Goal: Task Accomplishment & Management: Use online tool/utility

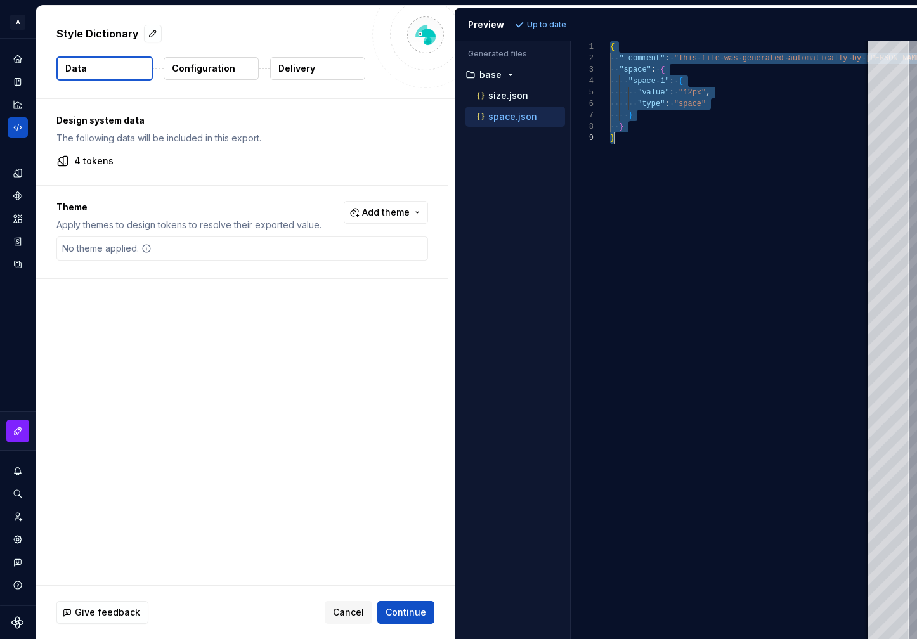
scroll to position [0, 4]
click at [15, 59] on icon "Home" at bounding box center [17, 59] width 8 height 8
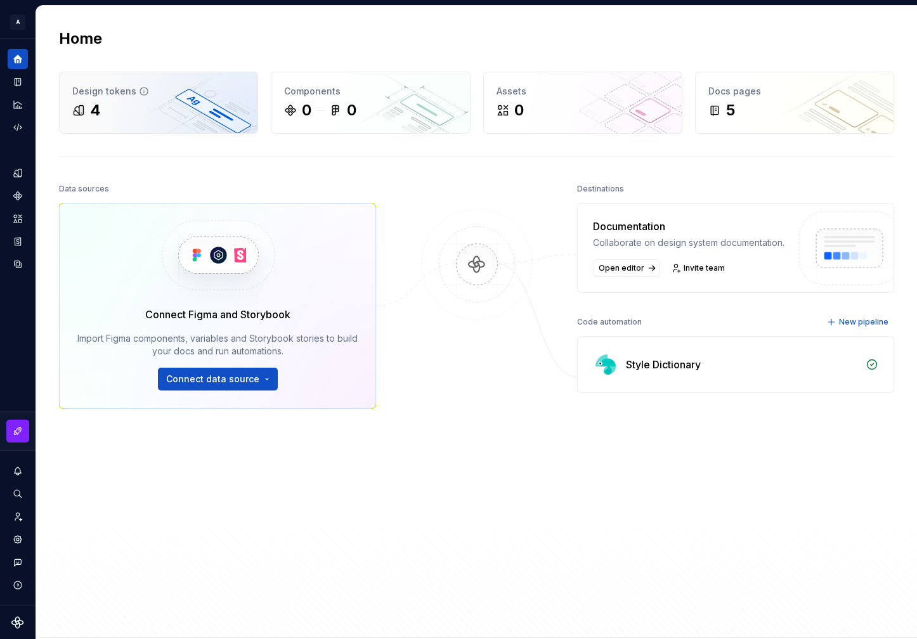
click at [162, 117] on div "4" at bounding box center [158, 110] width 173 height 20
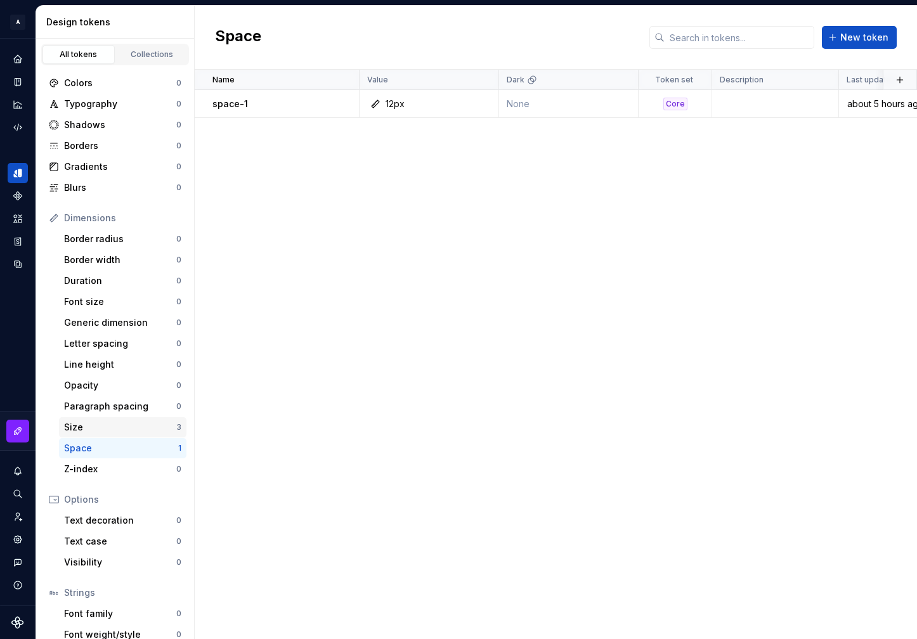
click at [131, 422] on div "Size" at bounding box center [120, 427] width 112 height 13
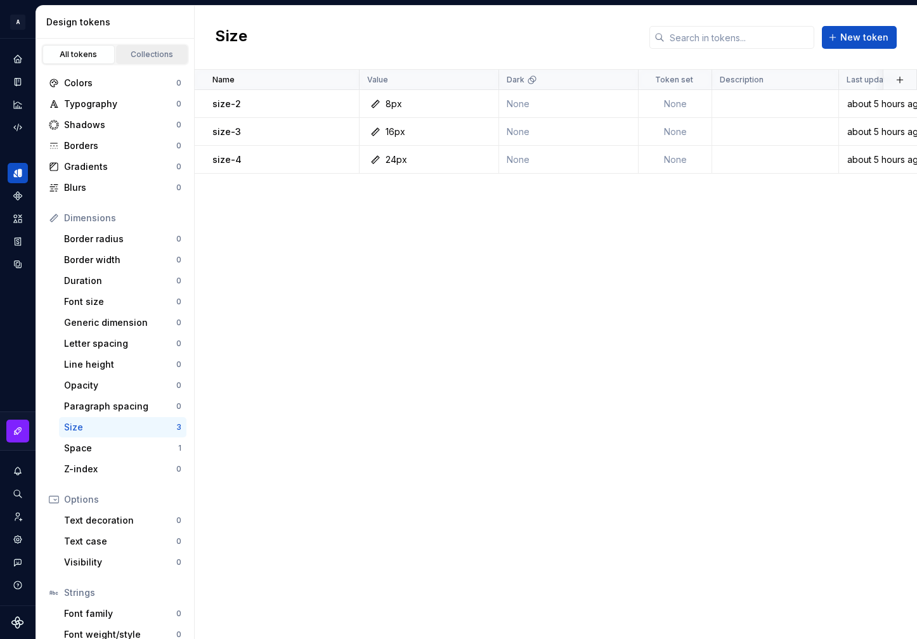
click at [141, 49] on link "Collections" at bounding box center [152, 54] width 72 height 19
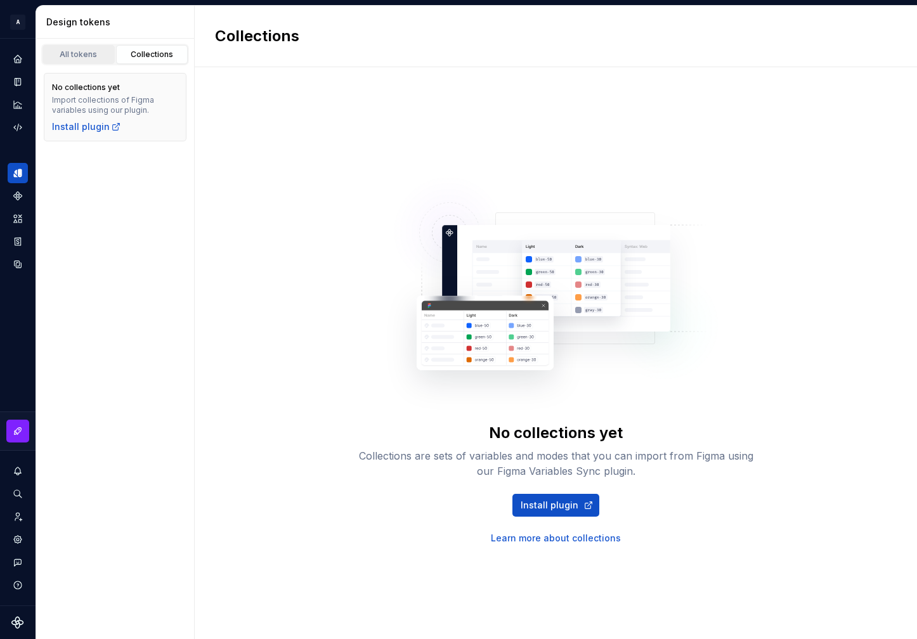
click at [81, 54] on div "All tokens" at bounding box center [78, 54] width 63 height 10
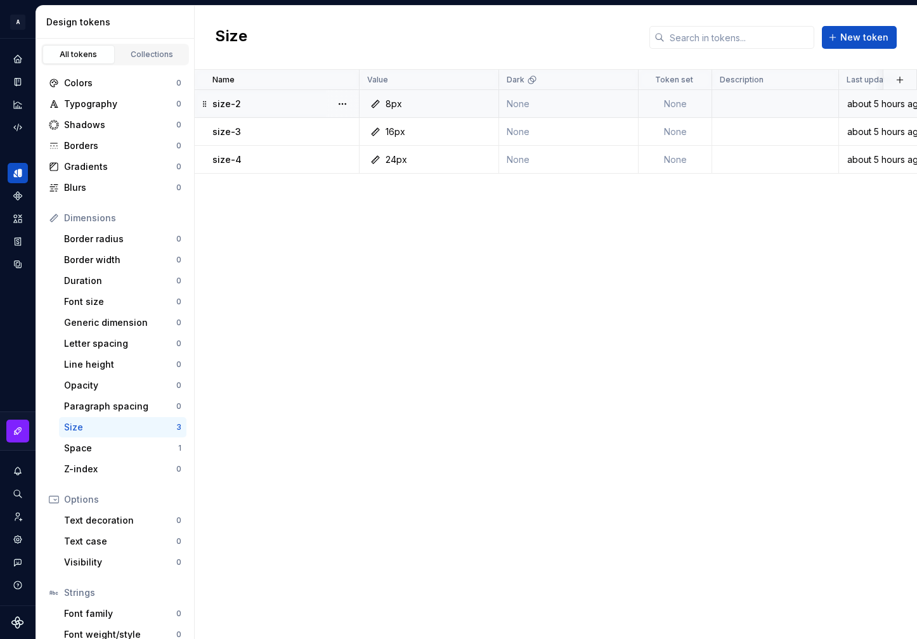
click at [293, 103] on div "size-2" at bounding box center [285, 104] width 146 height 13
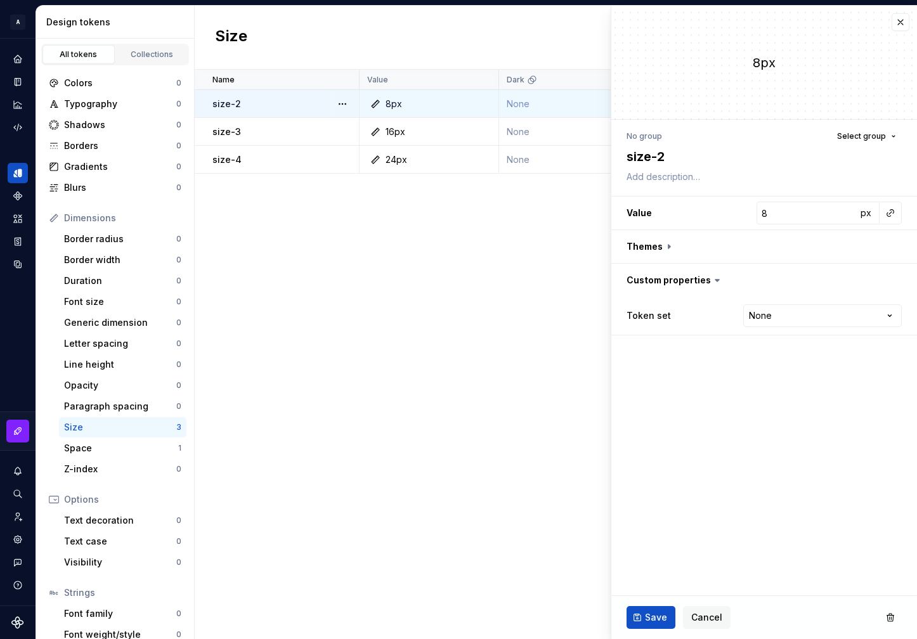
click at [288, 279] on div "Name Value Dark Token set Description Last updated size-2 8px None None about 5…" at bounding box center [556, 355] width 722 height 570
click at [127, 289] on div "Duration 0" at bounding box center [122, 281] width 127 height 20
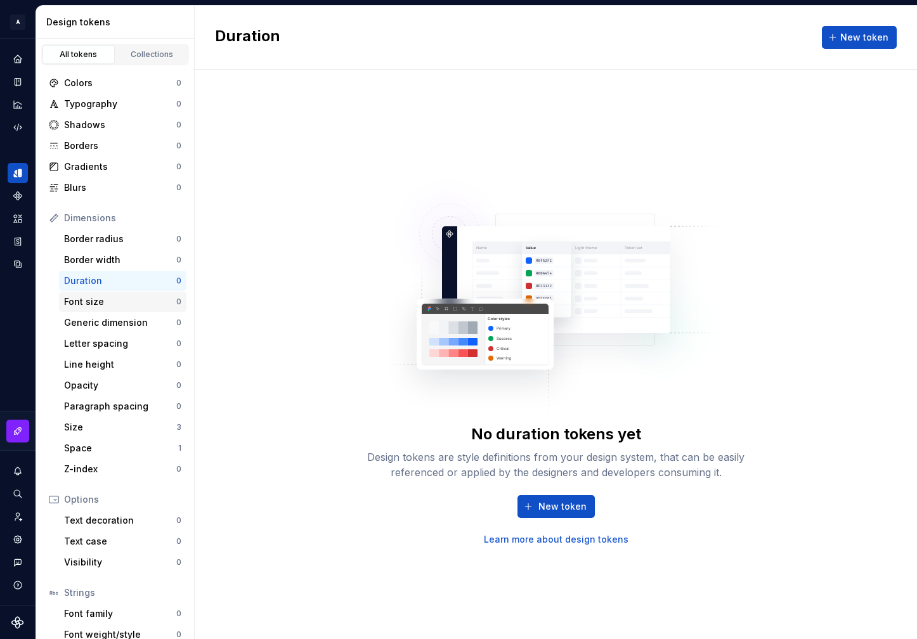
click at [127, 300] on div "Font size" at bounding box center [120, 302] width 112 height 13
click at [556, 506] on span "New token" at bounding box center [562, 506] width 48 height 13
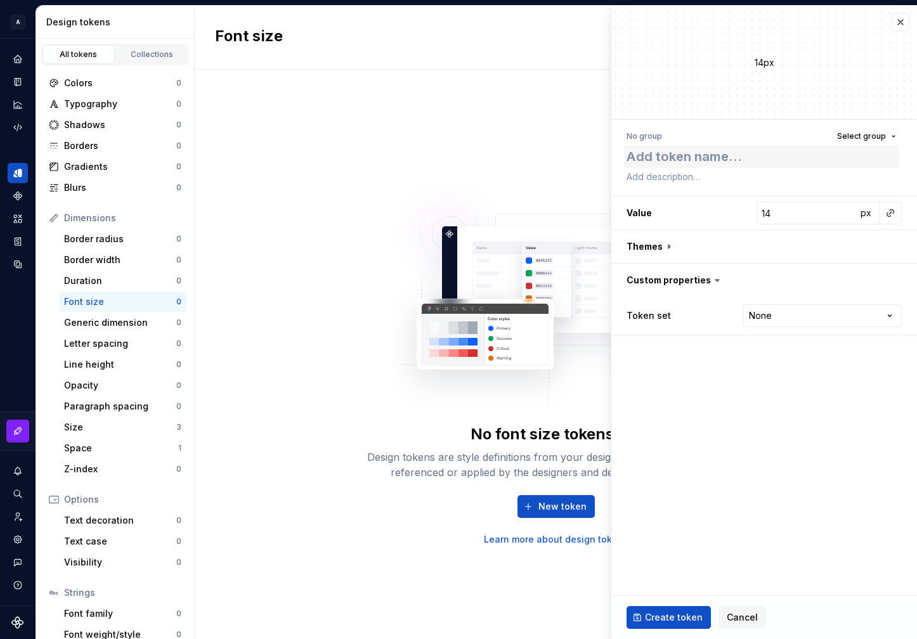
type textarea "*"
type textarea "f"
type textarea "*"
type textarea "fs"
type textarea "*"
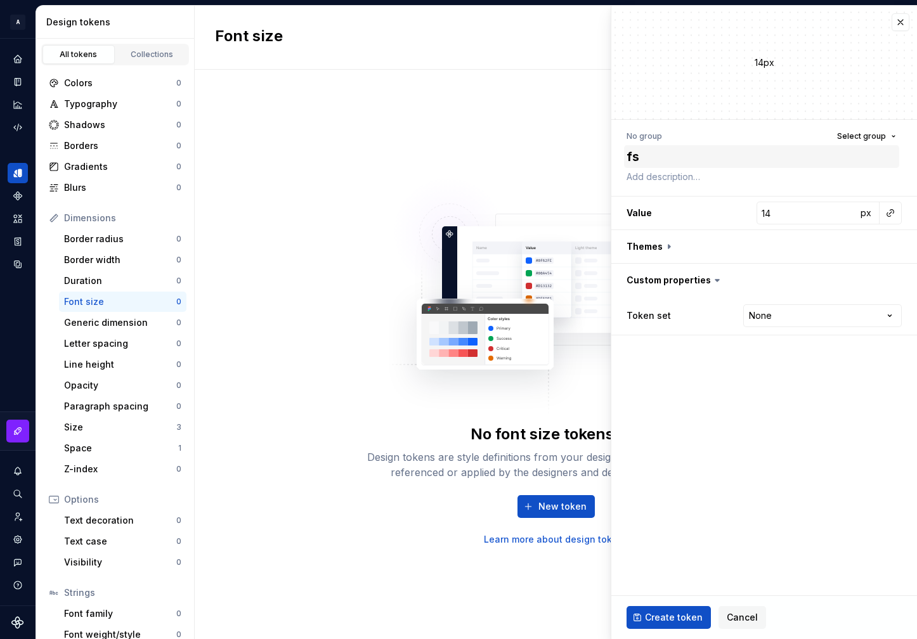
type textarea "f"
type textarea "*"
click at [858, 140] on span "Select group" at bounding box center [861, 136] width 49 height 10
click at [667, 141] on div "No group Select group" at bounding box center [764, 136] width 275 height 18
click at [667, 150] on textarea at bounding box center [761, 156] width 275 height 23
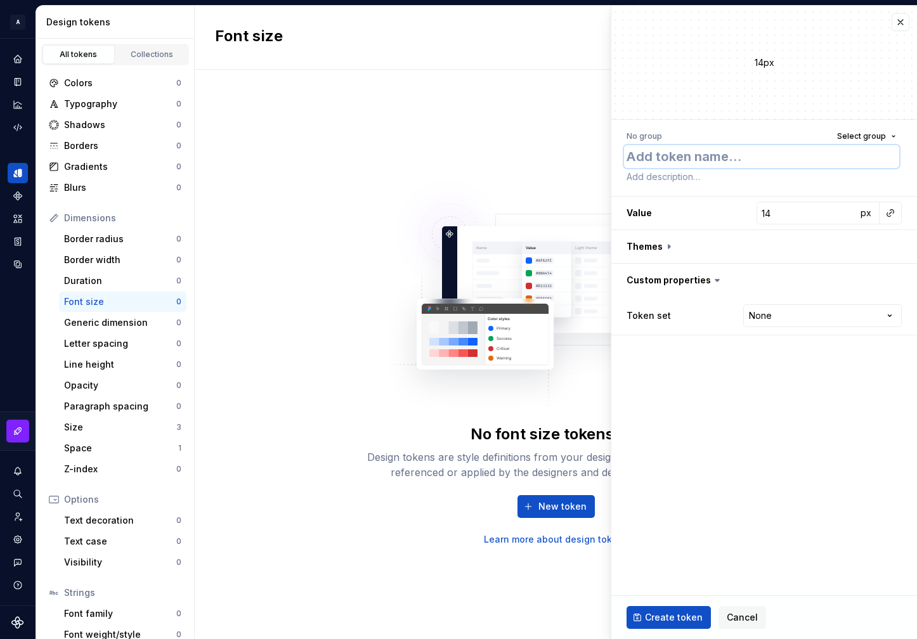
type textarea "*"
type textarea "f"
type textarea "*"
type textarea "fs"
type textarea "*"
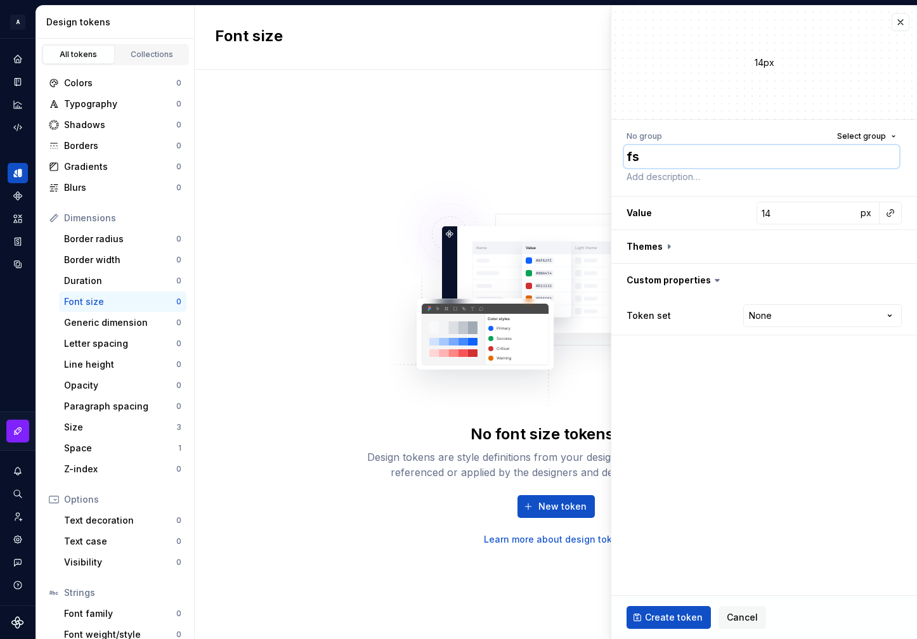
type textarea "fs-"
type textarea "*"
type textarea "fs-5"
type textarea "*"
type textarea "fs-50"
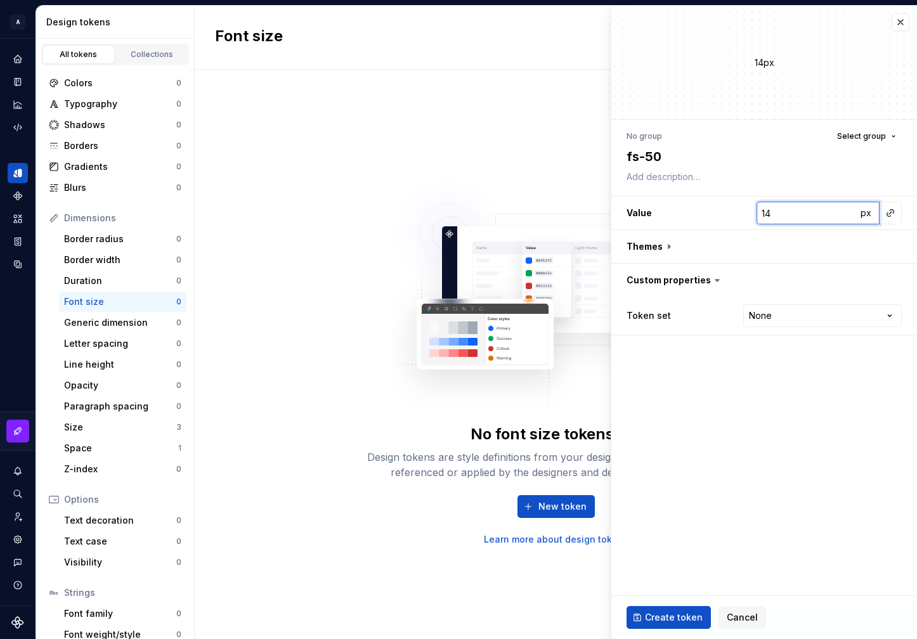
click at [809, 215] on input "14" at bounding box center [807, 213] width 100 height 23
type textarea "*"
type input "1"
type textarea "*"
type input "12"
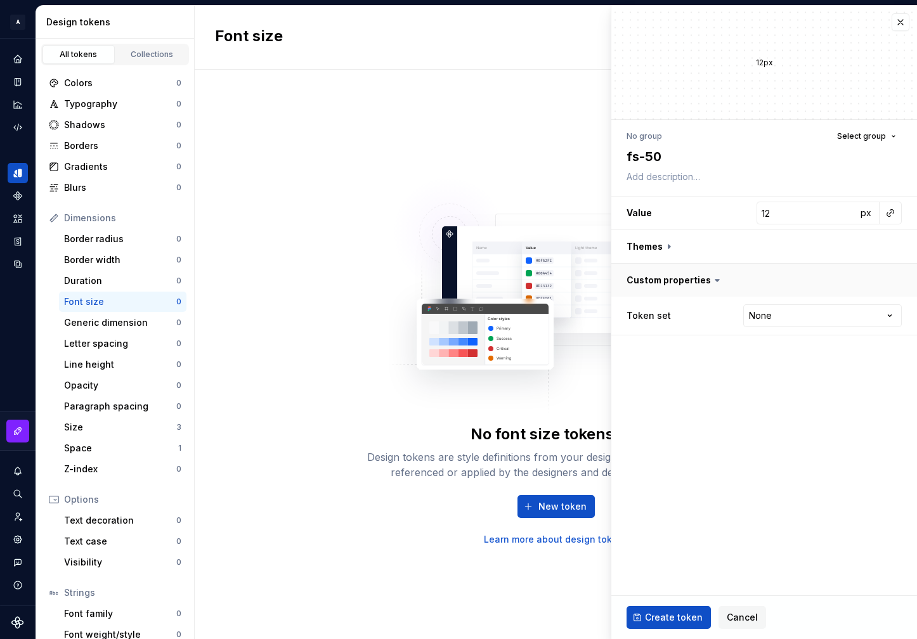
click at [711, 287] on button "button" at bounding box center [764, 280] width 306 height 33
type textarea "*"
click at [781, 316] on html "A Formapp A Design system data Design tokens All tokens Collections Colors 0 Ty…" at bounding box center [458, 319] width 917 height 639
select select "**********"
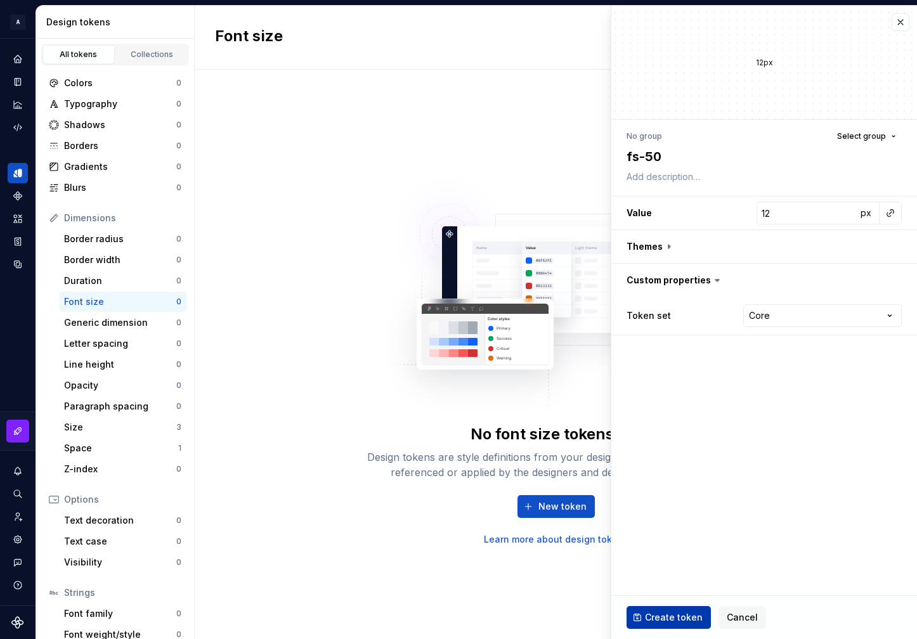
click at [670, 616] on span "Create token" at bounding box center [674, 617] width 58 height 13
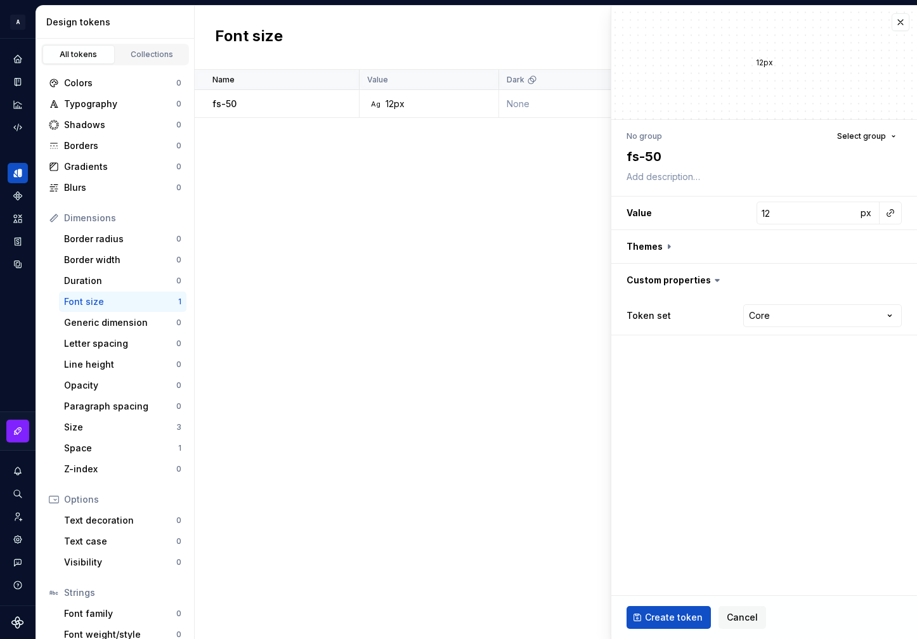
type textarea "*"
type input "14"
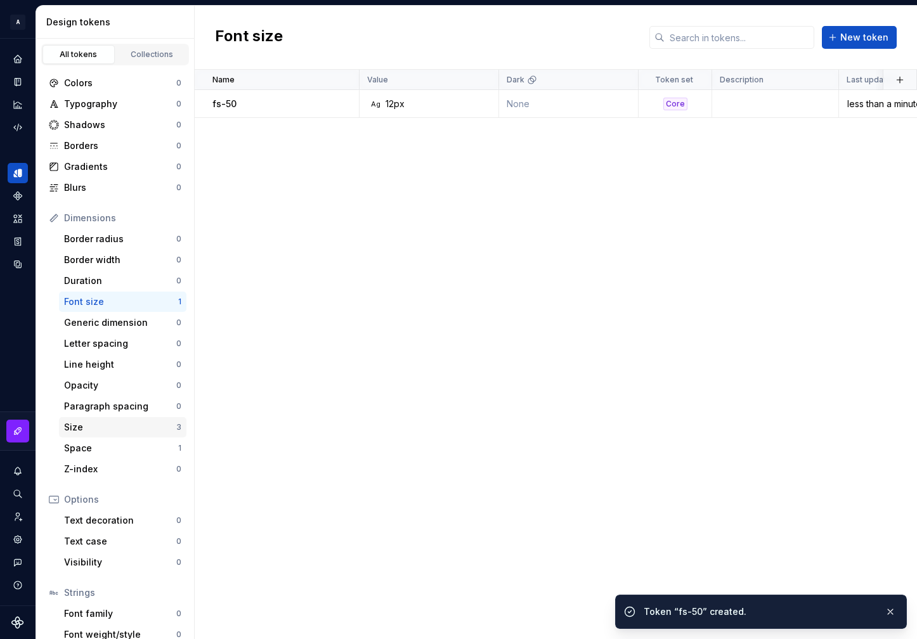
click at [131, 422] on div "Size" at bounding box center [120, 427] width 112 height 13
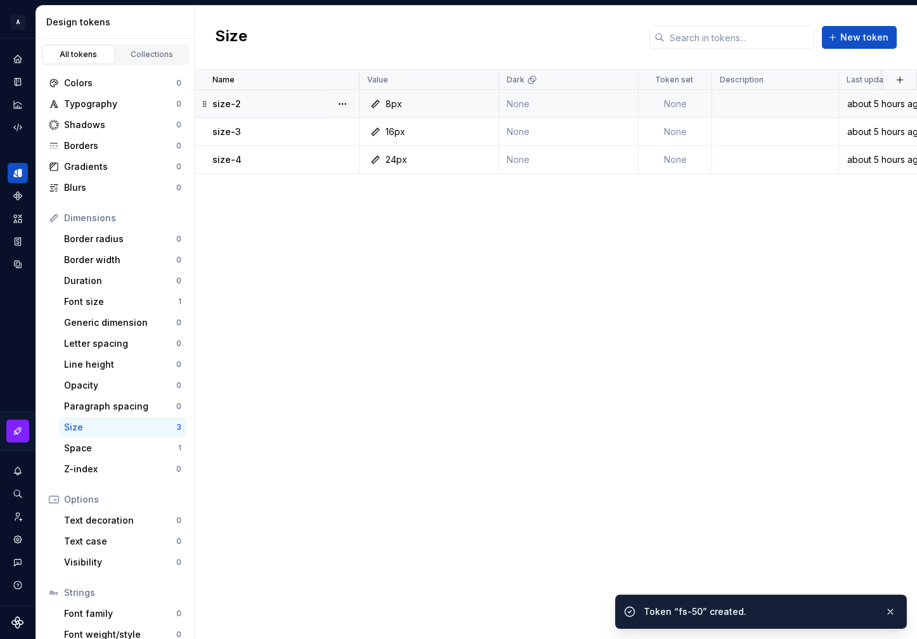
click at [320, 110] on td "size-2" at bounding box center [277, 104] width 165 height 28
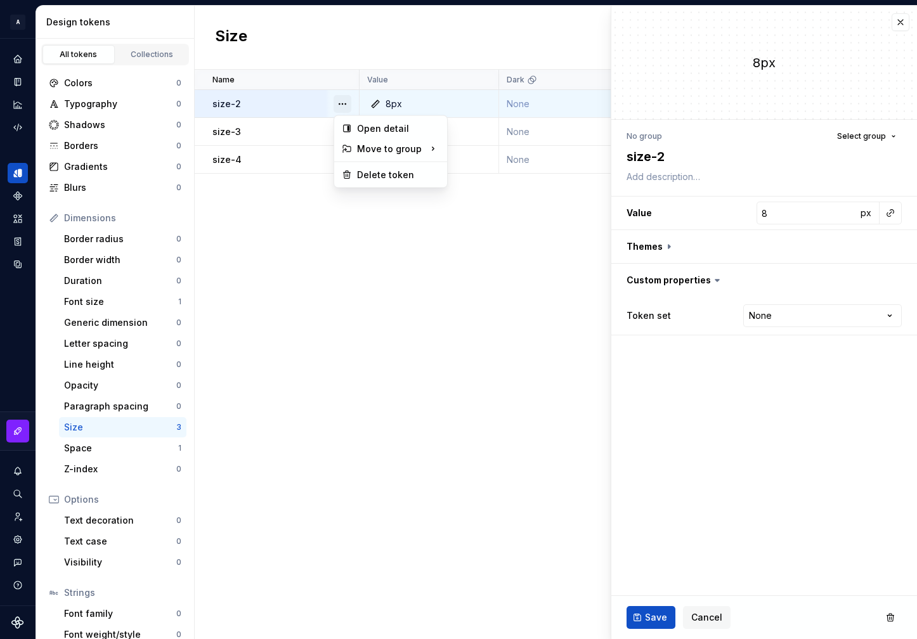
click at [339, 100] on button "button" at bounding box center [343, 104] width 18 height 18
click at [372, 178] on div "Delete token" at bounding box center [398, 175] width 82 height 13
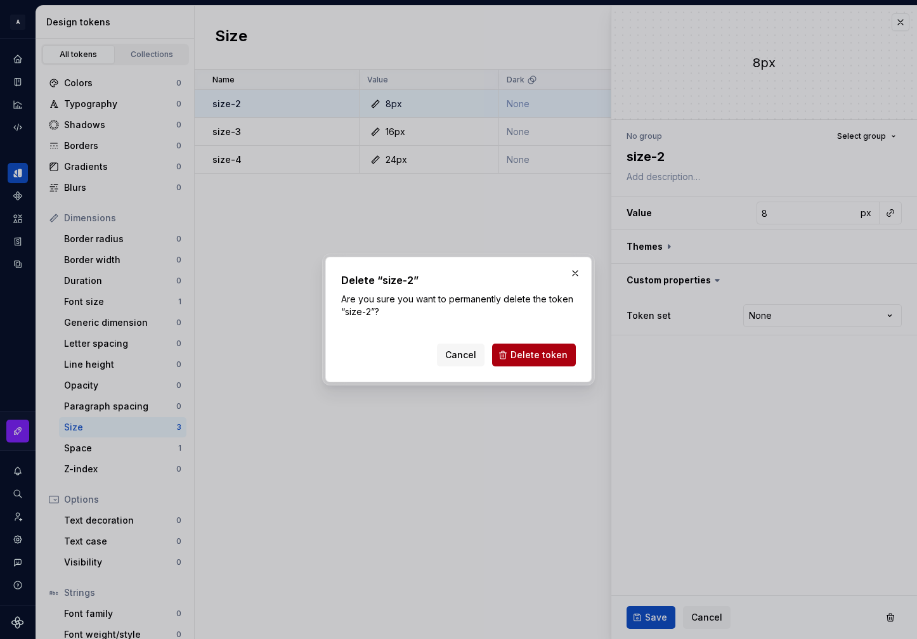
click at [541, 352] on span "Delete token" at bounding box center [539, 355] width 57 height 13
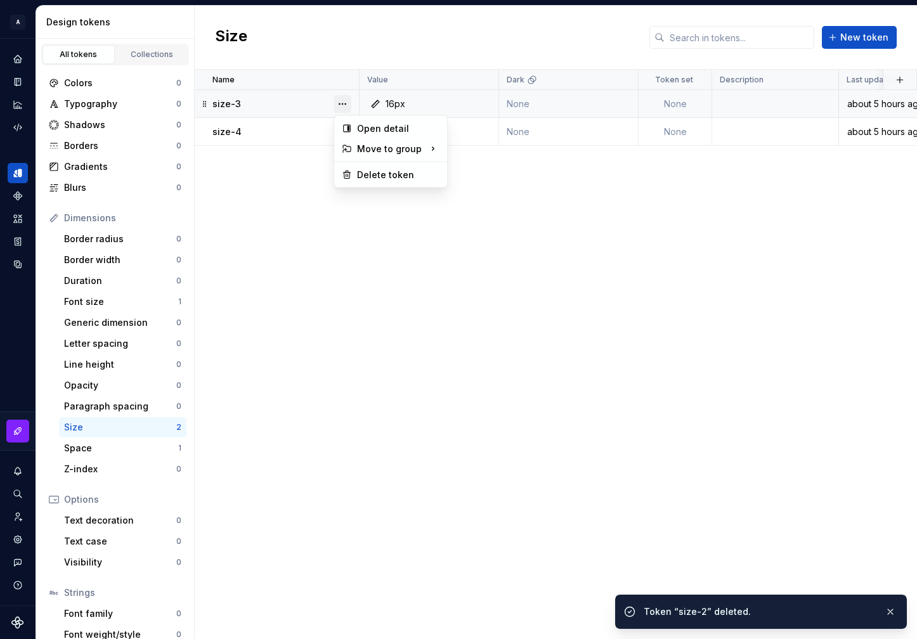
click at [343, 101] on button "button" at bounding box center [343, 104] width 18 height 18
click at [377, 175] on div "Delete token" at bounding box center [398, 175] width 82 height 13
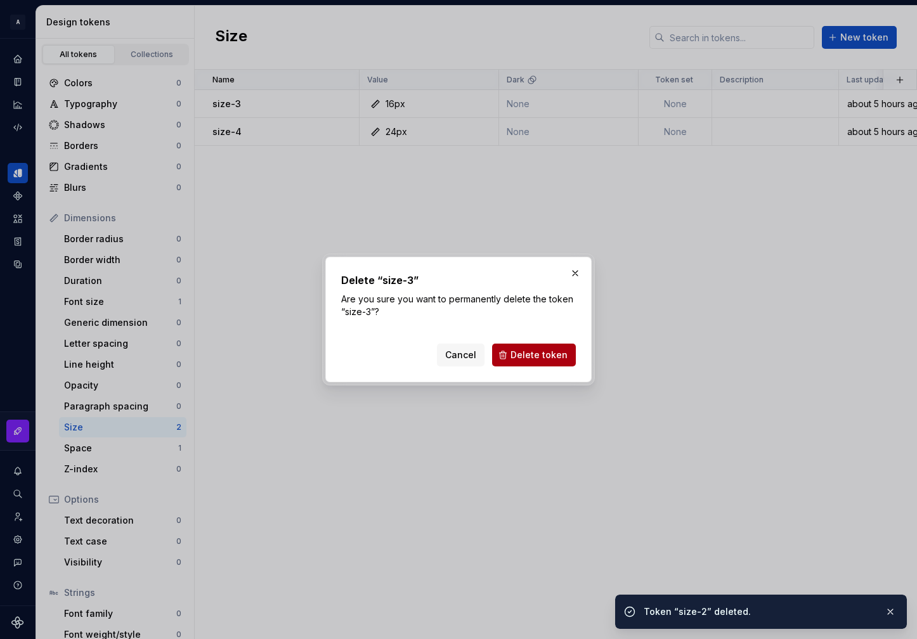
click at [516, 356] on span "Delete token" at bounding box center [539, 355] width 57 height 13
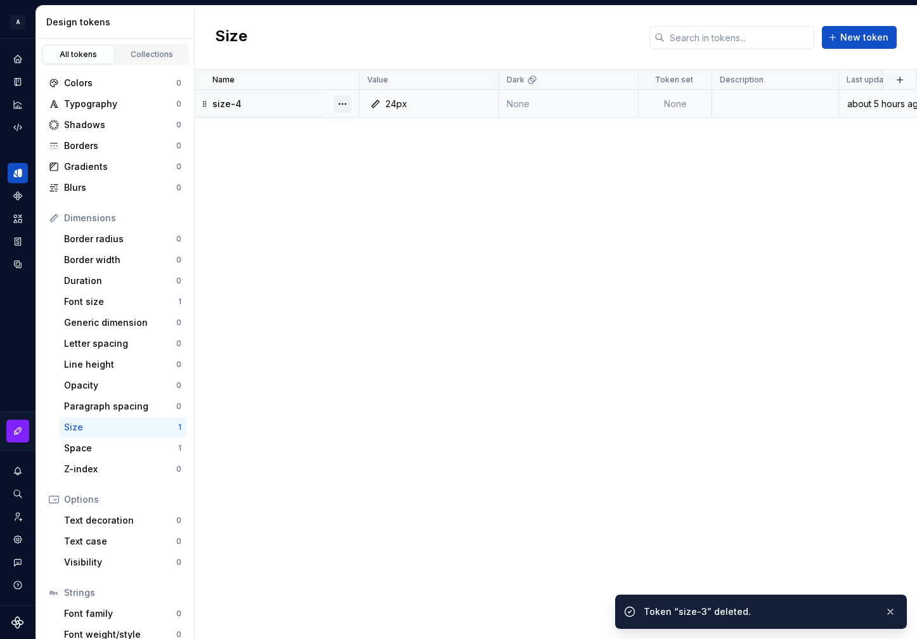
click at [341, 105] on button "button" at bounding box center [343, 104] width 18 height 18
click at [367, 172] on div "Delete token" at bounding box center [398, 175] width 82 height 13
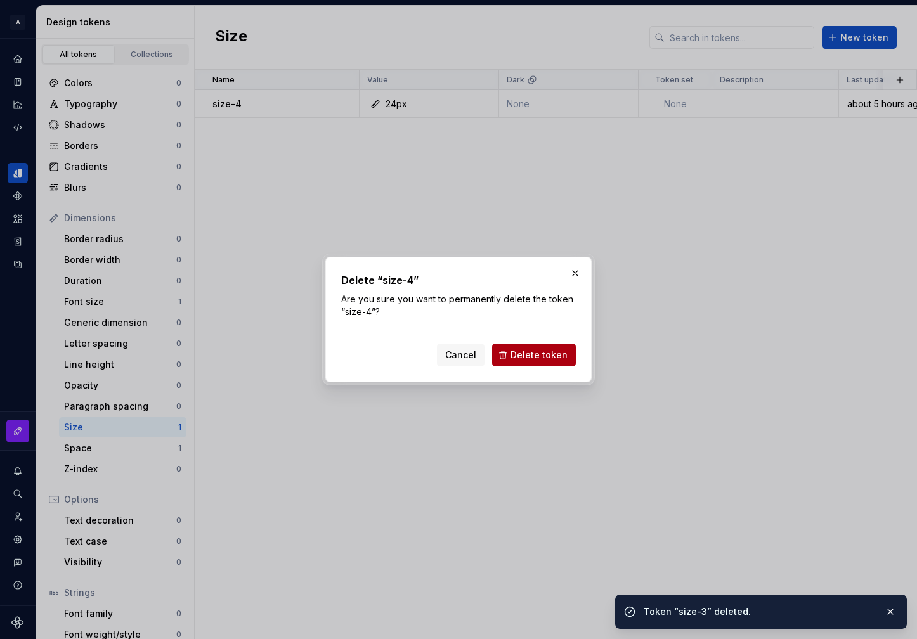
click at [536, 362] on button "Delete token" at bounding box center [534, 355] width 84 height 23
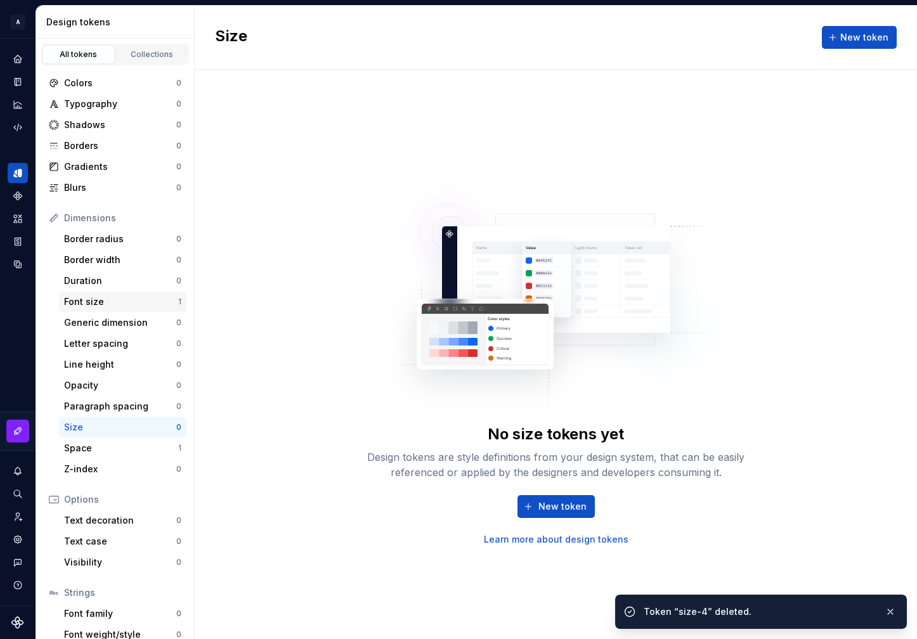
click at [113, 299] on div "Font size" at bounding box center [121, 302] width 114 height 13
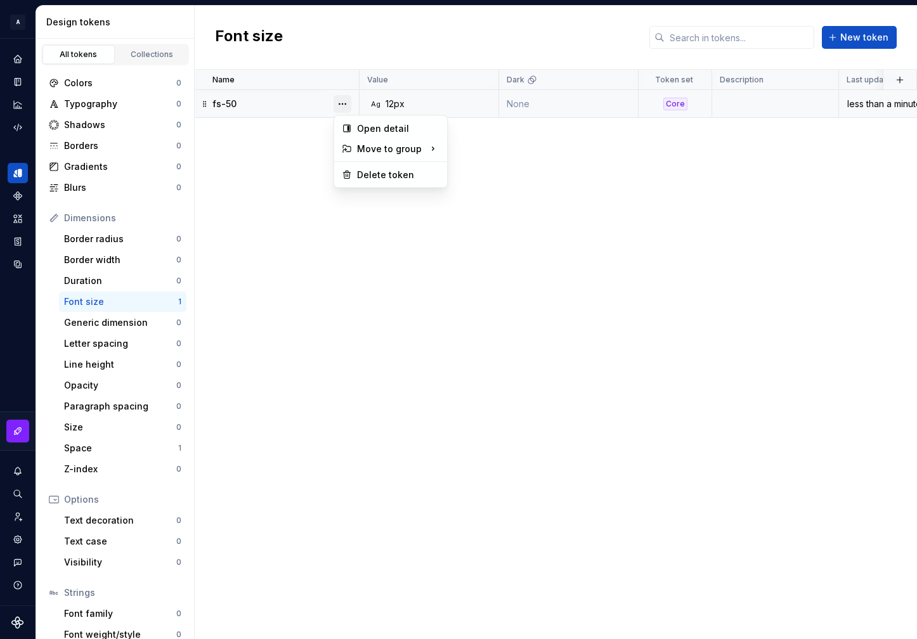
click at [342, 104] on button "button" at bounding box center [343, 104] width 18 height 18
click at [309, 267] on html "A Formapp A Design system data Design tokens All tokens Collections Colors 0 Ty…" at bounding box center [458, 319] width 917 height 639
click at [869, 44] on button "New token" at bounding box center [859, 37] width 75 height 23
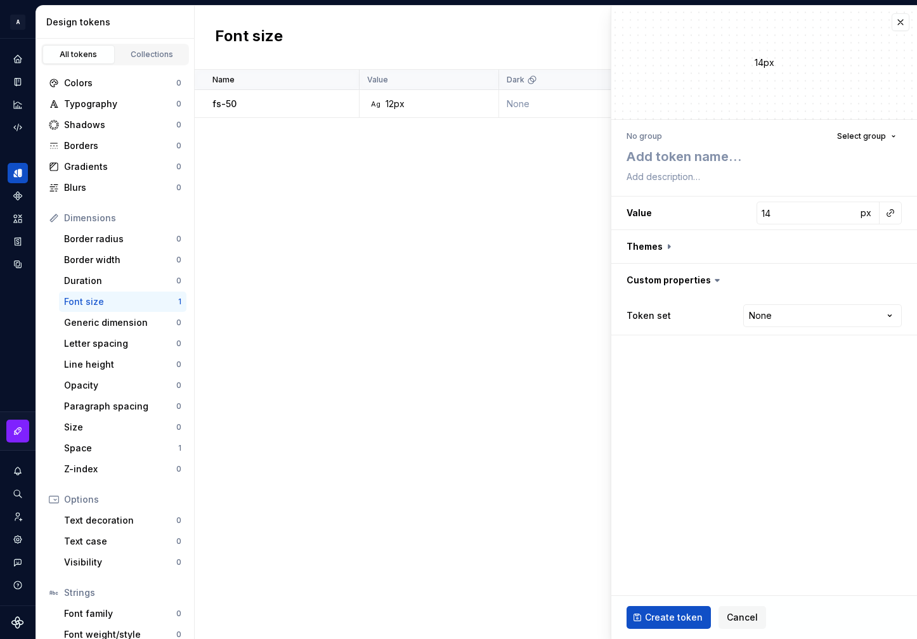
type textarea "*"
type textarea "f"
type textarea "*"
type textarea "fs"
type textarea "*"
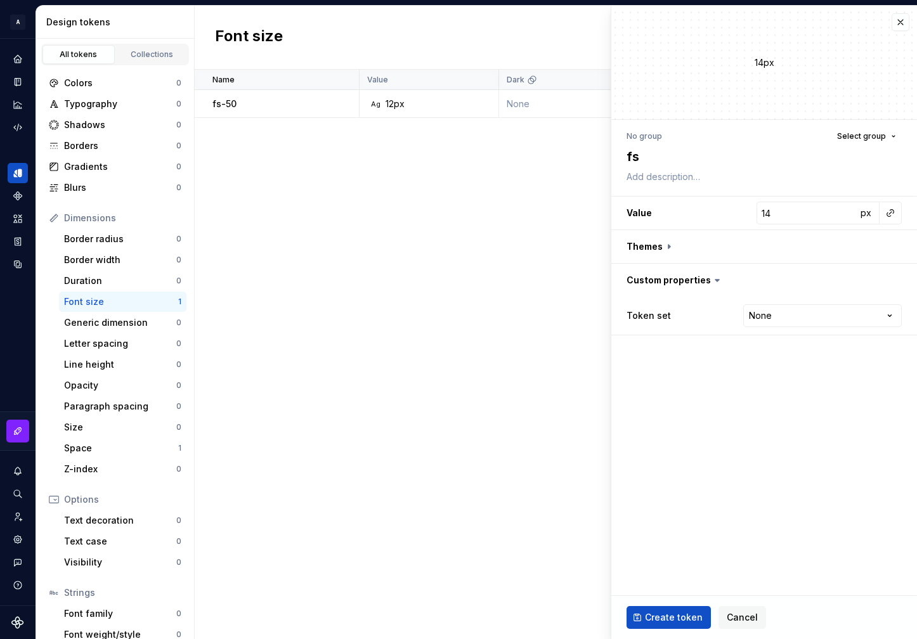
type textarea "fs-"
type textarea "*"
type textarea "fs-1"
type textarea "*"
type textarea "fs-10"
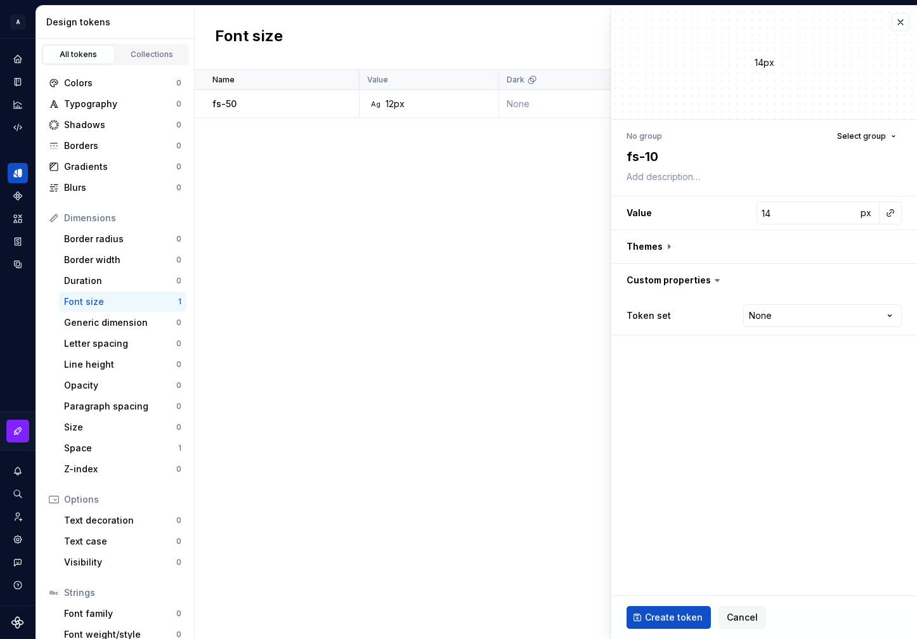
type textarea "*"
type textarea "fs-100"
click at [806, 318] on html "A Formapp A Design system data Design tokens All tokens Collections Colors 0 Ty…" at bounding box center [458, 319] width 917 height 639
select select "**********"
click at [658, 606] on button "Create token" at bounding box center [669, 617] width 84 height 23
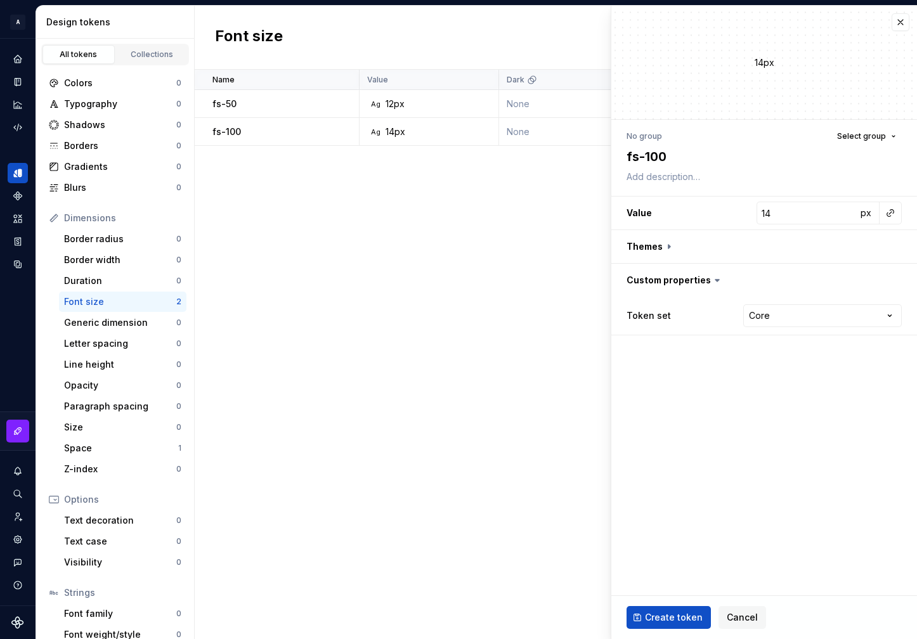
type textarea "*"
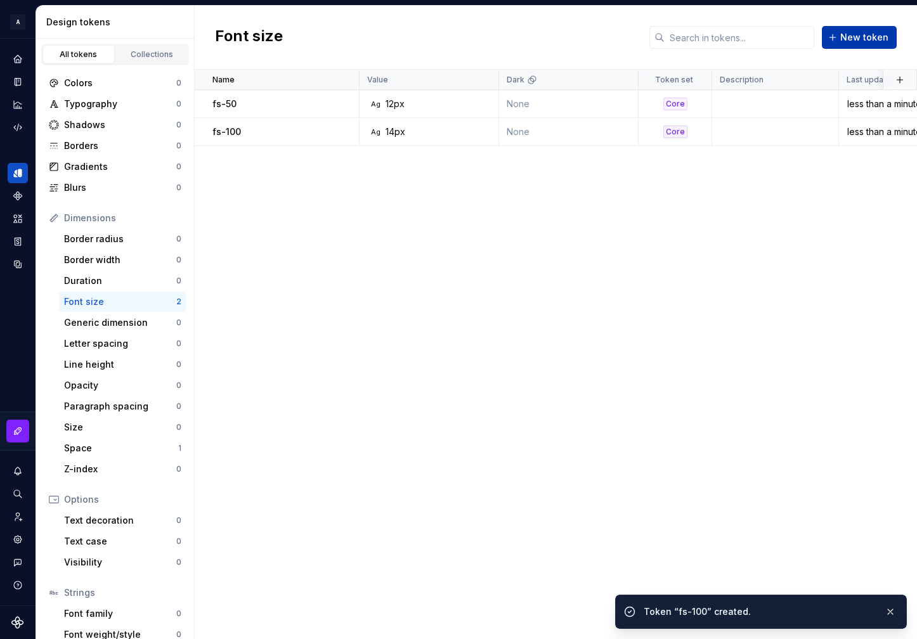
click at [865, 39] on span "New token" at bounding box center [864, 37] width 48 height 13
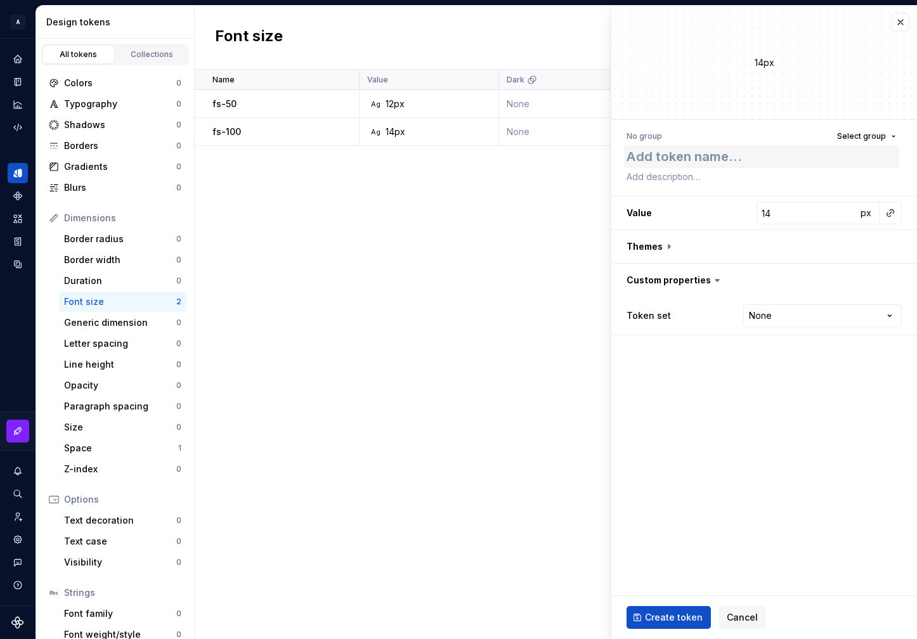
click at [715, 162] on textarea at bounding box center [761, 156] width 275 height 23
type textarea "*"
type textarea "f"
type textarea "*"
type textarea "fs"
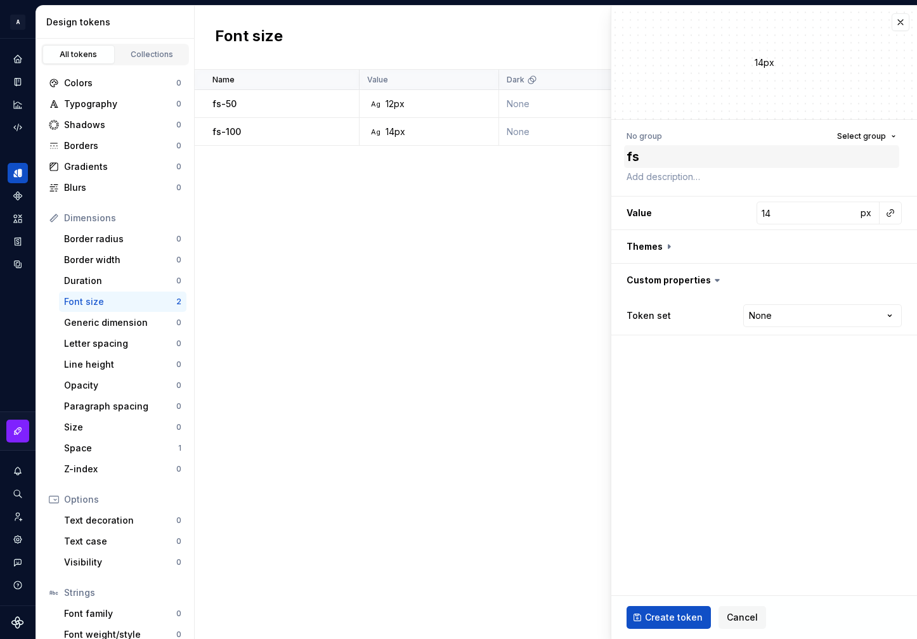
type textarea "*"
type textarea "fs-"
type textarea "*"
type textarea "fs-2"
type textarea "*"
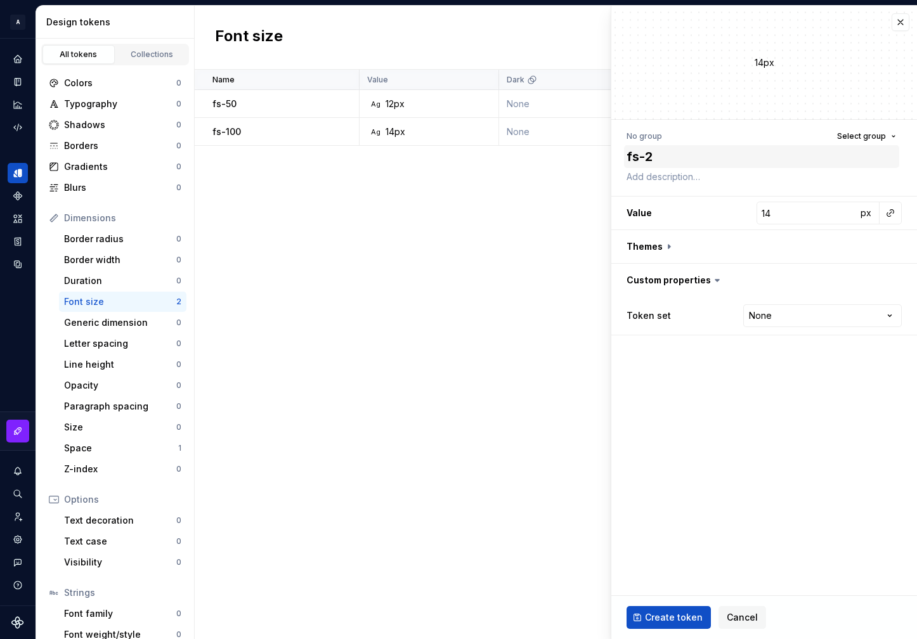
type textarea "fs-2°"
type textarea "*"
type textarea "fs-2°0"
type textarea "*"
type textarea "fs-2°"
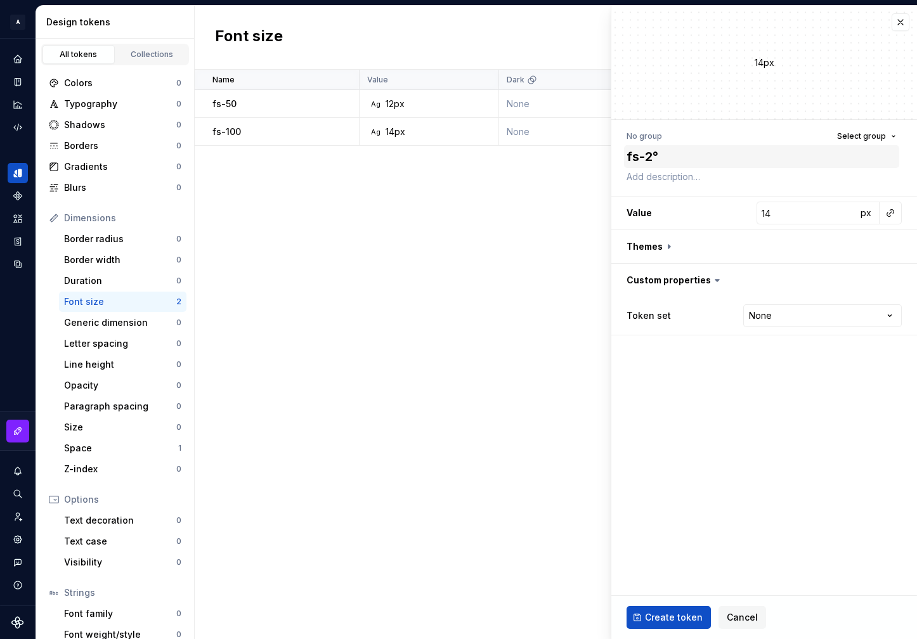
type textarea "*"
type textarea "fs-2"
type textarea "*"
type textarea "fs-20"
type textarea "*"
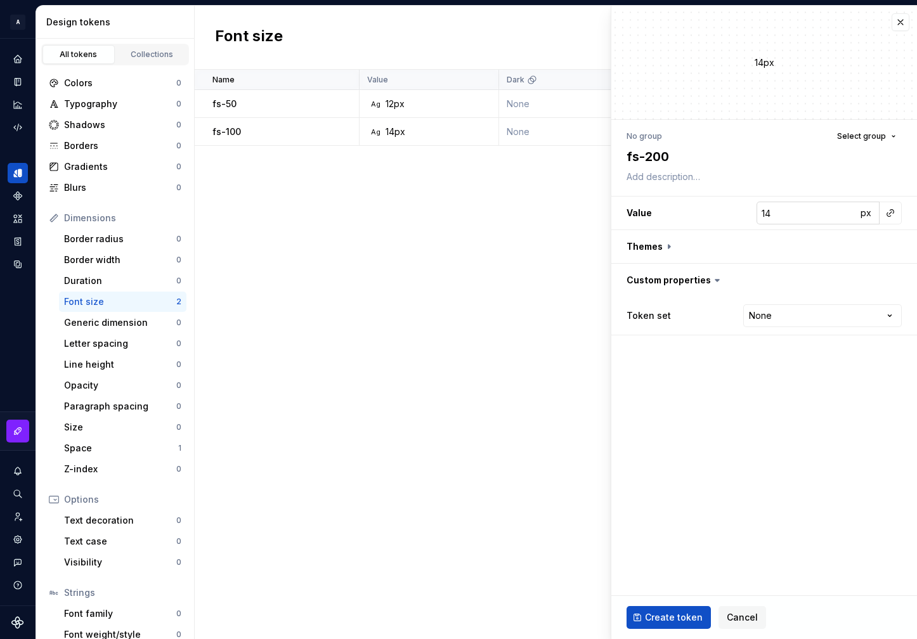
type textarea "fs-200"
click at [801, 216] on input "14" at bounding box center [807, 213] width 100 height 23
type textarea "*"
type input "1"
type textarea "*"
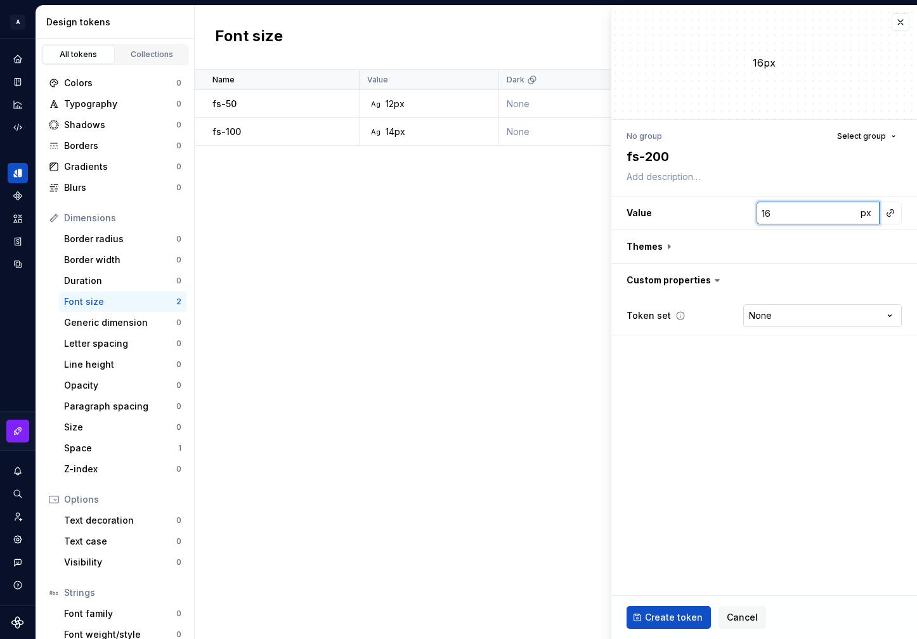
type input "16"
click at [823, 319] on html "A Formapp A Design system data Design tokens All tokens Collections Colors 0 Ty…" at bounding box center [458, 319] width 917 height 639
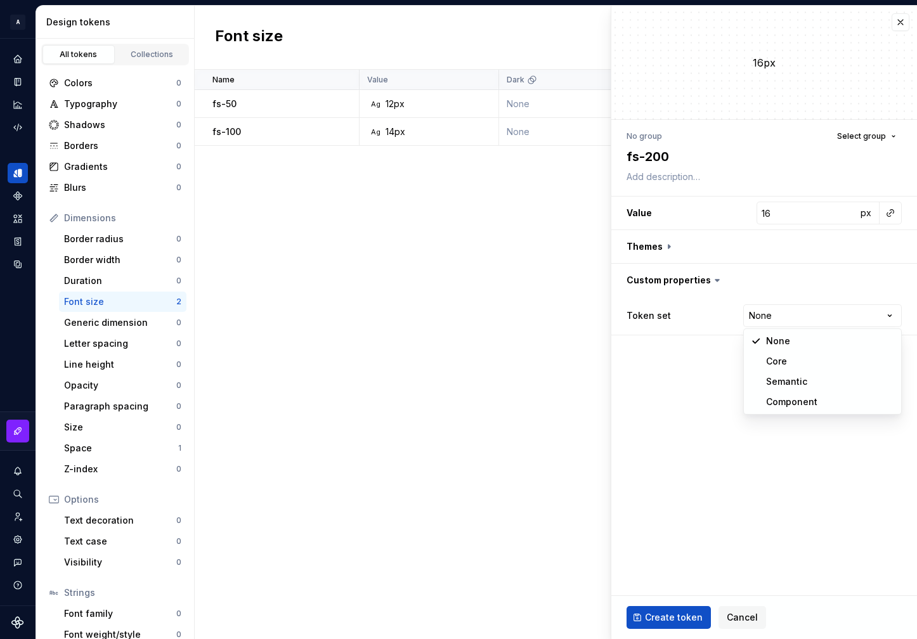
select select "**********"
click at [665, 615] on span "Create token" at bounding box center [674, 617] width 58 height 13
type textarea "*"
type input "14"
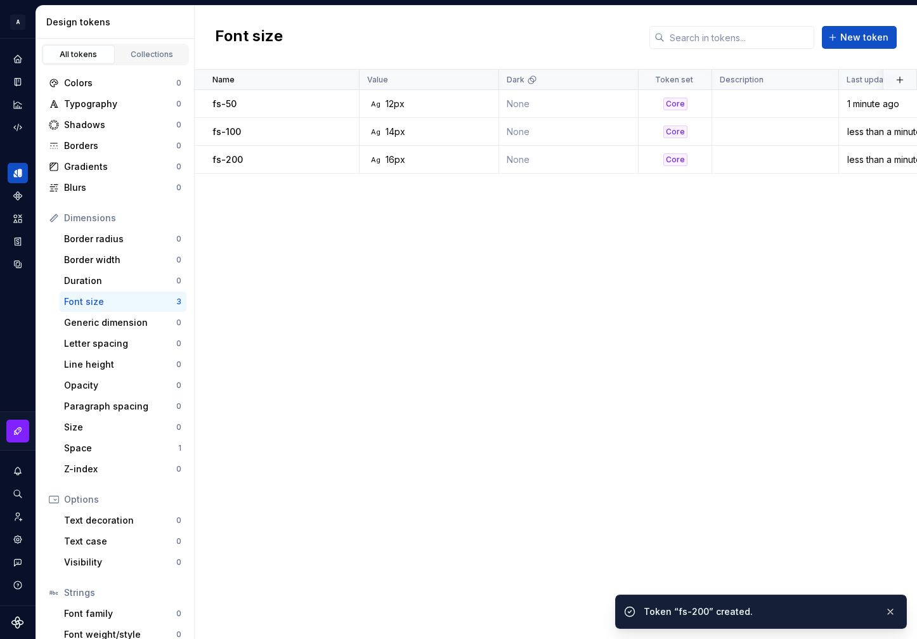
click at [521, 328] on div "Name Value Dark Token set Description Last updated fs-50 Ag 12px None Core 1 mi…" at bounding box center [556, 355] width 722 height 570
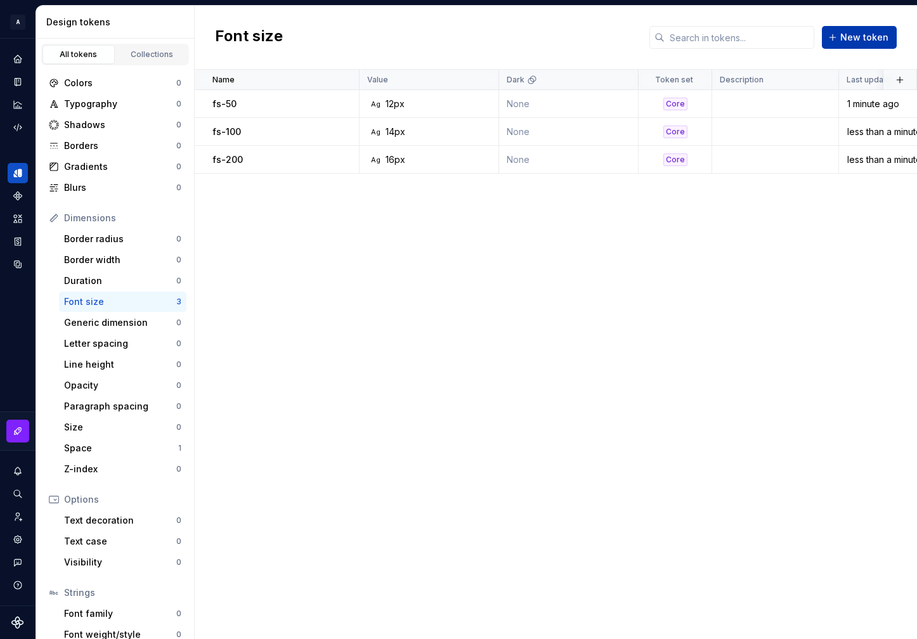
click at [852, 35] on span "New token" at bounding box center [864, 37] width 48 height 13
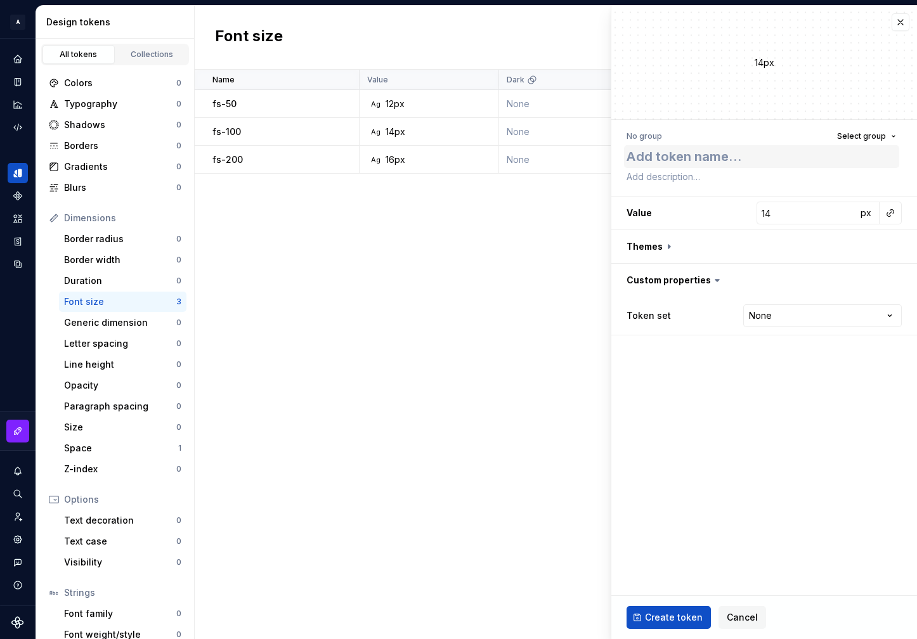
type textarea "*"
type textarea "he"
type textarea "*"
type textarea "hea"
type textarea "*"
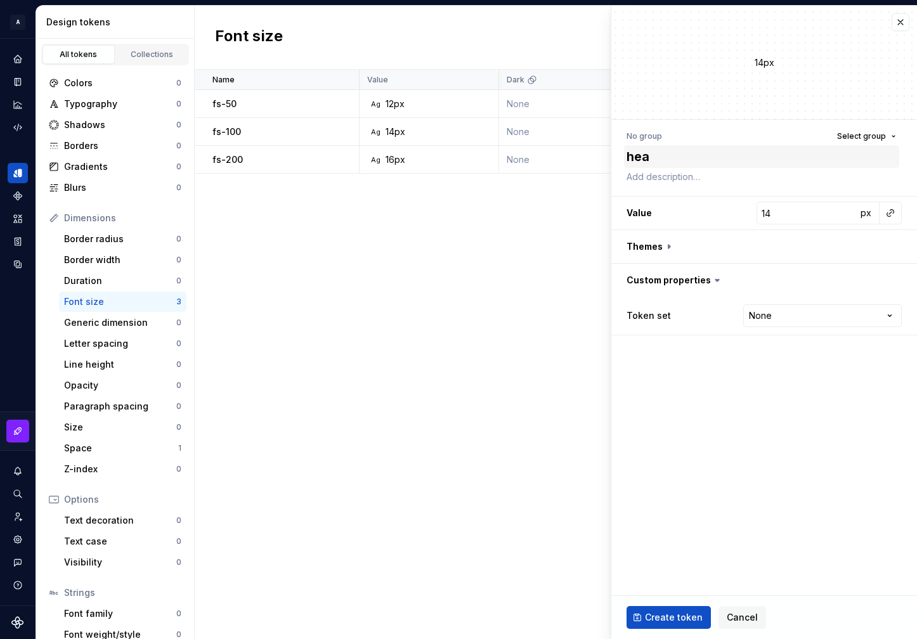
type textarea "head"
type textarea "*"
type textarea "headi"
type textarea "*"
type textarea "headin"
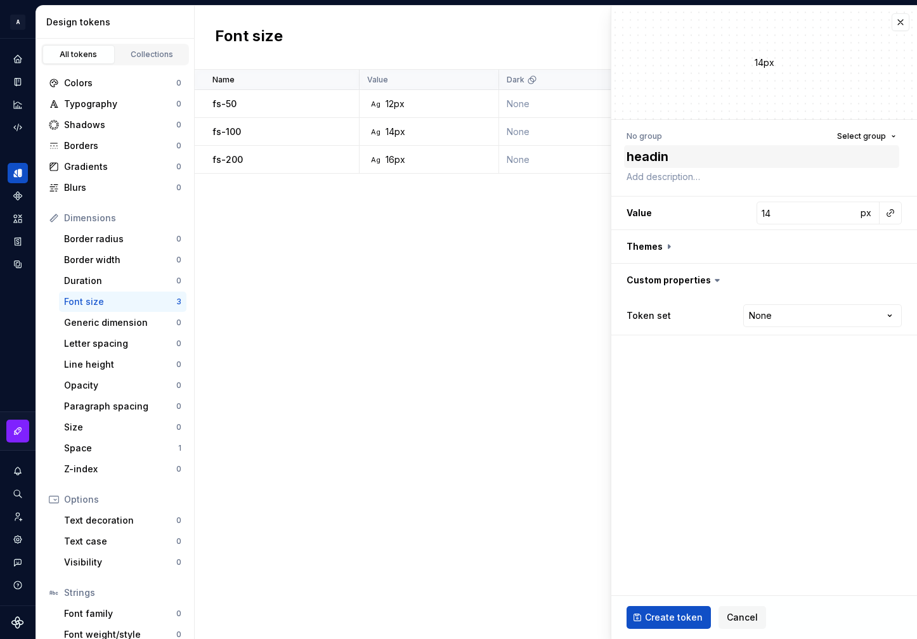
type textarea "*"
type textarea "heading"
type textarea "*"
type textarea "heading-"
type textarea "*"
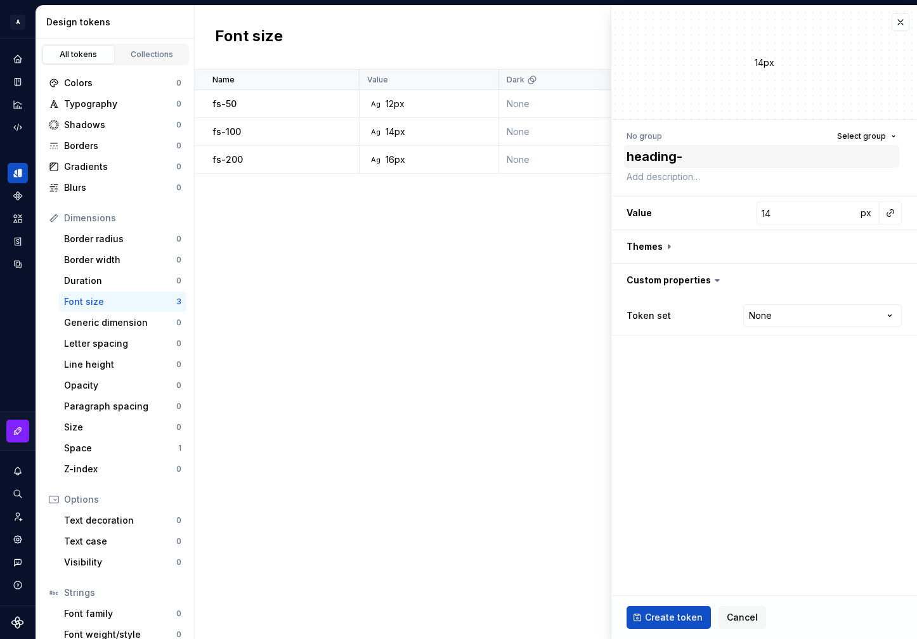
type textarea "heading-d"
type textarea "*"
type textarea "heading-di"
type textarea "*"
type textarea "heading-dis"
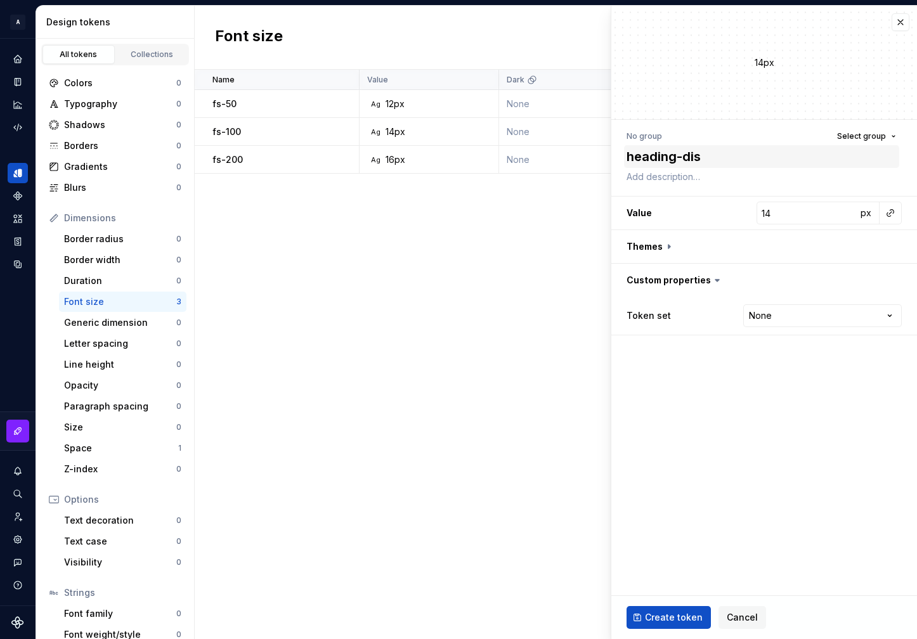
type textarea "*"
type textarea "heading-disp"
type textarea "*"
type textarea "heading-displ"
type textarea "*"
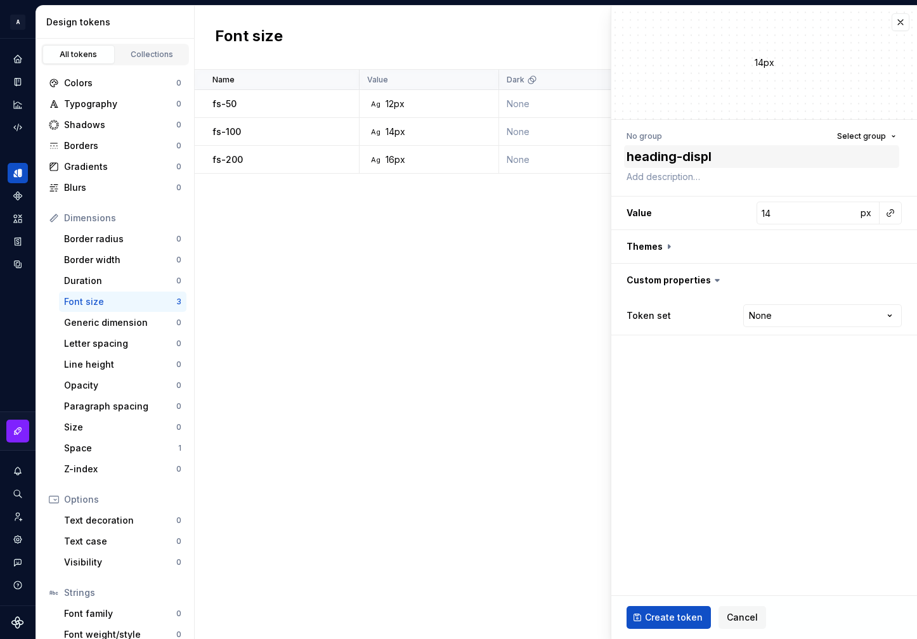
type textarea "heading-displa"
type textarea "*"
type textarea "heading-display"
click at [645, 162] on textarea "heading-display" at bounding box center [761, 156] width 275 height 23
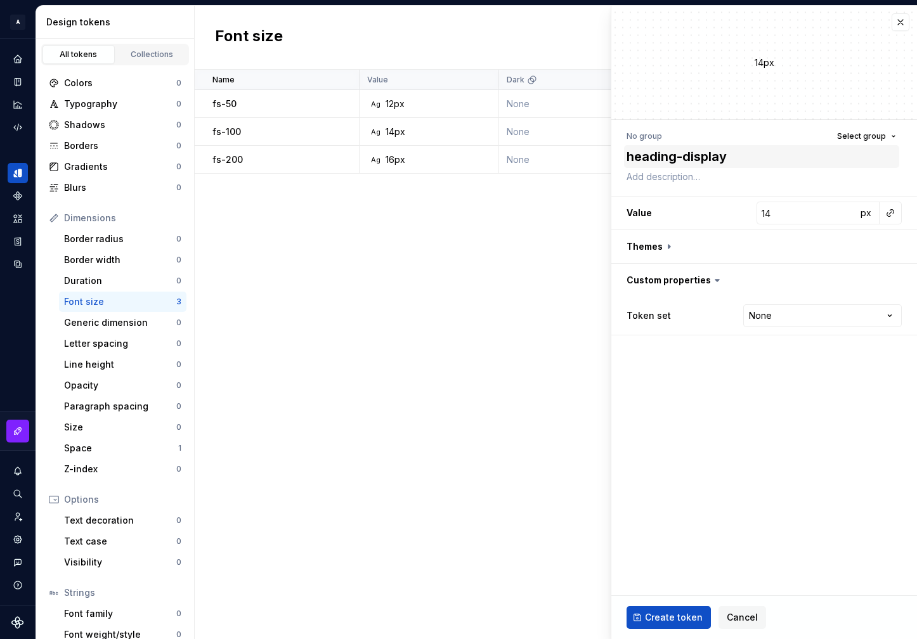
type textarea "*"
type textarea "b-display"
type textarea "*"
type textarea "bo-display"
type textarea "*"
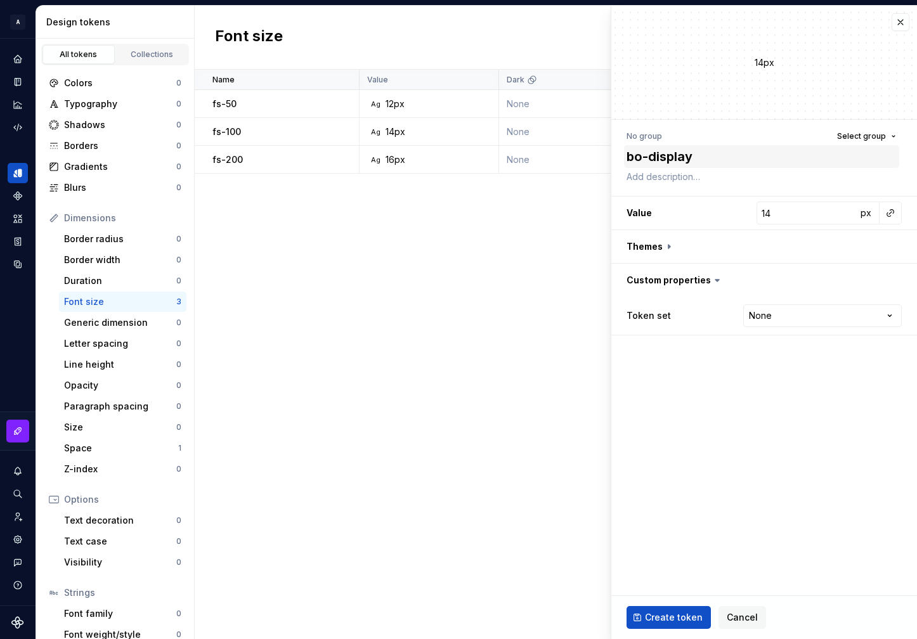
type textarea "bod-display"
type textarea "*"
type textarea "body-display"
click at [676, 156] on textarea "body-display" at bounding box center [761, 156] width 275 height 23
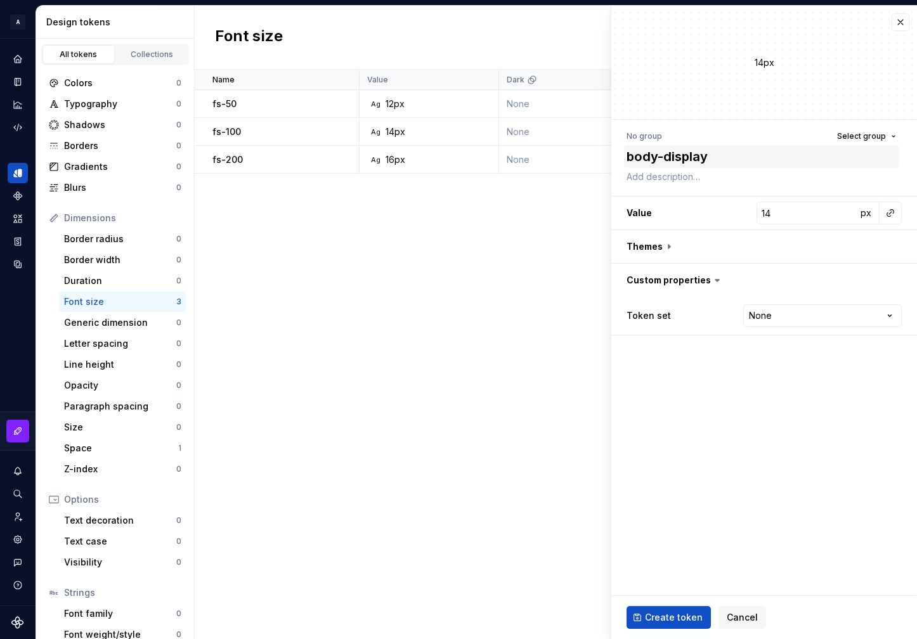
click at [691, 155] on textarea "body-display" at bounding box center [761, 156] width 275 height 23
type textarea "*"
type textarea "body-m"
type textarea "*"
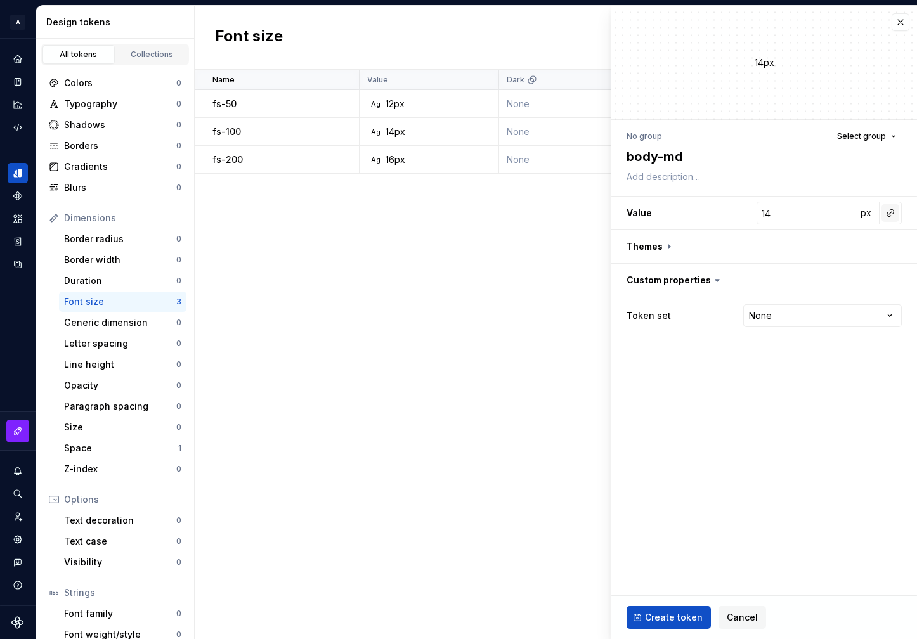
type textarea "body-md"
click at [893, 211] on button "button" at bounding box center [891, 213] width 18 height 18
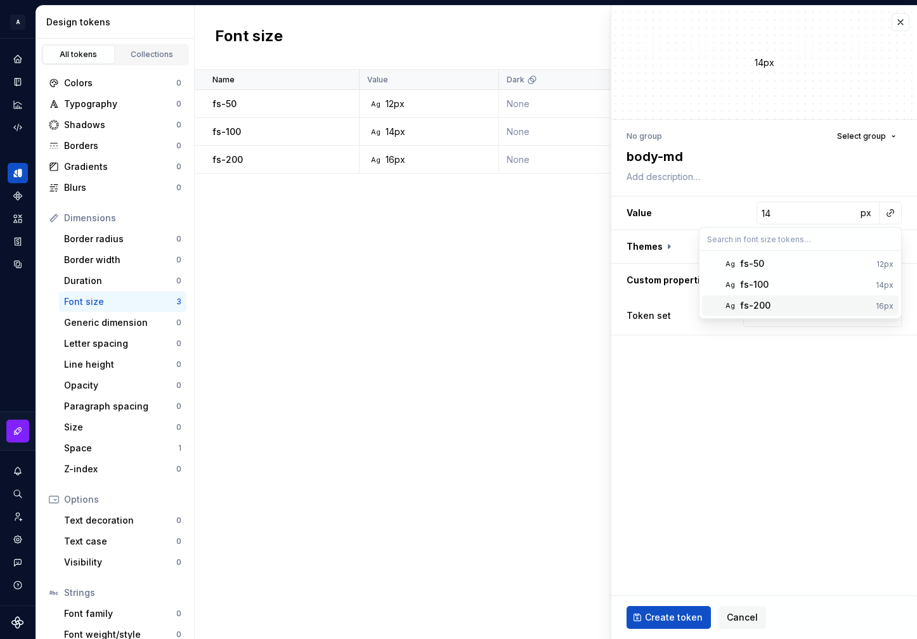
click at [786, 300] on div "fs-200" at bounding box center [805, 305] width 131 height 13
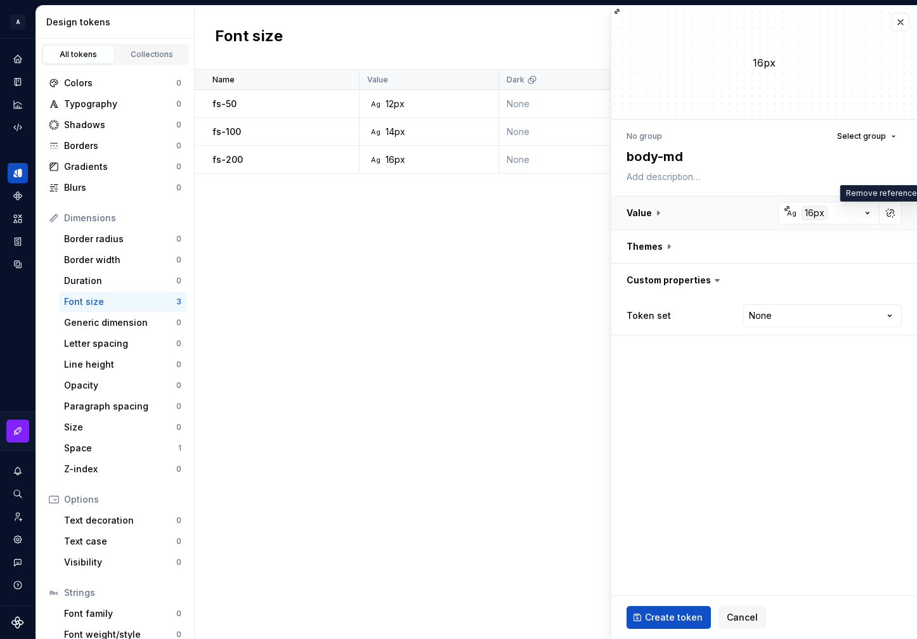
click at [681, 212] on button "button" at bounding box center [764, 213] width 306 height 33
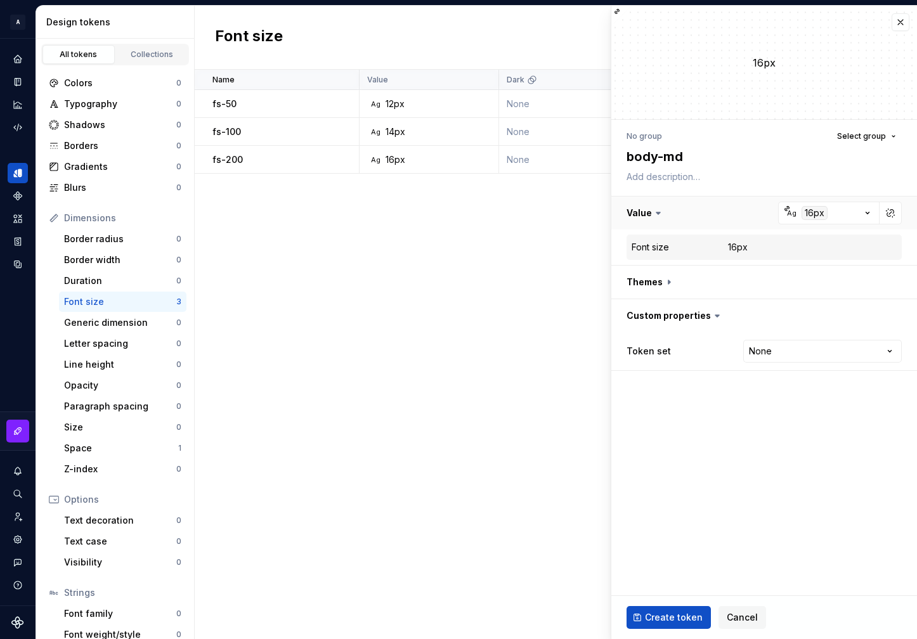
click at [681, 212] on button "button" at bounding box center [764, 213] width 306 height 33
click at [688, 245] on button "button" at bounding box center [764, 246] width 306 height 33
type textarea "*"
click at [711, 310] on icon at bounding box center [717, 313] width 13 height 13
click at [714, 311] on icon at bounding box center [717, 313] width 13 height 13
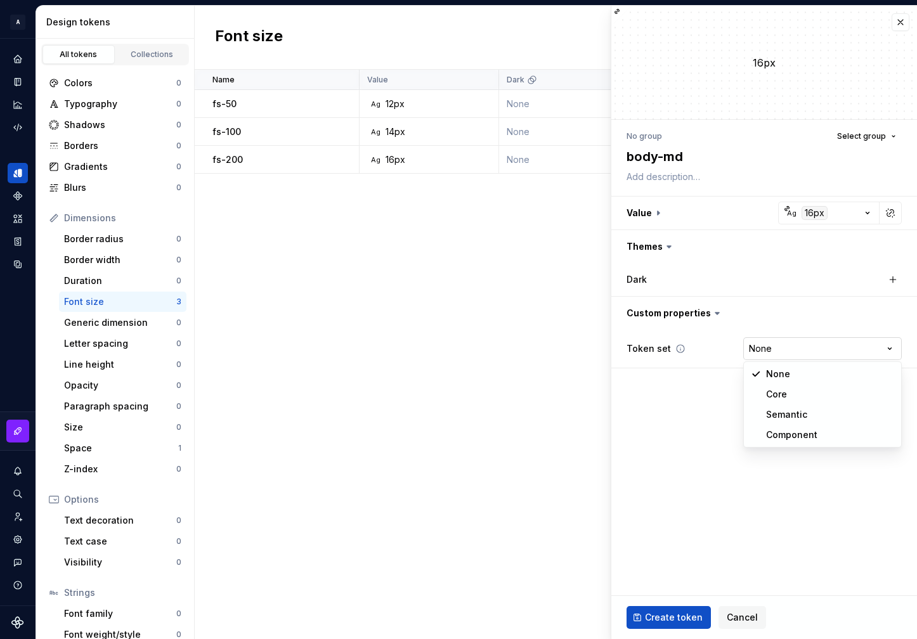
click at [792, 349] on html "A Formapp A Design system data Design tokens All tokens Collections Colors 0 Ty…" at bounding box center [458, 319] width 917 height 639
select select "**********"
click at [718, 419] on fieldset "16px No group Select group body-md Value Ag 16px Themes Dark Custom properties …" at bounding box center [764, 323] width 306 height 634
click at [668, 614] on span "Create token" at bounding box center [674, 617] width 58 height 13
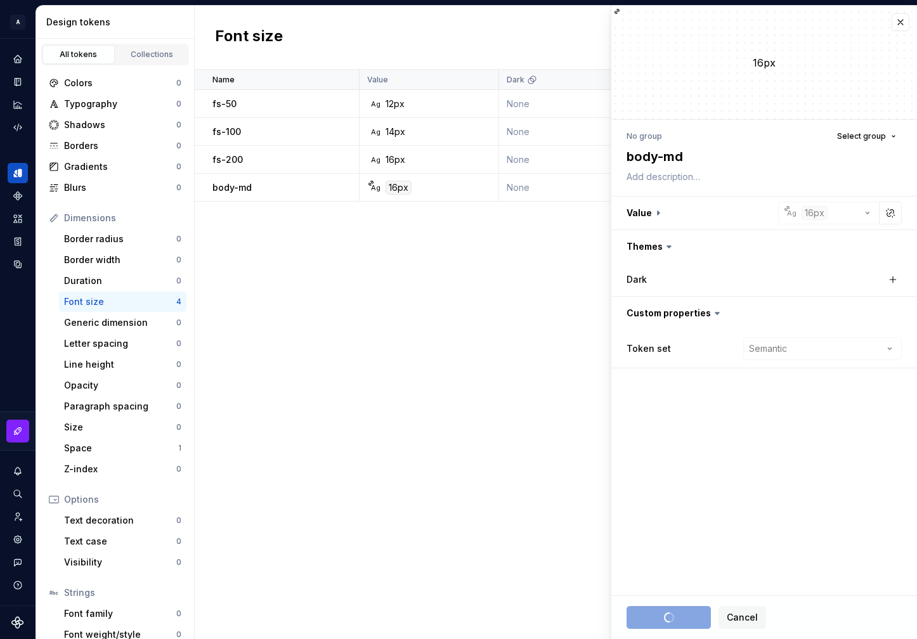
type textarea "*"
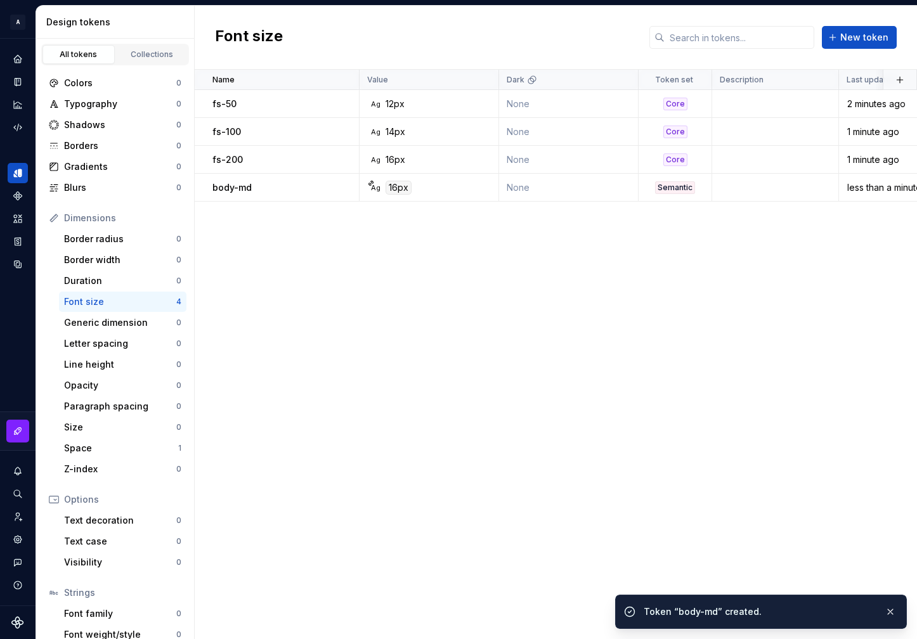
click at [501, 342] on div "Name Value Dark Token set Description Last updated fs-50 Ag 12px None Core 2 mi…" at bounding box center [556, 355] width 722 height 570
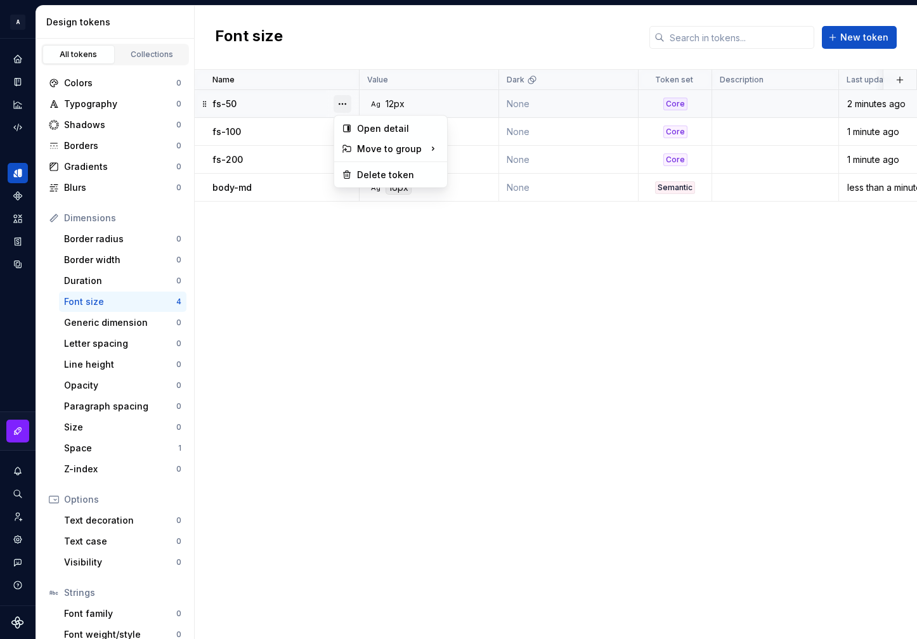
click at [348, 103] on button "button" at bounding box center [343, 104] width 18 height 18
click at [499, 196] on div "Create group" at bounding box center [497, 201] width 58 height 13
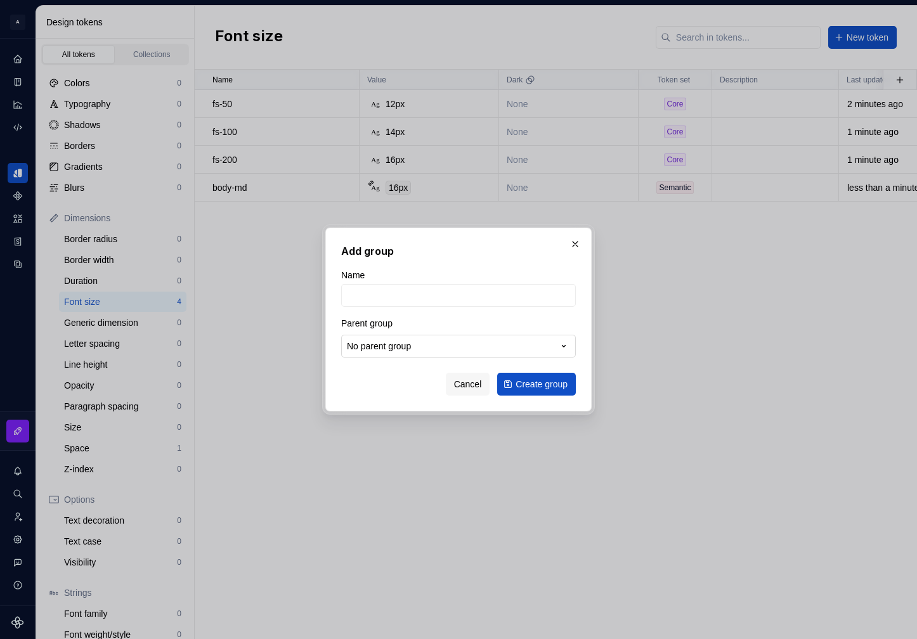
click at [417, 353] on button "No parent group" at bounding box center [458, 346] width 235 height 23
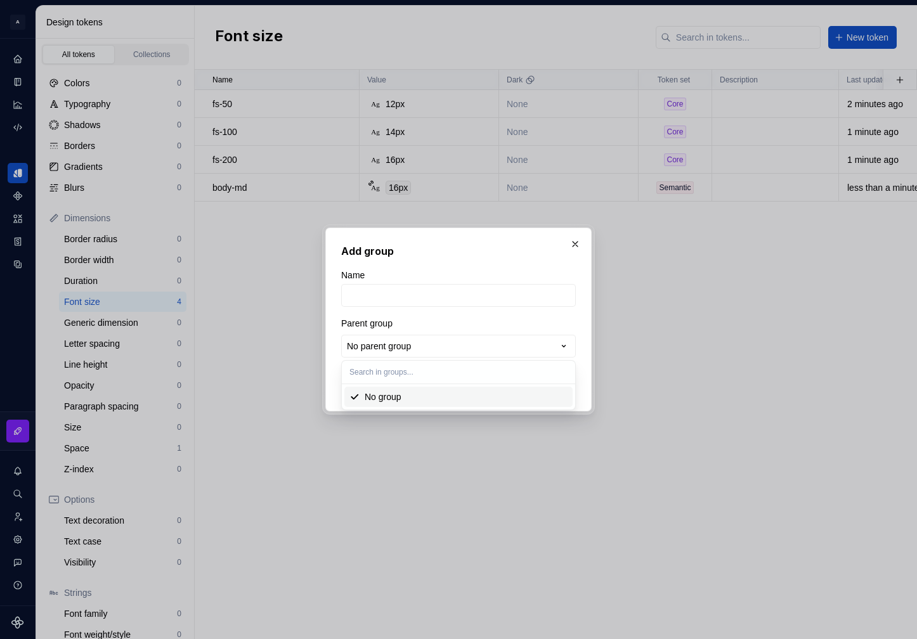
click at [403, 297] on div "Add group Name Parent group No parent group Cancel Create group" at bounding box center [458, 319] width 917 height 639
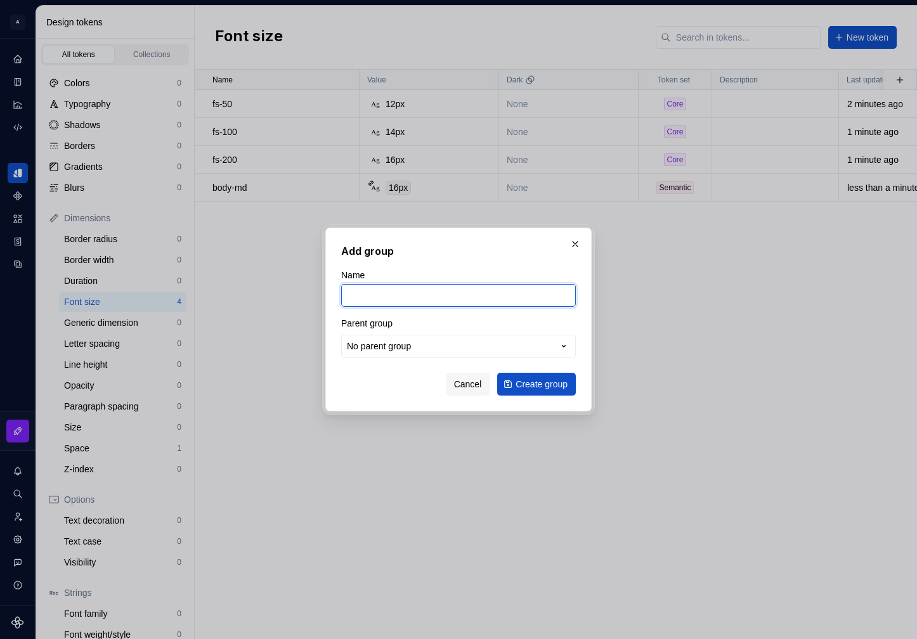
click at [391, 296] on input "Name" at bounding box center [458, 295] width 235 height 23
type input "font"
click at [455, 346] on button "No parent group" at bounding box center [458, 346] width 235 height 23
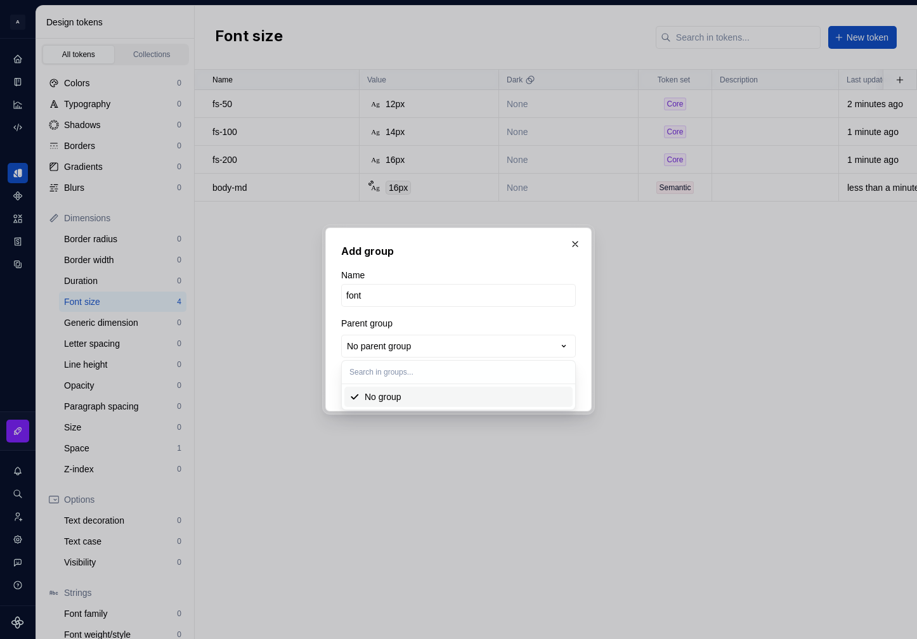
click at [475, 324] on div "Add group Name font Parent group No parent group Cancel Create group" at bounding box center [458, 319] width 917 height 639
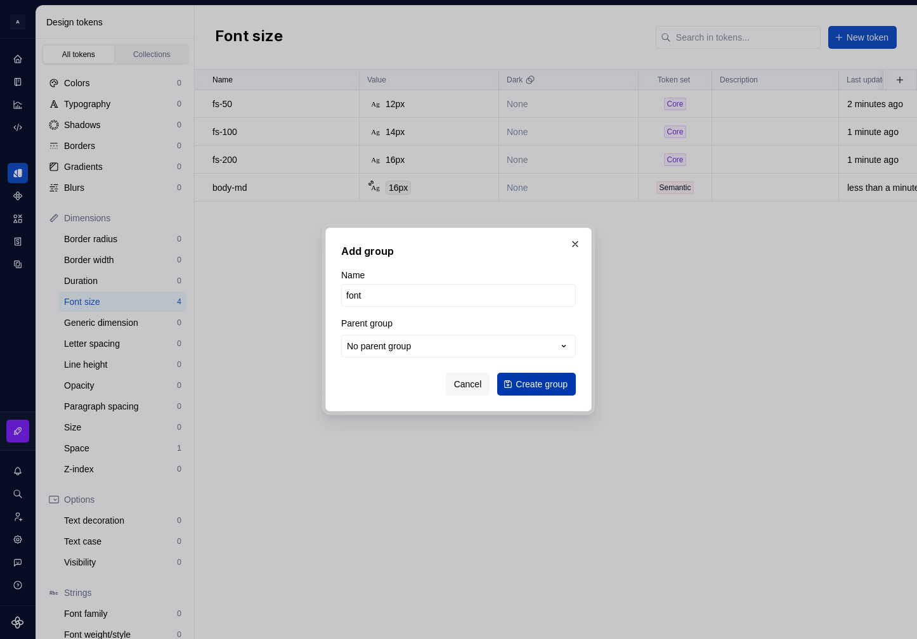
click at [527, 384] on span "Create group" at bounding box center [542, 384] width 52 height 13
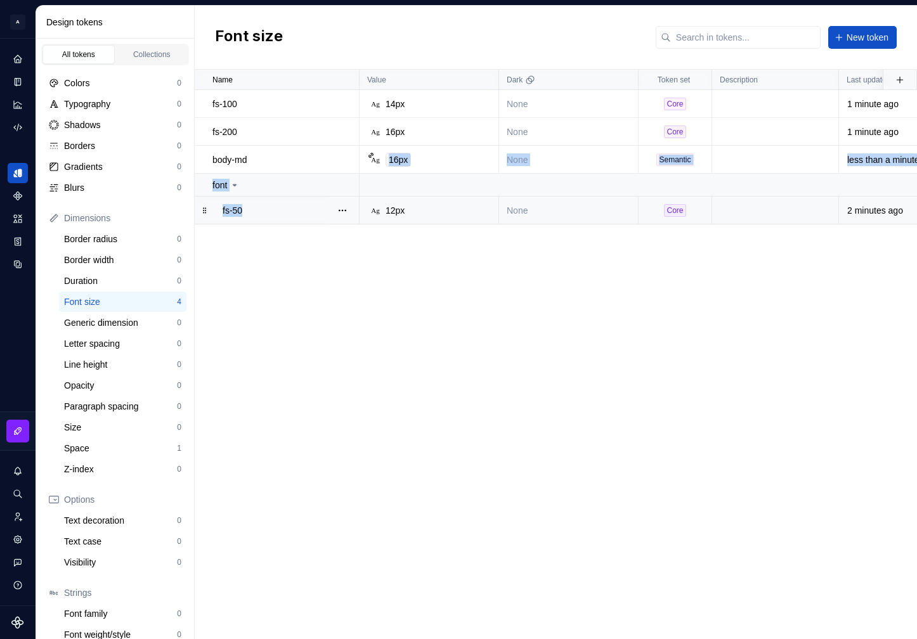
drag, startPoint x: 266, startPoint y: 159, endPoint x: 266, endPoint y: 213, distance: 53.9
click at [266, 214] on tbody "fs-100 Ag 14px None Core 1 minute ago fs-200 Ag 16px None Core 1 minute ago bod…" at bounding box center [578, 157] width 767 height 134
click at [261, 326] on div "Name Value Dark Token set Description Last updated fs-100 Ag 14px None Core 2 m…" at bounding box center [556, 355] width 722 height 570
click at [235, 188] on icon at bounding box center [235, 185] width 10 height 10
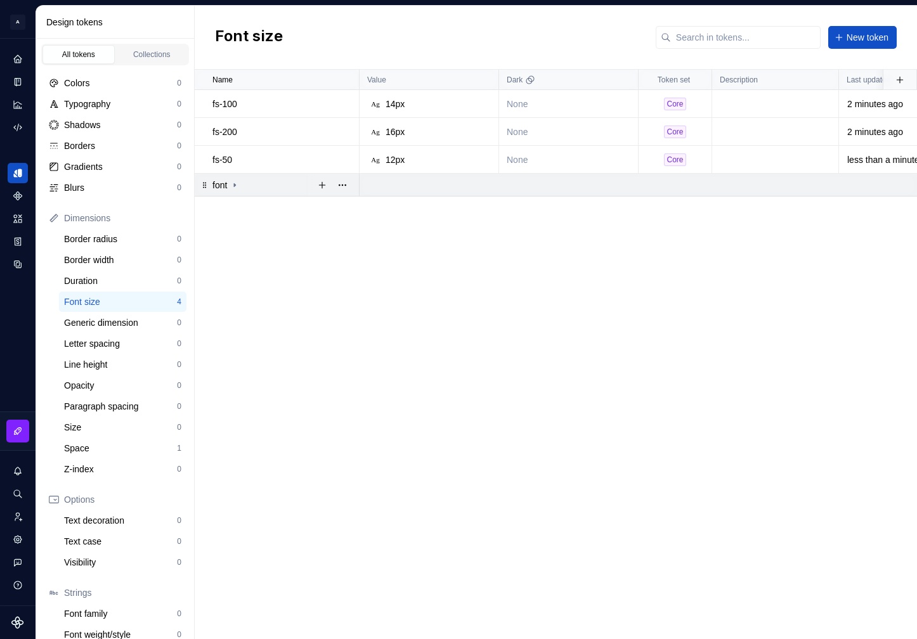
click at [239, 190] on div "font" at bounding box center [225, 185] width 27 height 13
click at [338, 205] on button "button" at bounding box center [343, 211] width 18 height 18
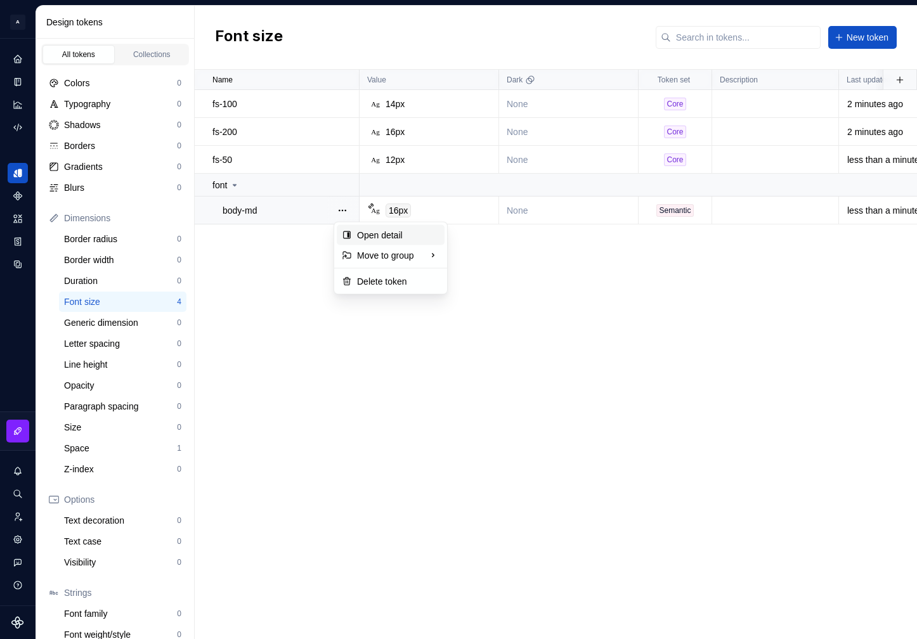
click at [386, 230] on div "Open detail" at bounding box center [398, 235] width 82 height 13
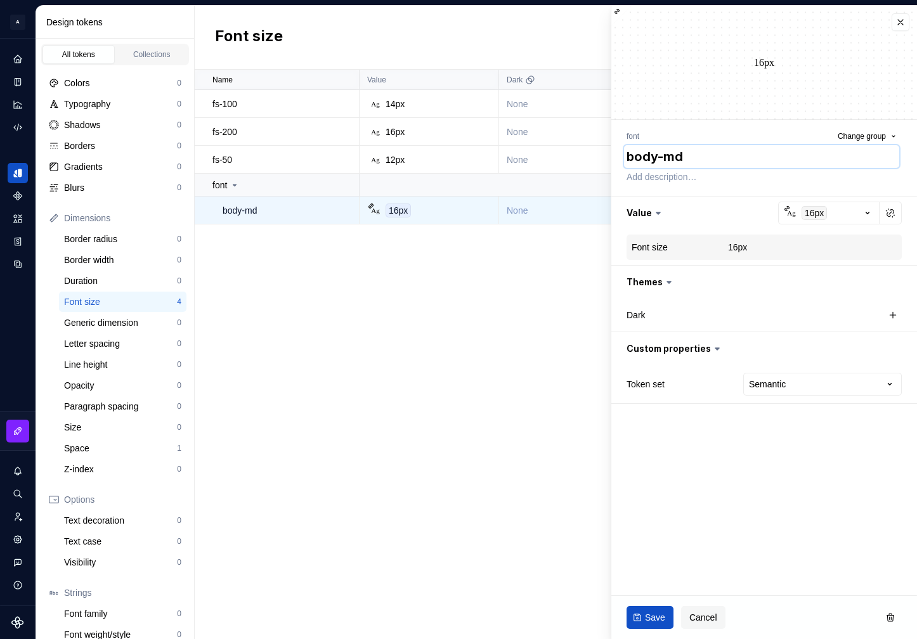
click at [675, 162] on textarea "body-md" at bounding box center [761, 156] width 275 height 23
type textarea "*"
type textarea "m"
type textarea "*"
type textarea "md"
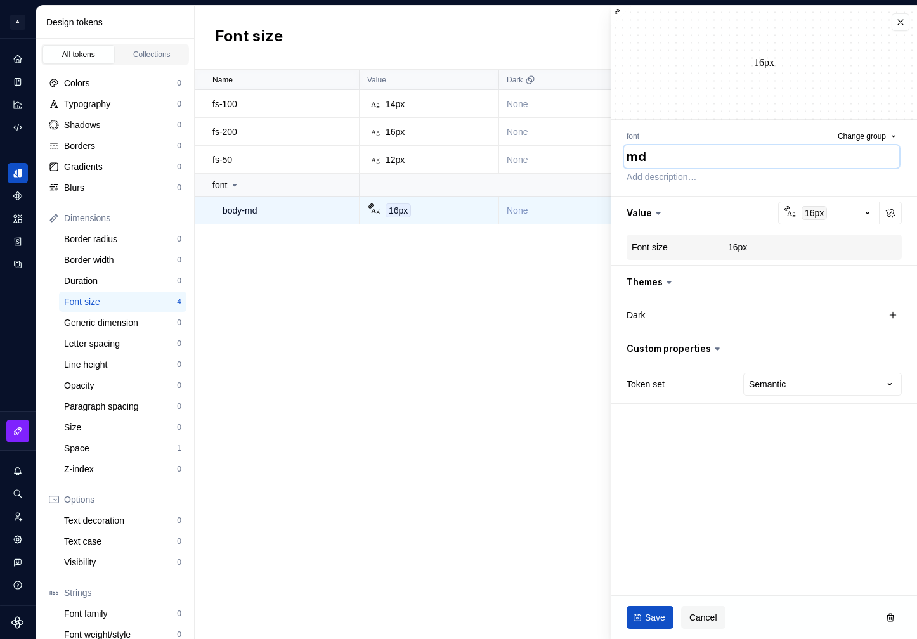
type textarea "*"
type textarea "md"
click at [646, 619] on span "Save" at bounding box center [655, 617] width 20 height 13
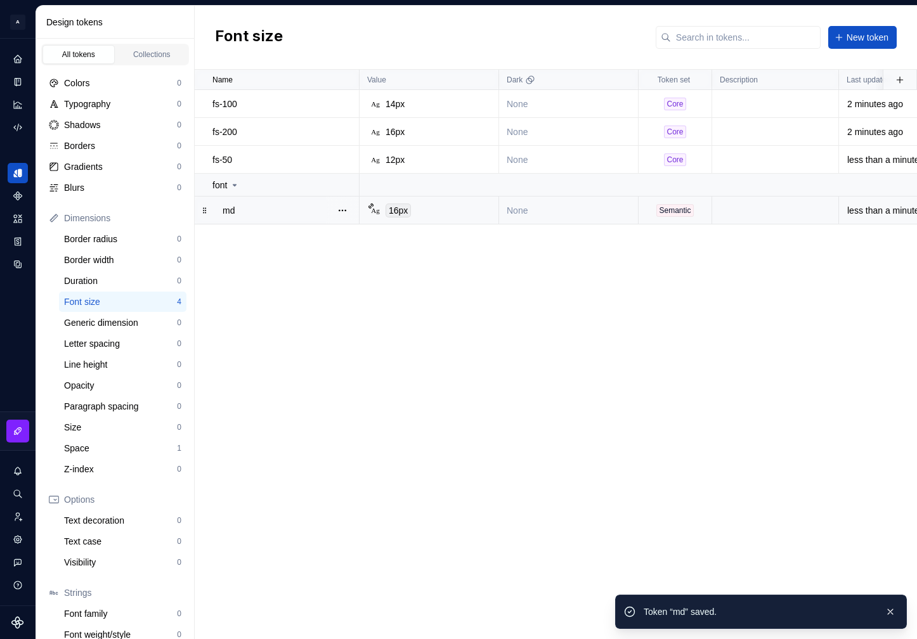
click at [256, 207] on div "md" at bounding box center [291, 210] width 136 height 13
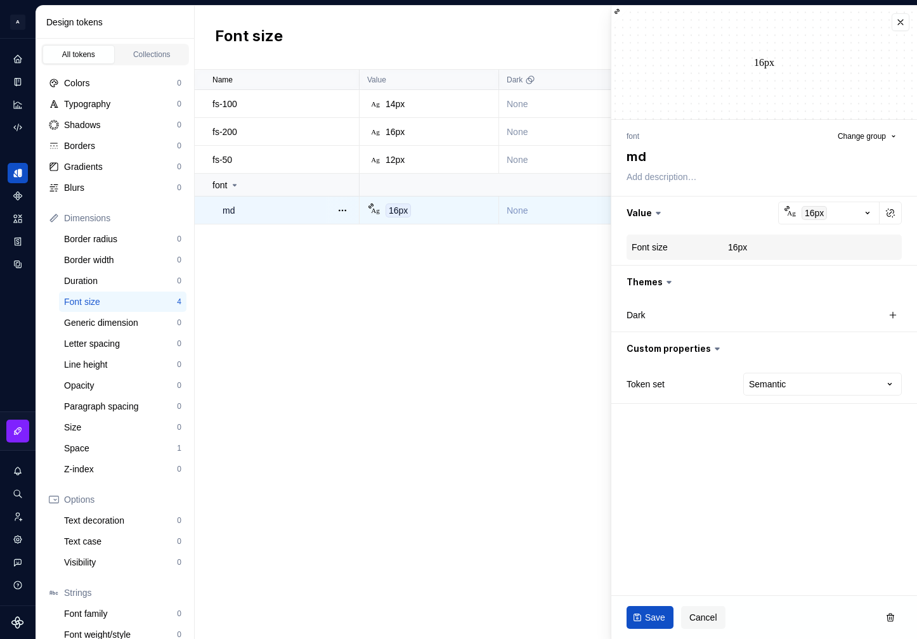
click at [254, 273] on div "Name Value Dark Token set Description Last updated fs-100 Ag 14px None Core 2 m…" at bounding box center [556, 355] width 722 height 570
click at [903, 21] on button "button" at bounding box center [901, 22] width 18 height 18
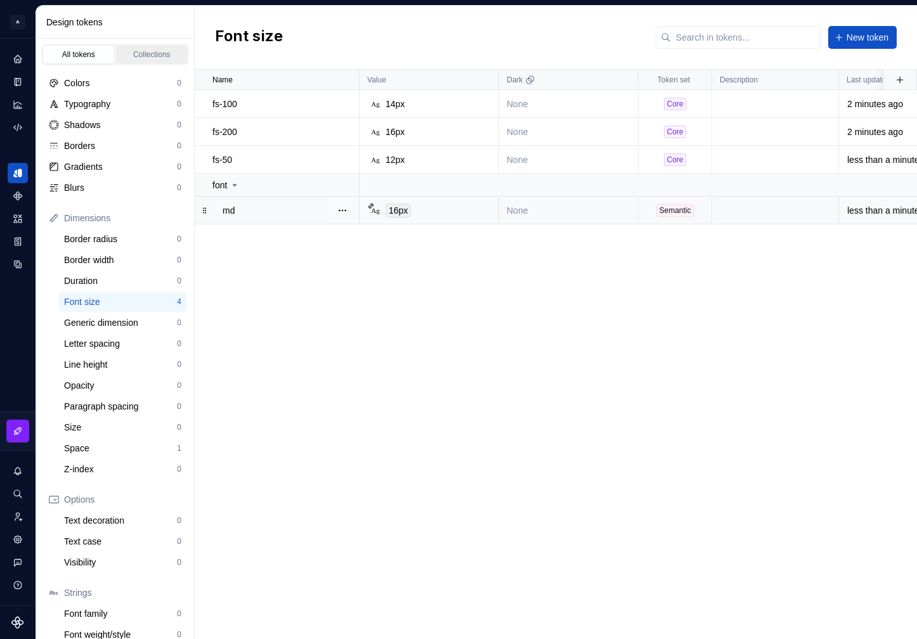
click at [148, 53] on div "Collections" at bounding box center [152, 54] width 63 height 10
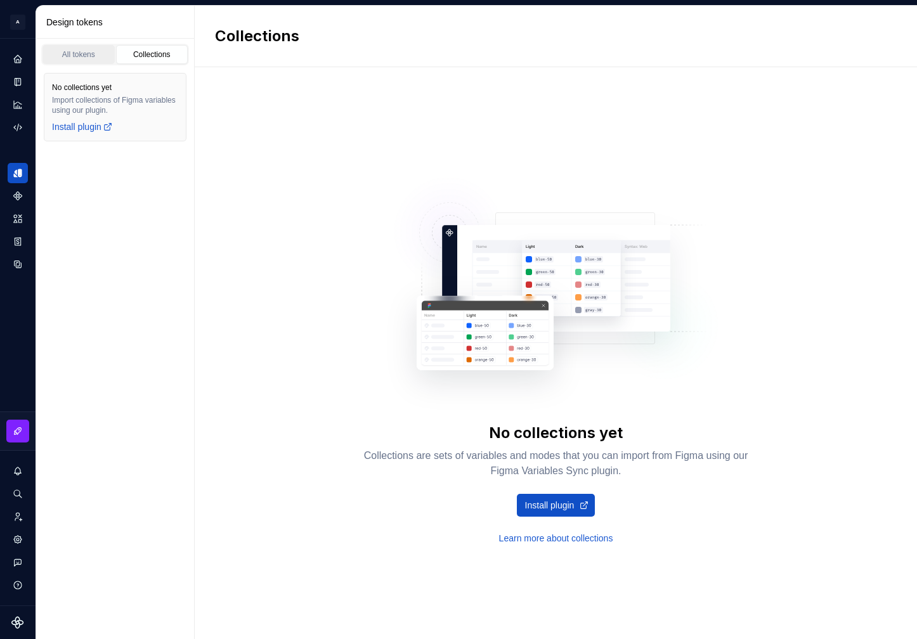
click at [74, 50] on div "All tokens" at bounding box center [78, 54] width 63 height 10
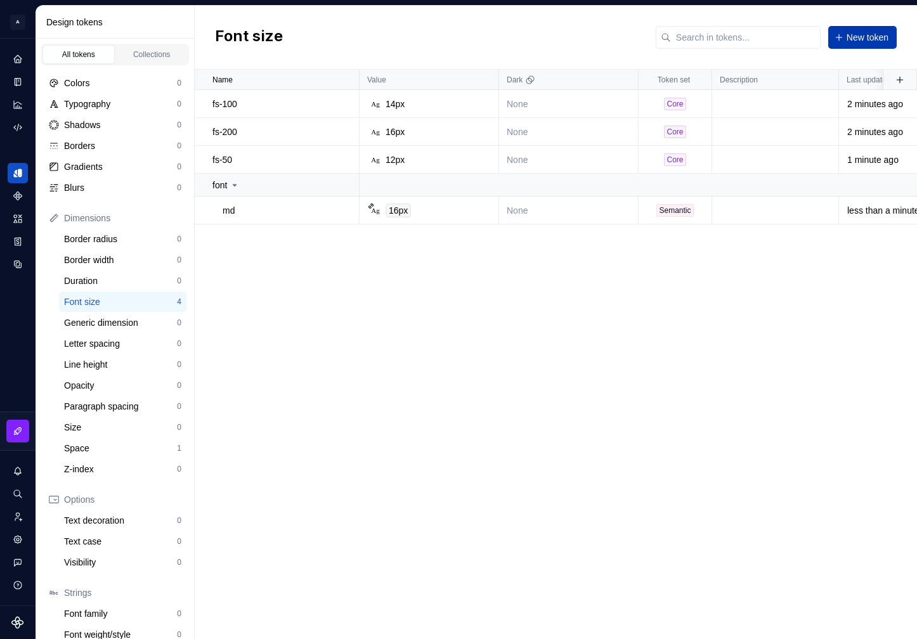
click at [856, 34] on span "New token" at bounding box center [868, 37] width 42 height 13
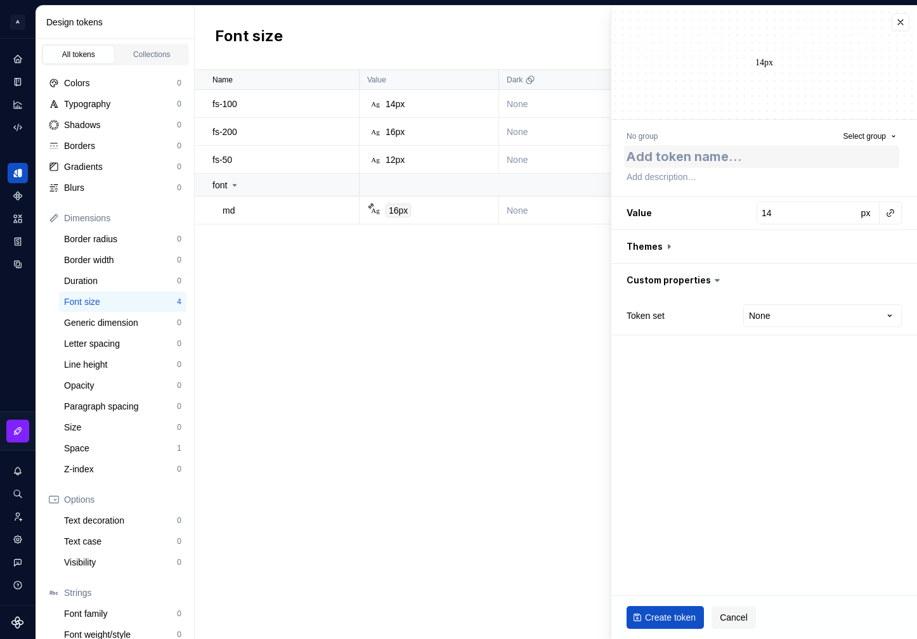
type textarea "*"
type textarea "s"
type textarea "*"
type textarea "sm"
click at [887, 211] on button "button" at bounding box center [891, 213] width 18 height 18
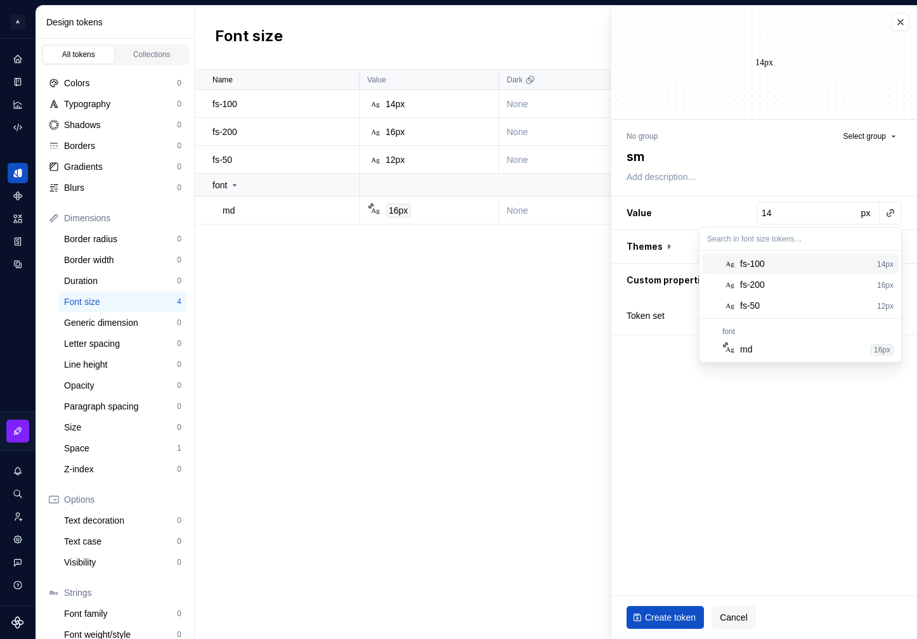
click at [793, 259] on div "fs-100" at bounding box center [806, 264] width 132 height 13
type textarea "*"
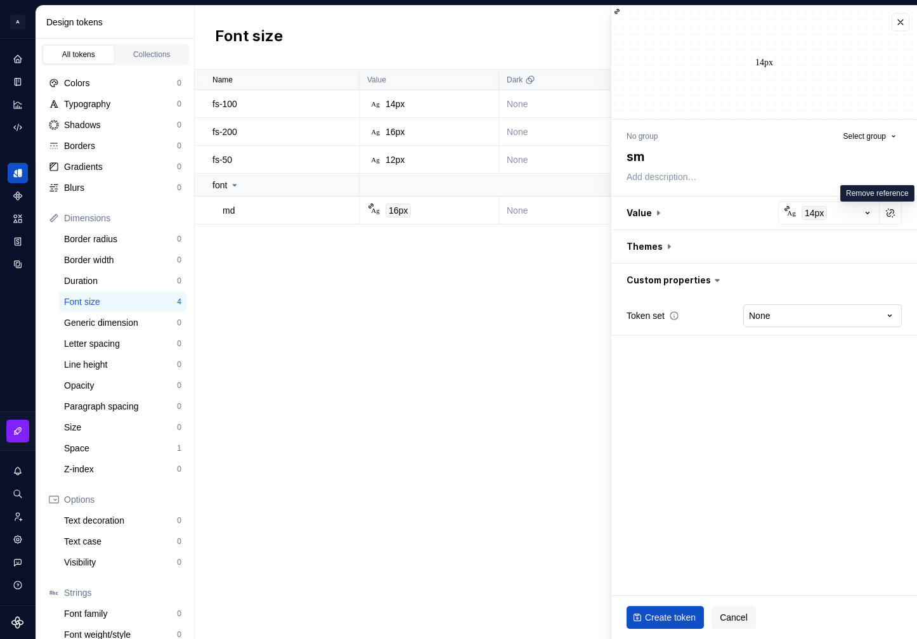
click at [807, 314] on html "A Formapp A Design system data Design tokens All tokens Collections Colors 0 Ty…" at bounding box center [458, 319] width 917 height 639
select select "**********"
click at [661, 620] on span "Create token" at bounding box center [670, 617] width 51 height 13
type textarea "*"
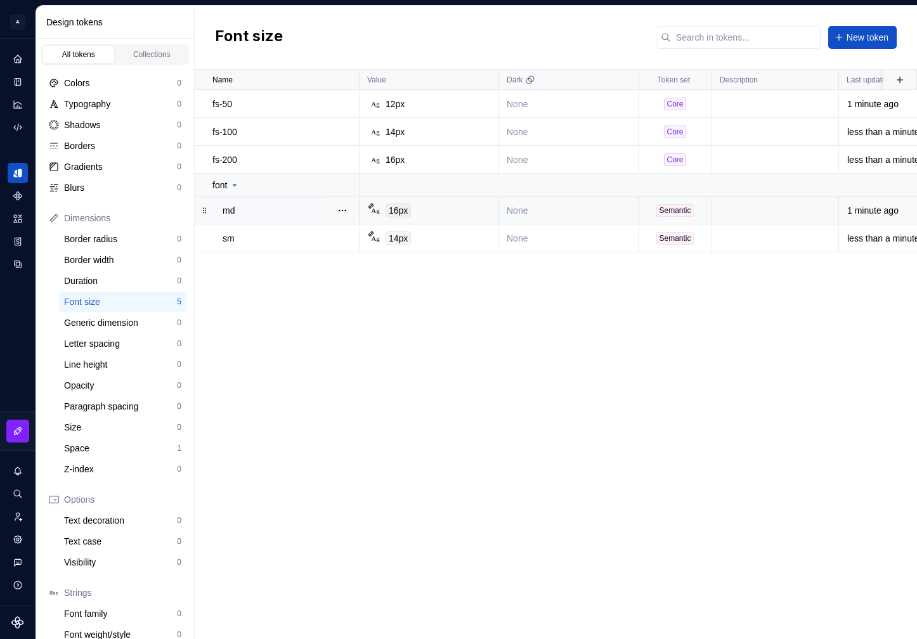
click at [258, 339] on div "Name Value Dark Token set Description Last updated fs-50 Ag 12px None Core 1 mi…" at bounding box center [556, 355] width 722 height 570
click at [342, 209] on button "button" at bounding box center [343, 211] width 18 height 18
click at [398, 238] on div "Open detail" at bounding box center [398, 235] width 82 height 13
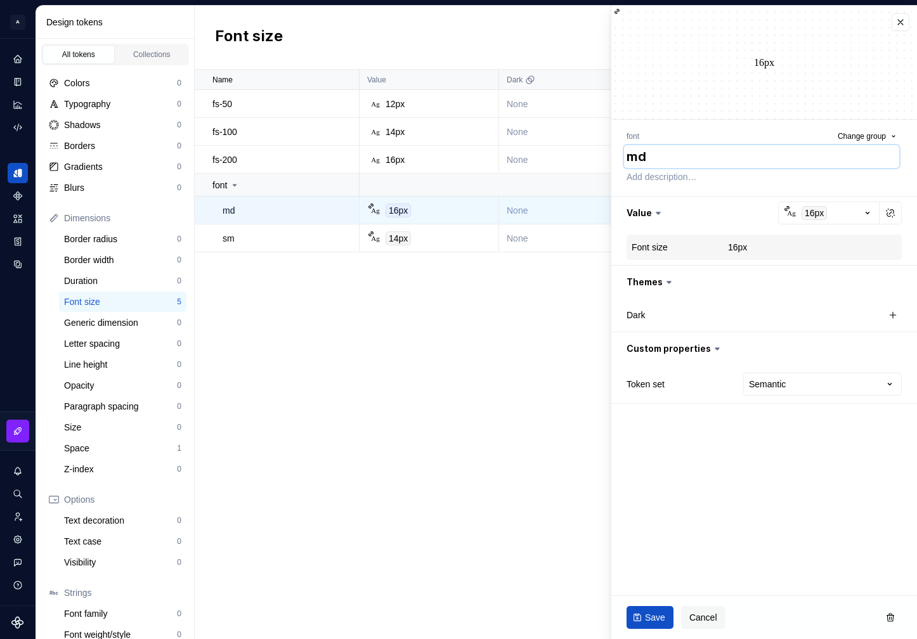
click at [629, 159] on textarea "md" at bounding box center [761, 156] width 275 height 23
type textarea "*"
type textarea "bmd"
type textarea "*"
type textarea "bomd"
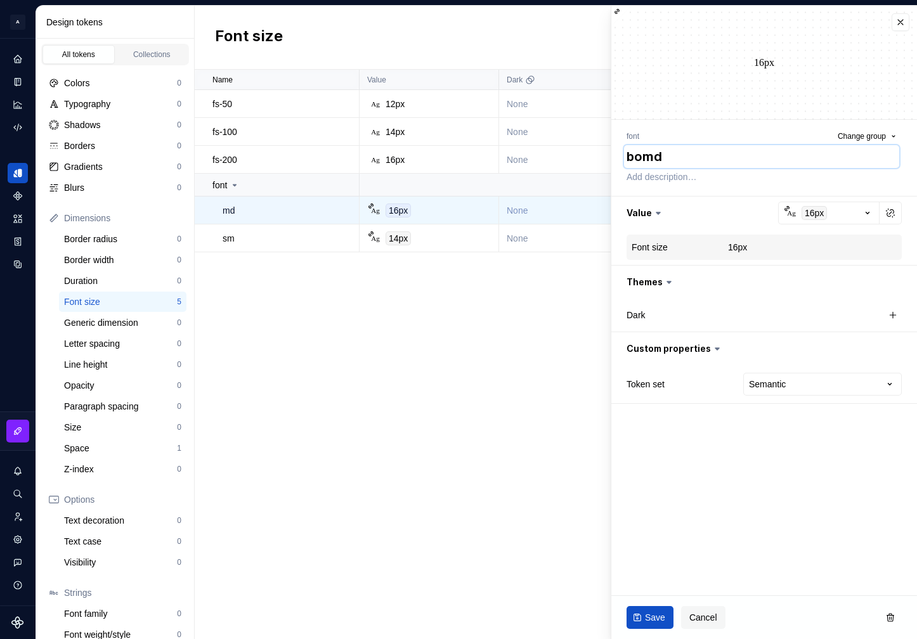
type textarea "*"
type textarea "bodmd"
type textarea "*"
type textarea "bodymd"
type textarea "*"
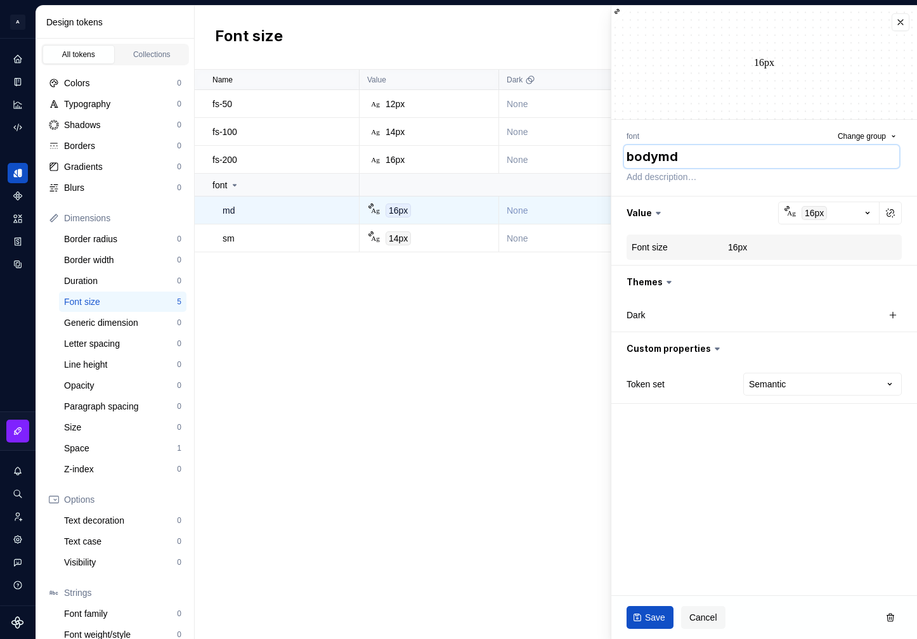
type textarea "body-md"
type textarea "*"
type textarea "body-md"
click at [649, 619] on span "Save" at bounding box center [655, 617] width 20 height 13
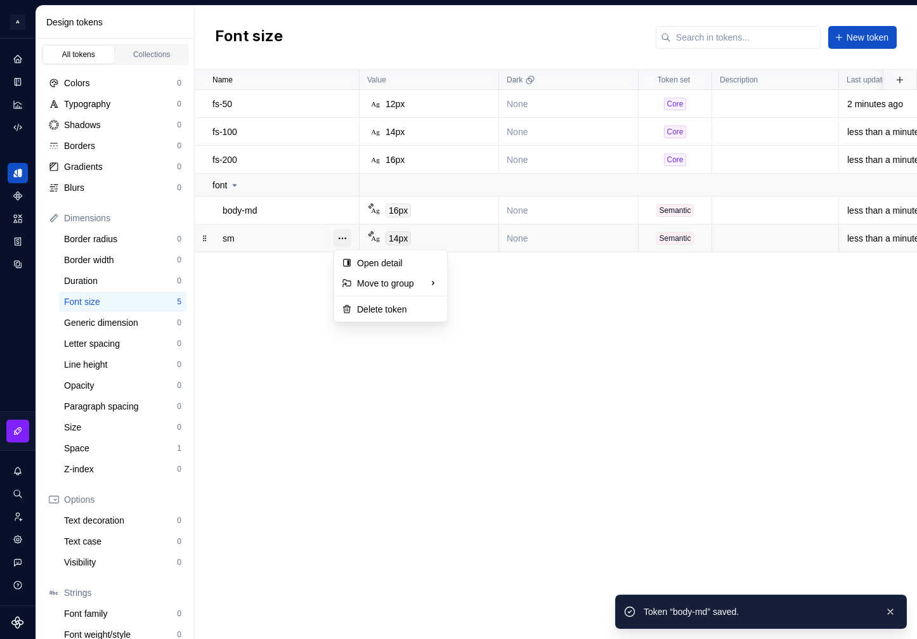
click at [343, 240] on button "button" at bounding box center [343, 239] width 18 height 18
click at [375, 267] on div "Open detail" at bounding box center [398, 263] width 82 height 13
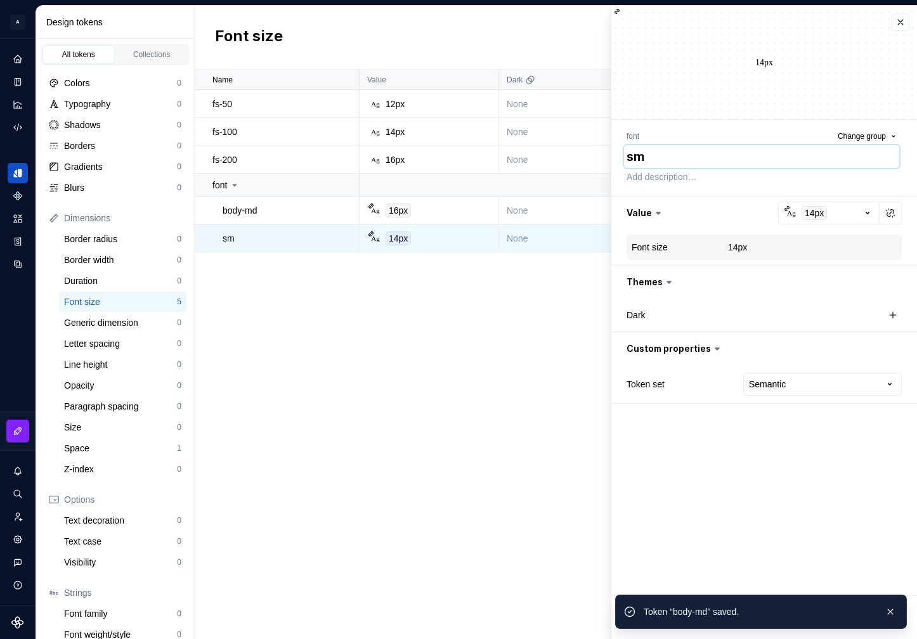
click at [651, 161] on textarea "sm" at bounding box center [761, 156] width 275 height 23
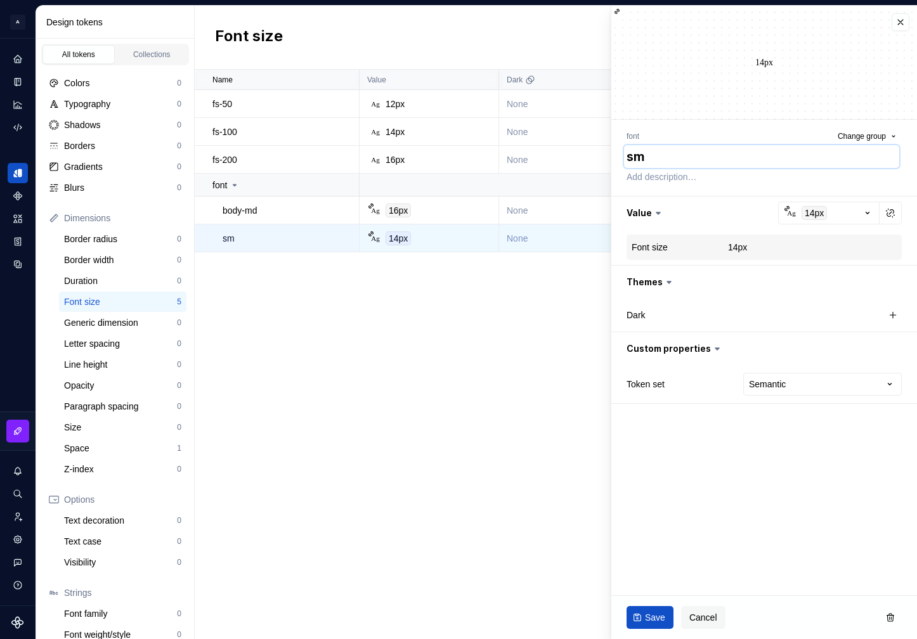
type textarea "*"
type textarea "bsm"
type textarea "*"
type textarea "bosm"
type textarea "*"
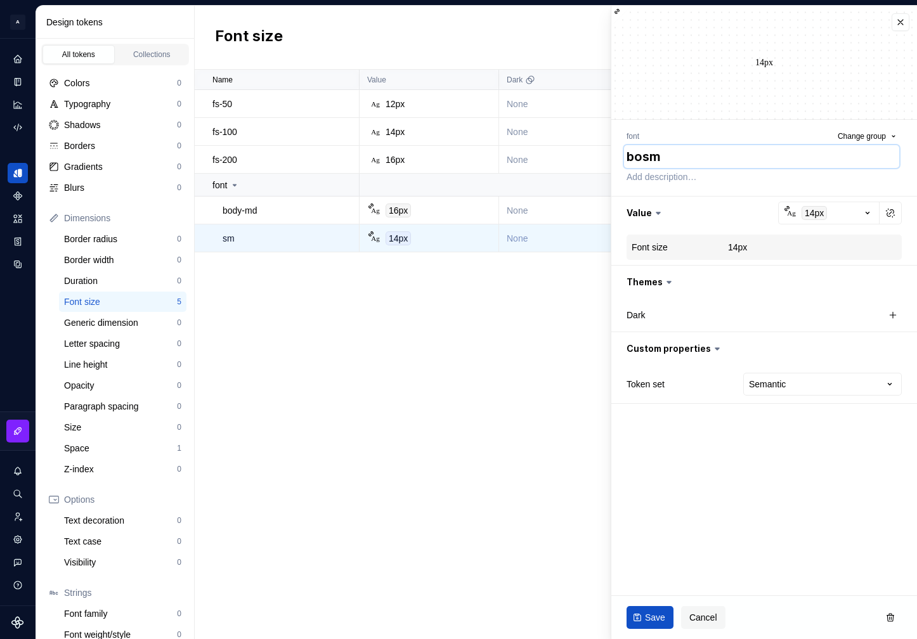
type textarea "[DEMOGRAPHIC_DATA]"
type textarea "*"
type textarea "bodysm"
type textarea "*"
type textarea "body-sm"
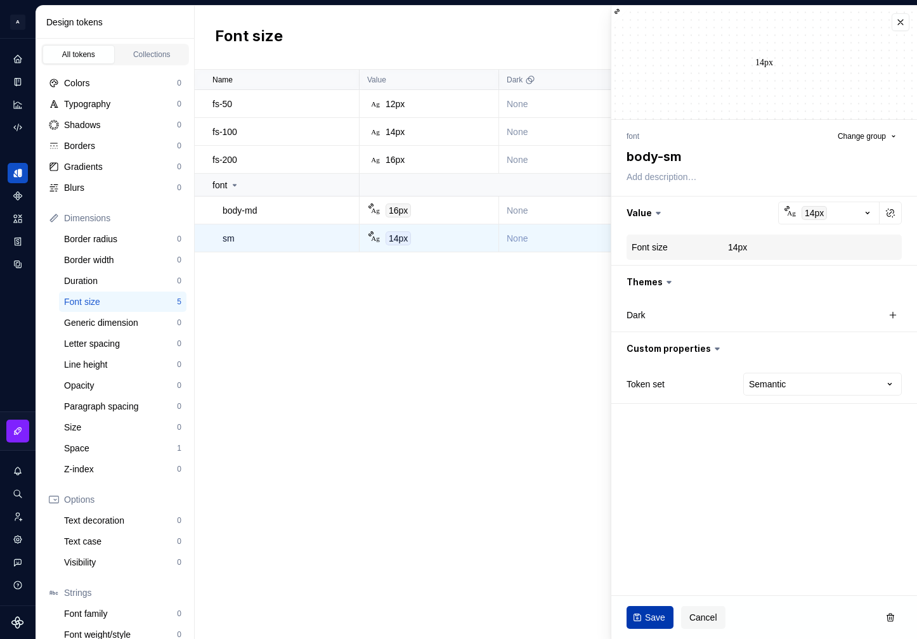
click at [649, 611] on span "Save" at bounding box center [655, 617] width 20 height 13
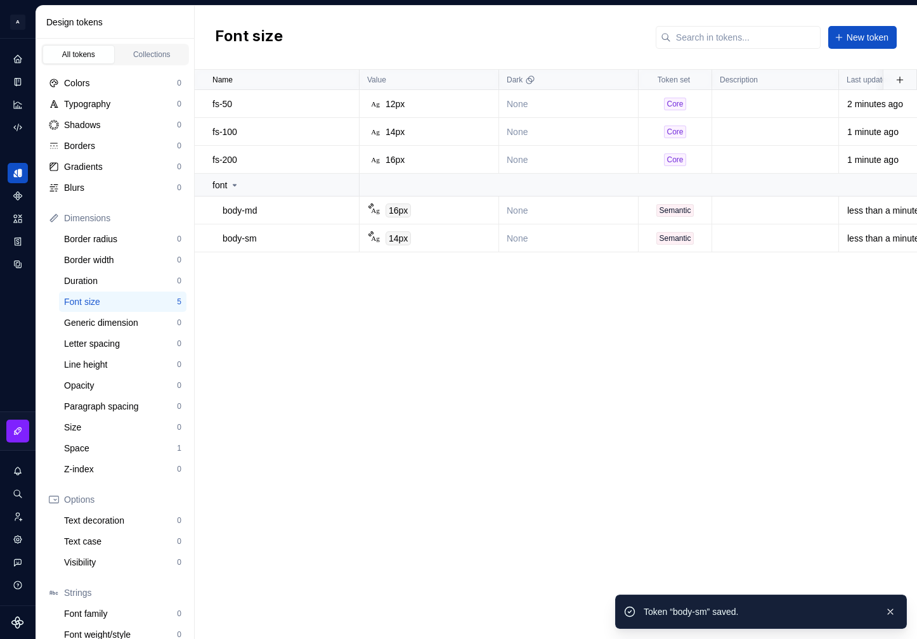
click at [391, 340] on div "Name Value Dark Token set Description Last updated fs-50 Ag 12px None Core 2 mi…" at bounding box center [556, 355] width 722 height 570
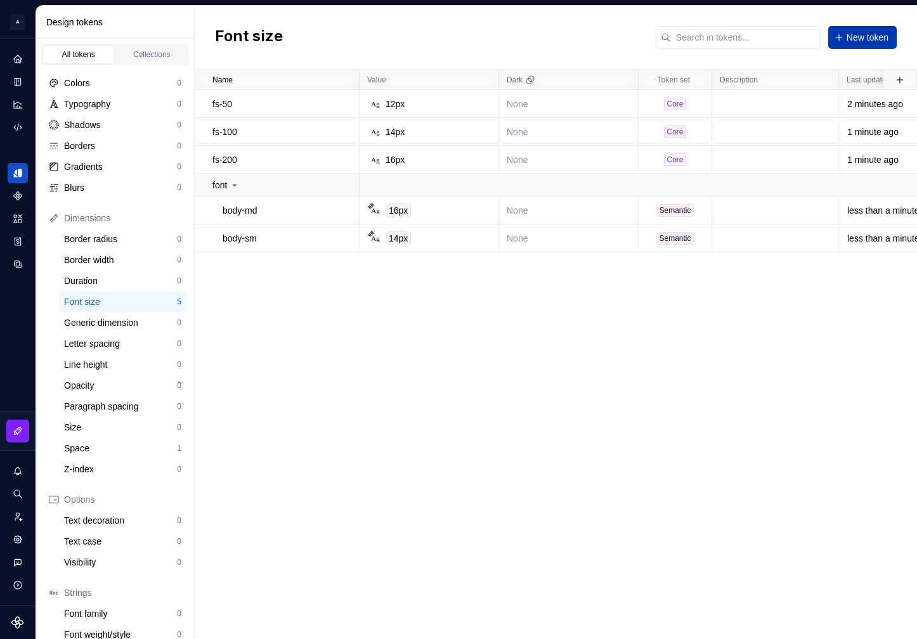
click at [876, 44] on button "New token" at bounding box center [862, 37] width 68 height 23
type textarea "*"
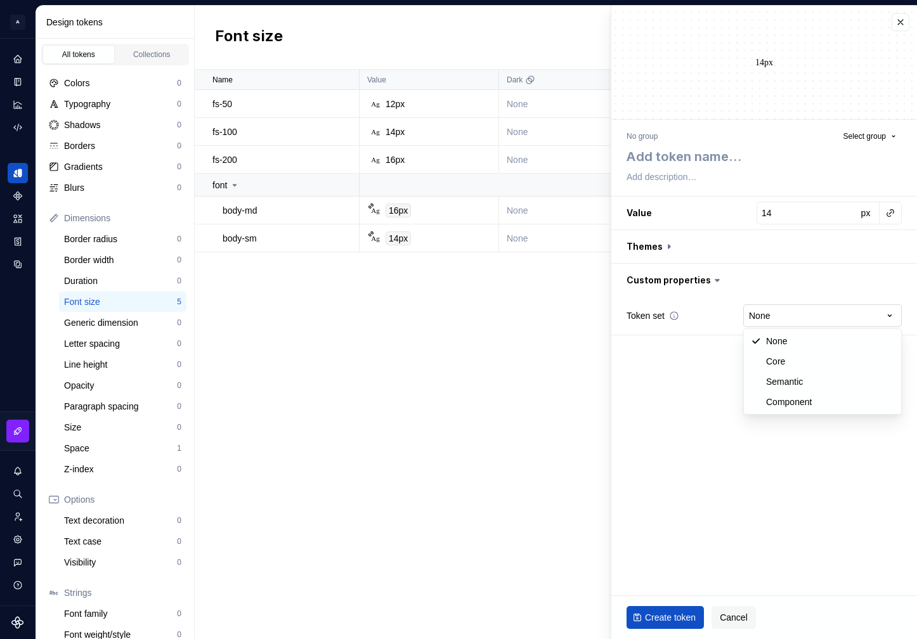
click at [777, 322] on html "A Formapp A Design system data Design tokens All tokens Collections Colors 0 Ty…" at bounding box center [458, 319] width 917 height 639
select select "**********"
click at [710, 154] on textarea at bounding box center [761, 156] width 275 height 23
type textarea "*"
type textarea "l"
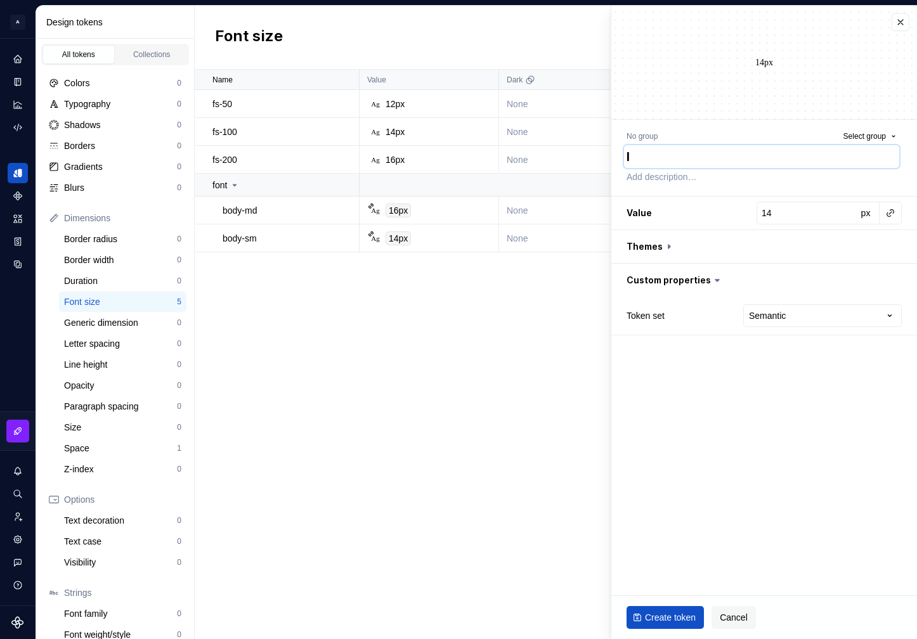
type textarea "*"
type textarea "la"
type textarea "*"
type textarea "lab"
type textarea "*"
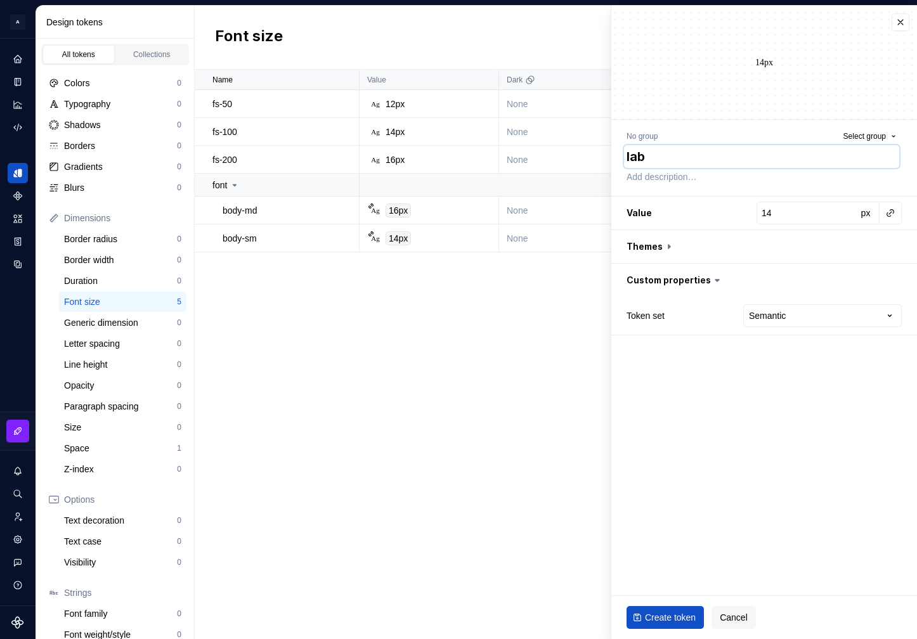
type textarea "labe"
type textarea "*"
type textarea "label"
type textarea "*"
type textarea "label-"
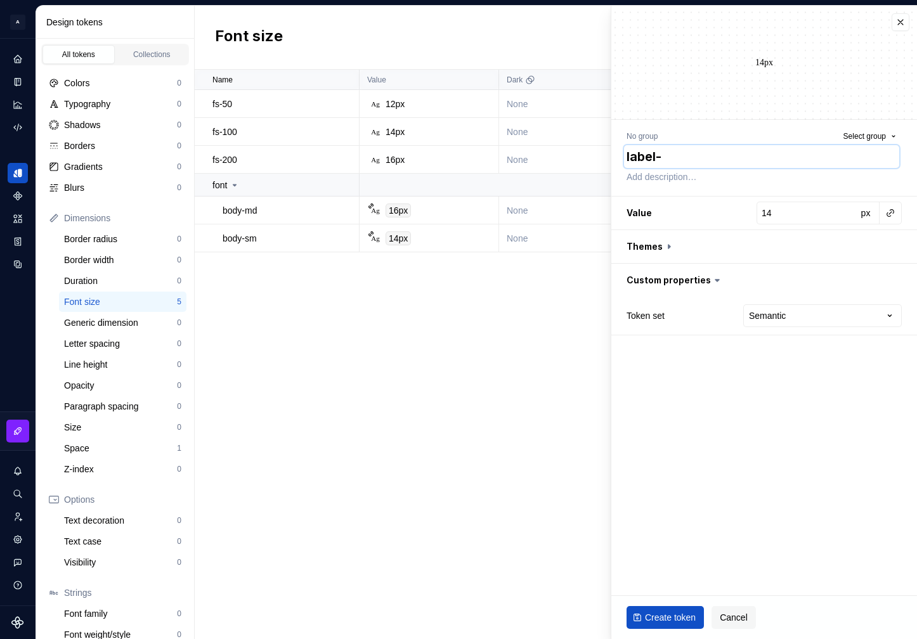
type textarea "*"
type textarea "label-s"
type textarea "*"
type textarea "label-sm"
click at [889, 216] on button "button" at bounding box center [891, 213] width 18 height 18
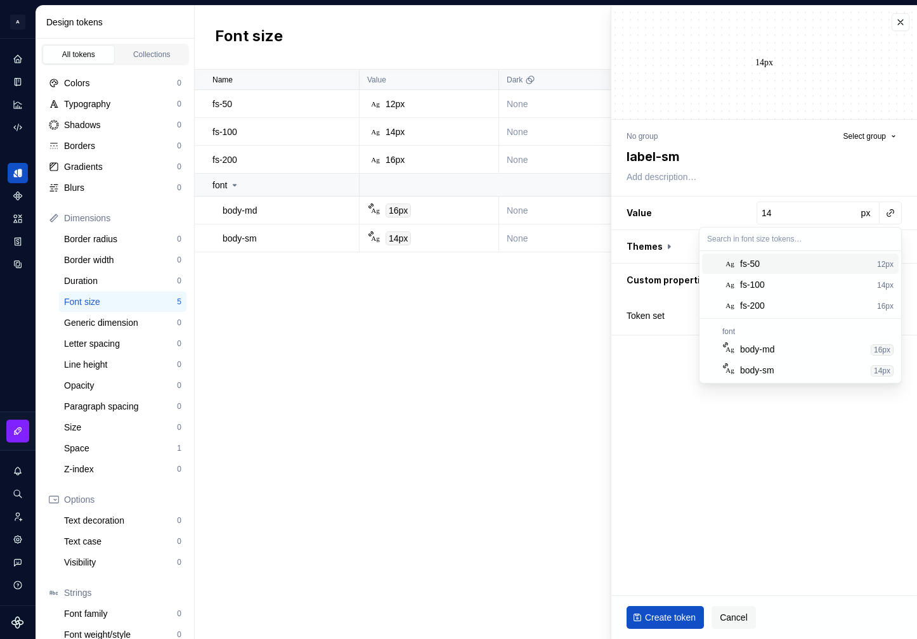
click at [759, 263] on div "fs-50" at bounding box center [750, 264] width 20 height 13
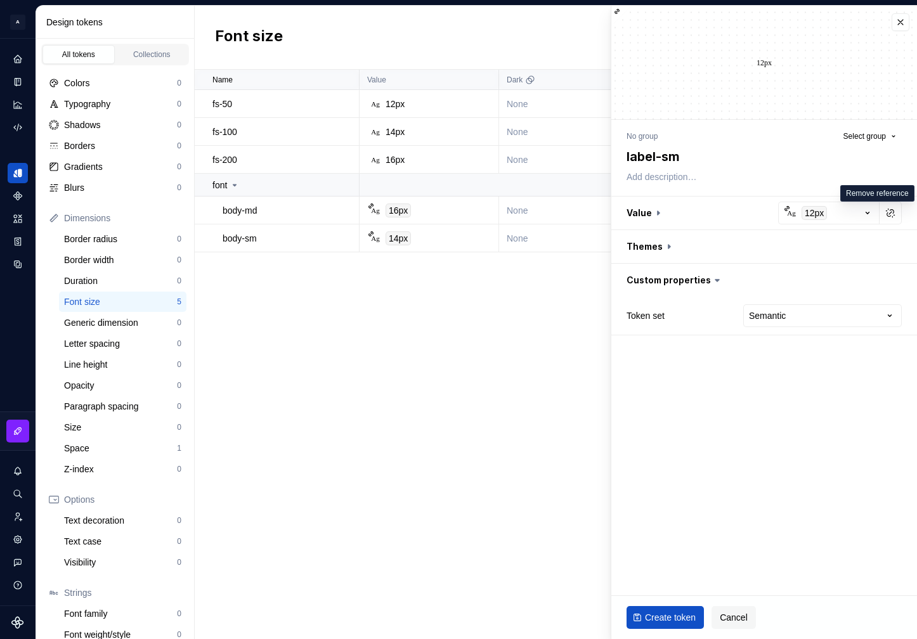
click at [711, 275] on icon at bounding box center [717, 280] width 13 height 13
click at [724, 281] on button "button" at bounding box center [764, 280] width 306 height 33
click at [739, 278] on button "button" at bounding box center [764, 280] width 306 height 33
click at [881, 135] on span "Select group" at bounding box center [865, 136] width 42 height 10
click at [755, 203] on span "font" at bounding box center [800, 210] width 197 height 20
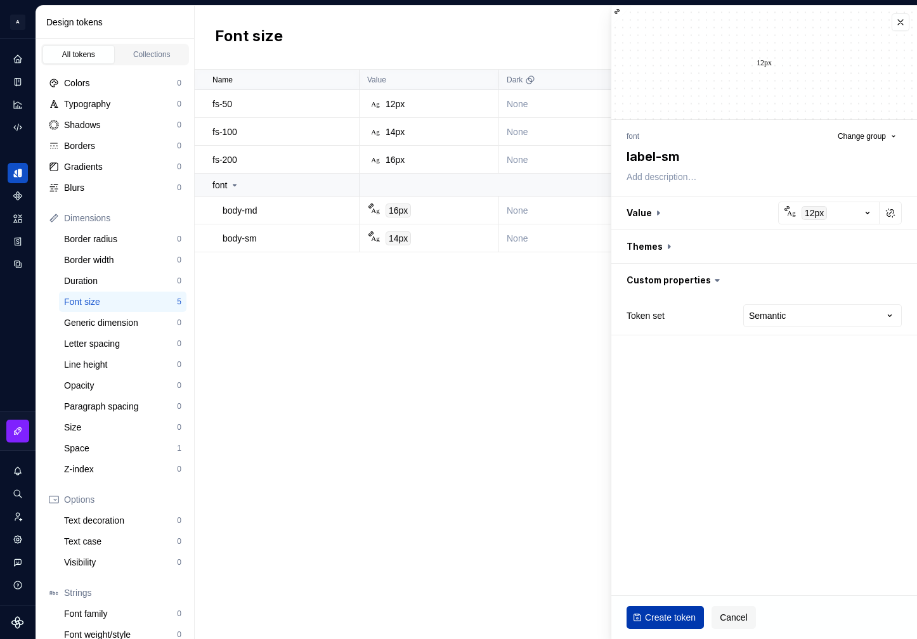
click at [672, 618] on span "Create token" at bounding box center [670, 617] width 51 height 13
type textarea "*"
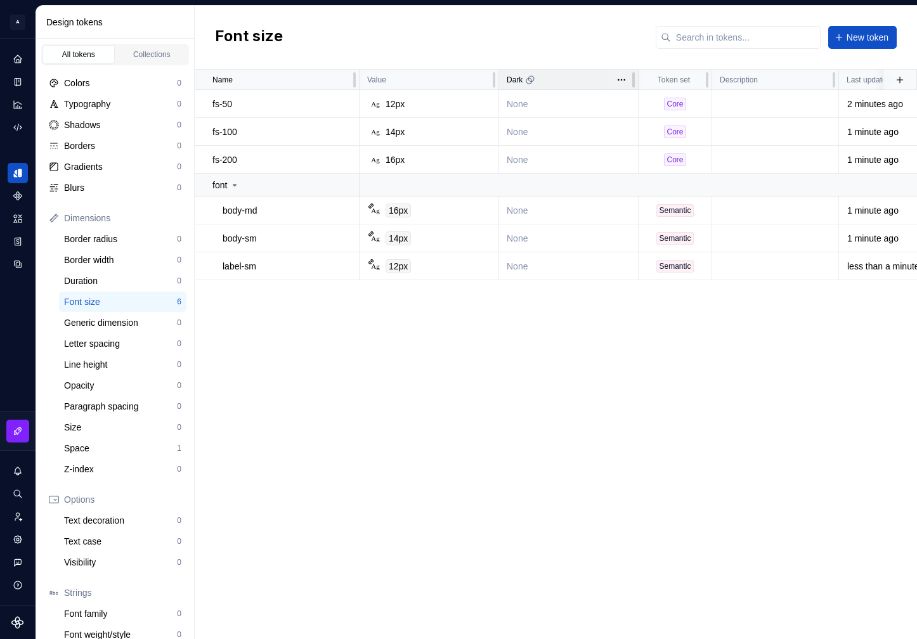
click at [521, 79] on p "Dark" at bounding box center [515, 80] width 16 height 10
click at [16, 129] on icon "Code automation" at bounding box center [17, 127] width 11 height 11
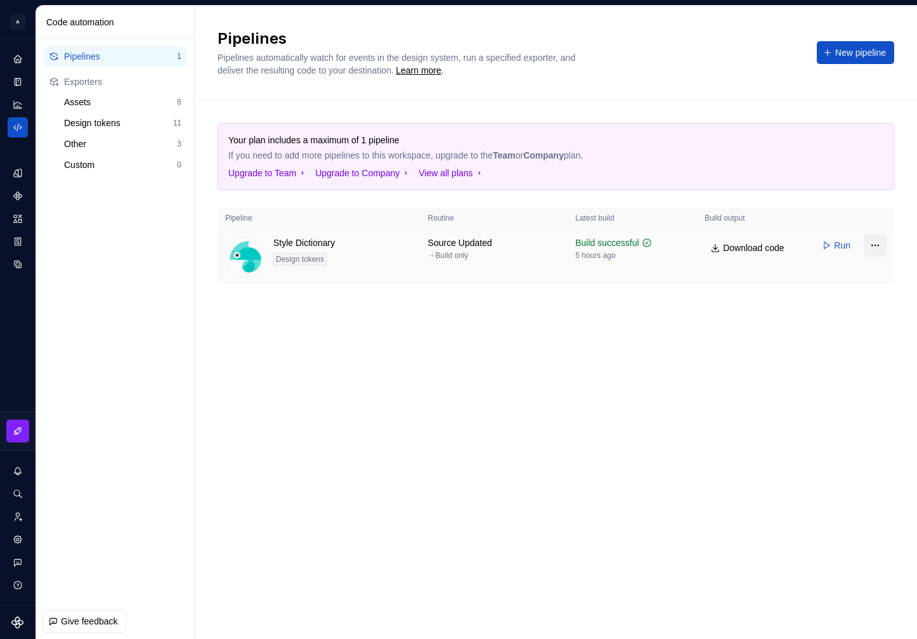
click at [881, 247] on html "A Formapp A Design system data Code automation Pipelines 1 Exporters Assets 8 D…" at bounding box center [458, 319] width 917 height 639
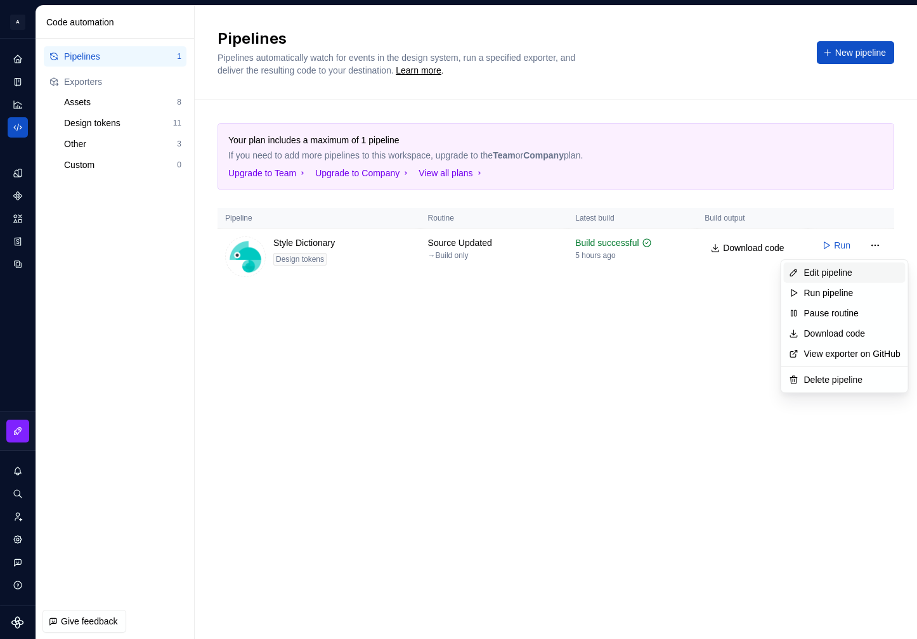
click at [839, 277] on div "Edit pipeline" at bounding box center [852, 272] width 96 height 13
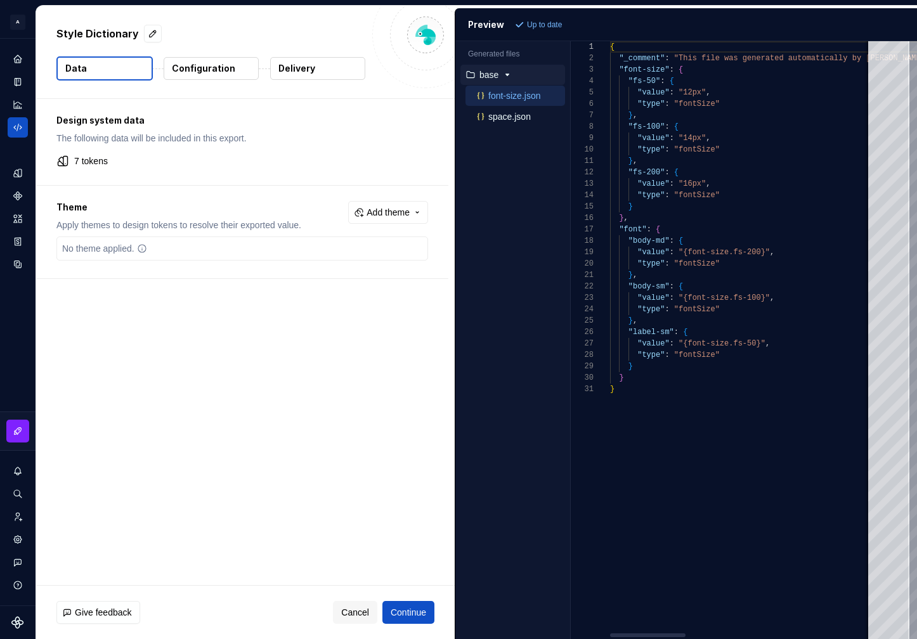
scroll to position [23, 9]
click at [211, 74] on p "Configuration" at bounding box center [203, 68] width 63 height 13
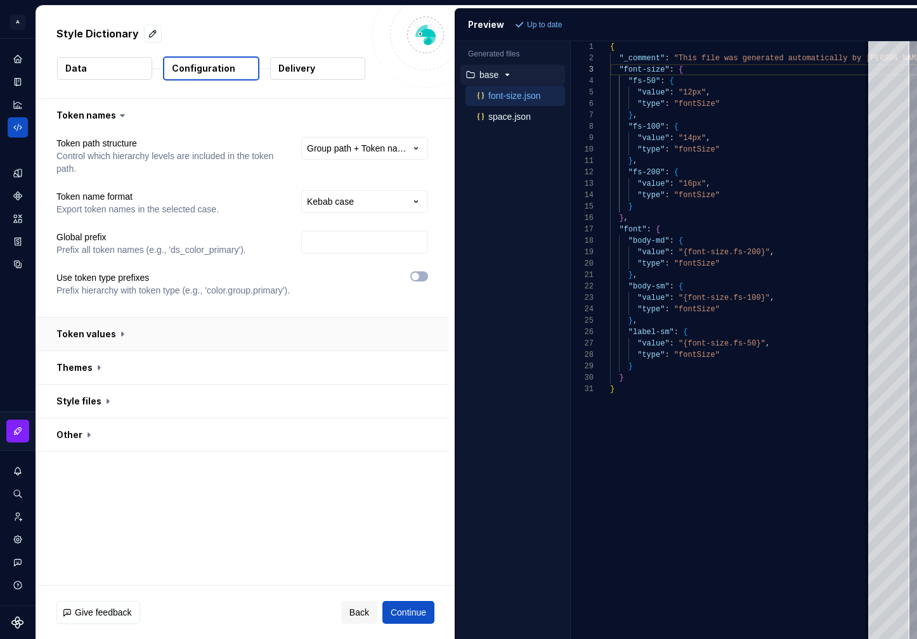
click at [206, 334] on button "button" at bounding box center [242, 334] width 412 height 33
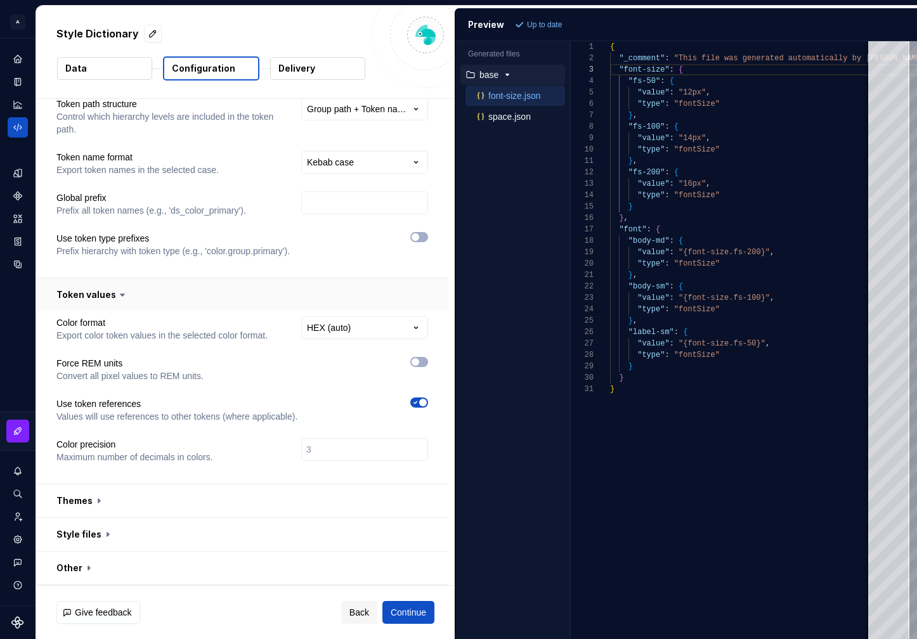
scroll to position [7, 0]
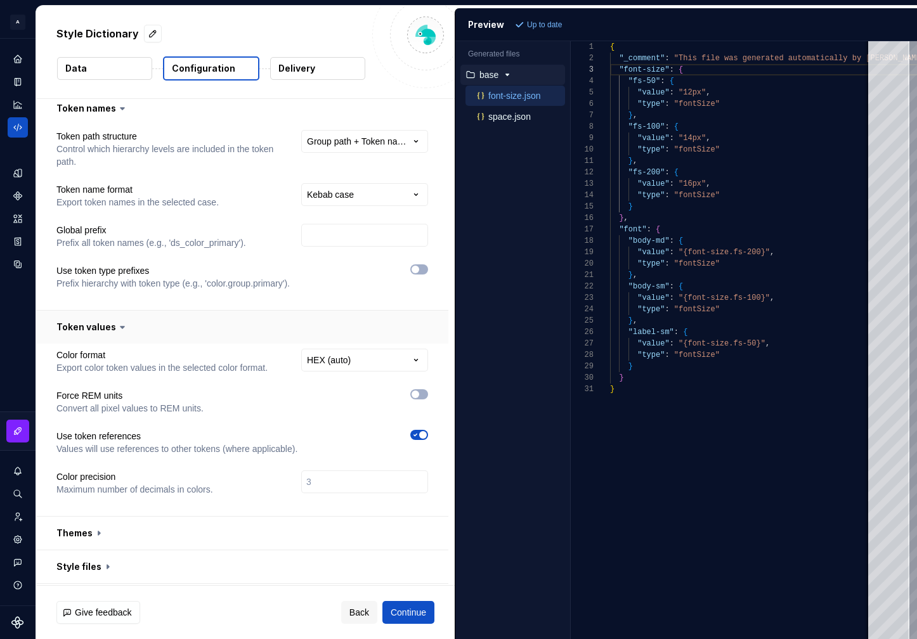
click at [205, 329] on button "button" at bounding box center [242, 327] width 412 height 33
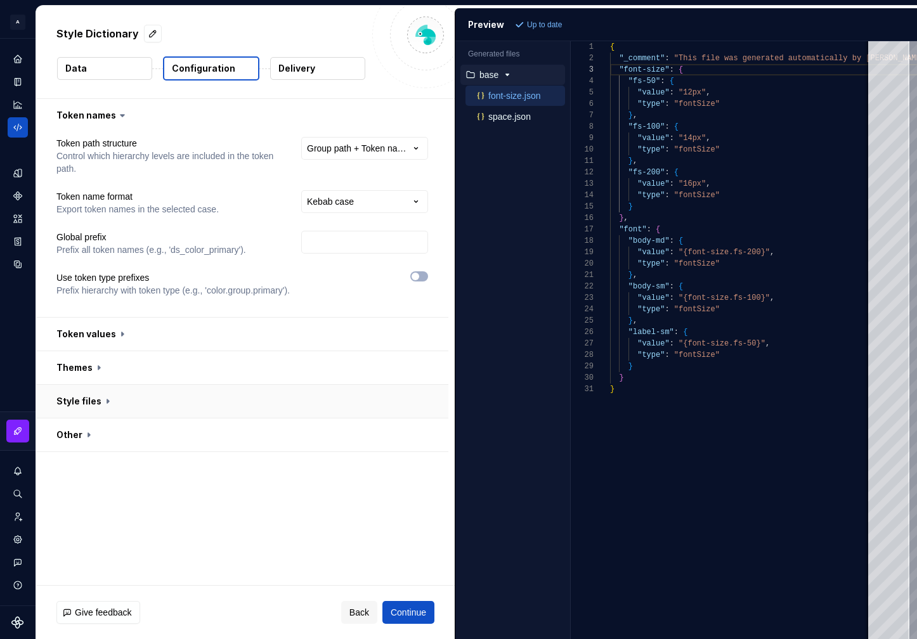
click at [214, 401] on button "button" at bounding box center [242, 401] width 412 height 33
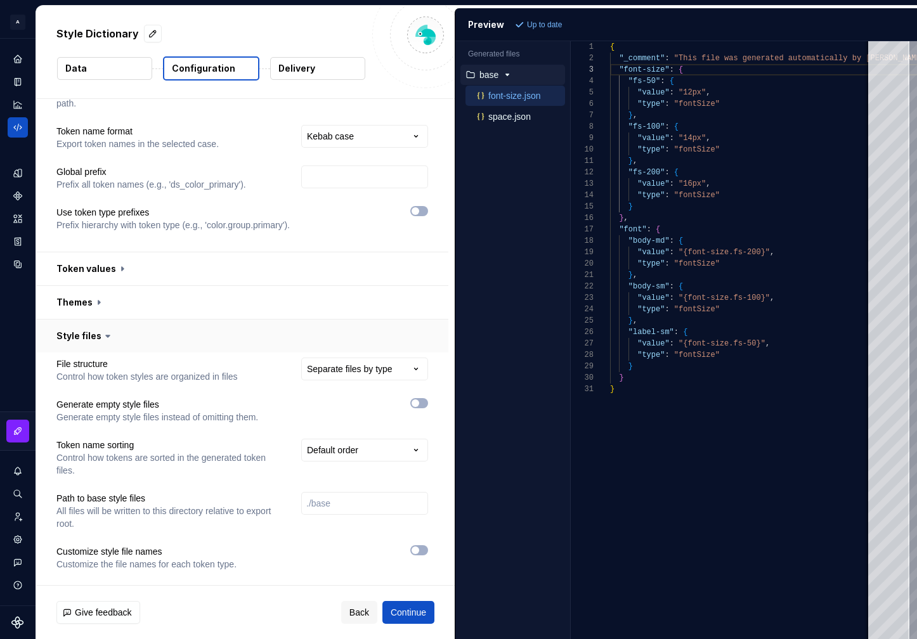
scroll to position [105, 0]
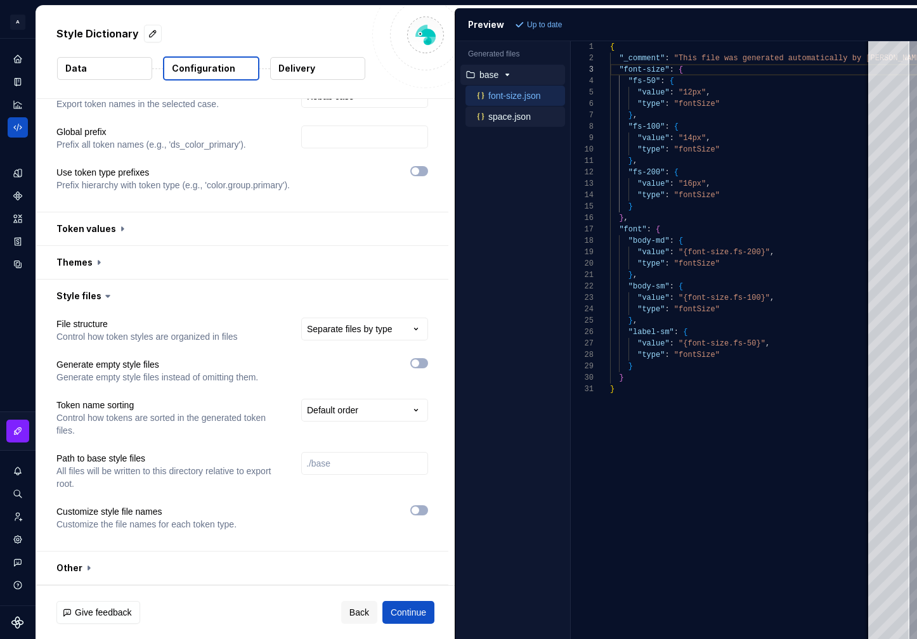
click at [493, 122] on div "space.json" at bounding box center [519, 116] width 91 height 13
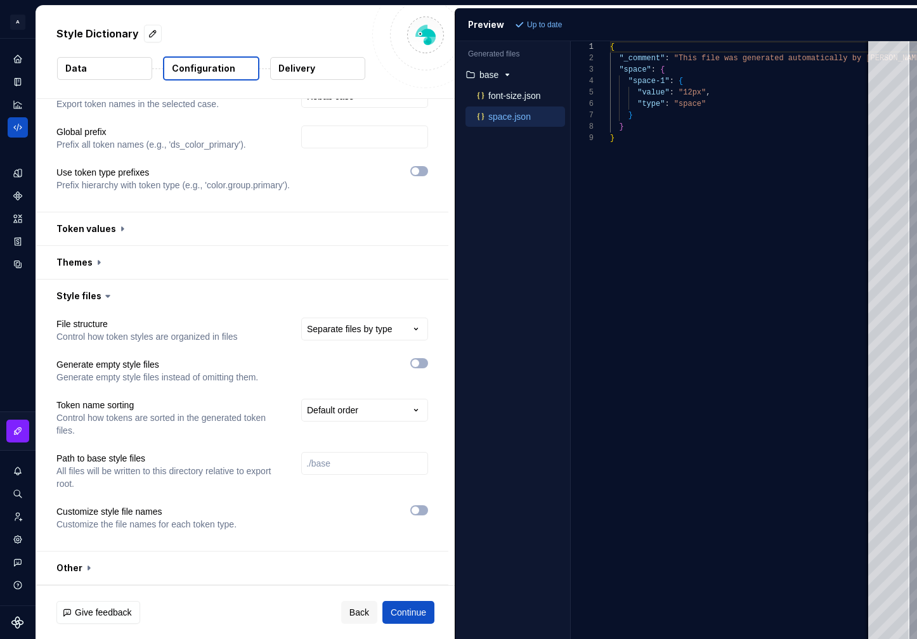
scroll to position [0, 0]
click at [497, 96] on p "font-size.json" at bounding box center [514, 96] width 52 height 10
type textarea "**********"
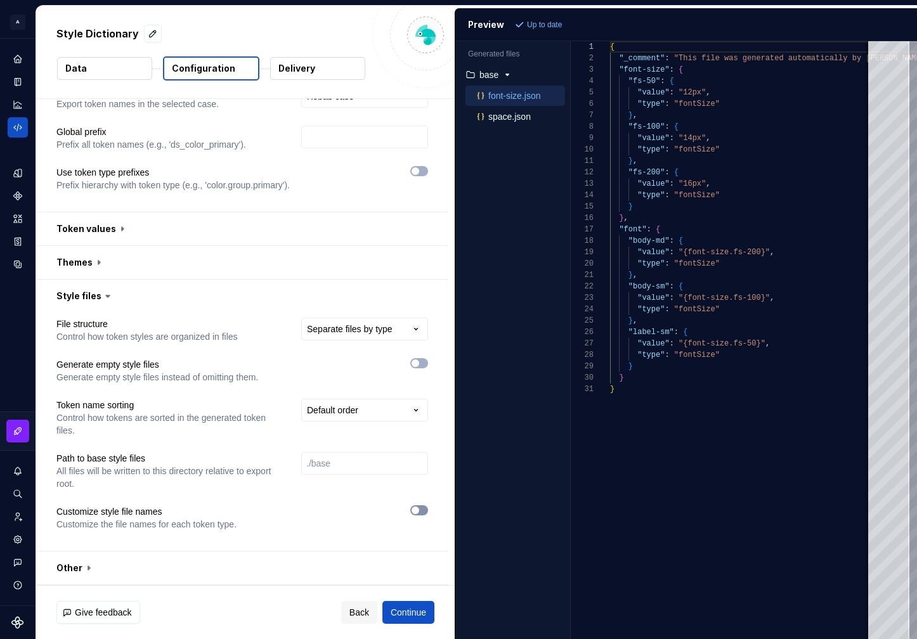
click at [428, 514] on button "button" at bounding box center [419, 510] width 18 height 10
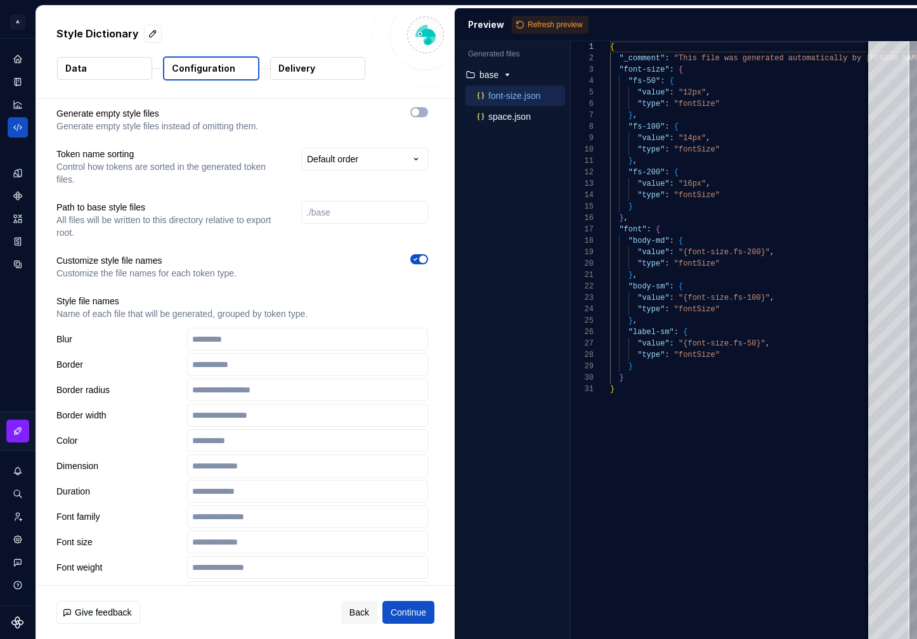
click at [427, 259] on span "button" at bounding box center [423, 260] width 8 height 8
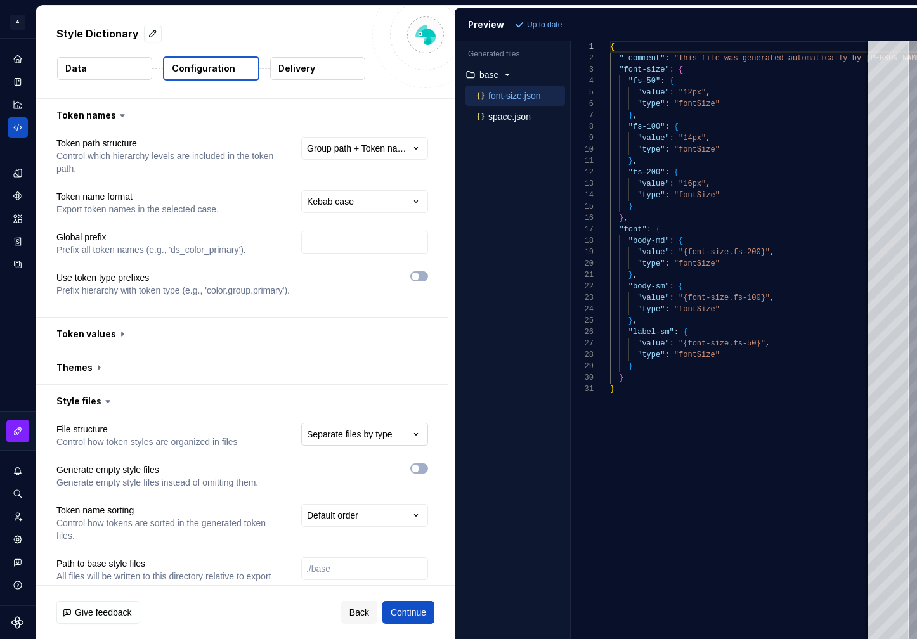
scroll to position [105, 0]
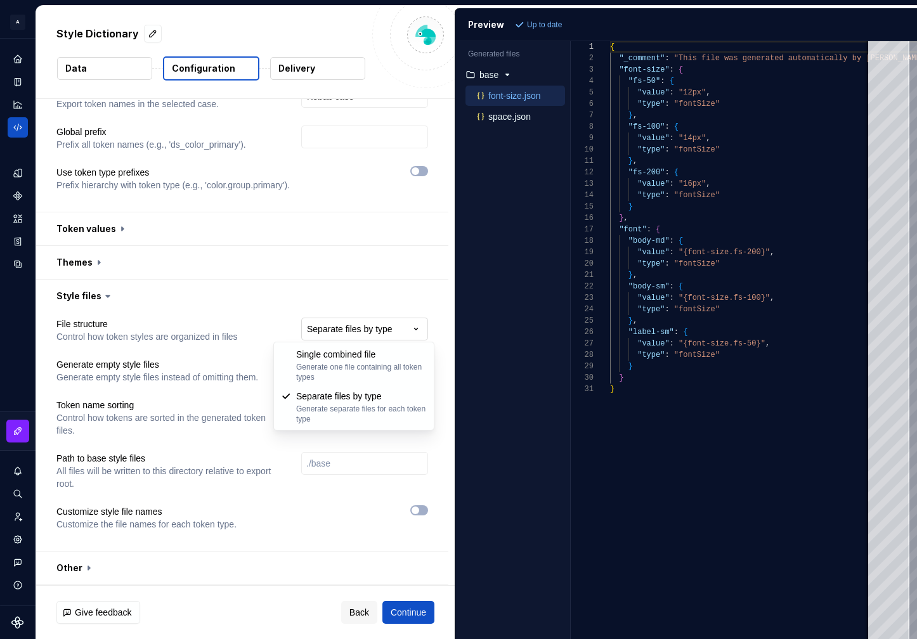
click at [363, 325] on html "**********" at bounding box center [458, 319] width 917 height 639
select select "**********"
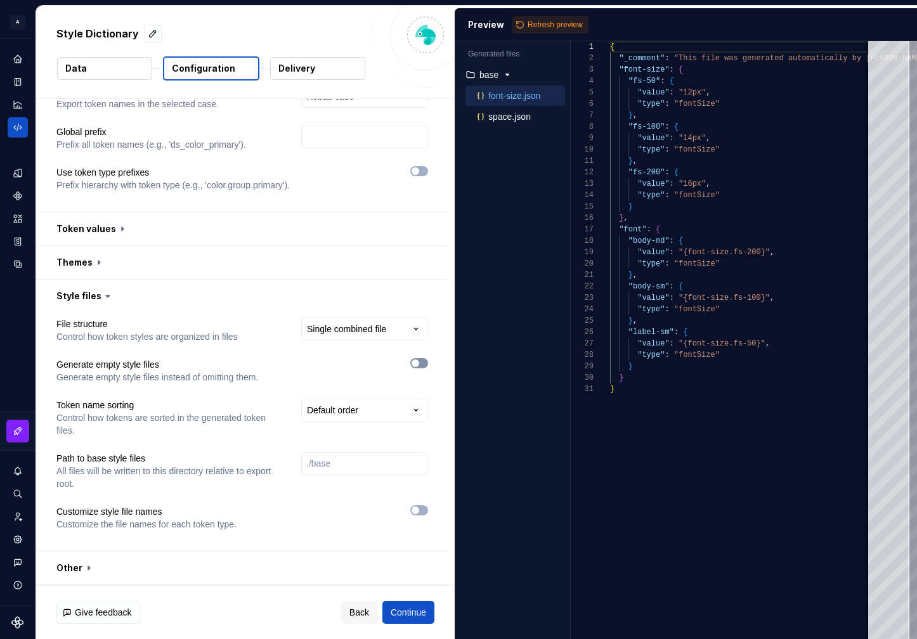
click at [419, 360] on span "button" at bounding box center [416, 364] width 8 height 8
click at [420, 360] on icon "button" at bounding box center [415, 364] width 10 height 8
click at [362, 565] on button "button" at bounding box center [242, 568] width 412 height 33
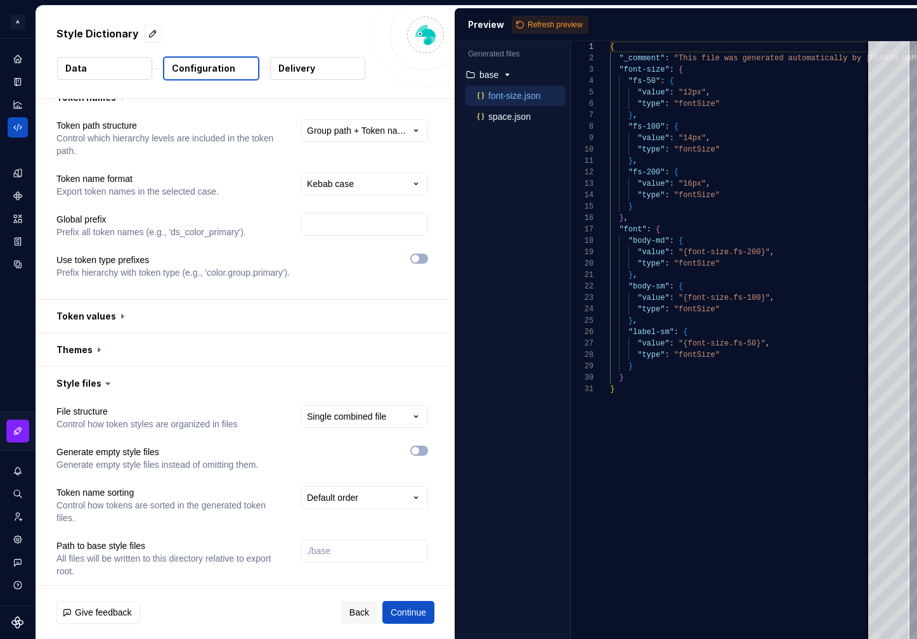
scroll to position [17, 0]
click at [352, 337] on button "button" at bounding box center [242, 350] width 412 height 33
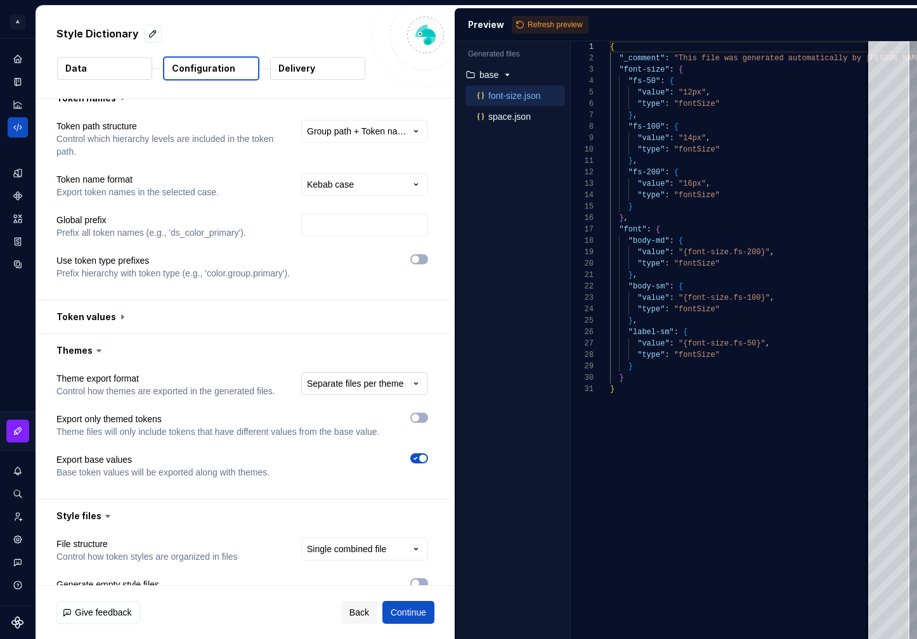
scroll to position [0, 0]
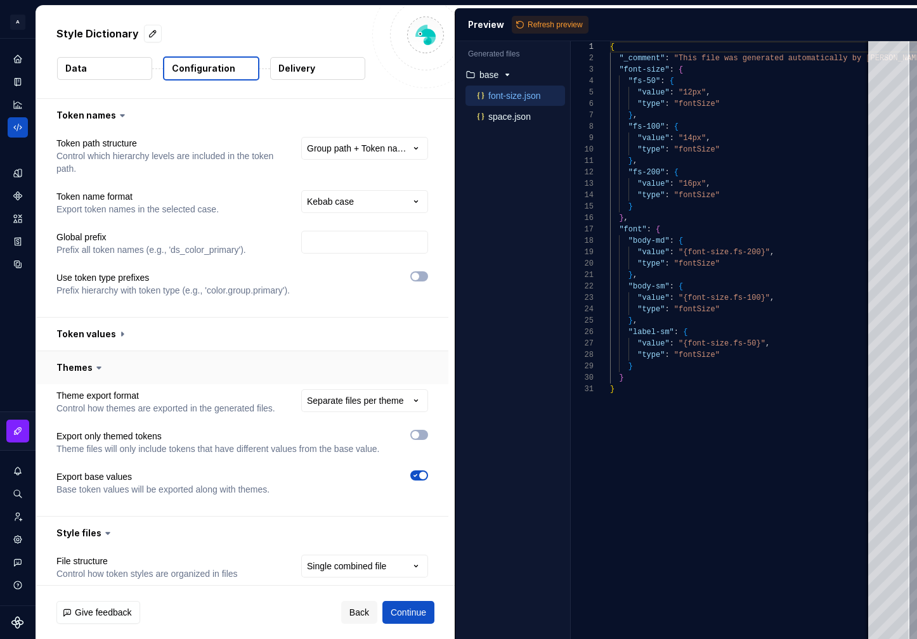
click at [372, 367] on button "button" at bounding box center [242, 367] width 412 height 33
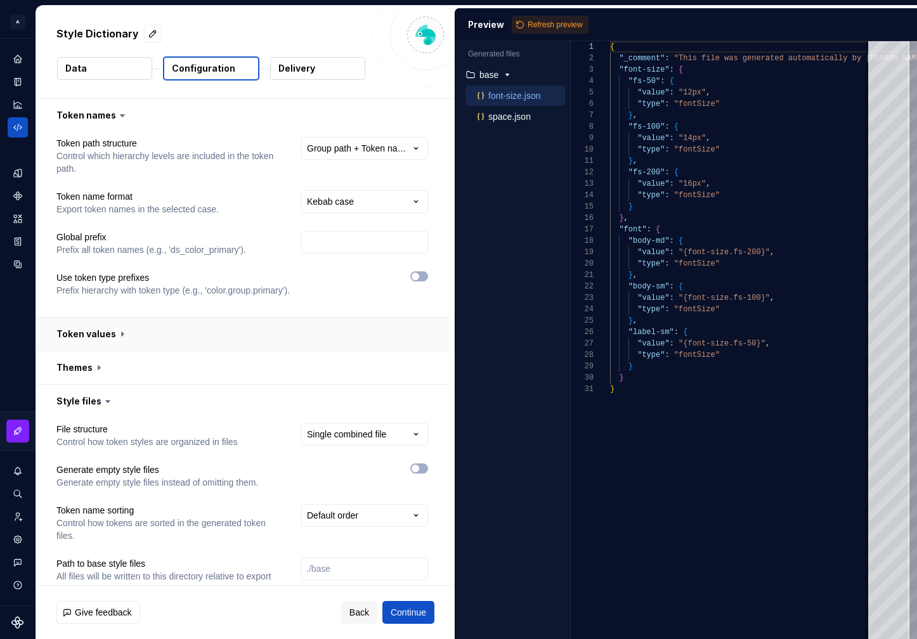
click at [366, 338] on button "button" at bounding box center [242, 334] width 412 height 33
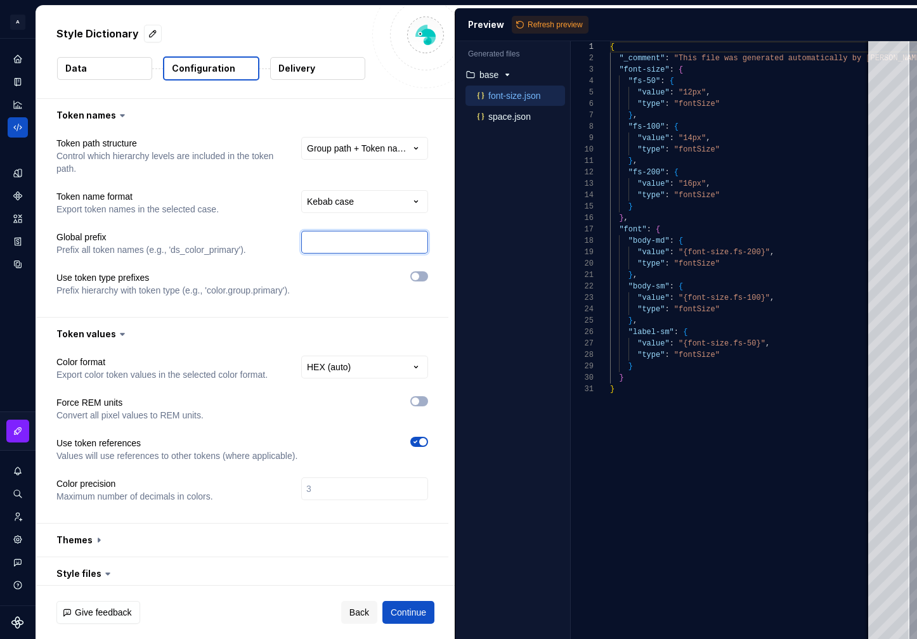
click at [372, 240] on input "text" at bounding box center [364, 242] width 127 height 23
type input "ds"
click at [366, 291] on div at bounding box center [370, 283] width 115 height 25
click at [565, 20] on span "Refresh preview" at bounding box center [555, 25] width 55 height 10
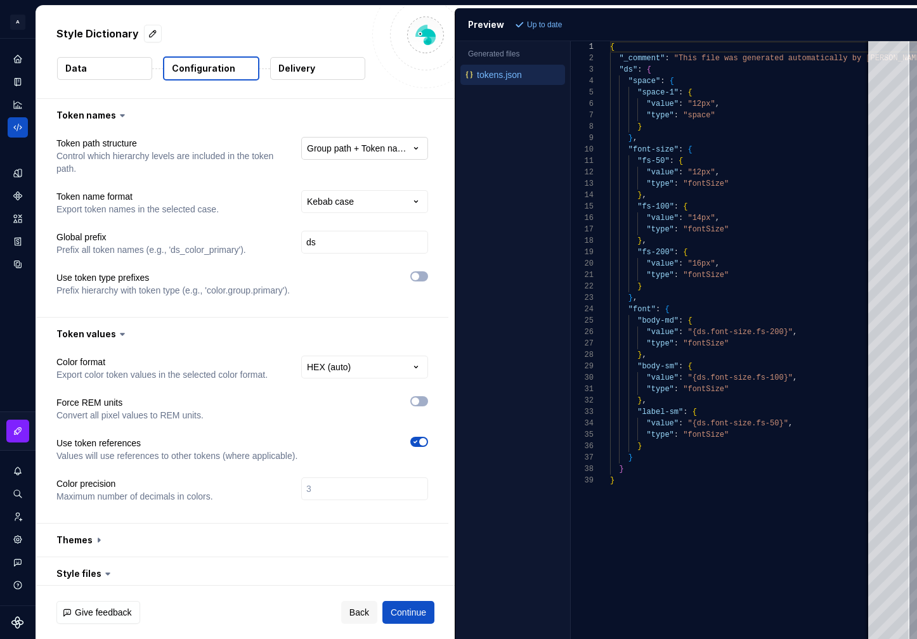
click at [393, 138] on html "**********" at bounding box center [458, 319] width 917 height 639
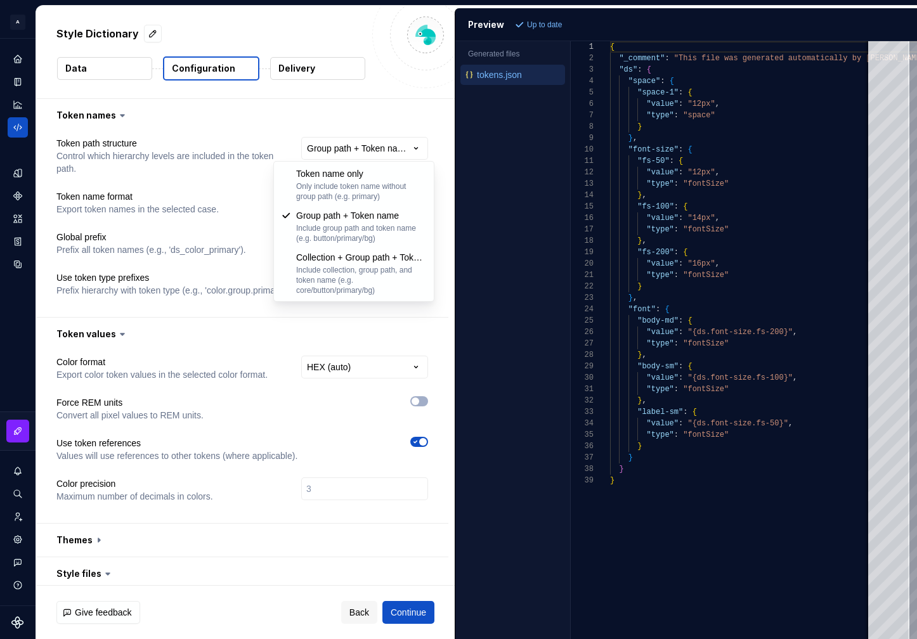
select select "**********"
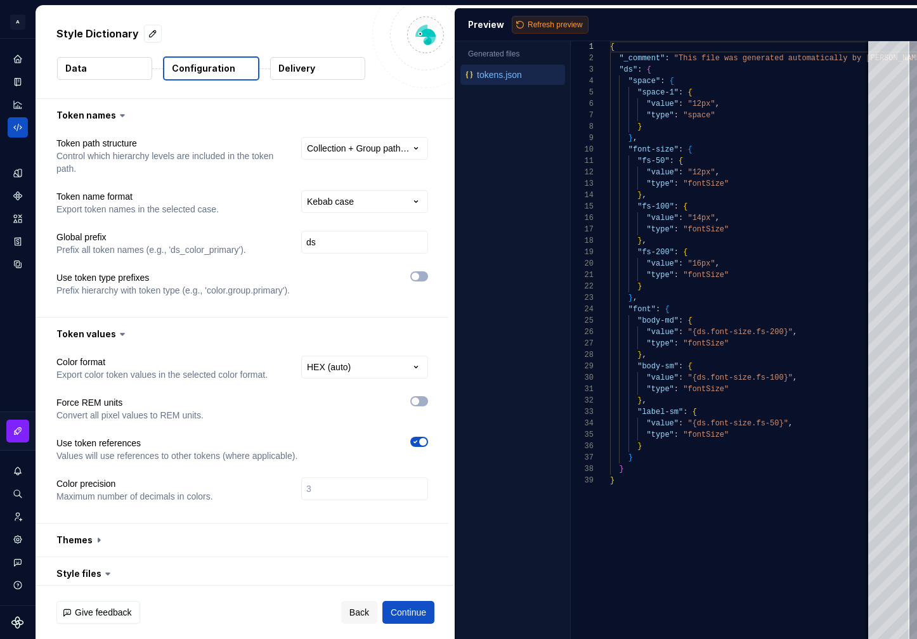
click at [534, 22] on span "Refresh preview" at bounding box center [555, 25] width 55 height 10
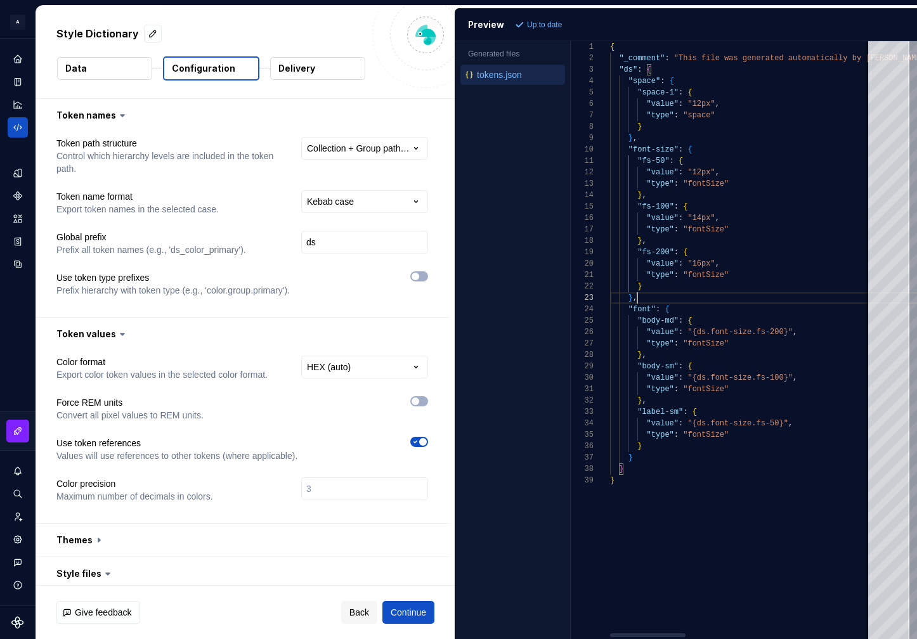
type textarea "**********"
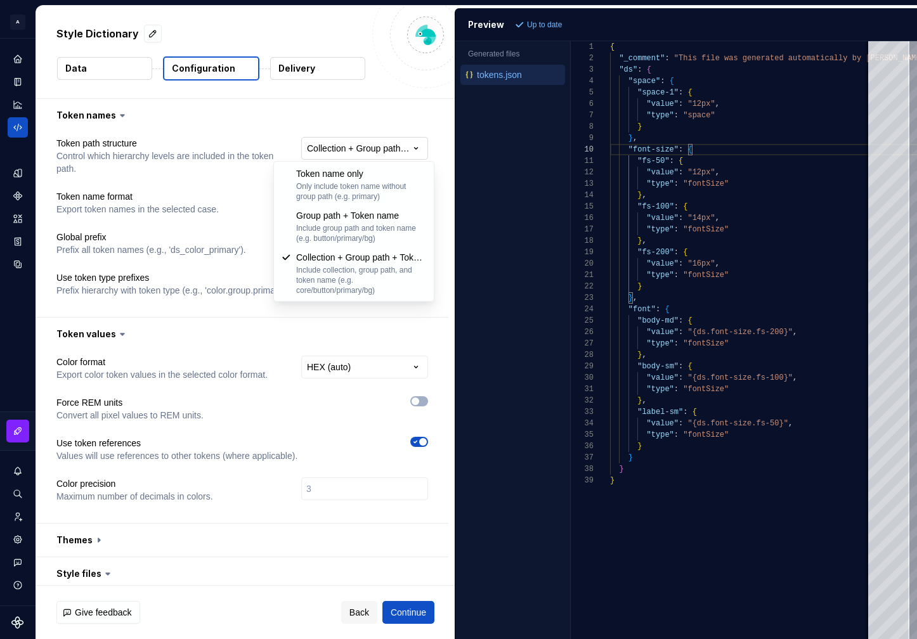
click at [382, 156] on html "**********" at bounding box center [458, 319] width 917 height 639
select select "********"
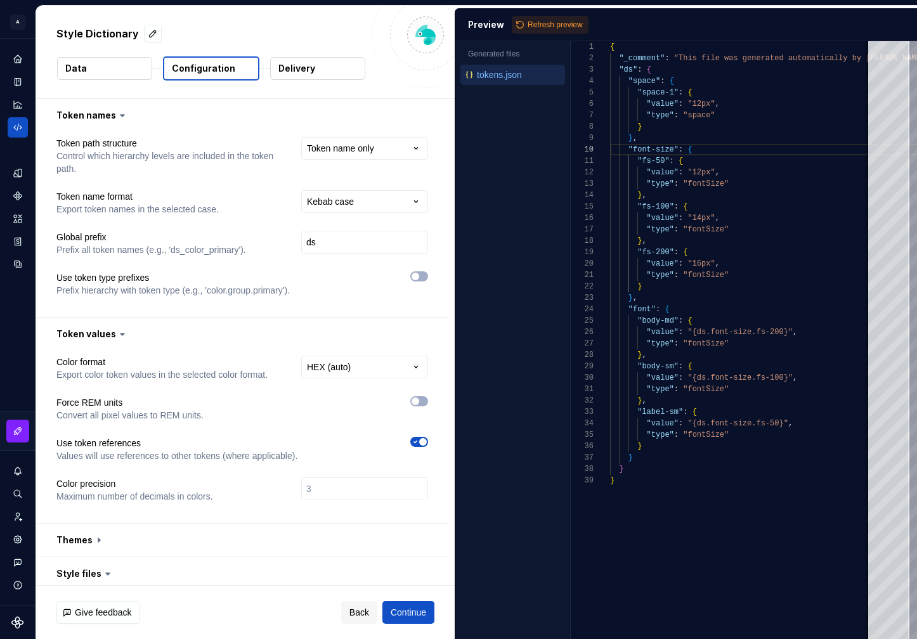
click at [558, 34] on div "Preview Refresh preview" at bounding box center [686, 24] width 462 height 33
click at [561, 22] on span "Refresh preview" at bounding box center [555, 25] width 55 height 10
type textarea "**********"
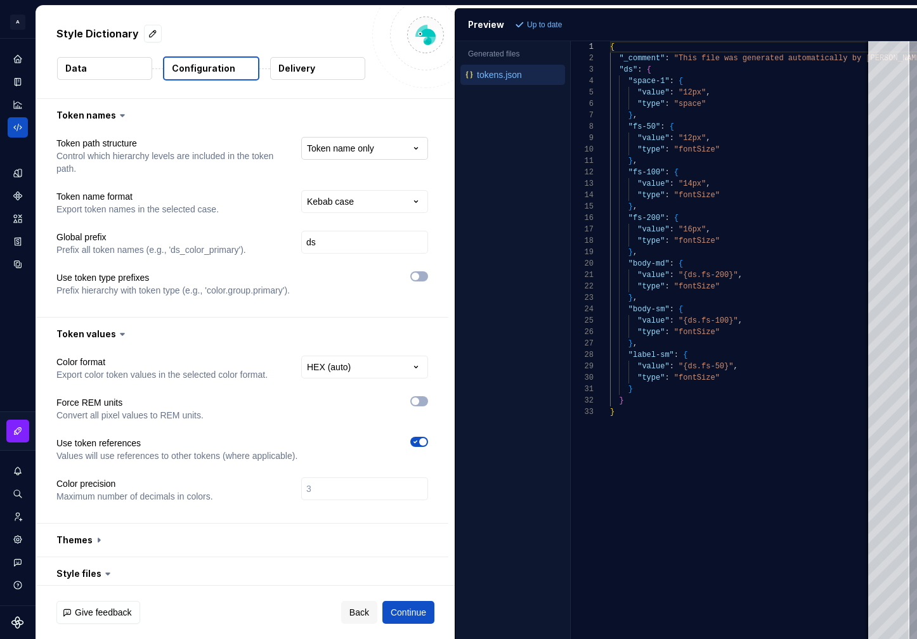
click at [418, 152] on html "**********" at bounding box center [458, 319] width 917 height 639
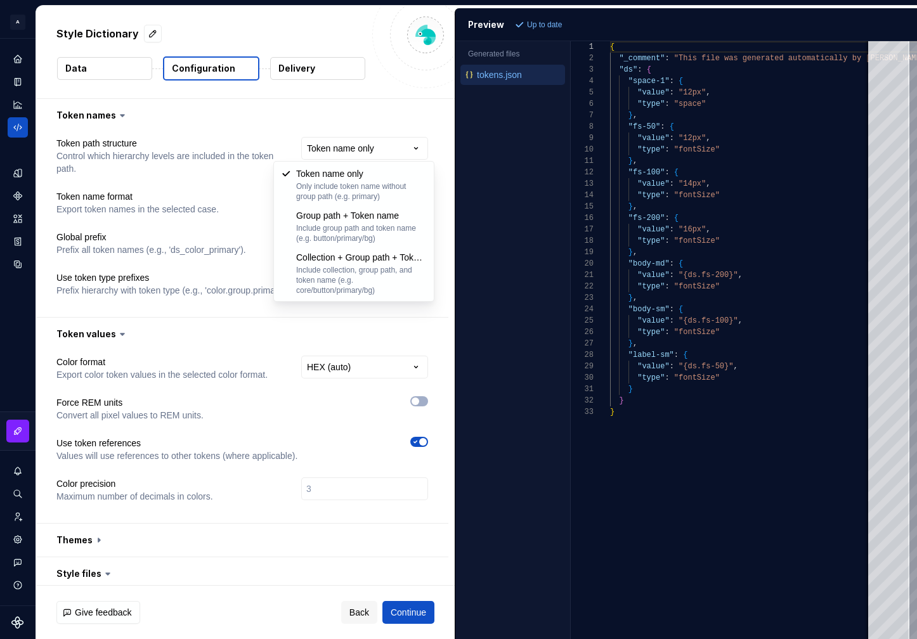
select select "**********"
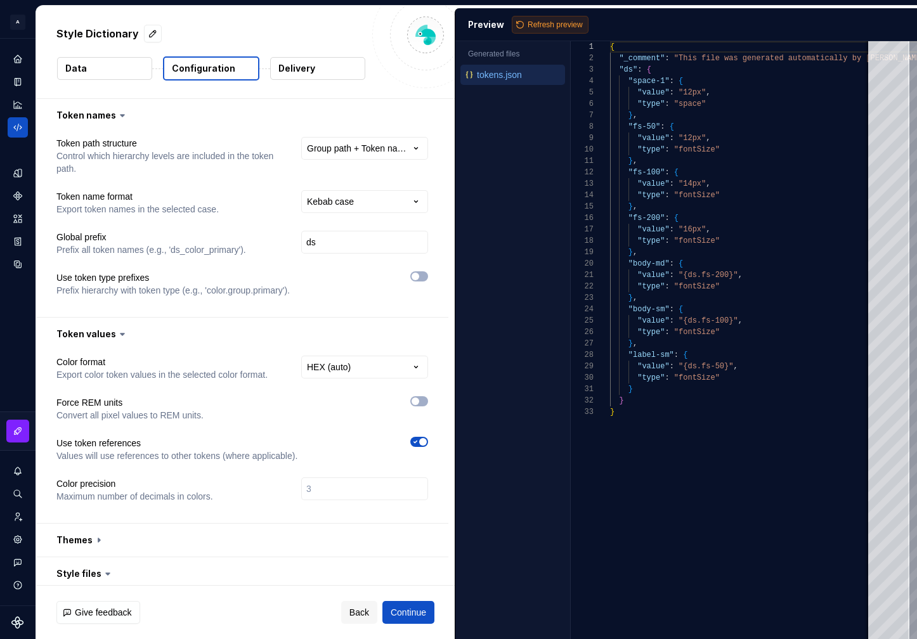
click at [571, 20] on span "Refresh preview" at bounding box center [555, 25] width 55 height 10
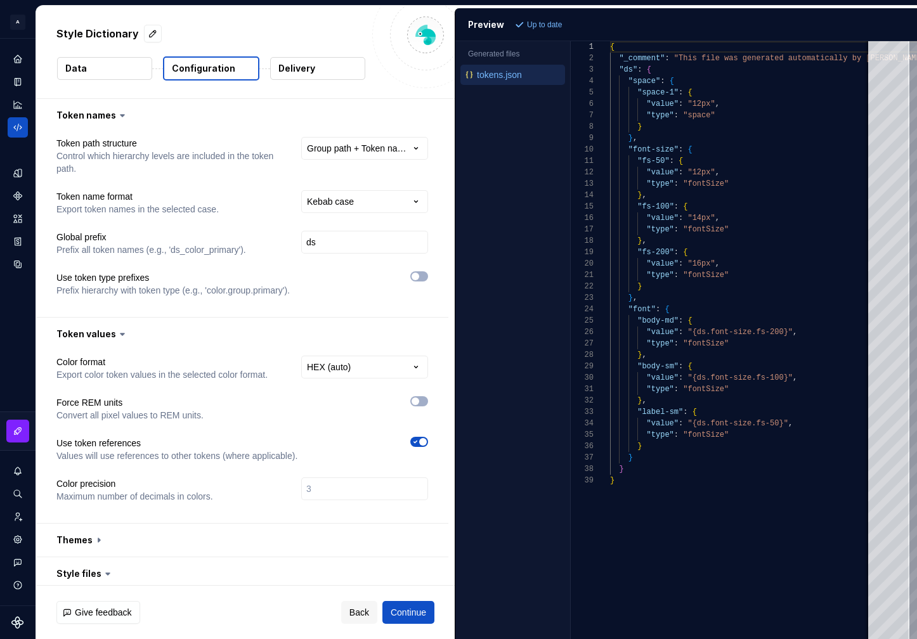
click at [530, 23] on p "Up to date" at bounding box center [544, 25] width 35 height 10
click at [368, 145] on html "**********" at bounding box center [458, 319] width 917 height 639
click at [419, 277] on span "button" at bounding box center [416, 277] width 8 height 8
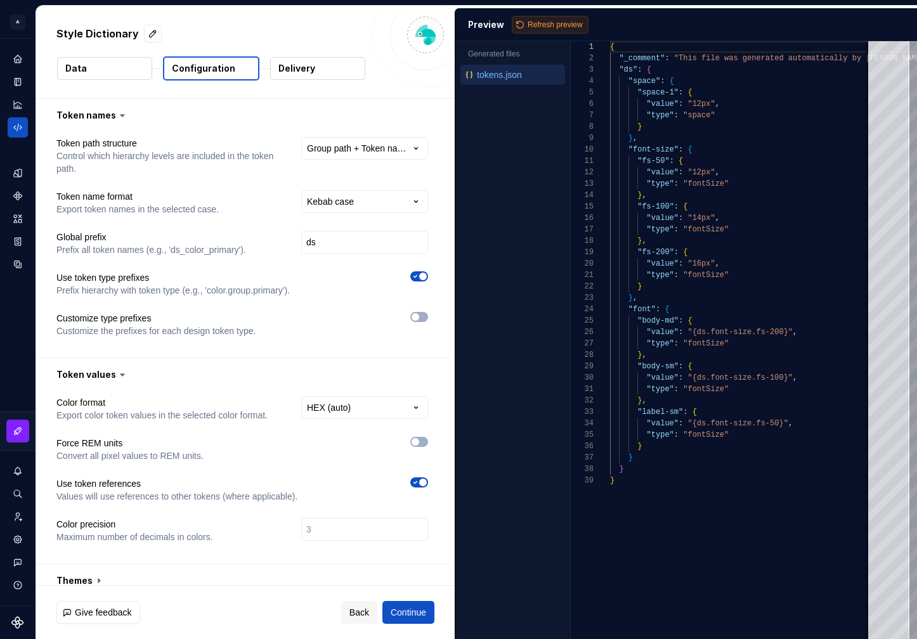
click at [545, 25] on span "Refresh preview" at bounding box center [555, 25] width 55 height 10
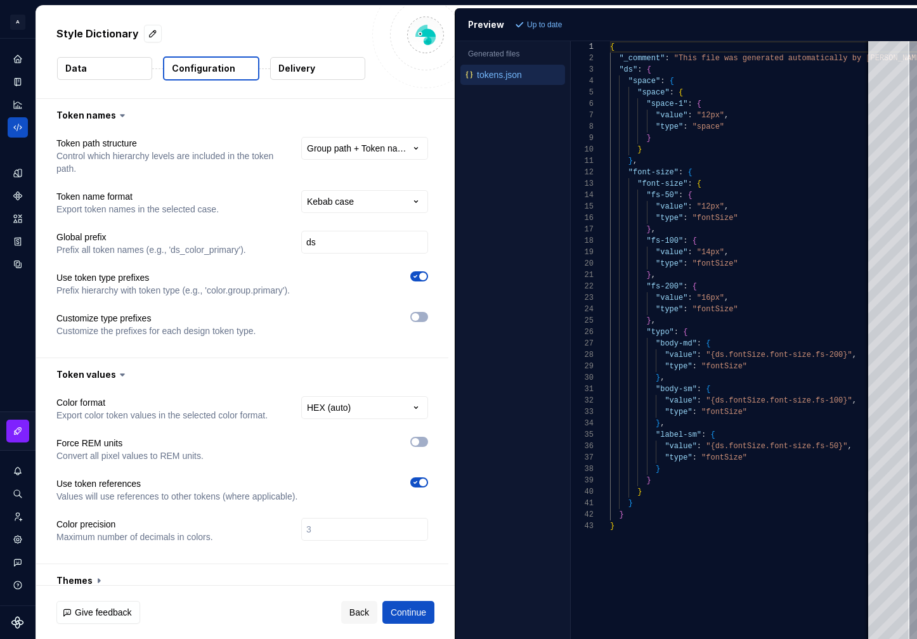
click at [427, 275] on span "button" at bounding box center [423, 277] width 8 height 8
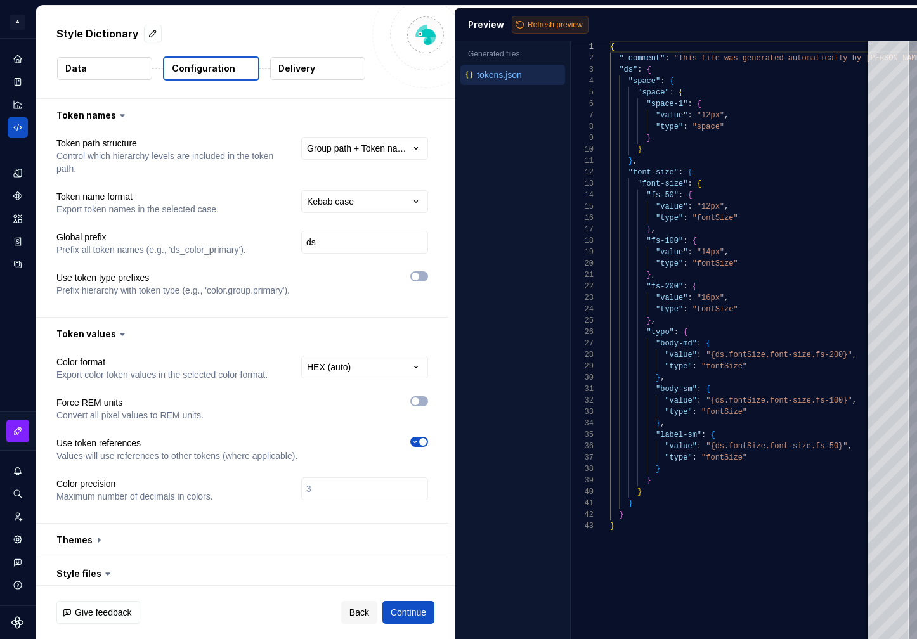
click at [571, 20] on span "Refresh preview" at bounding box center [555, 25] width 55 height 10
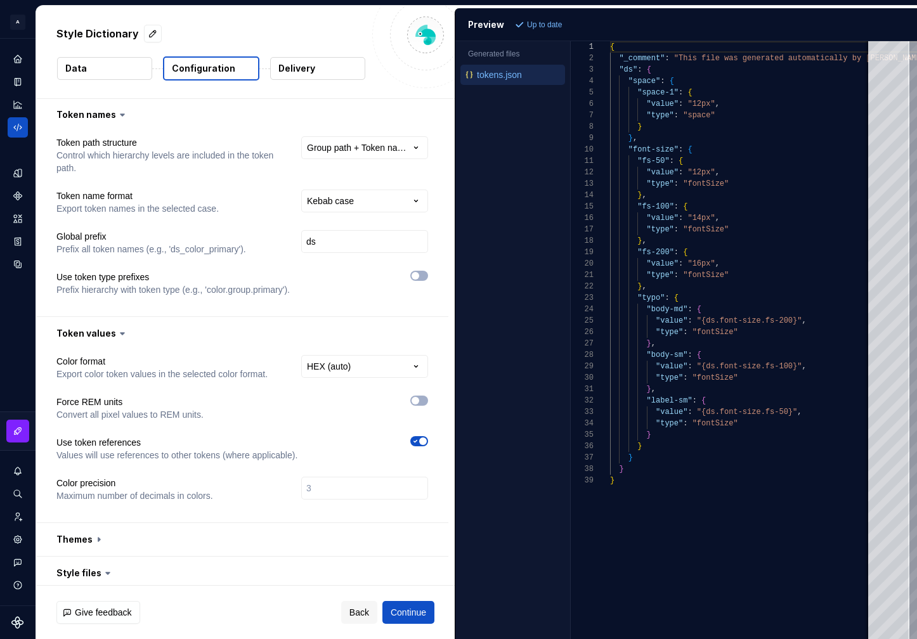
scroll to position [0, 0]
click at [424, 280] on button "button" at bounding box center [419, 276] width 18 height 10
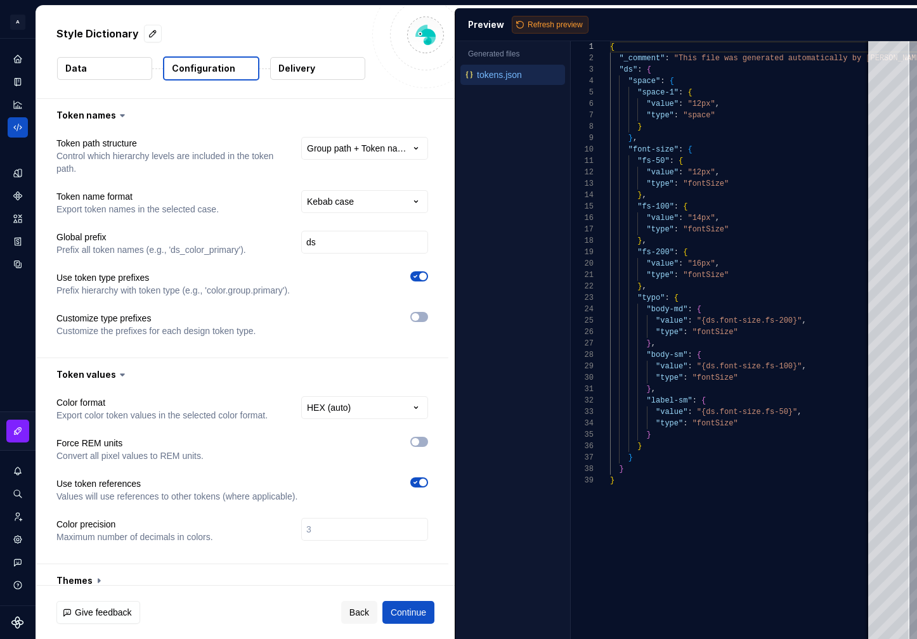
click at [539, 25] on span "Refresh preview" at bounding box center [555, 25] width 55 height 10
type textarea "**********"
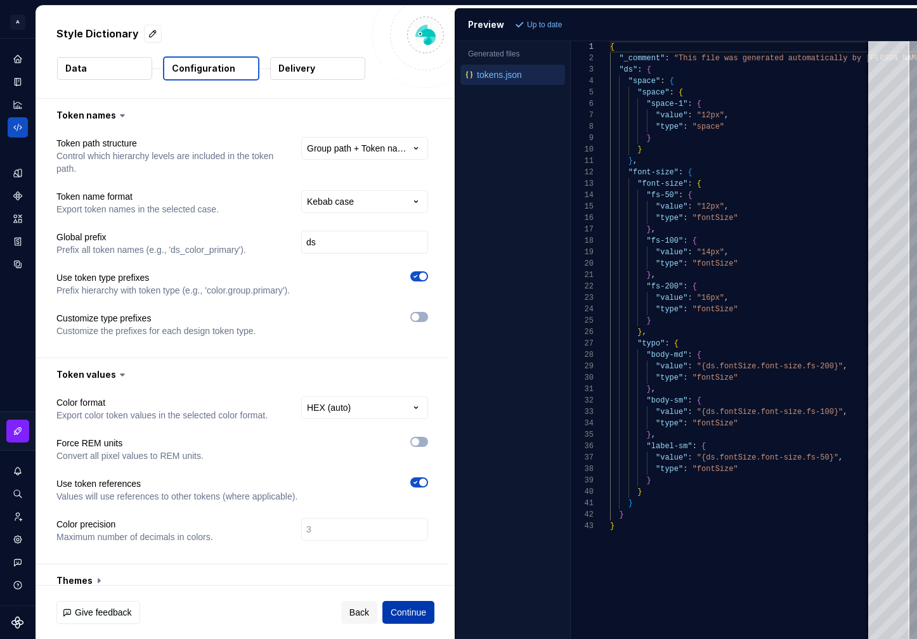
click at [406, 610] on span "Continue" at bounding box center [409, 612] width 36 height 13
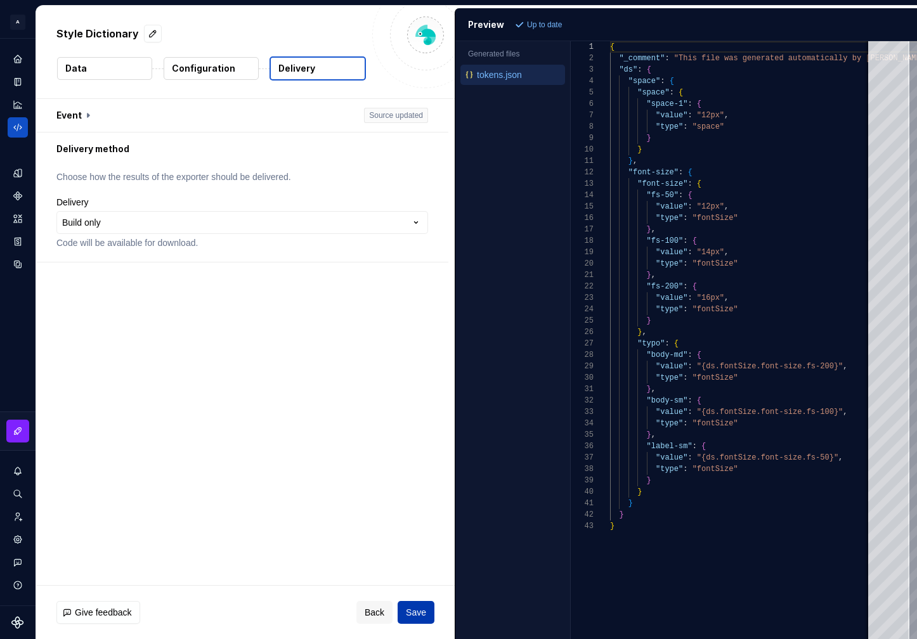
click at [421, 606] on button "Save" at bounding box center [416, 612] width 37 height 23
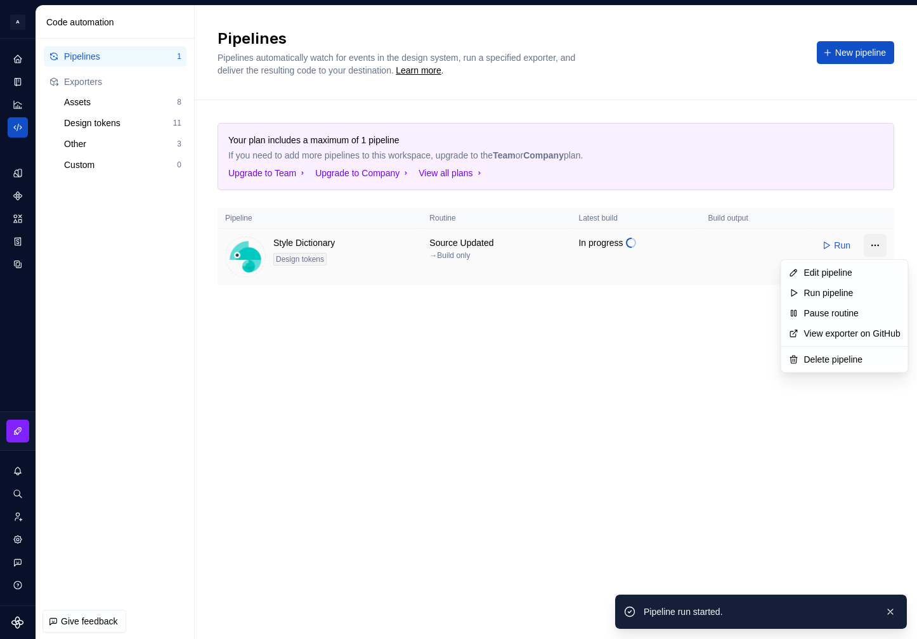
click at [884, 248] on html "A Formapp A Design system data Code automation Pipelines 1 Exporters Assets 8 D…" at bounding box center [458, 319] width 917 height 639
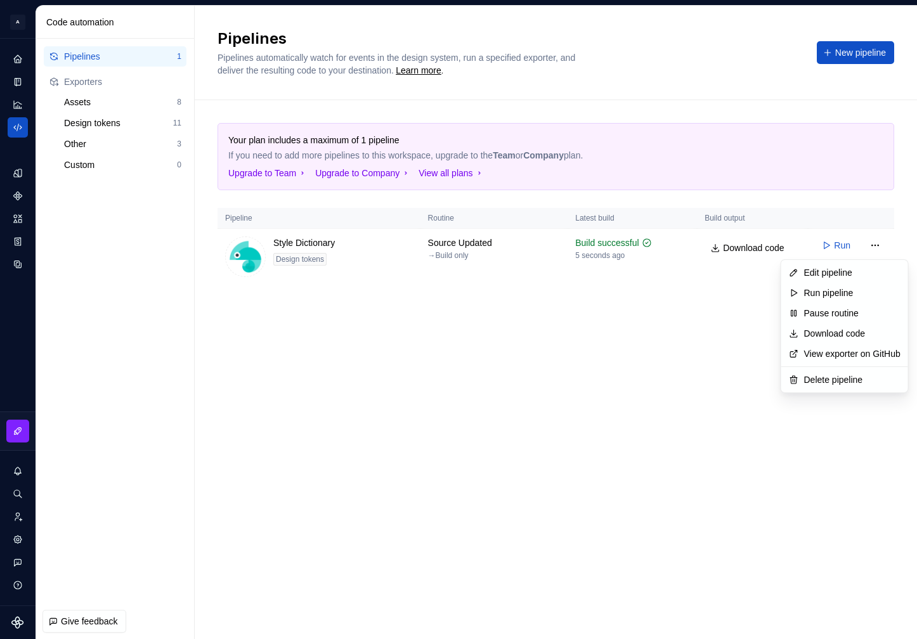
click at [710, 332] on html "A Formapp A Design system data Code automation Pipelines 1 Exporters Assets 8 D…" at bounding box center [458, 319] width 917 height 639
click at [875, 240] on html "A Formapp A Design system data Code automation Pipelines 1 Exporters Assets 8 D…" at bounding box center [458, 319] width 917 height 639
click at [615, 239] on html "A Formapp A Design system data Code automation Pipelines 1 Exporters Assets 8 D…" at bounding box center [458, 319] width 917 height 639
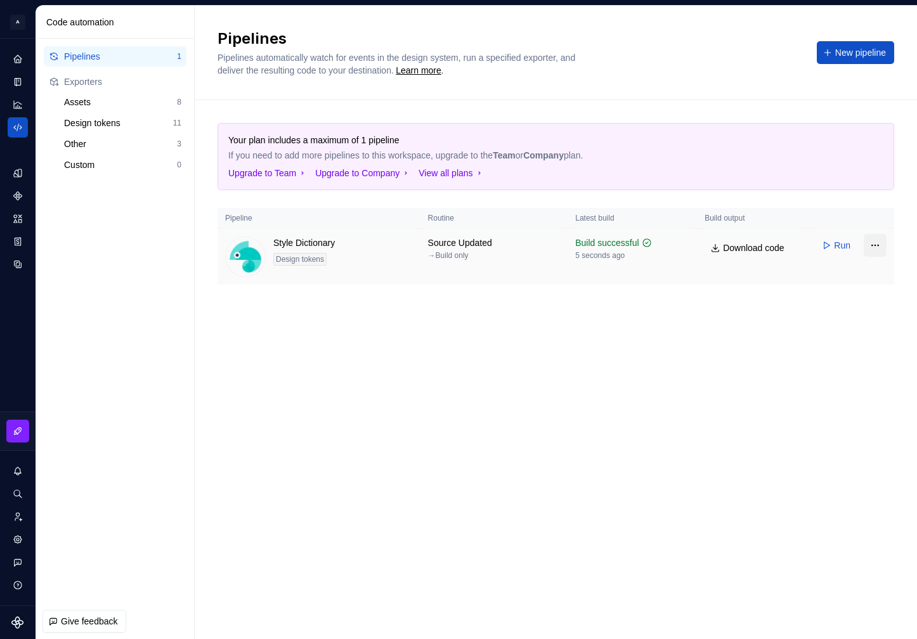
click at [875, 245] on html "A Formapp A Design system data Code automation Pipelines 1 Exporters Assets 8 D…" at bounding box center [458, 319] width 917 height 639
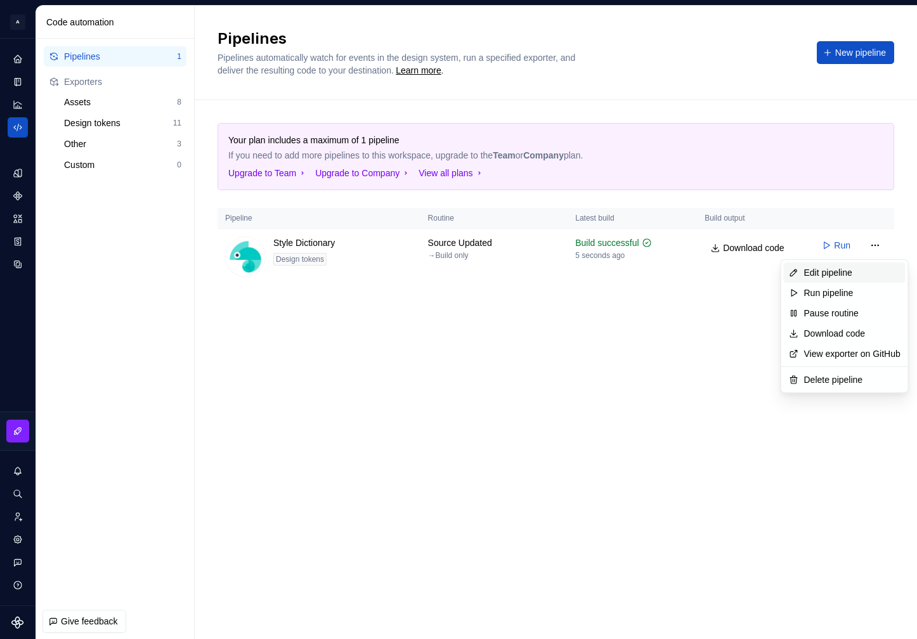
click at [838, 277] on div "Edit pipeline" at bounding box center [852, 272] width 96 height 13
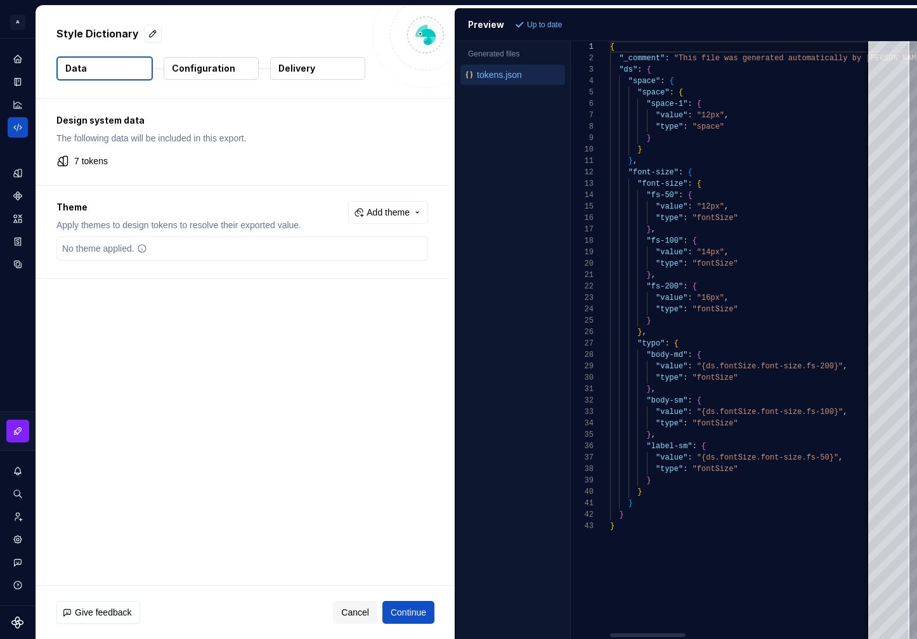
click at [203, 70] on p "Configuration" at bounding box center [203, 68] width 63 height 13
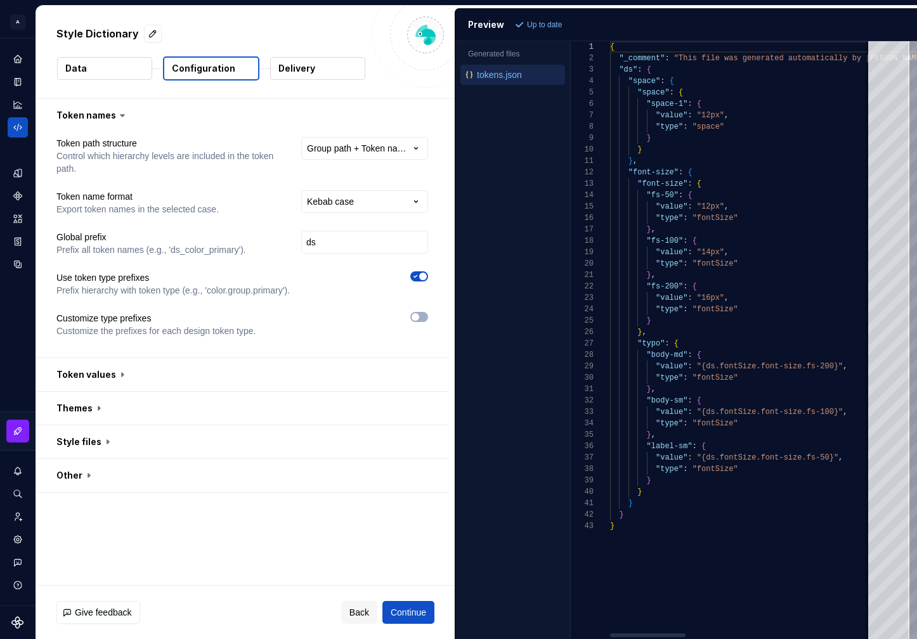
type textarea "**********"
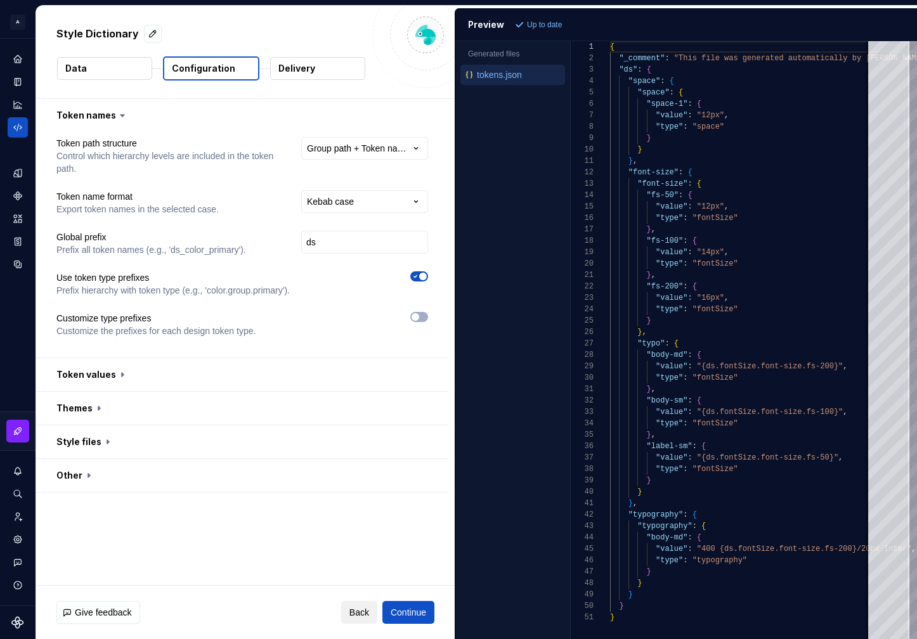
click at [361, 610] on span "Back" at bounding box center [359, 612] width 20 height 13
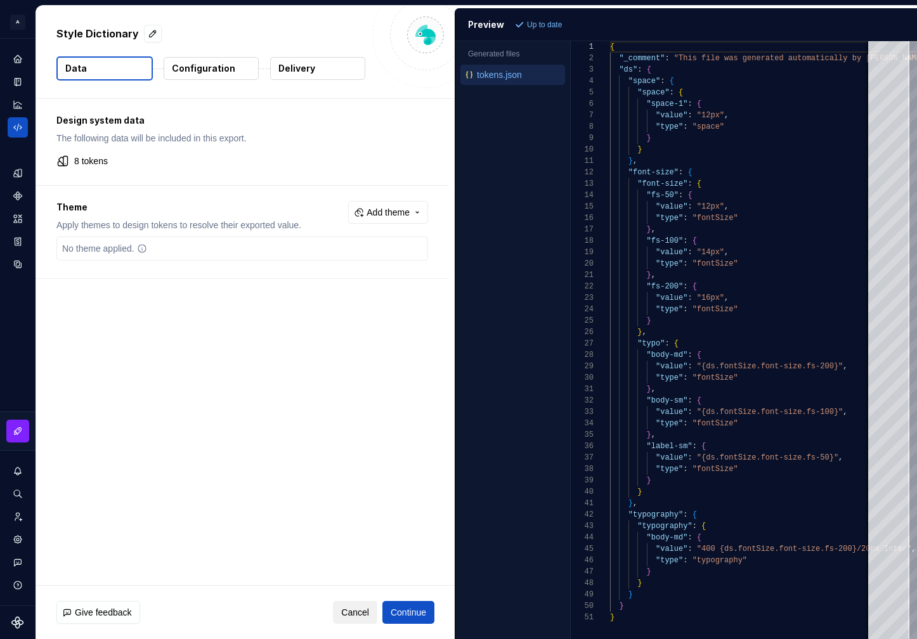
click at [341, 609] on span "Cancel" at bounding box center [355, 612] width 28 height 13
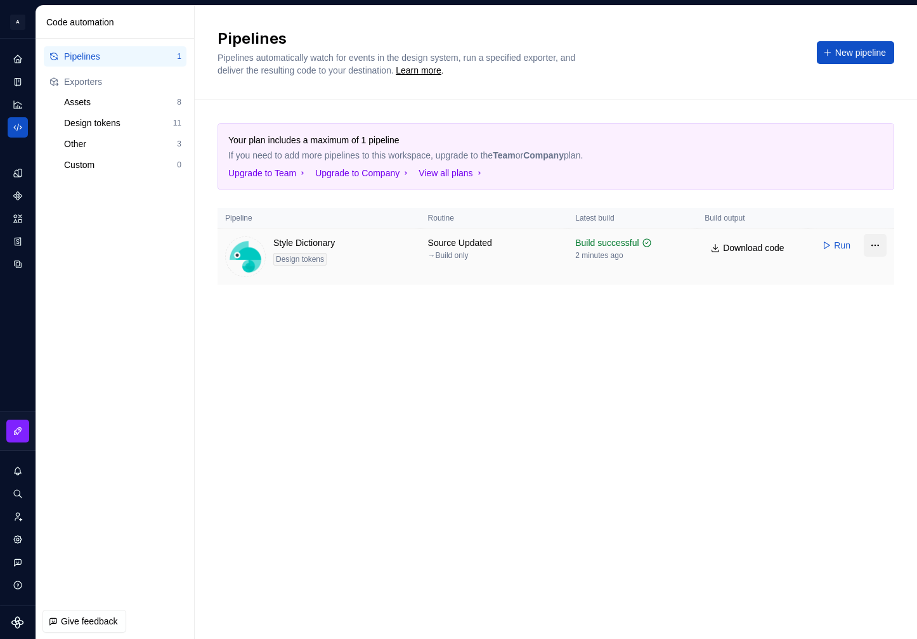
click at [879, 247] on html "A Formapp A Design system data Code automation Pipelines 1 Exporters Assets 8 D…" at bounding box center [458, 319] width 917 height 639
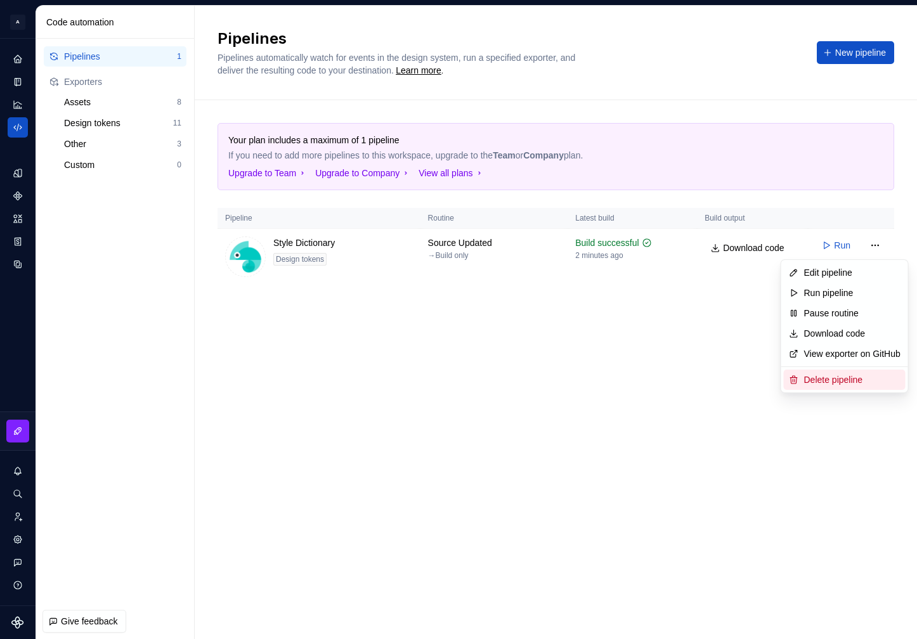
click at [841, 377] on div "Delete pipeline" at bounding box center [852, 380] width 96 height 13
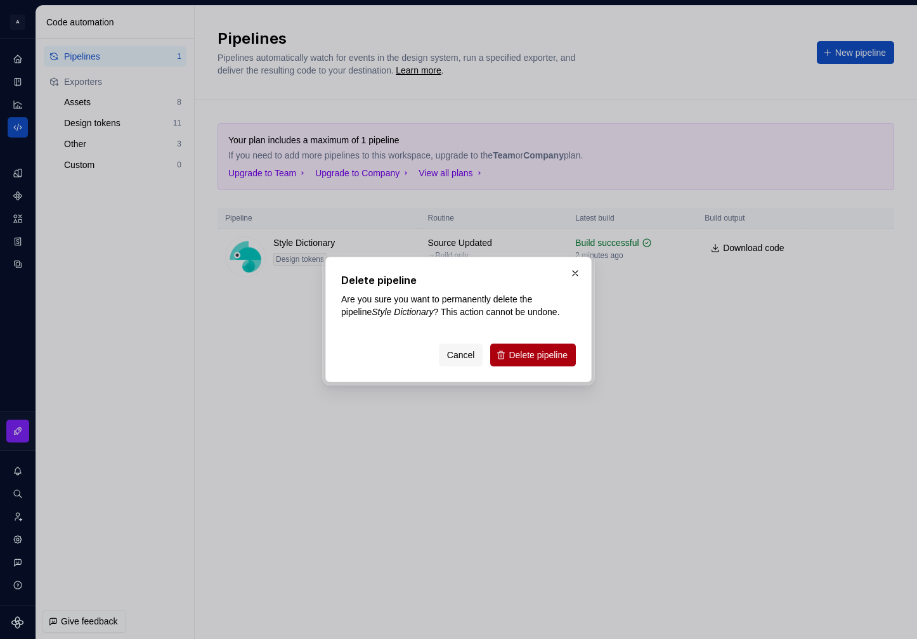
click at [535, 360] on span "Delete pipeline" at bounding box center [538, 355] width 59 height 13
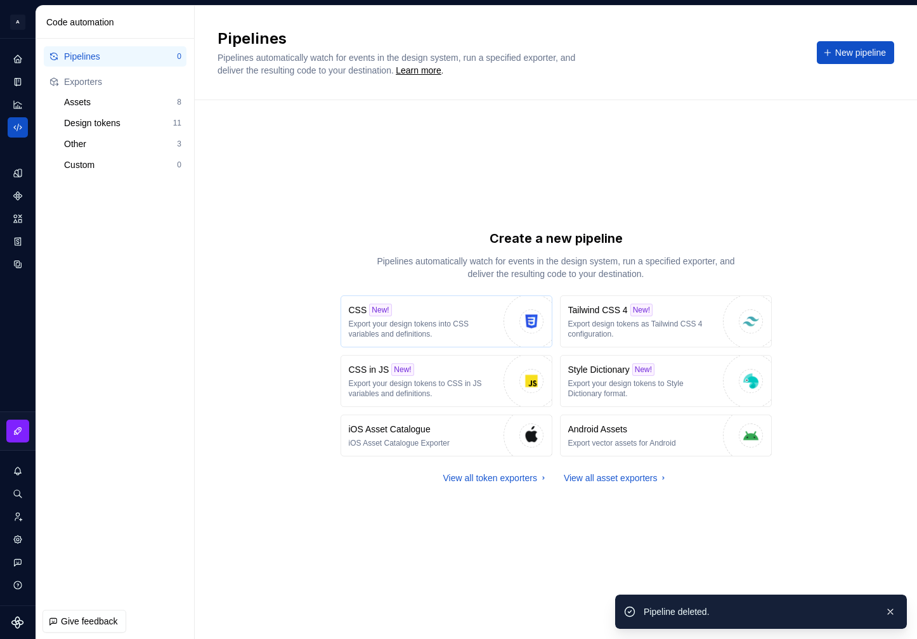
click at [471, 321] on p "Export your design tokens into CSS variables and definitions." at bounding box center [423, 329] width 148 height 20
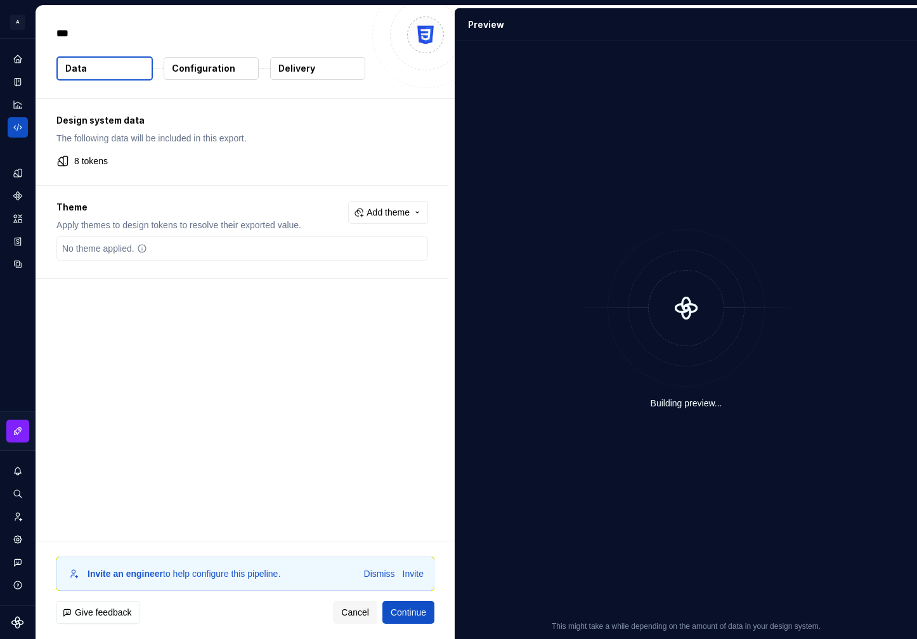
type textarea "*"
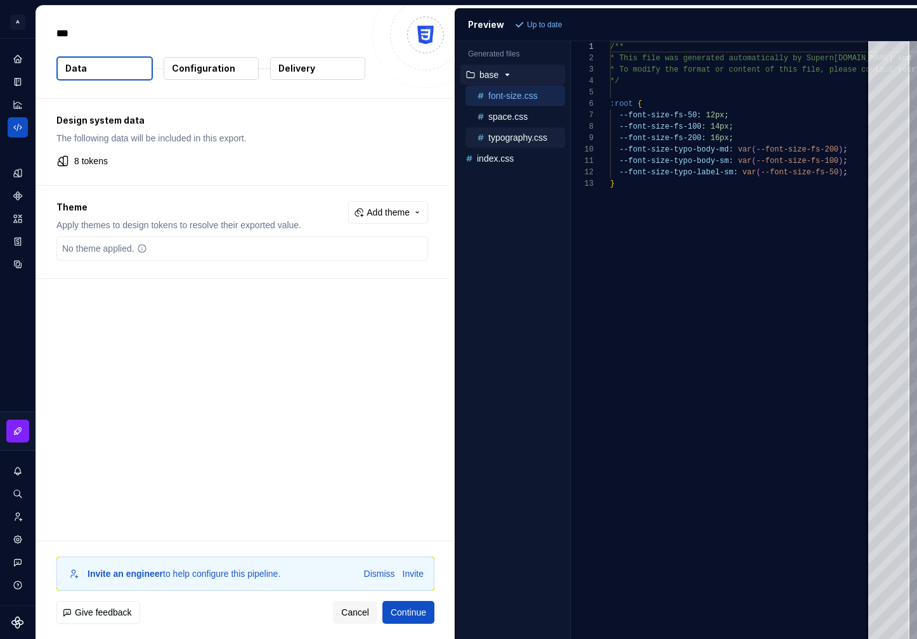
click at [521, 144] on button "typography.css" at bounding box center [516, 138] width 100 height 14
type textarea "**********"
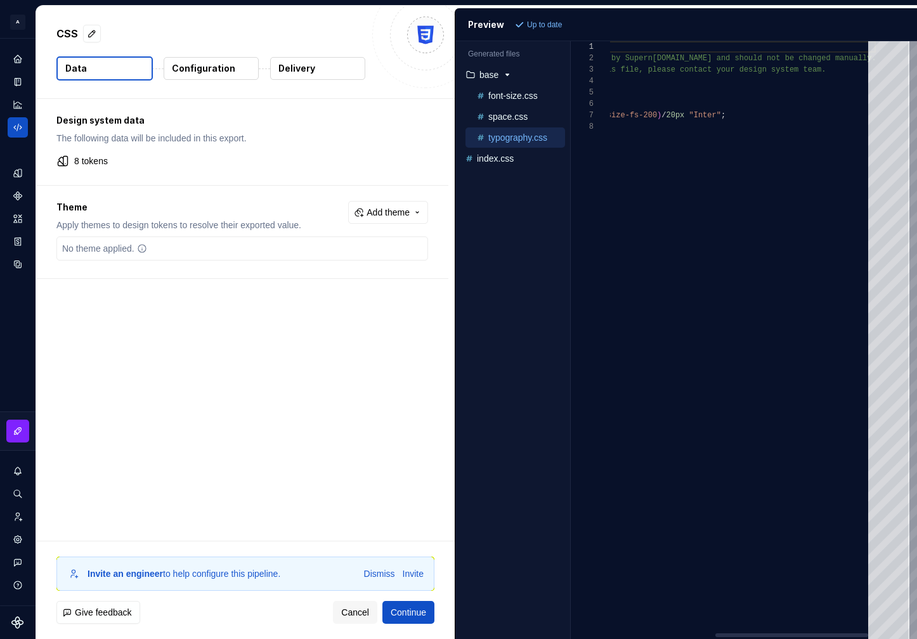
scroll to position [68, 298]
click at [732, 117] on div "/** * This file was generated automatically by Supern [DOMAIN_NAME] and should …" at bounding box center [652, 340] width 447 height 598
drag, startPoint x: 631, startPoint y: 136, endPoint x: 604, endPoint y: 99, distance: 45.8
click at [610, 99] on div "/** * This file was generated automatically by Supern [DOMAIN_NAME] and should …" at bounding box center [833, 340] width 447 height 598
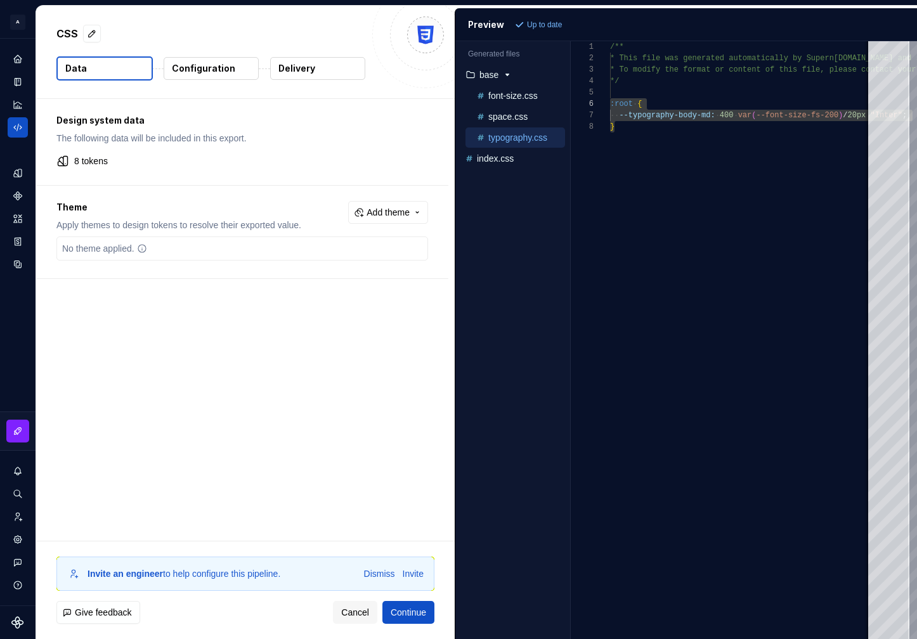
click at [306, 398] on div "Design system data The following data will be included in this export. 8 tokens…" at bounding box center [245, 320] width 419 height 442
click at [20, 165] on div "Design tokens" at bounding box center [18, 173] width 20 height 20
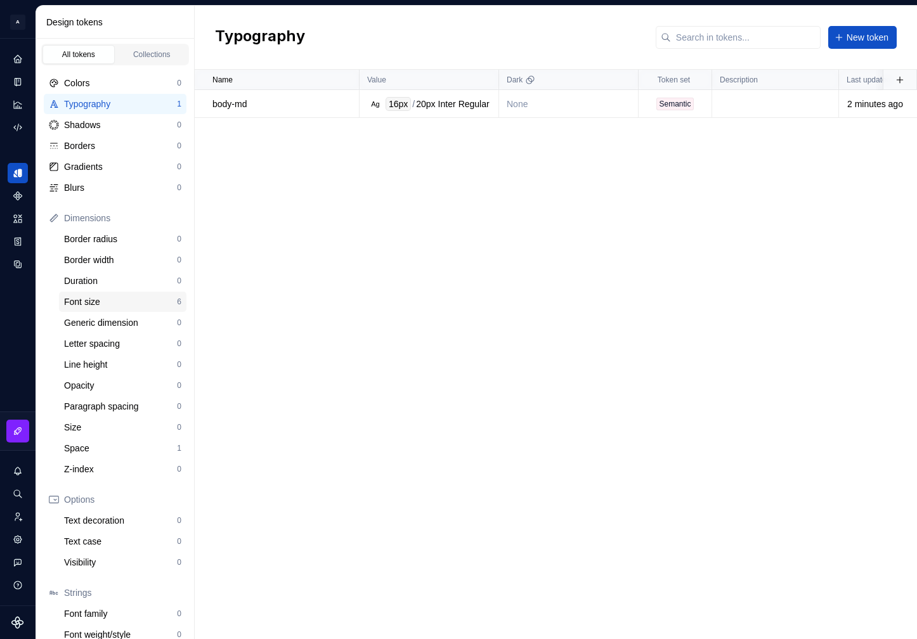
click at [134, 301] on div "Font size" at bounding box center [120, 302] width 113 height 13
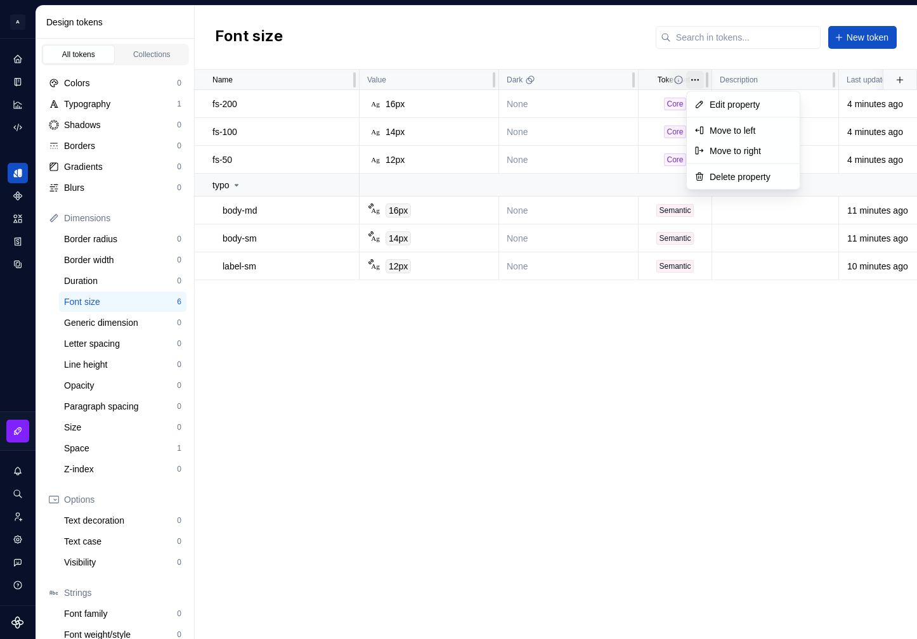
click at [697, 79] on html "A Formapp A Design system data Design tokens All tokens Collections Colors 0 Ty…" at bounding box center [458, 319] width 917 height 639
click at [742, 105] on span "Edit property" at bounding box center [751, 104] width 82 height 13
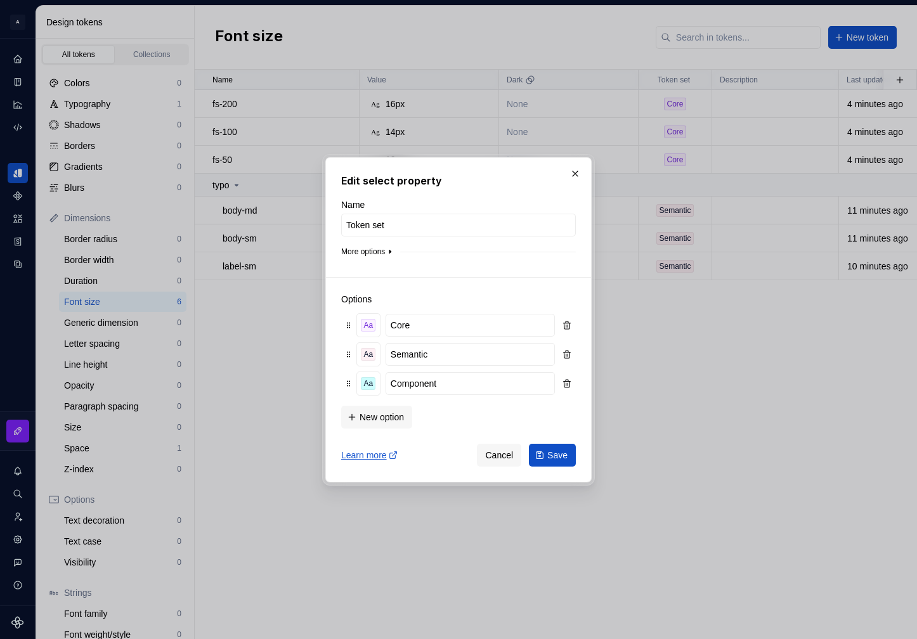
click at [389, 252] on icon "button" at bounding box center [390, 252] width 10 height 10
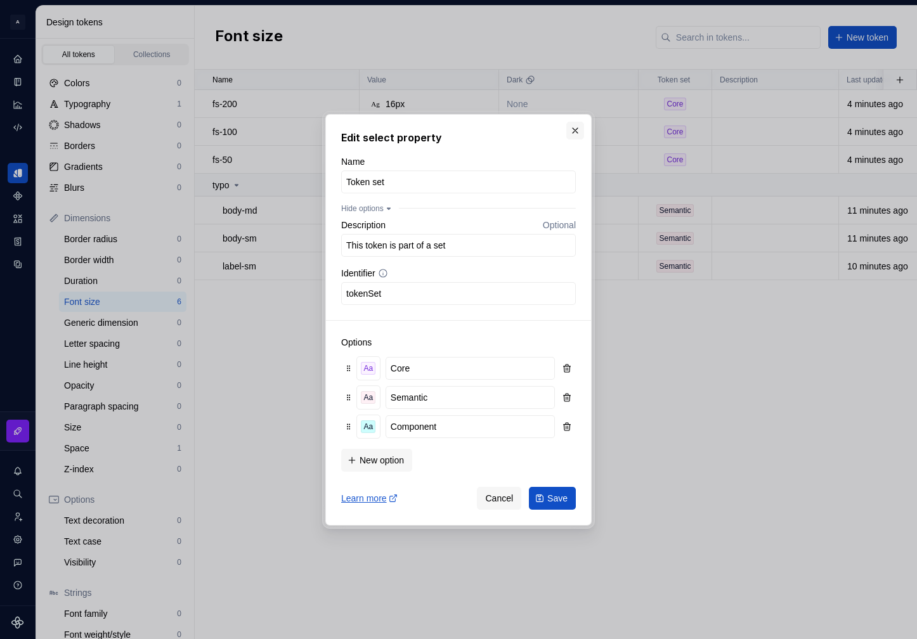
click at [577, 133] on button "button" at bounding box center [575, 131] width 18 height 18
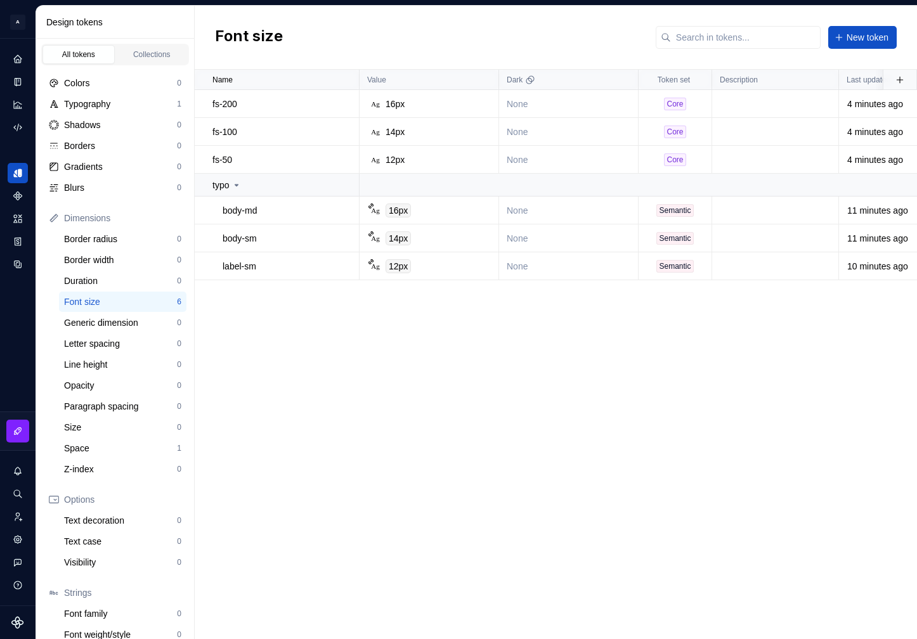
click at [696, 462] on div "Name Value Dark Token set Description Last updated fs-200 Ag 16px None Core 4 m…" at bounding box center [556, 355] width 722 height 570
click at [108, 95] on div "Typography 1" at bounding box center [115, 104] width 143 height 20
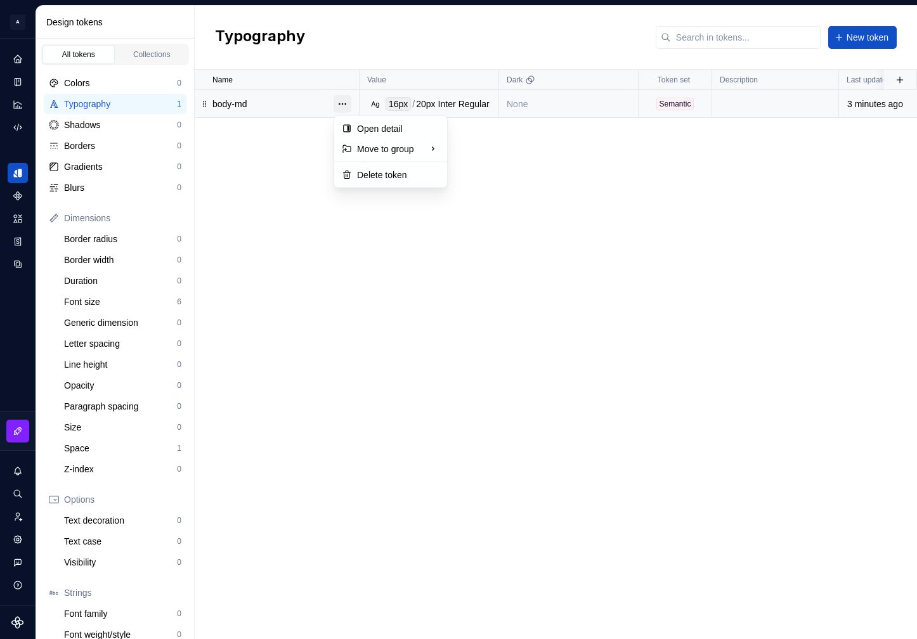
click at [345, 103] on button "button" at bounding box center [343, 104] width 18 height 18
click at [367, 167] on div "Delete token" at bounding box center [391, 175] width 108 height 20
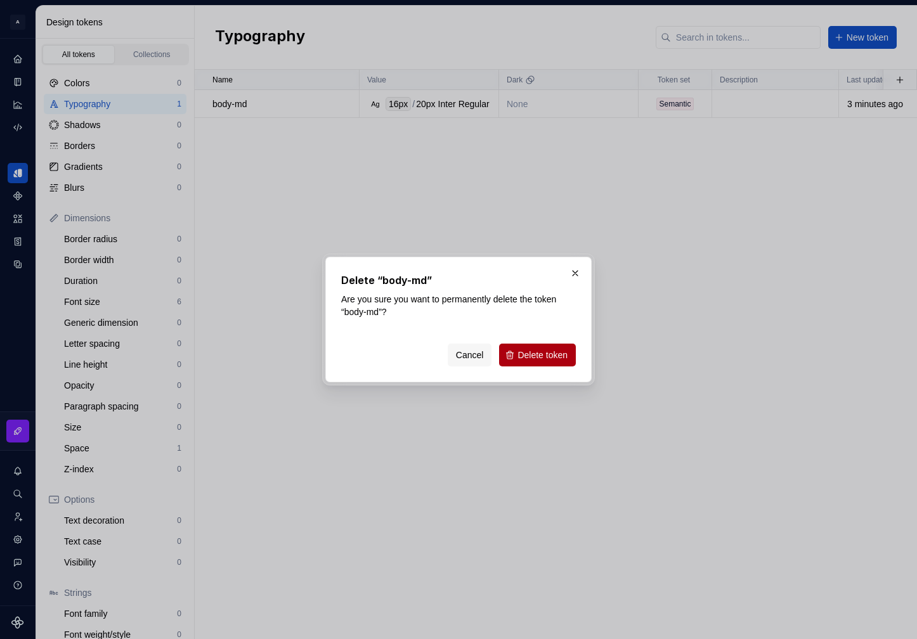
click at [540, 356] on span "Delete token" at bounding box center [543, 355] width 50 height 13
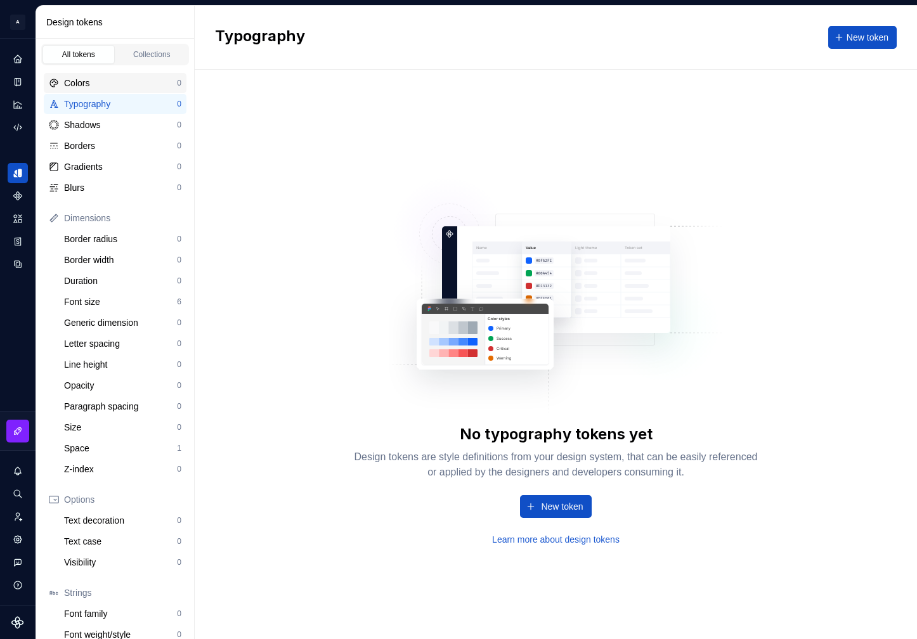
click at [127, 89] on div "Colors" at bounding box center [120, 83] width 113 height 13
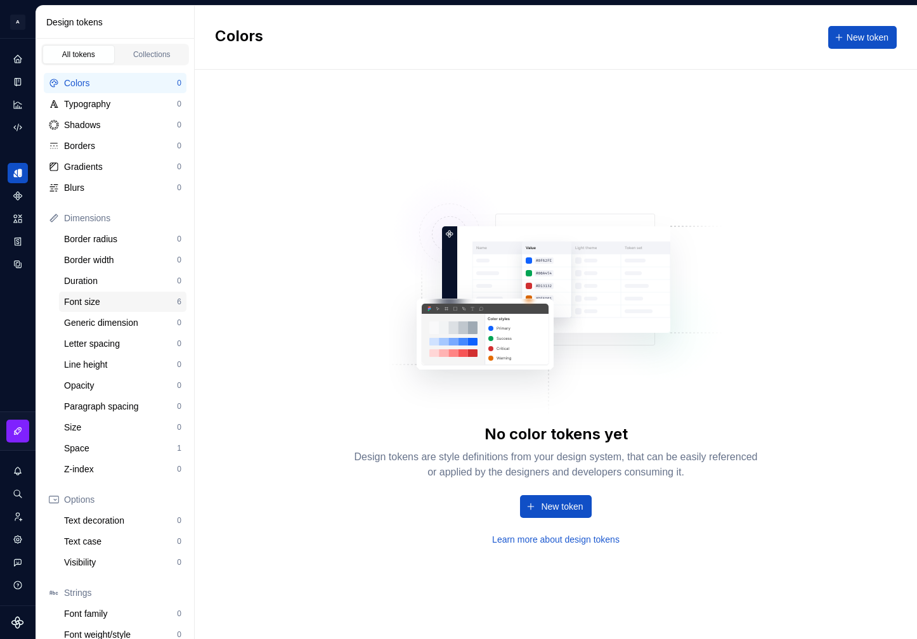
click at [116, 293] on div "Font size 6" at bounding box center [122, 302] width 127 height 20
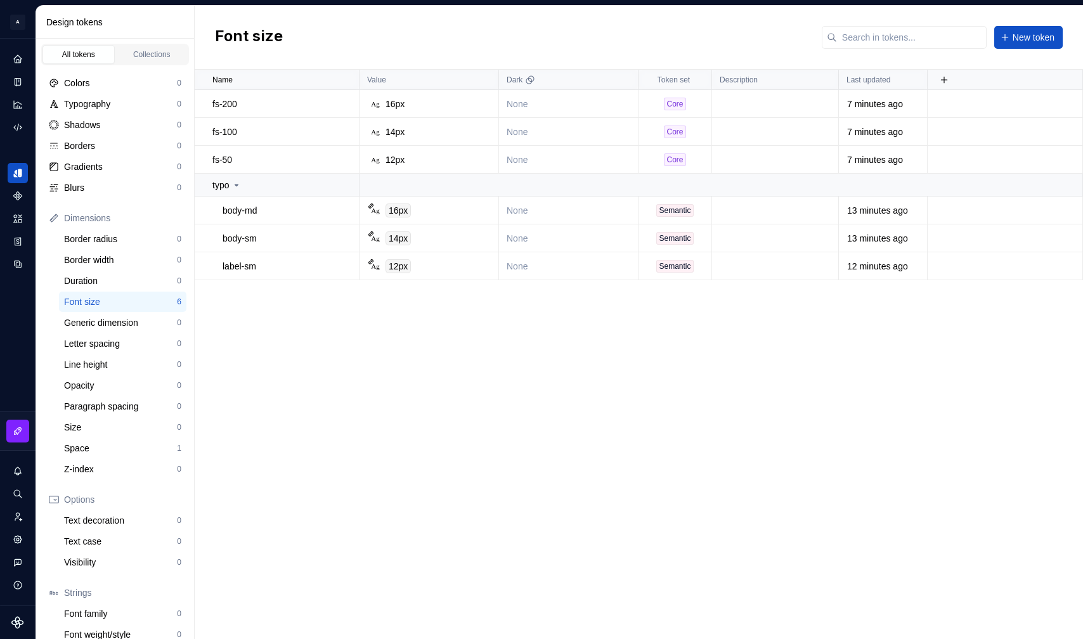
click at [495, 369] on div "Name Value Dark Token set Description Last updated fs-200 Ag 16px None Core 7 m…" at bounding box center [639, 355] width 889 height 570
click at [916, 82] on button "button" at bounding box center [945, 80] width 18 height 18
click at [765, 379] on div "Name Value Dark Token set Description Last updated fs-50 Ag 12px None Core 7 mi…" at bounding box center [639, 355] width 889 height 570
click at [514, 86] on div "Dark" at bounding box center [569, 80] width 140 height 20
click at [526, 76] on icon at bounding box center [530, 80] width 10 height 10
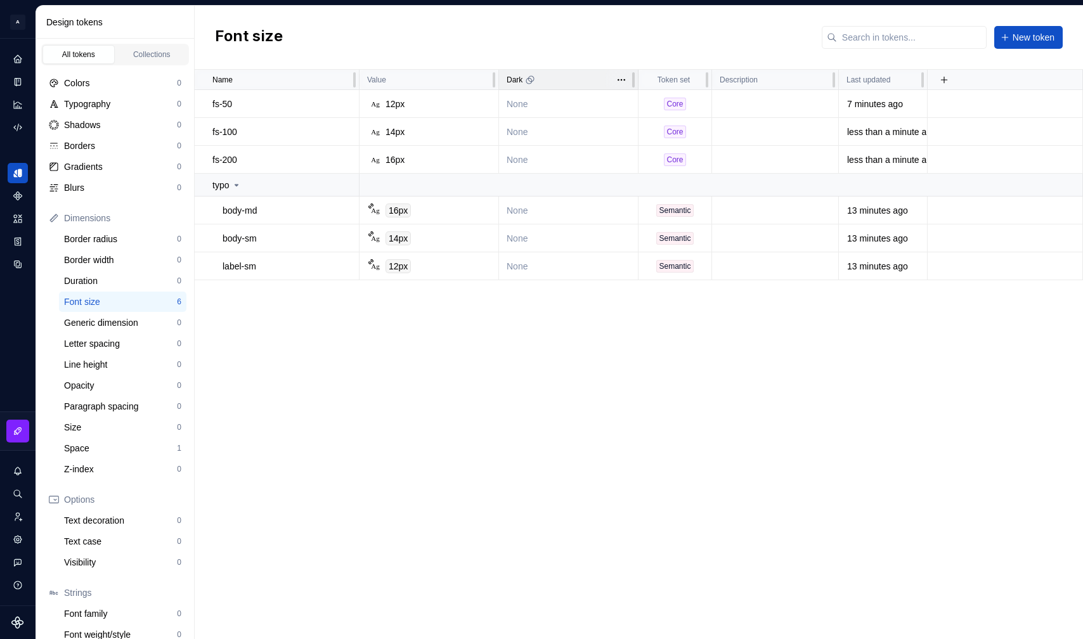
click at [534, 76] on icon at bounding box center [532, 78] width 6 height 6
click at [610, 79] on span at bounding box center [621, 80] width 33 height 20
click at [614, 79] on html "A Formapp A Design system data Design tokens All tokens Collections Colors 0 Ty…" at bounding box center [541, 319] width 1083 height 639
click at [662, 107] on span "Edit theme" at bounding box center [677, 104] width 82 height 13
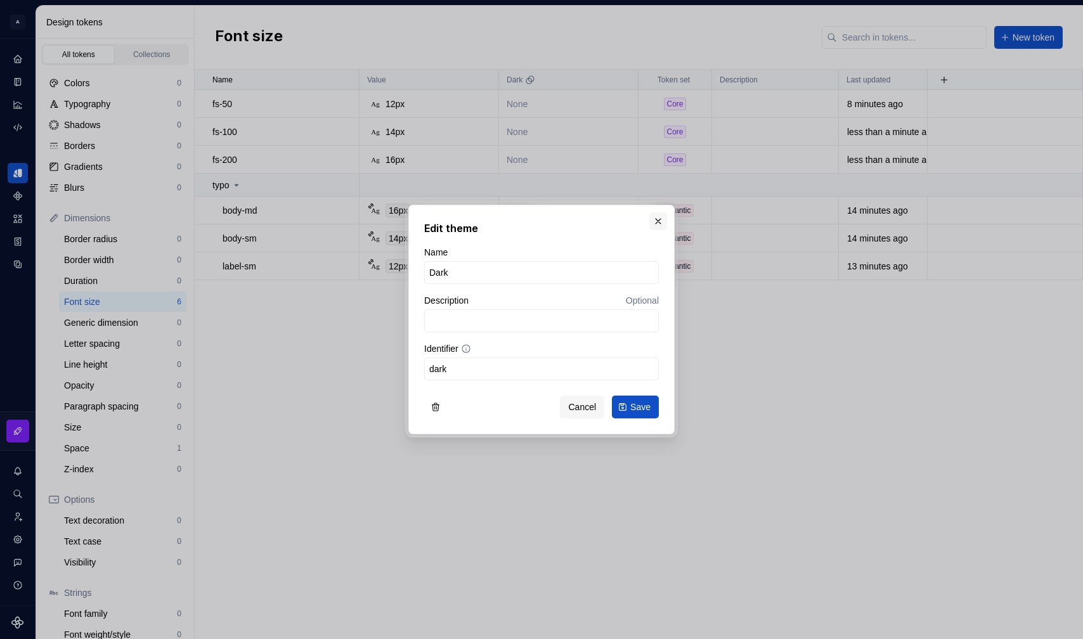
click at [656, 222] on button "button" at bounding box center [658, 221] width 18 height 18
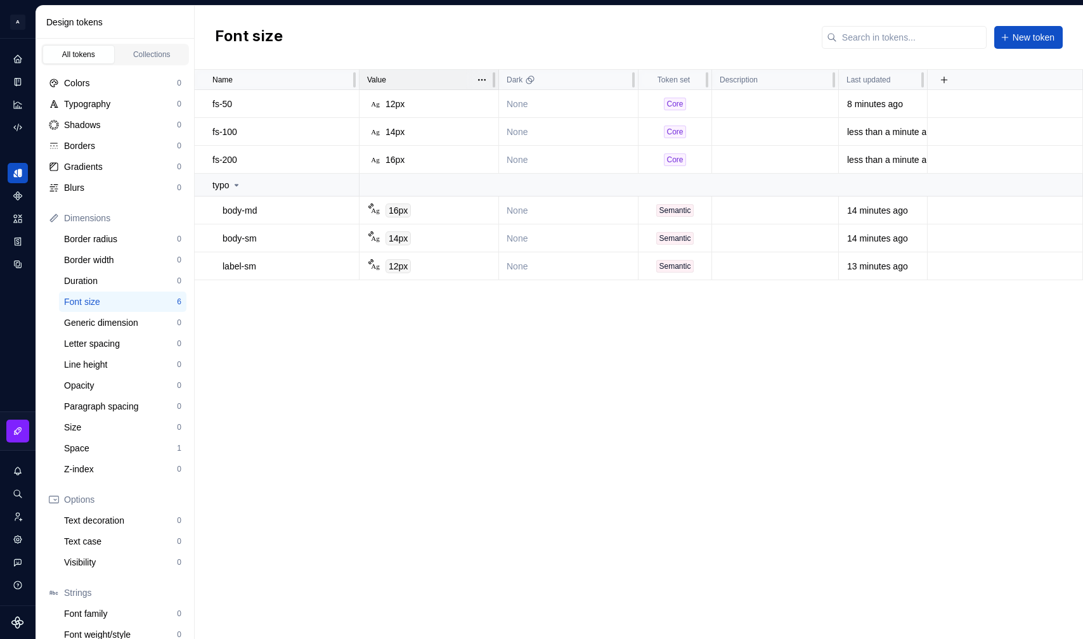
click at [377, 83] on p "Value" at bounding box center [376, 80] width 19 height 10
click at [394, 86] on div "Value" at bounding box center [430, 80] width 140 height 20
drag, startPoint x: 394, startPoint y: 86, endPoint x: 484, endPoint y: 81, distance: 89.6
click at [484, 81] on div "Value" at bounding box center [430, 80] width 140 height 20
click at [484, 81] on html "A Formapp A Design system data Design tokens All tokens Collections Colors 0 Ty…" at bounding box center [541, 319] width 1083 height 639
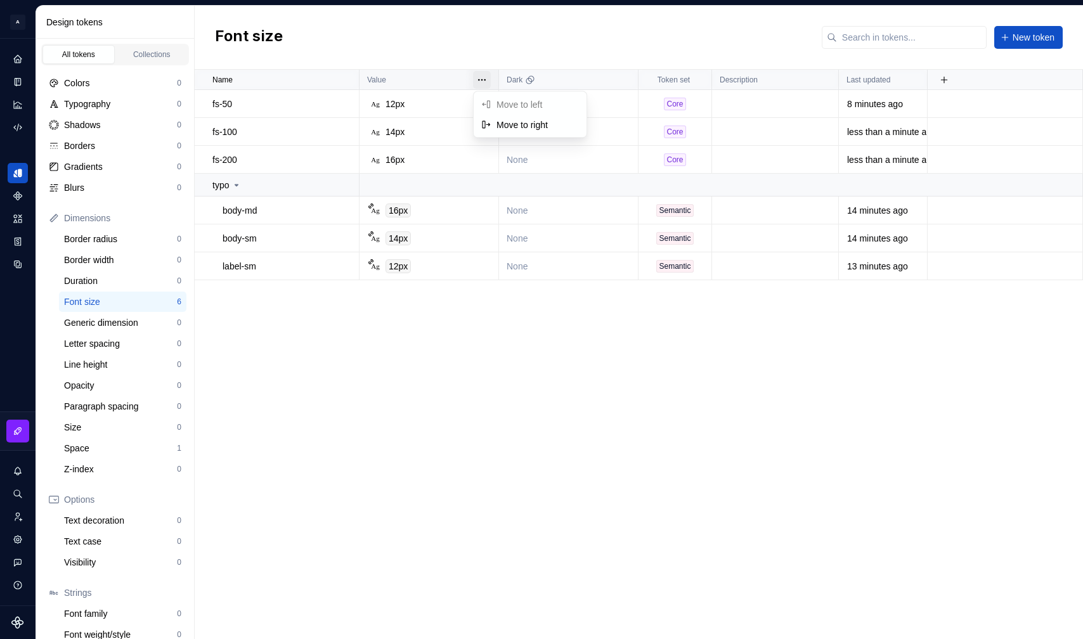
click at [419, 434] on html "A Formapp A Design system data Design tokens All tokens Collections Colors 0 Ty…" at bounding box center [541, 319] width 1083 height 639
click at [348, 156] on button "button" at bounding box center [343, 160] width 18 height 18
click at [341, 438] on html "A Formapp A Design system data Design tokens All tokens Collections Colors 0 Ty…" at bounding box center [541, 319] width 1083 height 639
click at [344, 160] on button "button" at bounding box center [343, 160] width 18 height 18
click at [325, 367] on html "A Formapp A Design system data Design tokens All tokens Collections Colors 0 Ty…" at bounding box center [541, 319] width 1083 height 639
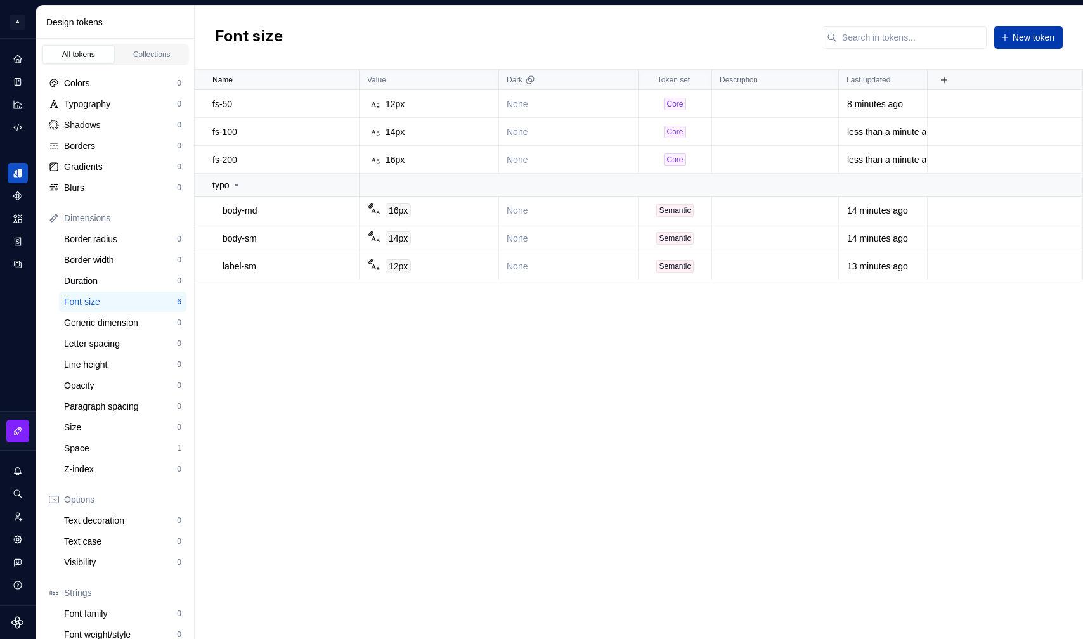
click at [916, 39] on span "New token" at bounding box center [1034, 37] width 42 height 13
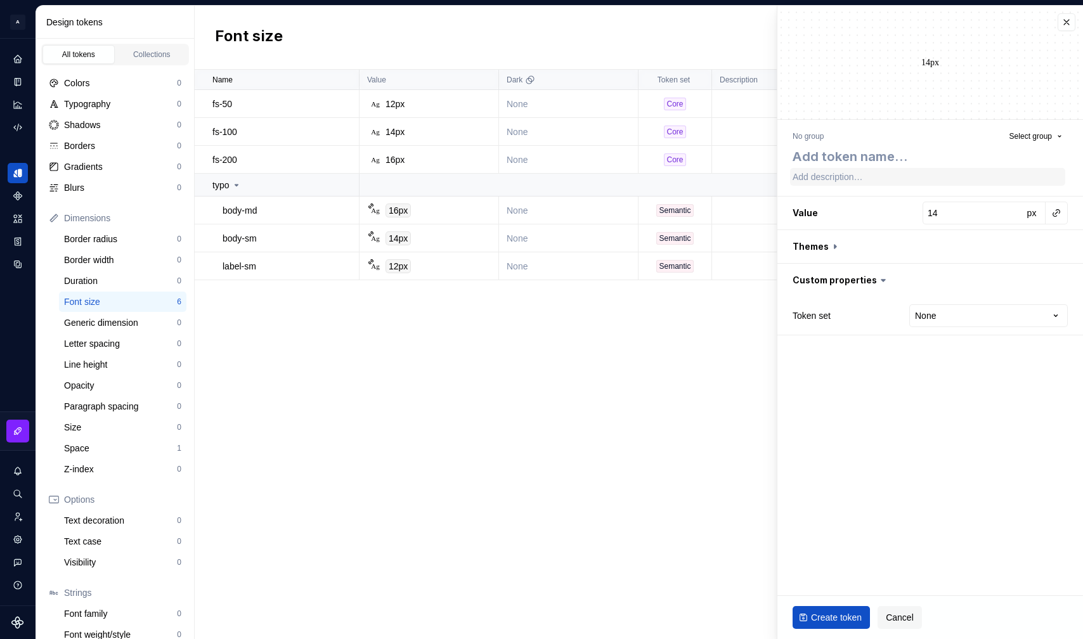
type textarea "*"
type textarea "f"
type textarea "*"
type textarea "fs"
type textarea "*"
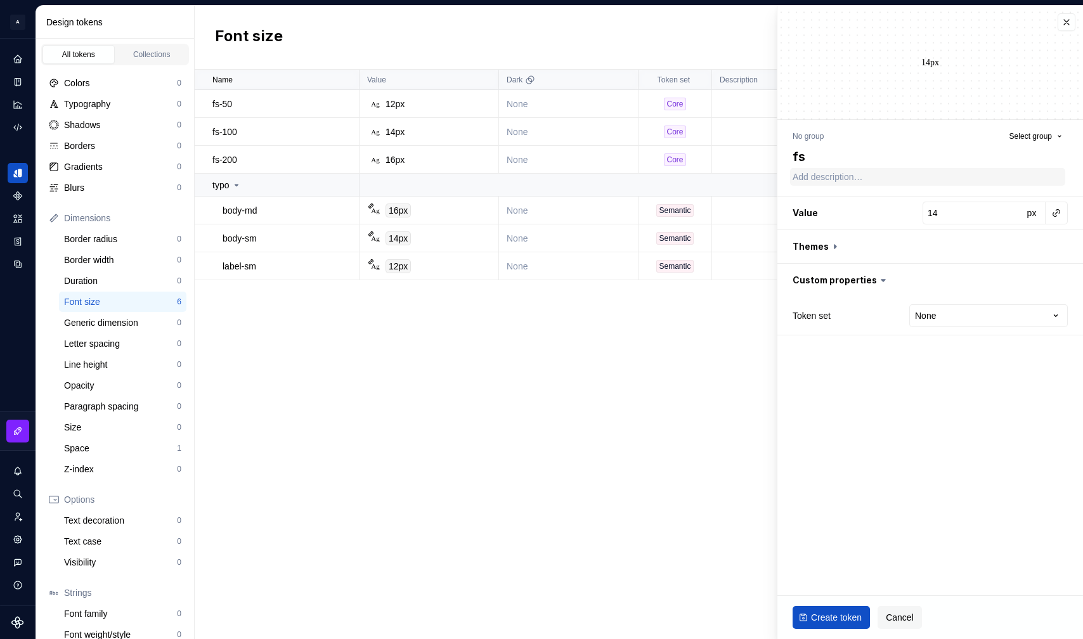
type textarea "fs-"
type textarea "*"
type textarea "fs-3"
type textarea "*"
type textarea "fs-30"
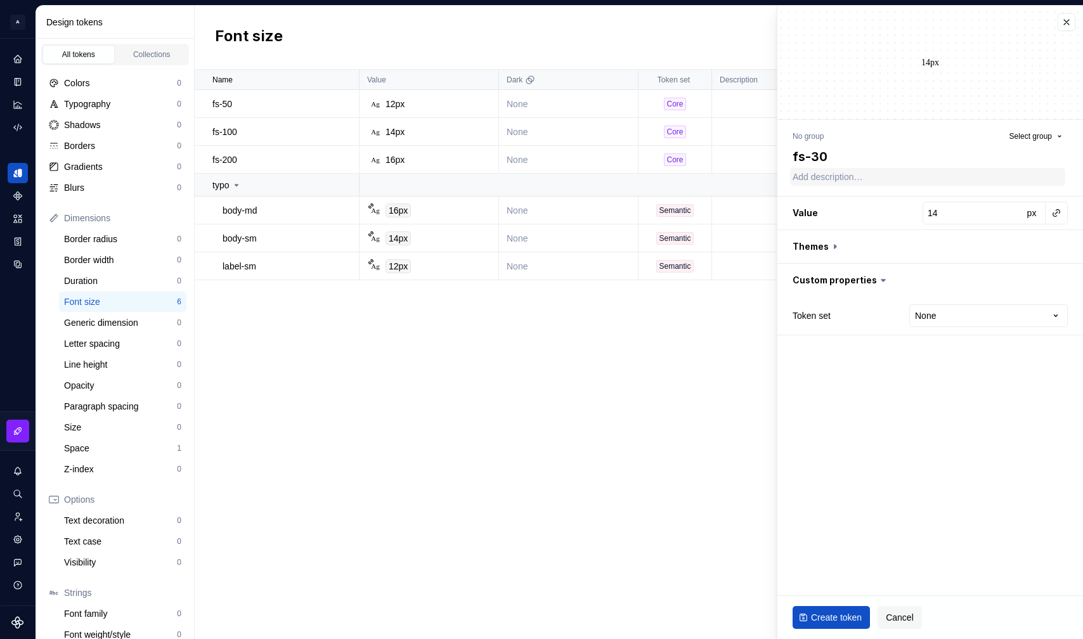
type textarea "*"
type textarea "fs-300"
click at [916, 212] on input "14" at bounding box center [973, 213] width 100 height 23
type textarea "*"
type input "2"
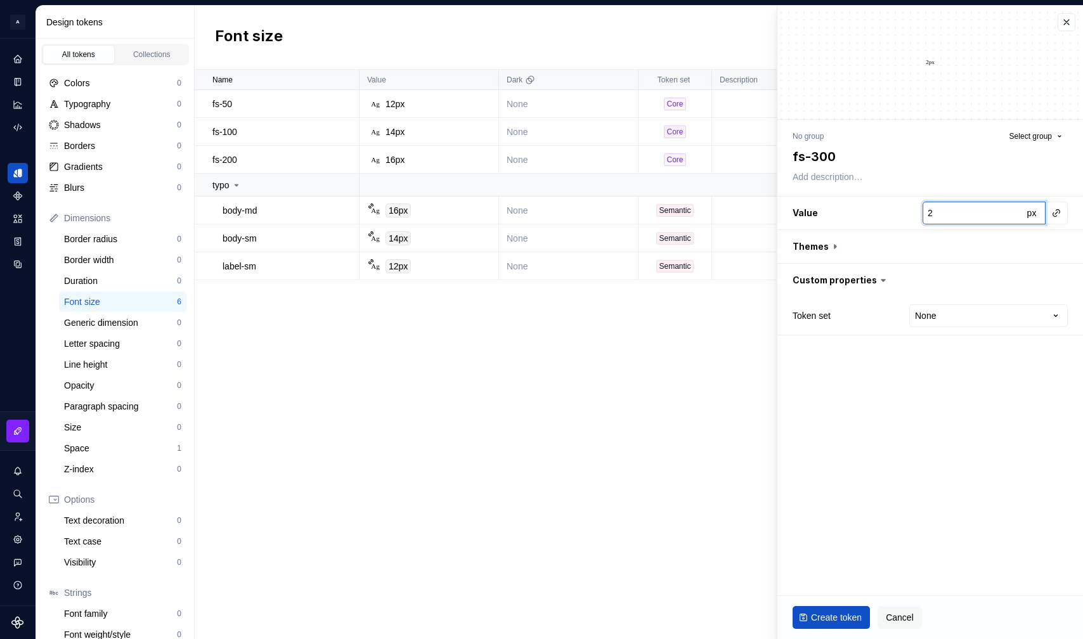
type textarea "*"
type input "20"
click at [837, 615] on span "Create token" at bounding box center [836, 617] width 51 height 13
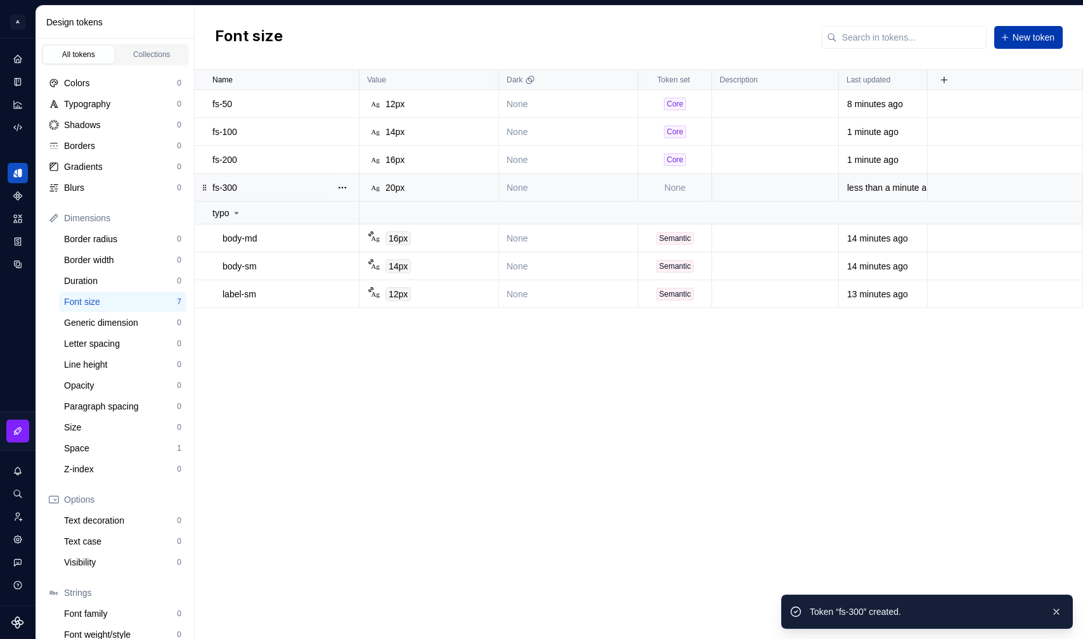
click at [916, 39] on span "New token" at bounding box center [1034, 37] width 42 height 13
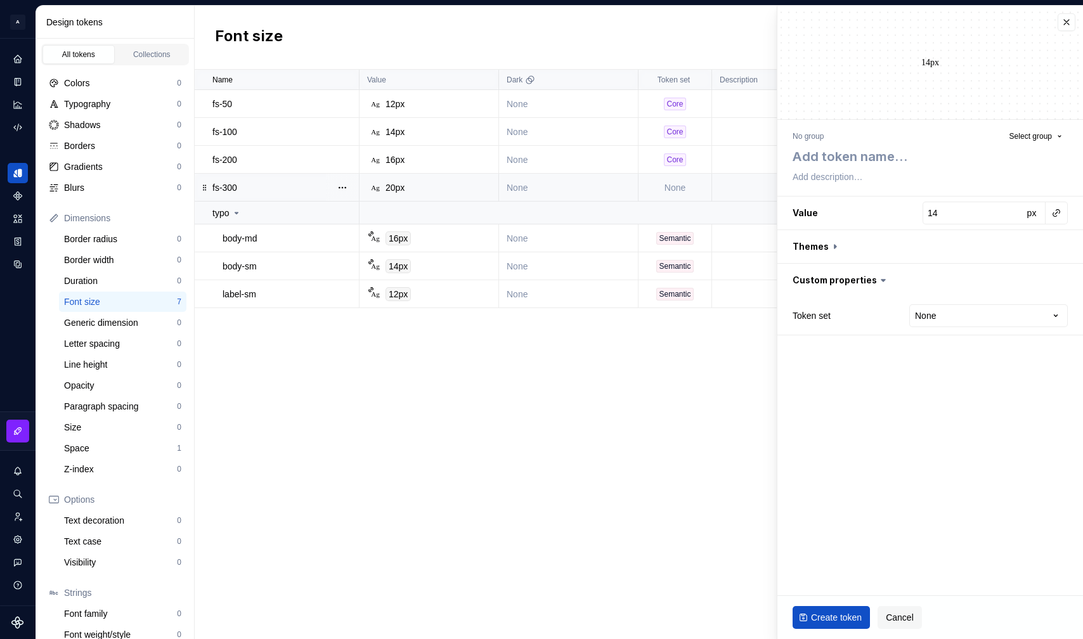
click at [684, 193] on td "None" at bounding box center [676, 188] width 74 height 28
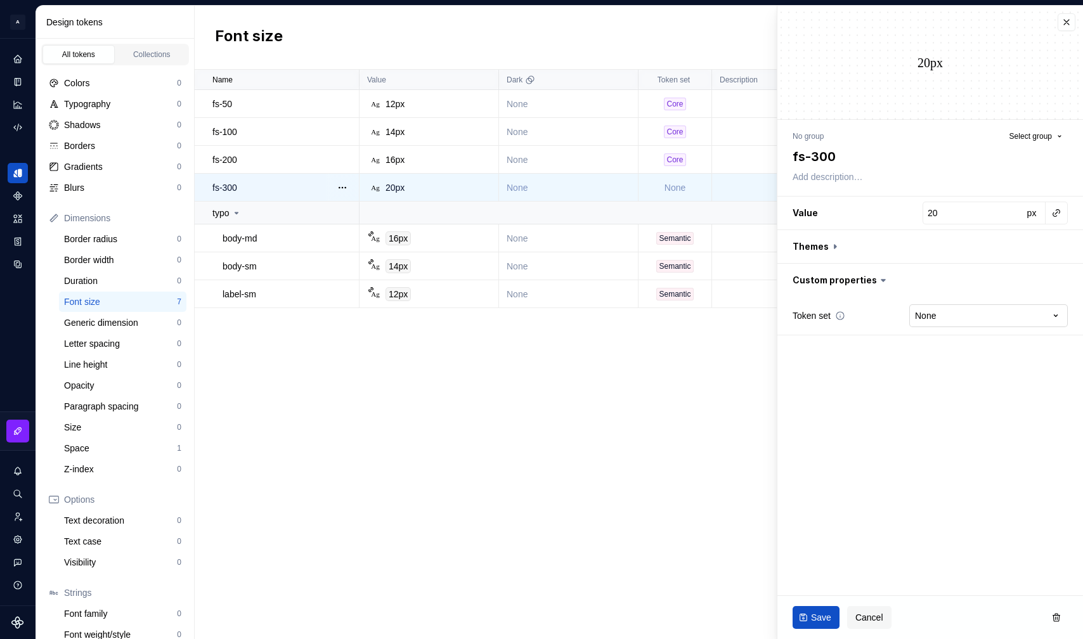
click at [916, 306] on html "A Formapp A Design system data Design tokens All tokens Collections Colors 0 Ty…" at bounding box center [541, 319] width 1083 height 639
click at [812, 618] on span "Save" at bounding box center [821, 617] width 20 height 13
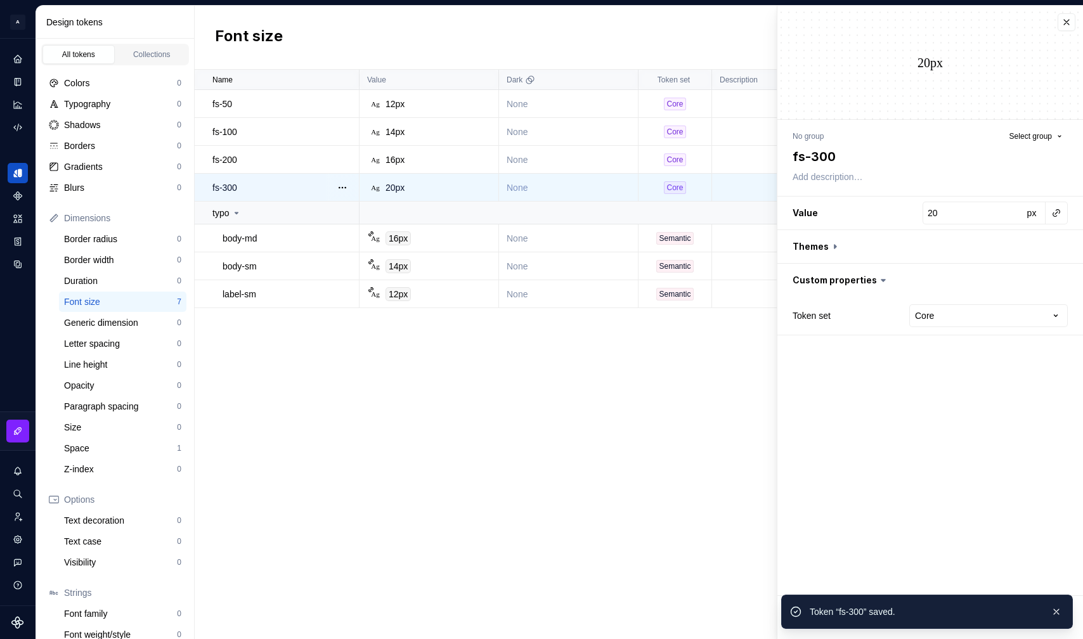
click at [787, 528] on div "Name Value Dark Token set Description Last updated fs-50 Ag 12px None Core 8 mi…" at bounding box center [639, 355] width 889 height 570
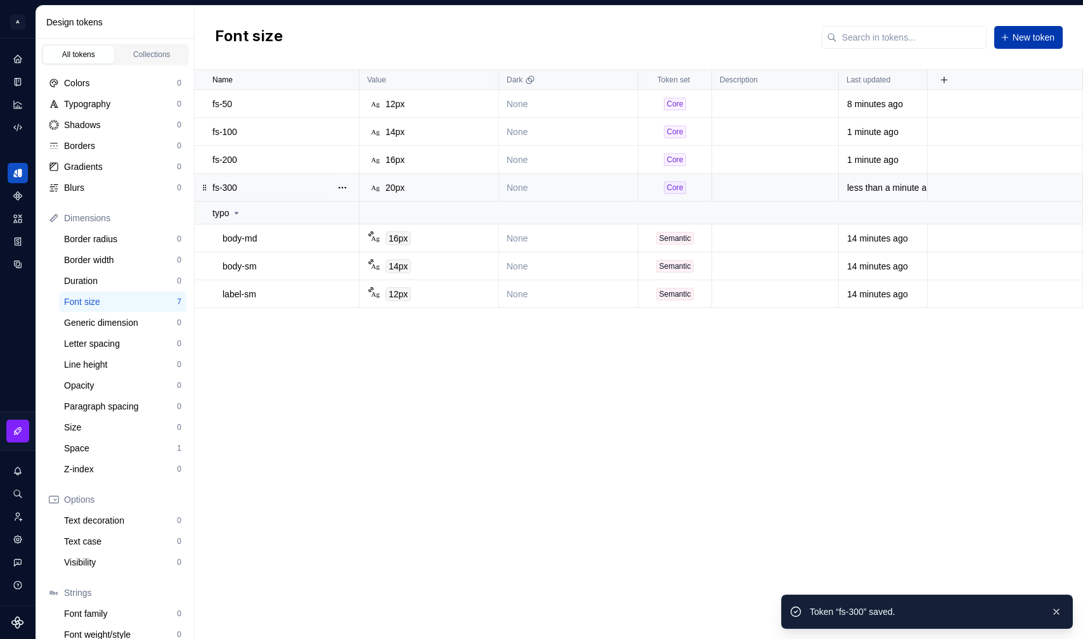
click at [916, 37] on span "New token" at bounding box center [1034, 37] width 42 height 13
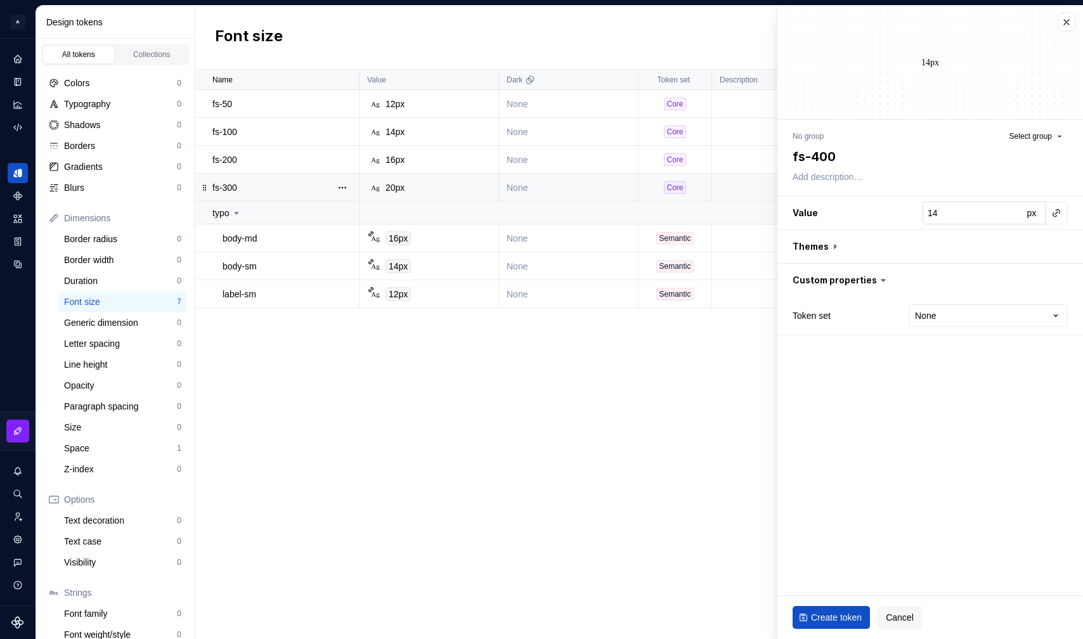
click at [916, 213] on input "14" at bounding box center [973, 213] width 100 height 23
click at [916, 308] on html "A Formapp A Design system data Design tokens All tokens Collections Colors 0 Ty…" at bounding box center [541, 319] width 1083 height 639
click at [827, 607] on button "Create token" at bounding box center [831, 617] width 77 height 23
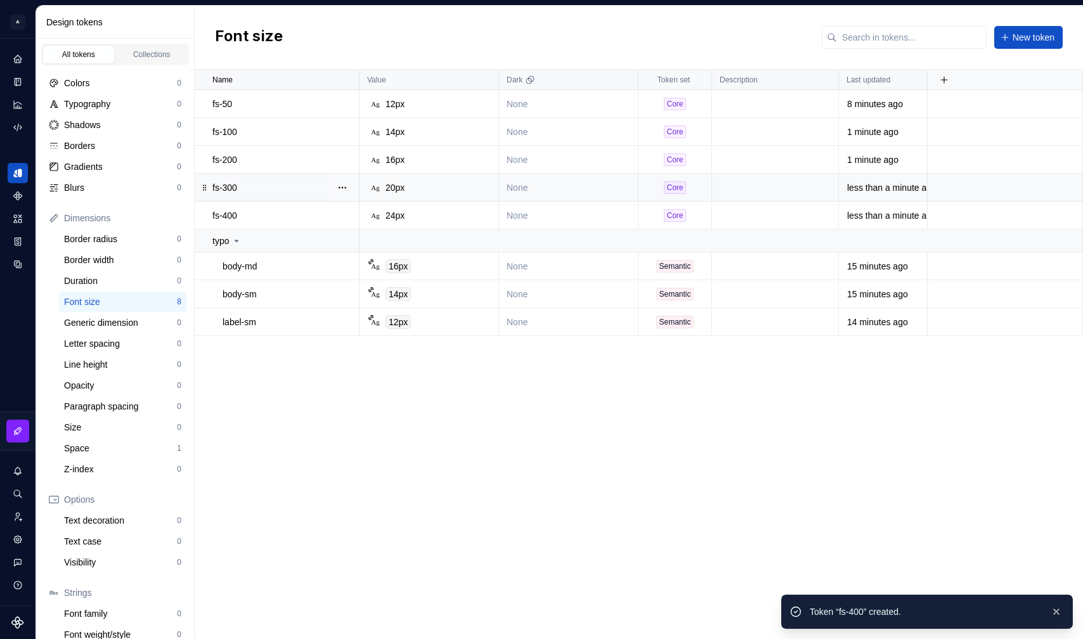
click at [672, 465] on div "Name Value Dark Token set Description Last updated fs-50 Ag 12px None Core 8 mi…" at bounding box center [639, 355] width 889 height 570
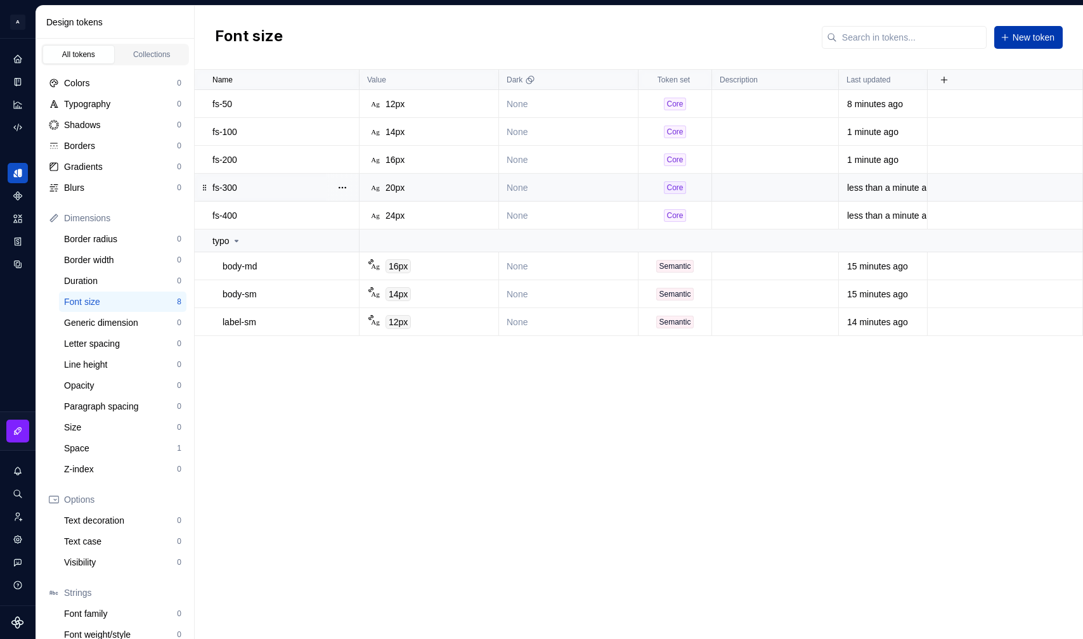
click at [916, 44] on button "New token" at bounding box center [1028, 37] width 68 height 23
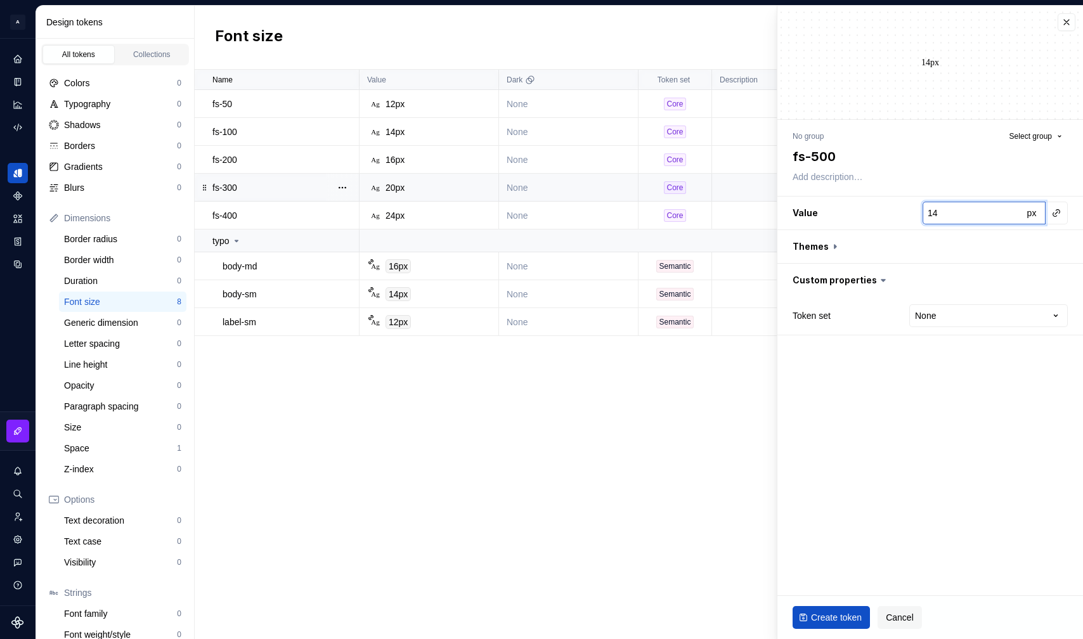
click at [916, 213] on input "14" at bounding box center [973, 213] width 100 height 23
click at [916, 318] on html "A Formapp A Design system data Design tokens All tokens Collections Colors 0 Ty…" at bounding box center [541, 319] width 1083 height 639
click at [836, 620] on span "Create token" at bounding box center [836, 617] width 51 height 13
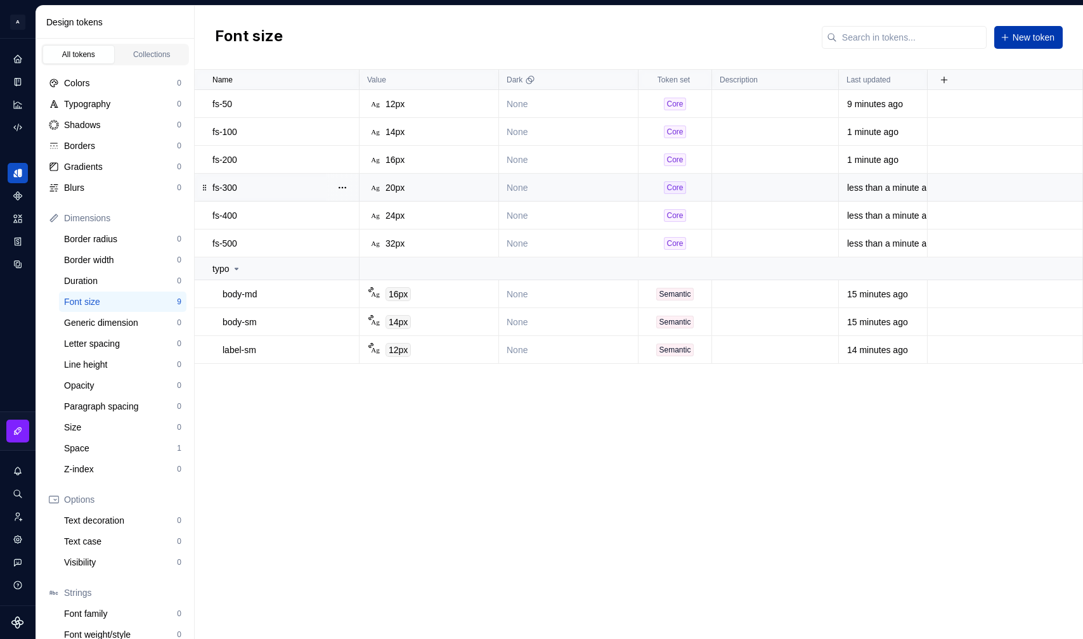
click at [916, 36] on span "New token" at bounding box center [1034, 37] width 42 height 13
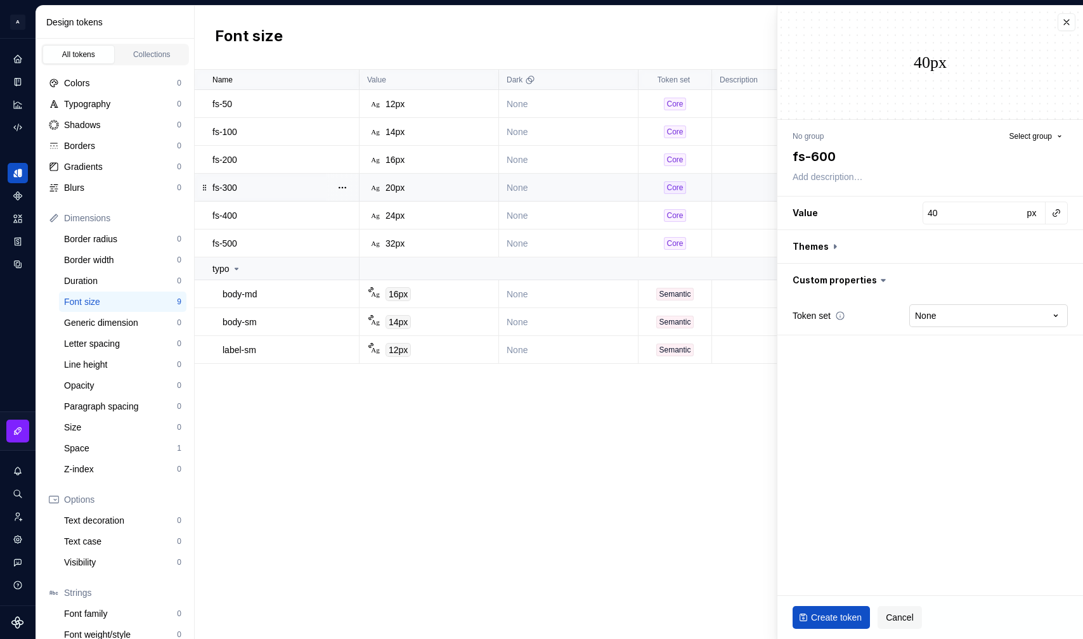
click at [916, 306] on html "A Formapp A Design system data Design tokens All tokens Collections Colors 0 Ty…" at bounding box center [541, 319] width 1083 height 639
click at [835, 610] on button "Create token" at bounding box center [831, 617] width 77 height 23
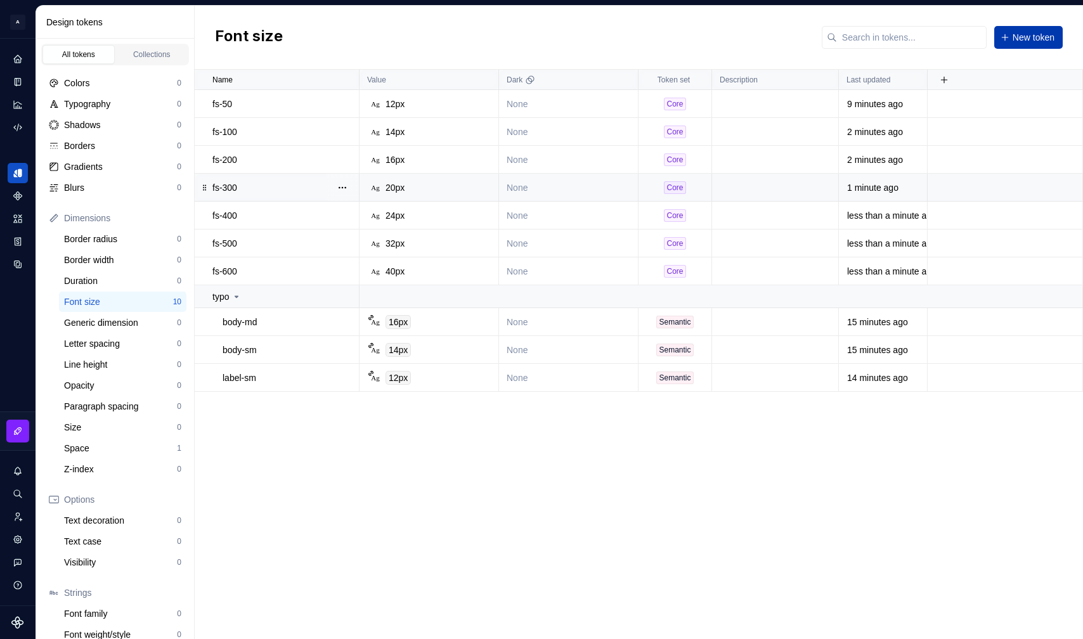
click at [916, 40] on span "New token" at bounding box center [1034, 37] width 42 height 13
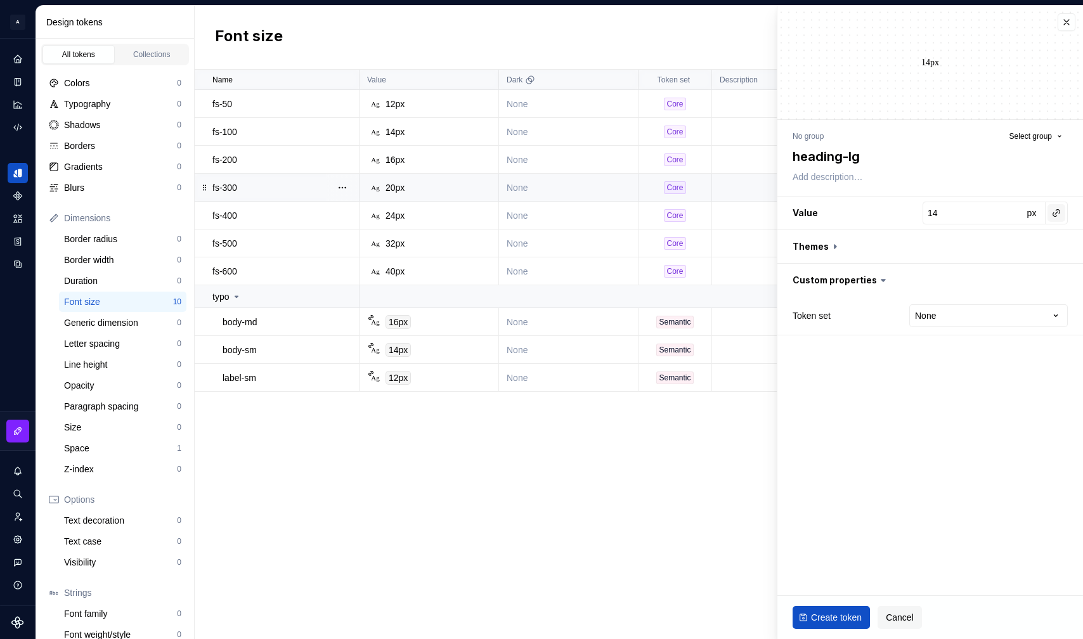
click at [916, 214] on button "button" at bounding box center [1057, 213] width 18 height 18
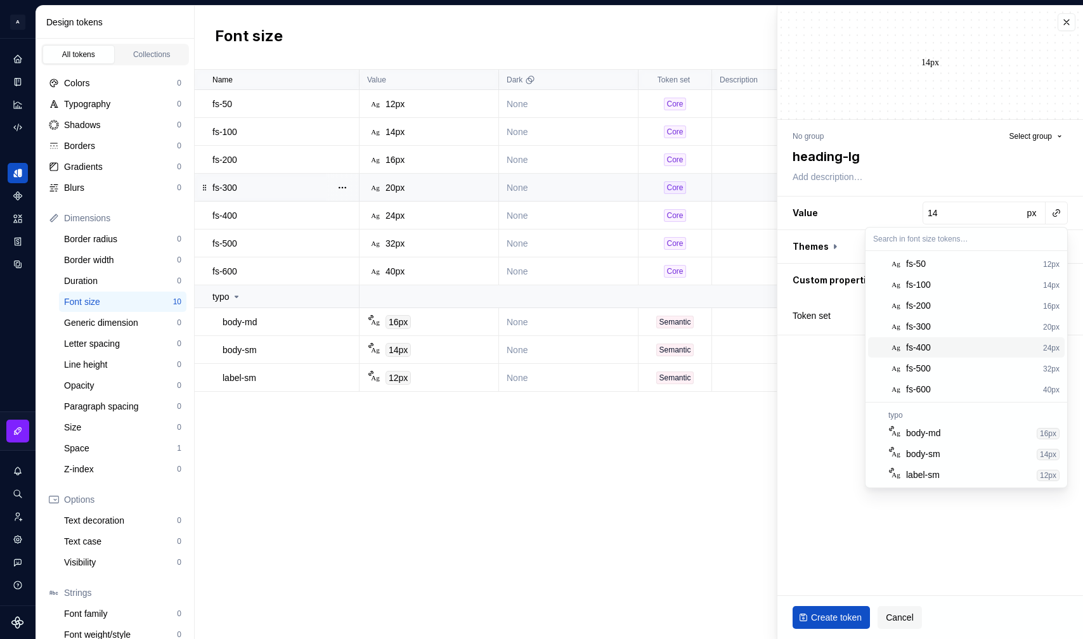
click at [916, 352] on div "fs-400" at bounding box center [972, 347] width 132 height 13
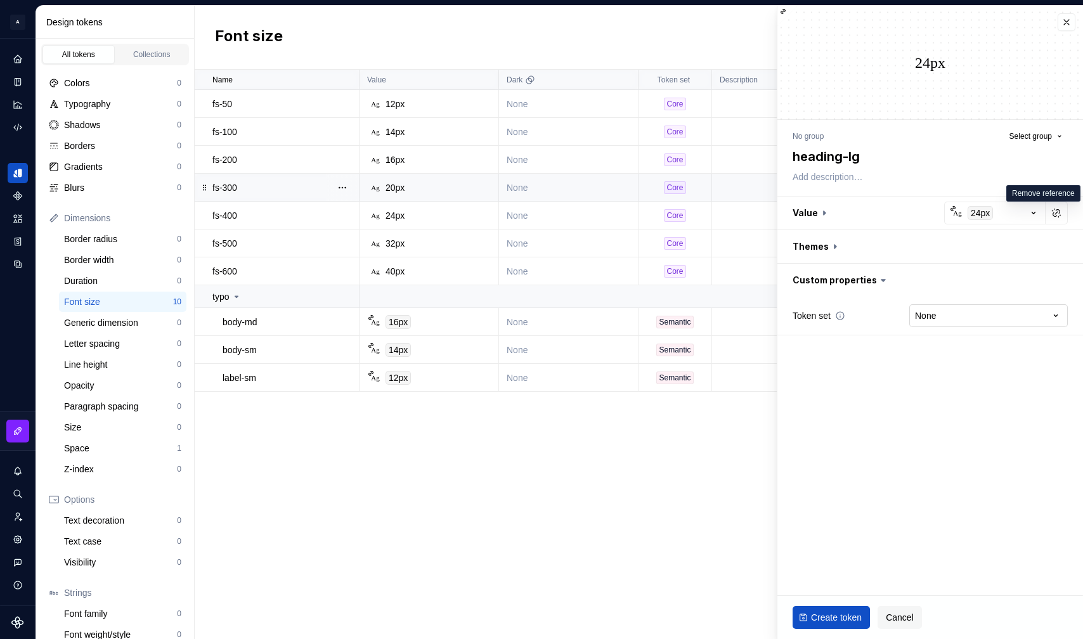
click at [916, 318] on html "A Formapp A Design system data Design tokens All tokens Collections Colors 0 Ty…" at bounding box center [541, 319] width 1083 height 639
click at [916, 133] on span "Select group" at bounding box center [1031, 136] width 42 height 10
click at [916, 209] on div "typo" at bounding box center [974, 210] width 171 height 13
click at [825, 618] on span "Create token" at bounding box center [836, 617] width 51 height 13
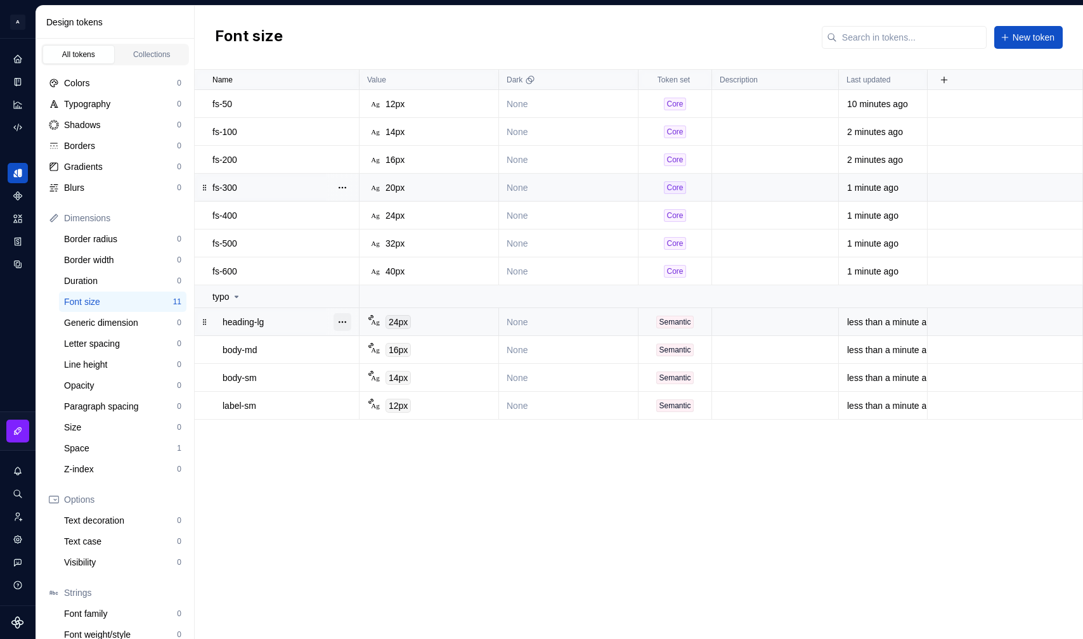
click at [346, 322] on button "button" at bounding box center [343, 322] width 18 height 18
click at [354, 526] on html "A Formapp A Design system data Design tokens All tokens Collections Colors 0 Ty…" at bounding box center [541, 319] width 1083 height 639
click at [916, 31] on span "New token" at bounding box center [1034, 37] width 42 height 13
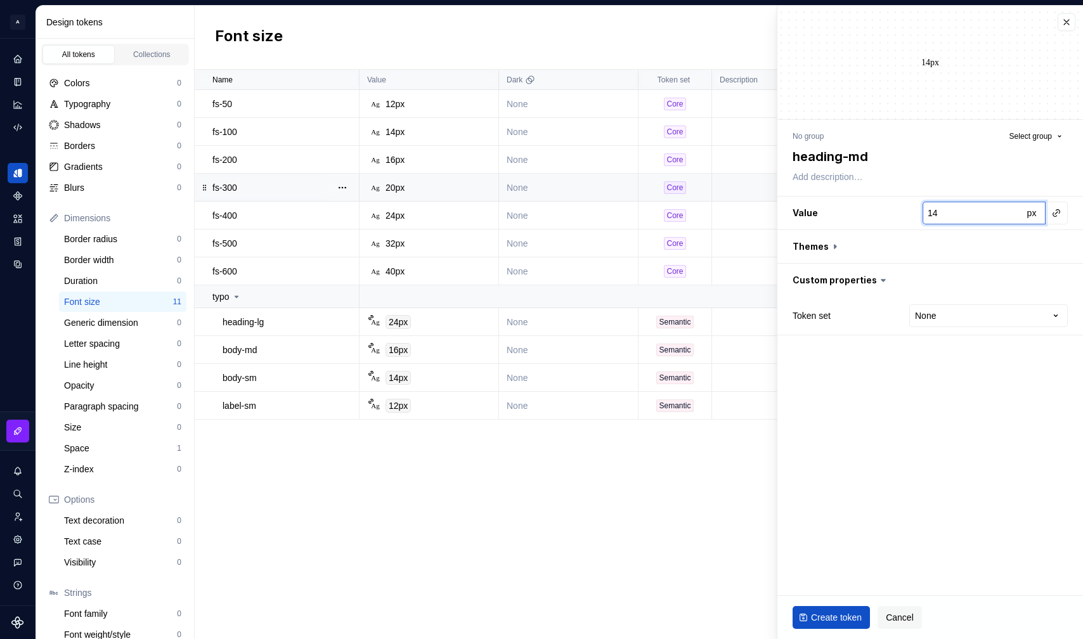
click at [916, 209] on input "14" at bounding box center [973, 213] width 100 height 23
click at [916, 215] on button "button" at bounding box center [1057, 213] width 18 height 18
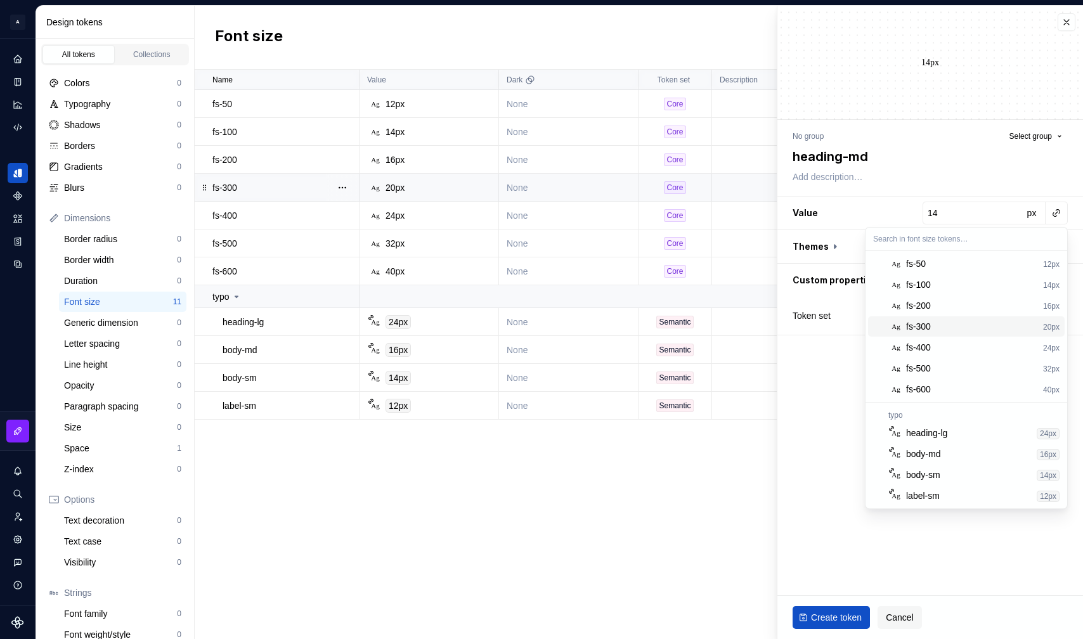
click at [916, 322] on div "fs-300" at bounding box center [972, 326] width 132 height 13
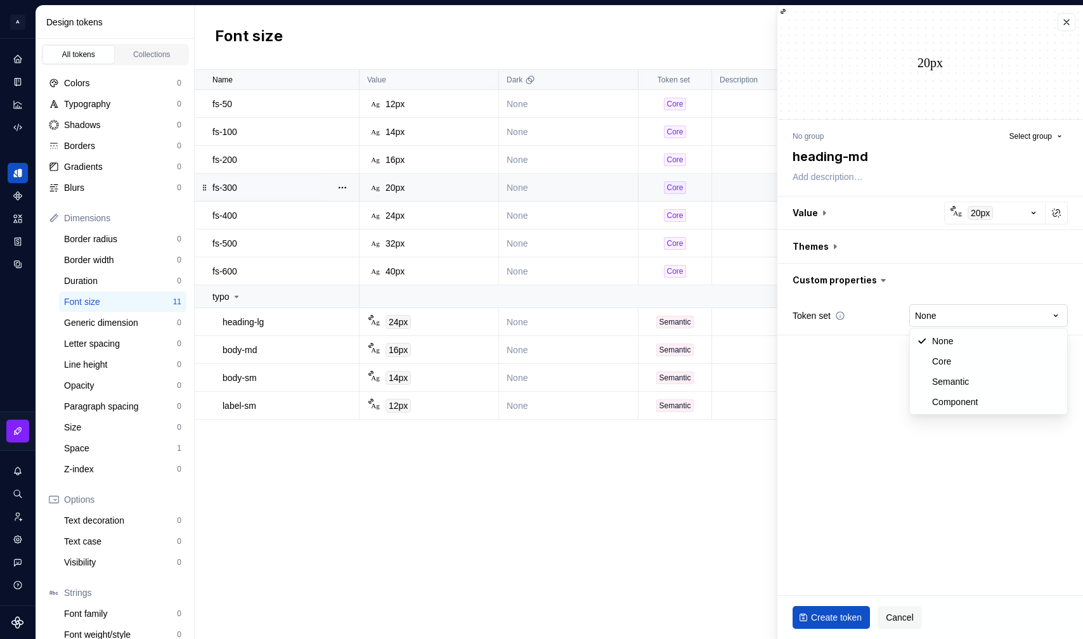
click at [916, 319] on html "A Formapp A Design system data Design tokens All tokens Collections Colors 0 Ty…" at bounding box center [541, 319] width 1083 height 639
click at [916, 142] on button "Select group" at bounding box center [1036, 136] width 64 height 18
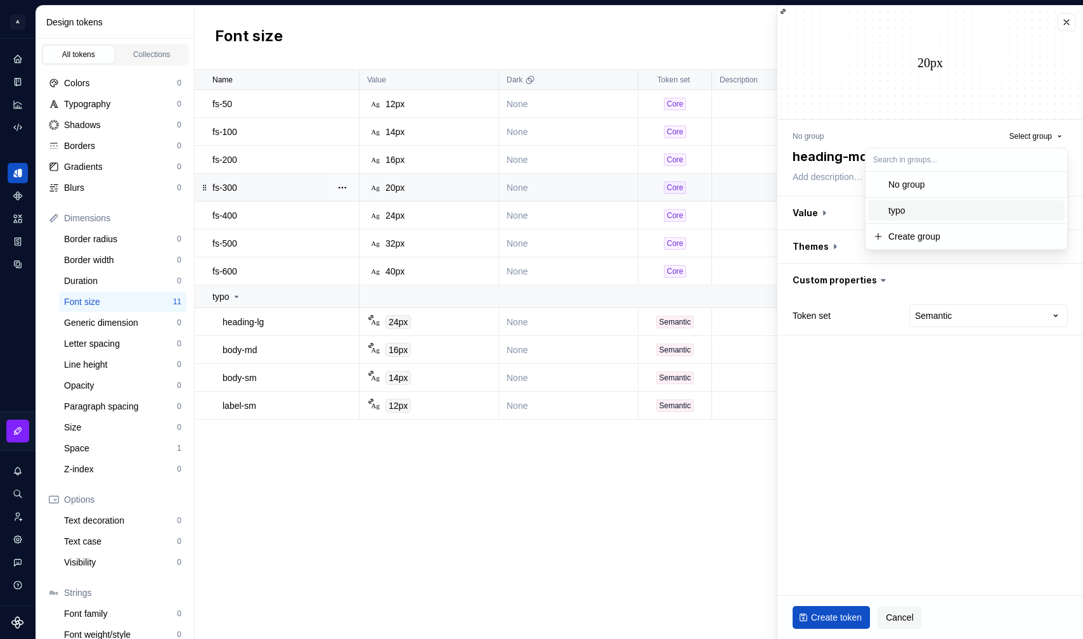
click at [916, 211] on div "typo" at bounding box center [974, 210] width 171 height 13
click at [833, 617] on span "Create token" at bounding box center [836, 617] width 51 height 13
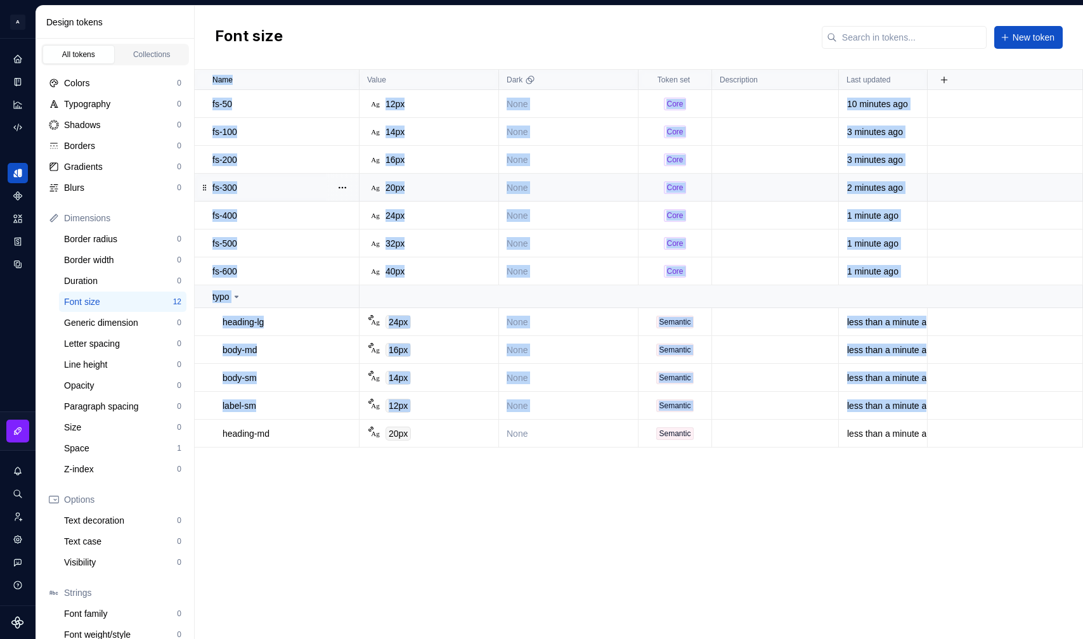
drag, startPoint x: 202, startPoint y: 427, endPoint x: 249, endPoint y: 482, distance: 72.0
click at [243, 476] on div "Name Value Dark Token set Description Last updated fs-50 Ag 12px None Core 10 m…" at bounding box center [639, 355] width 889 height 570
click at [249, 482] on div "Name Value Dark Token set Description Last updated fs-50 Ag 12px None Core 10 m…" at bounding box center [639, 355] width 889 height 570
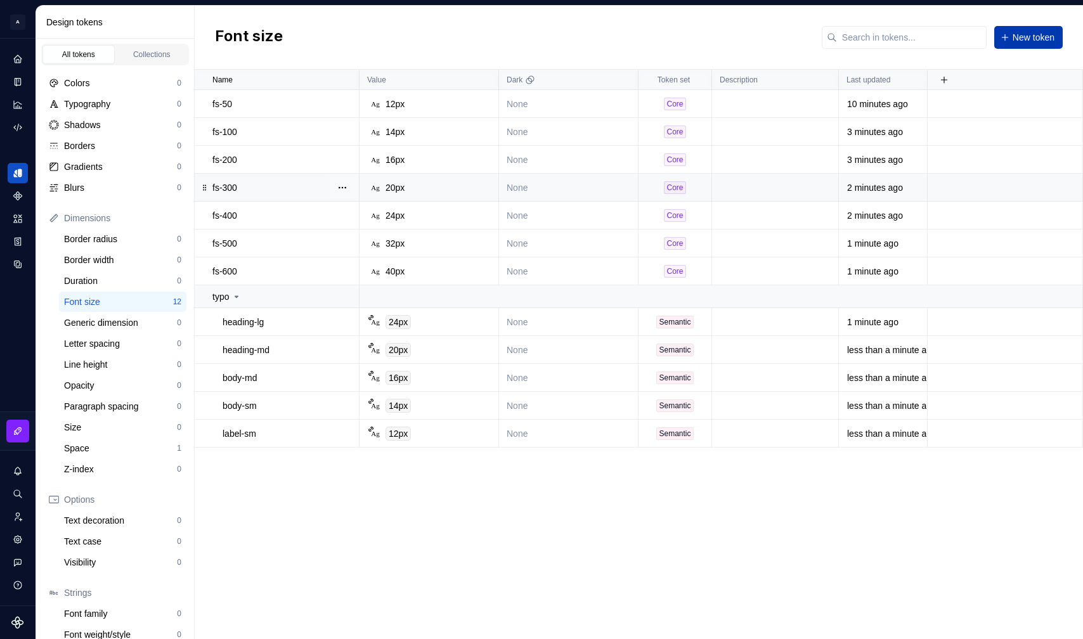
click at [916, 35] on span "New token" at bounding box center [1034, 37] width 42 height 13
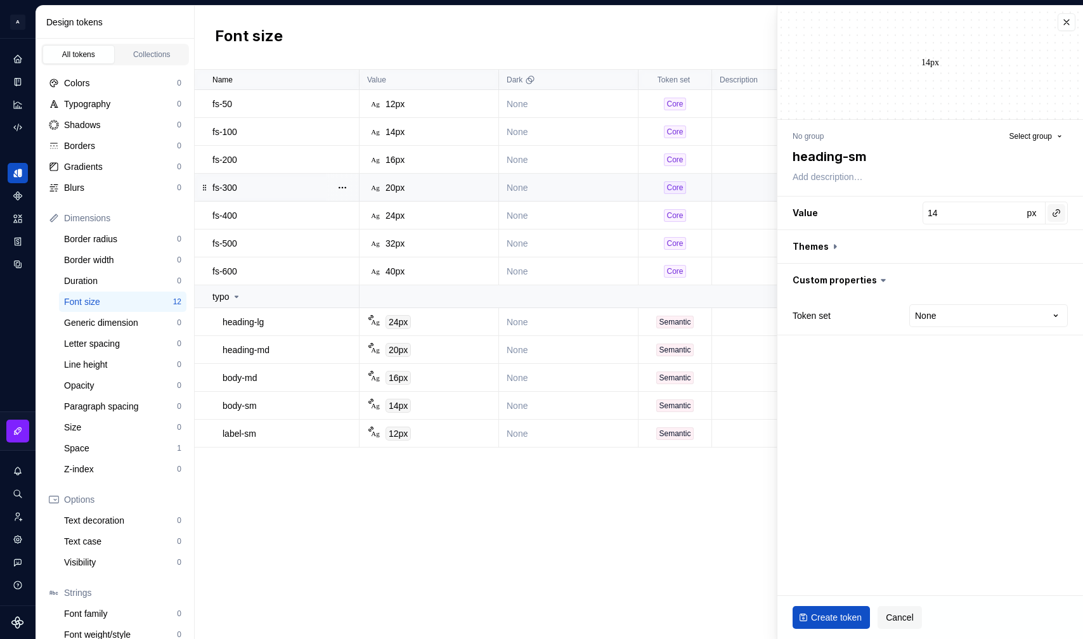
click at [916, 212] on button "button" at bounding box center [1057, 213] width 18 height 18
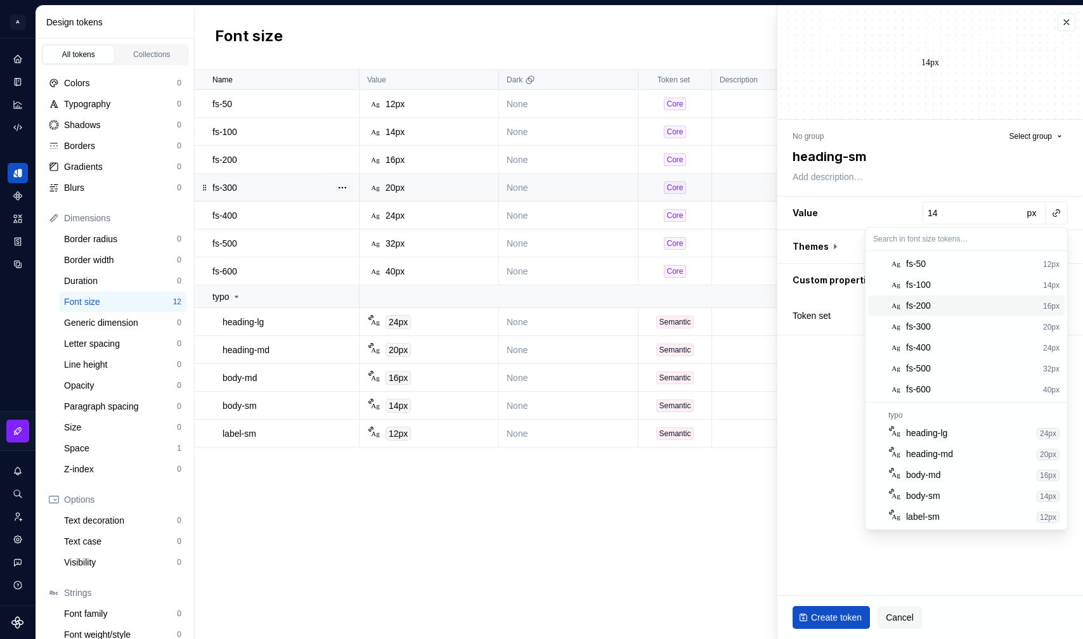
click at [916, 302] on div "fs-200" at bounding box center [972, 305] width 132 height 13
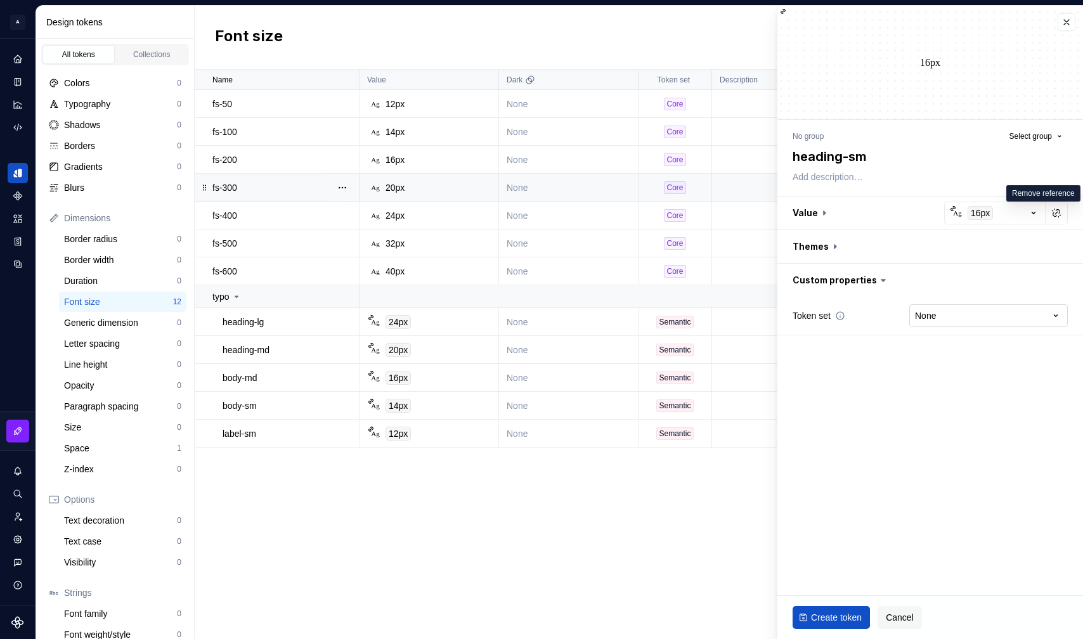
click at [916, 310] on html "A Formapp A Design system data Design tokens All tokens Collections Colors 0 Ty…" at bounding box center [541, 319] width 1083 height 639
click at [916, 143] on button "Select group" at bounding box center [1036, 136] width 64 height 18
click at [916, 206] on div "typo" at bounding box center [974, 210] width 171 height 13
click at [821, 606] on button "Create token" at bounding box center [831, 617] width 77 height 23
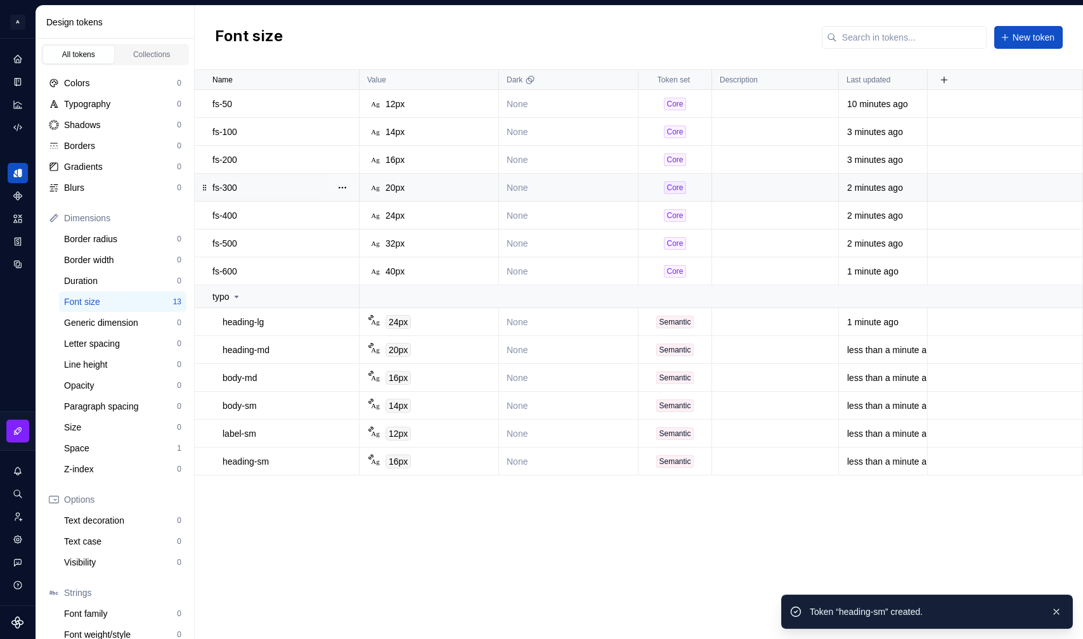
click at [675, 555] on div "Name Value Dark Token set Description Last updated fs-50 Ag 12px None Core 10 m…" at bounding box center [639, 355] width 889 height 570
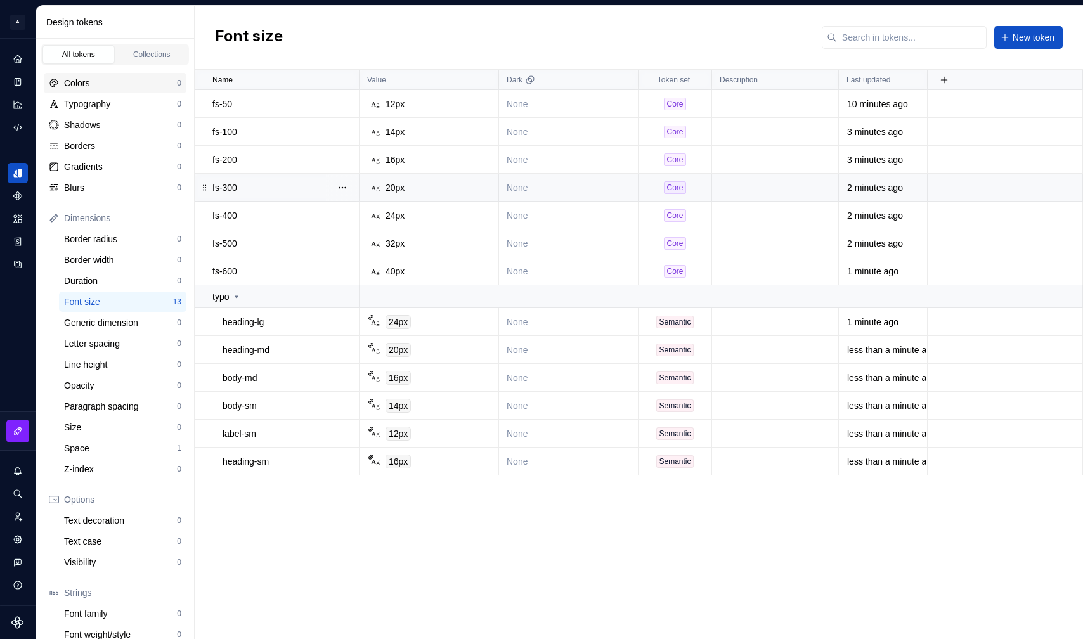
click at [102, 79] on div "Colors" at bounding box center [120, 83] width 113 height 13
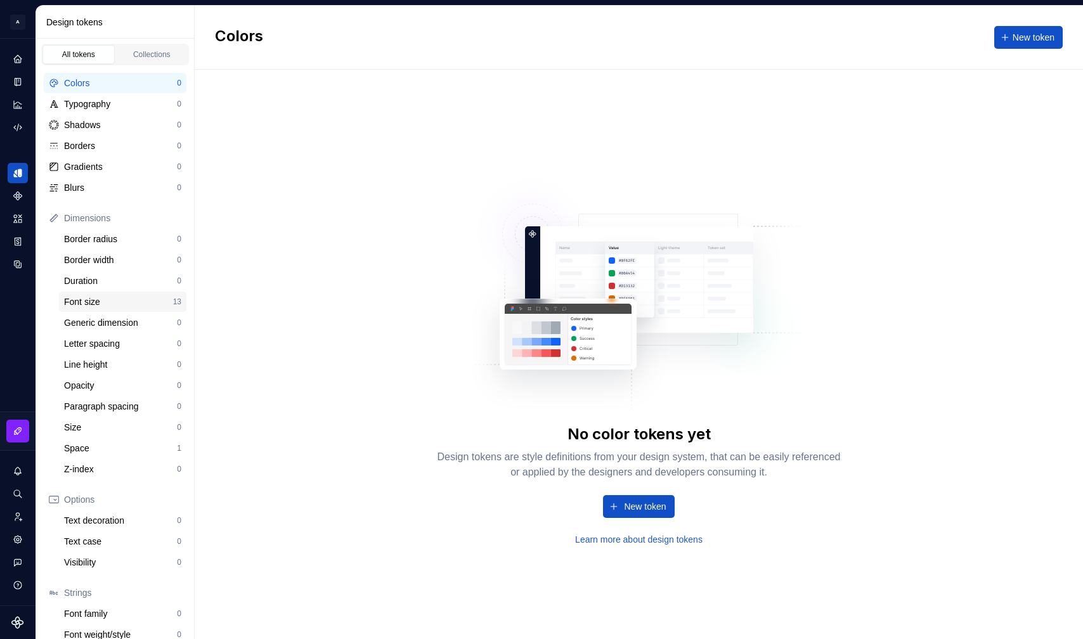
click at [119, 295] on div "Font size 13" at bounding box center [122, 302] width 127 height 20
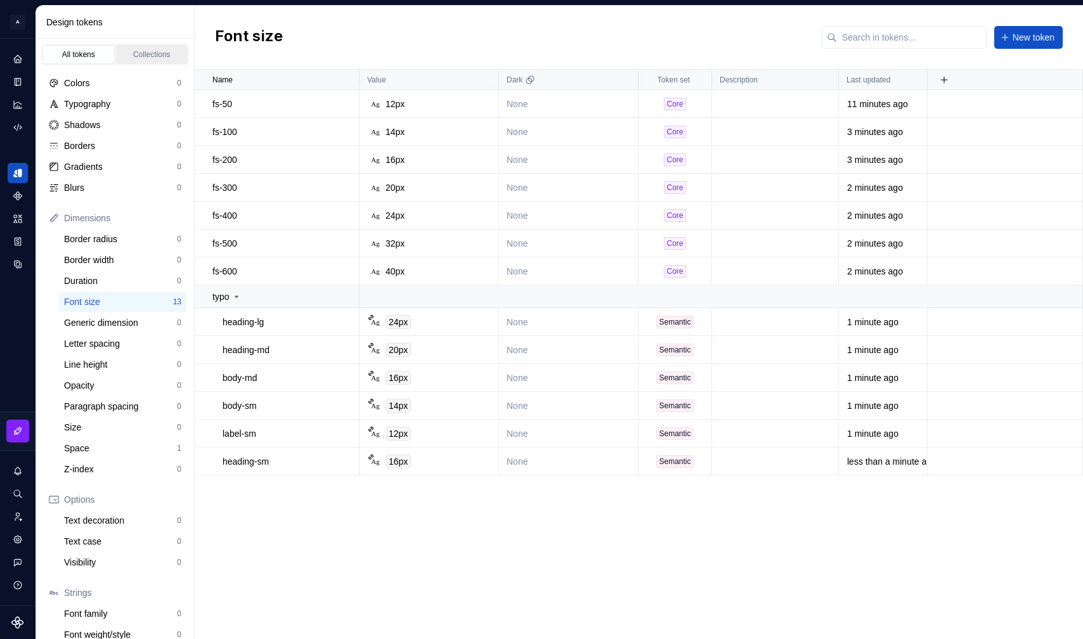
click at [148, 55] on div "Collections" at bounding box center [152, 54] width 63 height 10
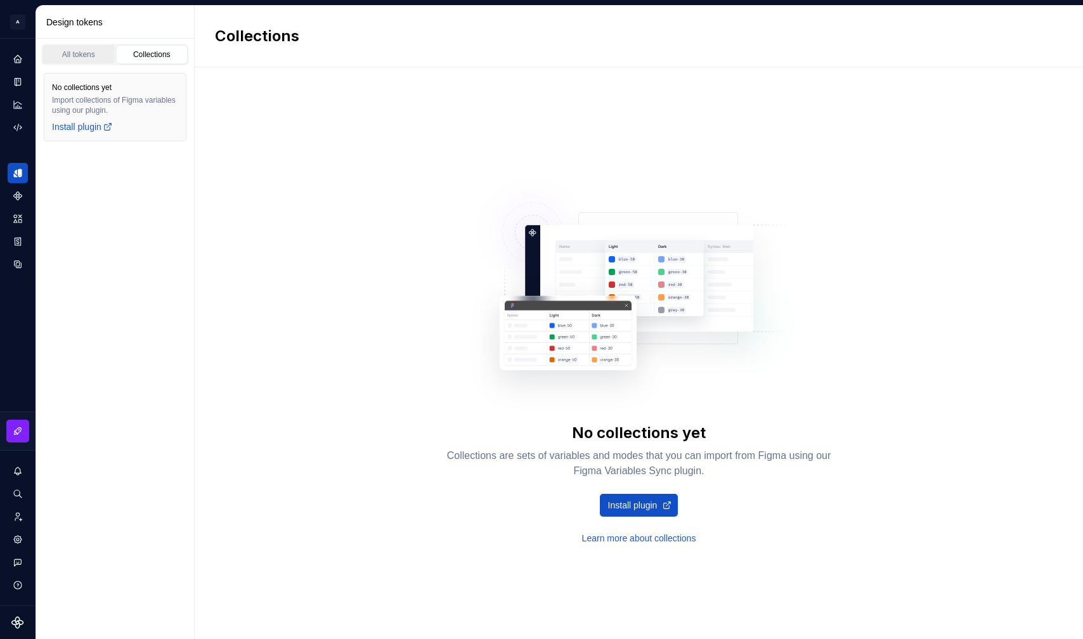
click at [83, 52] on div "All tokens" at bounding box center [78, 54] width 63 height 10
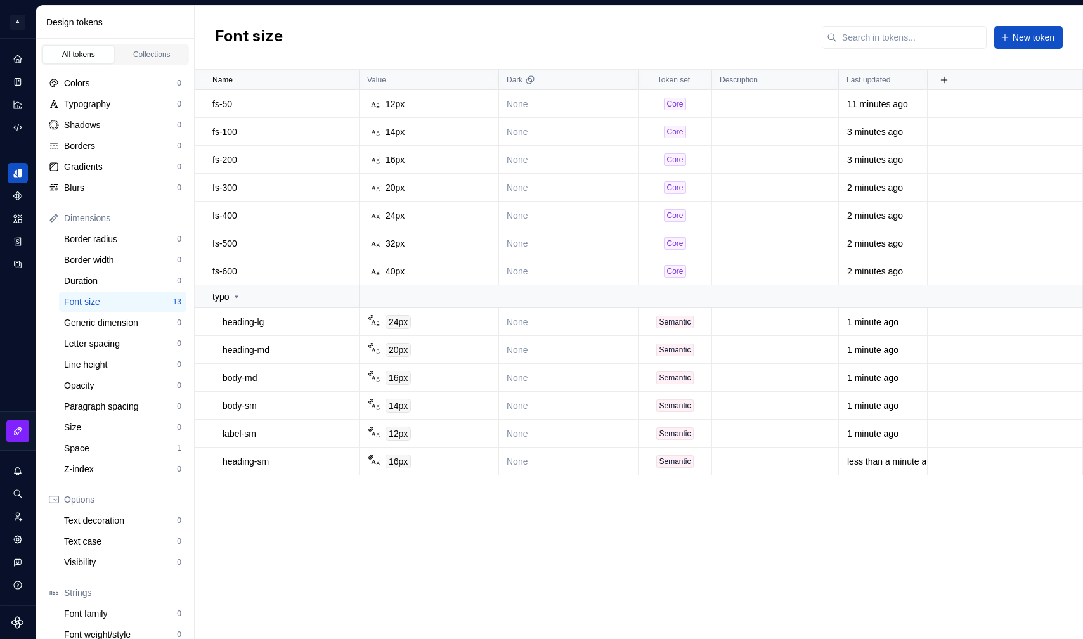
click at [331, 547] on div "Name Value Dark Token set Description Last updated fs-50 Ag 12px None Core 11 m…" at bounding box center [639, 355] width 889 height 570
click at [156, 445] on div "Space" at bounding box center [120, 448] width 113 height 13
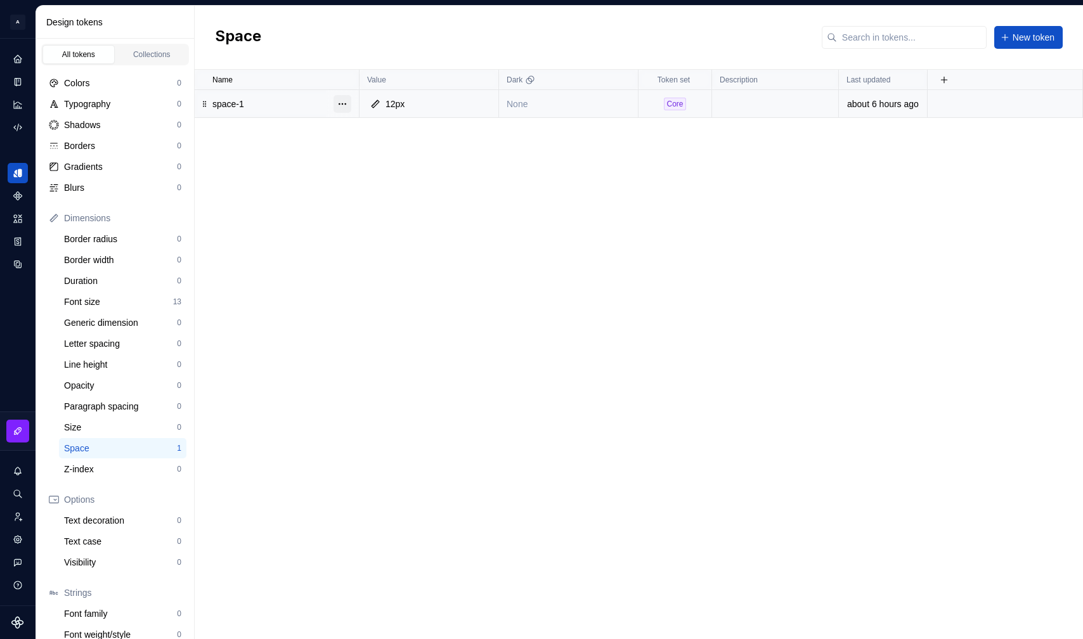
click at [348, 105] on button "button" at bounding box center [343, 104] width 18 height 18
click at [404, 173] on div "Delete token" at bounding box center [398, 175] width 82 height 13
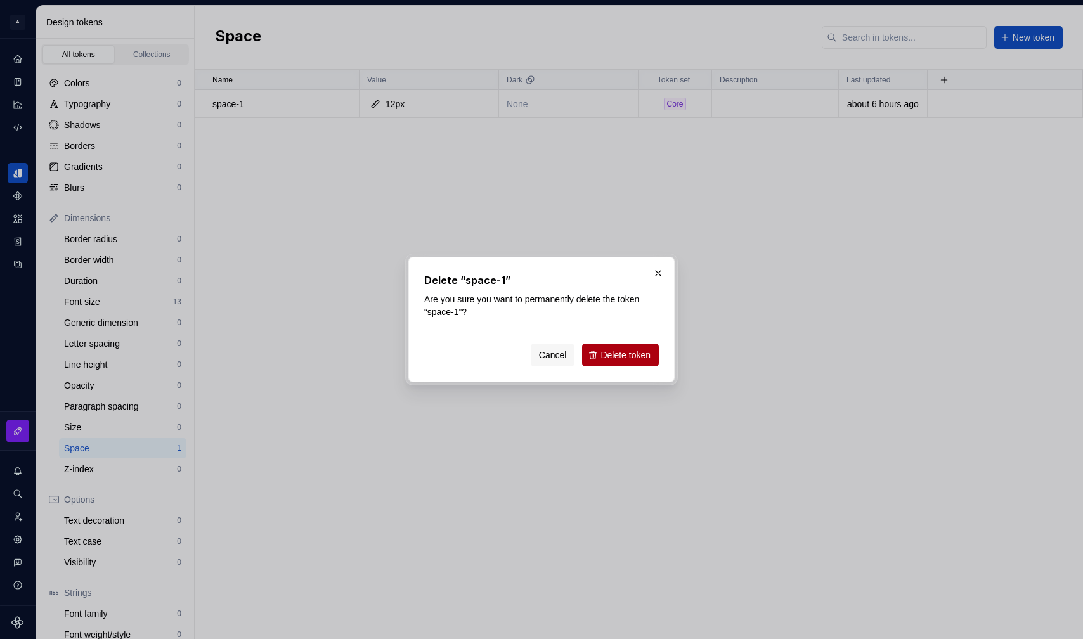
click at [608, 356] on span "Delete token" at bounding box center [626, 355] width 50 height 13
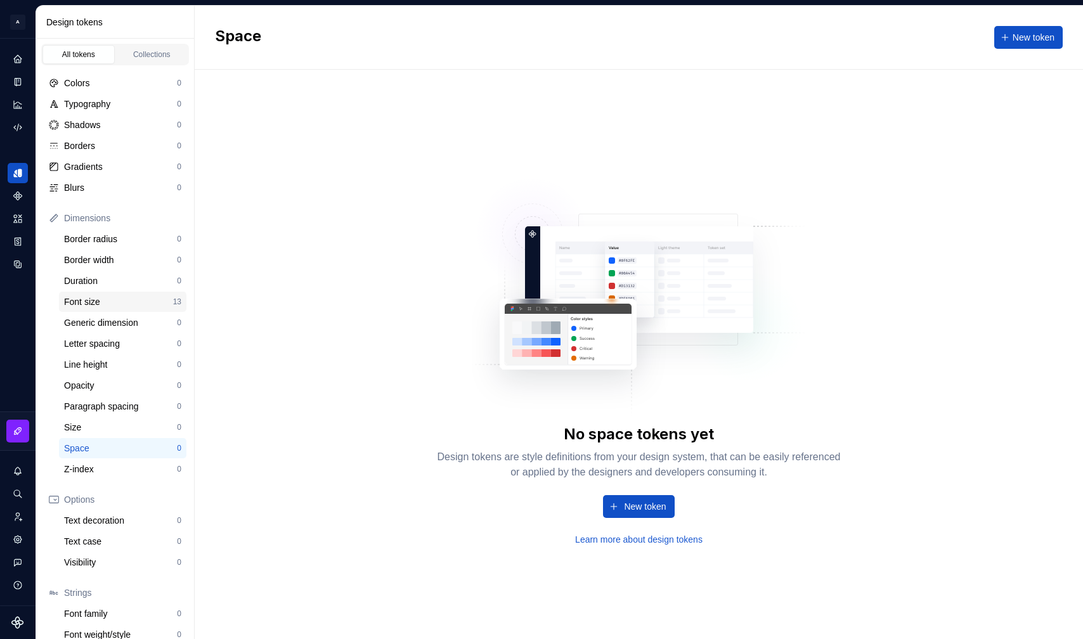
click at [130, 303] on div "Font size" at bounding box center [118, 302] width 109 height 13
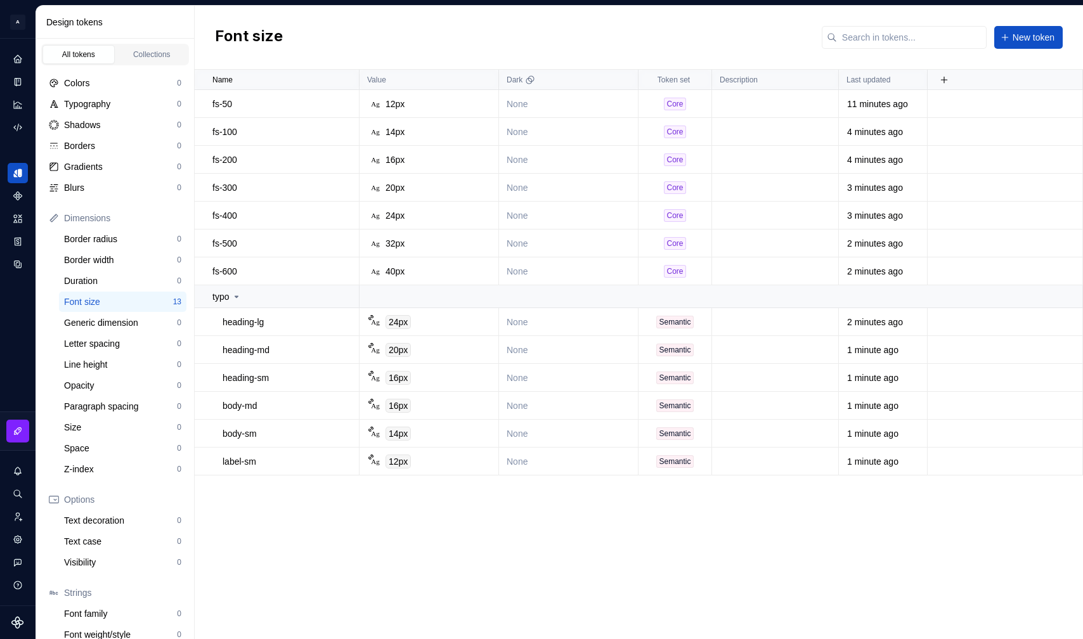
click at [526, 606] on div "Name Value Dark Token set Description Last updated fs-50 Ag 12px None Core 11 m…" at bounding box center [639, 355] width 889 height 570
click at [432, 516] on div "Name Value Dark Token set Description Last updated fs-50 Ag 12px None Core 11 m…" at bounding box center [639, 355] width 889 height 570
click at [134, 346] on div "Letter spacing" at bounding box center [120, 343] width 113 height 13
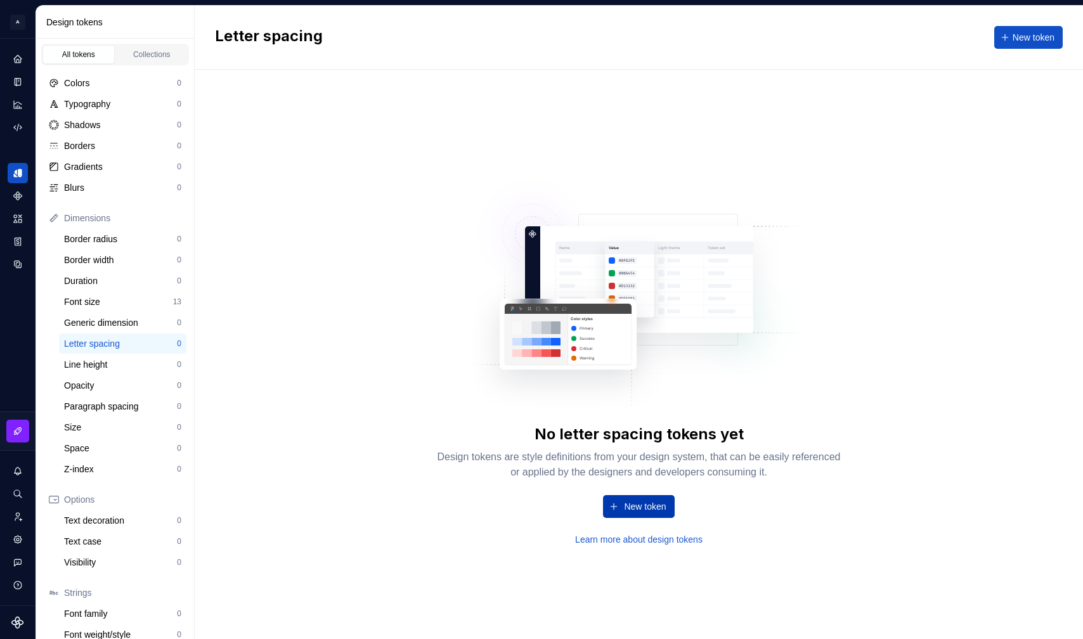
click at [656, 508] on span "New token" at bounding box center [645, 506] width 42 height 13
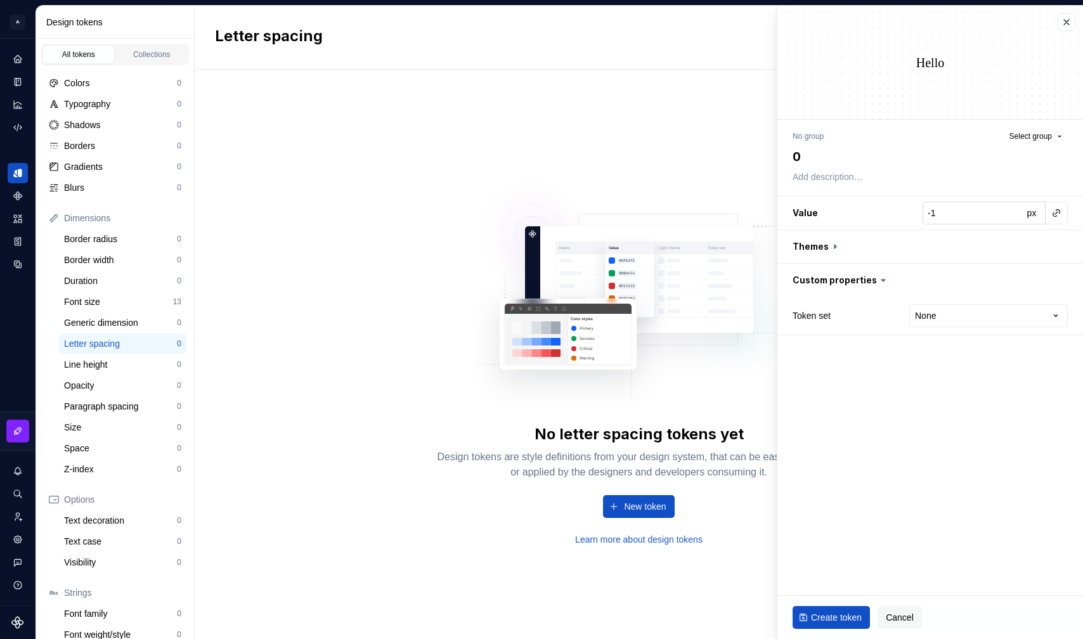
click at [916, 217] on input "-1" at bounding box center [973, 213] width 100 height 23
click at [916, 217] on input "-2" at bounding box center [973, 213] width 100 height 23
click at [916, 217] on input "-3" at bounding box center [973, 213] width 100 height 23
click at [916, 207] on input "-3" at bounding box center [973, 213] width 100 height 23
click at [916, 209] on input "-2" at bounding box center [973, 213] width 100 height 23
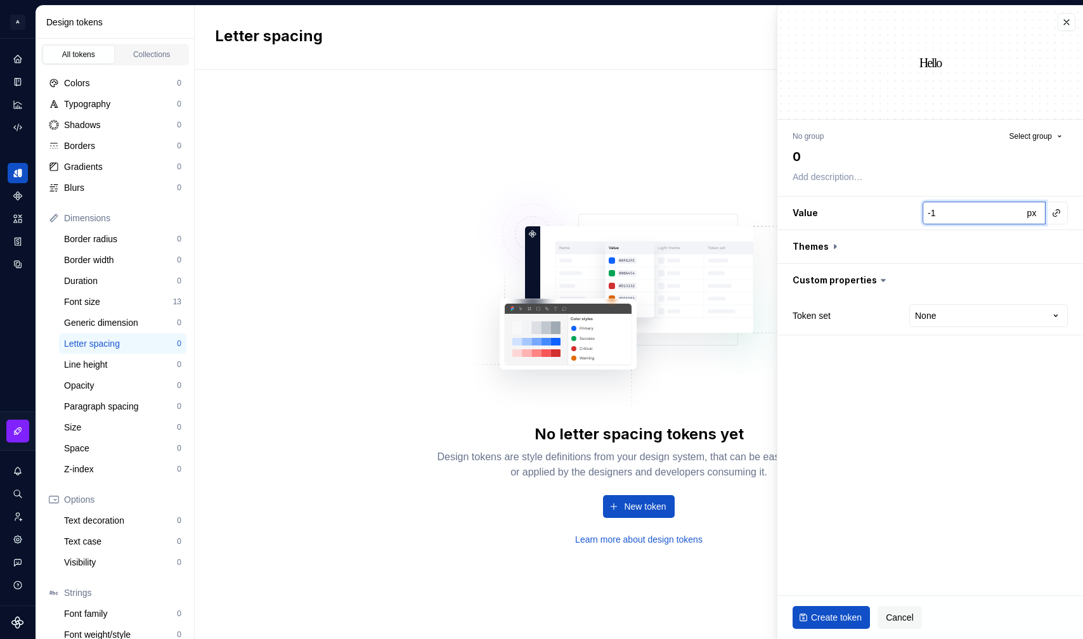
click at [916, 209] on input "-1" at bounding box center [973, 213] width 100 height 23
click at [916, 209] on input "0" at bounding box center [973, 213] width 100 height 23
click at [916, 211] on span "px" at bounding box center [1032, 213] width 10 height 10
click at [916, 216] on span "rem" at bounding box center [1031, 213] width 15 height 10
click at [916, 216] on span "%" at bounding box center [1032, 213] width 8 height 10
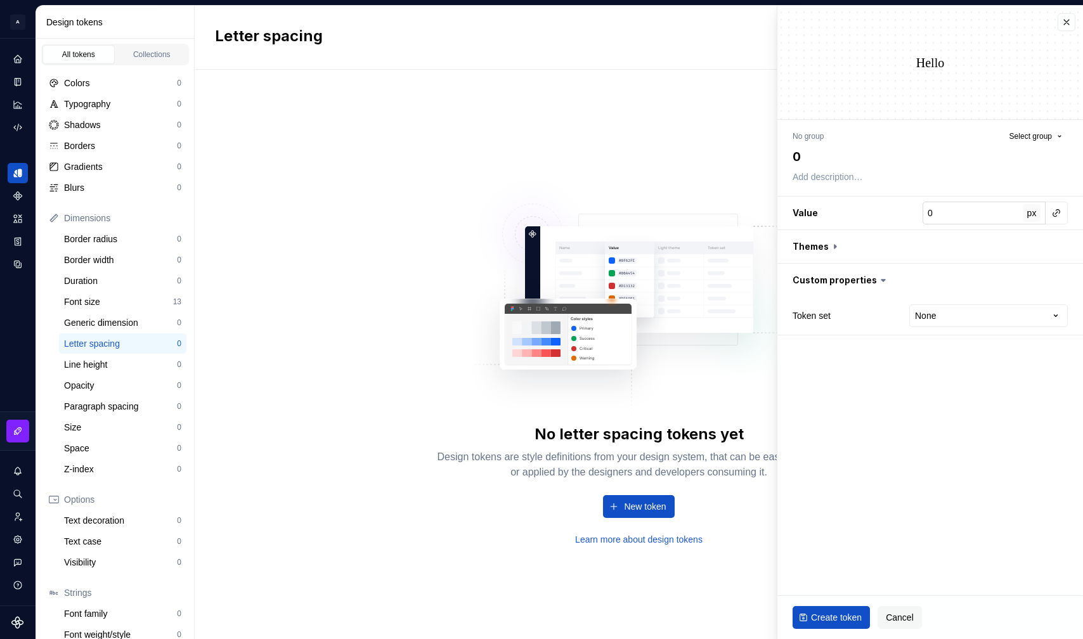
click at [916, 216] on span "px" at bounding box center [1032, 213] width 10 height 10
click at [916, 211] on input "0" at bounding box center [973, 213] width 100 height 23
click at [916, 214] on input "0" at bounding box center [973, 213] width 100 height 23
click at [916, 310] on html "A Formapp A Design system data Design tokens All tokens Collections Colors 0 Ty…" at bounding box center [541, 319] width 1083 height 639
click at [821, 623] on span "Create token" at bounding box center [836, 617] width 51 height 13
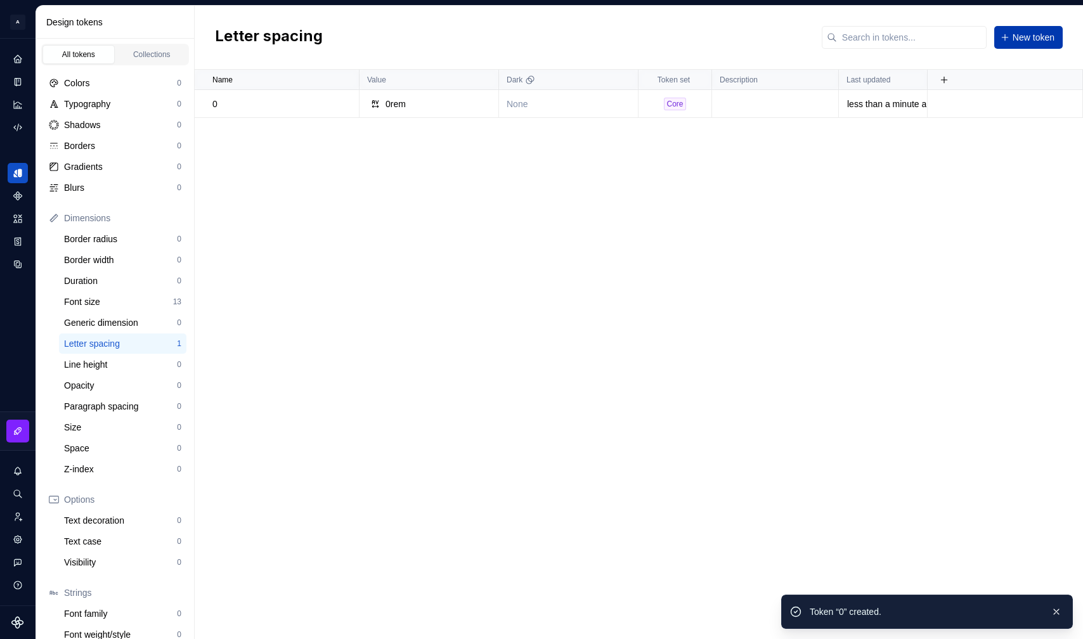
click at [916, 41] on span "New token" at bounding box center [1034, 37] width 42 height 13
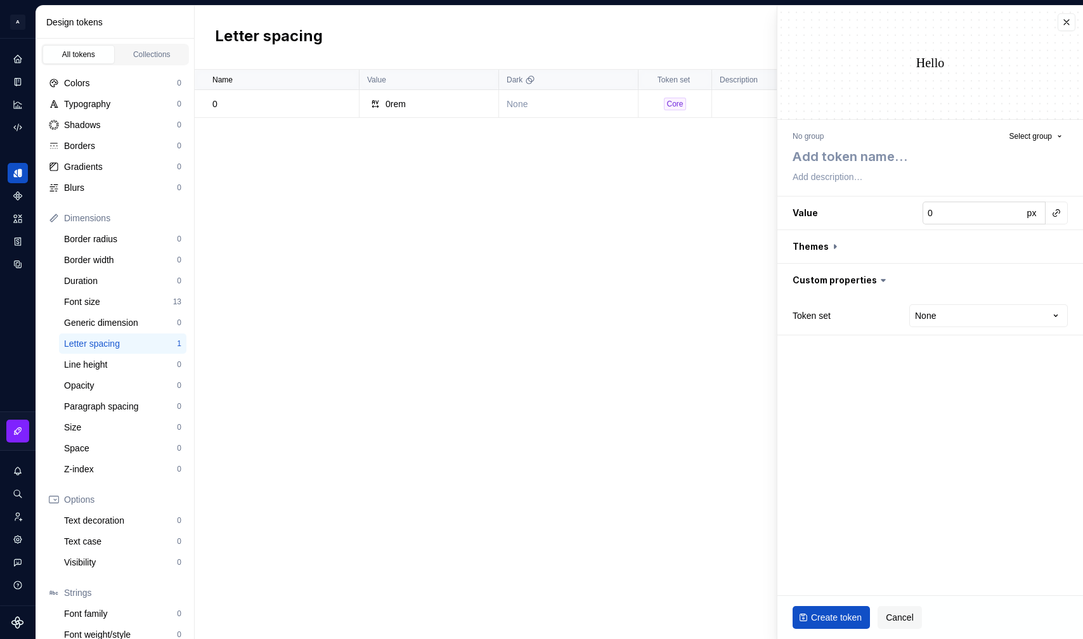
click at [916, 221] on input "0" at bounding box center [973, 213] width 100 height 23
click at [916, 216] on input "-1" at bounding box center [973, 213] width 100 height 23
click at [916, 216] on input "-2" at bounding box center [973, 213] width 100 height 23
click at [916, 215] on span "px" at bounding box center [1032, 213] width 10 height 10
click at [916, 215] on input "-2" at bounding box center [973, 213] width 100 height 23
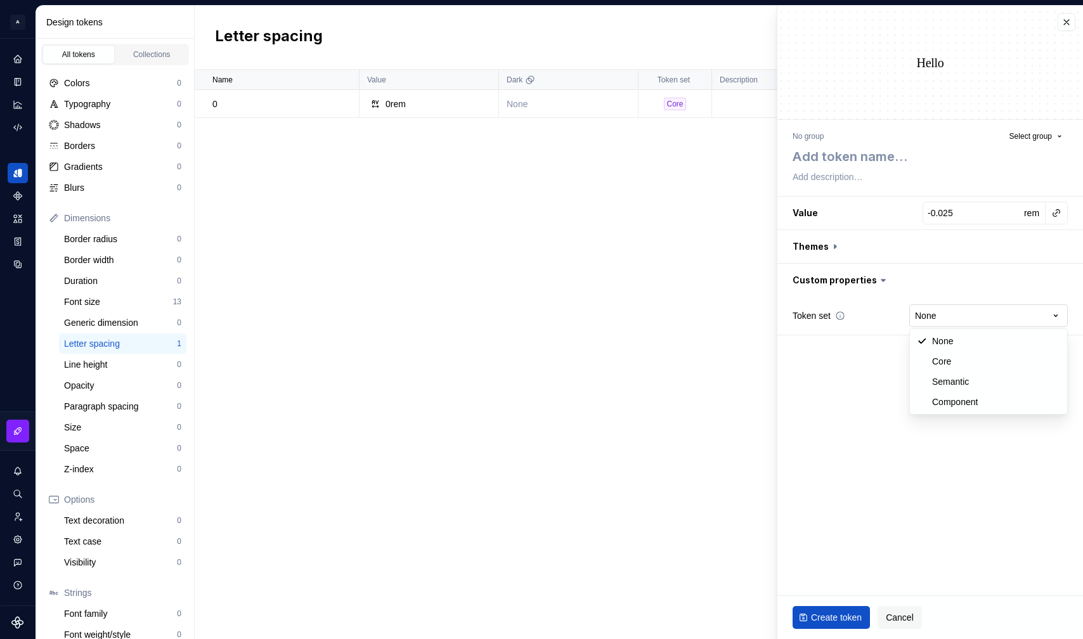
click at [916, 324] on html "A Formapp A Design system data Design tokens All tokens Collections Colors 0 Ty…" at bounding box center [541, 319] width 1083 height 639
click at [834, 161] on textarea at bounding box center [927, 156] width 275 height 23
click at [831, 617] on span "Create token" at bounding box center [836, 617] width 51 height 13
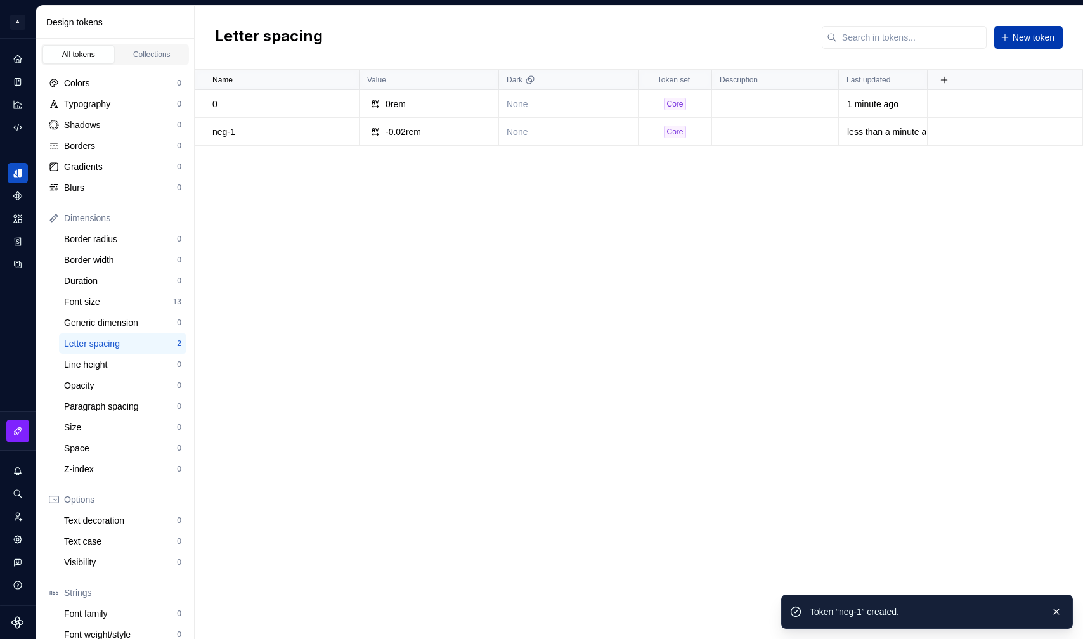
click at [916, 39] on span "New token" at bounding box center [1034, 37] width 42 height 13
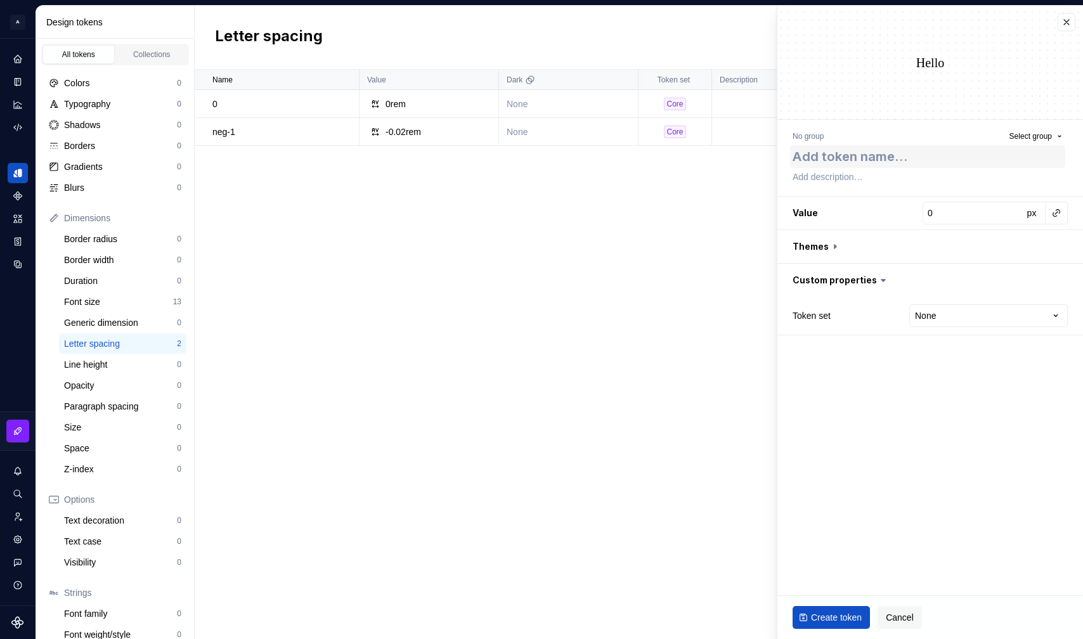
click at [878, 158] on textarea at bounding box center [927, 156] width 275 height 23
click at [916, 215] on input "0" at bounding box center [973, 213] width 100 height 23
click at [916, 215] on input "-1" at bounding box center [973, 213] width 100 height 23
click at [916, 216] on span "px" at bounding box center [1032, 213] width 10 height 10
click at [916, 211] on input "-1" at bounding box center [973, 213] width 100 height 23
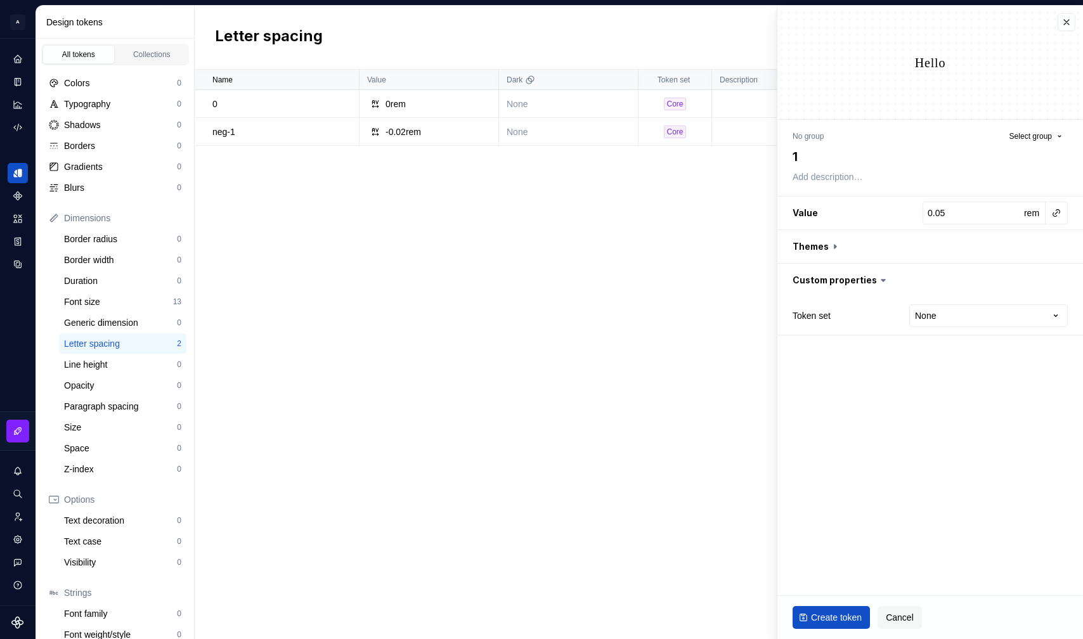
click at [916, 451] on fieldset "Hello No group Select group 1 Value 0.05 rem Themes Custom properties Token set…" at bounding box center [931, 323] width 306 height 634
click at [916, 323] on html "A Formapp A Design system data Design tokens All tokens Collections Colors 0 Ty…" at bounding box center [541, 319] width 1083 height 639
click at [837, 617] on span "Create token" at bounding box center [836, 617] width 51 height 13
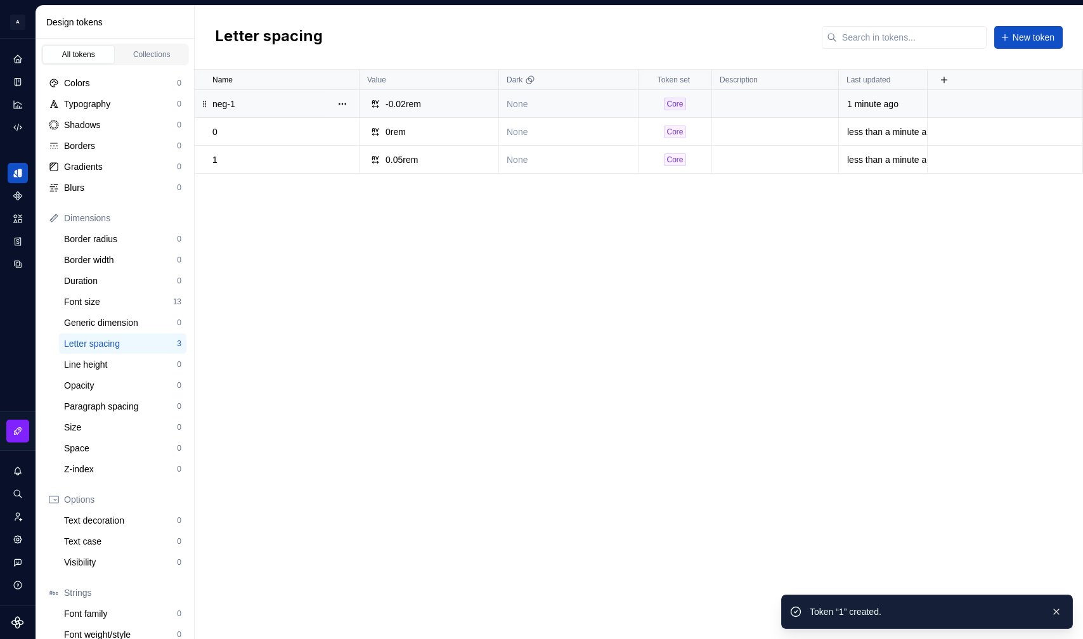
click at [466, 328] on div "Name Value Dark Token set Description Last updated neg-1 -0.02rem None Core 1 m…" at bounding box center [639, 355] width 889 height 570
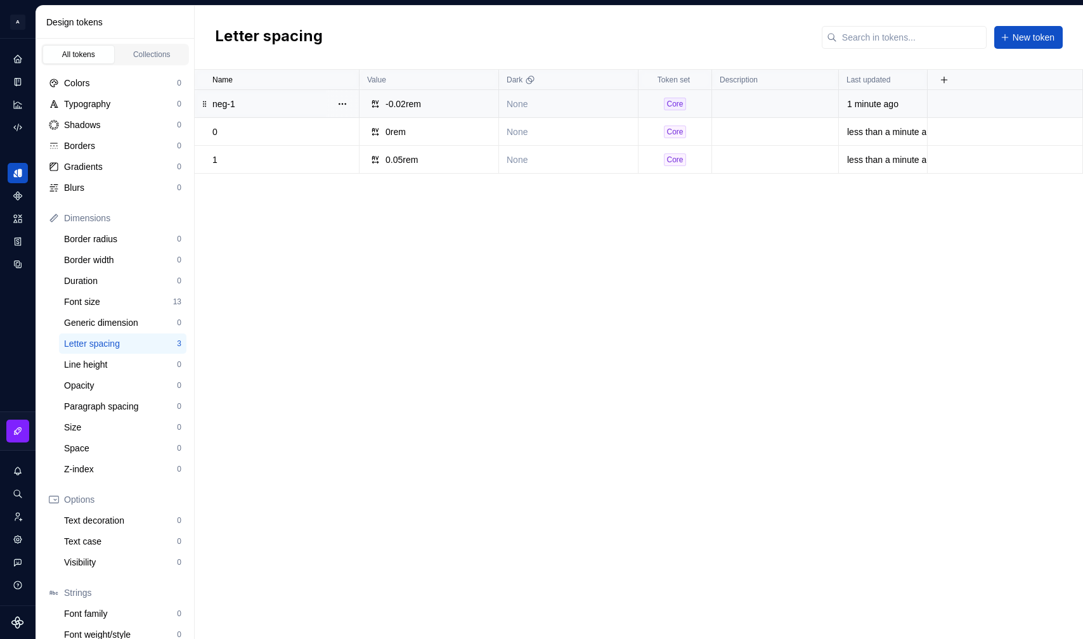
click at [392, 101] on div "-0.02rem" at bounding box center [404, 104] width 36 height 13
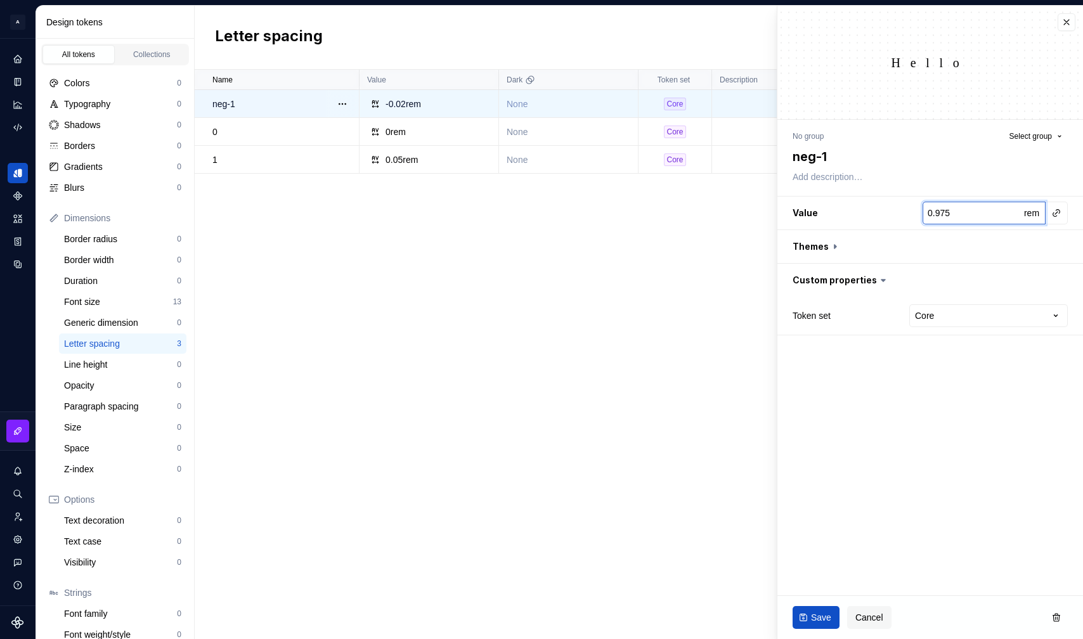
click at [916, 212] on input "0.975" at bounding box center [973, 213] width 100 height 23
click at [916, 216] on input "-0.025" at bounding box center [973, 213] width 100 height 23
click at [833, 245] on button "button" at bounding box center [931, 246] width 306 height 33
click at [833, 245] on icon at bounding box center [835, 246] width 13 height 13
click at [665, 249] on div "Name Value Dark Token set Description Last updated neg-1 -0.02rem None Core 1 m…" at bounding box center [639, 355] width 889 height 570
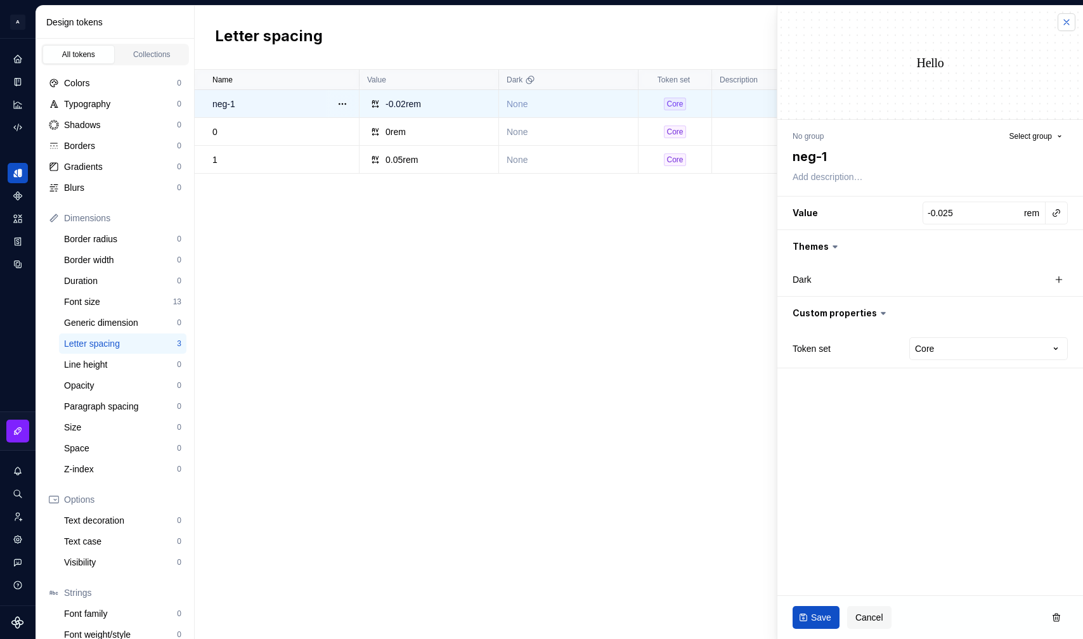
click at [916, 27] on button "button" at bounding box center [1067, 22] width 18 height 18
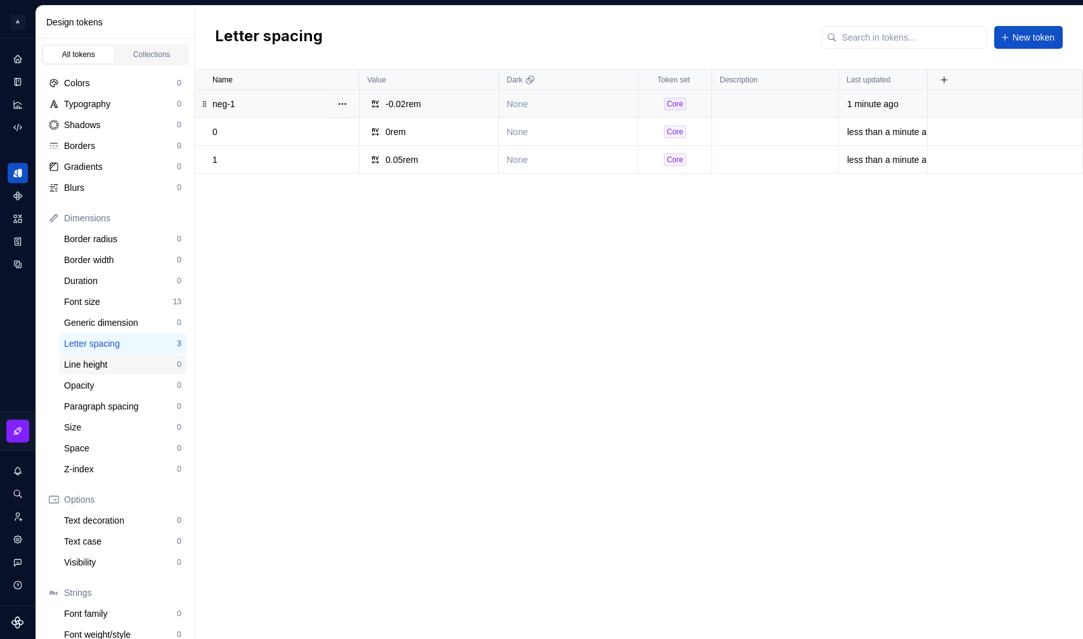
click at [124, 363] on div "Line height" at bounding box center [120, 364] width 113 height 13
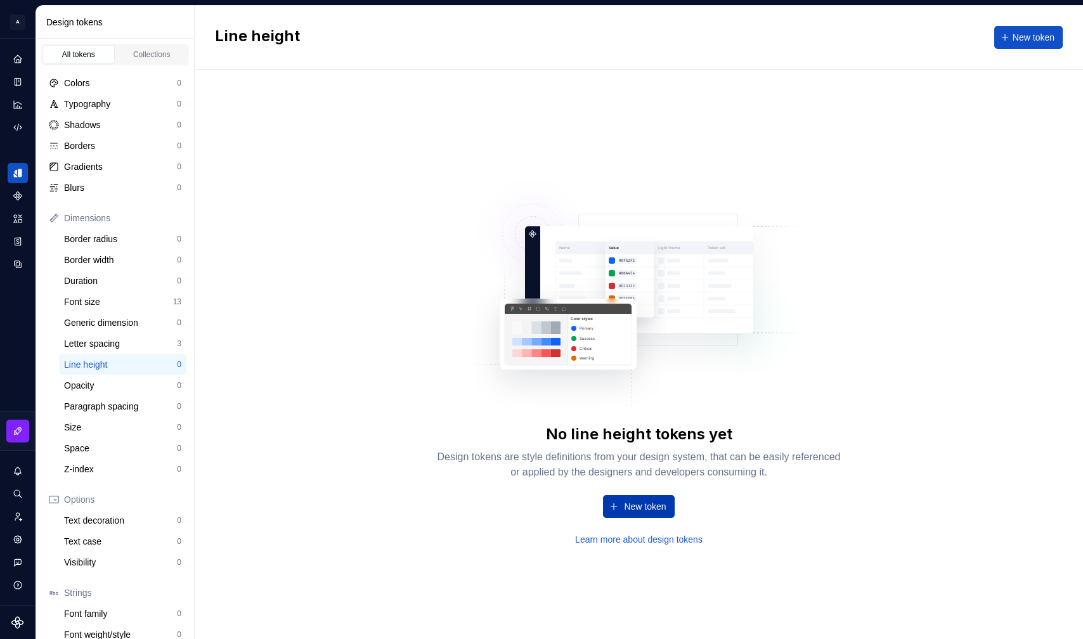
click at [642, 507] on span "New token" at bounding box center [645, 506] width 42 height 13
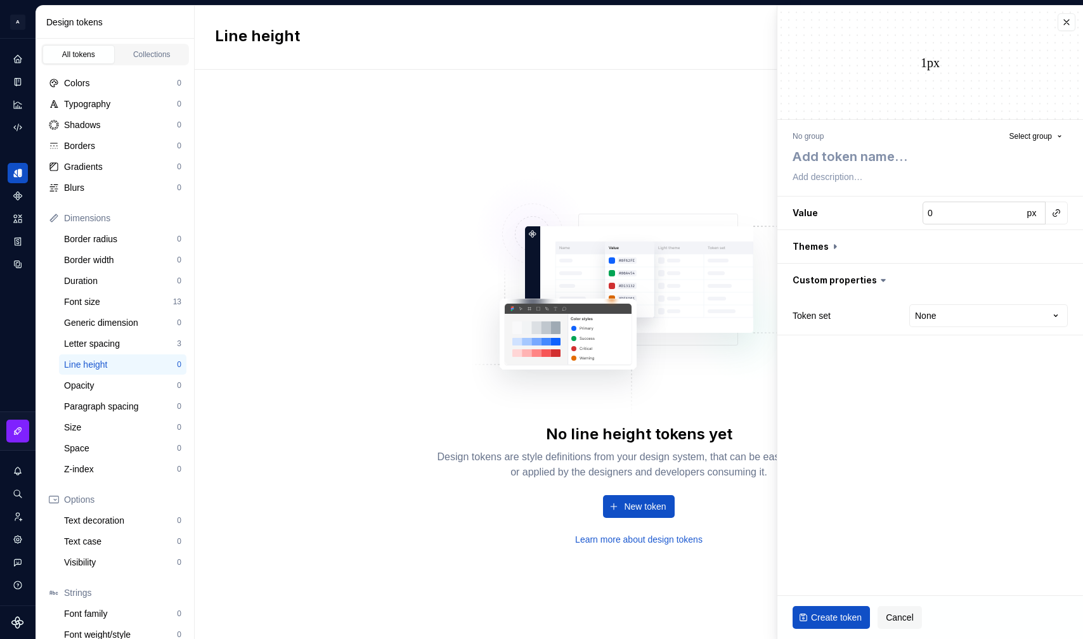
click at [916, 214] on input "0" at bounding box center [973, 213] width 100 height 23
click at [916, 214] on button "px" at bounding box center [1032, 213] width 18 height 18
click at [916, 214] on span "rem" at bounding box center [1031, 213] width 15 height 10
click at [916, 214] on input "0" at bounding box center [973, 213] width 100 height 23
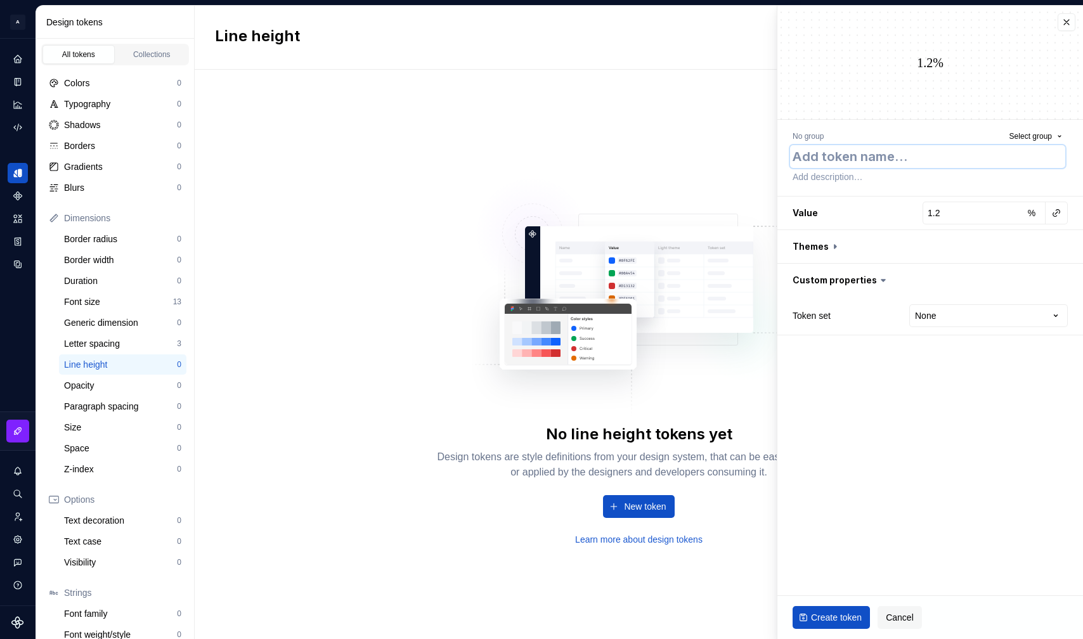
click at [905, 155] on textarea at bounding box center [927, 156] width 275 height 23
click at [916, 314] on html "A Formapp A Design system data Design tokens All tokens Collections Colors 0 Ty…" at bounding box center [541, 319] width 1083 height 639
click at [845, 613] on span "Create token" at bounding box center [836, 617] width 51 height 13
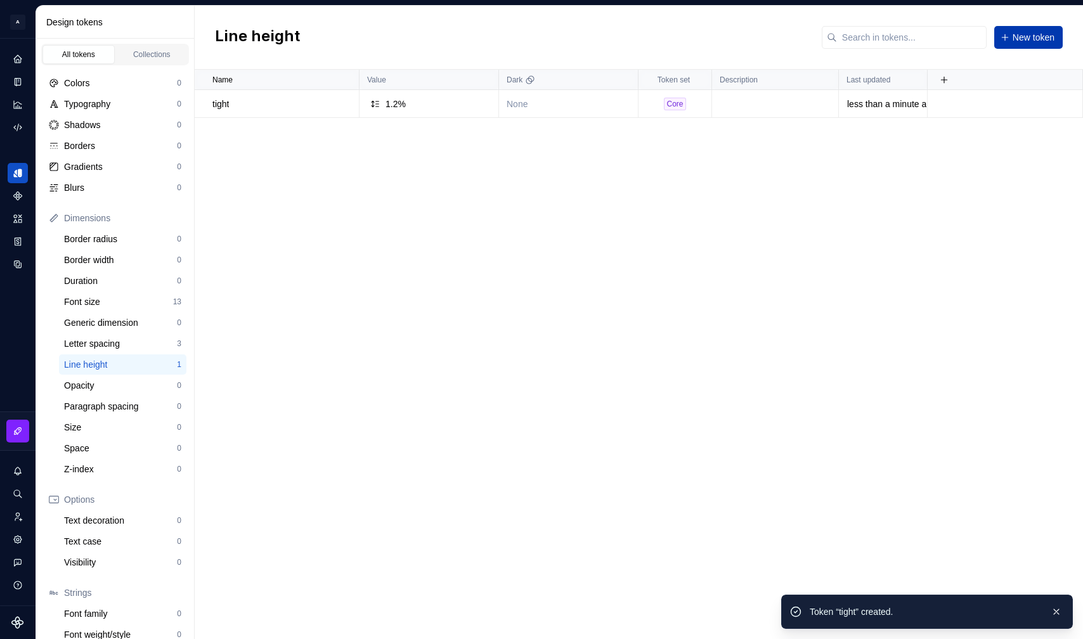
click at [916, 38] on span "New token" at bounding box center [1034, 37] width 42 height 13
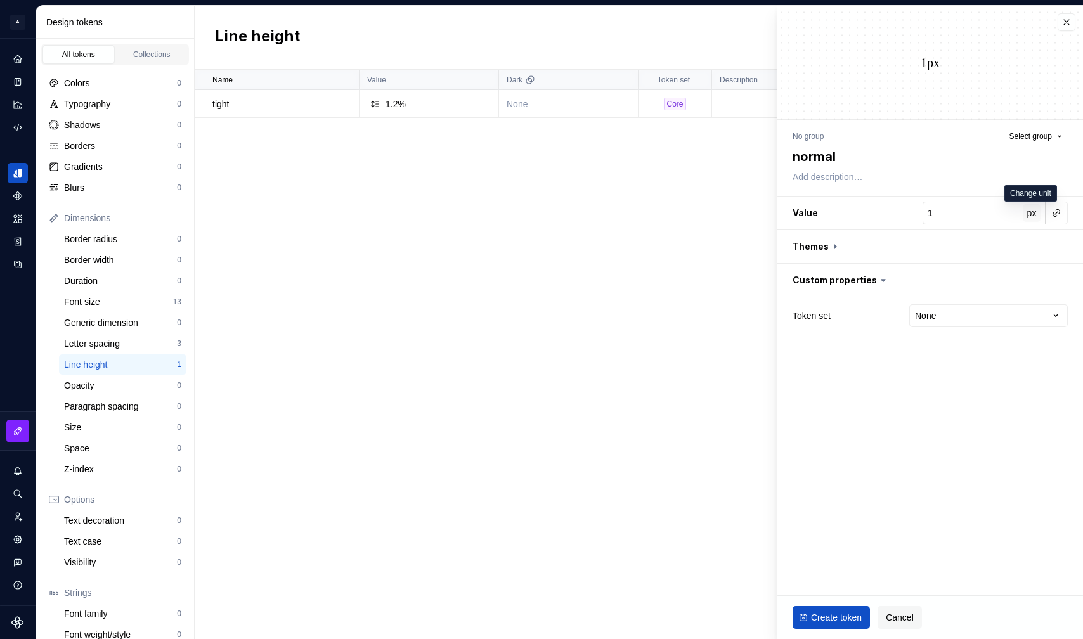
click at [916, 208] on span "px" at bounding box center [1032, 213] width 10 height 10
click at [916, 210] on input "2" at bounding box center [973, 213] width 100 height 23
click at [916, 215] on span "rem" at bounding box center [1031, 213] width 15 height 10
click at [916, 218] on input "2" at bounding box center [973, 213] width 100 height 23
click at [916, 302] on div "Token set None **** **** ******** *********" at bounding box center [930, 316] width 275 height 28
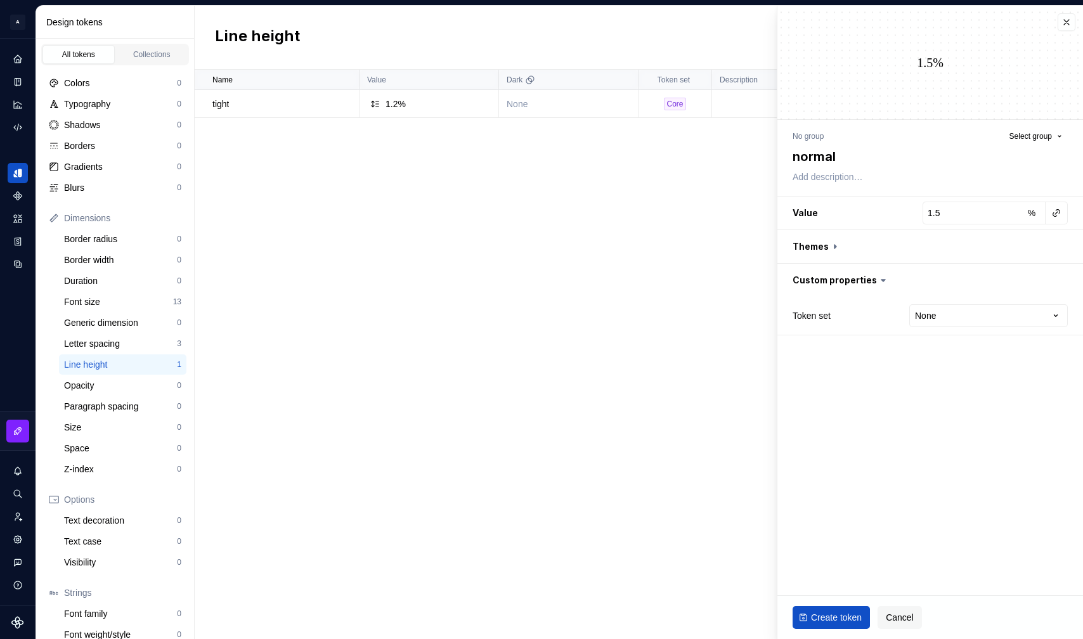
click at [916, 346] on fieldset "1.5% No group Select group normal Value 1.5 % Themes Custom properties Token se…" at bounding box center [931, 323] width 306 height 634
click at [916, 326] on html "A Formapp A Design system data Design tokens All tokens Collections Colors 0 Ty…" at bounding box center [541, 319] width 1083 height 639
click at [833, 625] on button "Create token" at bounding box center [831, 617] width 77 height 23
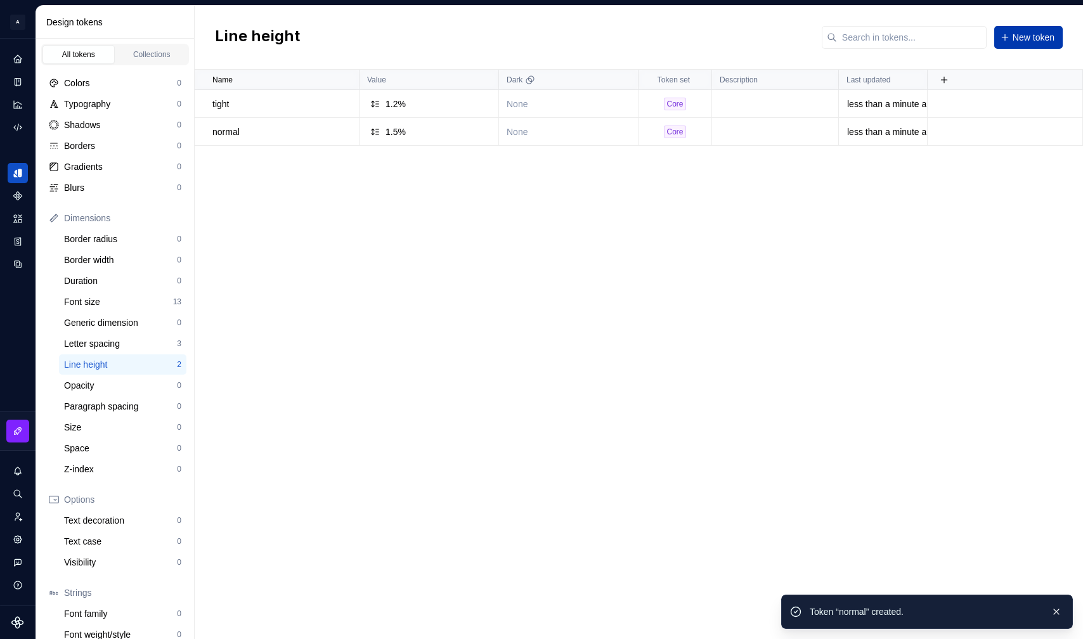
click at [916, 35] on span "New token" at bounding box center [1034, 37] width 42 height 13
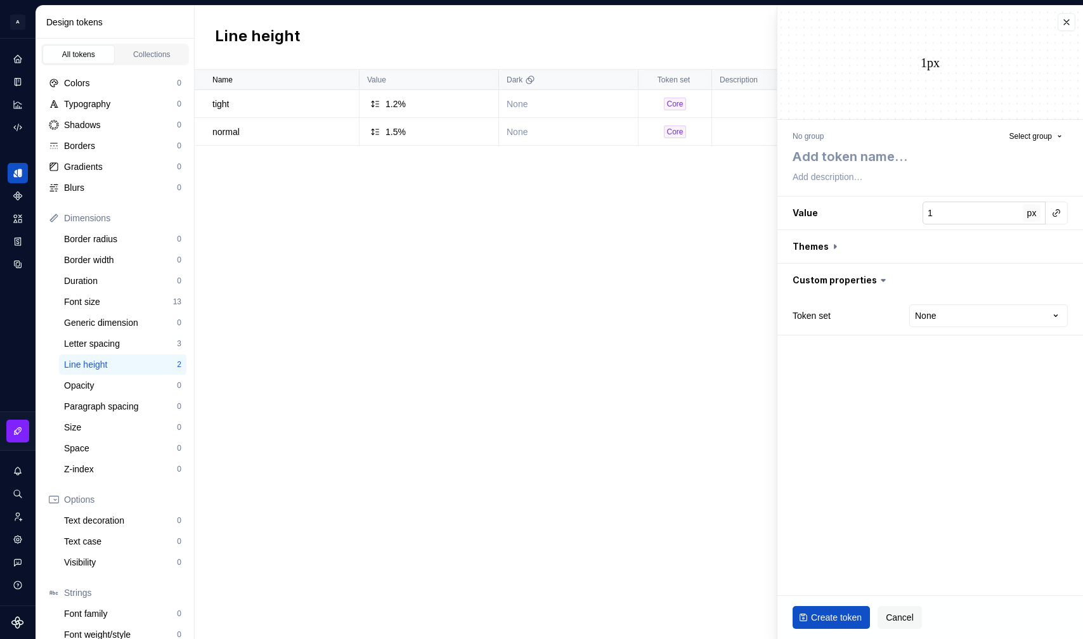
click at [916, 216] on span "px" at bounding box center [1032, 213] width 10 height 10
click at [916, 216] on span "rem" at bounding box center [1031, 213] width 15 height 10
click at [916, 215] on input "1" at bounding box center [973, 213] width 100 height 23
click at [916, 62] on div "1.7%" at bounding box center [931, 63] width 306 height 18
click at [916, 323] on html "A Formapp A Design system data Design tokens All tokens Collections Colors 0 Ty…" at bounding box center [541, 319] width 1083 height 639
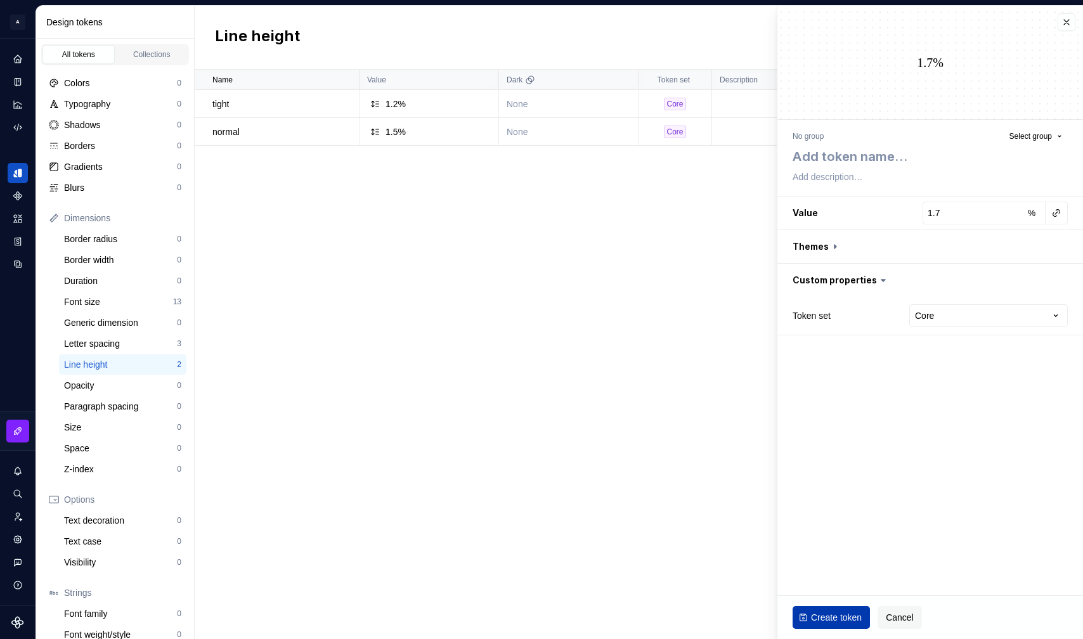
click at [823, 620] on span "Create token" at bounding box center [836, 617] width 51 height 13
click at [828, 611] on span "Create token" at bounding box center [836, 617] width 51 height 13
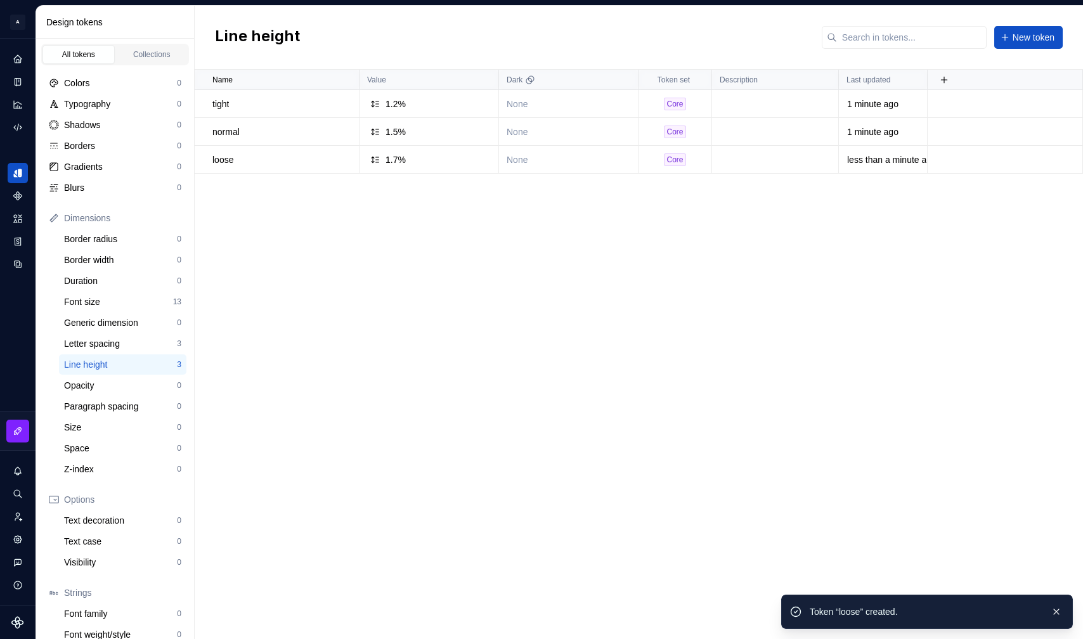
click at [713, 360] on div "Name Value Dark Token set Description Last updated tight 1.2% None Core 1 minut…" at bounding box center [639, 355] width 889 height 570
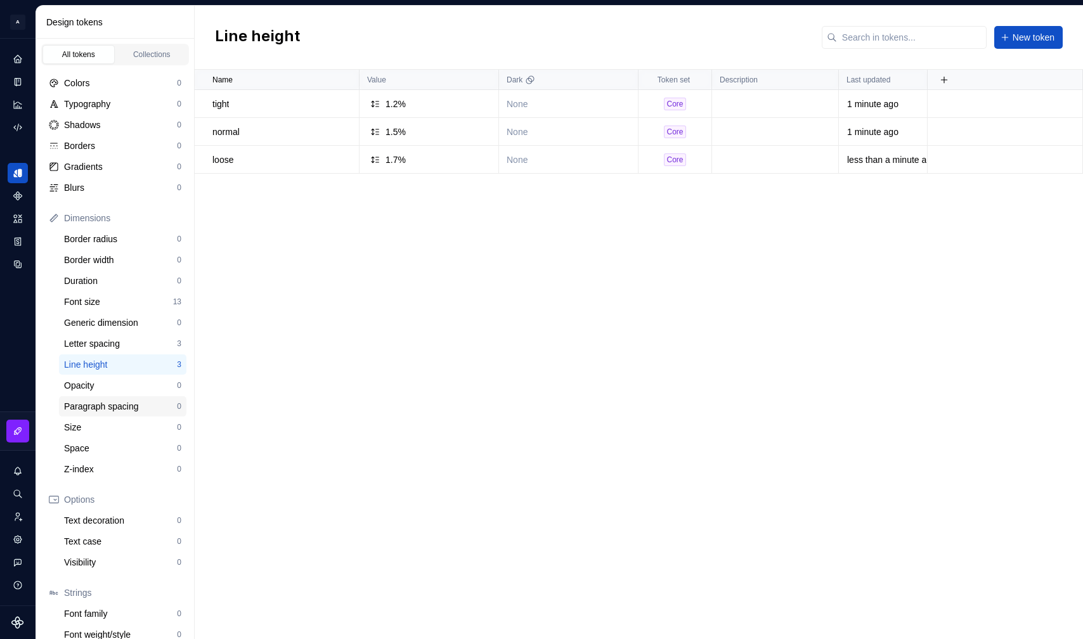
scroll to position [55, 0]
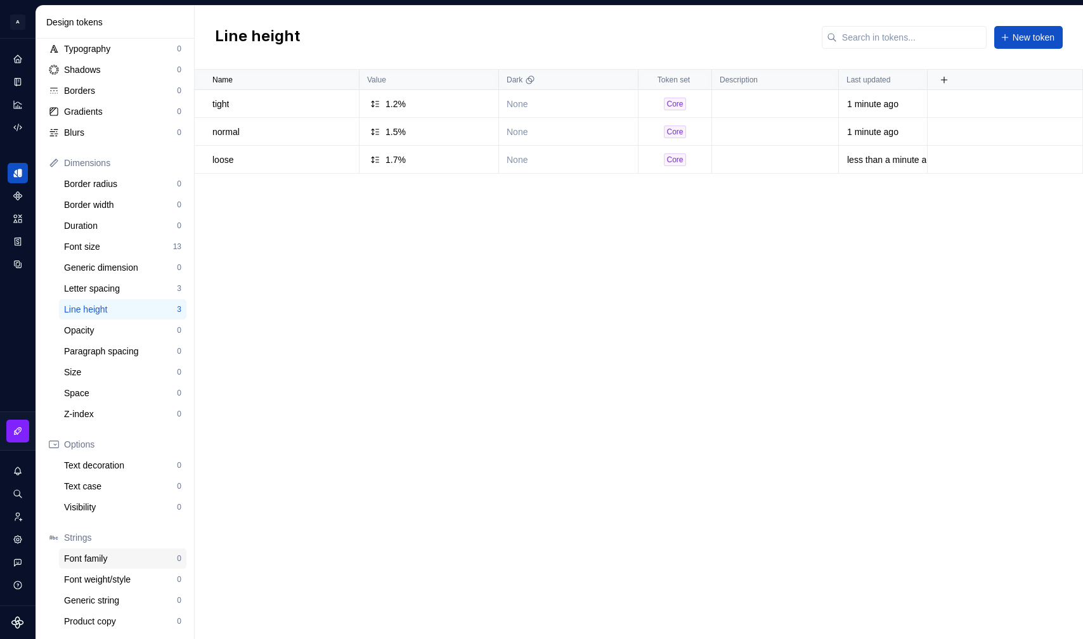
click at [132, 563] on div "Font family" at bounding box center [120, 558] width 113 height 13
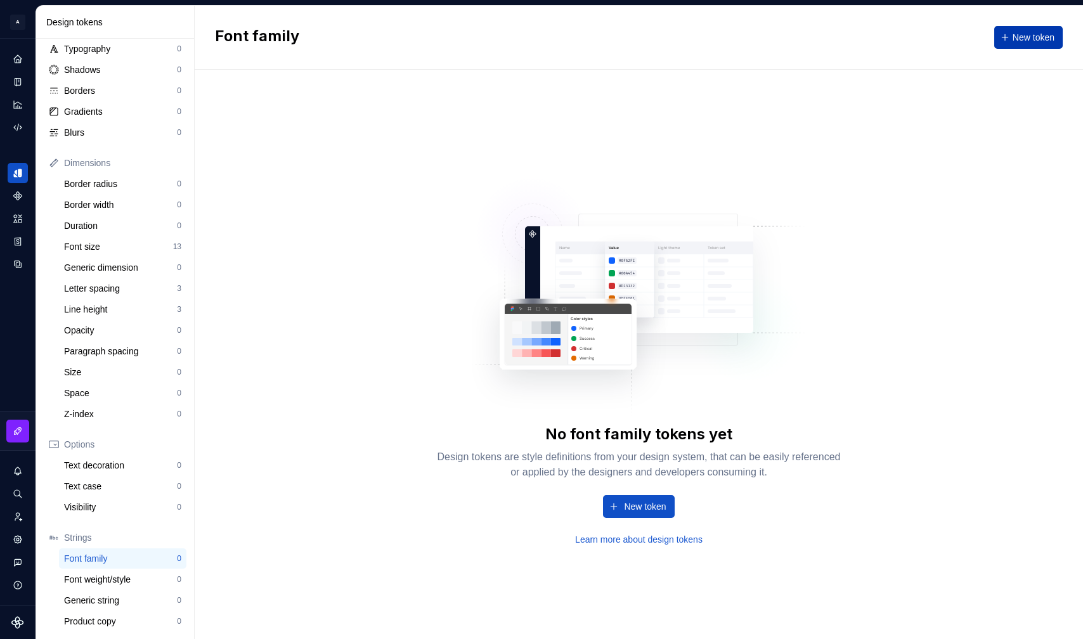
click at [916, 37] on span "New token" at bounding box center [1034, 37] width 42 height 13
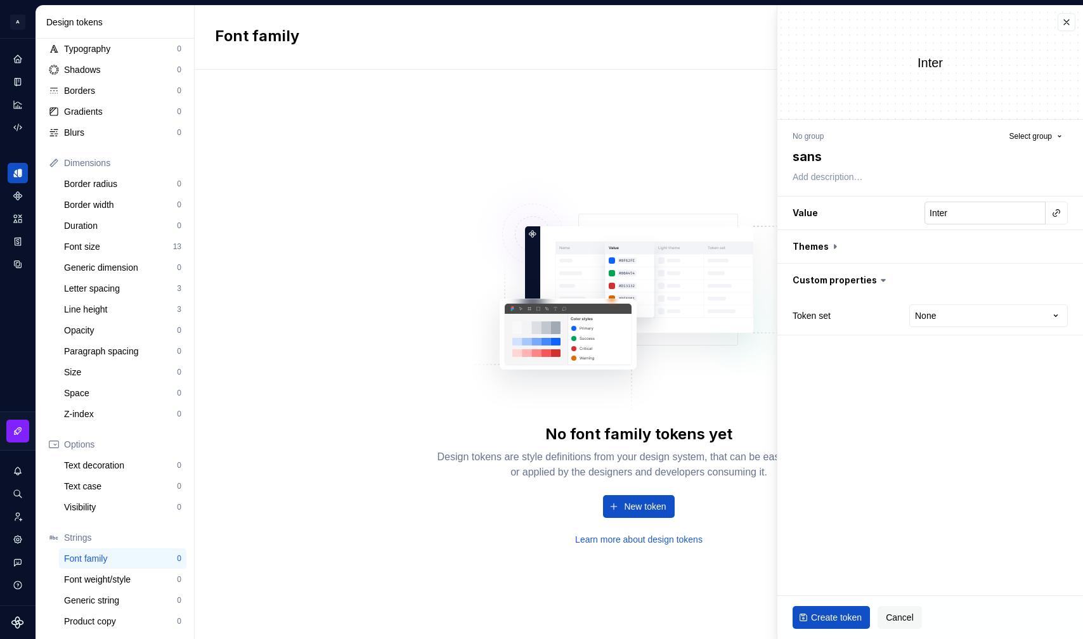
click at [916, 213] on input "Inter" at bounding box center [985, 213] width 121 height 23
click at [916, 306] on html "A Formapp A Design system data Design tokens All tokens Collections Colors 0 Ty…" at bounding box center [541, 319] width 1083 height 639
click at [818, 615] on span "Create token" at bounding box center [836, 617] width 51 height 13
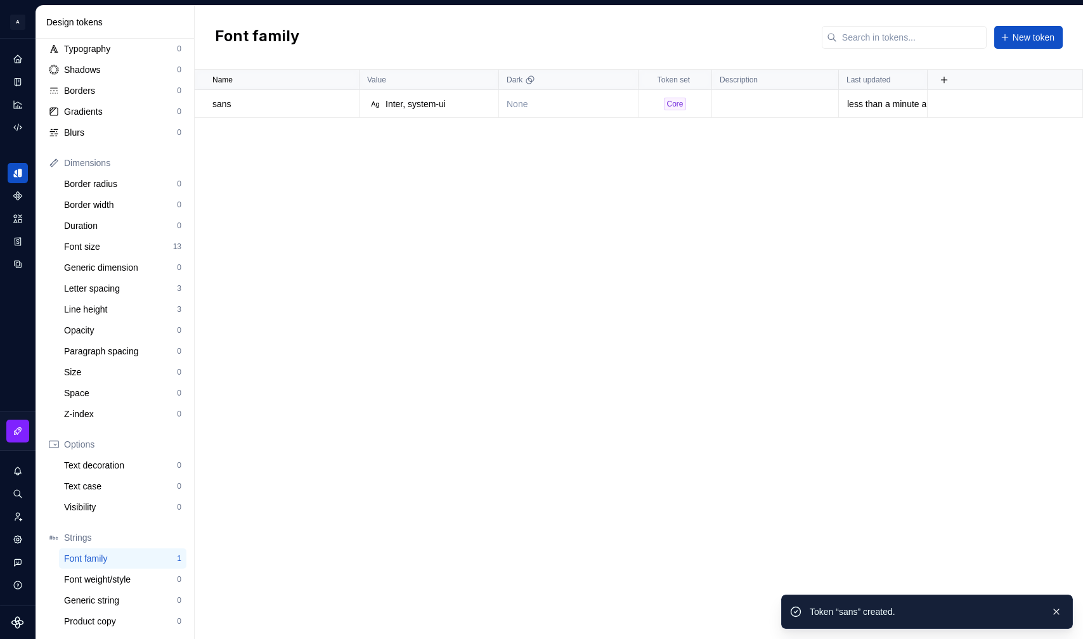
click at [469, 312] on div "Name Value Dark Token set Description Last updated sans Ag Inter, system-ui Non…" at bounding box center [639, 355] width 889 height 570
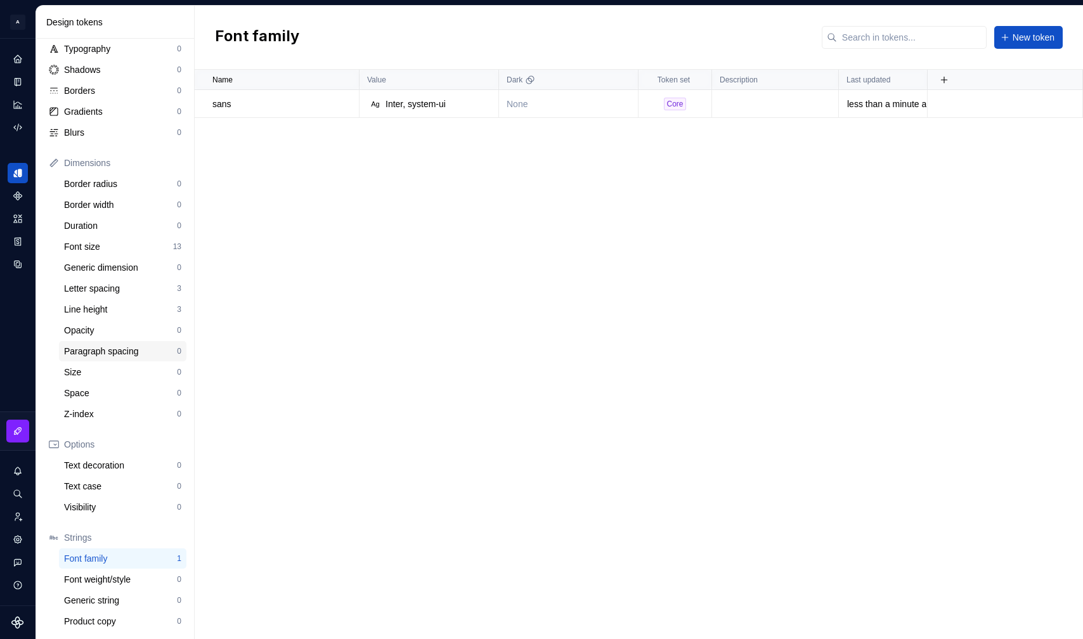
click at [121, 352] on div "Paragraph spacing" at bounding box center [120, 351] width 113 height 13
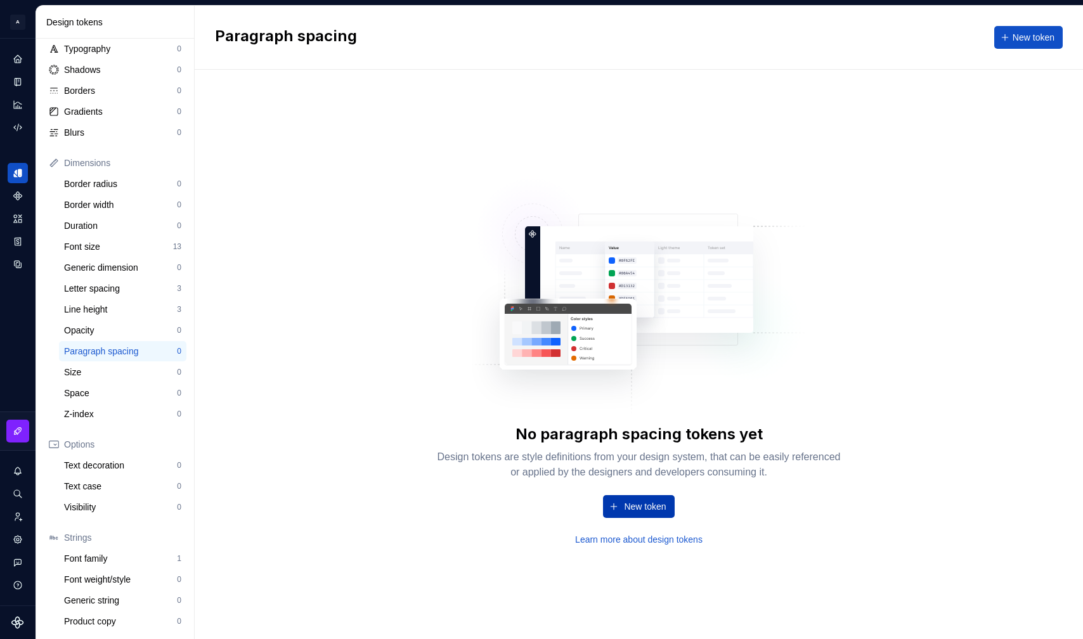
click at [627, 506] on span "New token" at bounding box center [645, 506] width 42 height 13
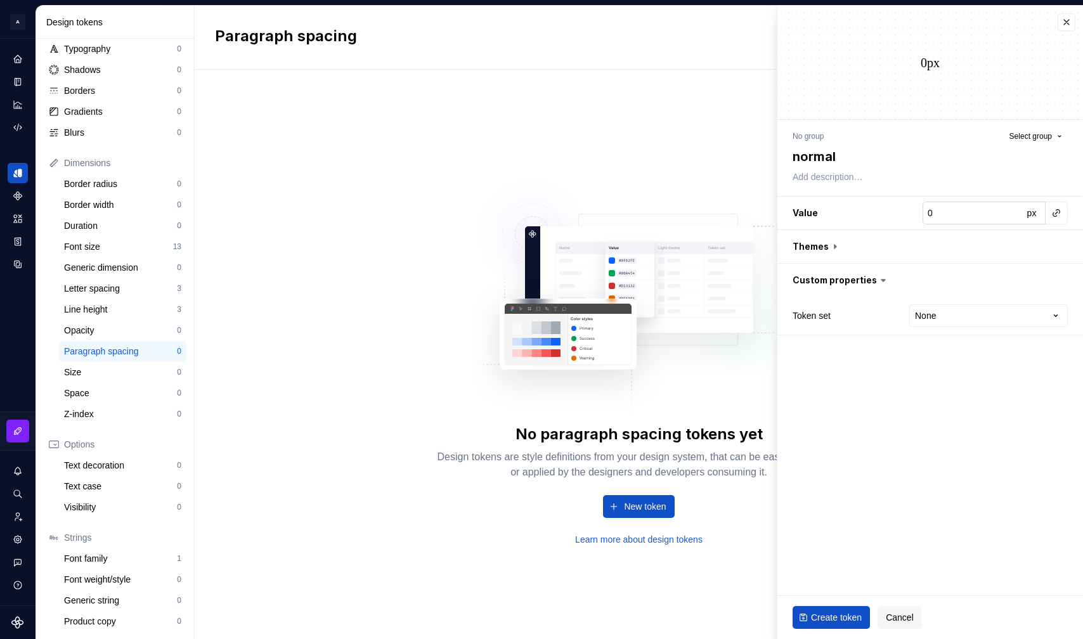
click at [916, 214] on input "0" at bounding box center [973, 213] width 100 height 23
click at [916, 213] on span "px" at bounding box center [1032, 213] width 10 height 10
click at [916, 213] on span "rem" at bounding box center [1031, 213] width 15 height 10
click at [916, 313] on html "A Formapp A Design system data Design tokens All tokens Collections Colors 0 Ty…" at bounding box center [541, 319] width 1083 height 639
click at [824, 613] on span "Create token" at bounding box center [836, 617] width 51 height 13
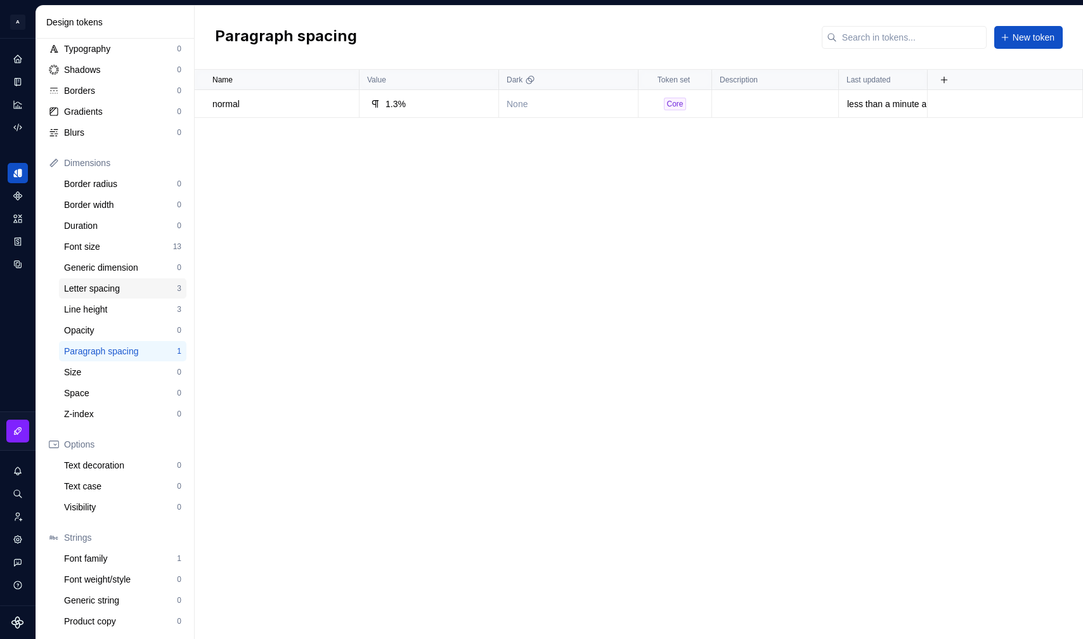
click at [123, 292] on div "Letter spacing" at bounding box center [120, 288] width 113 height 13
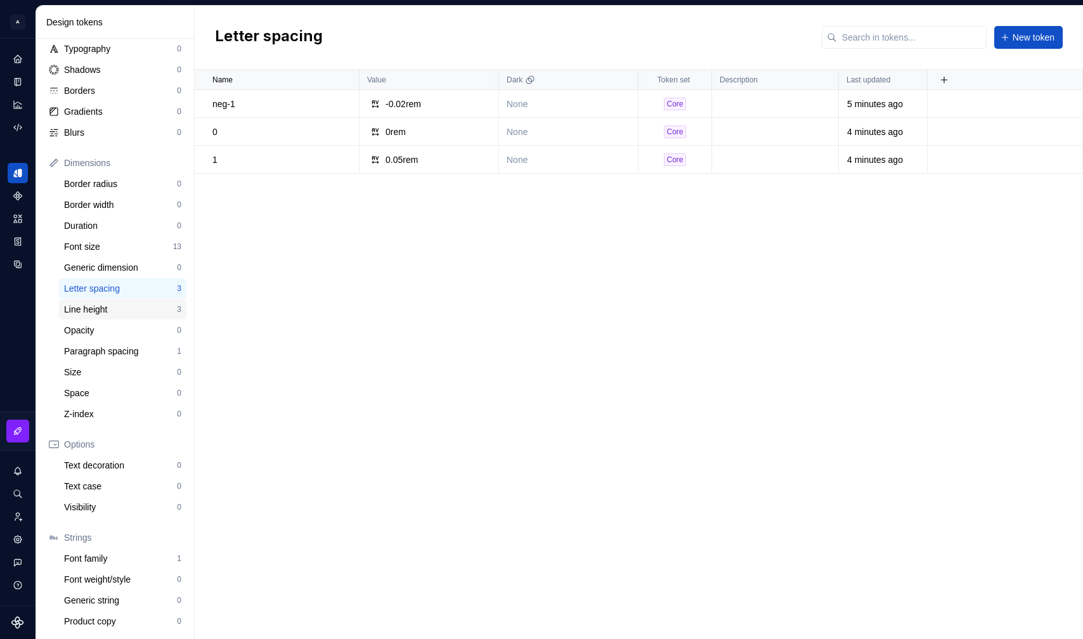
click at [122, 306] on div "Line height" at bounding box center [120, 309] width 113 height 13
click at [18, 126] on icon "Code automation" at bounding box center [17, 127] width 11 height 11
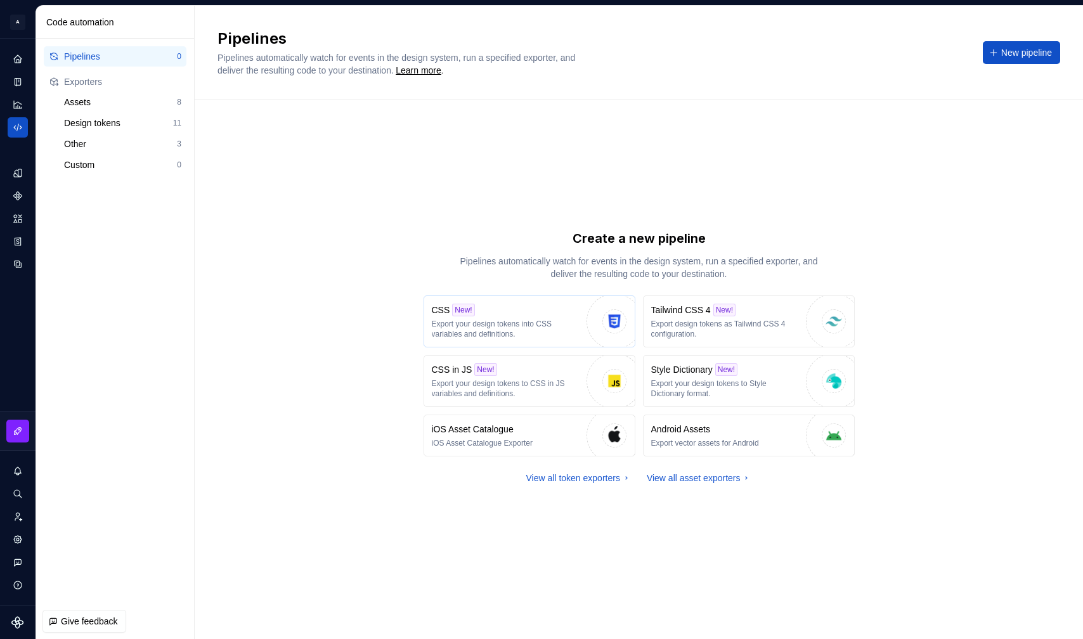
click at [554, 316] on div "CSS New! Export your design tokens into CSS variables and definitions." at bounding box center [506, 322] width 148 height 36
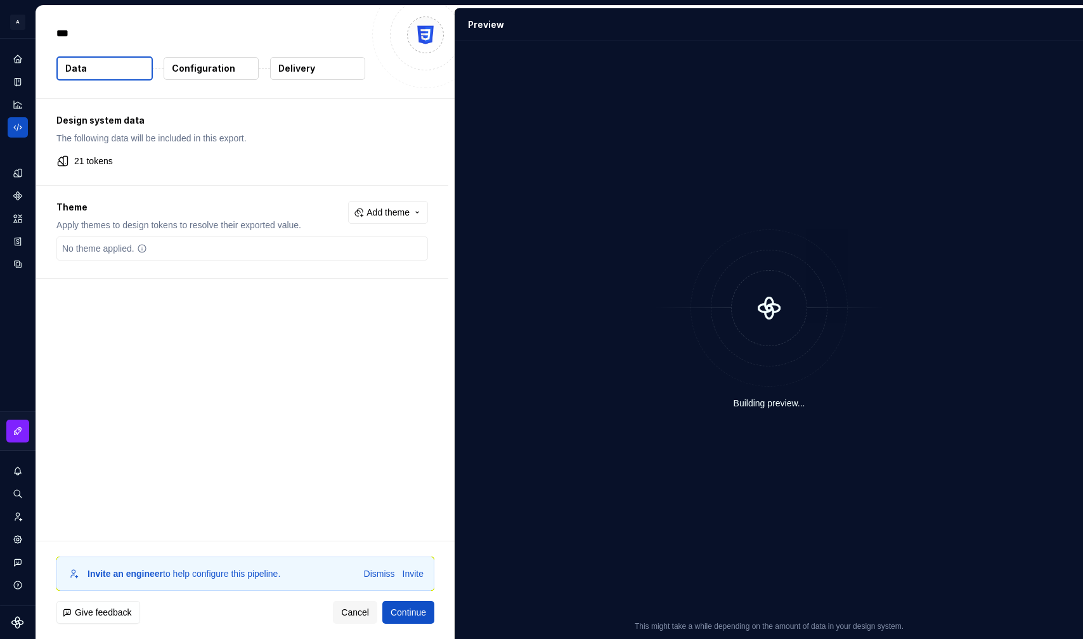
click at [226, 66] on p "Configuration" at bounding box center [203, 68] width 63 height 13
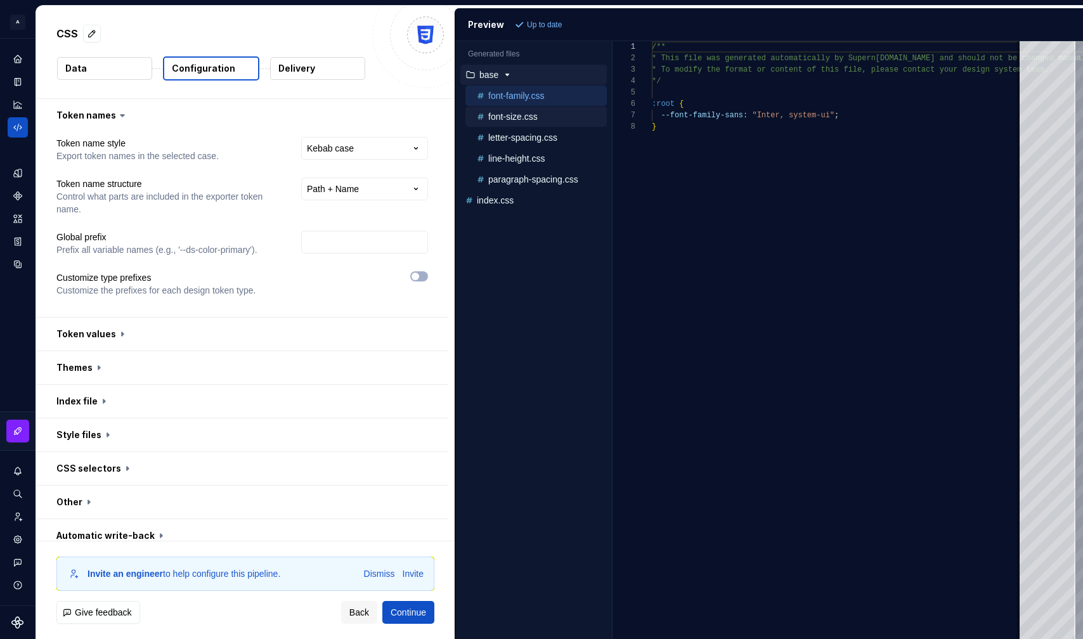
click at [510, 115] on p "font-size.css" at bounding box center [512, 117] width 49 height 10
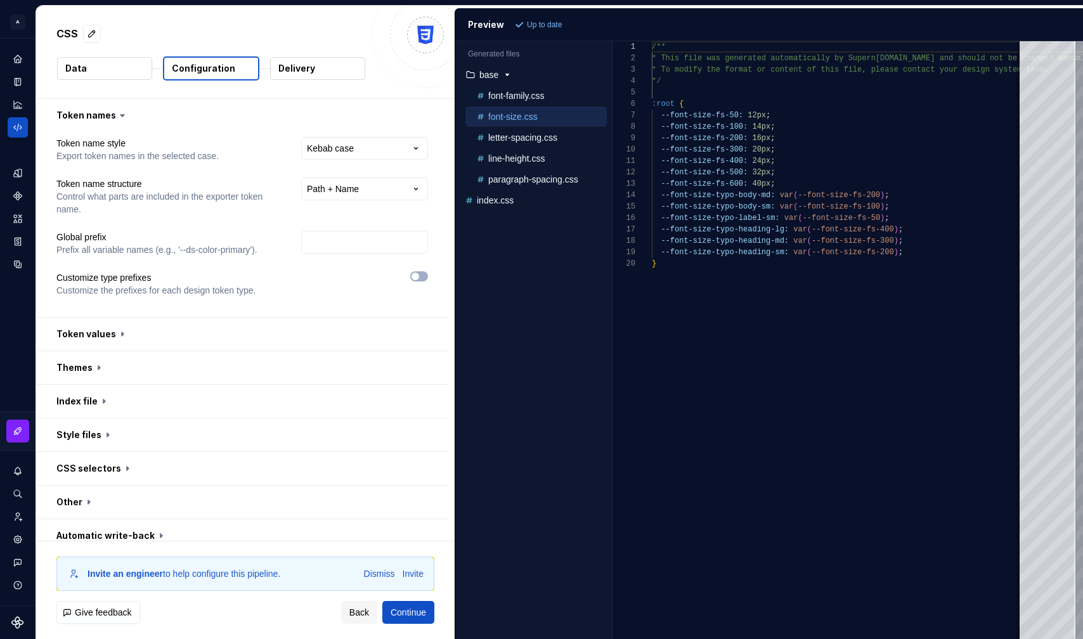
scroll to position [12, 0]
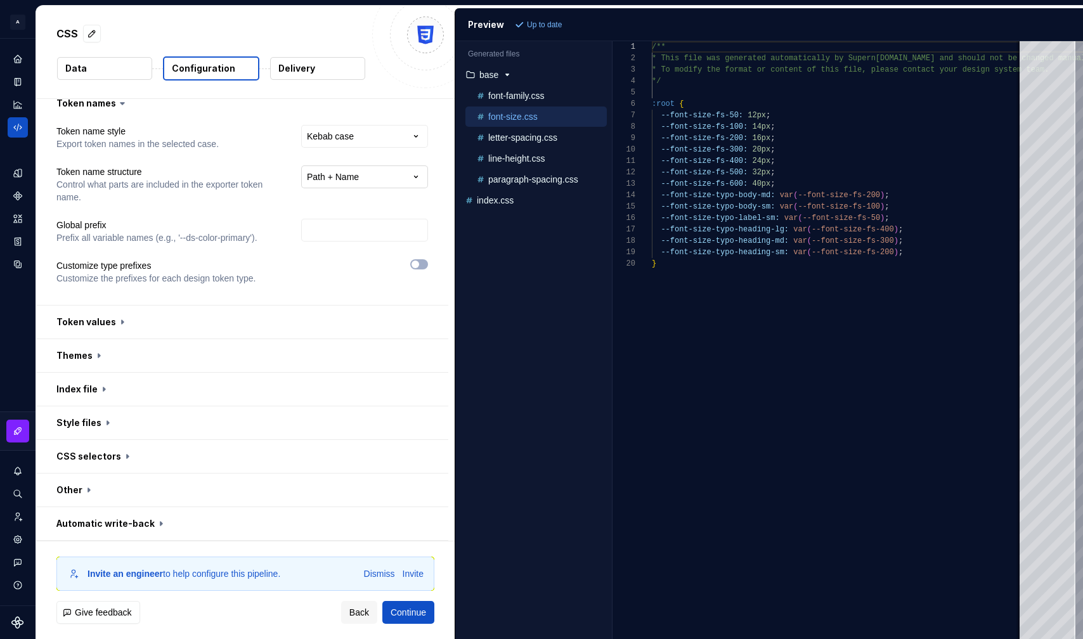
click at [390, 176] on html "**********" at bounding box center [541, 319] width 1083 height 639
click at [551, 27] on span "Refresh preview" at bounding box center [555, 25] width 55 height 10
click at [348, 184] on html "**********" at bounding box center [541, 319] width 1083 height 639
click at [533, 28] on span "Refresh preview" at bounding box center [555, 25] width 55 height 10
click at [179, 329] on button "button" at bounding box center [242, 322] width 412 height 33
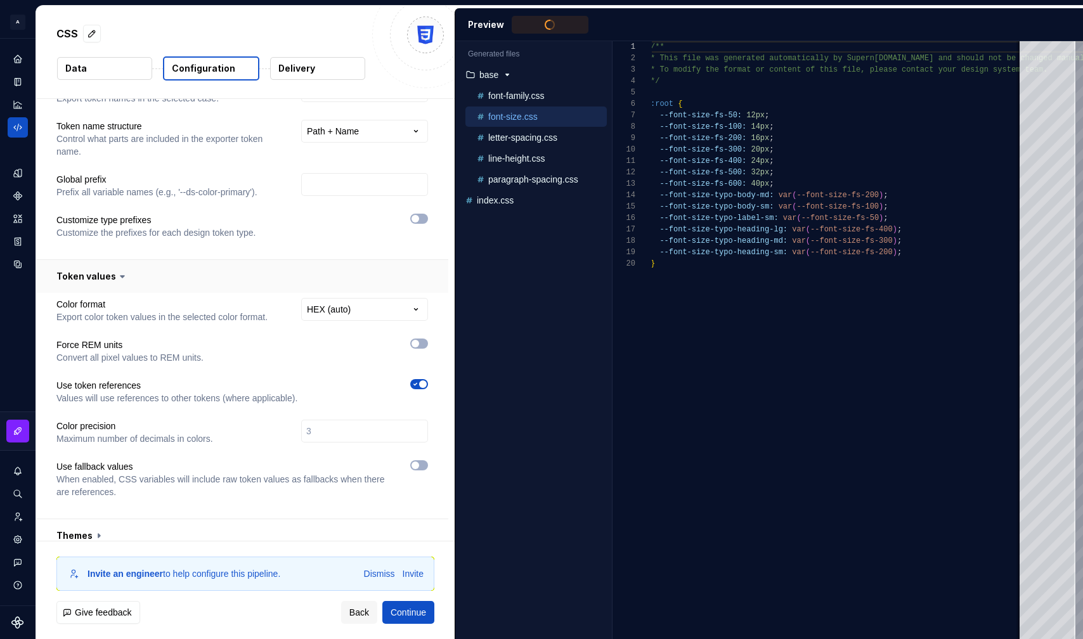
scroll to position [150, 0]
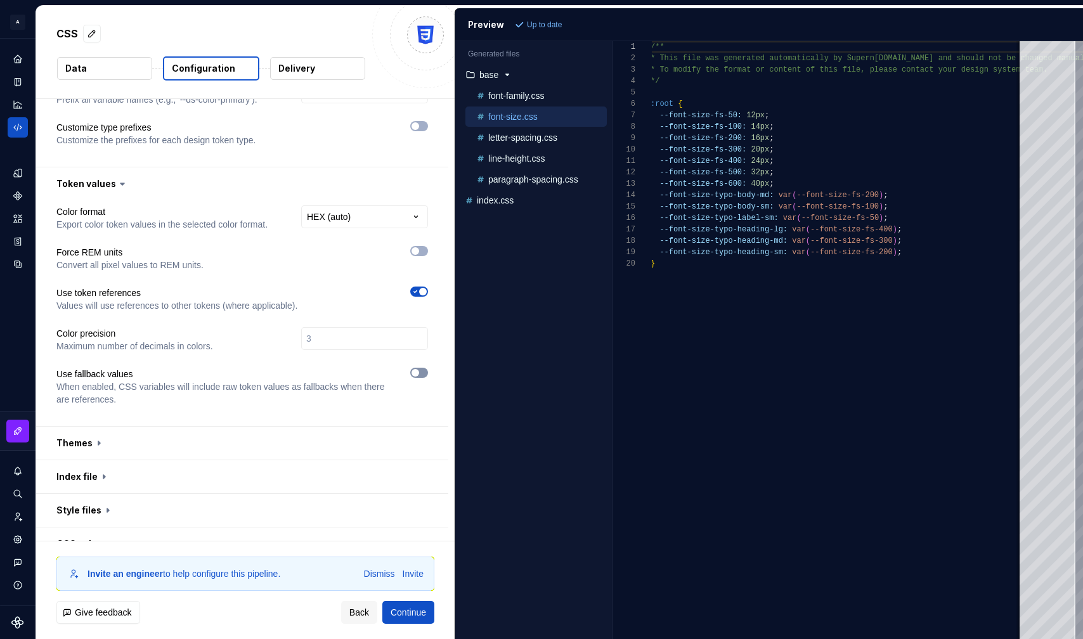
click at [421, 369] on icon "button" at bounding box center [415, 373] width 10 height 8
click at [570, 26] on span "Refresh preview" at bounding box center [555, 25] width 55 height 10
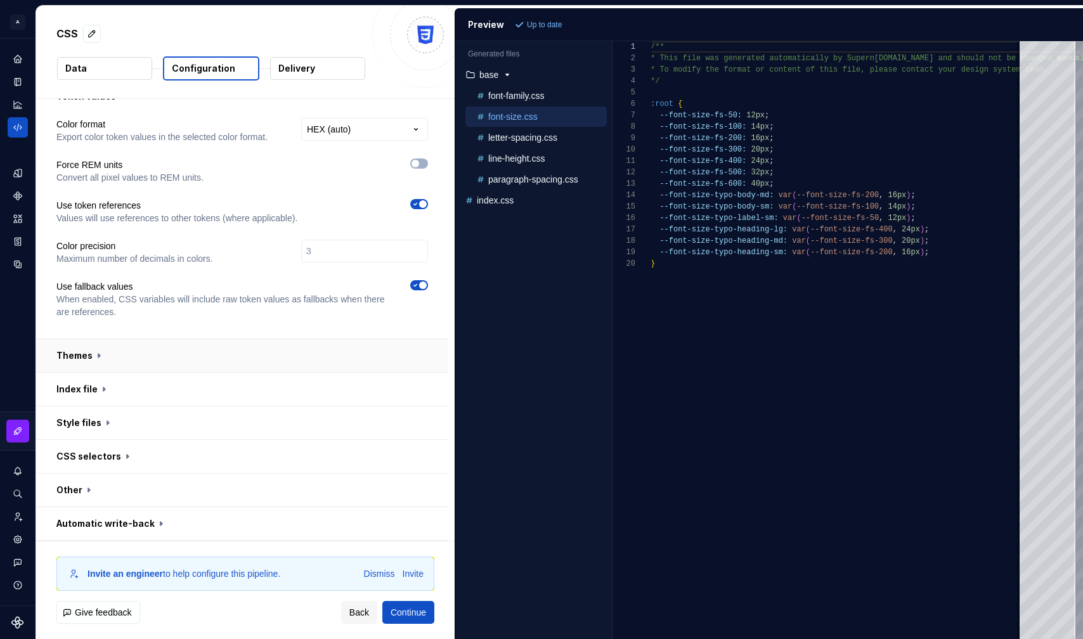
click at [256, 346] on button "button" at bounding box center [242, 355] width 412 height 33
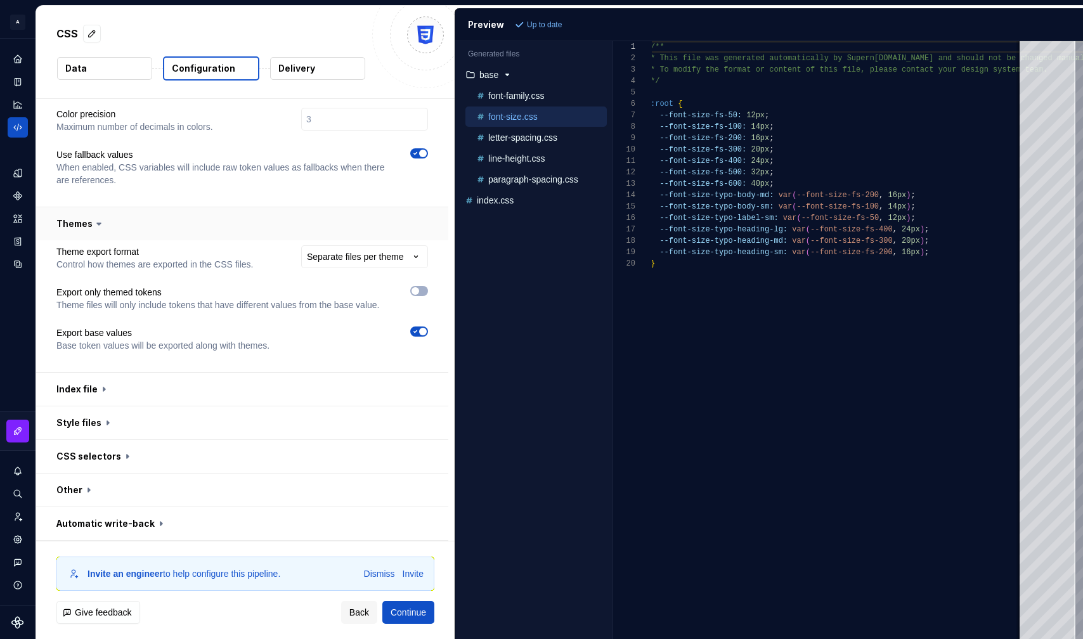
scroll to position [382, 0]
click at [351, 247] on html "**********" at bounding box center [541, 319] width 1083 height 639
click at [559, 20] on span "Refresh preview" at bounding box center [555, 25] width 55 height 10
click at [405, 244] on html "**********" at bounding box center [541, 319] width 1083 height 639
click at [545, 26] on span "Refresh preview" at bounding box center [555, 25] width 55 height 10
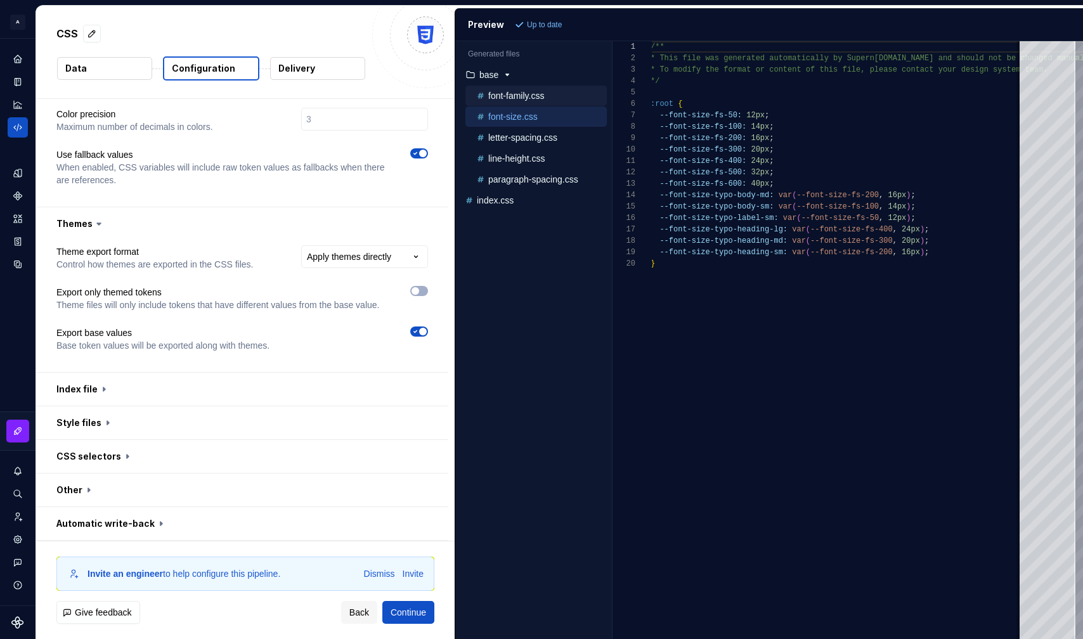
click at [524, 98] on p "font-family.css" at bounding box center [516, 96] width 56 height 10
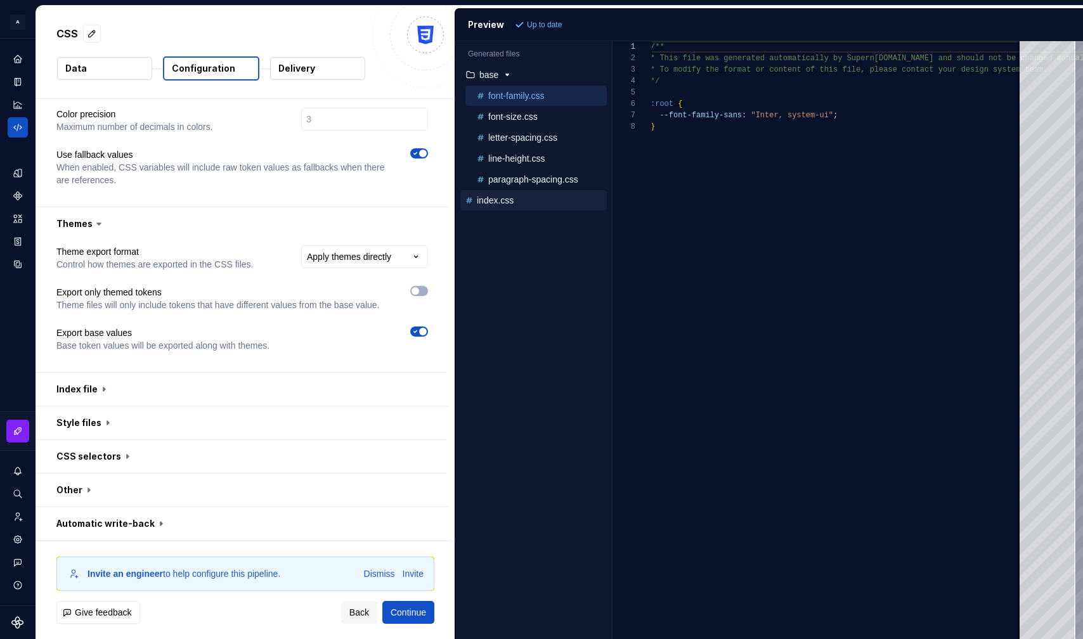
click at [514, 202] on p "index.css" at bounding box center [495, 200] width 37 height 10
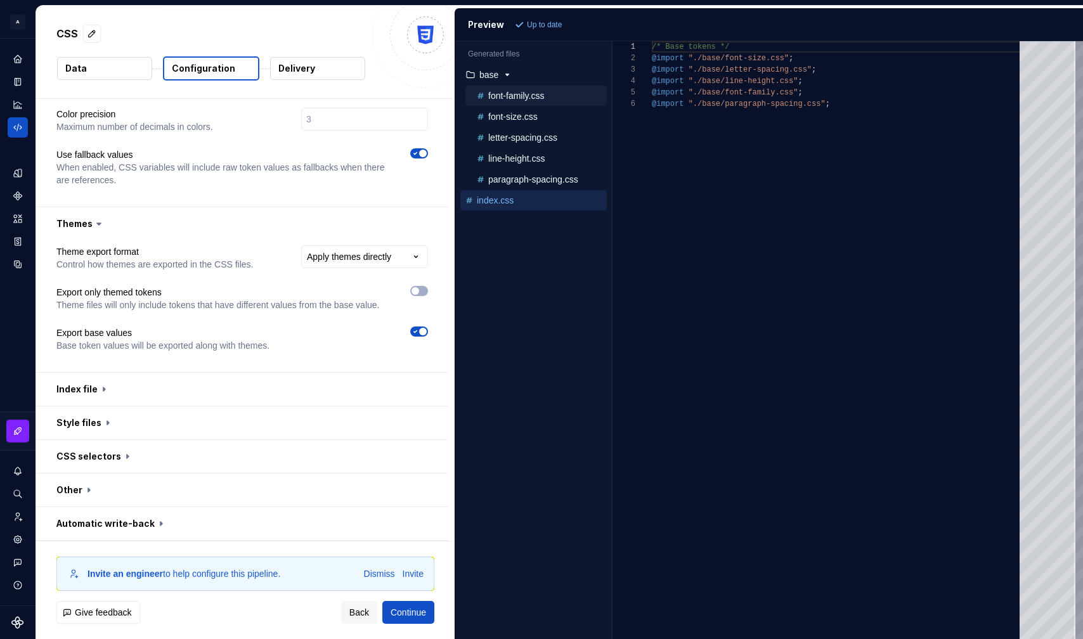
click at [526, 101] on div "font-family.css" at bounding box center [540, 95] width 133 height 13
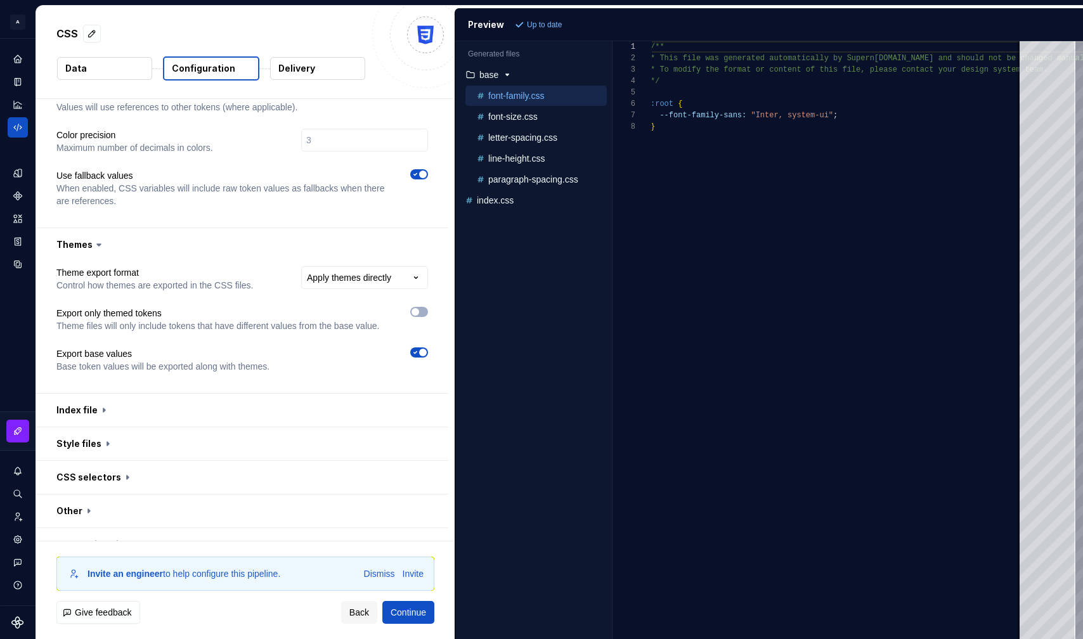
scroll to position [382, 0]
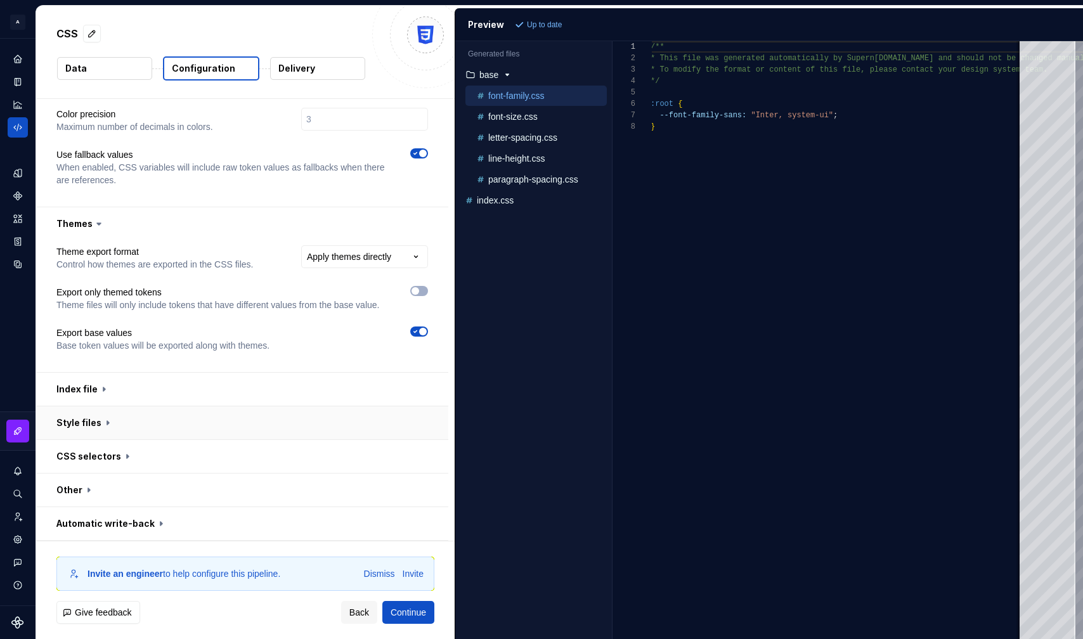
click at [152, 409] on button "button" at bounding box center [242, 423] width 412 height 33
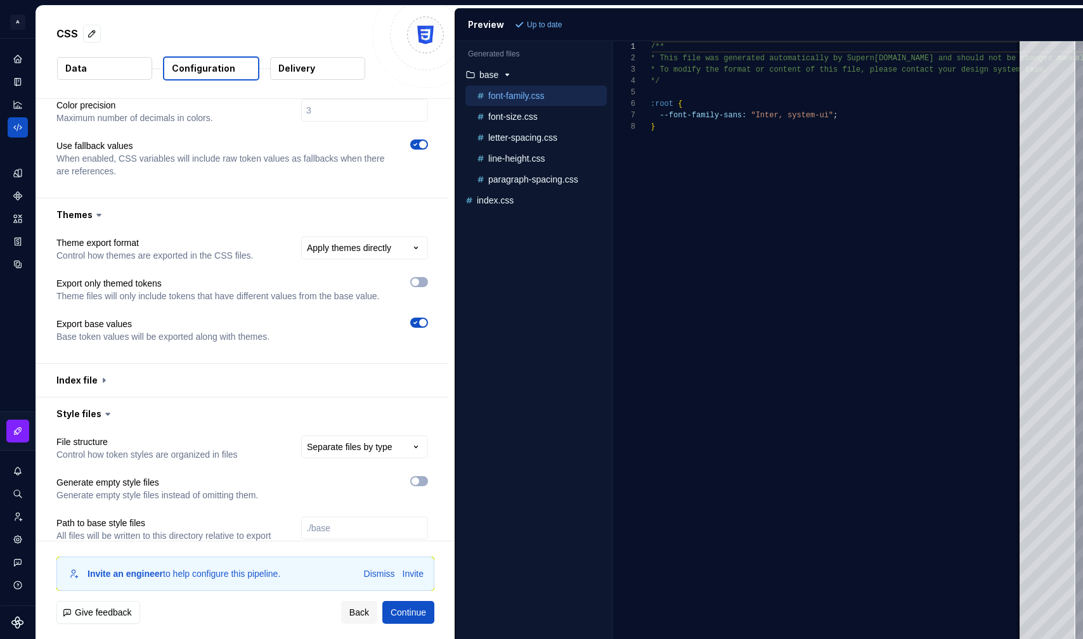
scroll to position [377, 0]
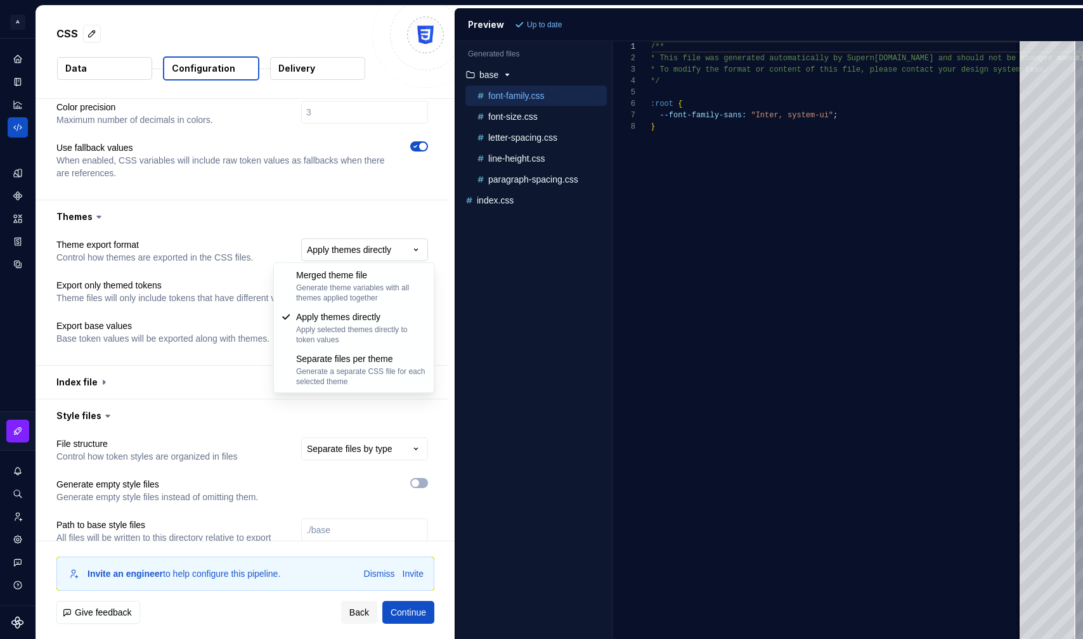
click at [372, 255] on html "**********" at bounding box center [541, 319] width 1083 height 639
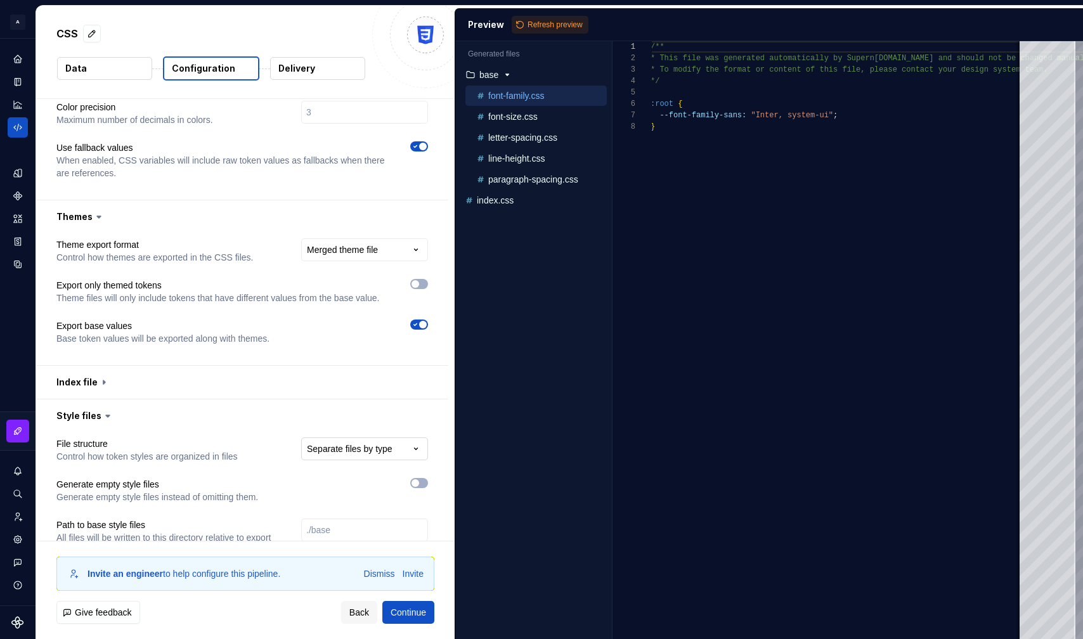
click at [352, 462] on html "**********" at bounding box center [541, 319] width 1083 height 639
click at [561, 20] on span "Refresh preview" at bounding box center [555, 25] width 55 height 10
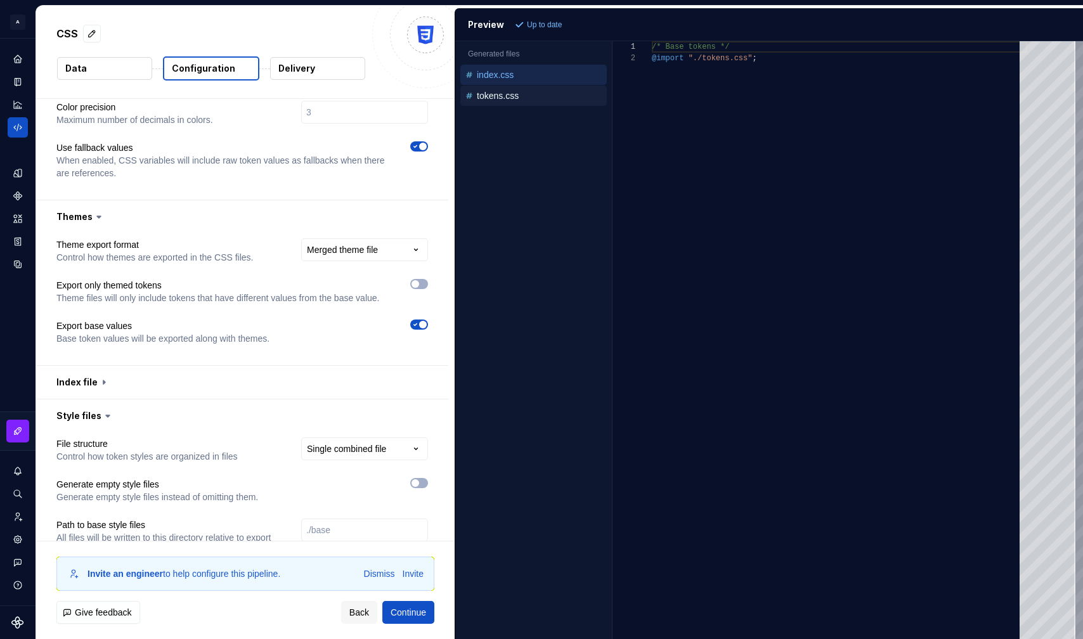
click at [515, 98] on p "tokens.css" at bounding box center [498, 96] width 42 height 10
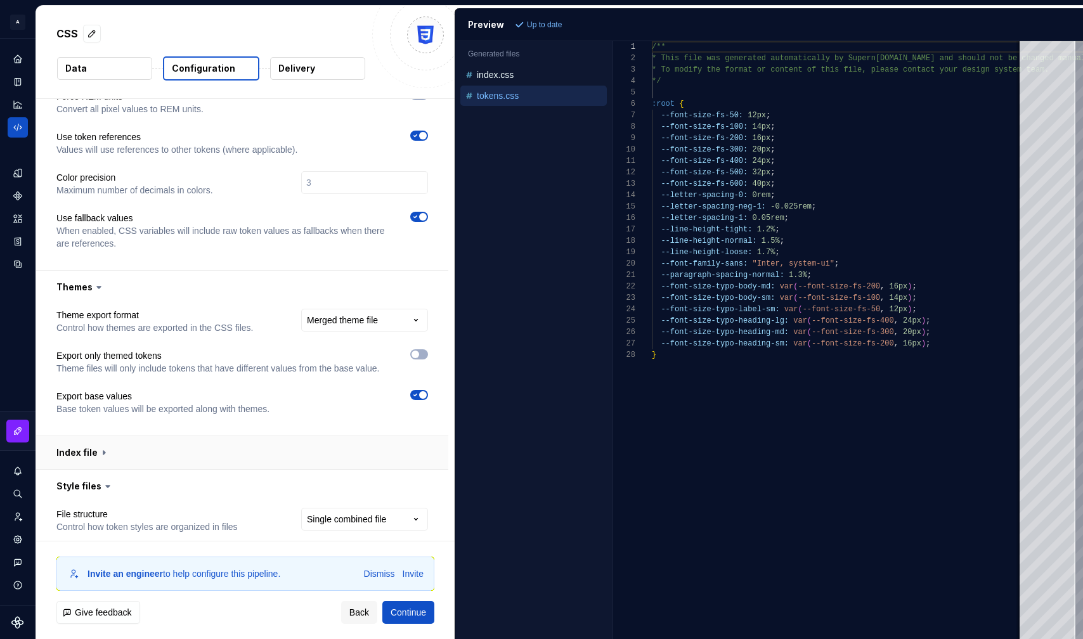
click at [344, 464] on button "button" at bounding box center [242, 452] width 412 height 33
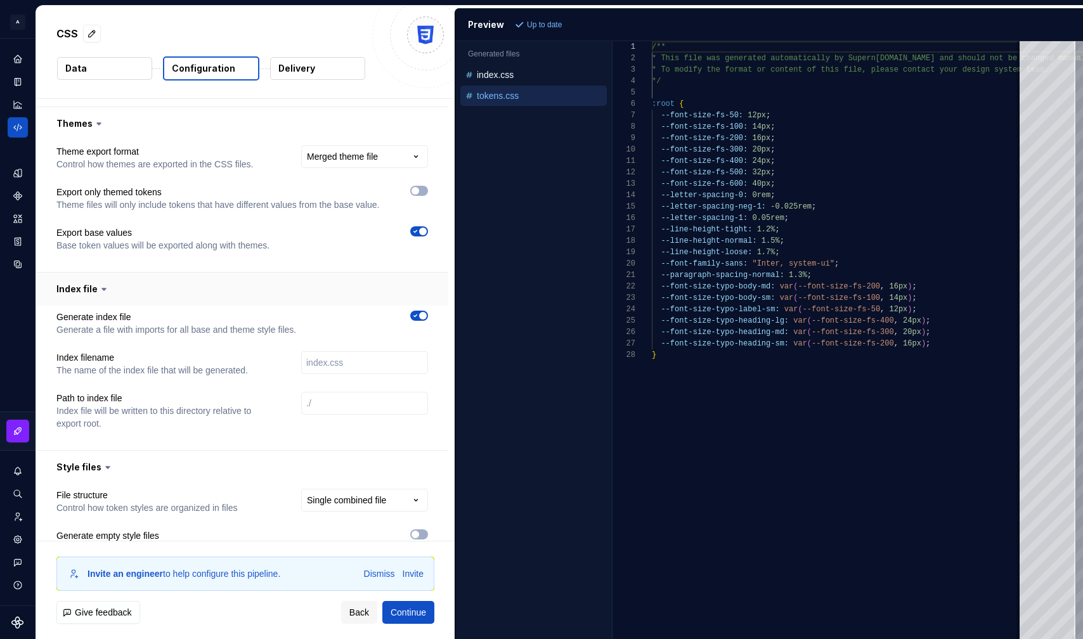
scroll to position [474, 0]
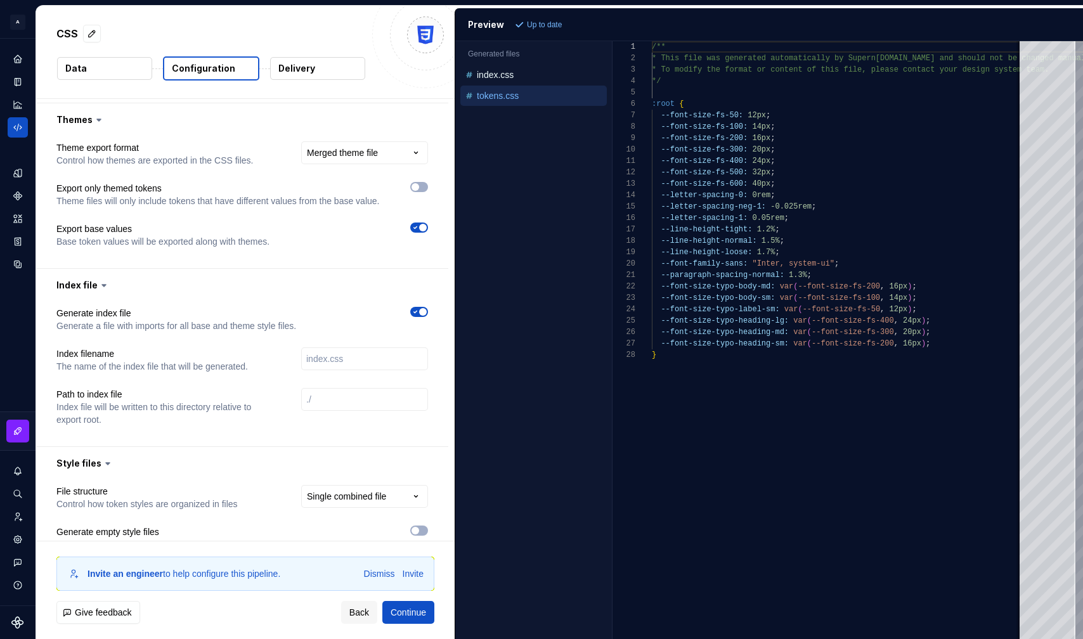
click at [421, 316] on icon "button" at bounding box center [415, 312] width 10 height 8
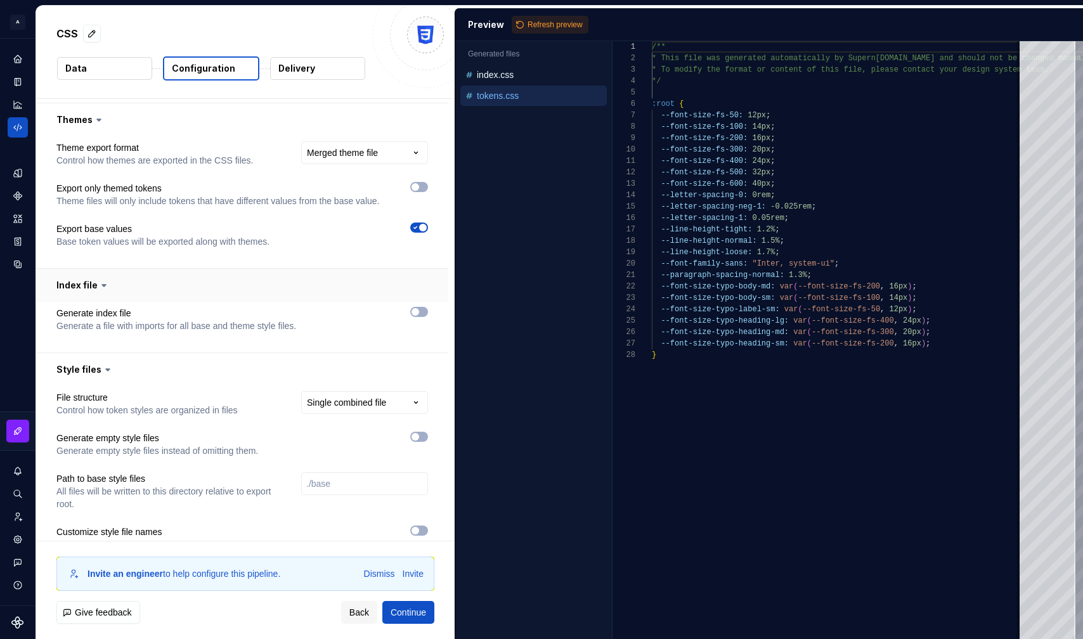
click at [381, 302] on button "button" at bounding box center [242, 285] width 412 height 33
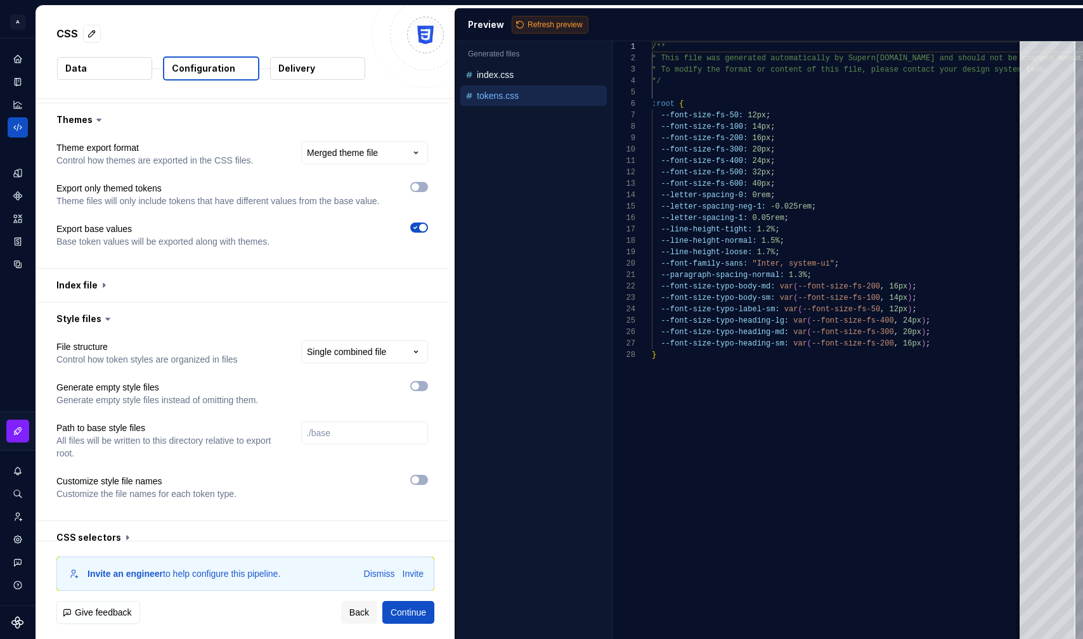
click at [560, 27] on span "Refresh preview" at bounding box center [555, 25] width 55 height 10
click at [537, 77] on div "tokens.css" at bounding box center [535, 74] width 144 height 13
click at [18, 64] on icon "Home" at bounding box center [17, 58] width 11 height 11
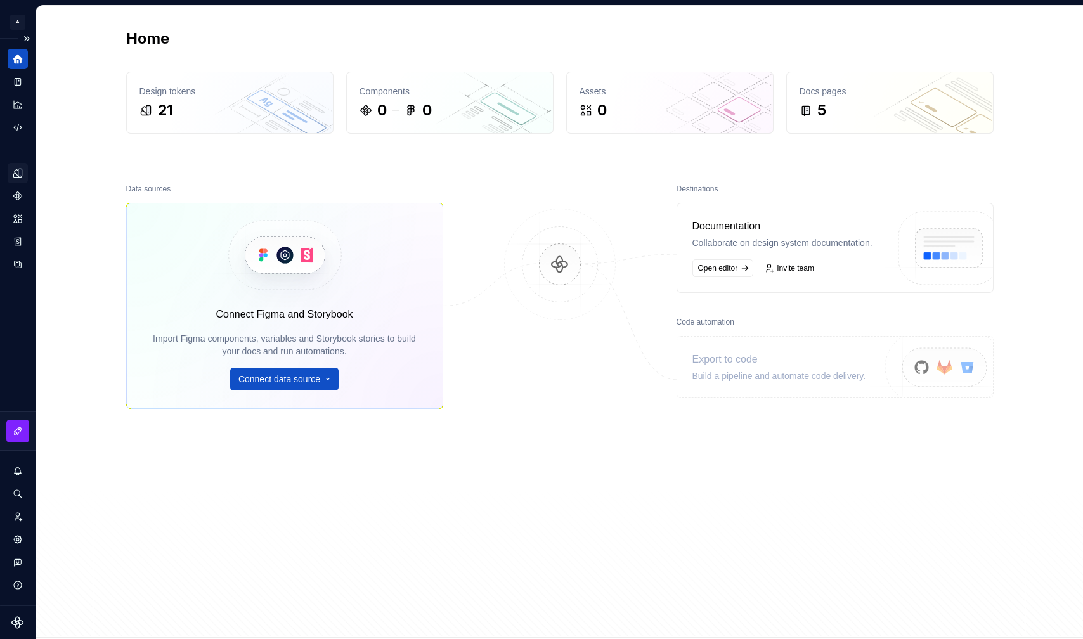
click at [17, 169] on icon "Design tokens" at bounding box center [17, 172] width 11 height 11
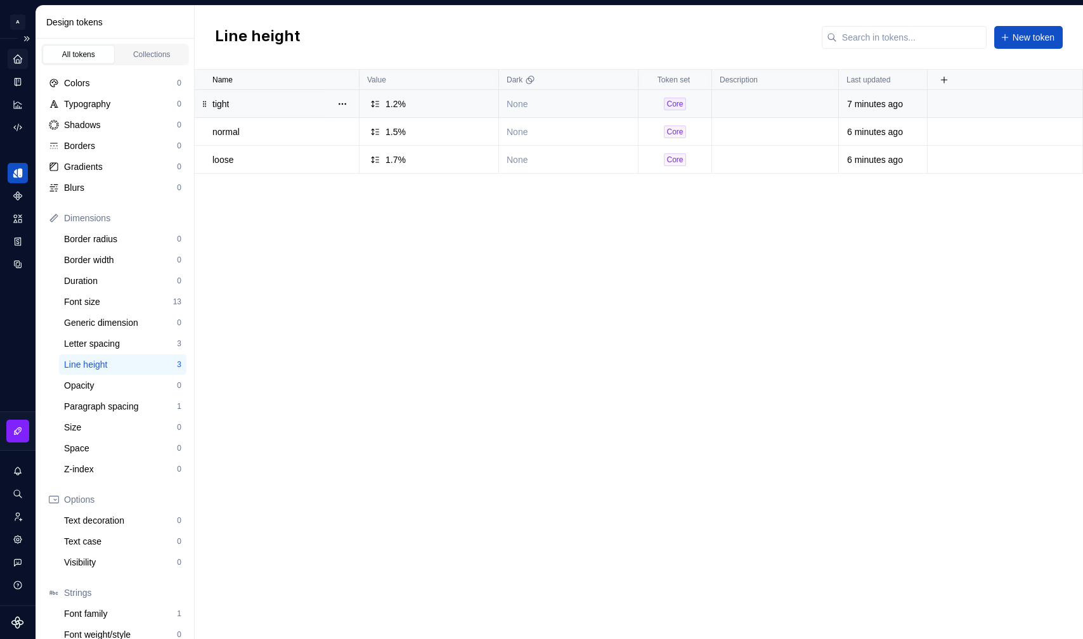
click at [402, 105] on div "1.2%" at bounding box center [396, 104] width 20 height 13
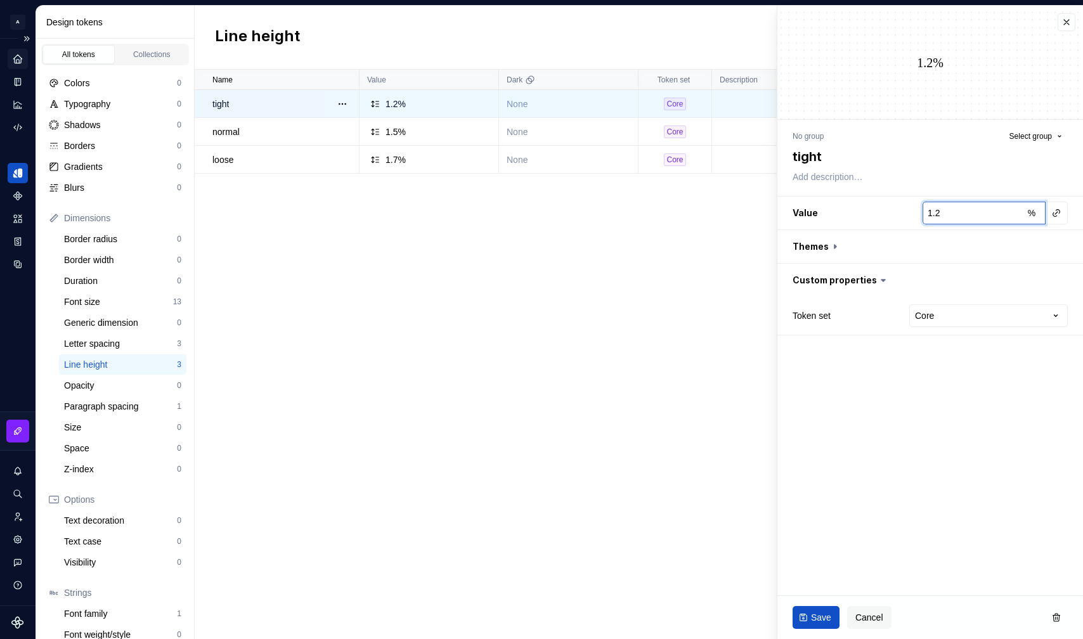
click at [856, 214] on h3 "Value 1.2 %" at bounding box center [931, 213] width 306 height 33
click at [419, 131] on div "1.5%" at bounding box center [433, 132] width 130 height 13
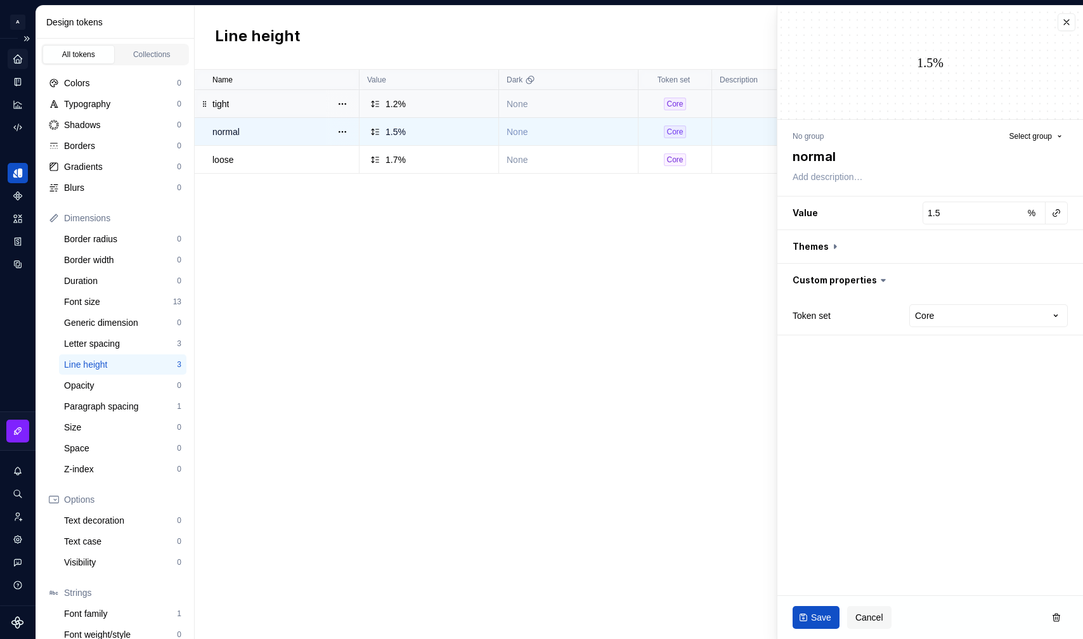
click at [421, 111] on td "1.2%" at bounding box center [430, 104] width 140 height 28
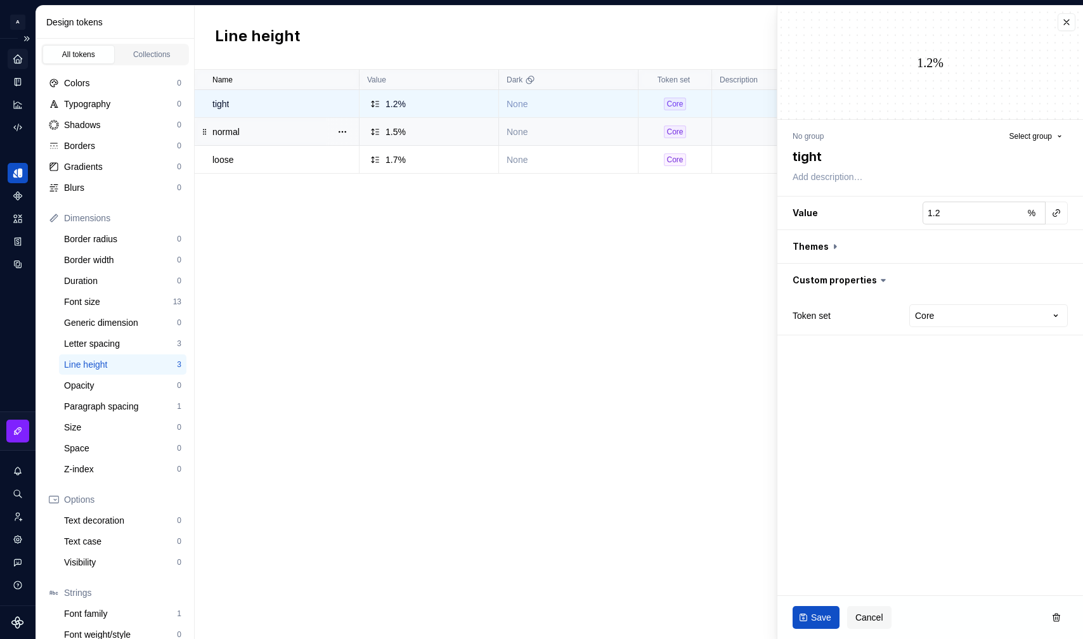
click at [916, 214] on input "1.2" at bounding box center [973, 213] width 100 height 23
click at [827, 611] on span "Save" at bounding box center [821, 617] width 20 height 13
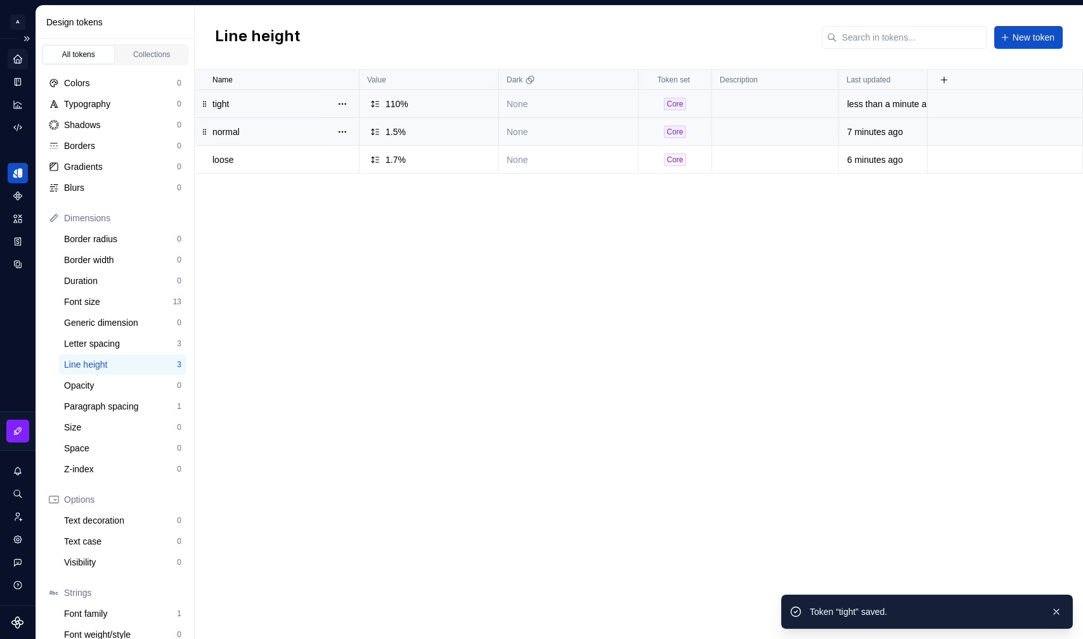
click at [444, 134] on div "1.5%" at bounding box center [433, 132] width 130 height 13
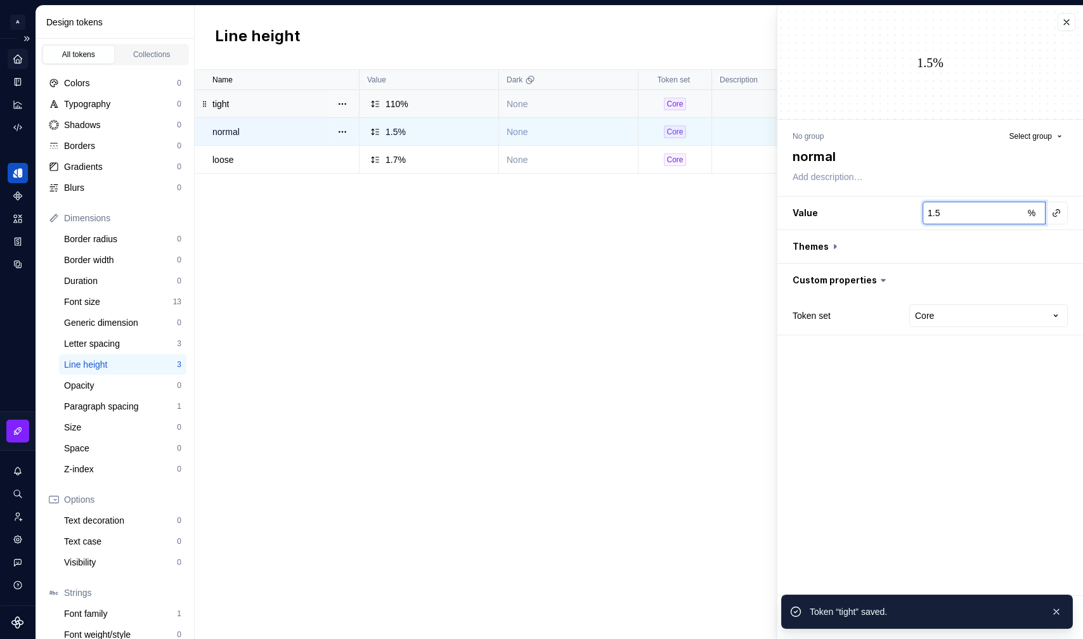
click at [916, 214] on input "1.5" at bounding box center [973, 213] width 100 height 23
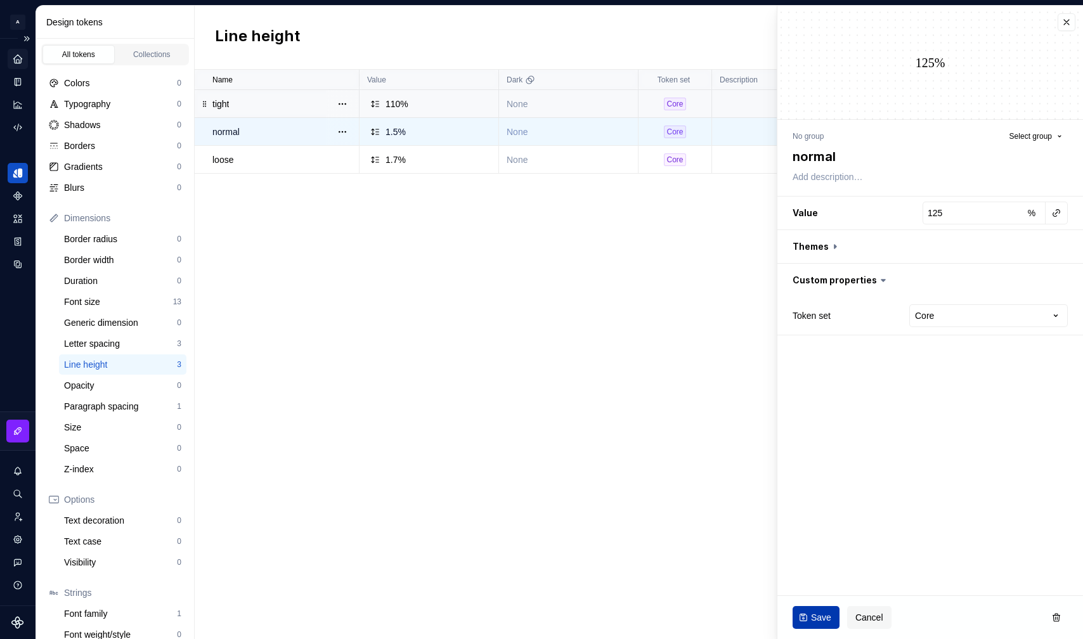
click at [819, 616] on span "Save" at bounding box center [821, 617] width 20 height 13
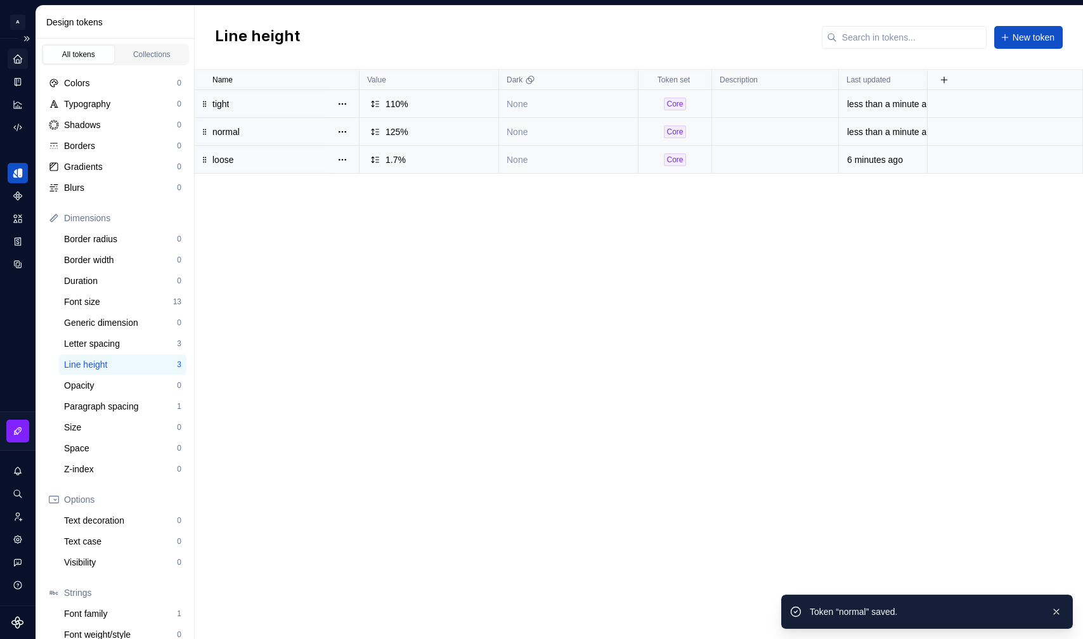
click at [431, 164] on div "1.7%" at bounding box center [433, 159] width 130 height 13
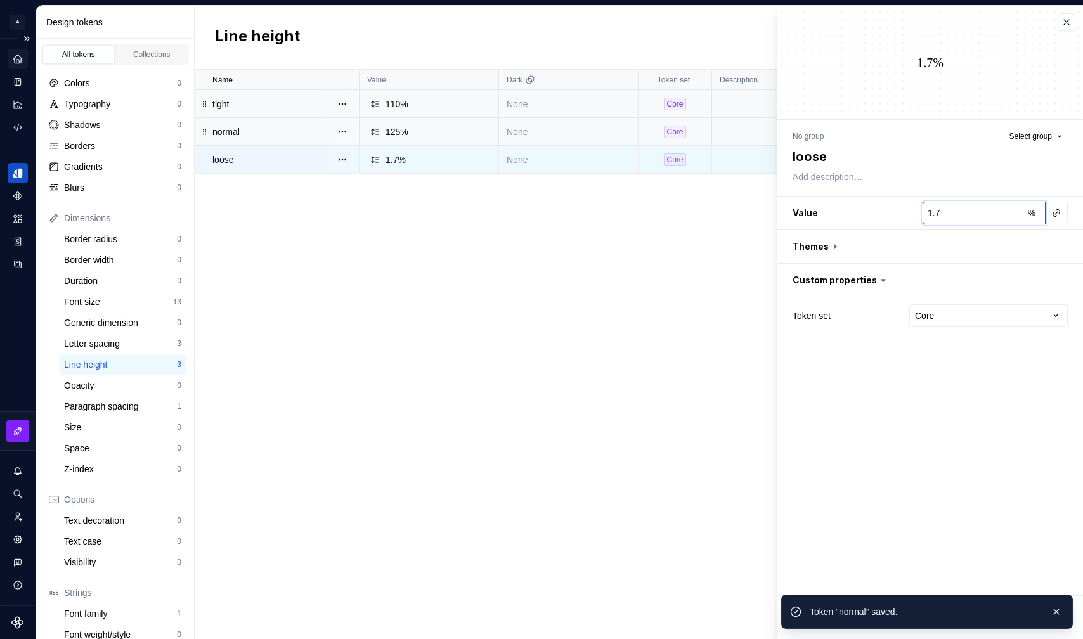
click at [916, 220] on input "1.7" at bounding box center [973, 213] width 100 height 23
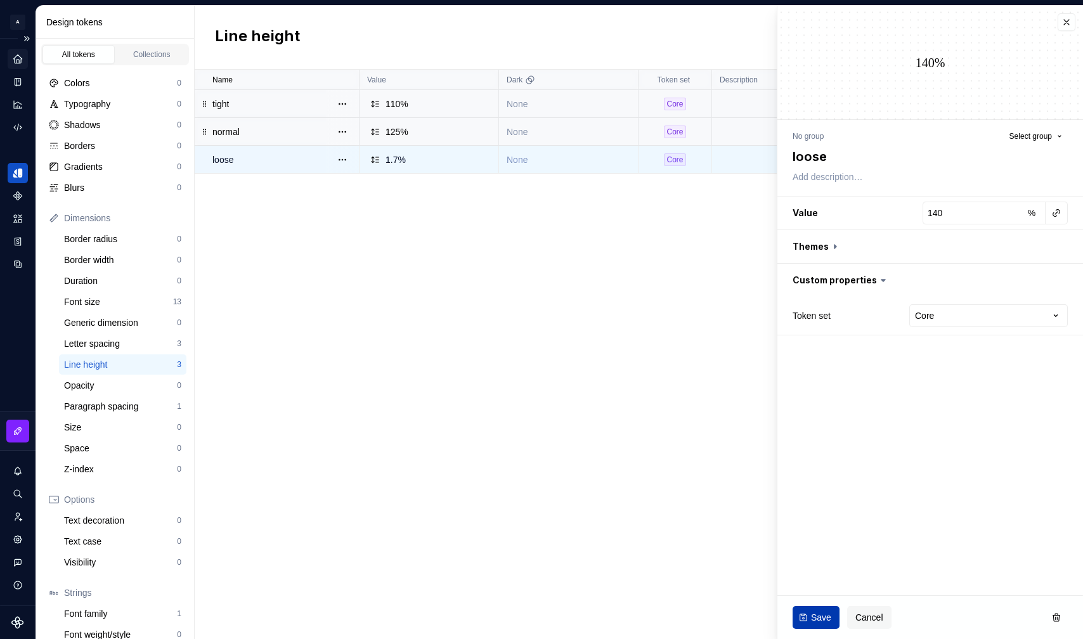
click at [812, 617] on span "Save" at bounding box center [821, 617] width 20 height 13
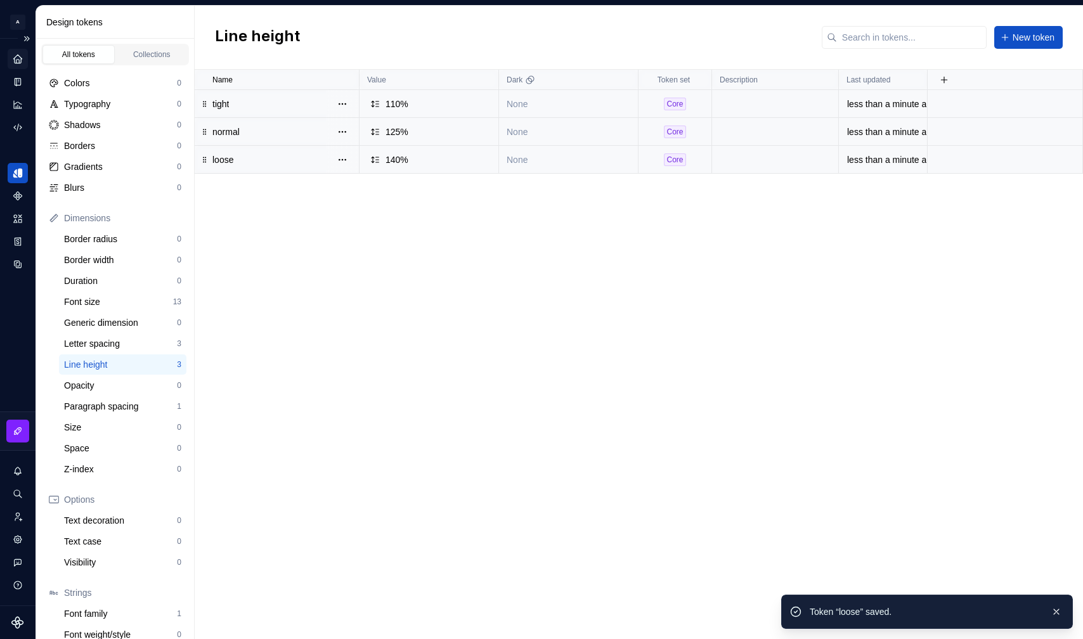
click at [622, 363] on div "Name Value Dark Token set Description Last updated tight 110% None Core less th…" at bounding box center [639, 355] width 889 height 570
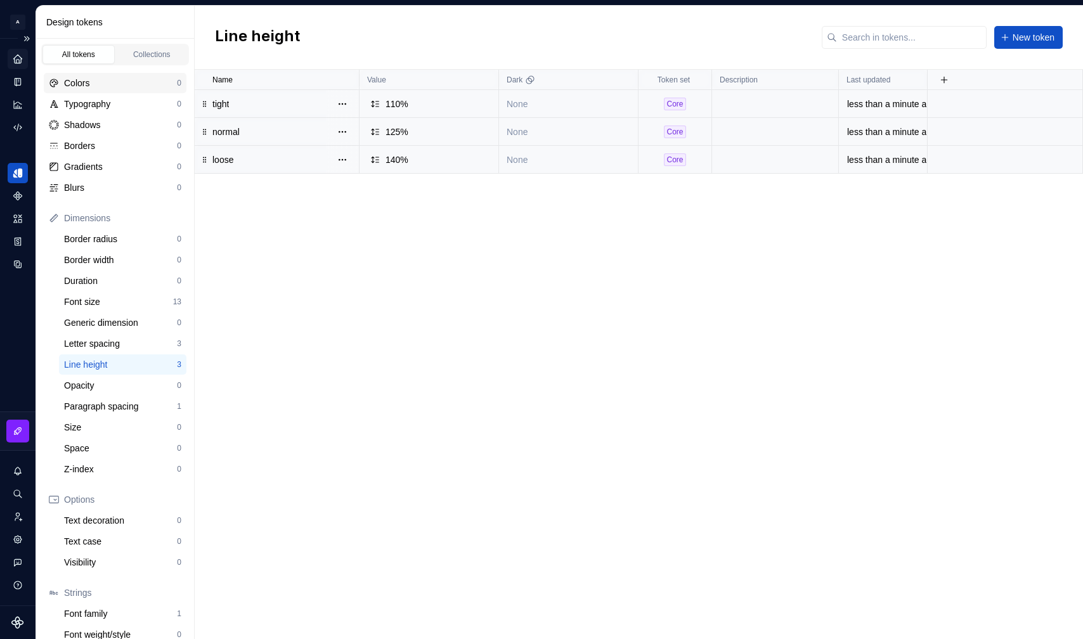
click at [132, 93] on div "Colors 0" at bounding box center [115, 83] width 143 height 20
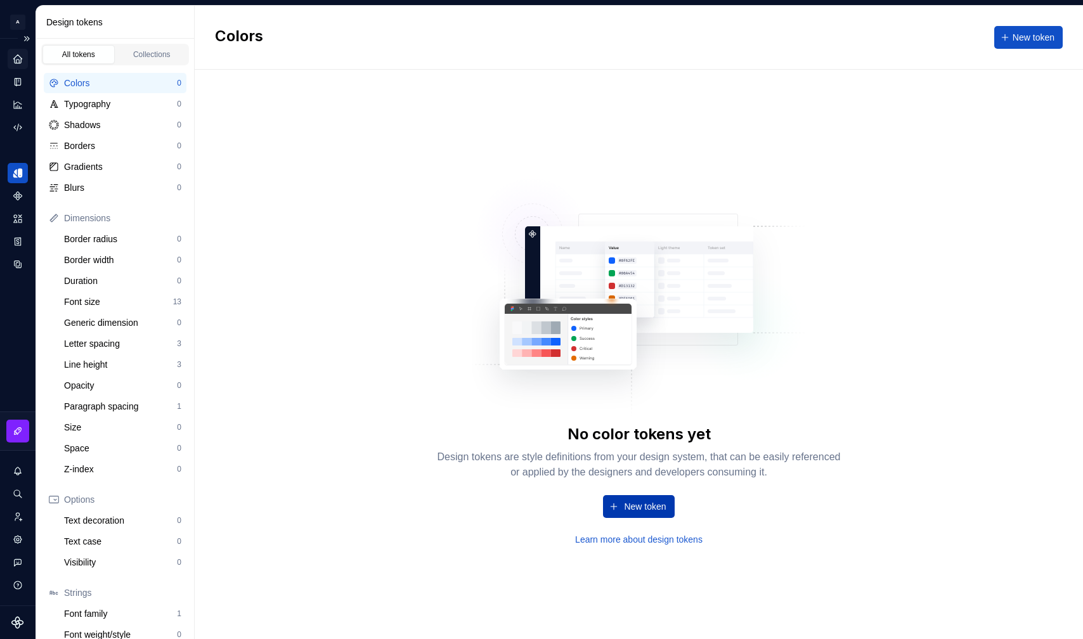
click at [663, 498] on button "New token" at bounding box center [638, 506] width 71 height 23
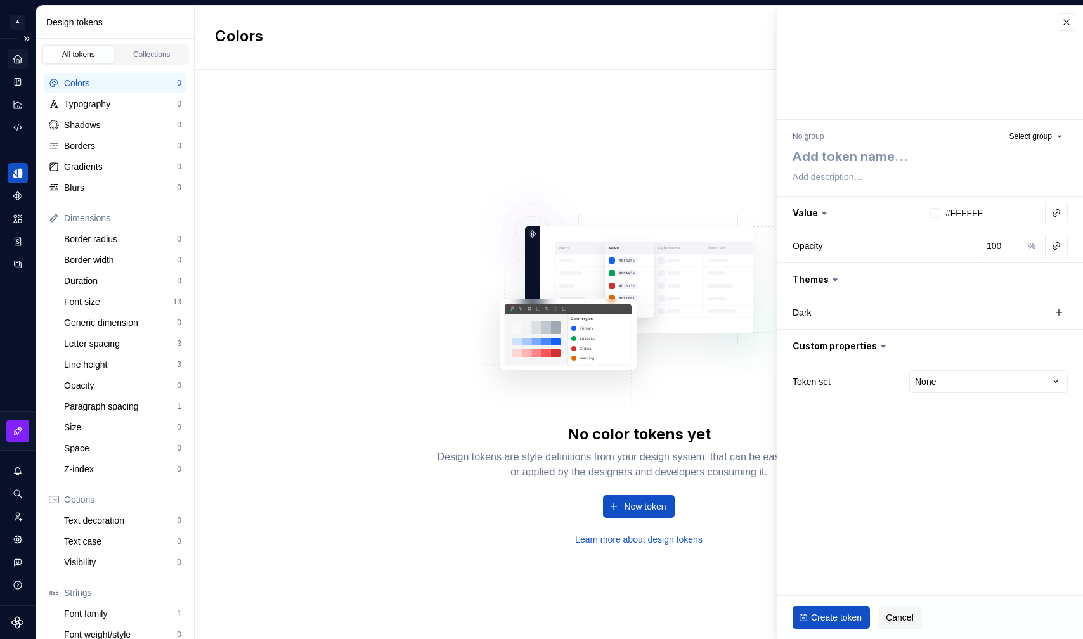
click at [268, 207] on div "No color tokens yet Design tokens are style definitions from your design system…" at bounding box center [639, 355] width 889 height 570
click at [916, 28] on div at bounding box center [931, 63] width 306 height 114
click at [916, 25] on button "button" at bounding box center [1067, 22] width 18 height 18
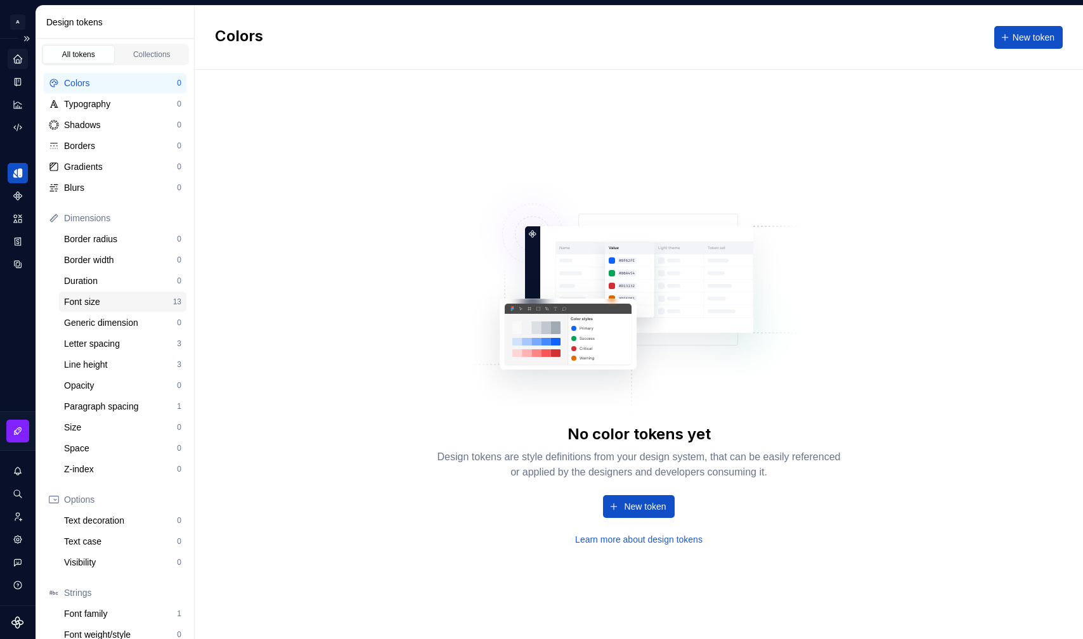
click at [119, 303] on div "Font size" at bounding box center [118, 302] width 109 height 13
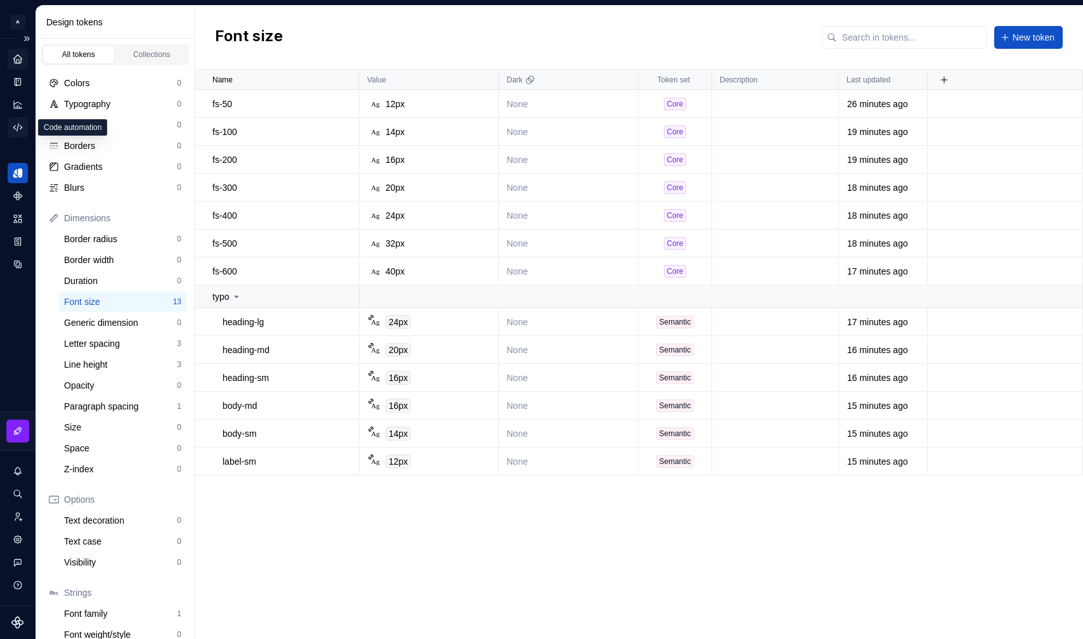
click at [20, 125] on icon "Code automation" at bounding box center [17, 127] width 11 height 11
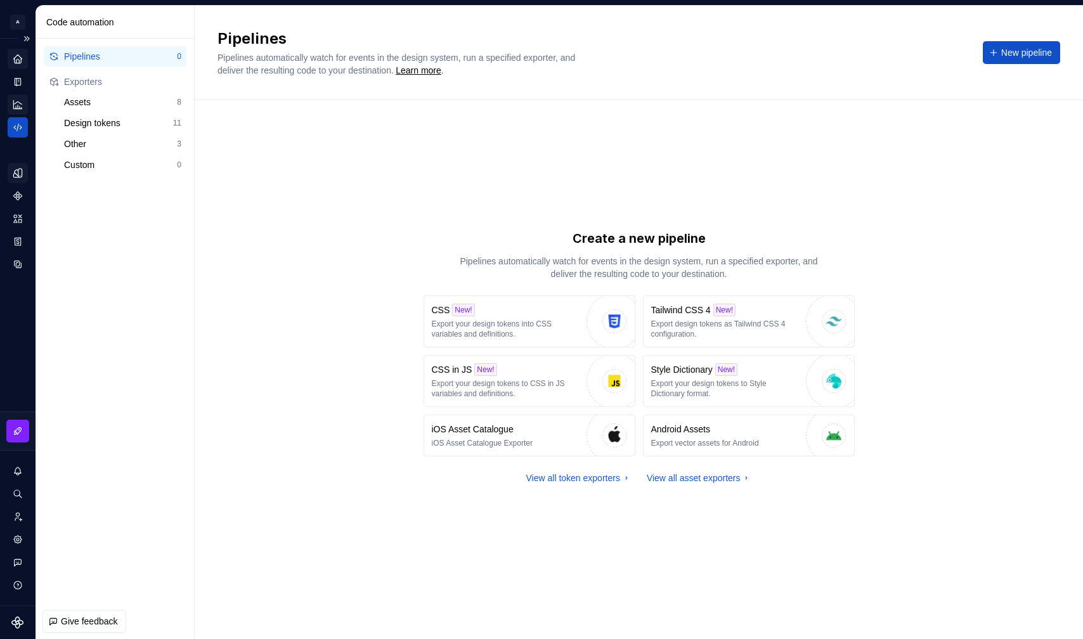
click at [19, 105] on icon "Analytics" at bounding box center [17, 104] width 11 height 11
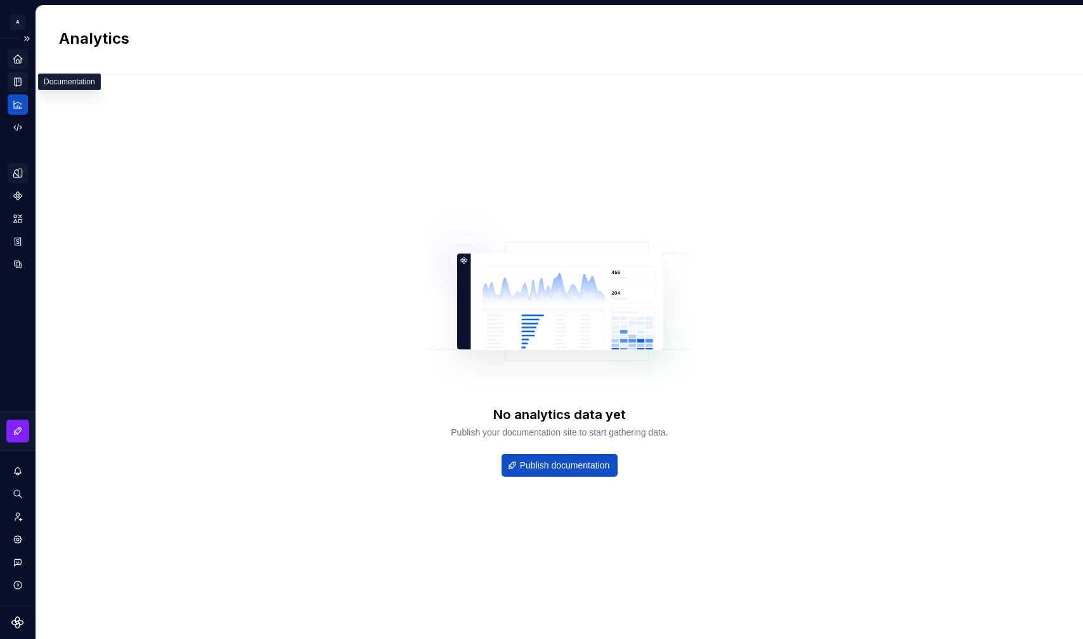
click at [19, 79] on icon "Documentation" at bounding box center [18, 82] width 5 height 7
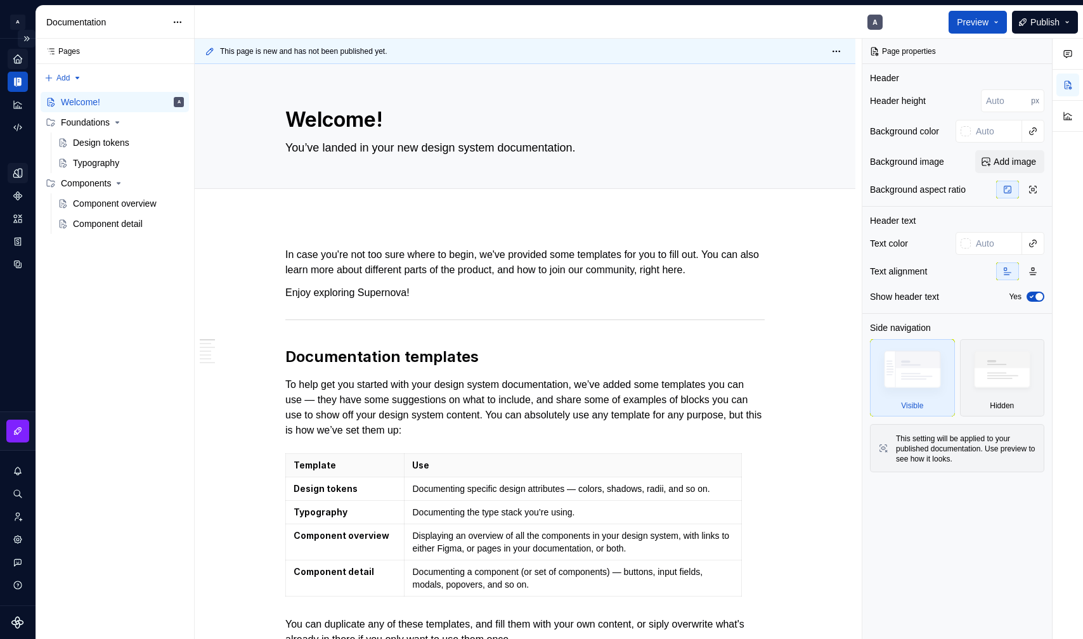
click at [26, 37] on button "Expand sidebar" at bounding box center [27, 39] width 18 height 18
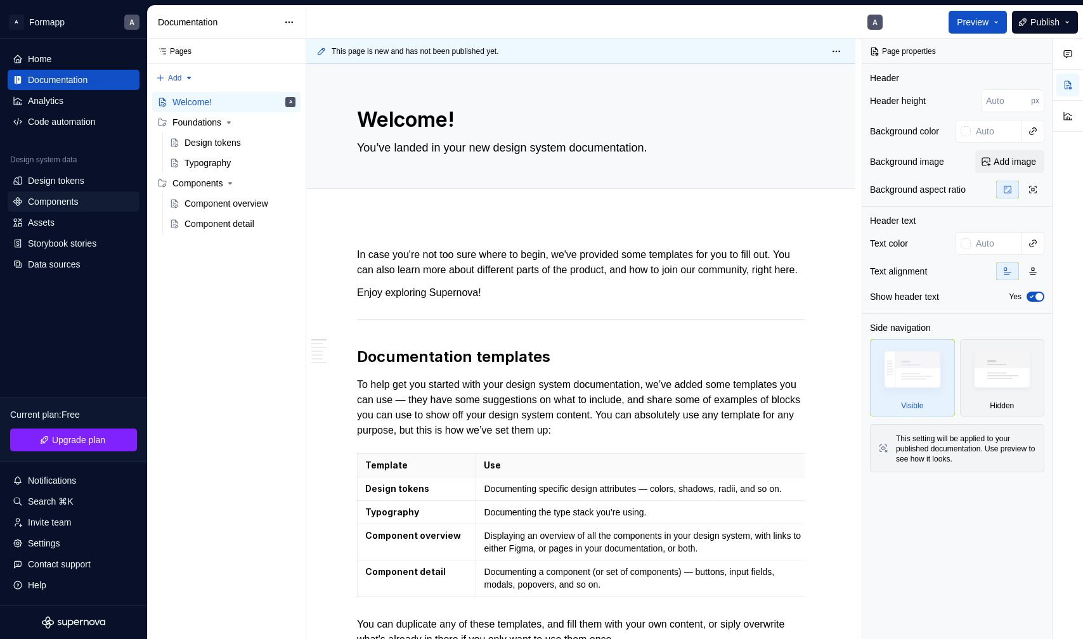
click at [65, 201] on div "Components" at bounding box center [53, 201] width 50 height 13
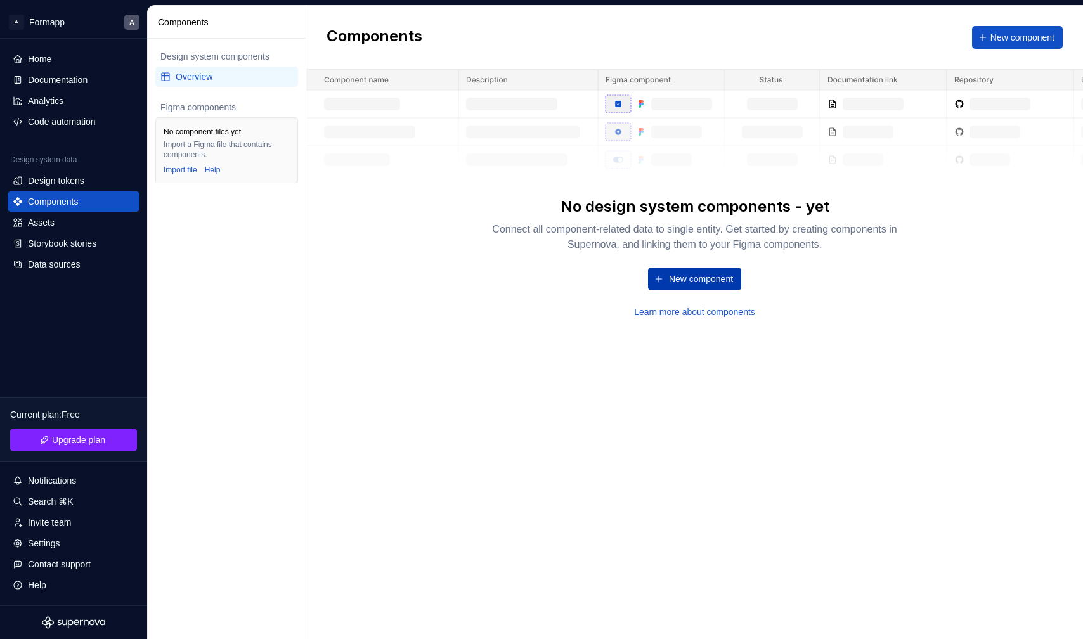
click at [714, 285] on span "New component" at bounding box center [701, 279] width 64 height 13
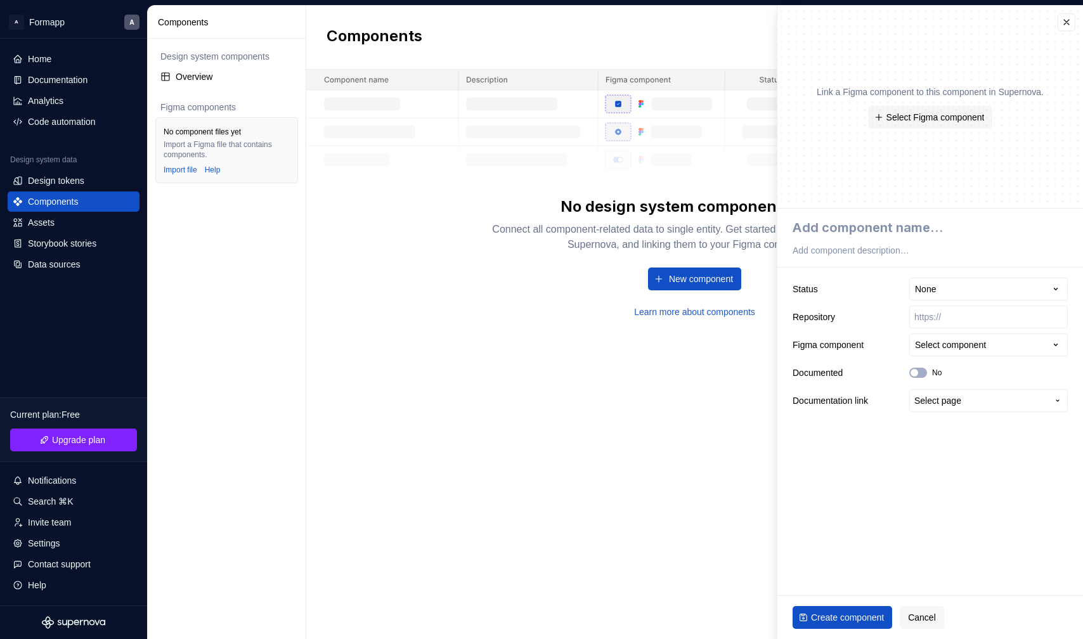
click at [609, 420] on div "Components New component No design system components - yet Connect all componen…" at bounding box center [694, 323] width 777 height 634
click at [916, 614] on span "Cancel" at bounding box center [922, 617] width 28 height 13
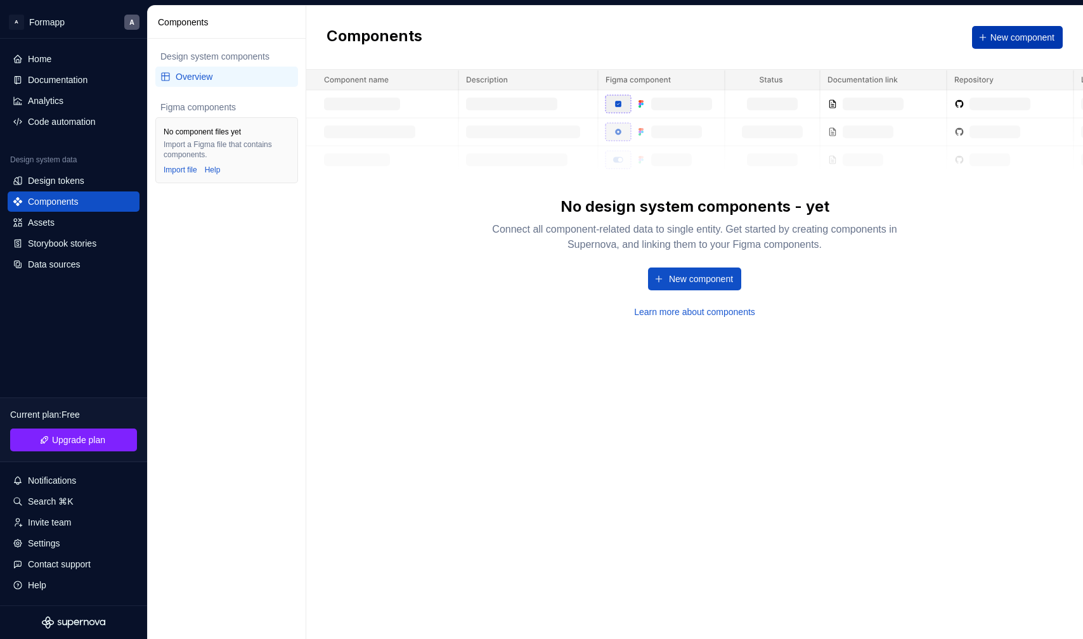
click at [916, 39] on span "New component" at bounding box center [1023, 37] width 64 height 13
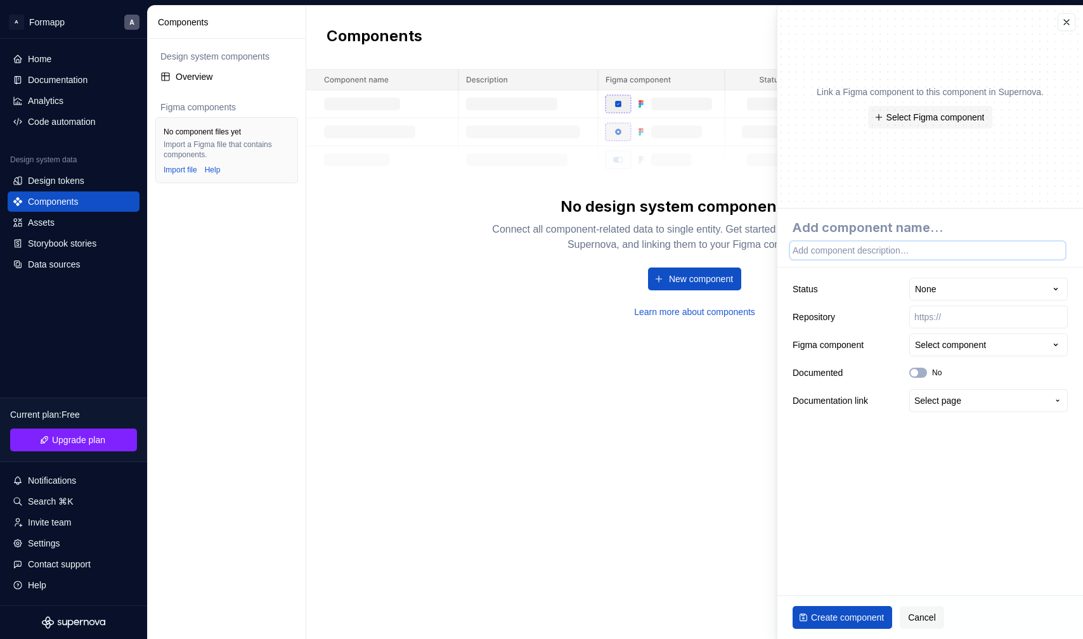
click at [897, 254] on textarea at bounding box center [927, 251] width 275 height 18
click at [916, 117] on span "Select Figma component" at bounding box center [936, 117] width 98 height 13
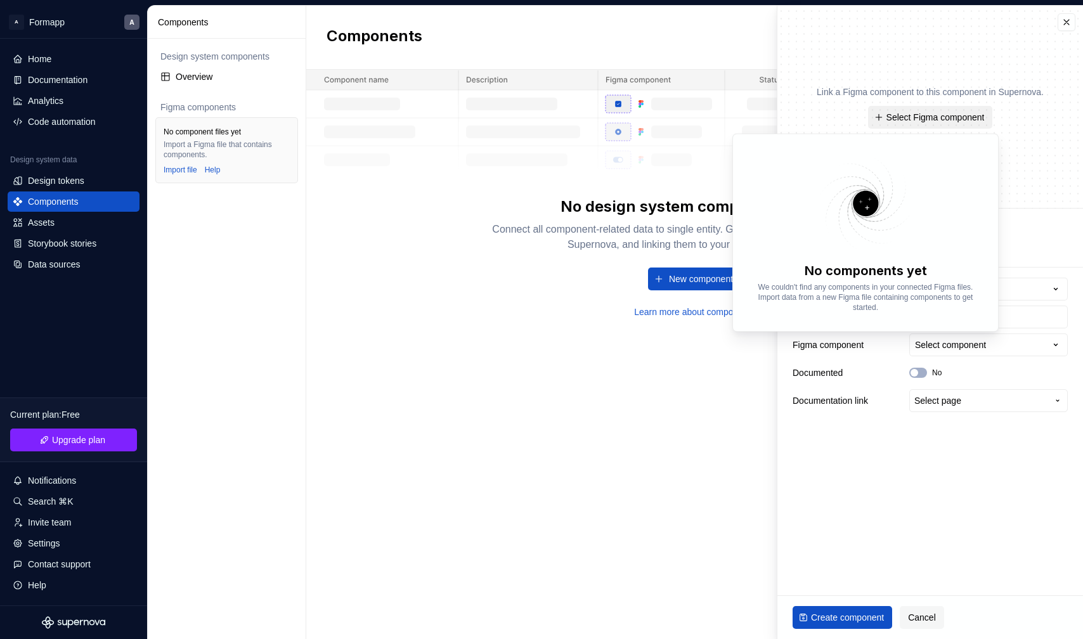
click at [916, 121] on span "Select Figma component" at bounding box center [936, 117] width 98 height 13
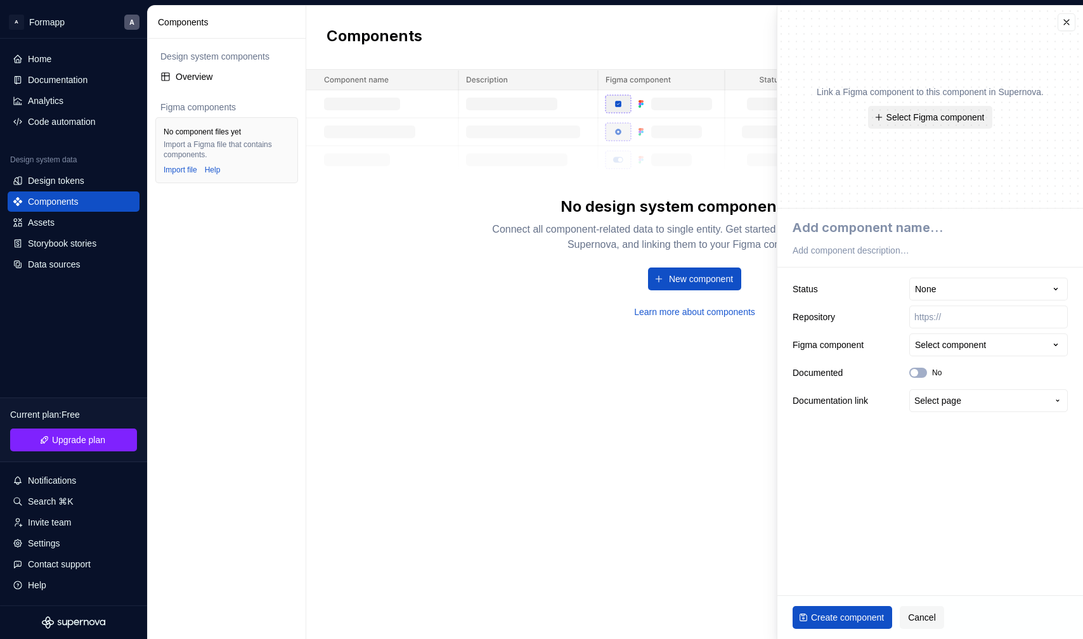
click at [916, 117] on span "Select Figma component" at bounding box center [936, 117] width 98 height 13
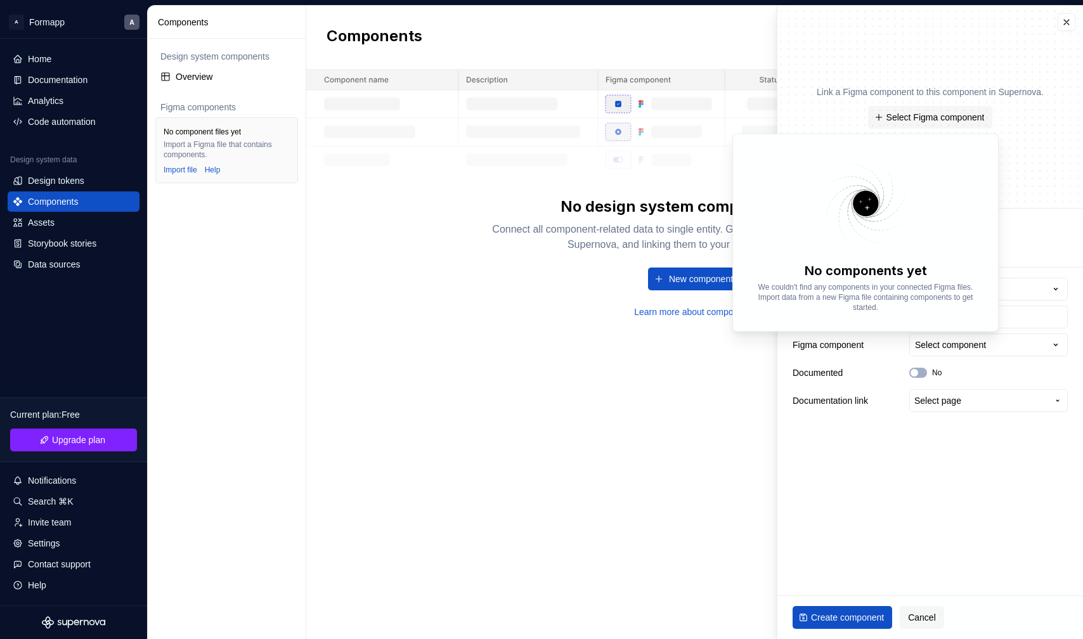
click at [872, 285] on p "We couldn't find any components in your connected Figma files. Import data from…" at bounding box center [865, 297] width 227 height 30
click at [55, 53] on div "Home" at bounding box center [74, 59] width 122 height 13
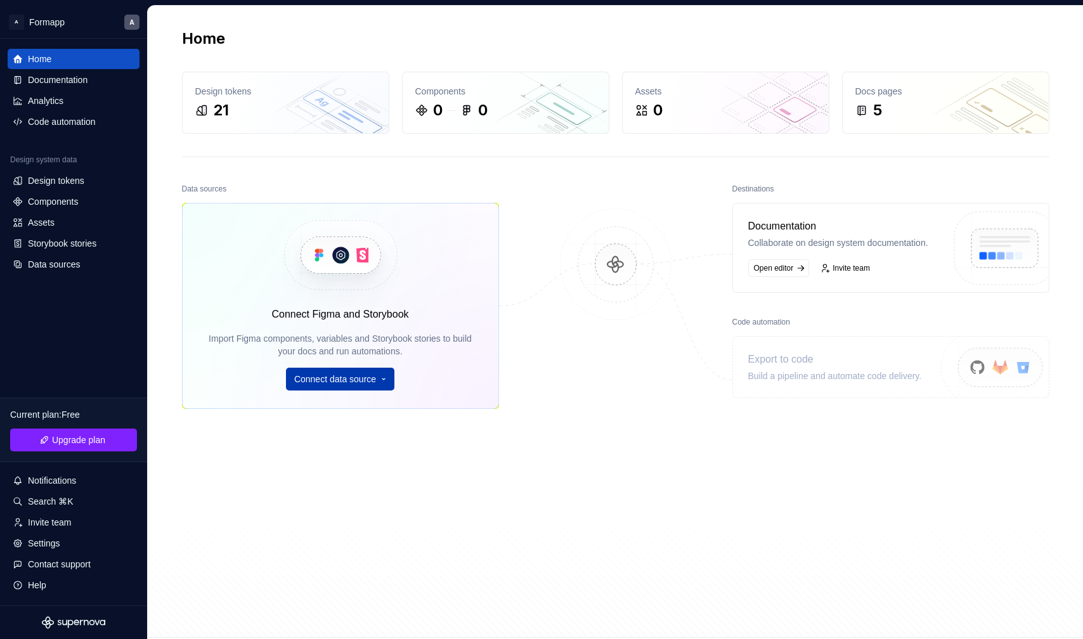
click at [393, 379] on html "A Formapp A Home Documentation Analytics Code automation Design system data Des…" at bounding box center [541, 319] width 1083 height 639
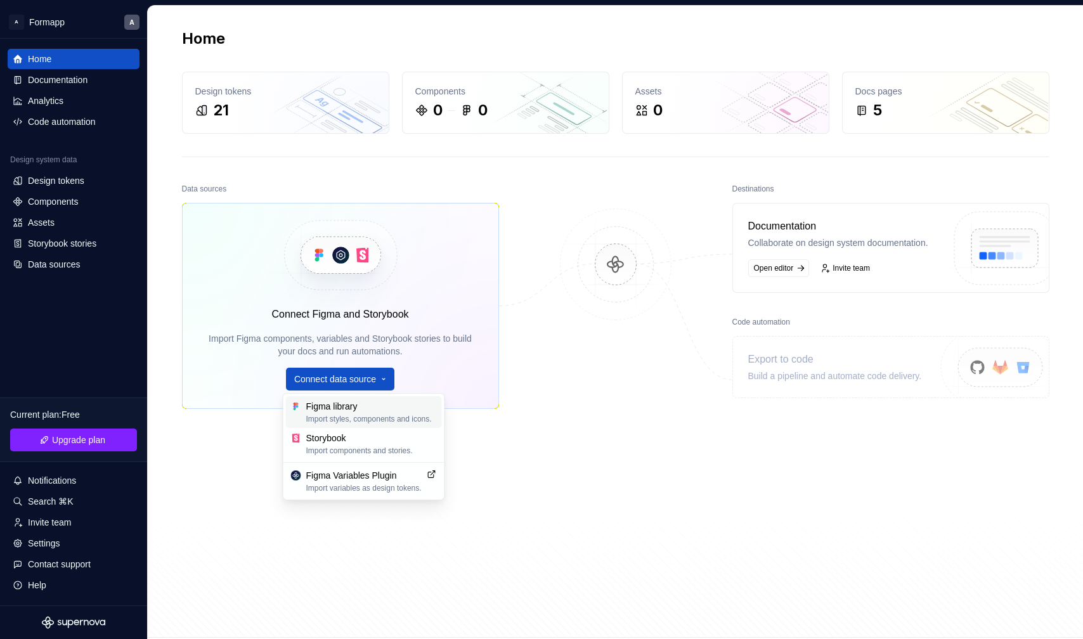
click at [352, 414] on div "Import styles, components and icons." at bounding box center [371, 419] width 131 height 10
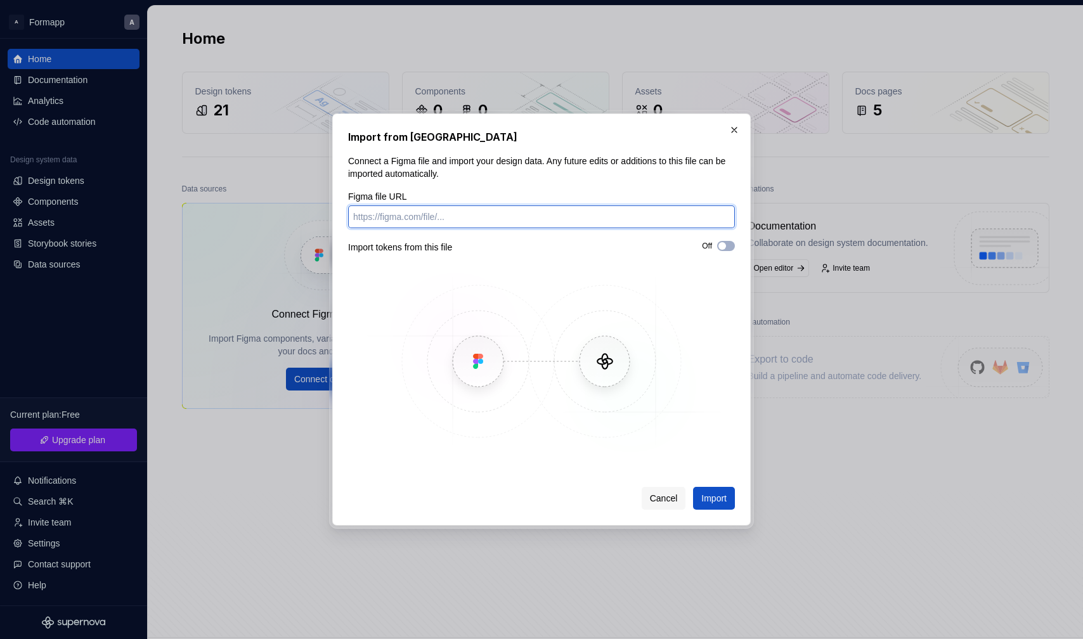
click at [432, 211] on input "Figma file URL" at bounding box center [541, 216] width 387 height 23
paste input "[URL][DOMAIN_NAME]"
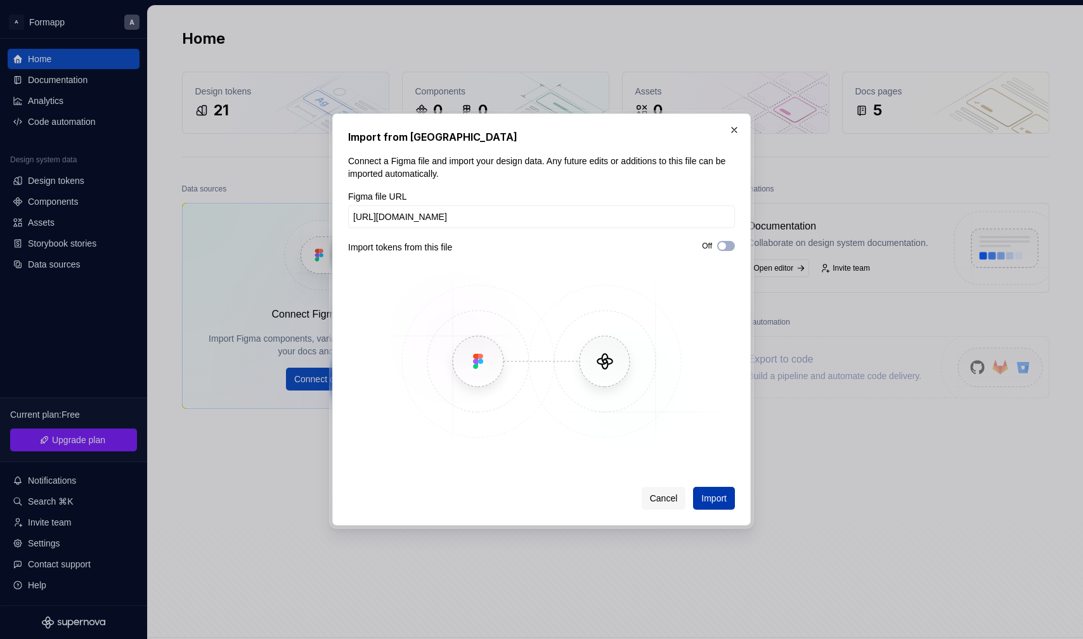
click at [714, 497] on span "Import" at bounding box center [713, 498] width 25 height 13
click at [719, 498] on span "Import" at bounding box center [713, 498] width 25 height 13
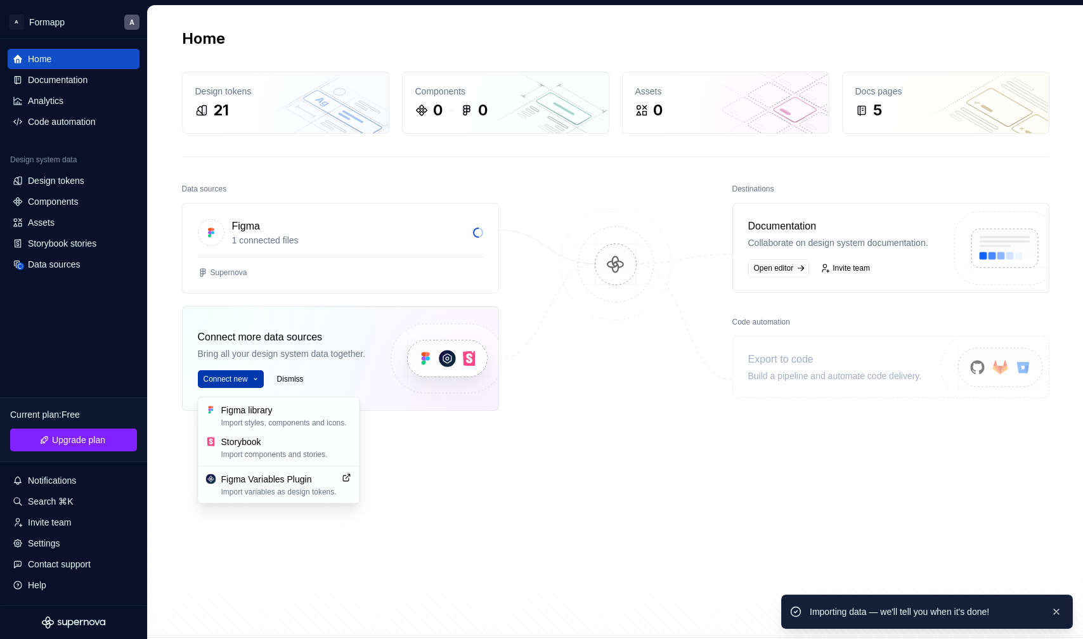
click at [258, 385] on html "A Formapp A Home Documentation Analytics Code automation Design system data Des…" at bounding box center [541, 319] width 1083 height 639
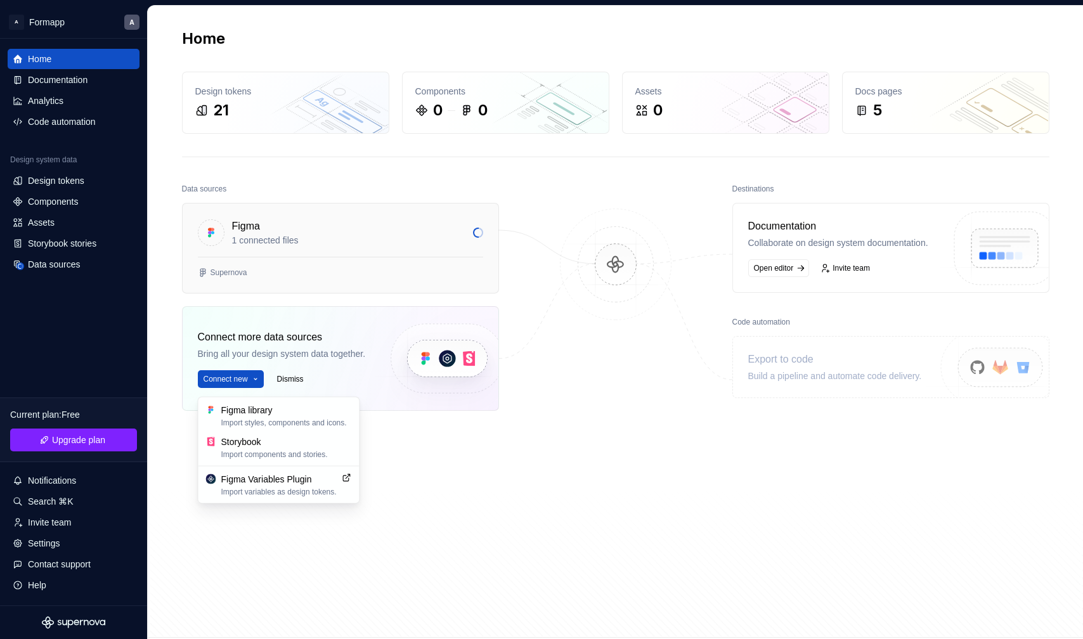
click at [336, 226] on html "A Formapp A Home Documentation Analytics Code automation Design system data Des…" at bounding box center [541, 319] width 1083 height 639
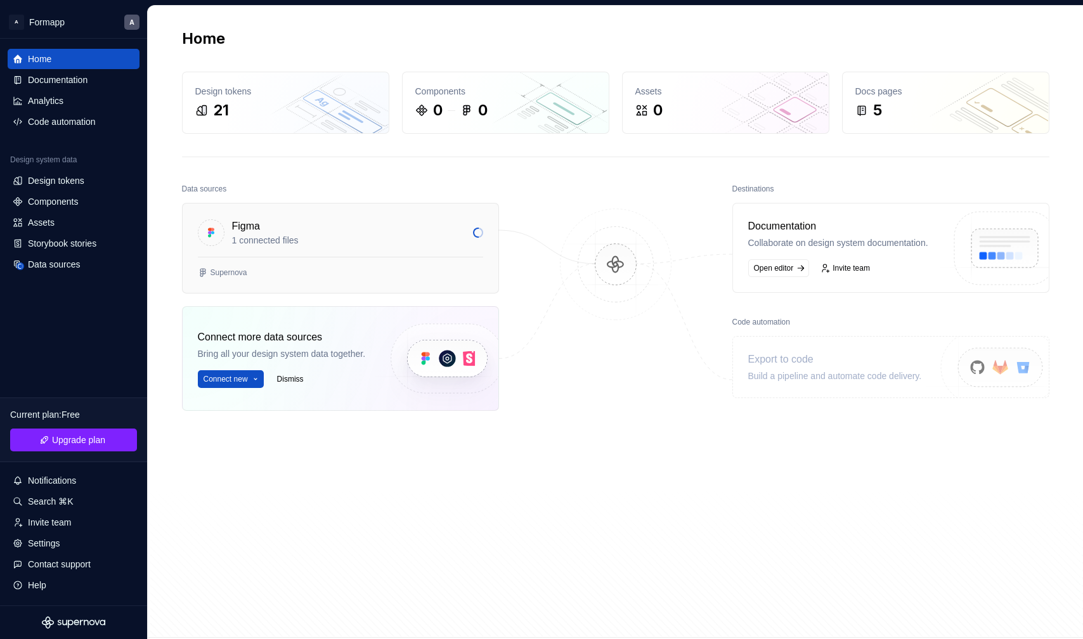
click at [303, 228] on div "Figma" at bounding box center [348, 226] width 233 height 15
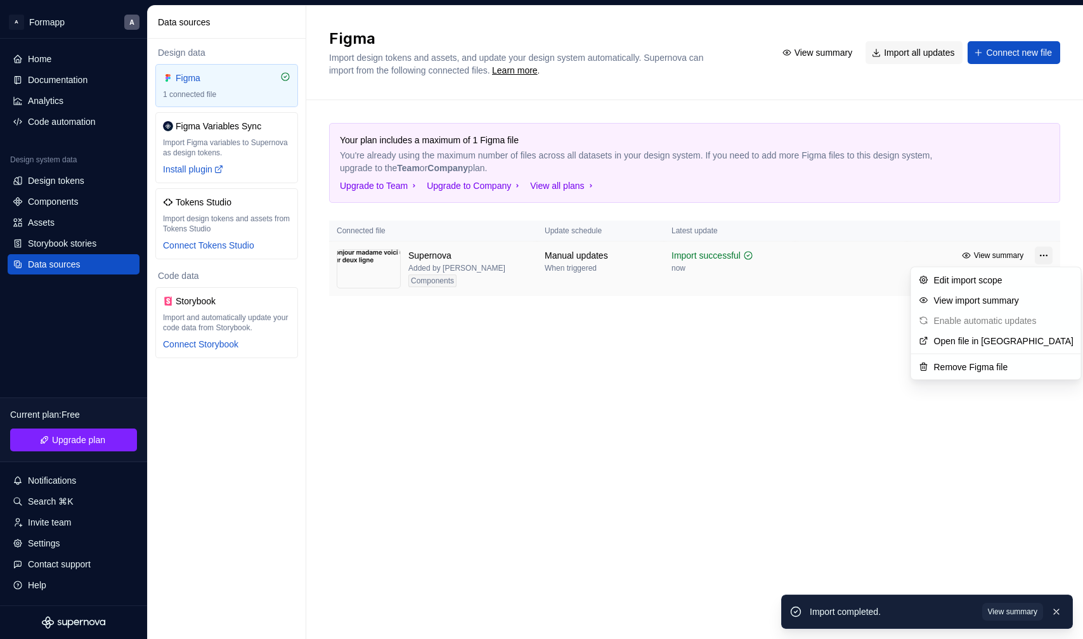
click at [916, 259] on html "A Formapp A Home Documentation Analytics Code automation Design system data Des…" at bounding box center [541, 319] width 1083 height 639
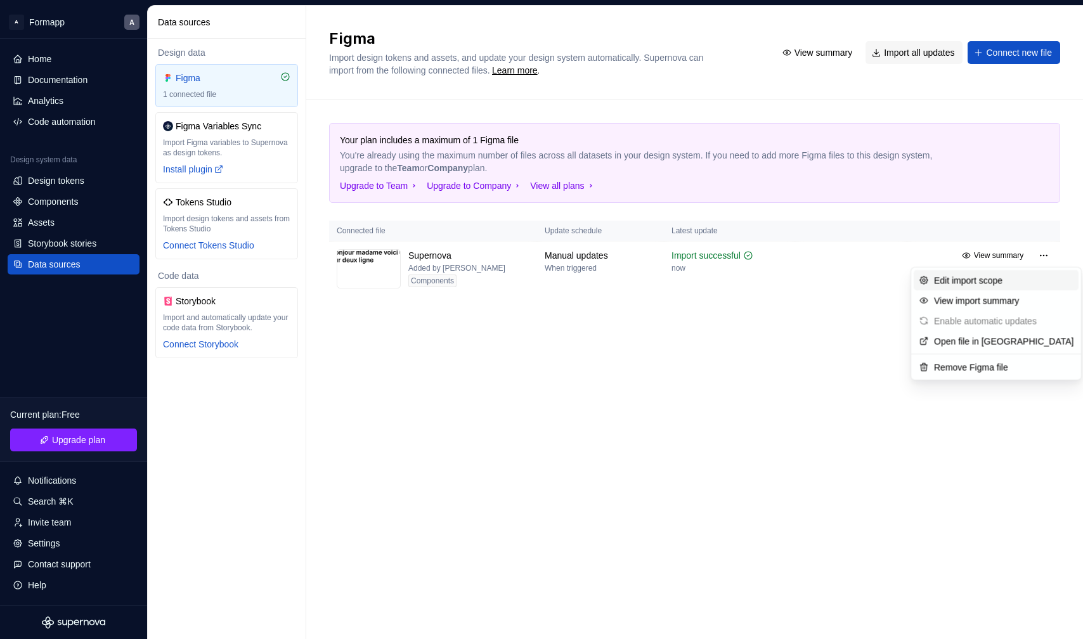
click at [916, 287] on div "Edit import scope" at bounding box center [996, 280] width 165 height 20
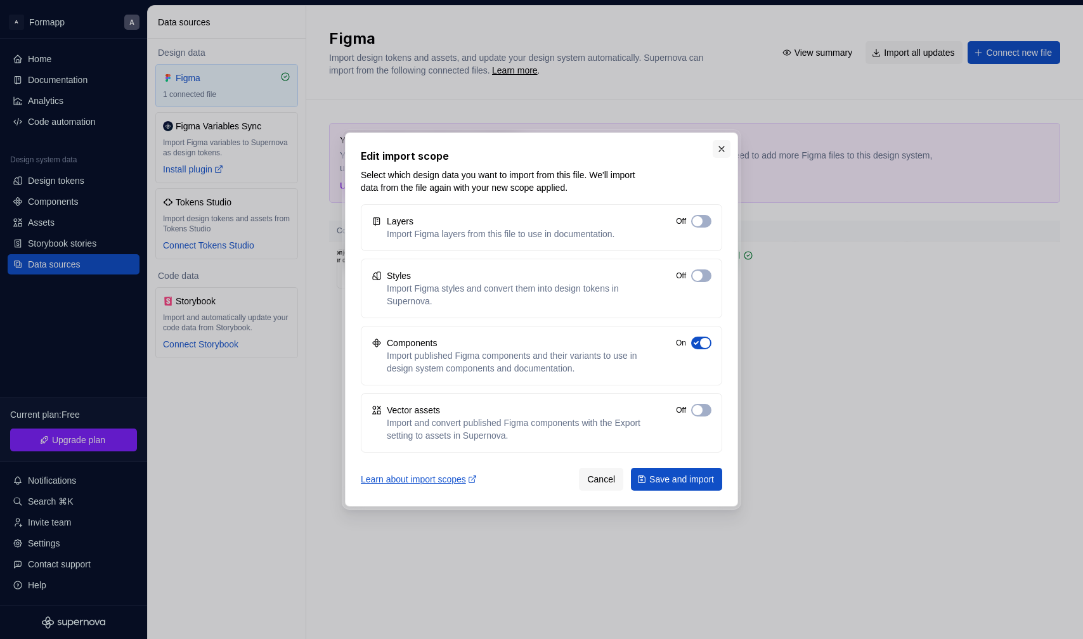
click at [729, 148] on button "button" at bounding box center [722, 149] width 18 height 18
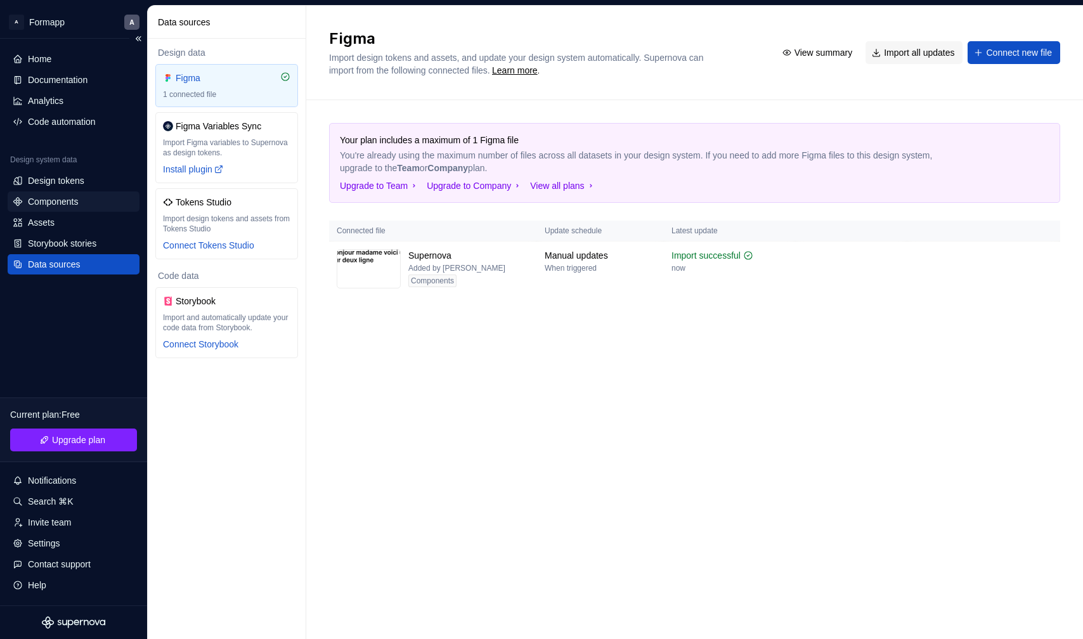
click at [66, 207] on div "Components" at bounding box center [53, 201] width 50 height 13
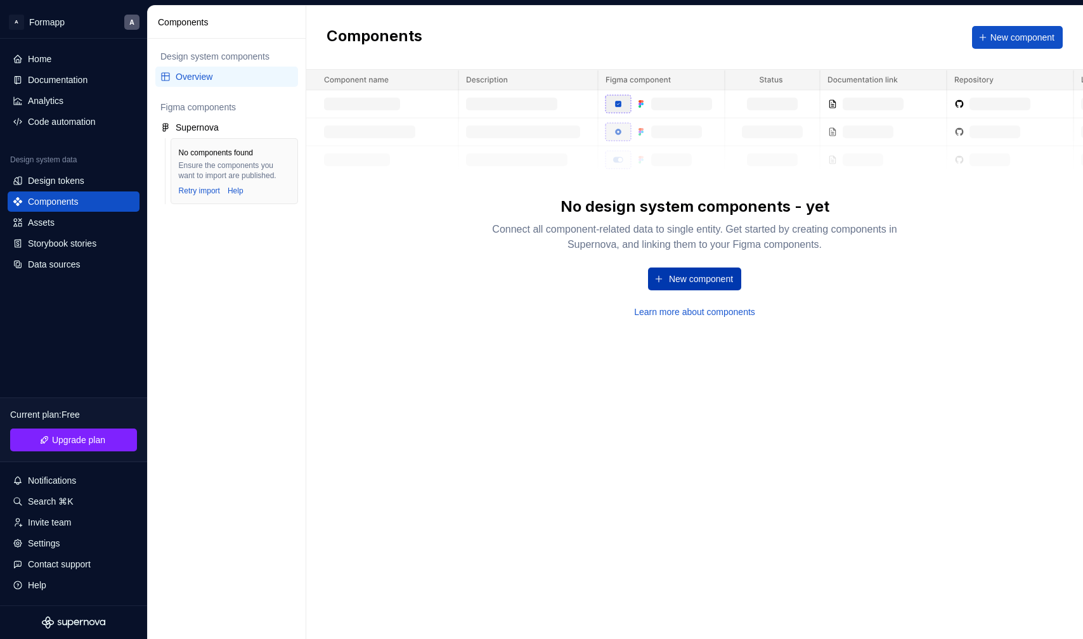
click at [696, 282] on span "New component" at bounding box center [701, 279] width 64 height 13
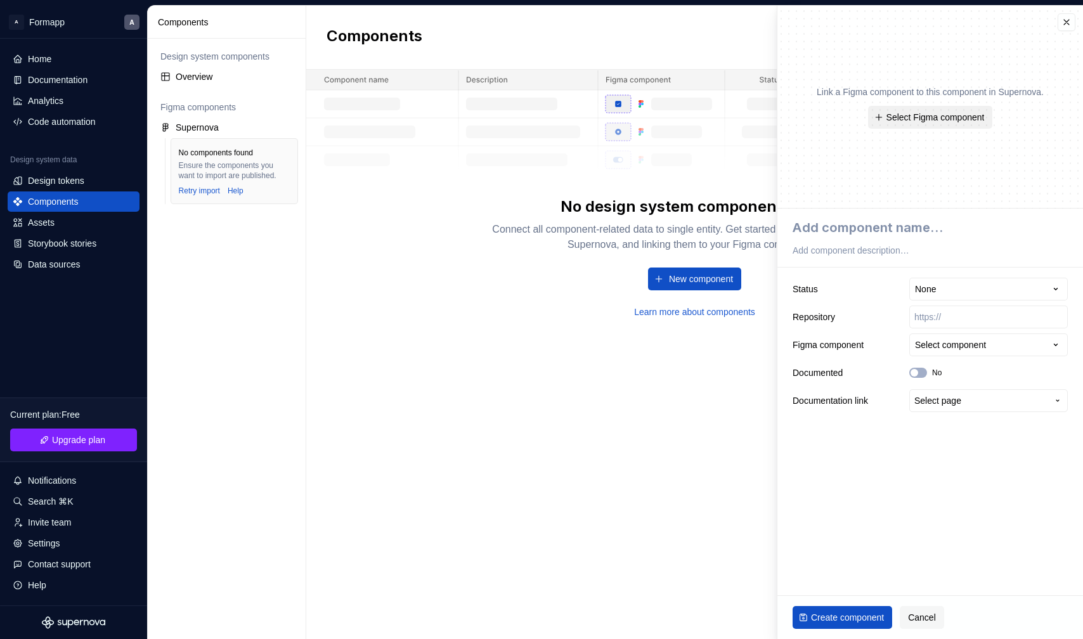
click at [916, 115] on span "Select Figma component" at bounding box center [936, 117] width 98 height 13
click at [916, 506] on fieldset "**********" at bounding box center [931, 424] width 306 height 431
click at [916, 344] on div "Select component" at bounding box center [950, 345] width 71 height 13
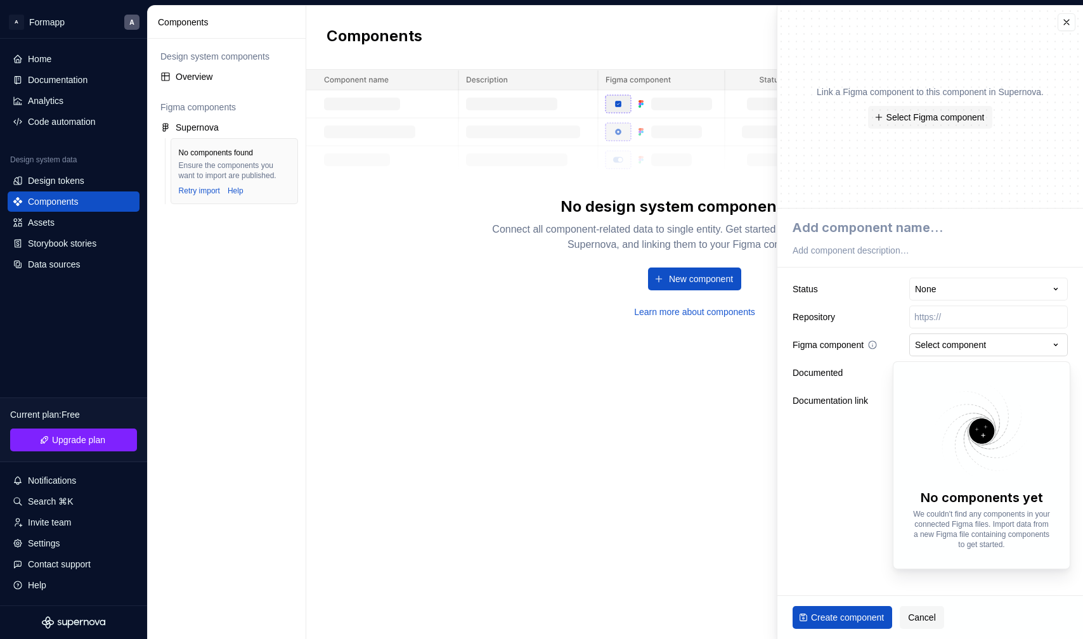
click at [916, 344] on html "**********" at bounding box center [541, 319] width 1083 height 639
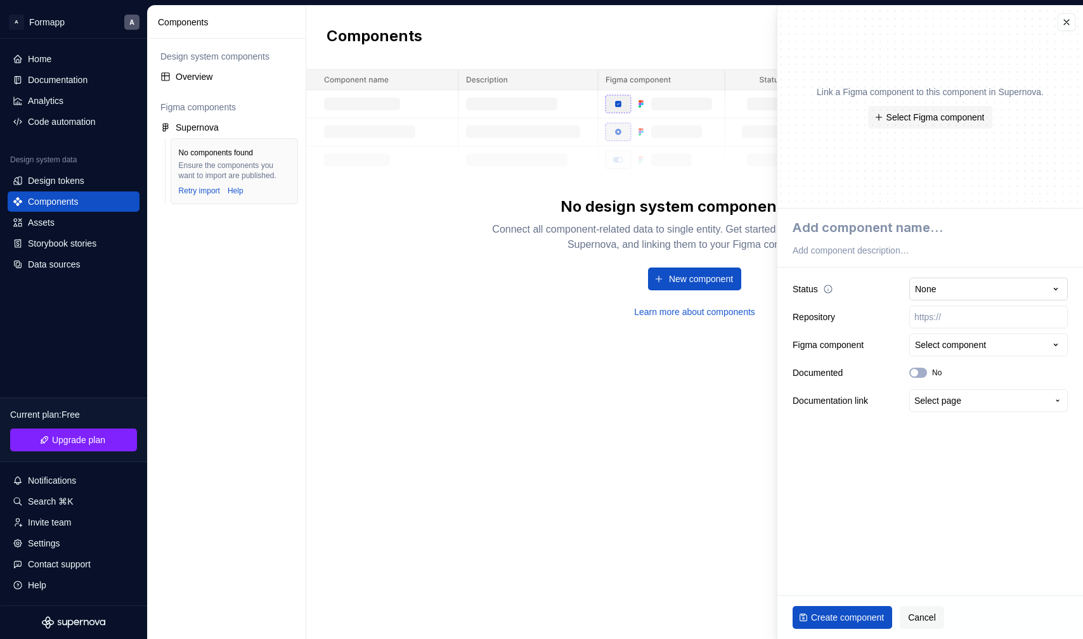
click at [916, 297] on html "**********" at bounding box center [541, 319] width 1083 height 639
click at [916, 292] on html "**********" at bounding box center [541, 319] width 1083 height 639
click at [916, 398] on span "Select page" at bounding box center [981, 400] width 133 height 13
click at [800, 502] on html "**********" at bounding box center [541, 319] width 1083 height 639
click at [655, 311] on link "Learn more about components" at bounding box center [694, 312] width 121 height 13
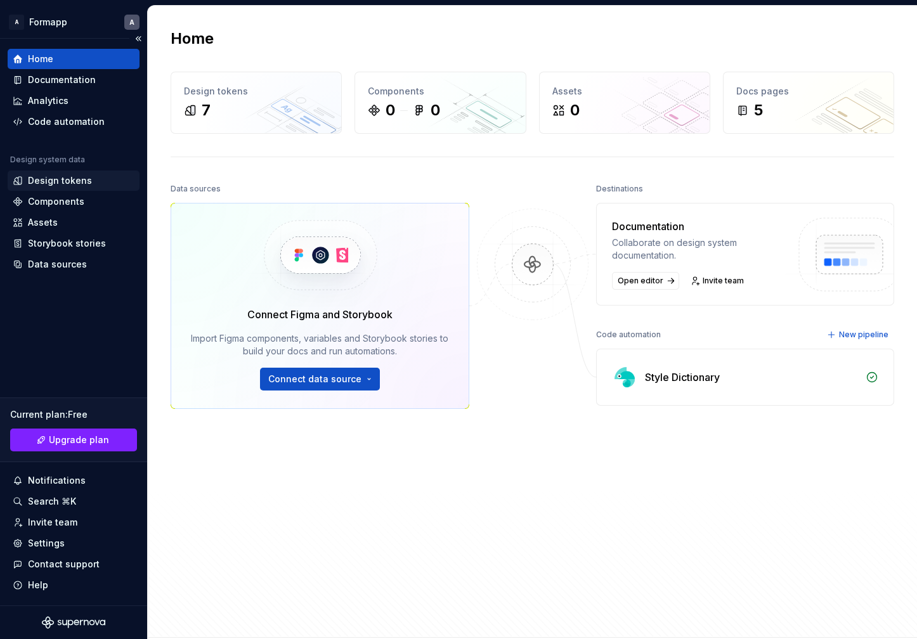
click at [56, 182] on div "Design tokens" at bounding box center [60, 180] width 64 height 13
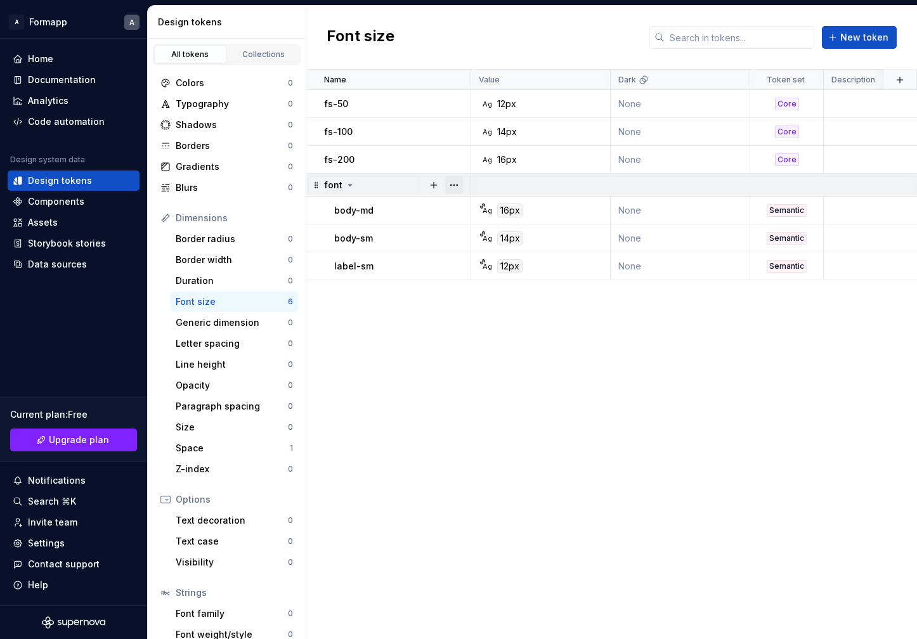
click at [449, 183] on button "button" at bounding box center [454, 185] width 18 height 18
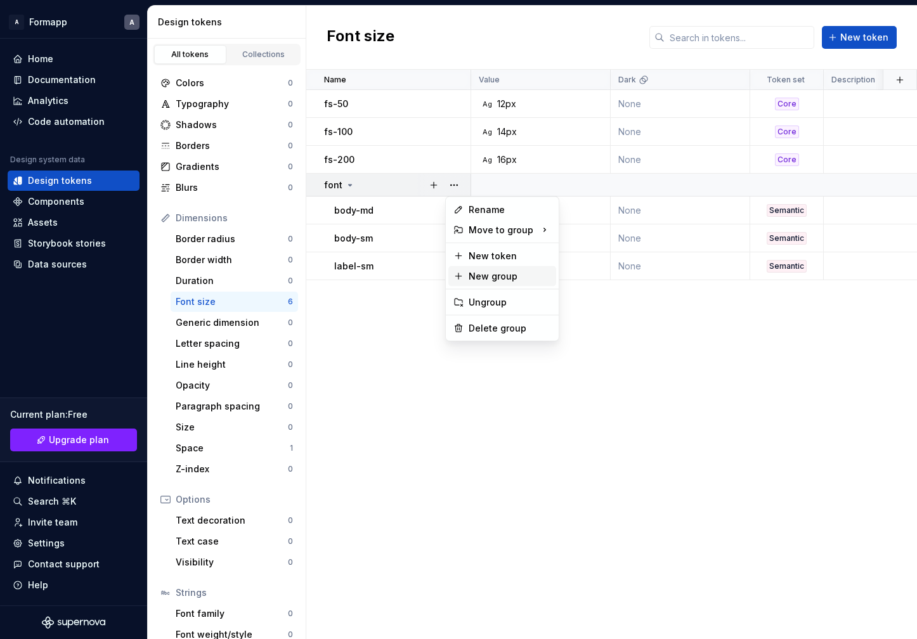
click at [497, 277] on div "New group" at bounding box center [510, 276] width 82 height 13
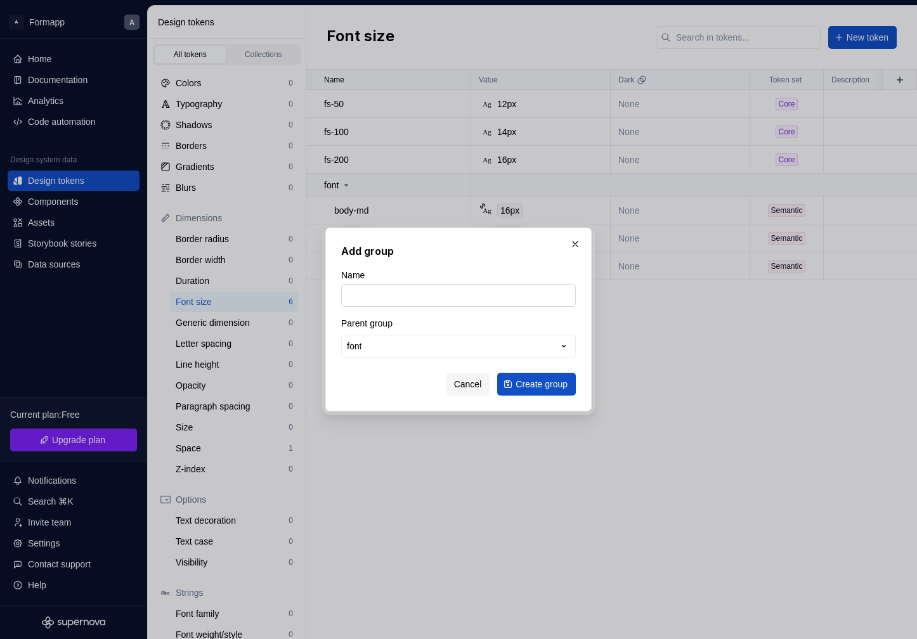
click at [475, 294] on input "Name" at bounding box center [458, 295] width 235 height 23
type input "font-size"
click at [538, 386] on span "Create group" at bounding box center [542, 384] width 52 height 13
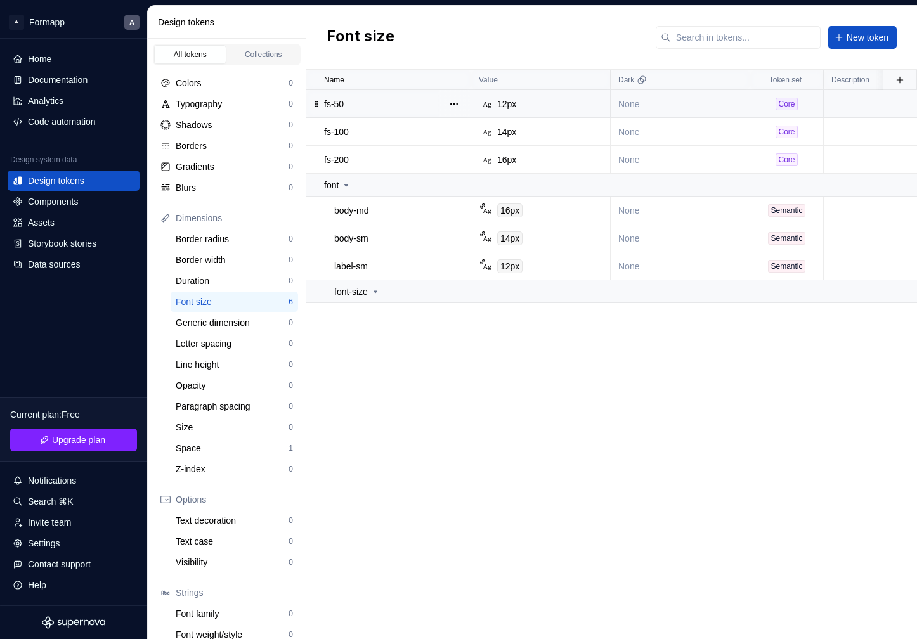
drag, startPoint x: 318, startPoint y: 96, endPoint x: 326, endPoint y: 91, distance: 8.8
click at [326, 91] on td "fs-50" at bounding box center [388, 104] width 165 height 28
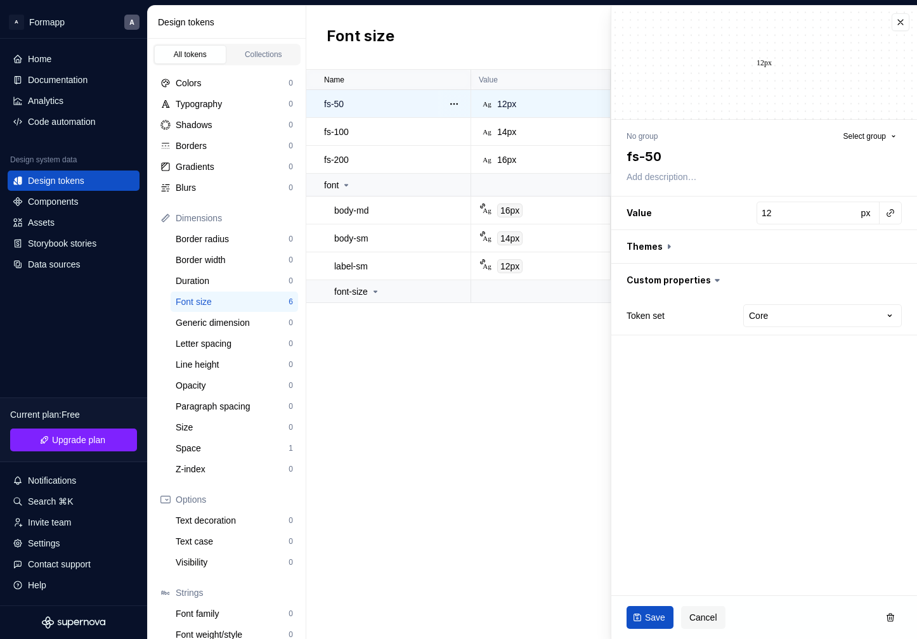
click at [317, 105] on td "fs-50" at bounding box center [388, 104] width 165 height 28
type textarea "*"
click at [434, 476] on div "Name Value Dark Token set Description Last updated fs-50 Ag 12px None Core 5 mi…" at bounding box center [611, 355] width 611 height 570
click at [899, 18] on button "button" at bounding box center [901, 22] width 18 height 18
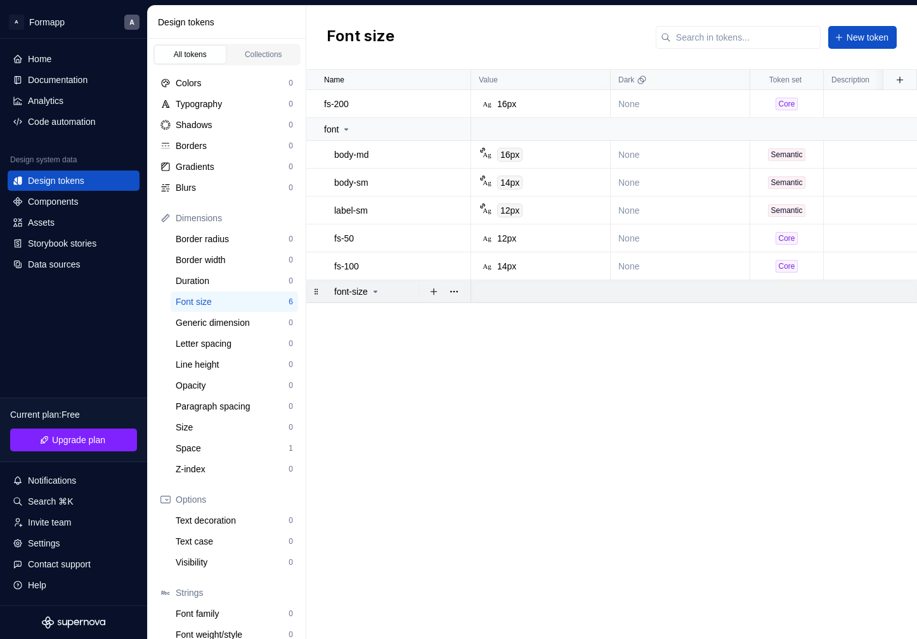
click at [377, 291] on icon at bounding box center [375, 291] width 3 height 1
click at [453, 290] on button "button" at bounding box center [454, 292] width 18 height 18
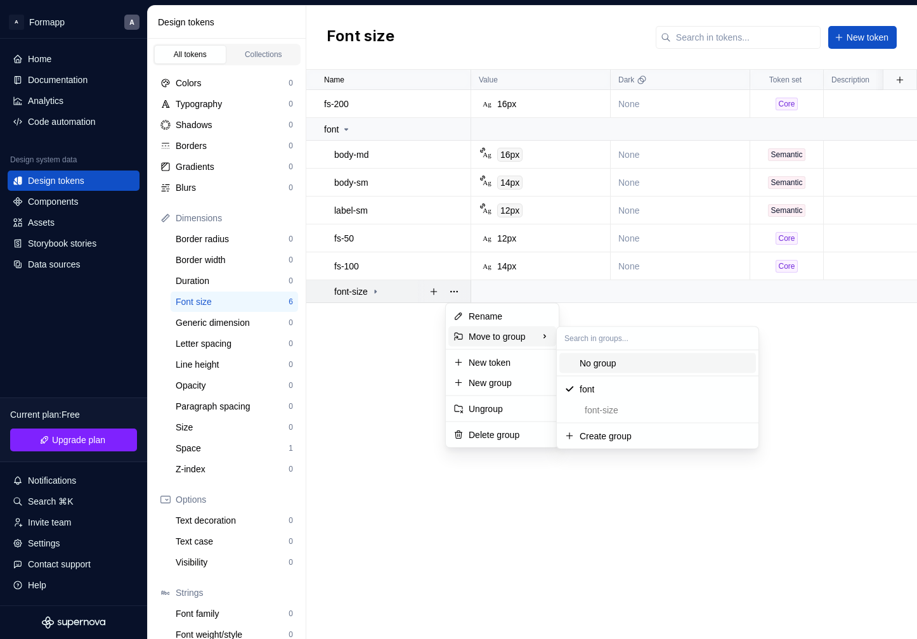
click at [613, 363] on div "No group" at bounding box center [598, 363] width 37 height 13
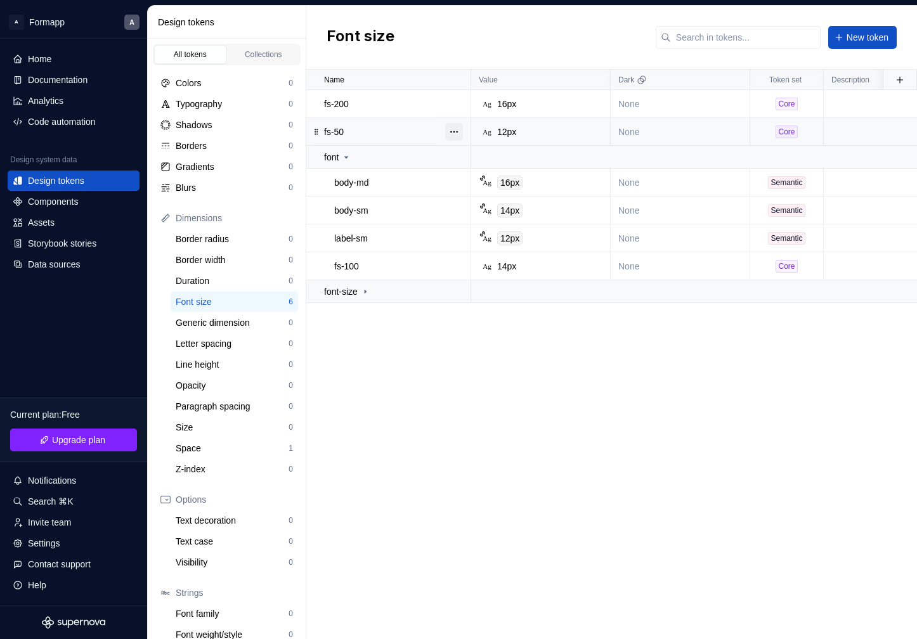
click at [459, 132] on button "button" at bounding box center [454, 132] width 18 height 18
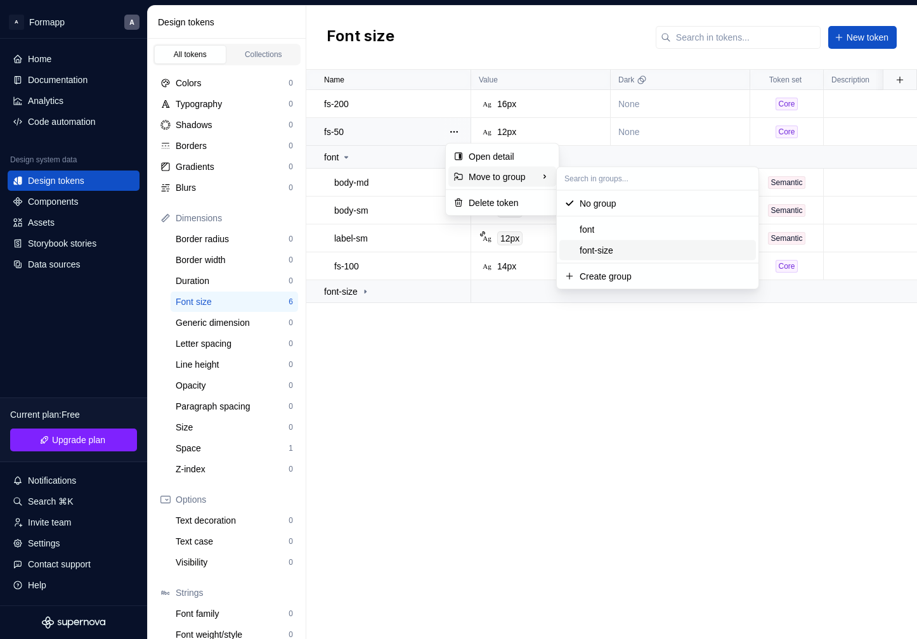
click at [636, 247] on div "font-size" at bounding box center [665, 250] width 171 height 13
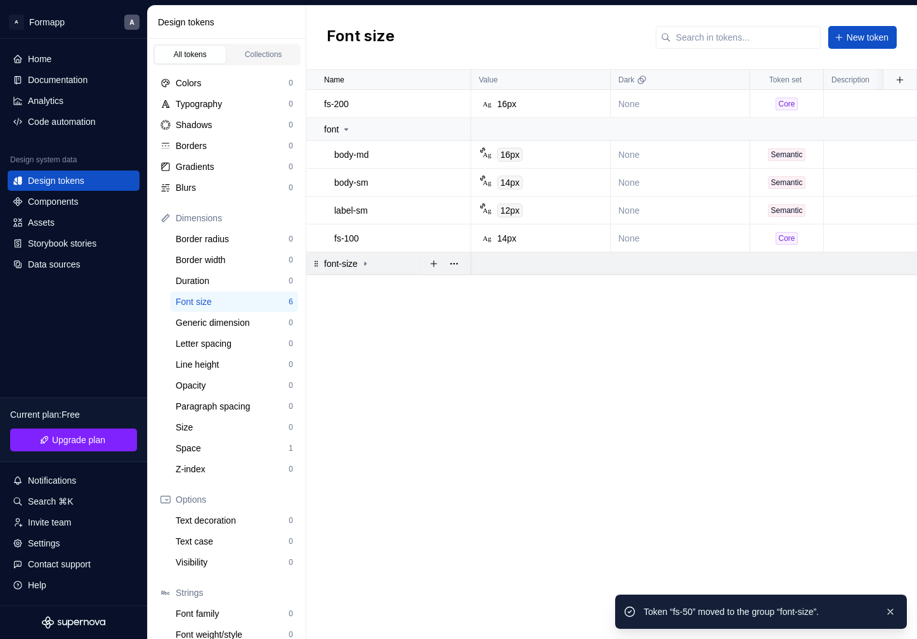
click at [369, 259] on icon at bounding box center [365, 264] width 10 height 10
click at [448, 238] on button "button" at bounding box center [454, 239] width 18 height 18
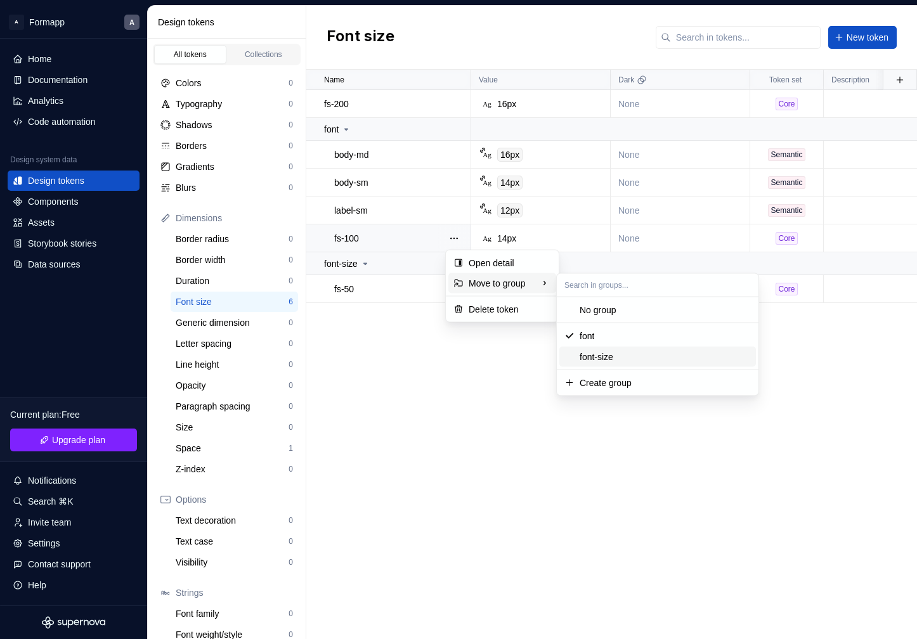
click at [604, 351] on div "font-size" at bounding box center [597, 357] width 34 height 13
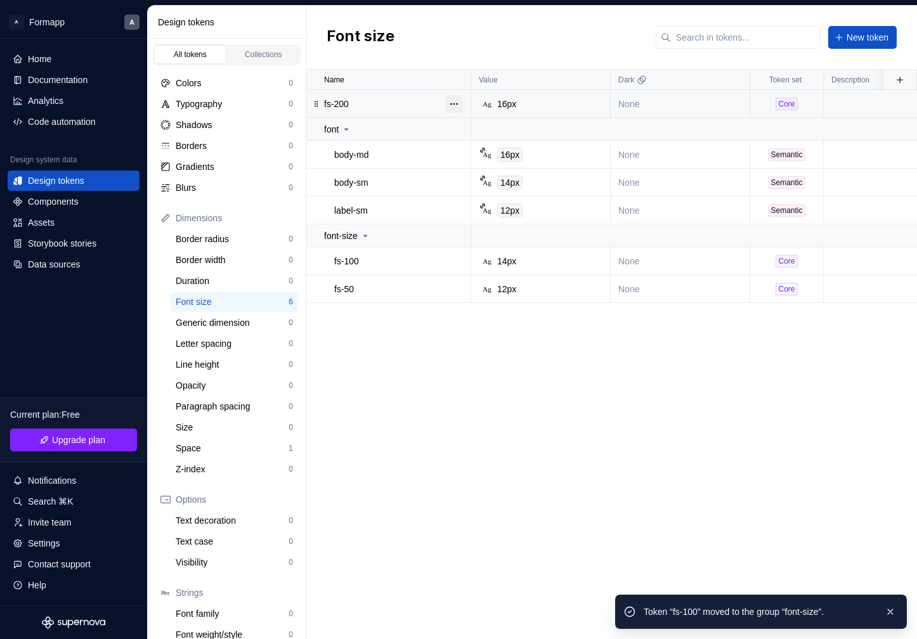
click at [457, 101] on button "button" at bounding box center [454, 104] width 18 height 18
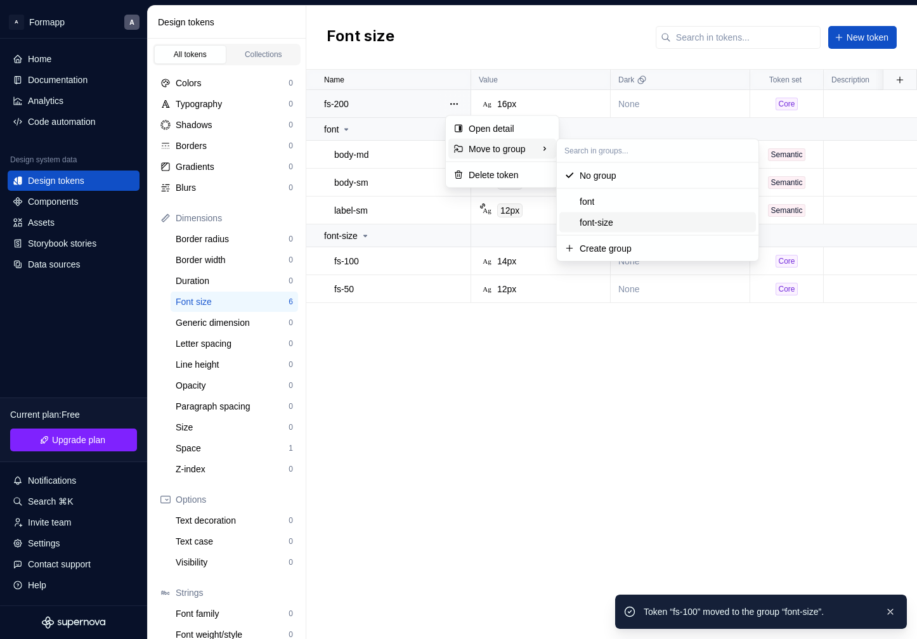
click at [633, 223] on div "font-size" at bounding box center [665, 222] width 171 height 13
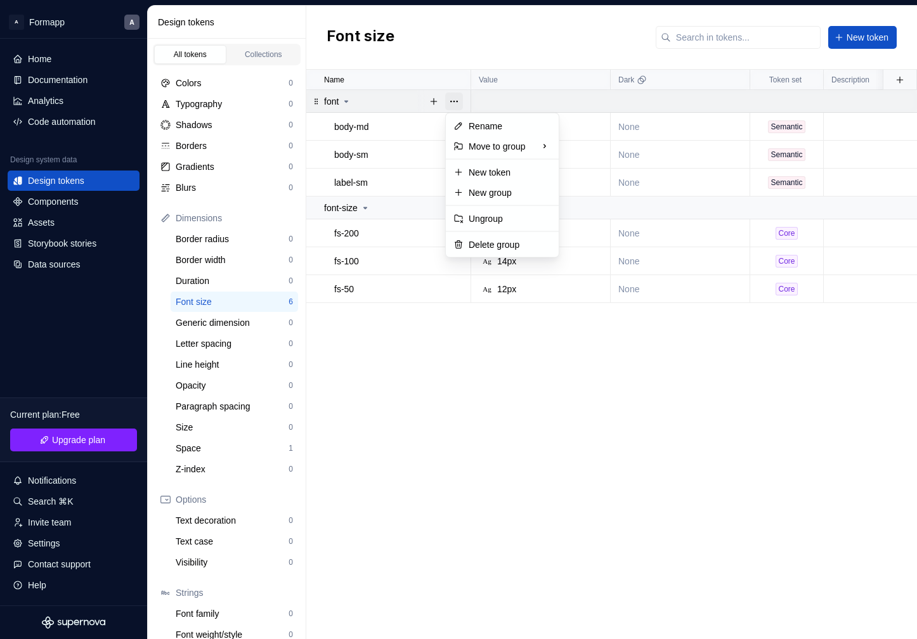
click at [452, 106] on button "button" at bounding box center [454, 102] width 18 height 18
click at [510, 123] on div "Rename" at bounding box center [510, 126] width 82 height 13
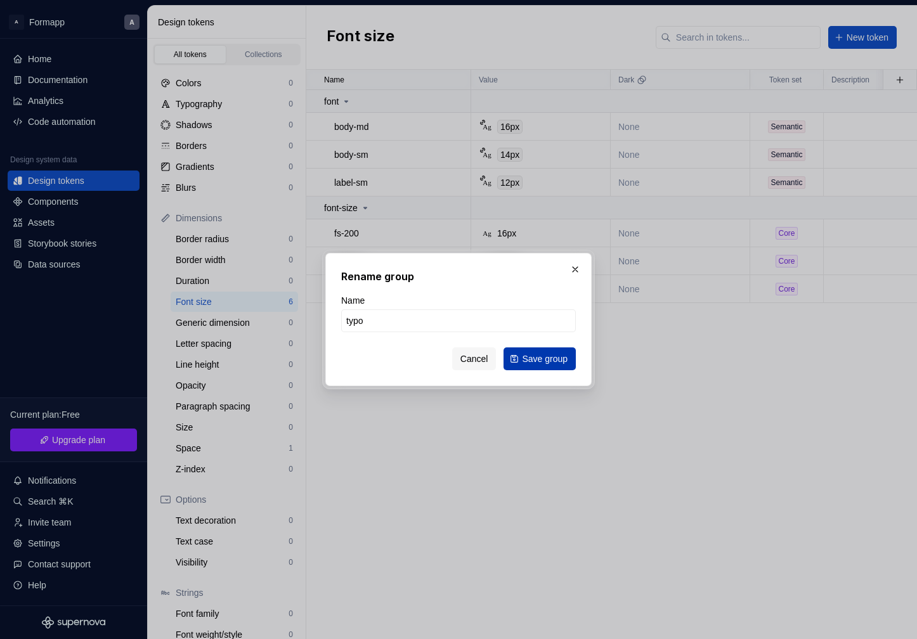
type input "typo"
click at [554, 357] on span "Save group" at bounding box center [545, 359] width 46 height 13
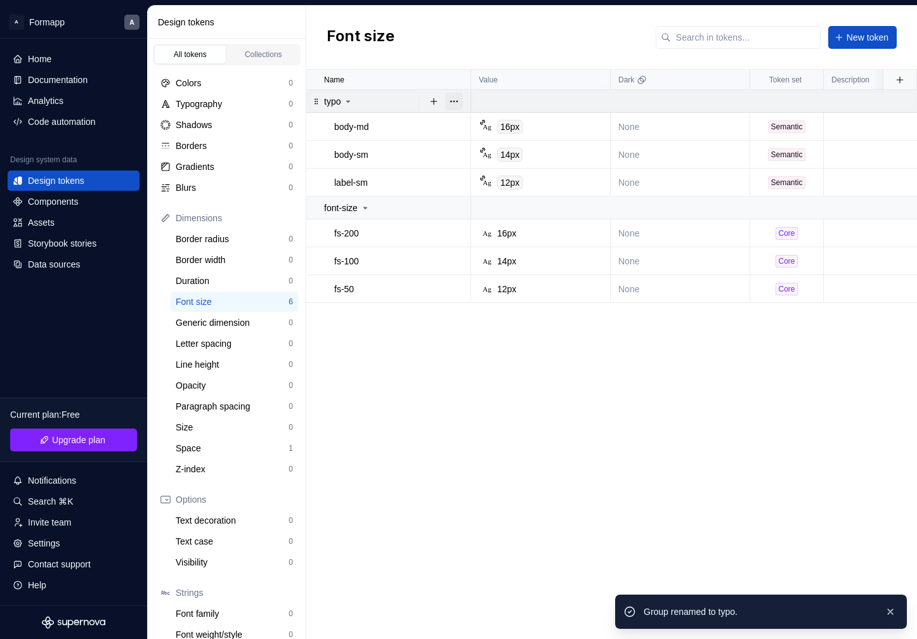
click at [457, 102] on button "button" at bounding box center [454, 102] width 18 height 18
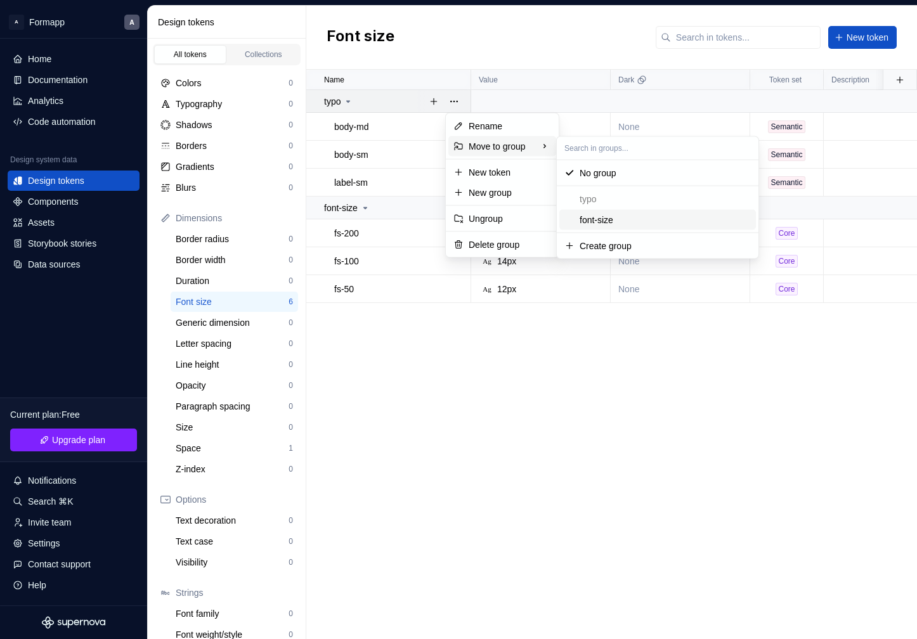
click at [599, 222] on div "font-size" at bounding box center [597, 220] width 34 height 13
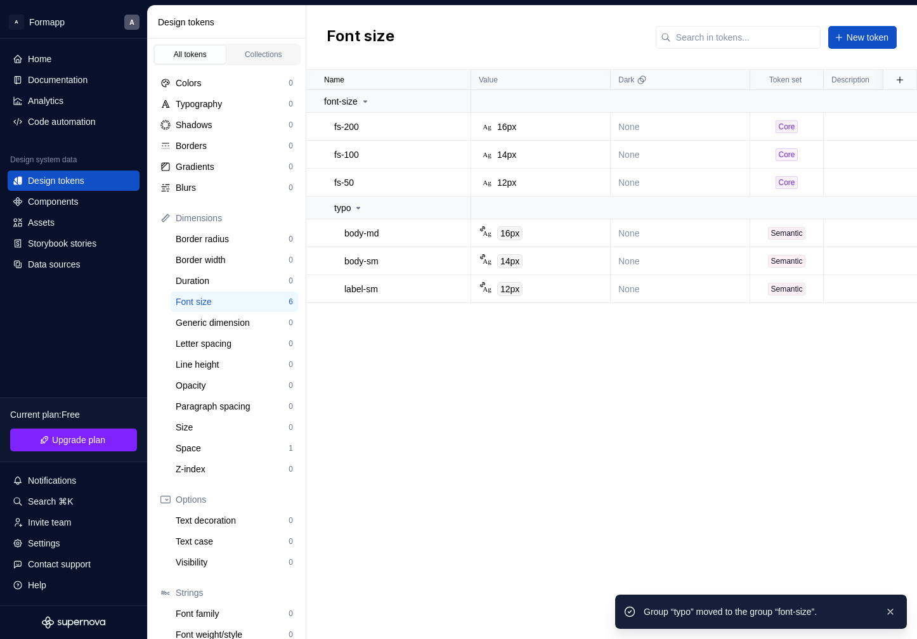
click at [430, 372] on div "Name Value Dark Token set Description Last updated font-size fs-200 Ag 16px Non…" at bounding box center [611, 355] width 611 height 570
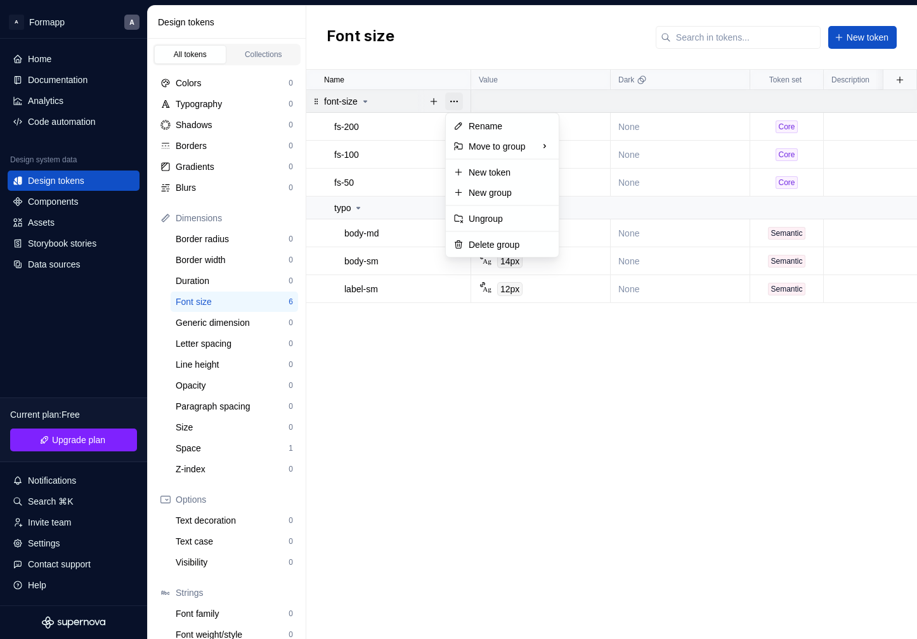
click at [459, 103] on button "button" at bounding box center [454, 102] width 18 height 18
click at [516, 221] on div "Ungroup" at bounding box center [510, 218] width 82 height 13
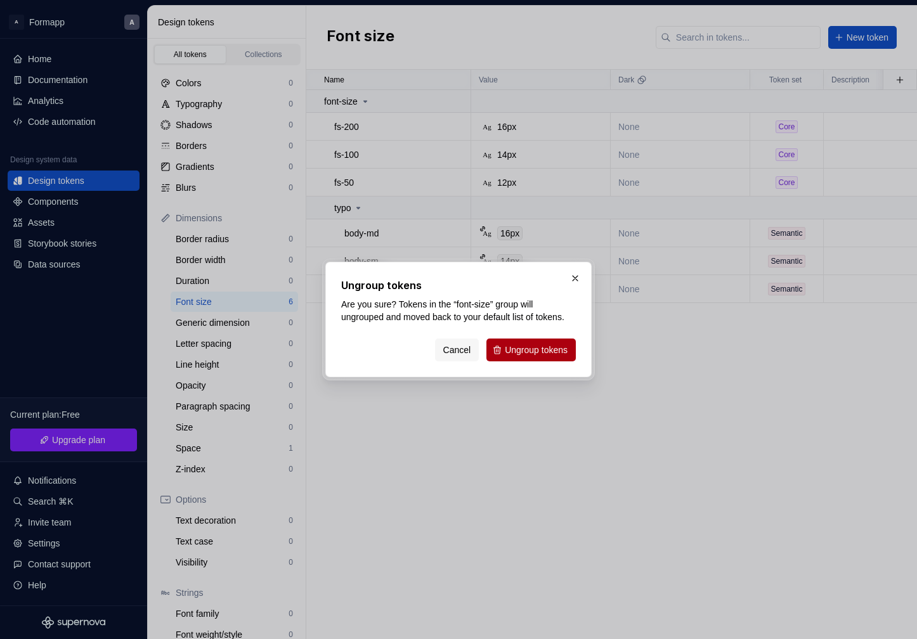
click at [528, 356] on span "Ungroup tokens" at bounding box center [536, 350] width 63 height 13
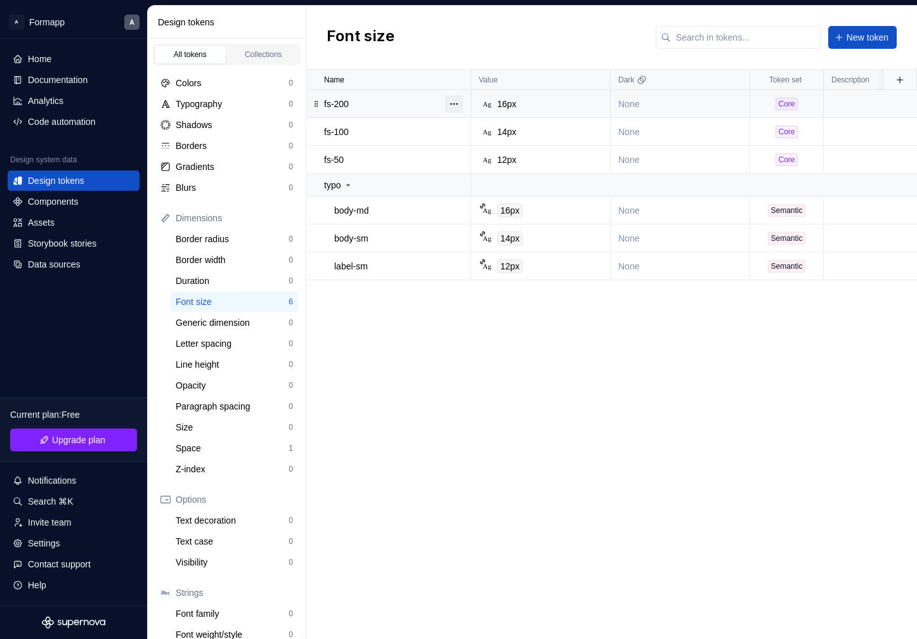
click at [450, 101] on button "button" at bounding box center [454, 104] width 18 height 18
click at [348, 434] on html "A Formapp A Home Documentation Analytics Code automation Design system data Des…" at bounding box center [458, 319] width 917 height 639
click at [218, 107] on div "Typography" at bounding box center [232, 104] width 113 height 13
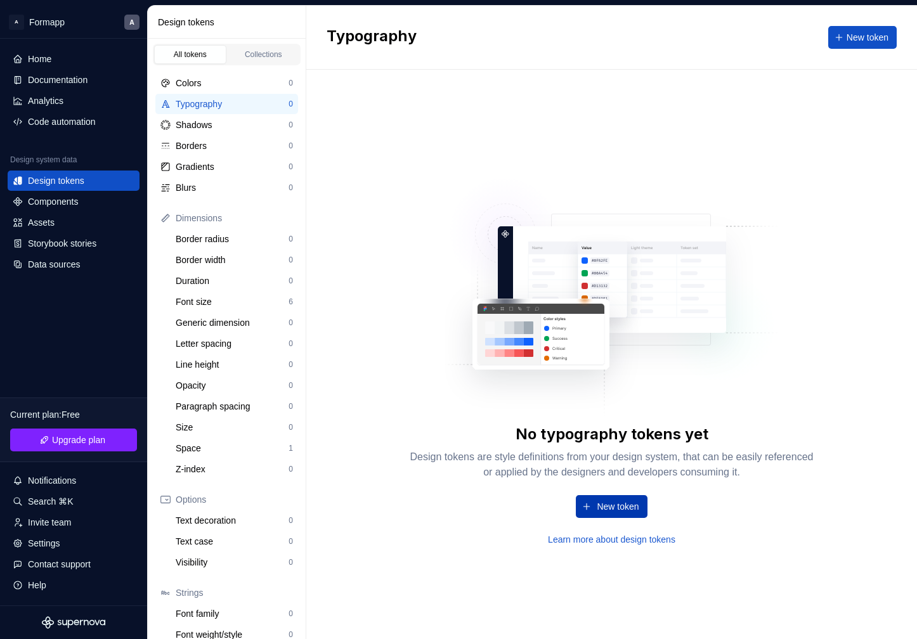
click at [612, 514] on button "New token" at bounding box center [611, 506] width 71 height 23
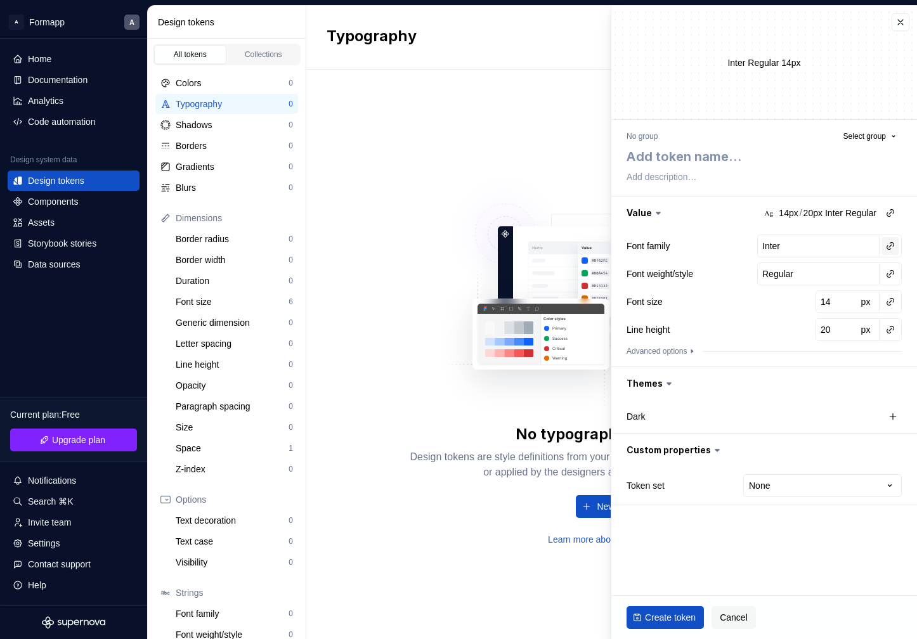
click at [890, 246] on button "button" at bounding box center [891, 246] width 18 height 18
click at [704, 255] on html "A Formapp A Home Documentation Analytics Code automation Design system data Des…" at bounding box center [458, 319] width 917 height 639
click at [887, 278] on button "button" at bounding box center [891, 274] width 18 height 18
click at [705, 276] on html "A Formapp A Home Documentation Analytics Code automation Design system data Des…" at bounding box center [458, 319] width 917 height 639
click at [889, 306] on button "button" at bounding box center [891, 302] width 18 height 18
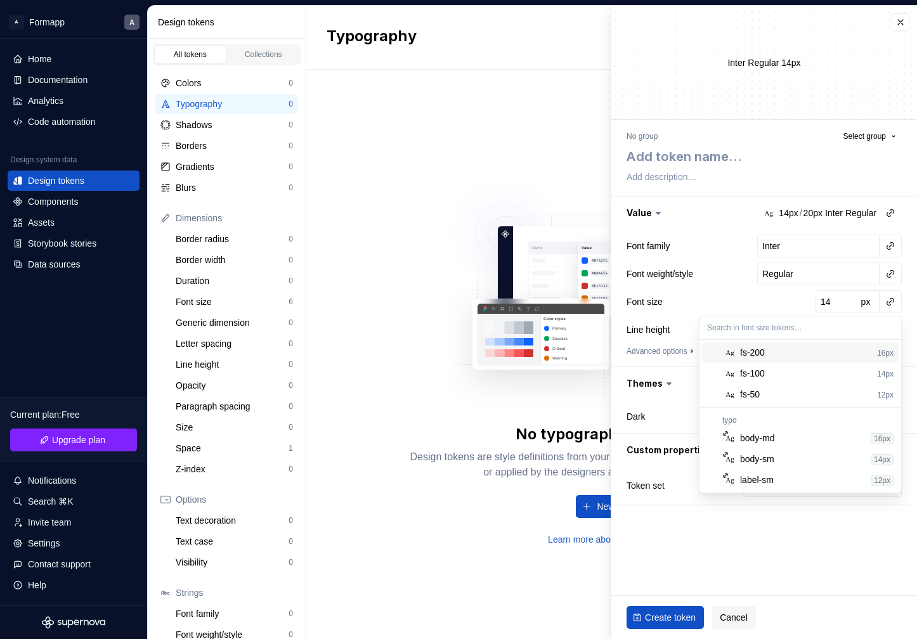
click at [771, 353] on div "fs-200" at bounding box center [806, 352] width 132 height 13
type textarea "*"
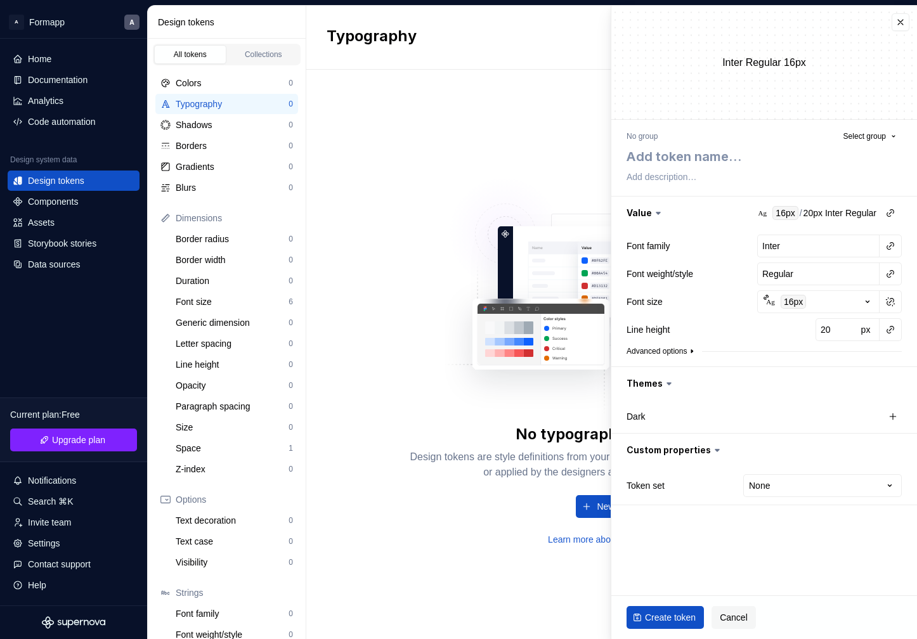
click at [696, 348] on icon "button" at bounding box center [692, 351] width 10 height 10
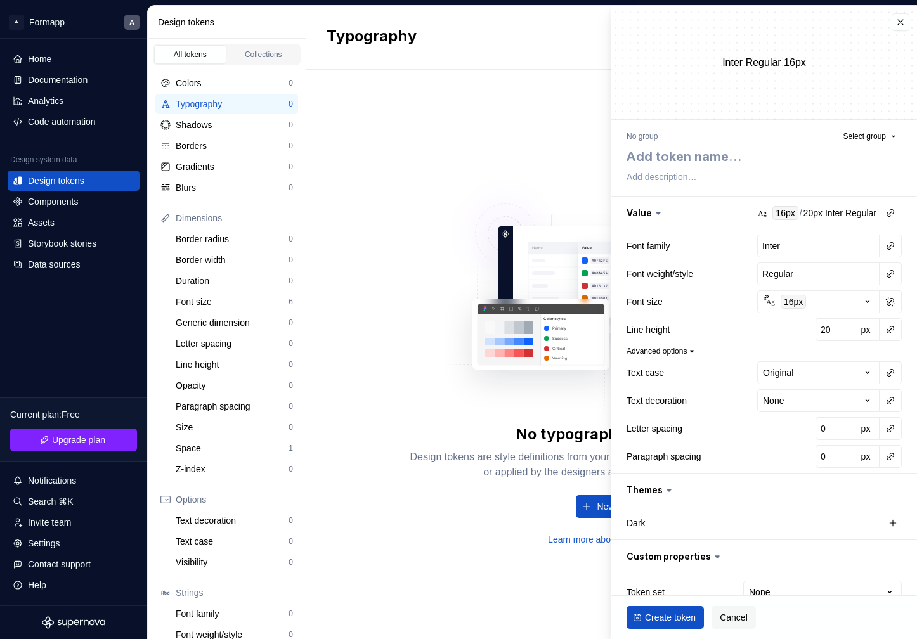
click at [696, 348] on icon "button" at bounding box center [692, 351] width 10 height 10
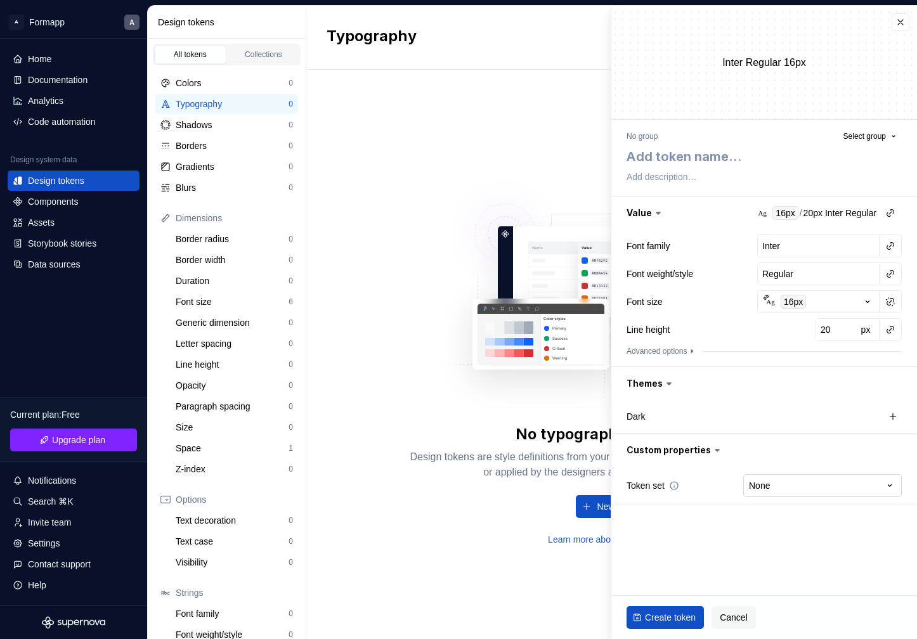
click at [785, 496] on html "A Formapp A Home Documentation Analytics Code automation Design system data Des…" at bounding box center [458, 319] width 917 height 639
select select "**********"
click at [672, 162] on textarea at bounding box center [761, 156] width 275 height 23
type textarea "*"
type textarea "b"
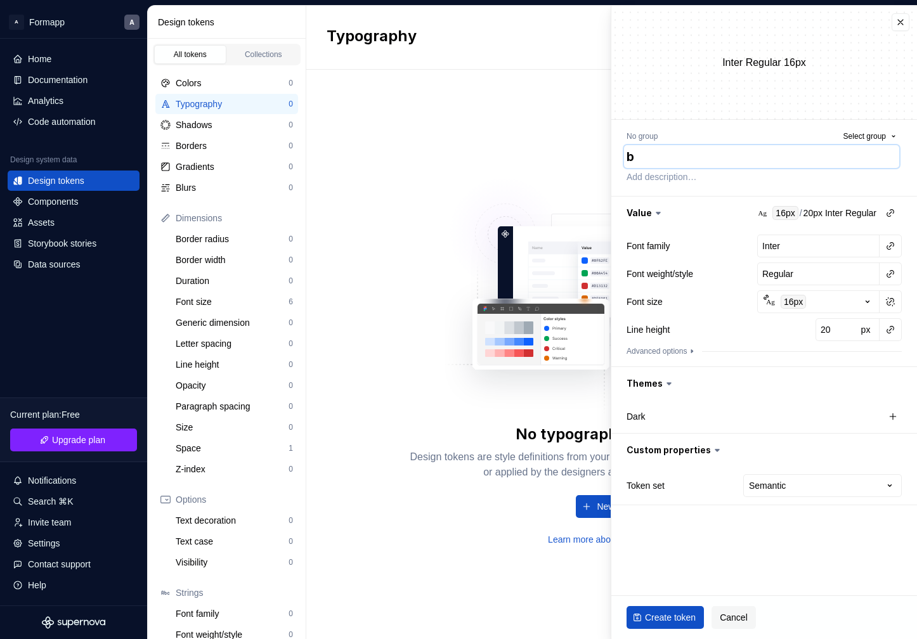
type textarea "*"
type textarea "bo"
type textarea "*"
type textarea "bod"
type textarea "*"
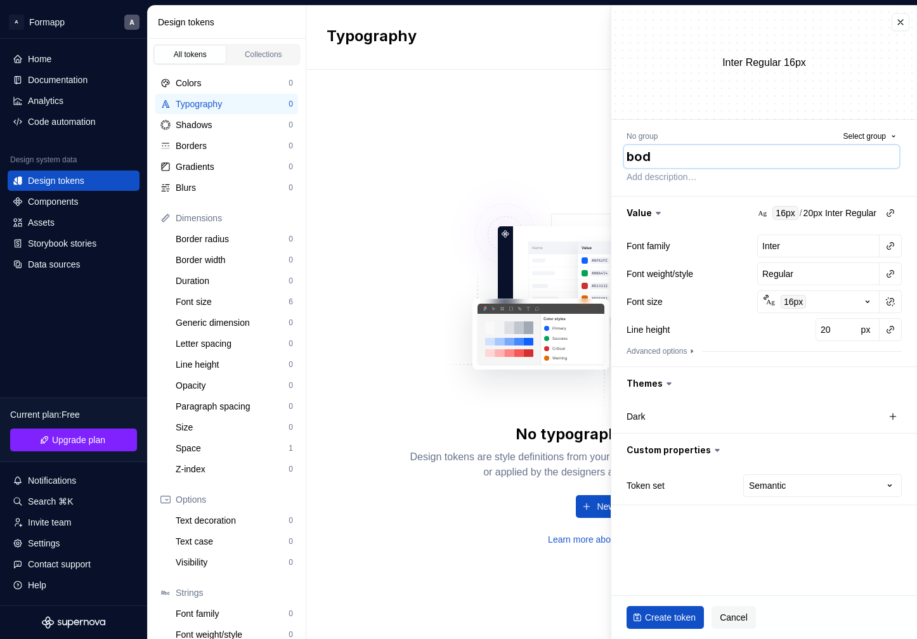
type textarea "body"
type textarea "*"
type textarea "body-"
type textarea "*"
type textarea "body-m"
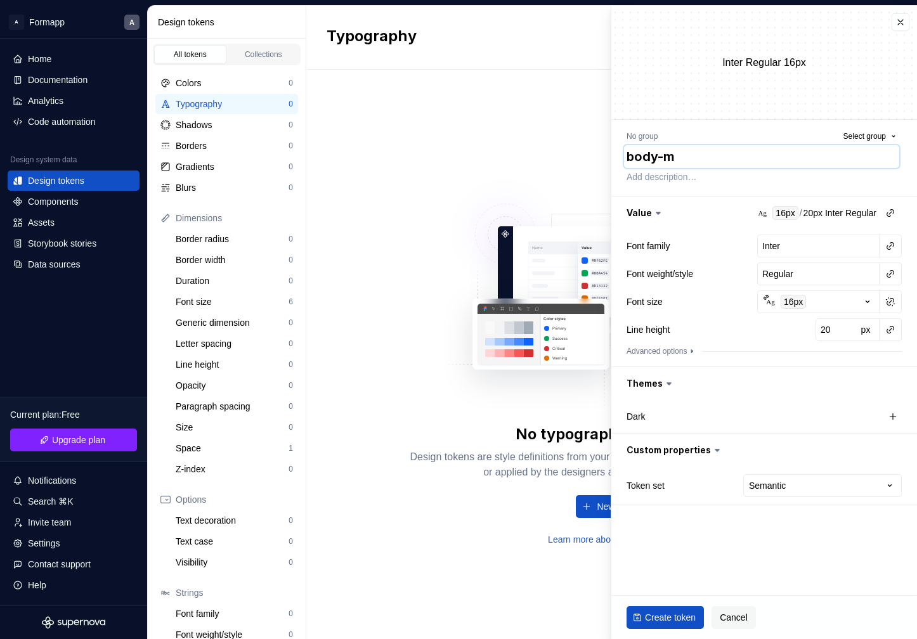
type textarea "*"
type textarea "body-md"
click at [667, 615] on span "Create token" at bounding box center [670, 617] width 51 height 13
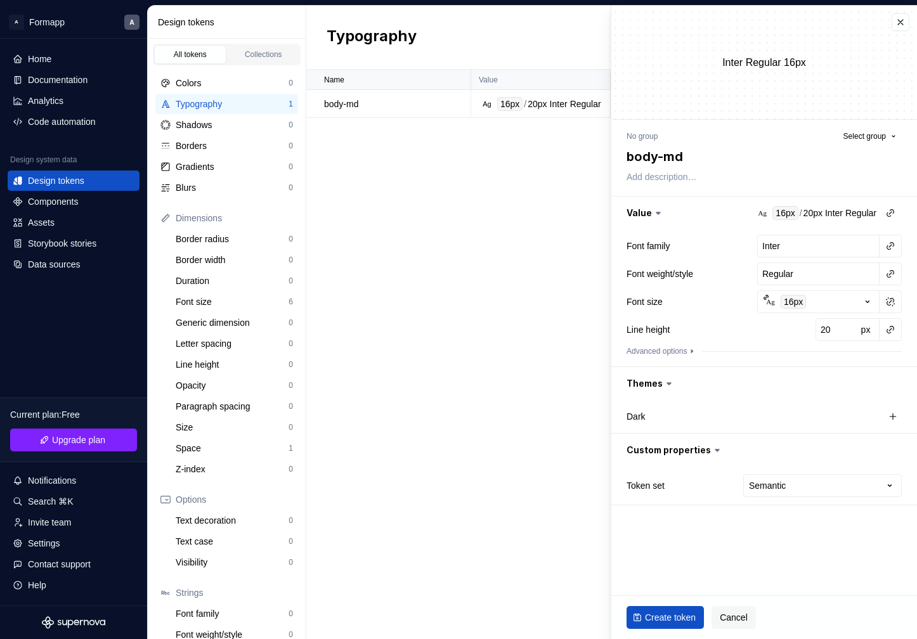
type textarea "*"
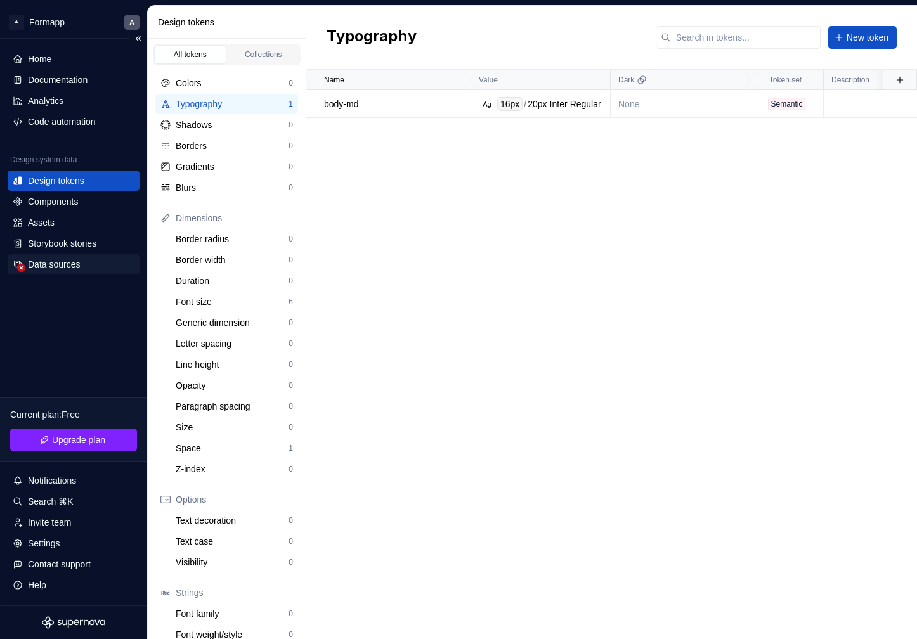
click at [62, 269] on div "Data sources" at bounding box center [54, 264] width 52 height 13
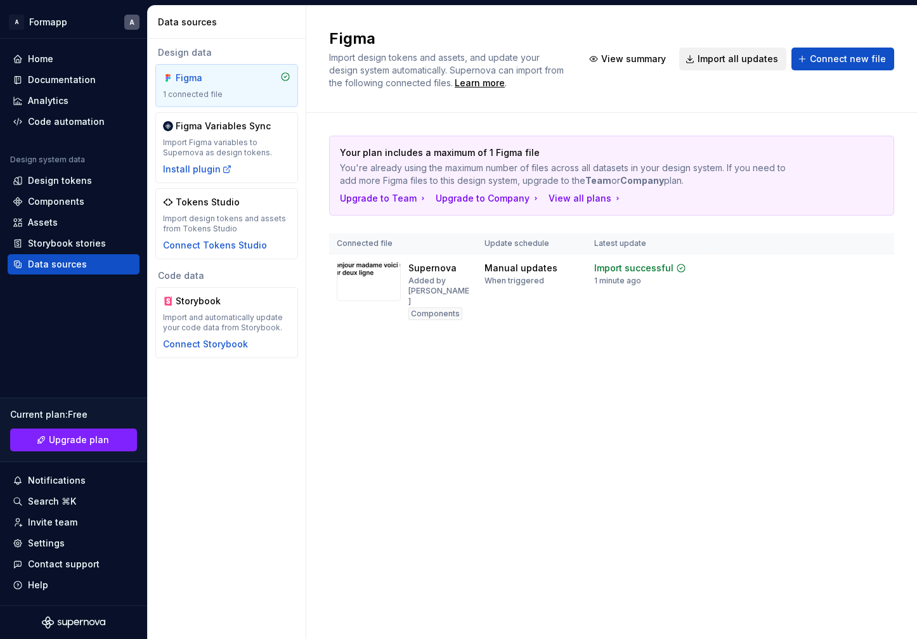
click at [732, 61] on span "Import all updates" at bounding box center [738, 59] width 81 height 13
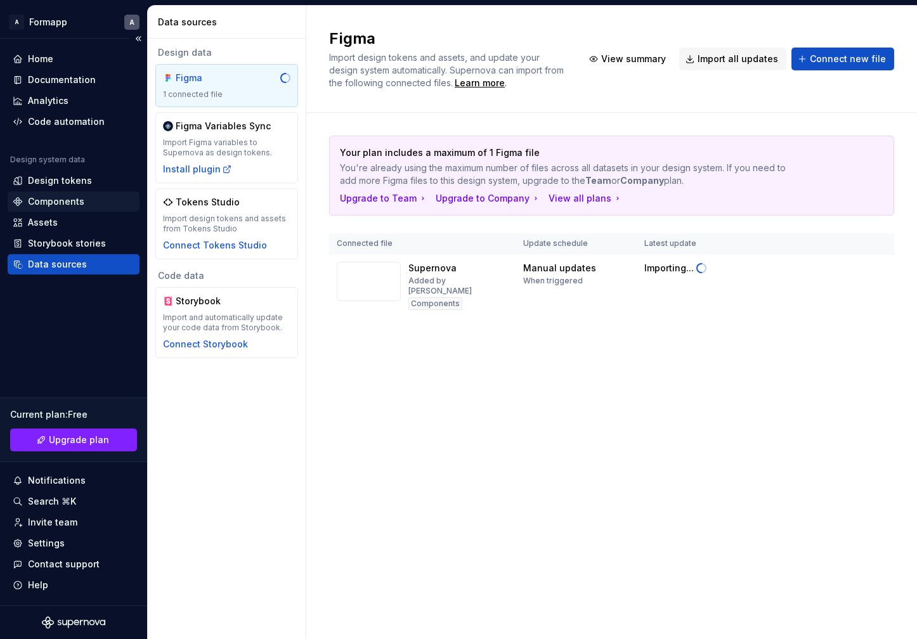
click at [69, 205] on div "Components" at bounding box center [56, 201] width 56 height 13
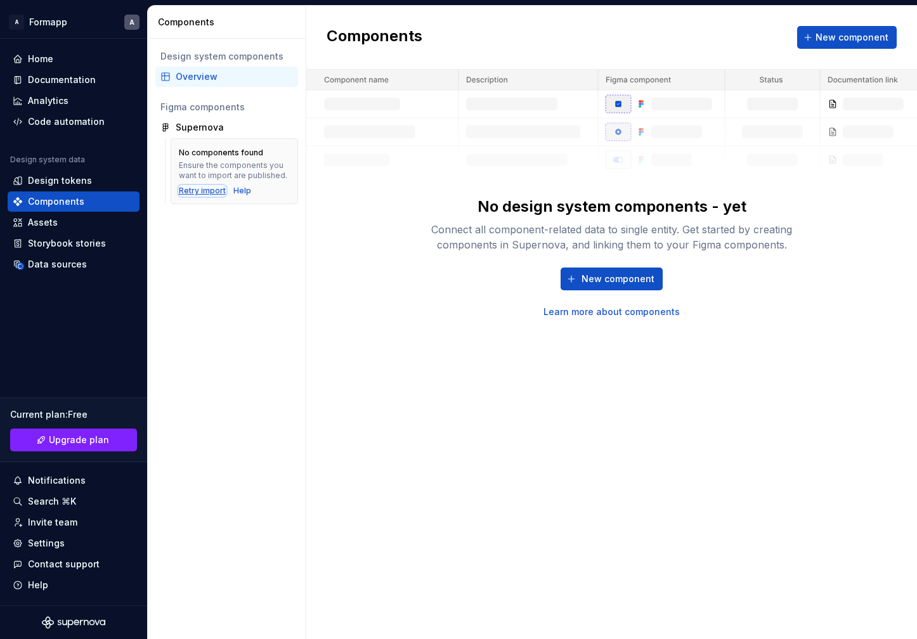
click at [205, 195] on div "Retry import" at bounding box center [202, 191] width 47 height 10
click at [240, 190] on div "Help" at bounding box center [242, 191] width 18 height 10
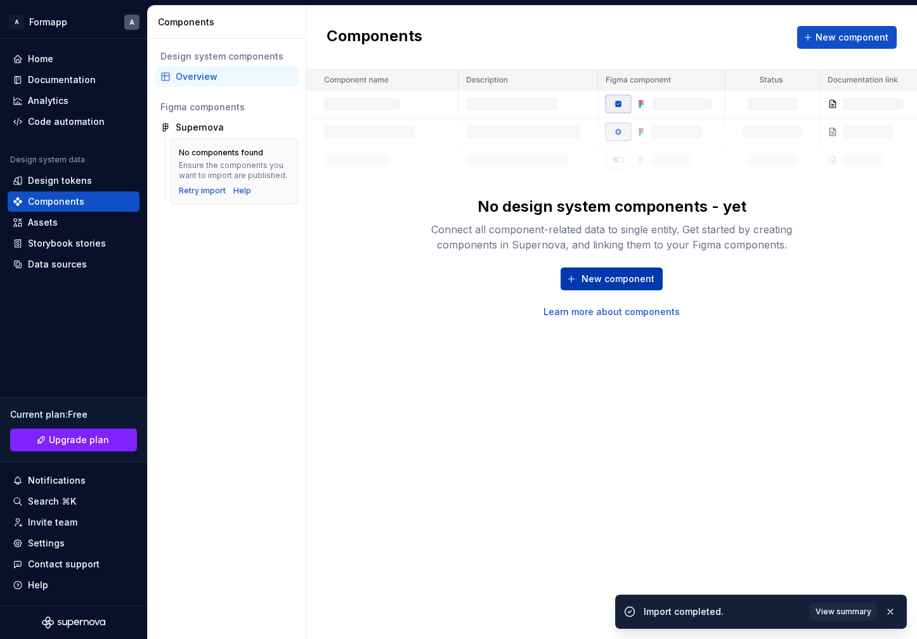
click at [607, 282] on span "New component" at bounding box center [618, 279] width 73 height 13
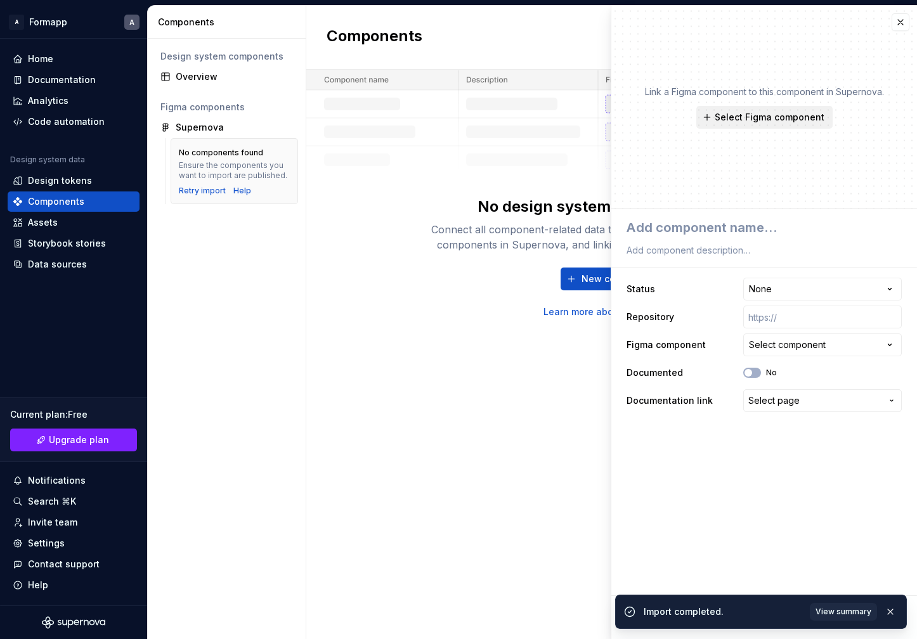
click at [716, 114] on button "Select Figma component" at bounding box center [764, 117] width 136 height 23
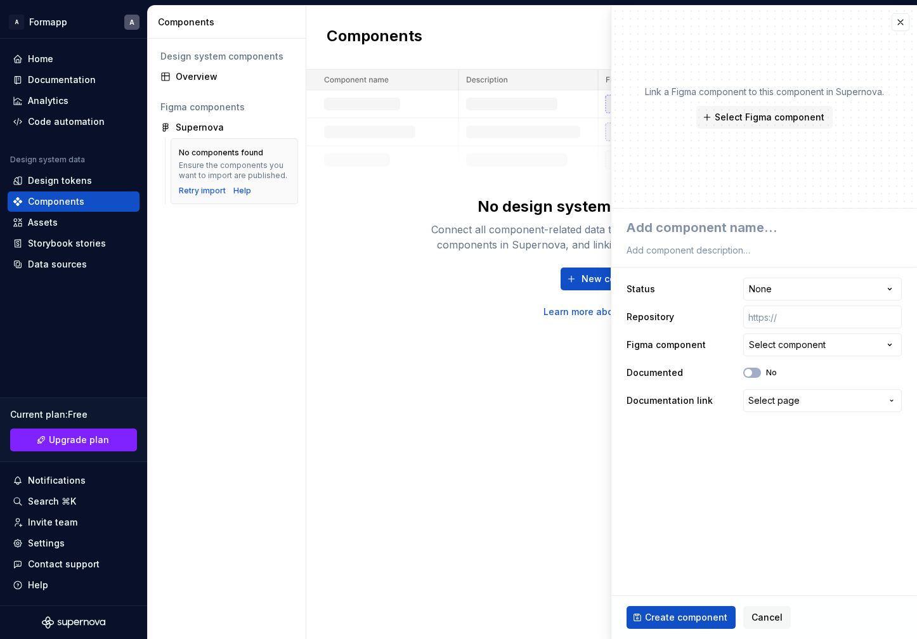
click at [388, 338] on div "Components New component No design system components - yet Connect all componen…" at bounding box center [611, 323] width 611 height 634
click at [207, 186] on div "Retry import" at bounding box center [202, 191] width 47 height 10
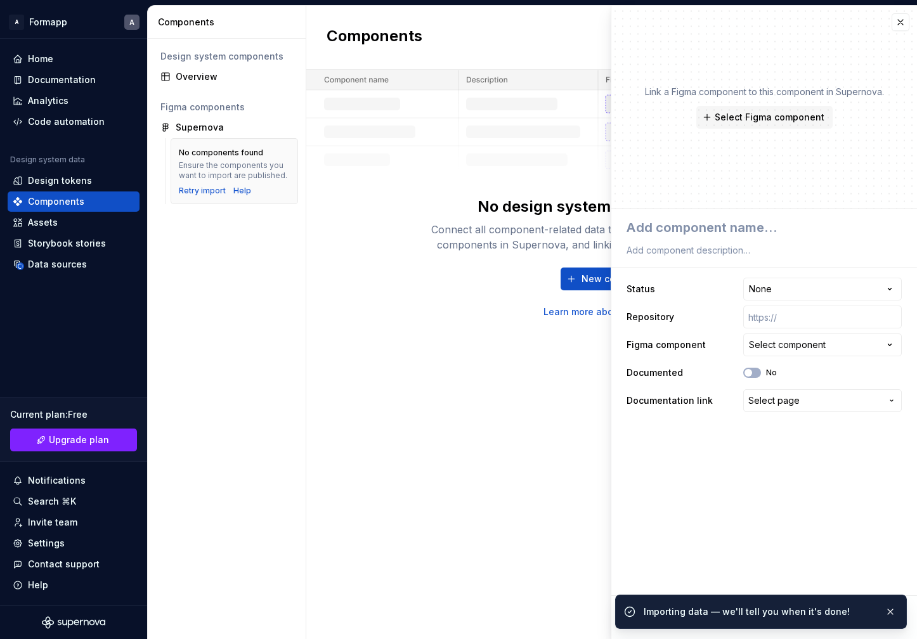
click at [912, 22] on div "Link a Figma component to this component in Supernova. Select Figma component" at bounding box center [764, 107] width 306 height 203
click at [901, 22] on button "button" at bounding box center [901, 22] width 18 height 18
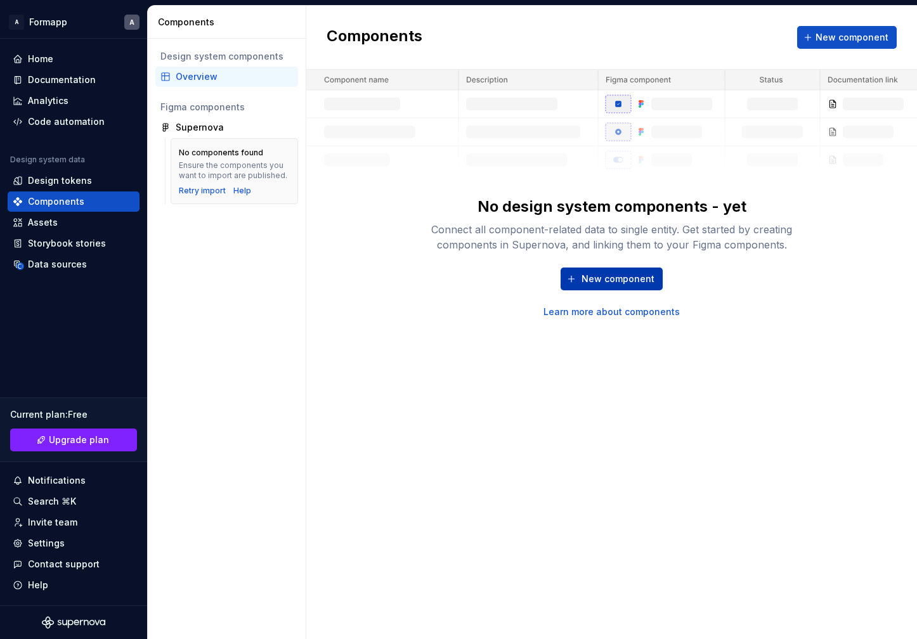
click at [622, 278] on span "New component" at bounding box center [618, 279] width 73 height 13
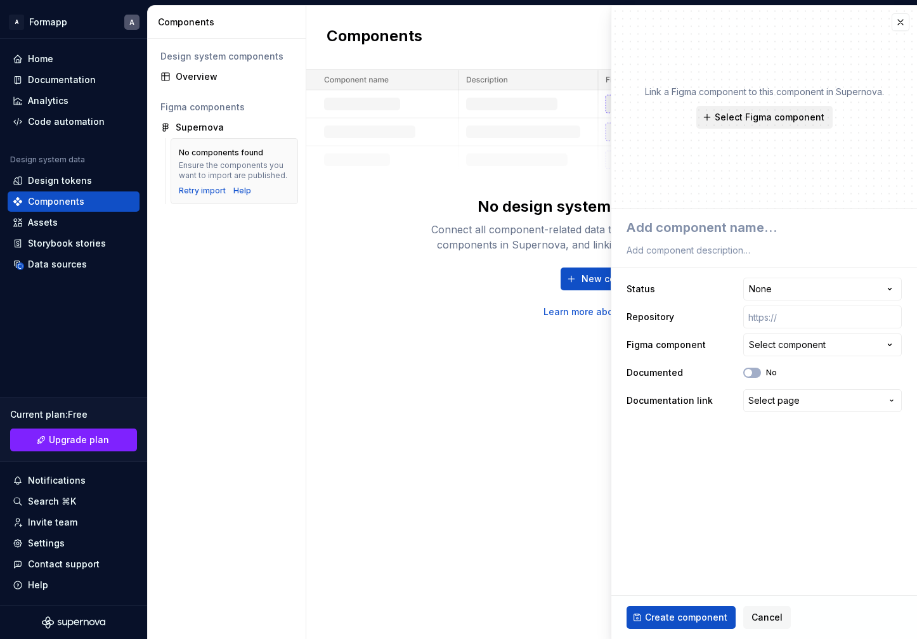
click at [746, 121] on span "Select Figma component" at bounding box center [770, 117] width 110 height 13
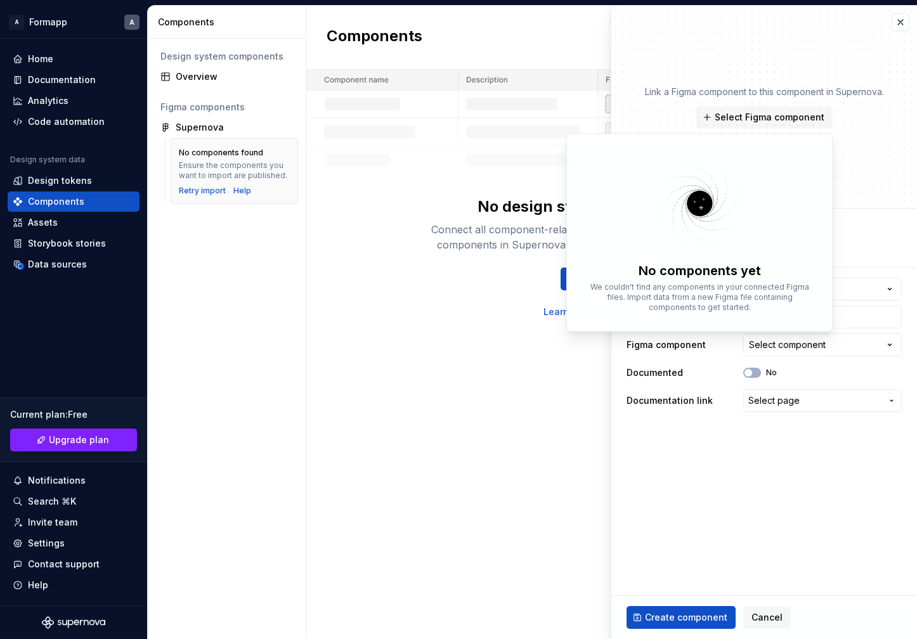
click at [473, 302] on div "New component Learn more about components" at bounding box center [612, 293] width 406 height 51
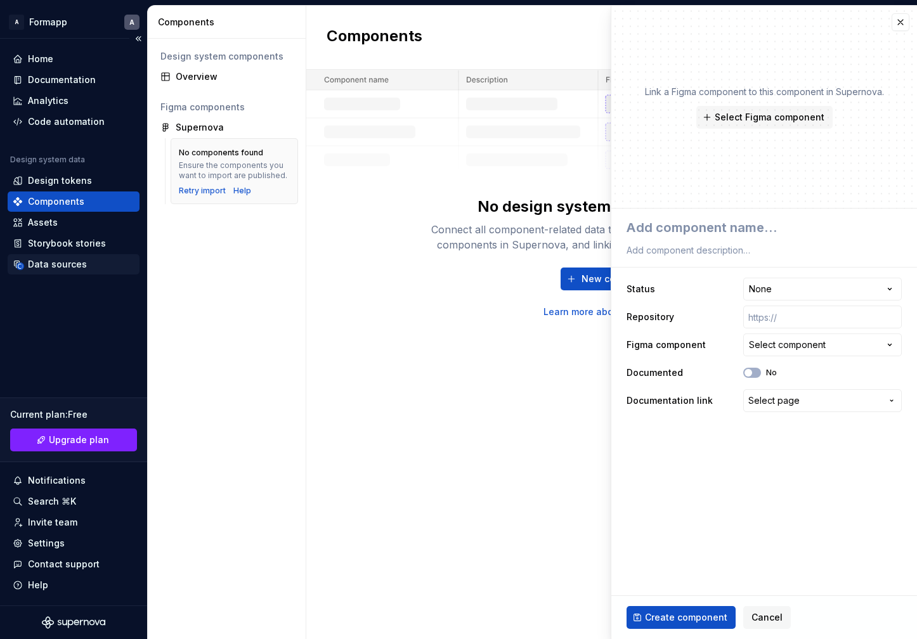
click at [36, 268] on div "Data sources" at bounding box center [57, 264] width 59 height 13
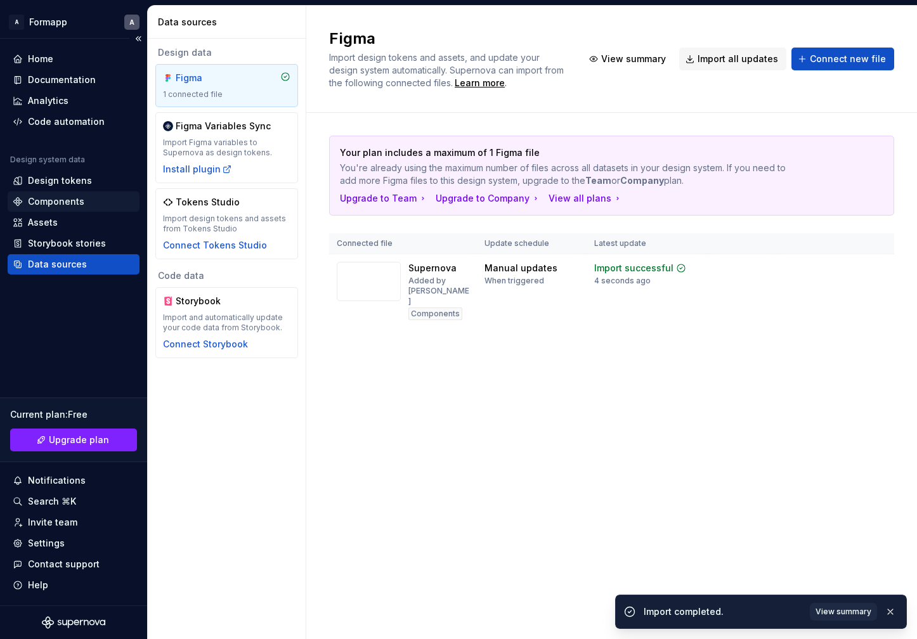
click at [72, 211] on div "Components" at bounding box center [74, 202] width 132 height 20
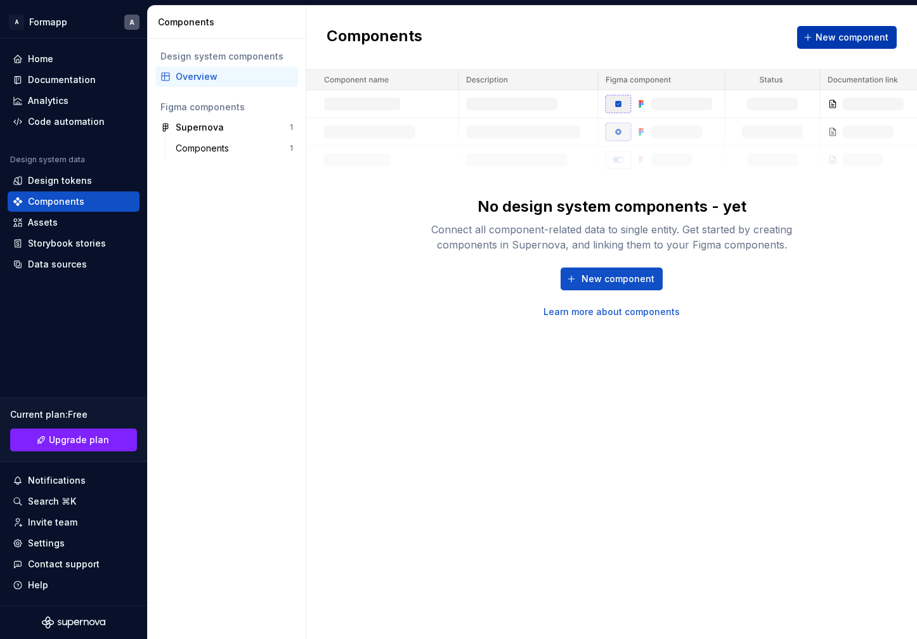
click at [852, 36] on span "New component" at bounding box center [852, 37] width 73 height 13
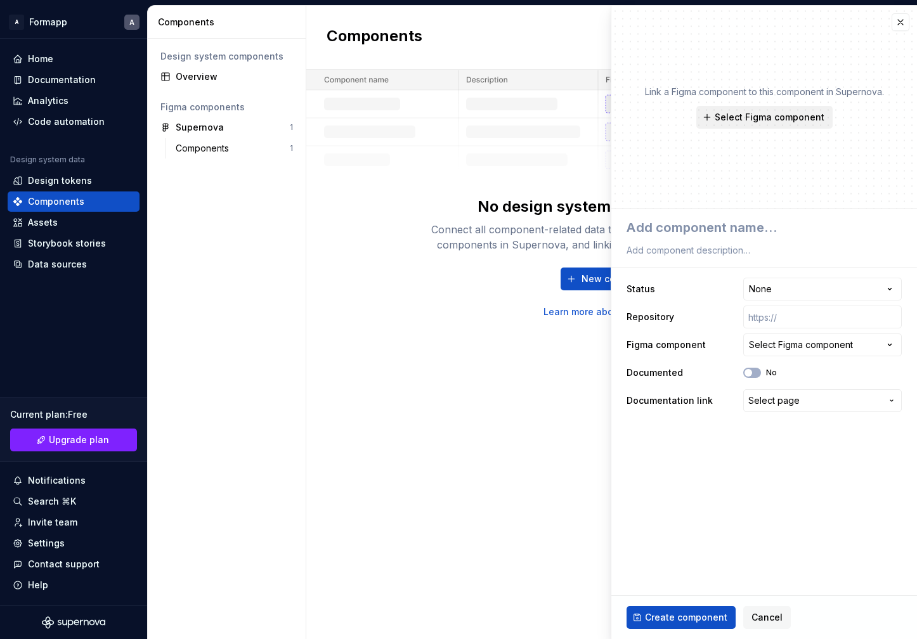
click at [773, 122] on span "Select Figma component" at bounding box center [770, 117] width 110 height 13
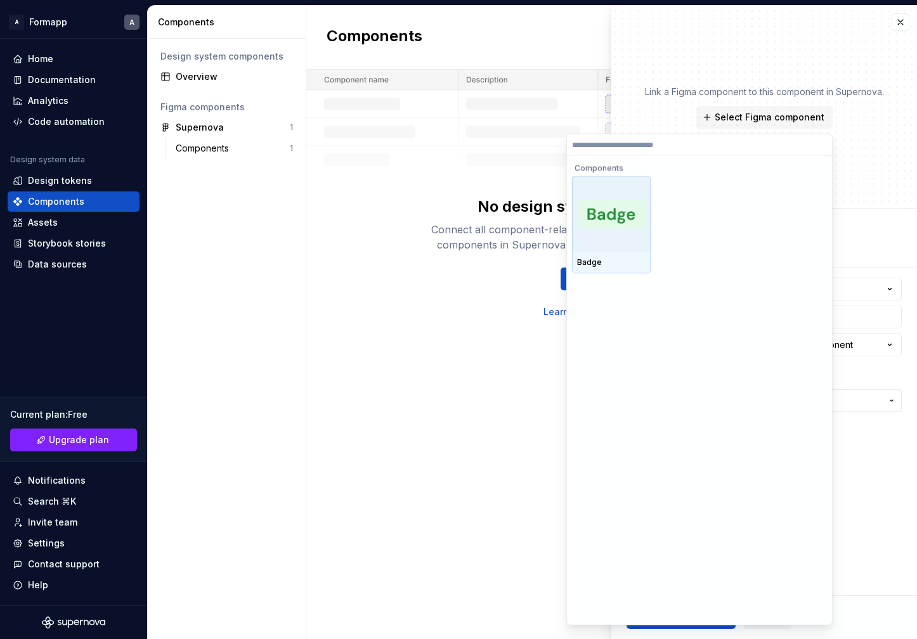
click at [620, 216] on img at bounding box center [611, 214] width 68 height 28
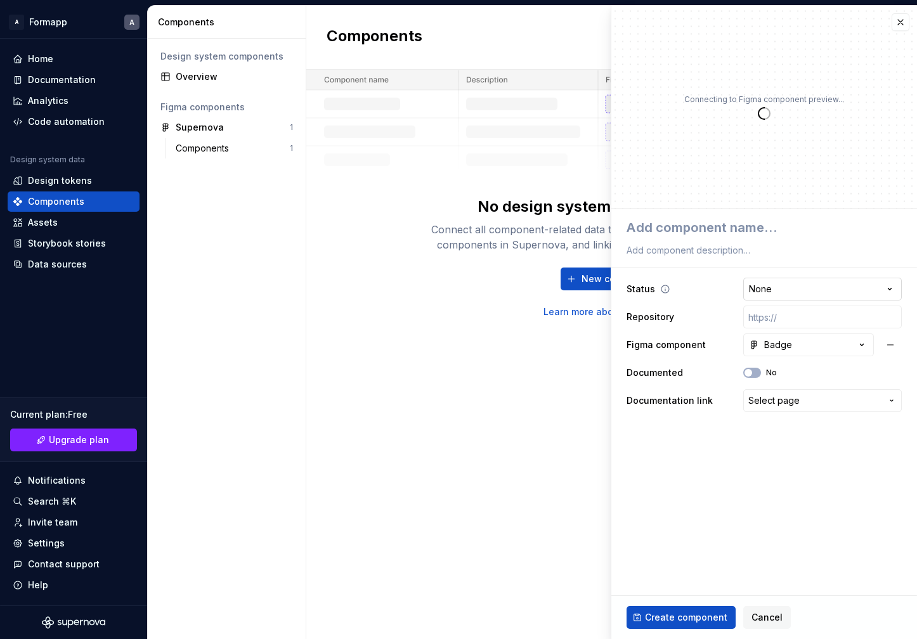
type textarea "*"
click at [831, 296] on html "**********" at bounding box center [458, 319] width 917 height 639
select select "**********"
click at [811, 347] on button "Badge" at bounding box center [808, 345] width 131 height 23
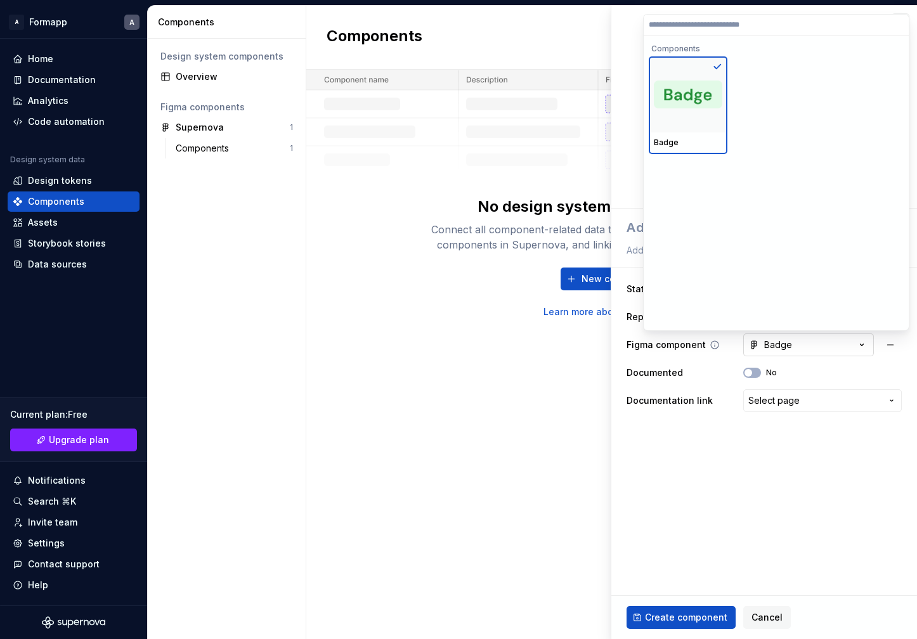
click at [811, 347] on html "**********" at bounding box center [458, 319] width 917 height 639
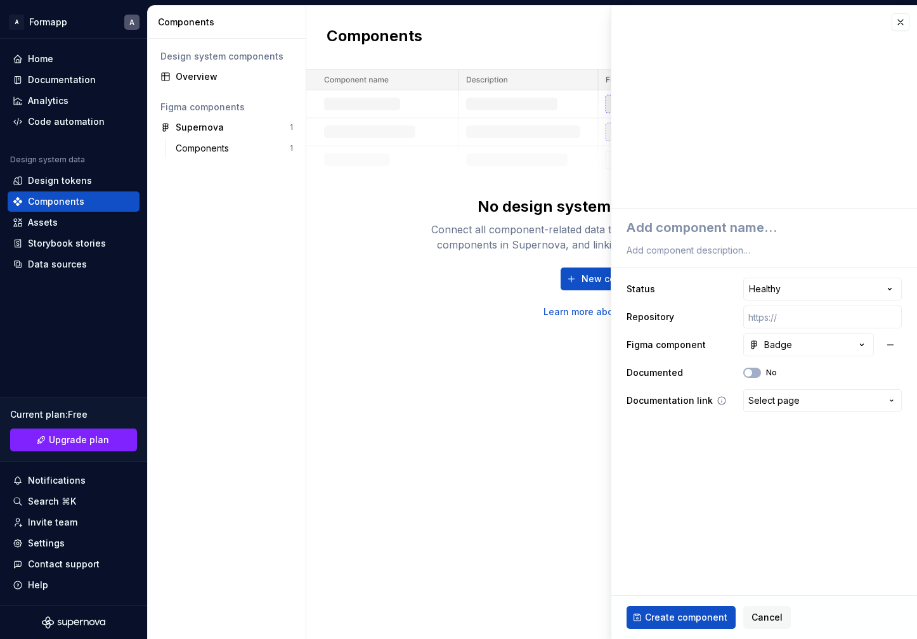
click at [770, 397] on span "Select page" at bounding box center [773, 400] width 51 height 13
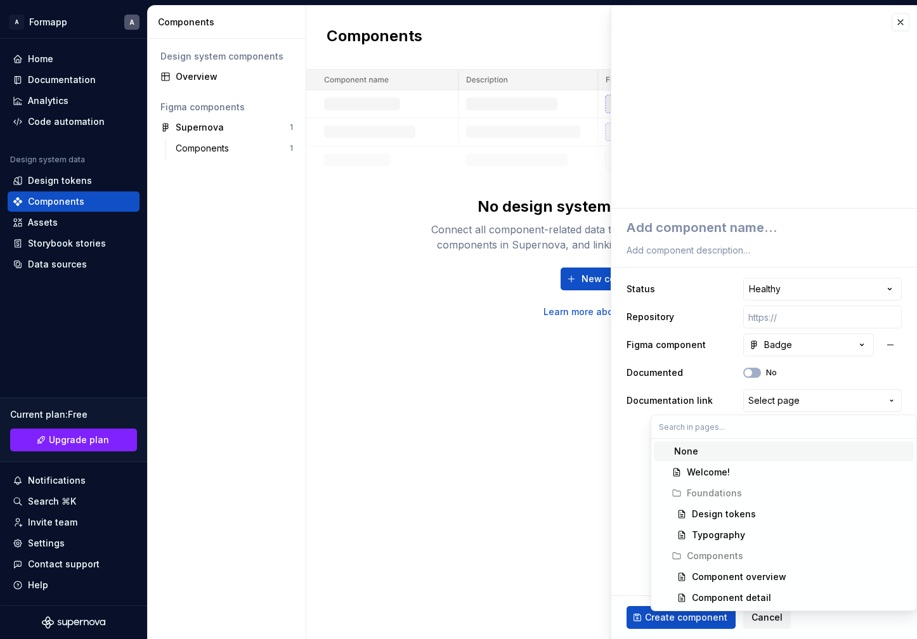
click at [720, 394] on html "**********" at bounding box center [458, 319] width 917 height 639
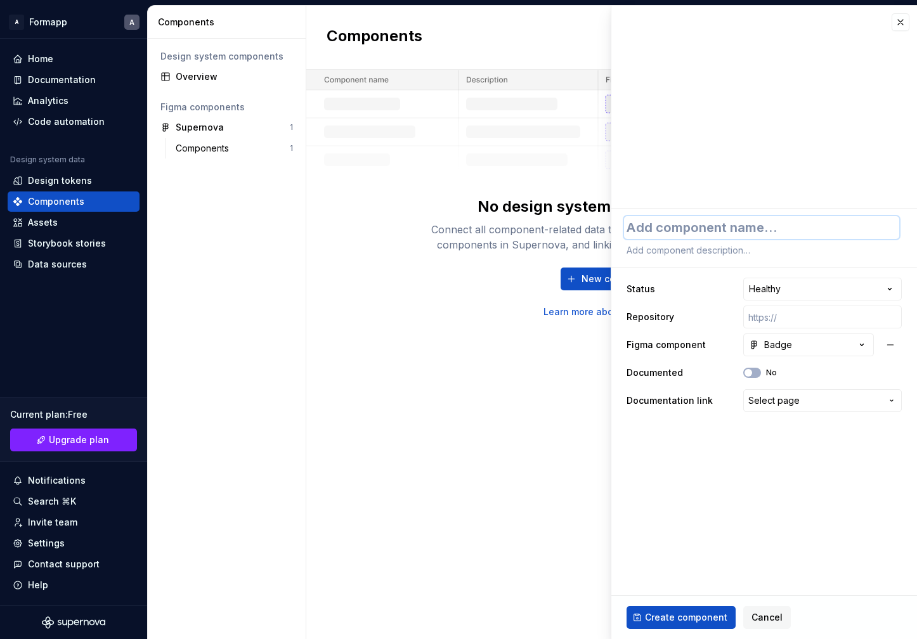
click at [701, 235] on textarea at bounding box center [761, 227] width 275 height 23
type textarea "*"
type textarea "B"
type textarea "*"
type textarea "Ba"
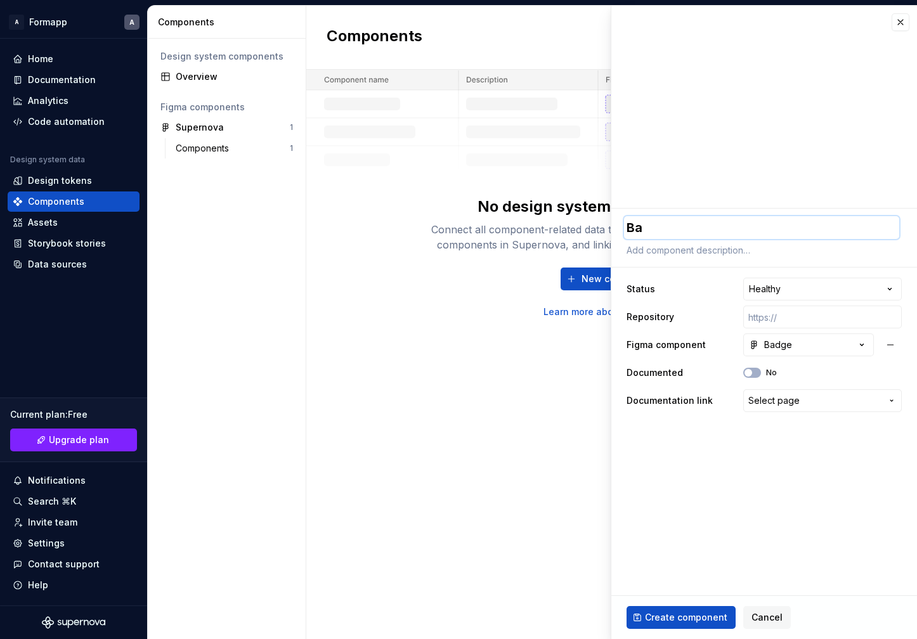
type textarea "*"
type textarea "Bad"
type textarea "*"
type textarea "Badg"
type textarea "*"
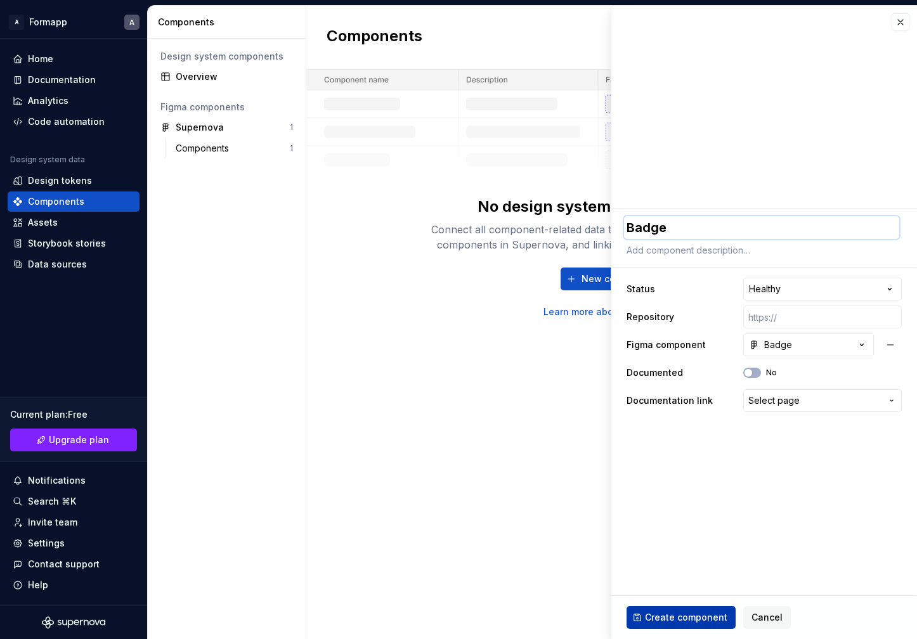
type textarea "Badge"
click at [689, 610] on button "Create component" at bounding box center [681, 617] width 109 height 23
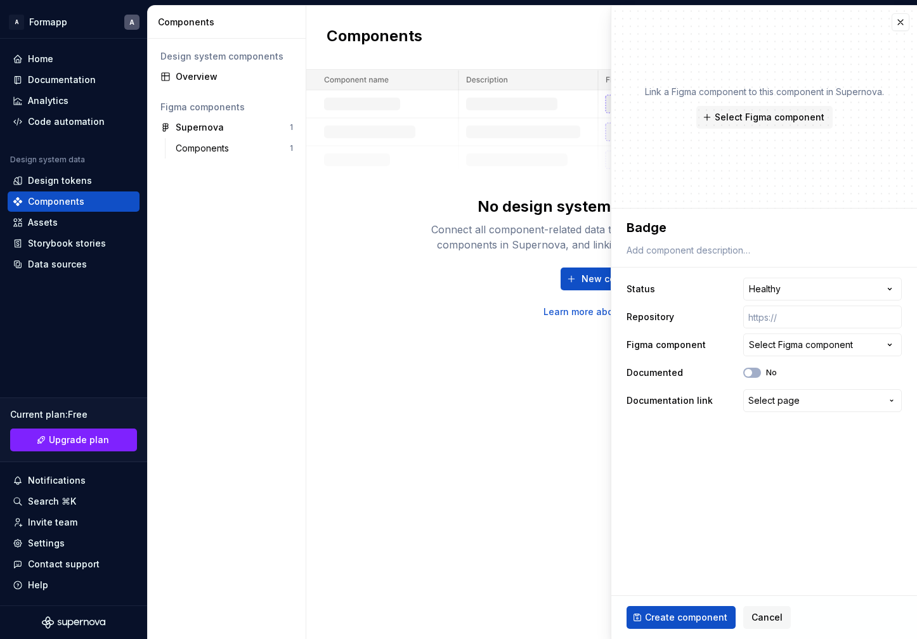
type textarea "*"
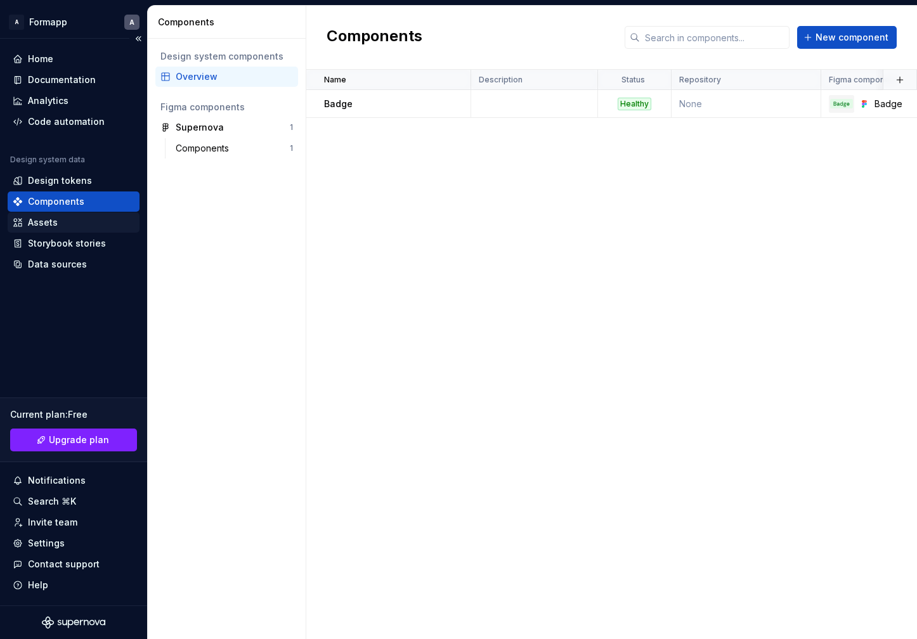
click at [59, 227] on div "Assets" at bounding box center [74, 222] width 122 height 13
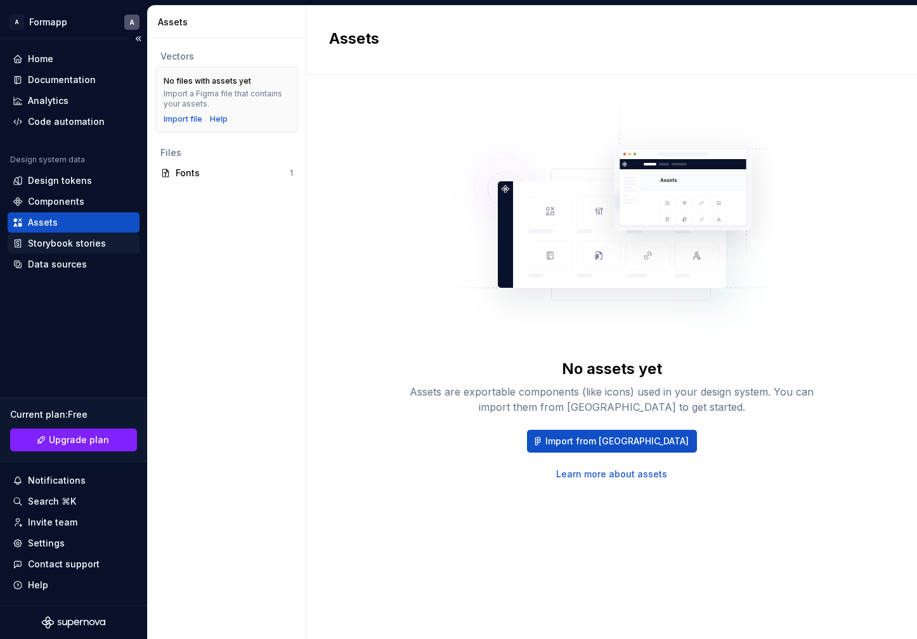
click at [82, 248] on div "Storybook stories" at bounding box center [67, 243] width 78 height 13
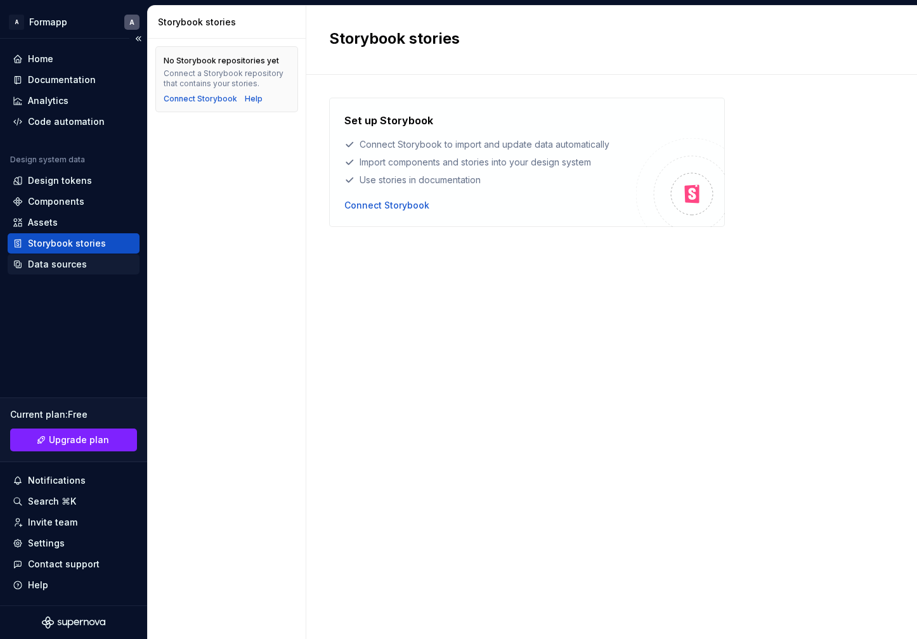
click at [75, 263] on div "Data sources" at bounding box center [57, 264] width 59 height 13
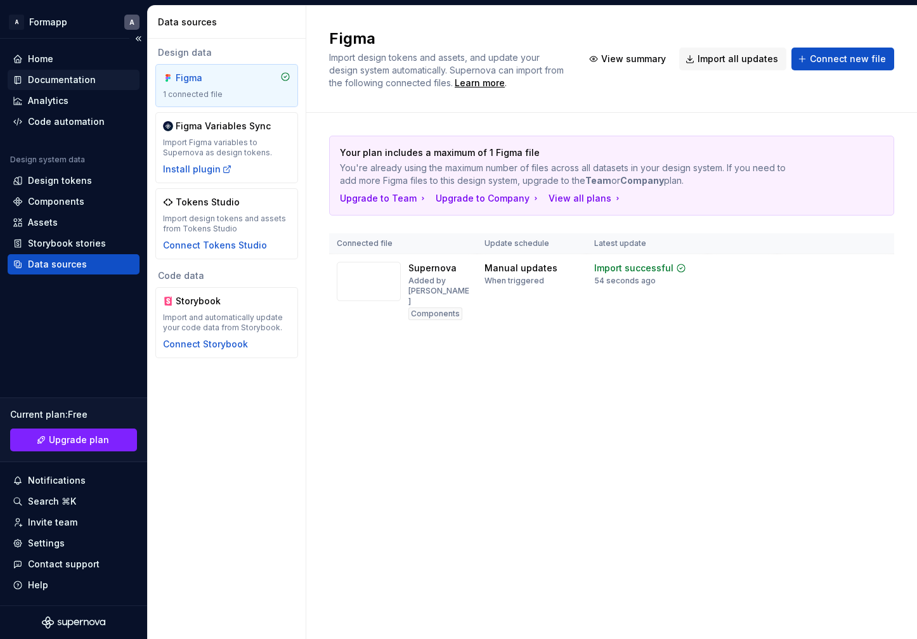
click at [60, 79] on div "Documentation" at bounding box center [62, 80] width 68 height 13
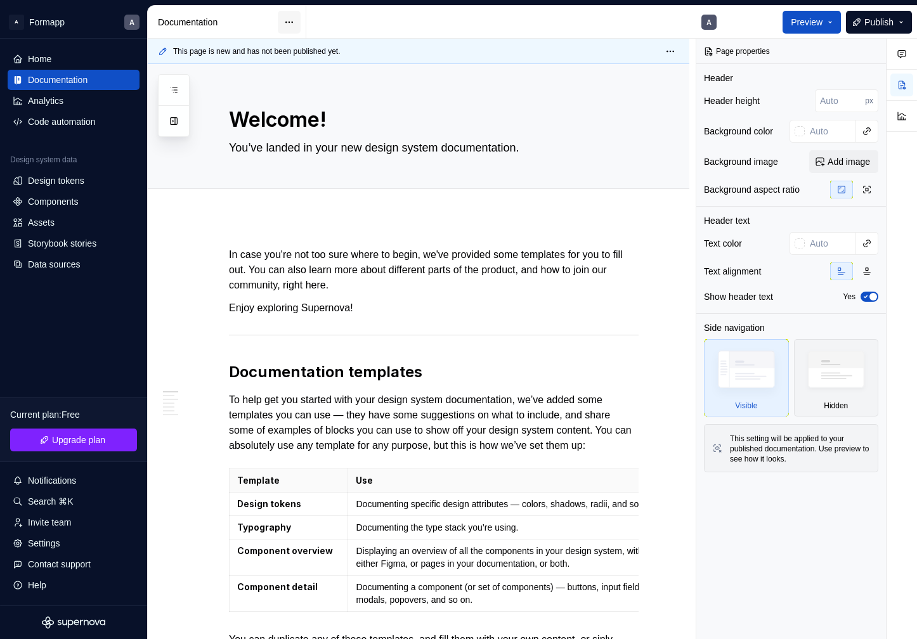
click at [291, 23] on html "A Formapp A Home Documentation Analytics Code automation Design system data Des…" at bounding box center [458, 319] width 917 height 639
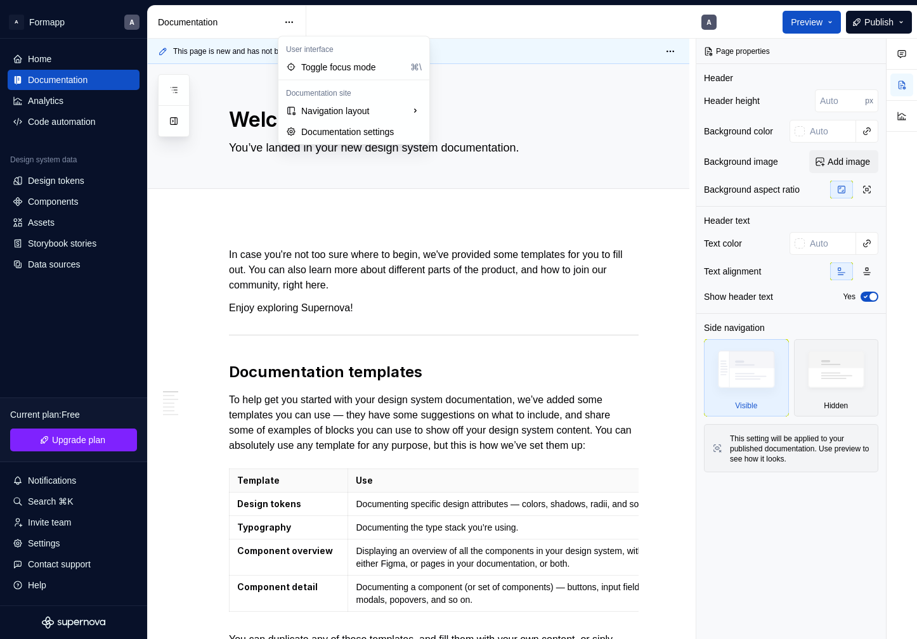
click at [238, 25] on html "A Formapp A Home Documentation Analytics Code automation Design system data Des…" at bounding box center [458, 319] width 917 height 639
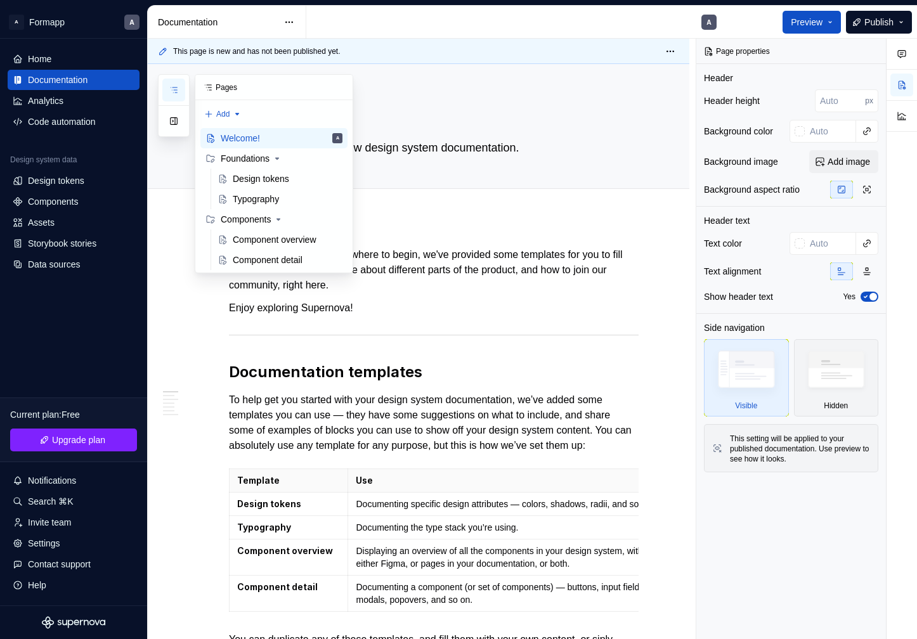
click at [172, 93] on icon "button" at bounding box center [174, 90] width 10 height 10
click at [280, 237] on div "Component overview" at bounding box center [269, 239] width 72 height 13
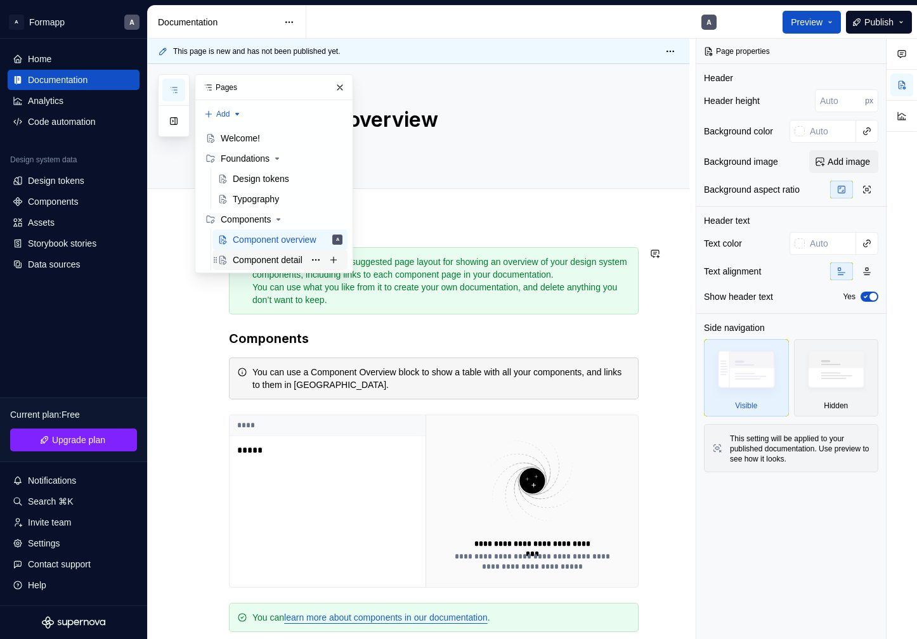
click at [270, 263] on div "Component detail" at bounding box center [268, 260] width 70 height 13
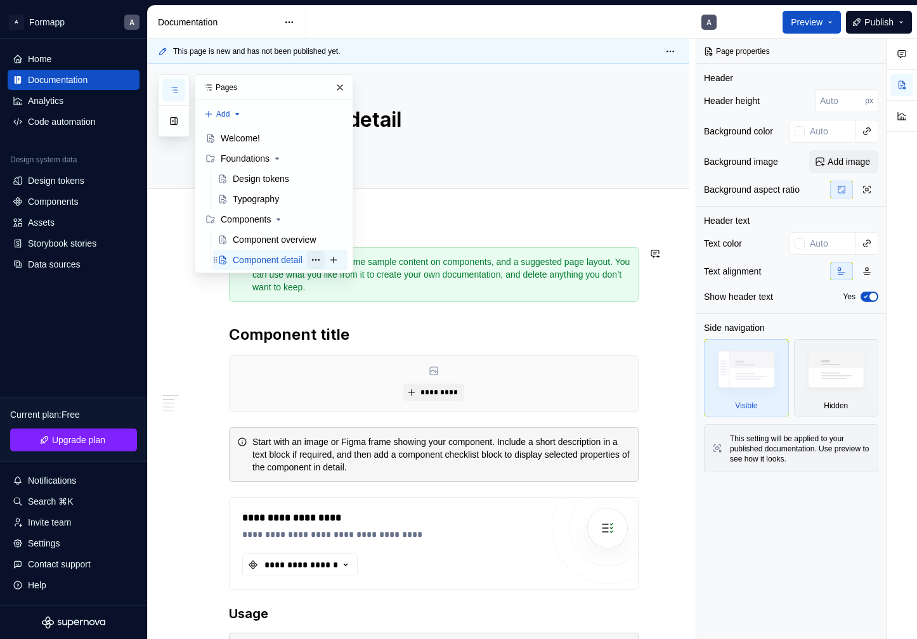
click at [314, 257] on button "Page tree" at bounding box center [316, 260] width 18 height 18
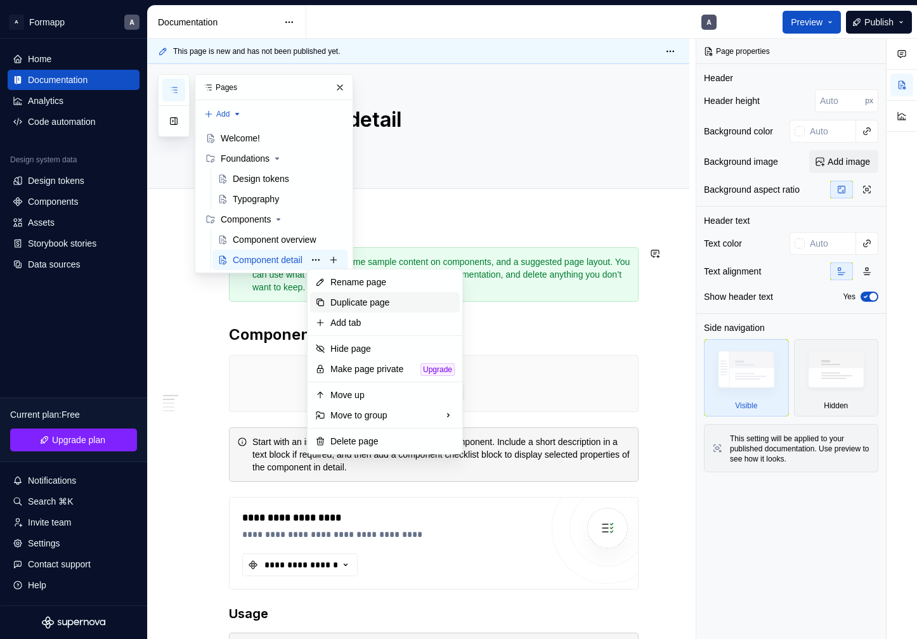
click at [386, 304] on div "Duplicate page" at bounding box center [392, 302] width 124 height 13
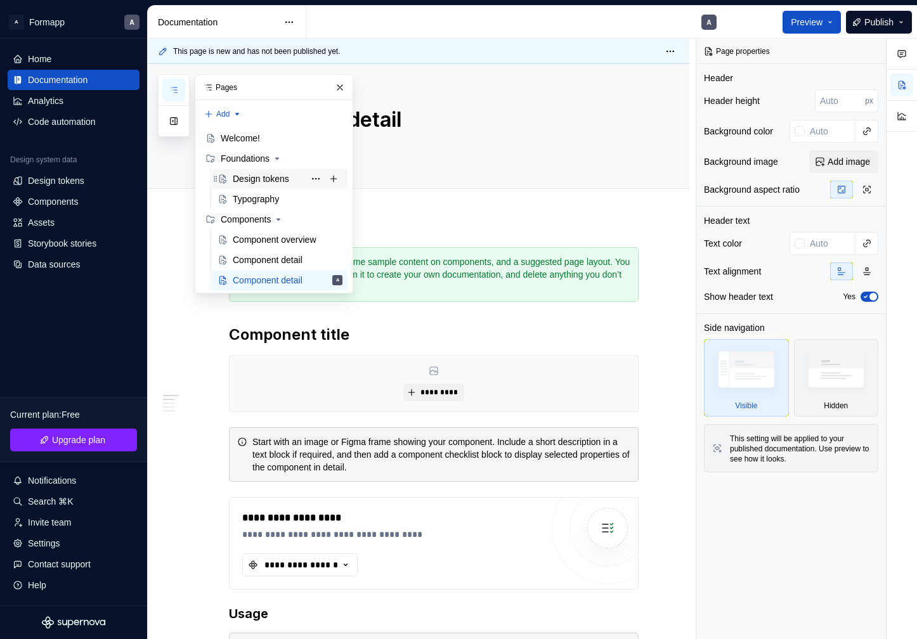
click at [274, 178] on div "Design tokens" at bounding box center [261, 179] width 56 height 13
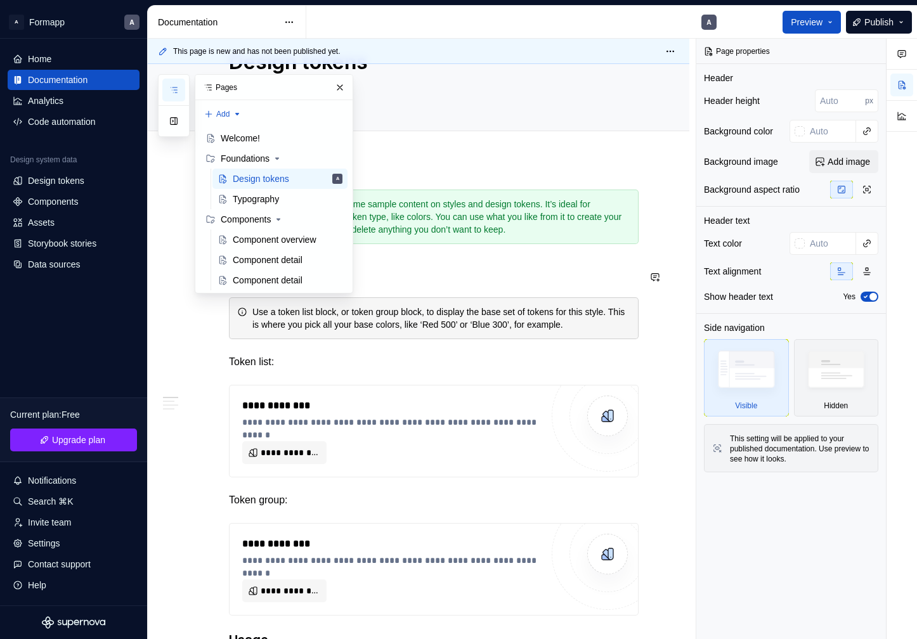
scroll to position [65, 0]
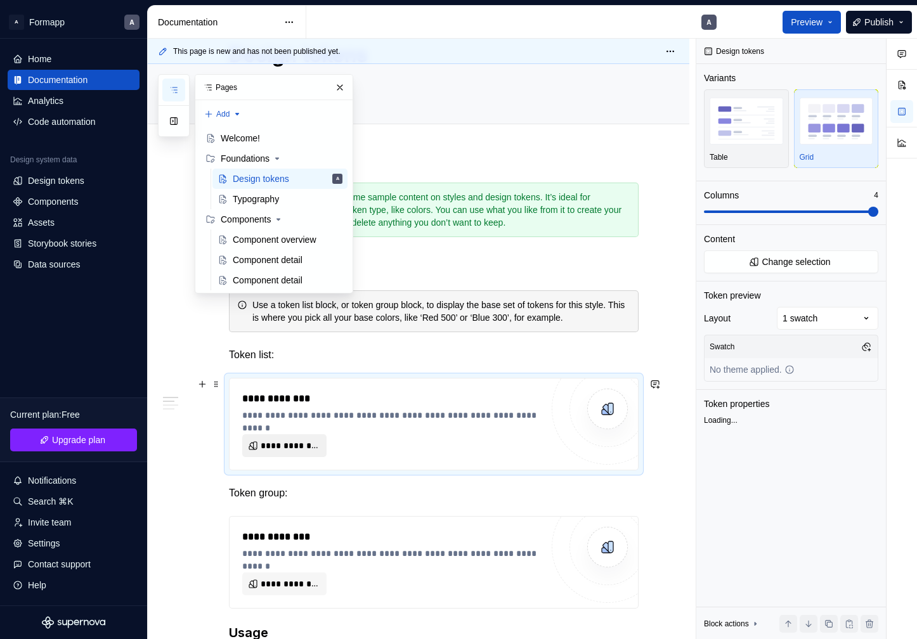
click at [297, 450] on span "**********" at bounding box center [290, 446] width 58 height 13
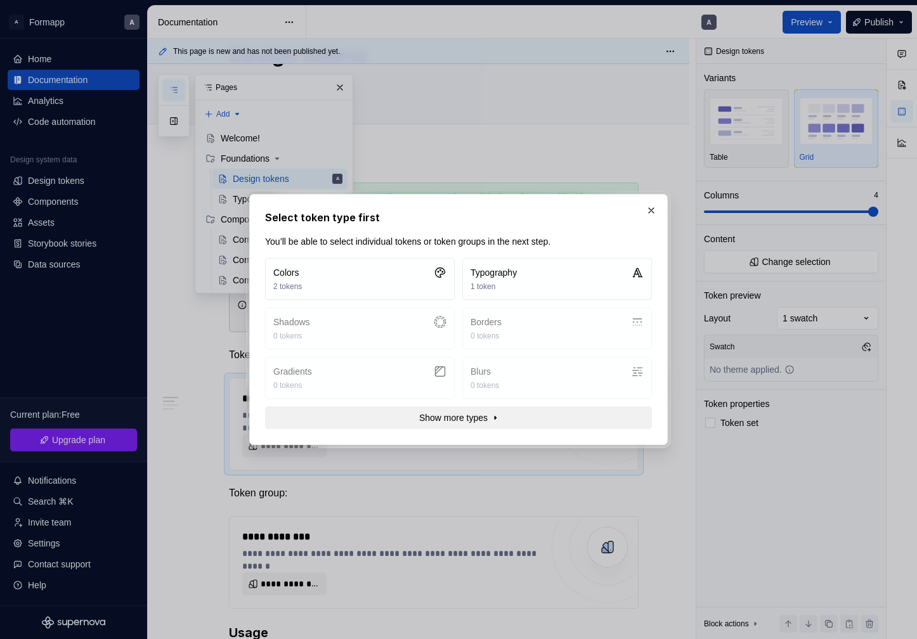
click at [481, 423] on span "Show more types" at bounding box center [453, 418] width 68 height 13
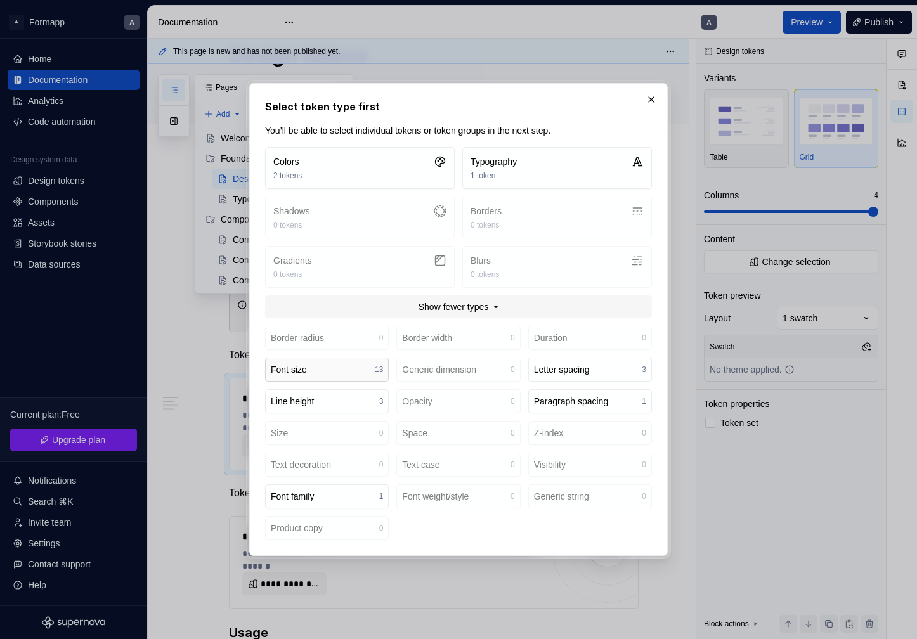
click at [353, 365] on button "Font size 13" at bounding box center [327, 370] width 124 height 24
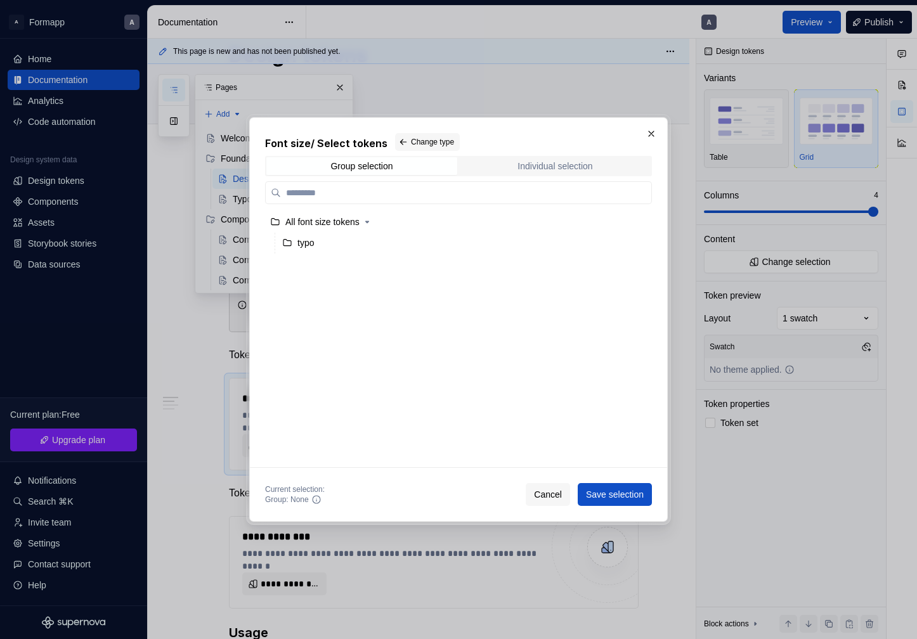
click at [526, 165] on div "Individual selection" at bounding box center [555, 166] width 75 height 10
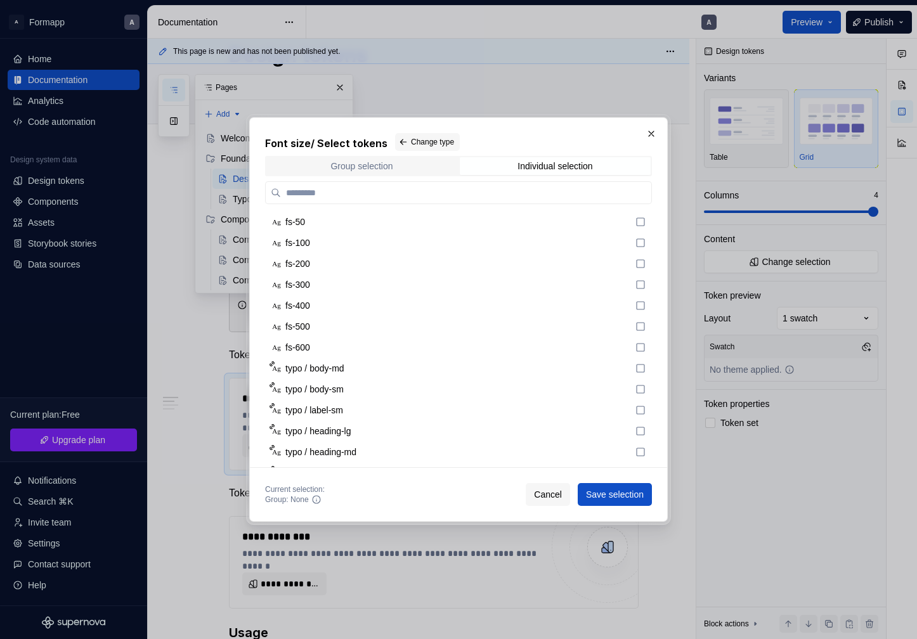
click at [393, 159] on span "Group selection" at bounding box center [361, 166] width 191 height 18
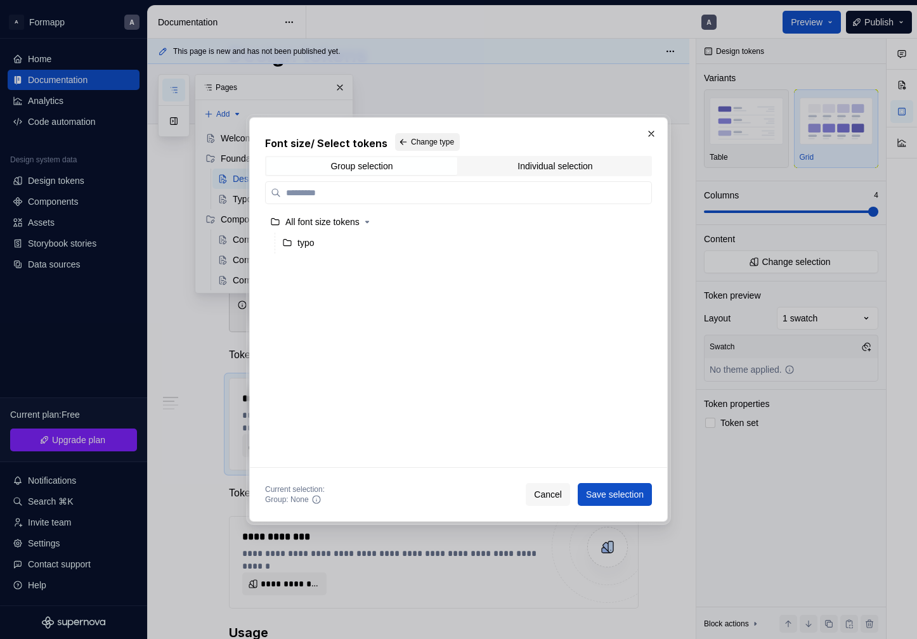
click at [441, 140] on span "Change type" at bounding box center [432, 142] width 43 height 10
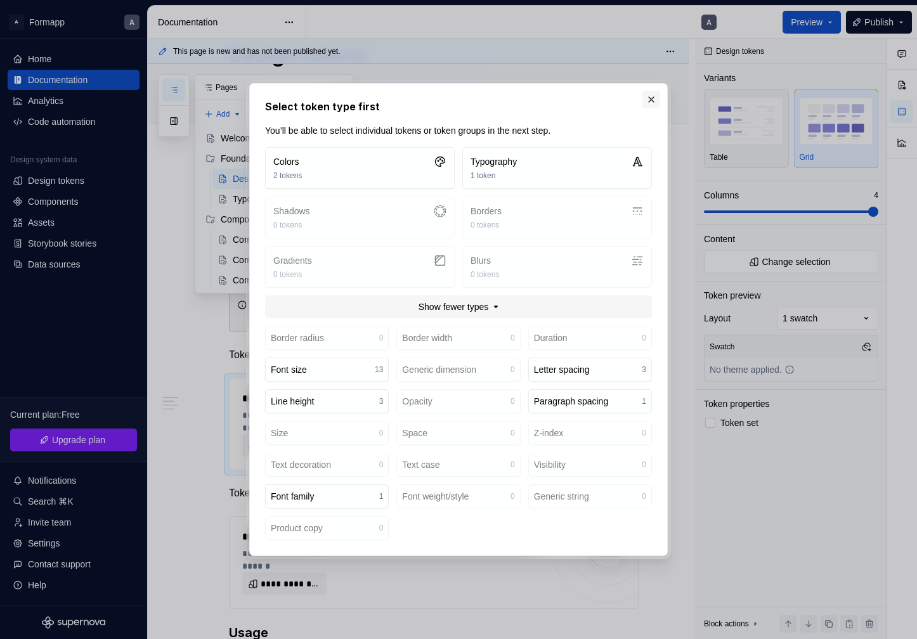
click at [652, 98] on button "button" at bounding box center [651, 100] width 18 height 18
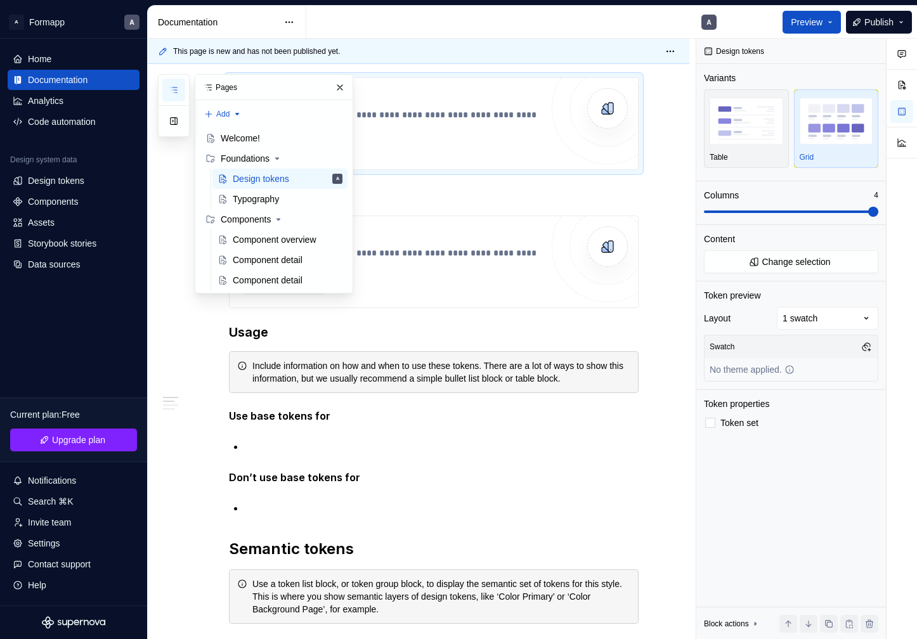
scroll to position [0, 0]
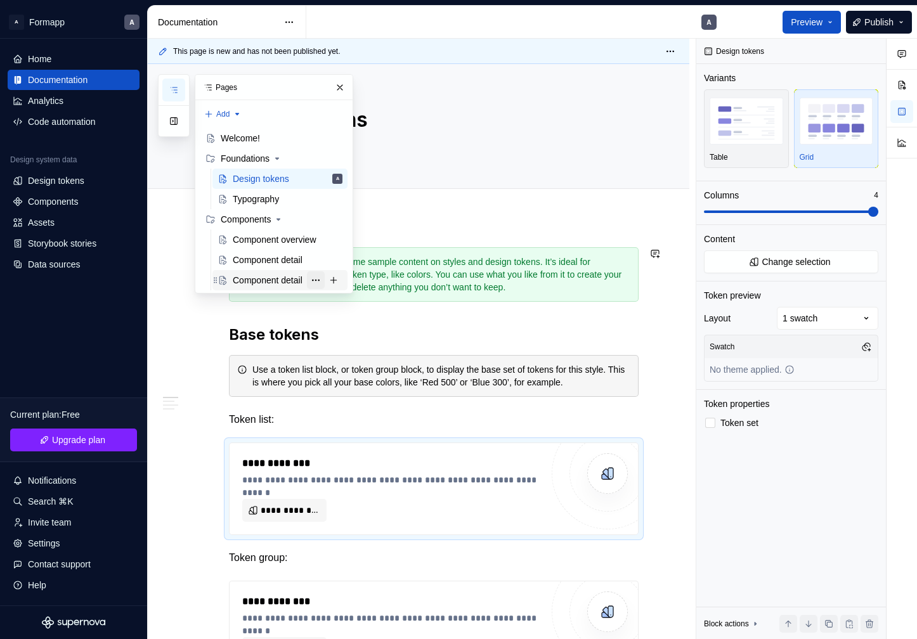
click at [313, 281] on button "Page tree" at bounding box center [316, 280] width 18 height 18
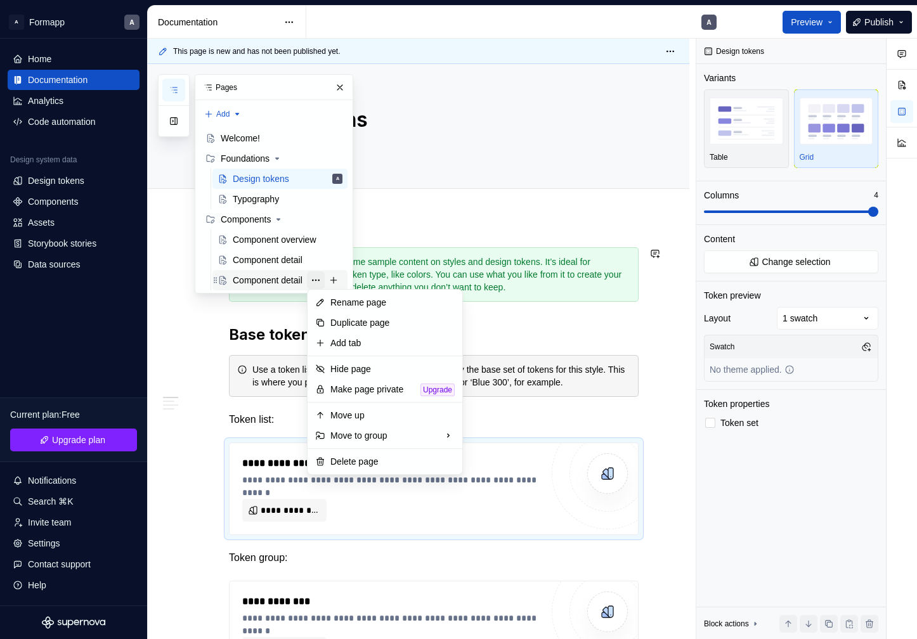
type textarea "*"
click at [377, 306] on div "Rename page" at bounding box center [392, 302] width 124 height 13
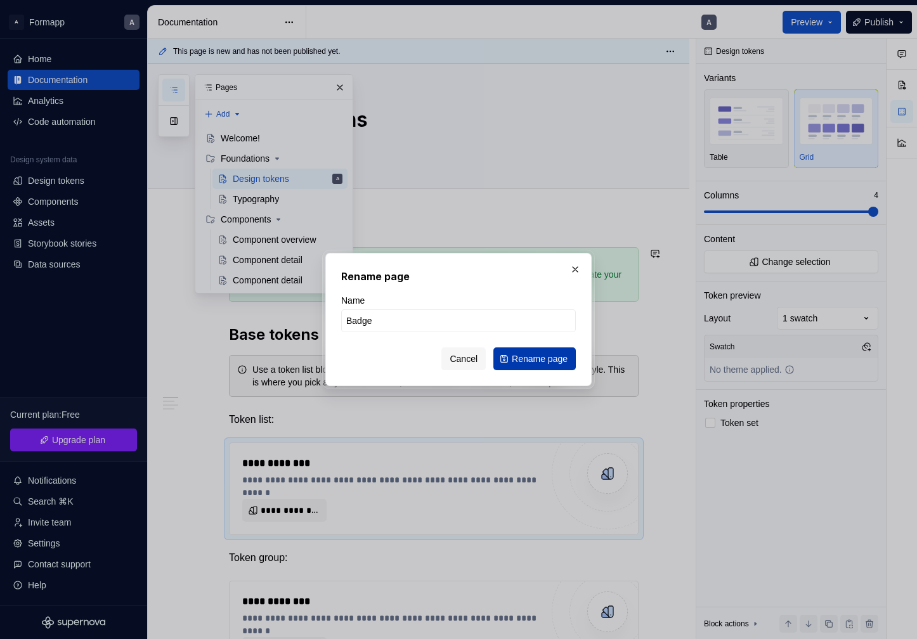
type input "Badge"
click at [535, 356] on span "Rename page" at bounding box center [540, 359] width 56 height 13
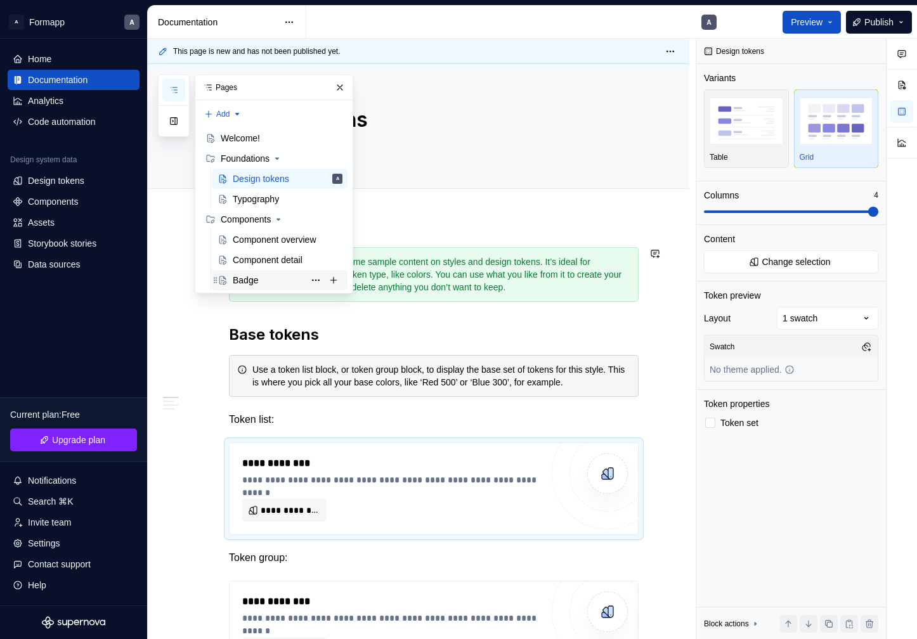
click at [255, 284] on div "Badge" at bounding box center [245, 280] width 25 height 13
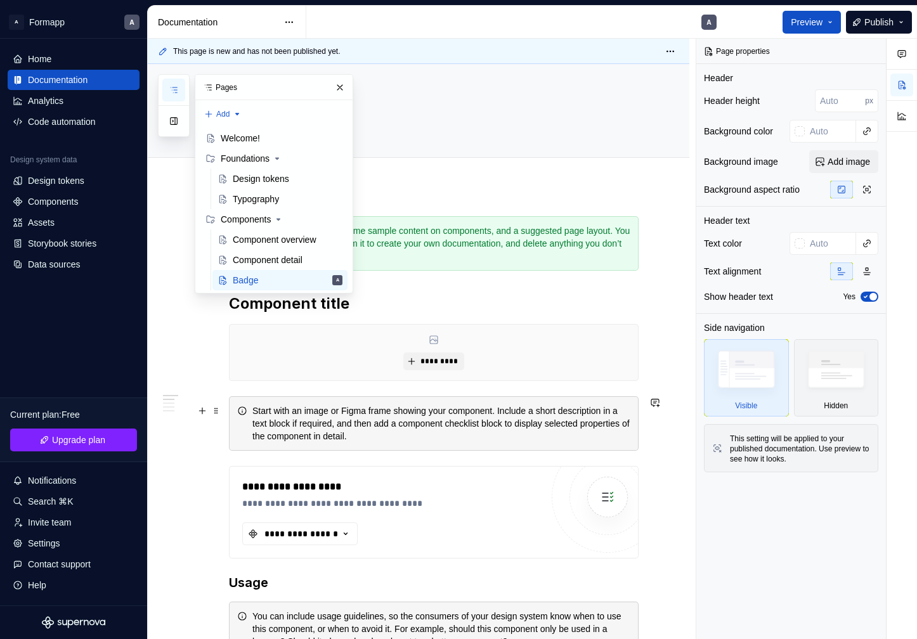
scroll to position [62, 0]
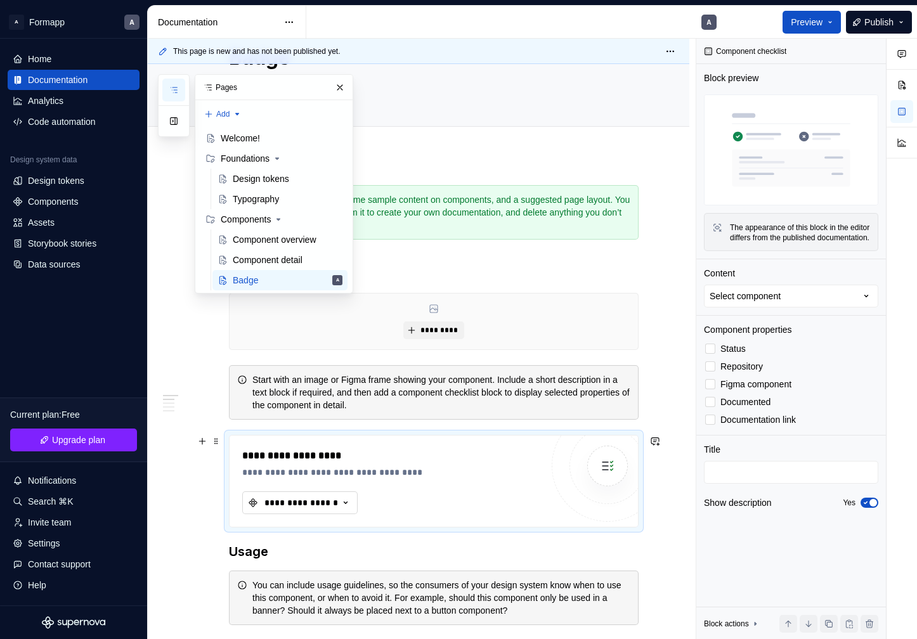
click at [341, 502] on icon "button" at bounding box center [345, 503] width 13 height 13
click at [321, 554] on div "Badge" at bounding box center [357, 553] width 159 height 13
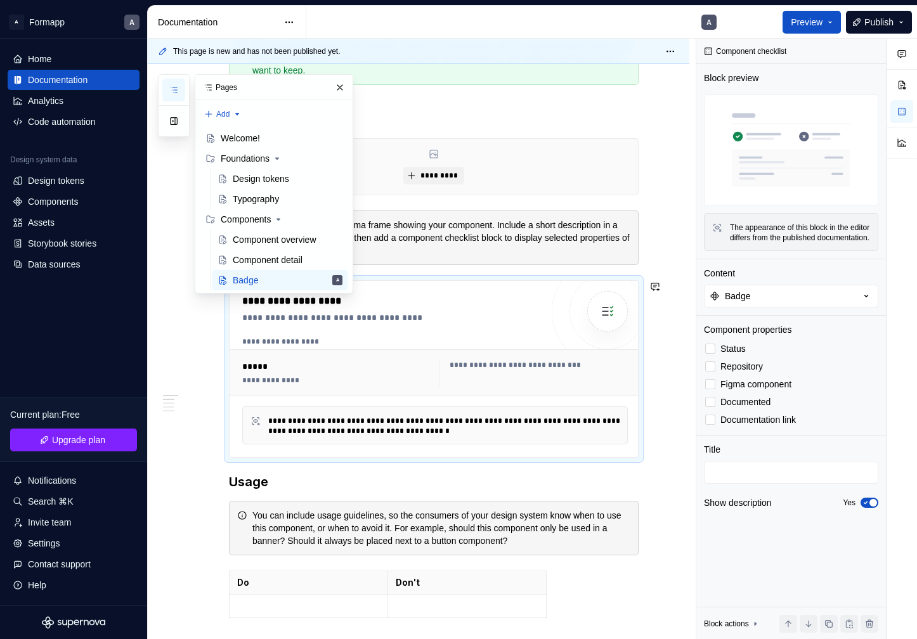
scroll to position [239, 0]
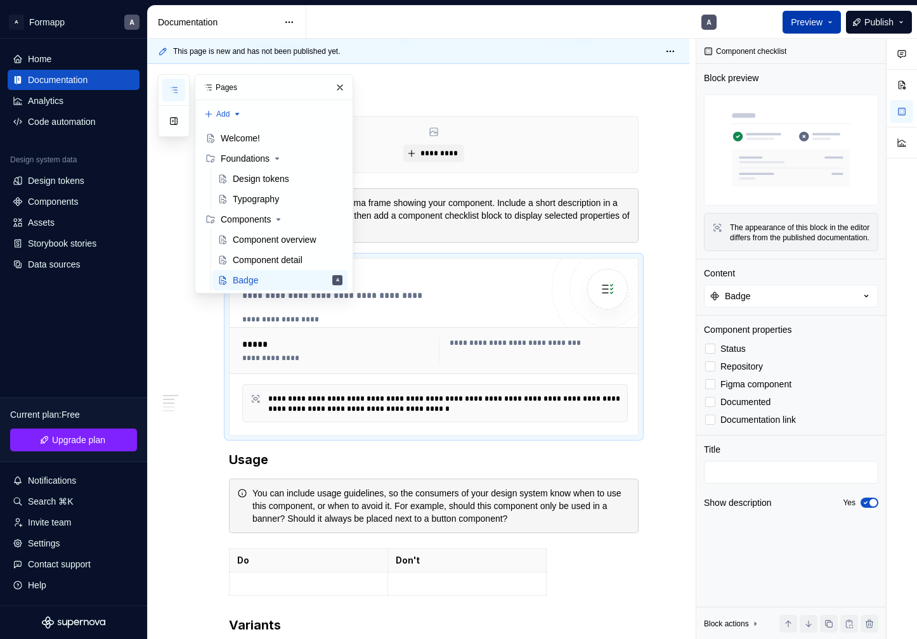
click at [828, 20] on button "Preview" at bounding box center [812, 22] width 58 height 23
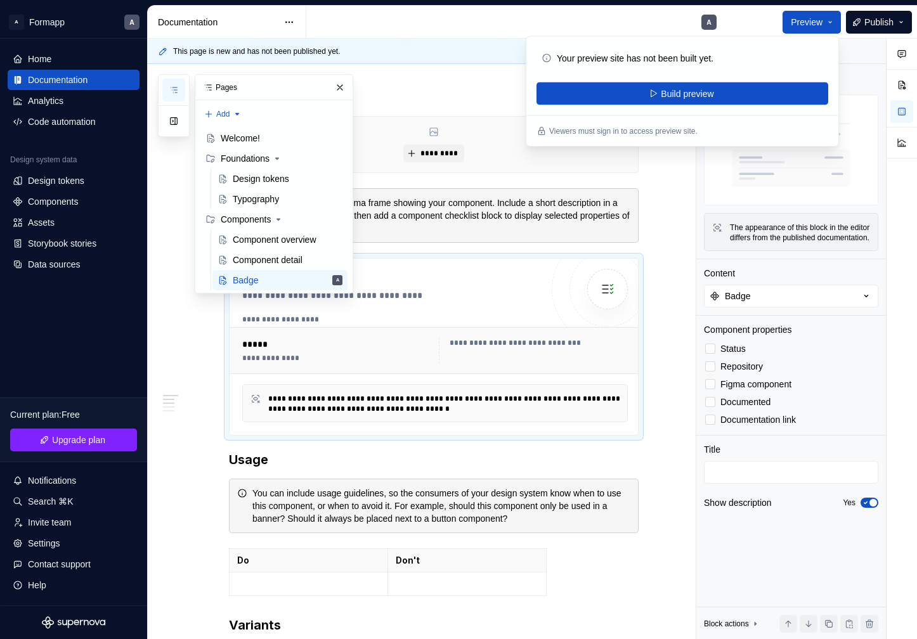
click at [698, 60] on p "Your preview site has not been built yet." at bounding box center [635, 58] width 157 height 13
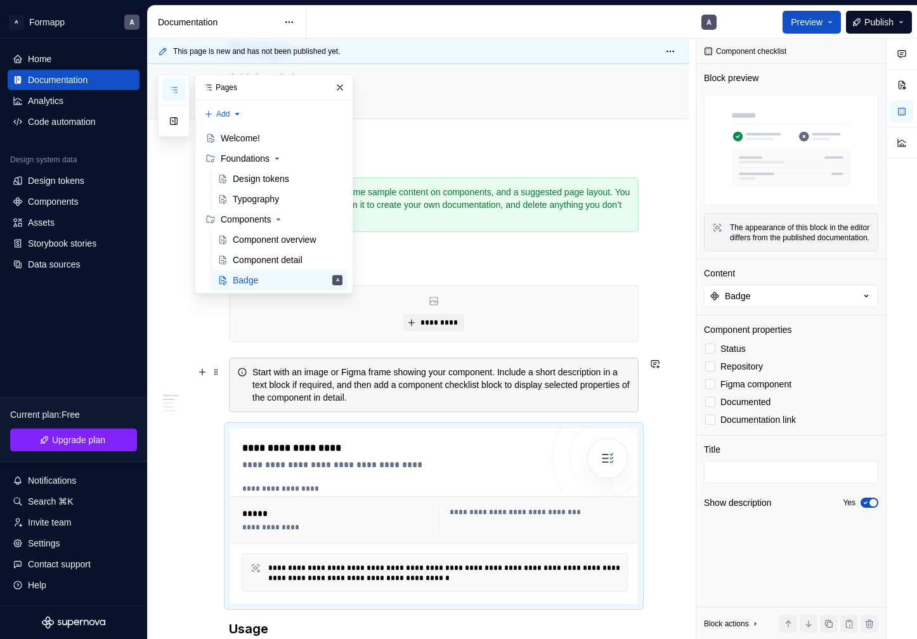
scroll to position [0, 0]
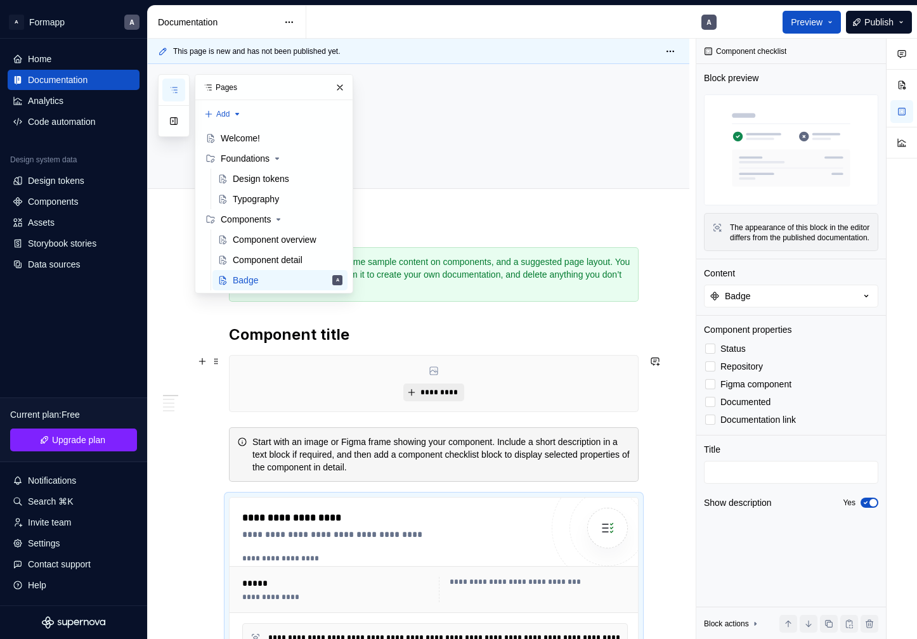
click at [443, 392] on span "*********" at bounding box center [438, 393] width 39 height 10
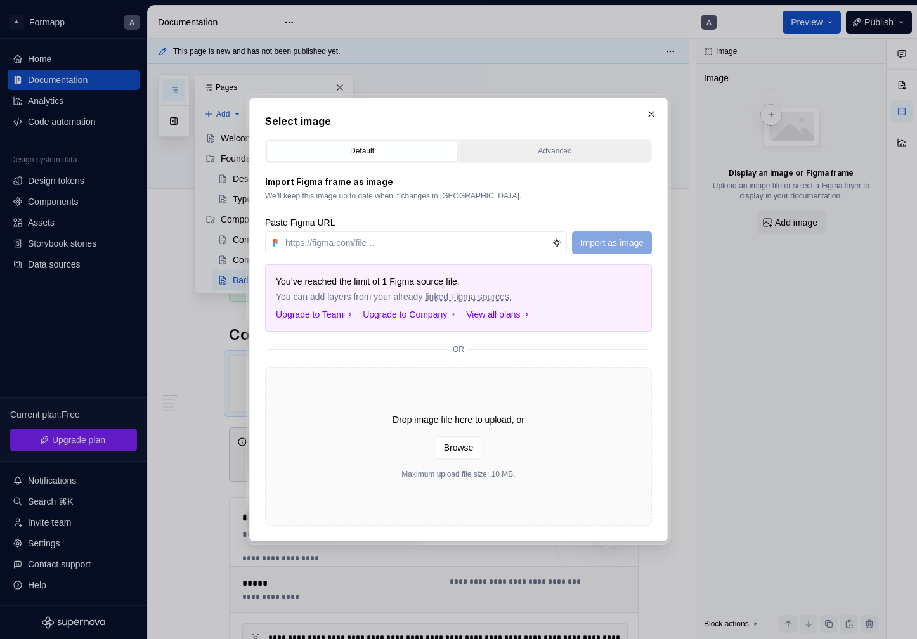
click at [540, 152] on div "Advanced" at bounding box center [555, 151] width 183 height 13
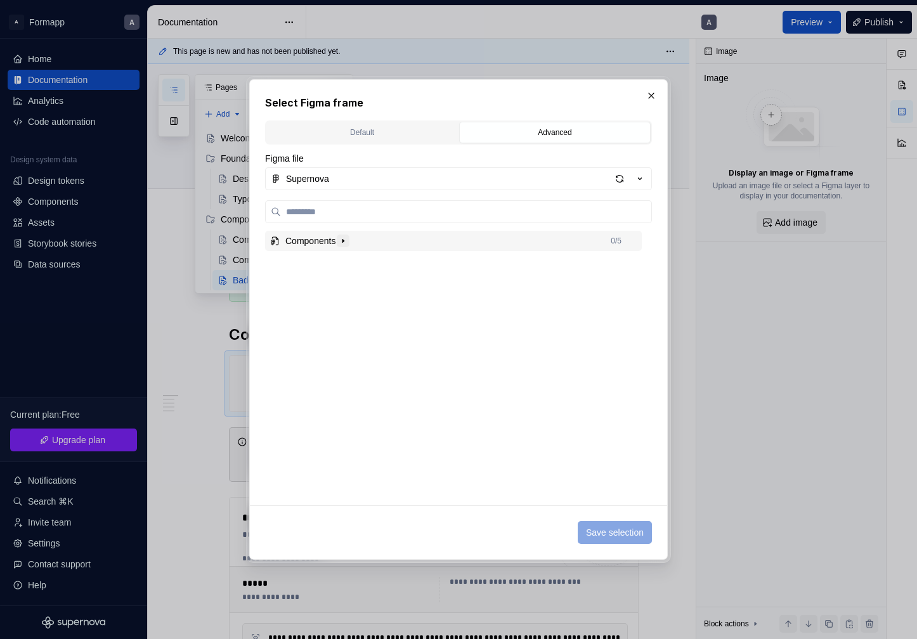
click at [348, 243] on icon "button" at bounding box center [343, 241] width 10 height 10
click at [329, 266] on icon "button" at bounding box center [330, 262] width 10 height 10
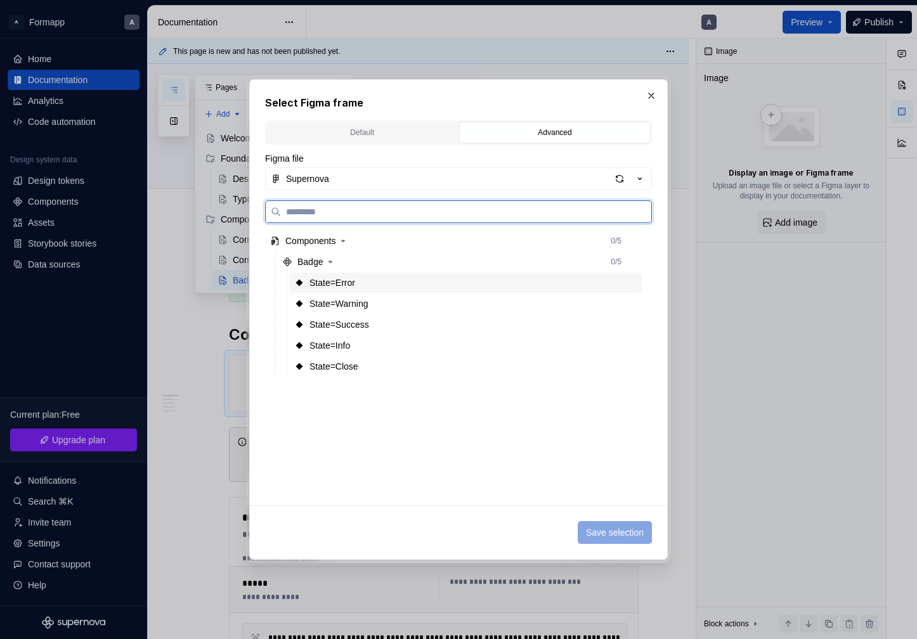
click at [521, 291] on div "State=Error" at bounding box center [465, 283] width 353 height 20
click at [521, 305] on div "State=Warning" at bounding box center [465, 304] width 353 height 20
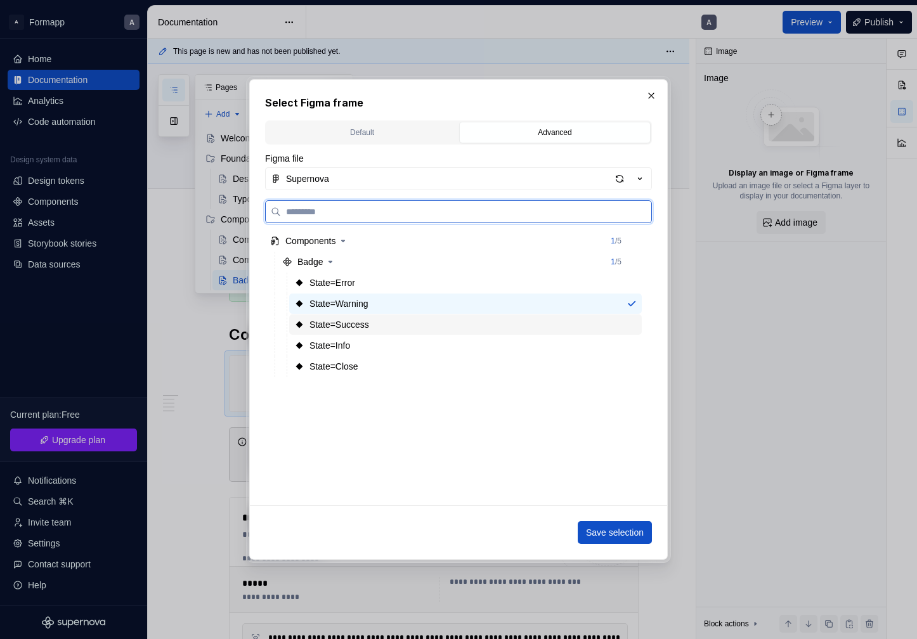
click at [521, 323] on div "State=Success" at bounding box center [465, 325] width 353 height 20
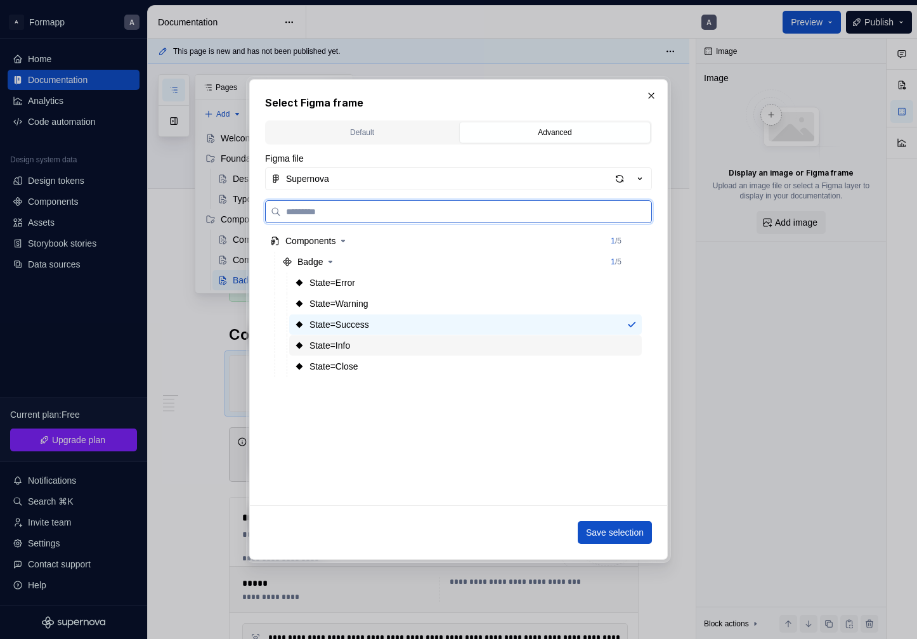
click at [521, 344] on div "State=Info" at bounding box center [465, 346] width 353 height 20
click at [506, 324] on div "State=Success" at bounding box center [465, 325] width 353 height 20
click at [533, 350] on div "State=Info" at bounding box center [465, 346] width 353 height 20
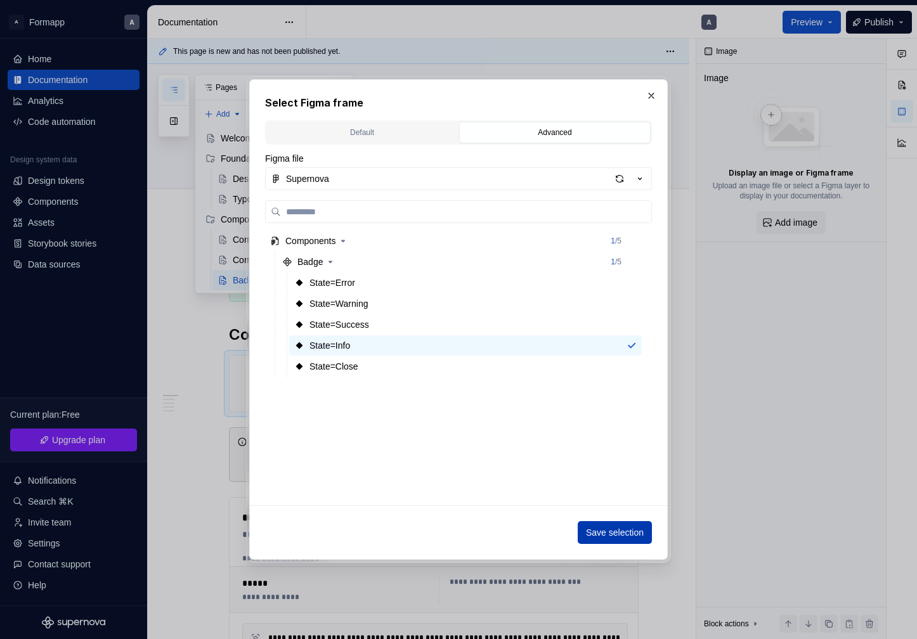
click at [616, 528] on span "Save selection" at bounding box center [615, 532] width 58 height 13
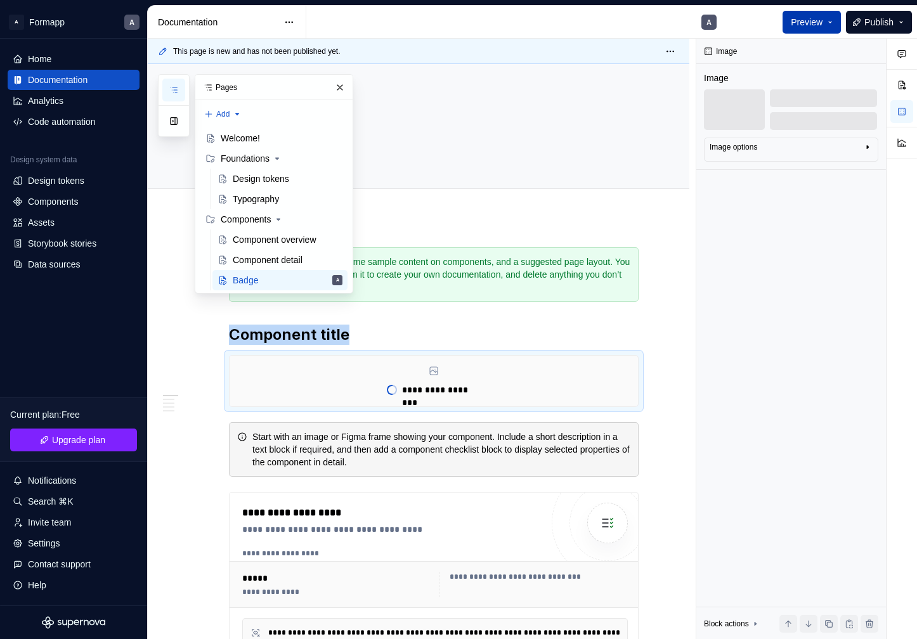
click at [812, 18] on span "Preview" at bounding box center [807, 22] width 32 height 13
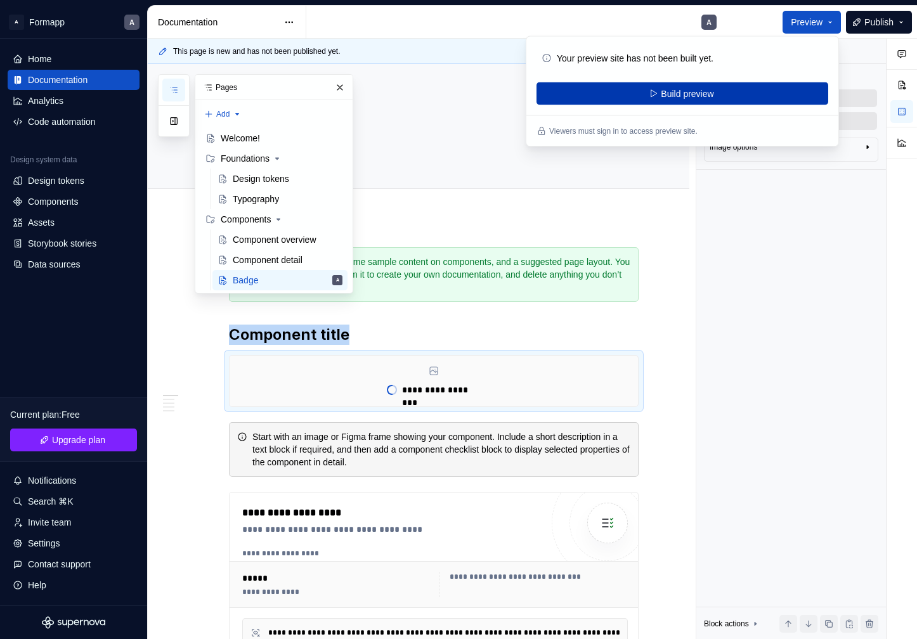
click at [757, 88] on button "Build preview" at bounding box center [683, 93] width 292 height 23
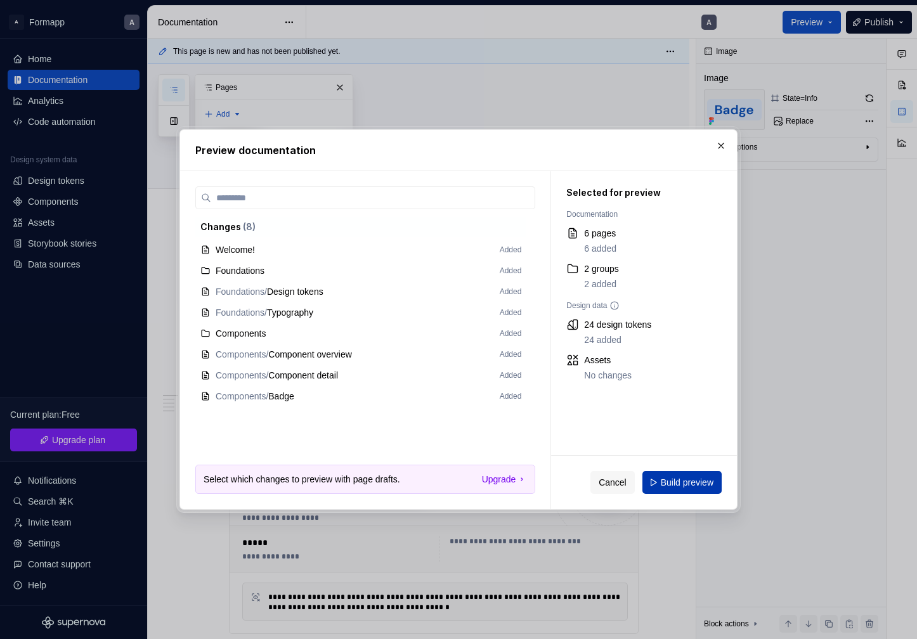
click at [684, 482] on span "Build preview" at bounding box center [687, 482] width 53 height 13
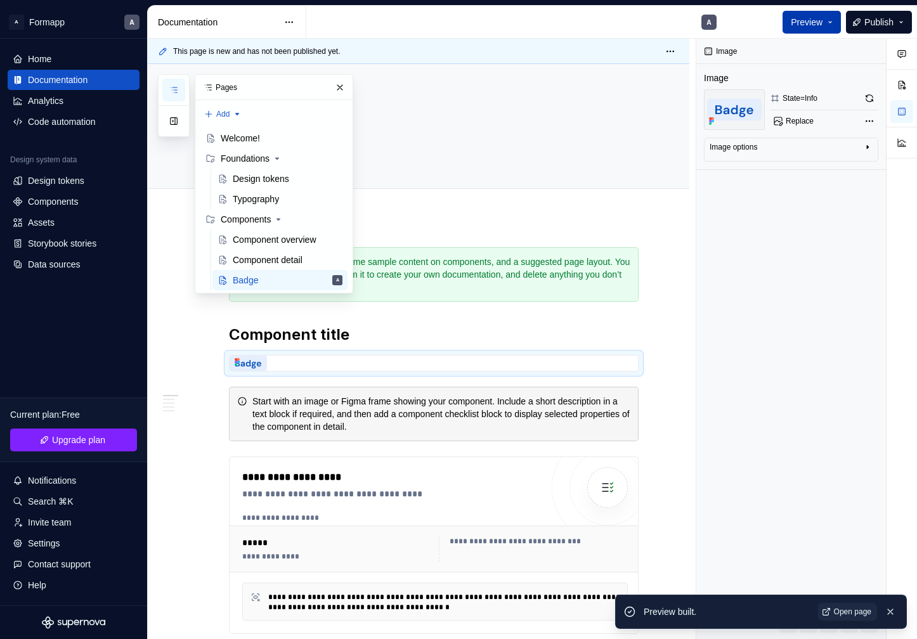
click at [822, 23] on button "Preview" at bounding box center [812, 22] width 58 height 23
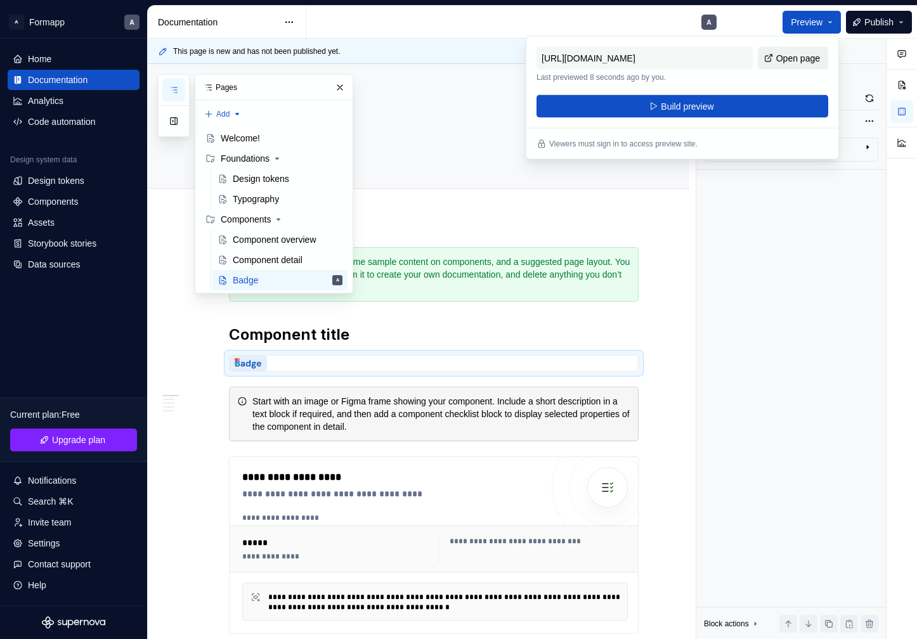
click at [800, 53] on span "Open page" at bounding box center [798, 58] width 44 height 13
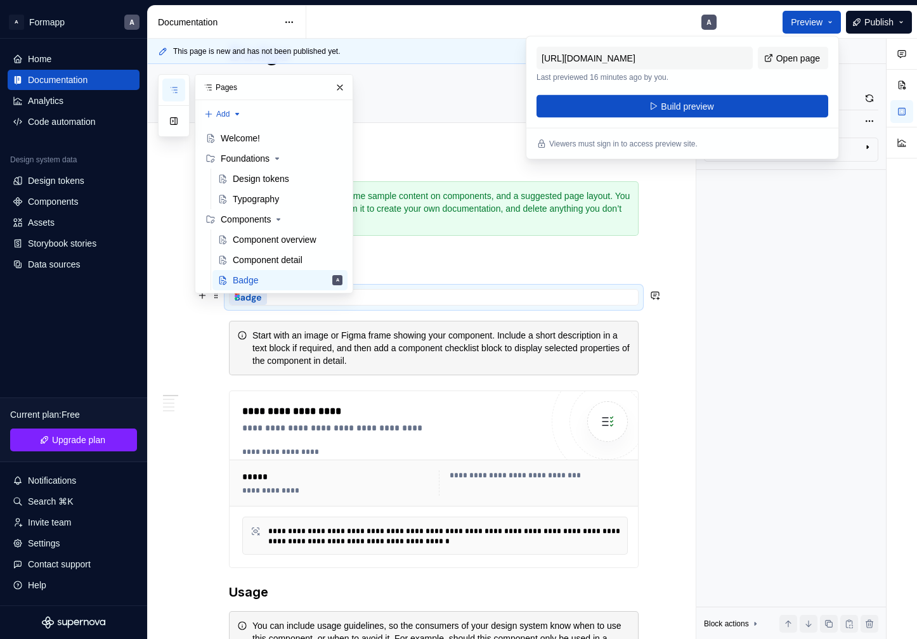
scroll to position [67, 0]
click at [341, 83] on button "button" at bounding box center [340, 88] width 18 height 18
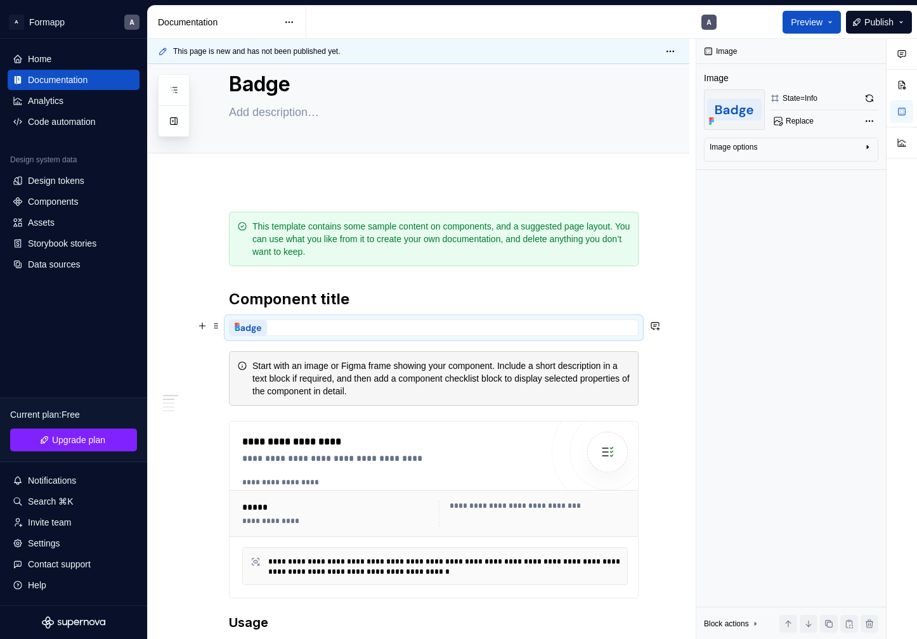
scroll to position [51, 0]
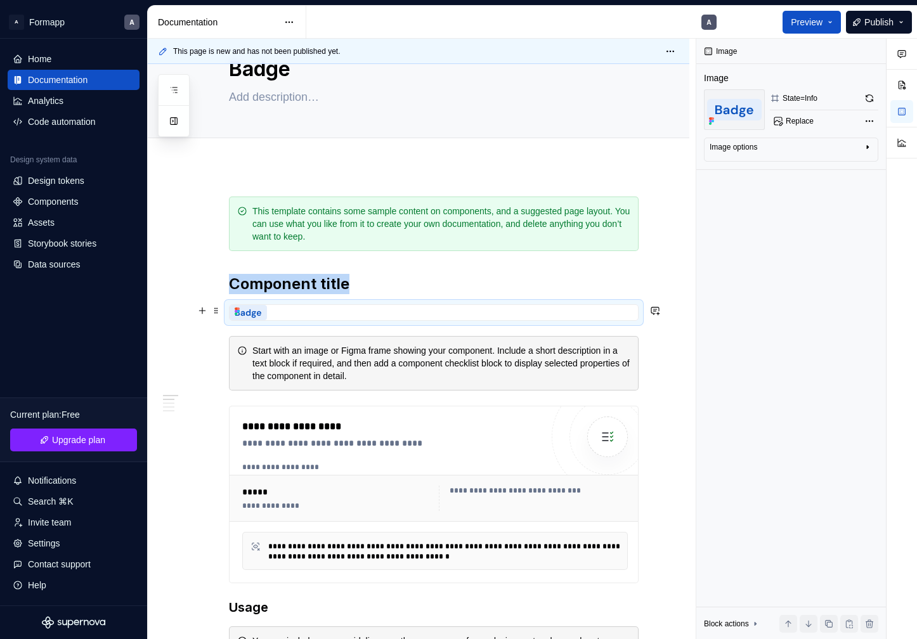
click at [253, 311] on img at bounding box center [248, 312] width 37 height 15
click at [214, 313] on span at bounding box center [216, 311] width 10 height 18
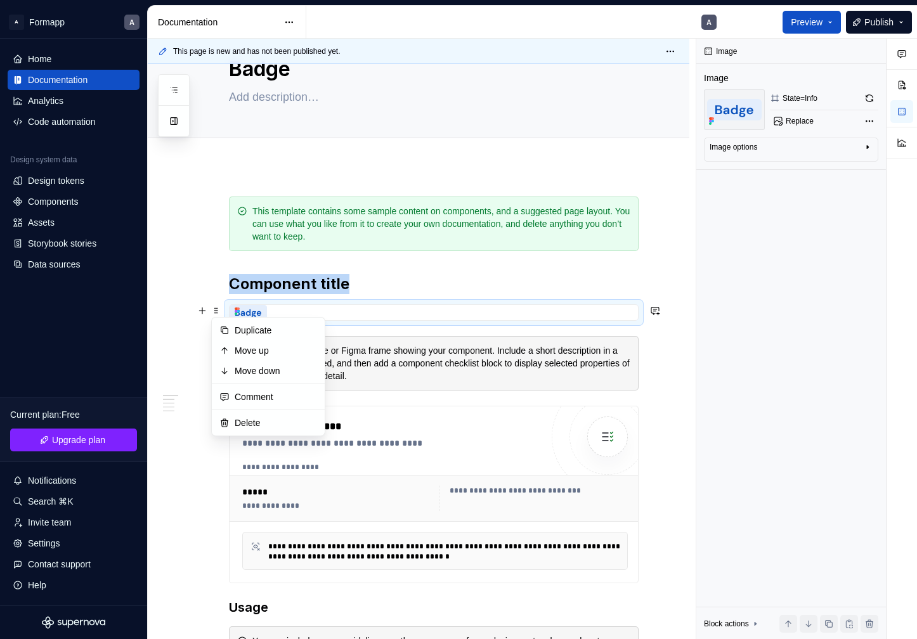
click at [345, 310] on div at bounding box center [434, 312] width 408 height 15
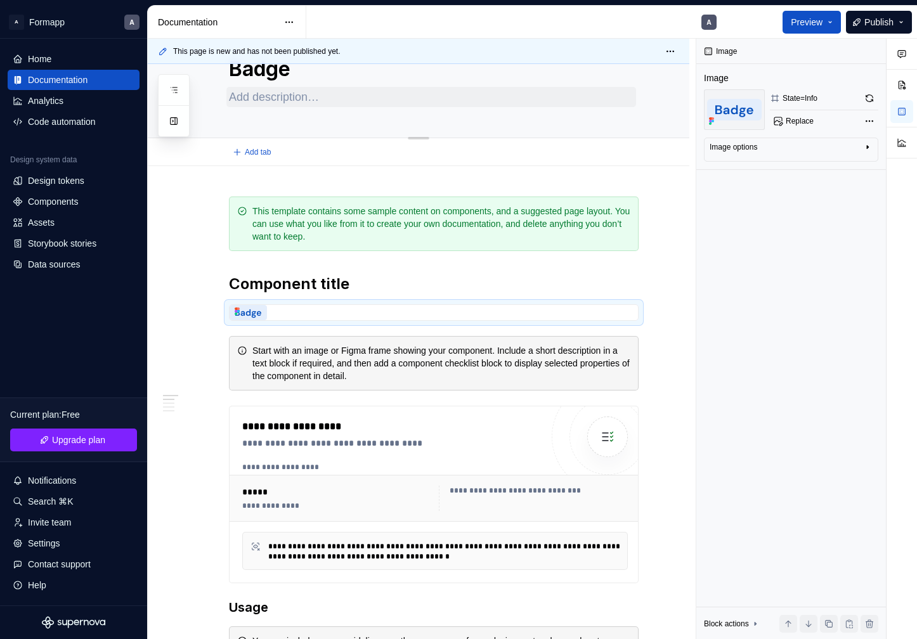
scroll to position [0, 0]
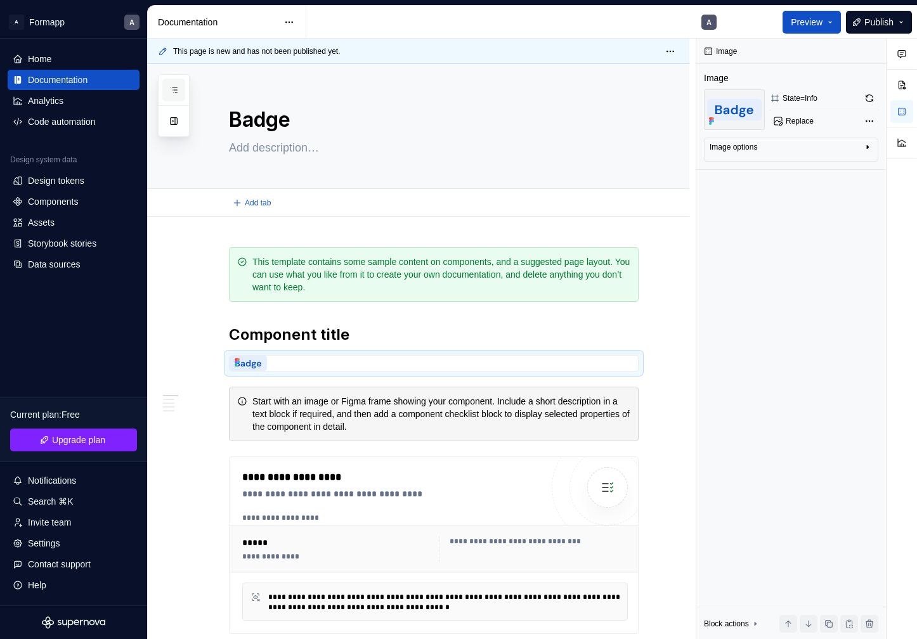
click at [176, 92] on icon "button" at bounding box center [174, 90] width 6 height 5
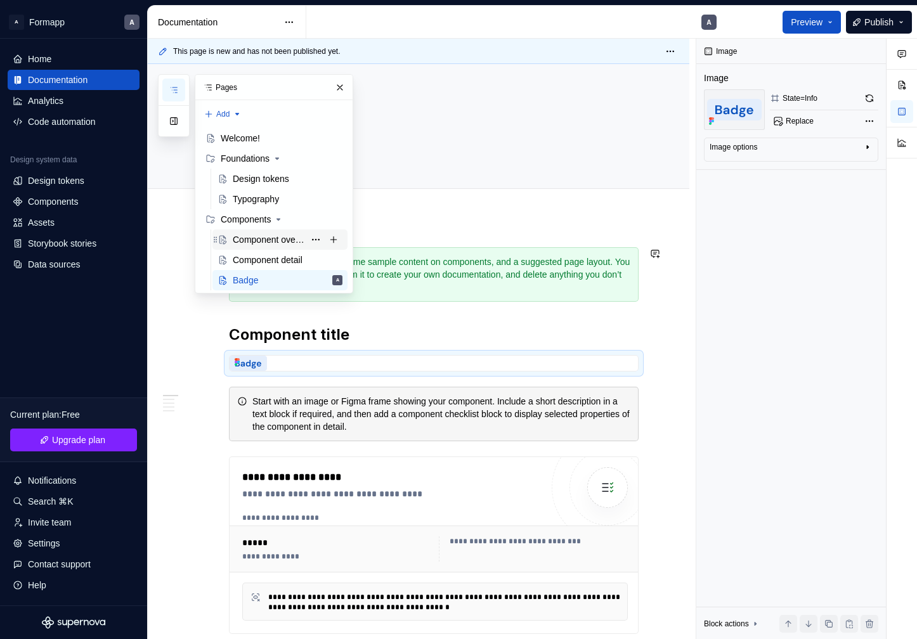
click at [266, 242] on div "Component overview" at bounding box center [269, 239] width 72 height 13
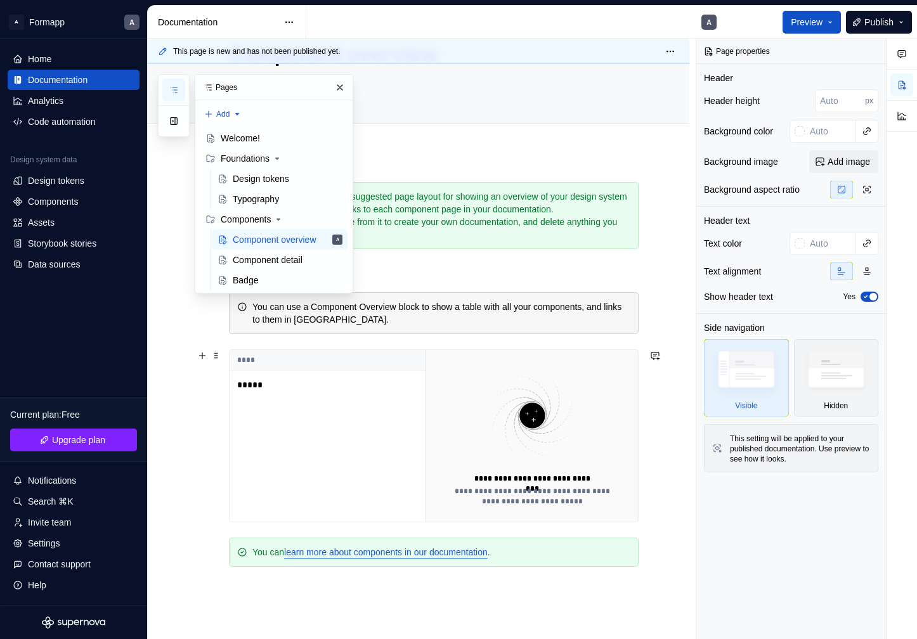
scroll to position [72, 0]
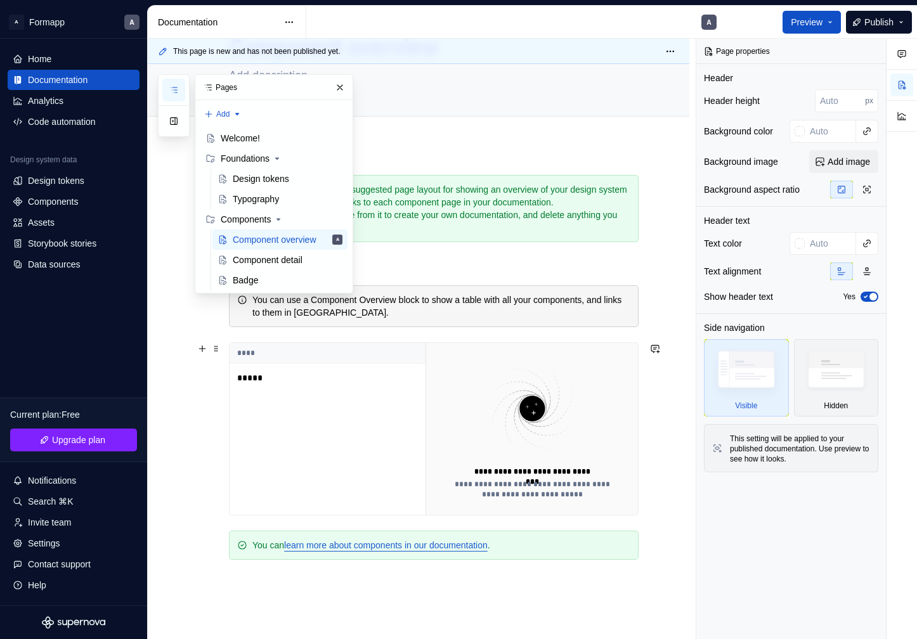
click at [246, 373] on p "*****" at bounding box center [316, 378] width 159 height 13
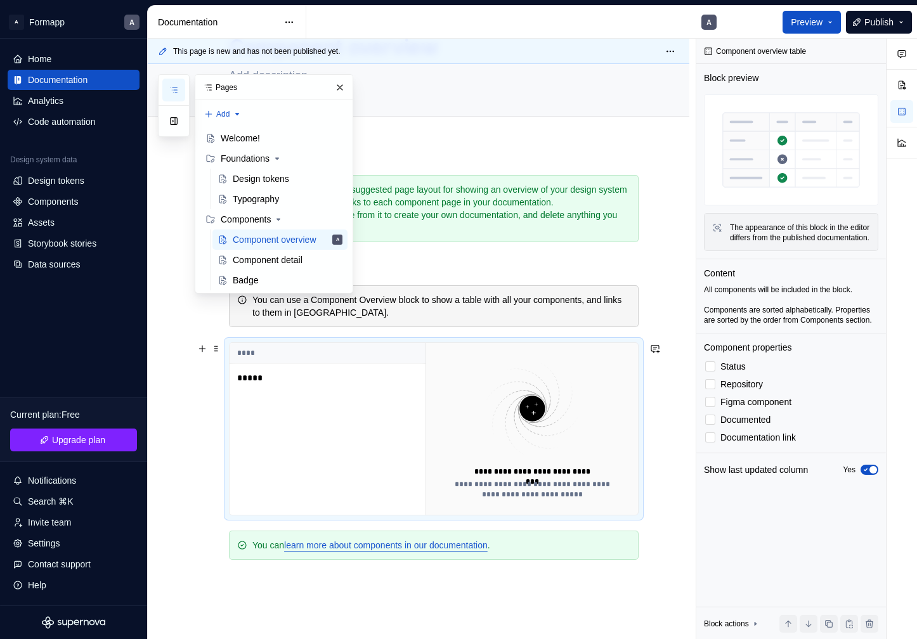
click at [258, 381] on p "*****" at bounding box center [316, 378] width 159 height 13
click at [711, 372] on div at bounding box center [710, 367] width 10 height 10
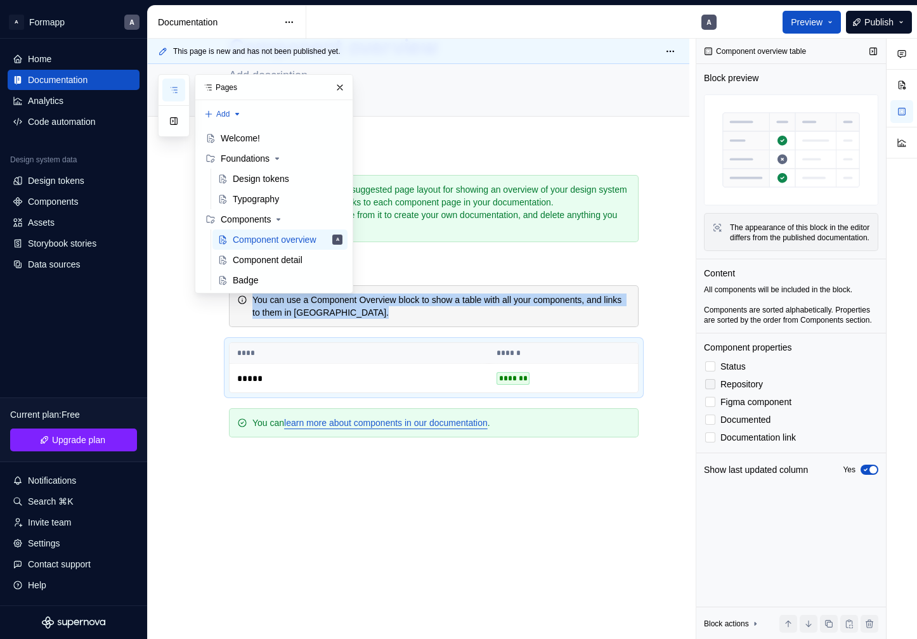
click at [712, 389] on div at bounding box center [710, 384] width 10 height 10
click at [714, 392] on label "Repository" at bounding box center [791, 384] width 174 height 15
click at [714, 410] on label "Figma component" at bounding box center [791, 401] width 174 height 15
click at [710, 425] on div at bounding box center [710, 420] width 10 height 10
click at [710, 420] on icon at bounding box center [710, 420] width 0 height 0
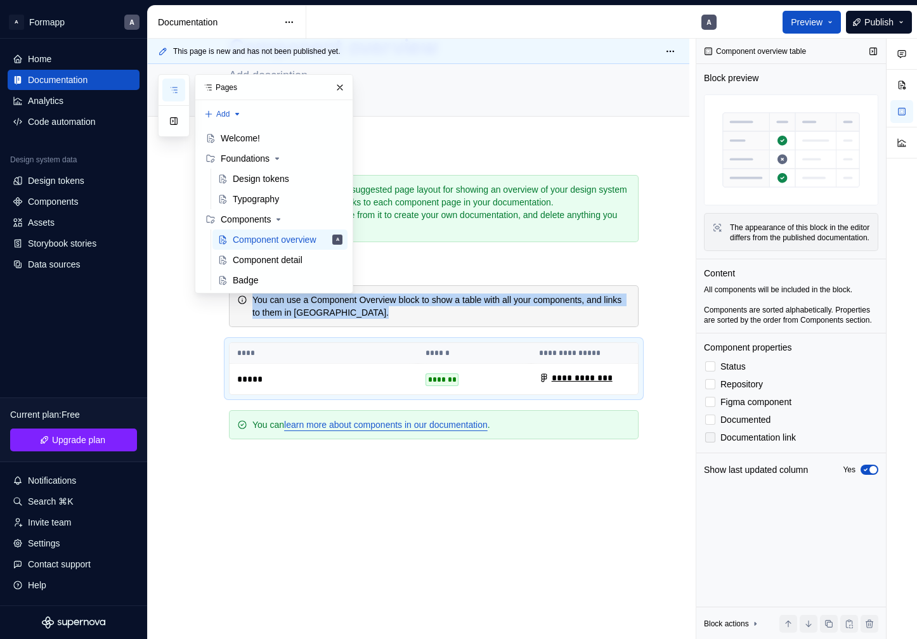
click at [710, 443] on div at bounding box center [710, 438] width 10 height 10
click at [710, 438] on icon at bounding box center [710, 438] width 0 height 0
click at [873, 474] on span "button" at bounding box center [874, 470] width 8 height 8
click at [872, 475] on button "No" at bounding box center [870, 470] width 18 height 10
click at [833, 22] on button "Preview" at bounding box center [812, 22] width 58 height 23
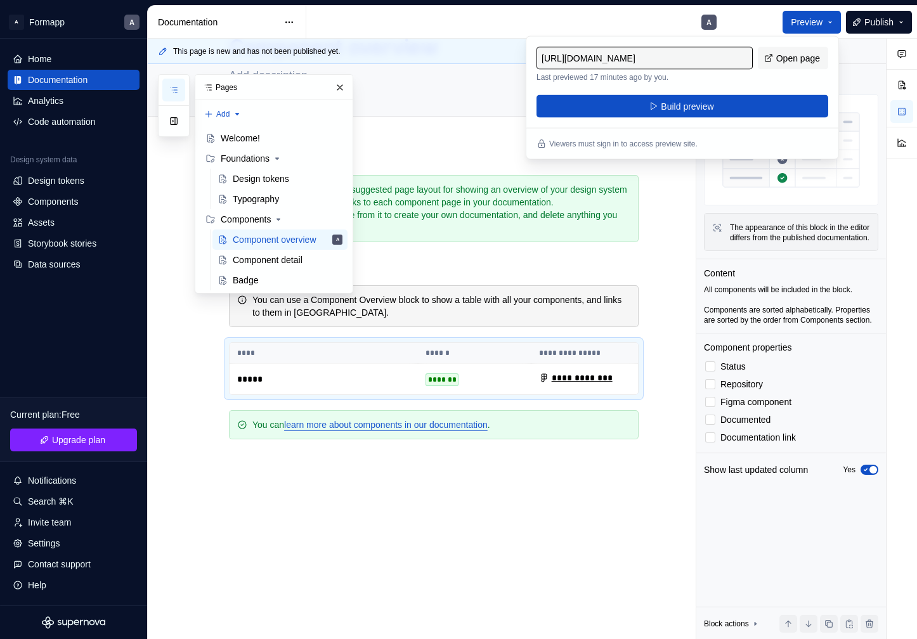
click at [748, 18] on div "Preview Publish" at bounding box center [822, 22] width 190 height 32
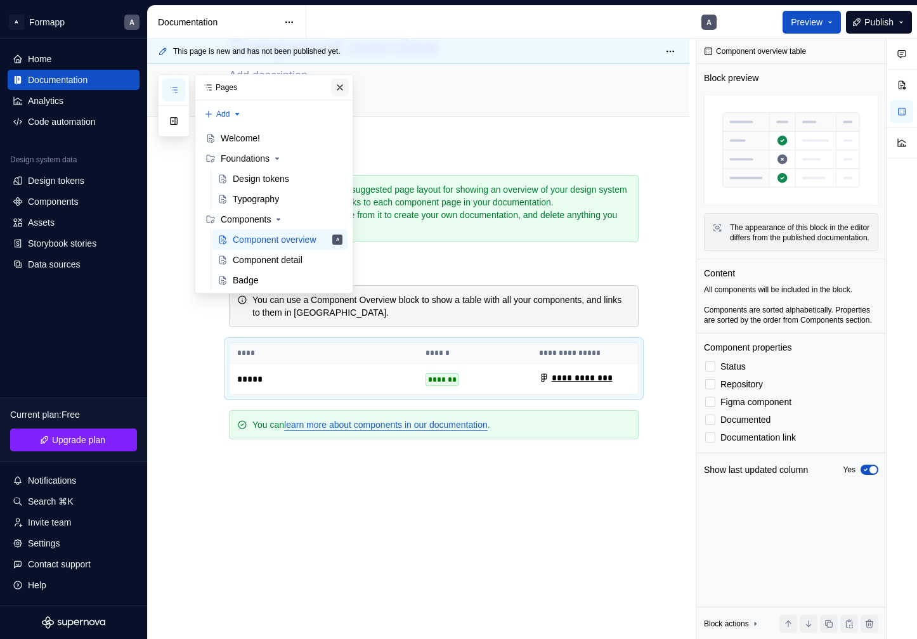
click at [341, 84] on button "button" at bounding box center [340, 88] width 18 height 18
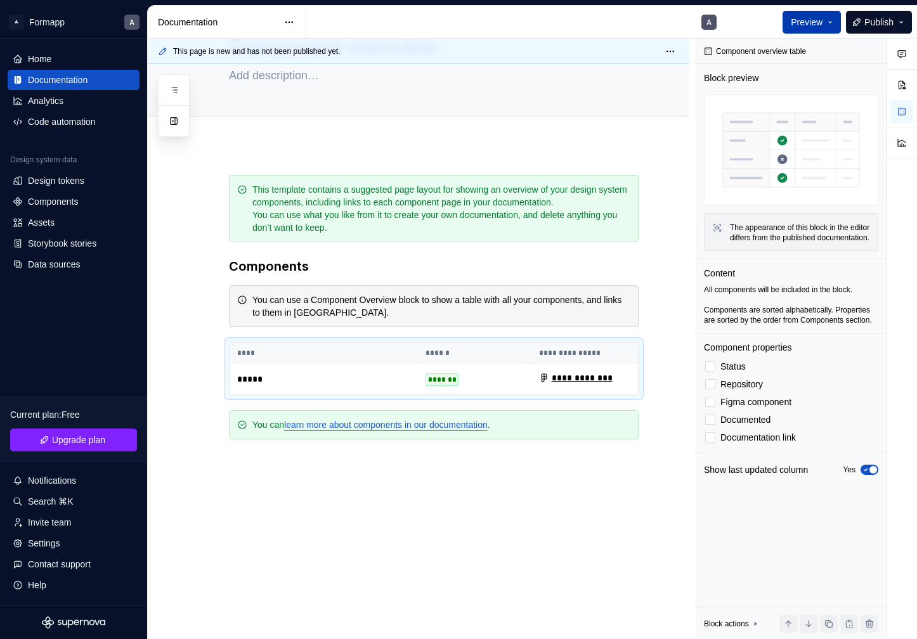
click at [826, 23] on button "Preview" at bounding box center [812, 22] width 58 height 23
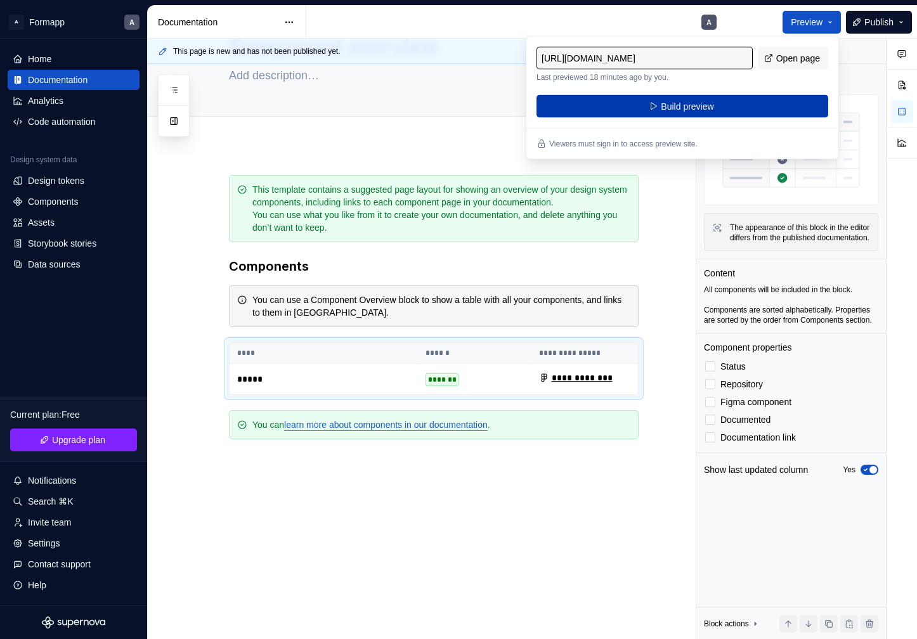
click at [734, 103] on button "Build preview" at bounding box center [683, 106] width 292 height 23
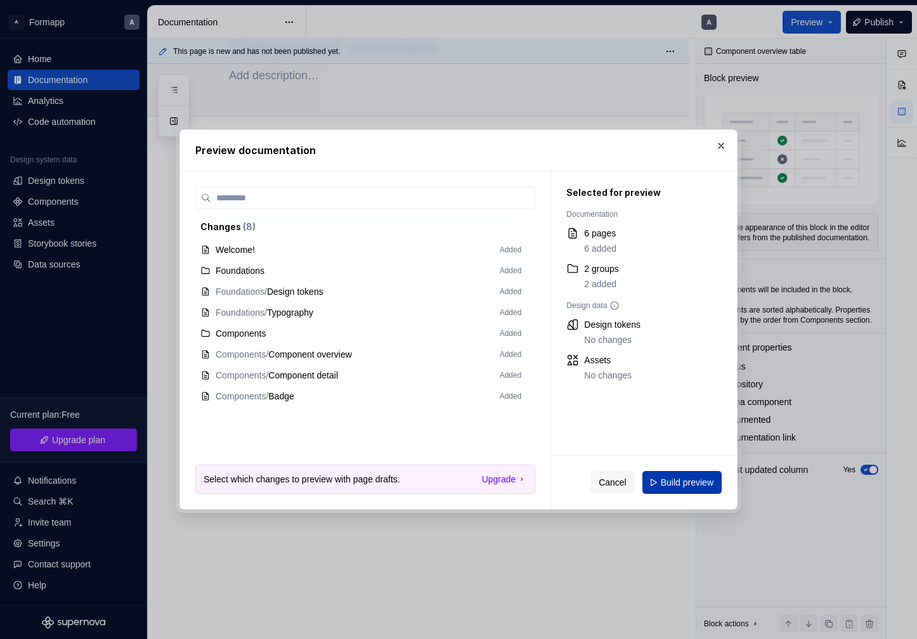
click at [674, 487] on span "Build preview" at bounding box center [687, 482] width 53 height 13
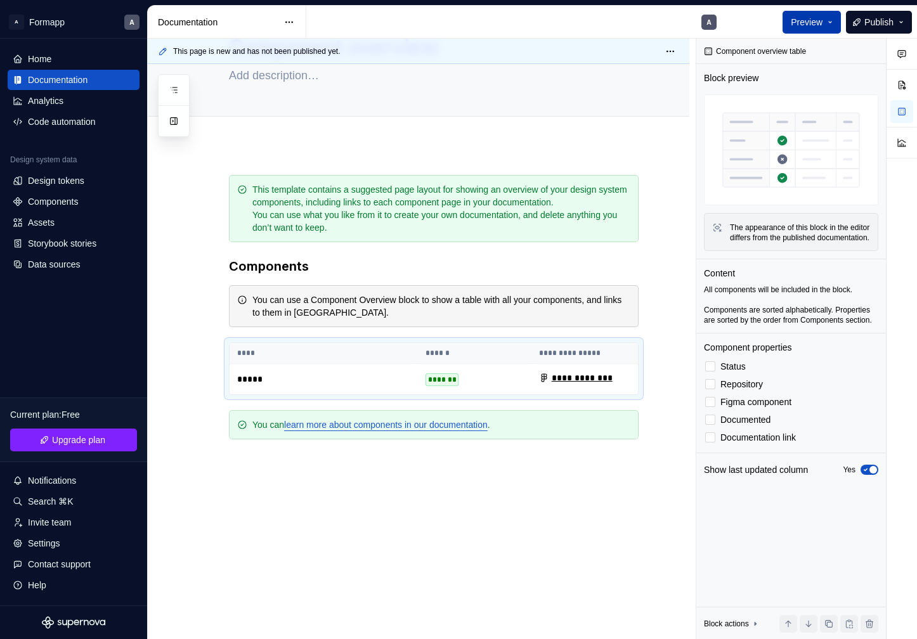
click at [828, 18] on button "Preview" at bounding box center [812, 22] width 58 height 23
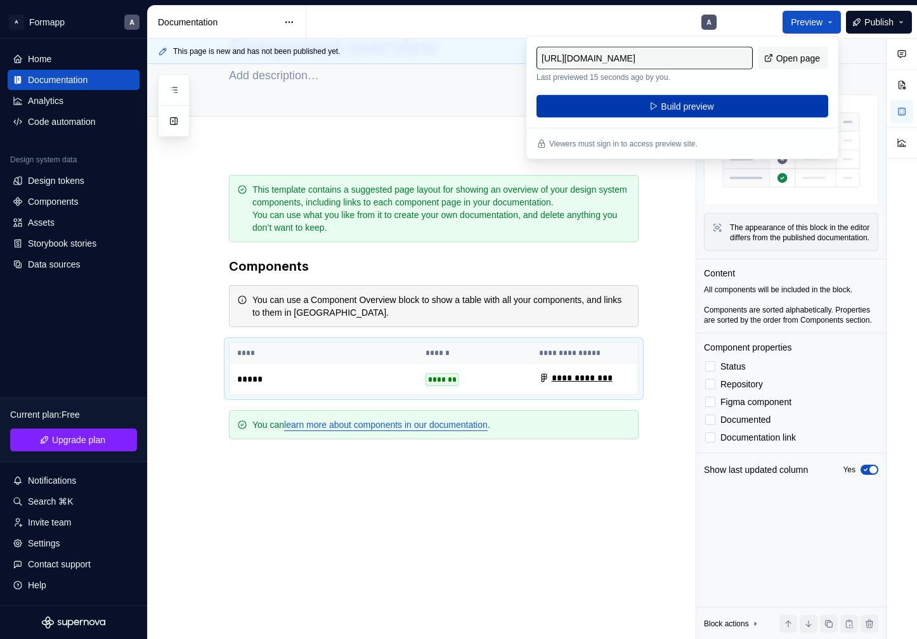
click at [675, 110] on span "Build preview" at bounding box center [687, 106] width 53 height 13
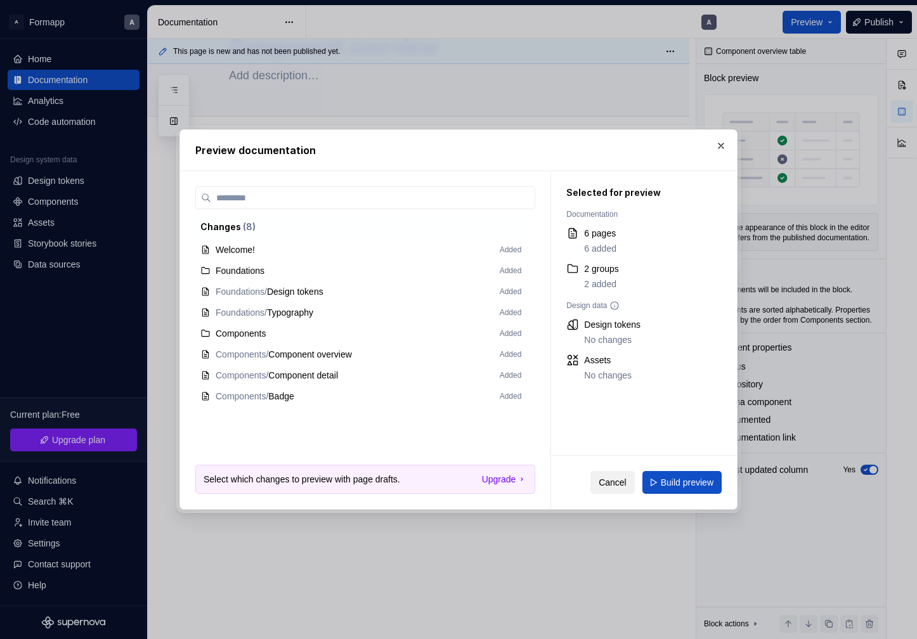
click at [599, 483] on span "Cancel" at bounding box center [613, 482] width 28 height 13
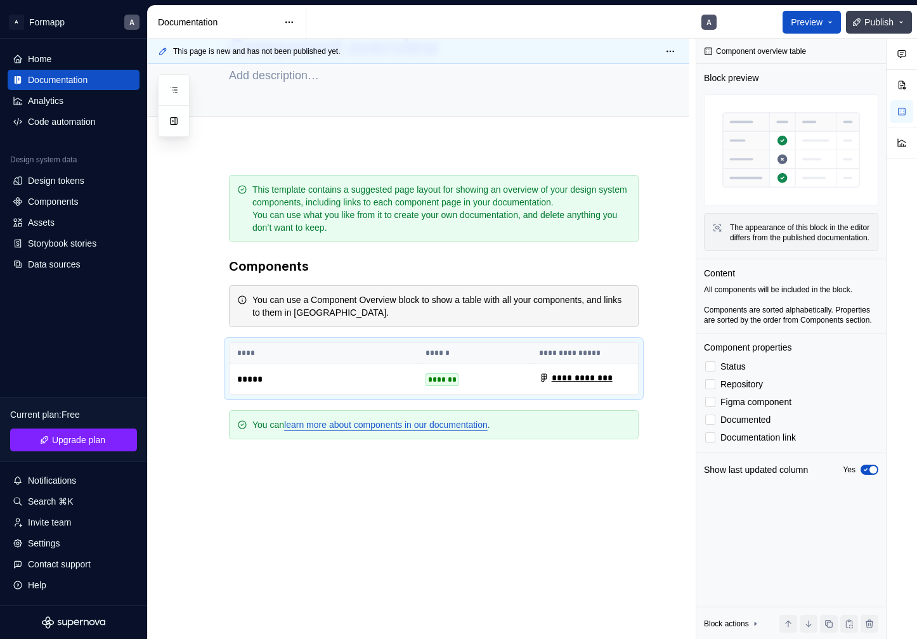
click at [896, 18] on button "Publish" at bounding box center [879, 22] width 66 height 23
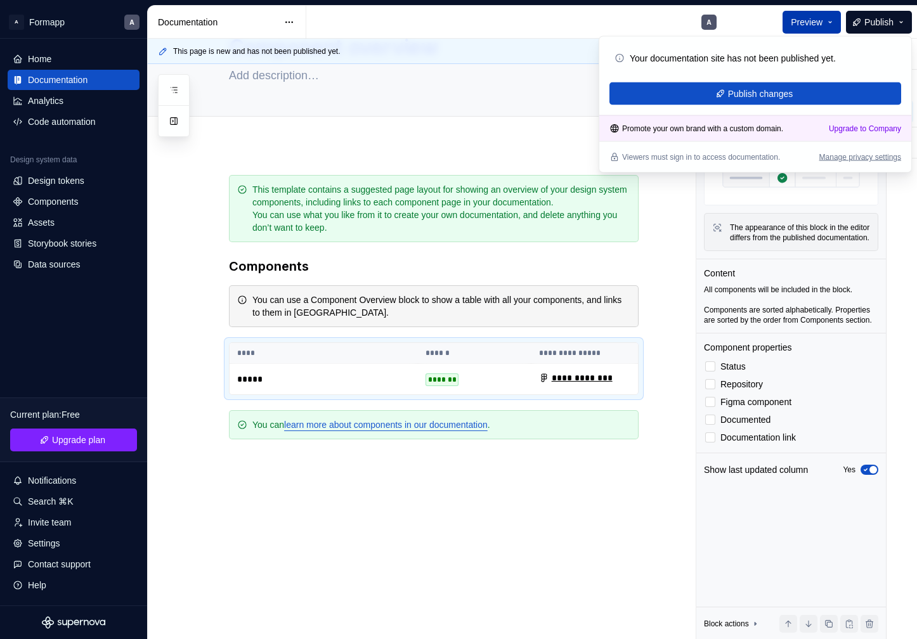
click at [799, 21] on span "Preview" at bounding box center [807, 22] width 32 height 13
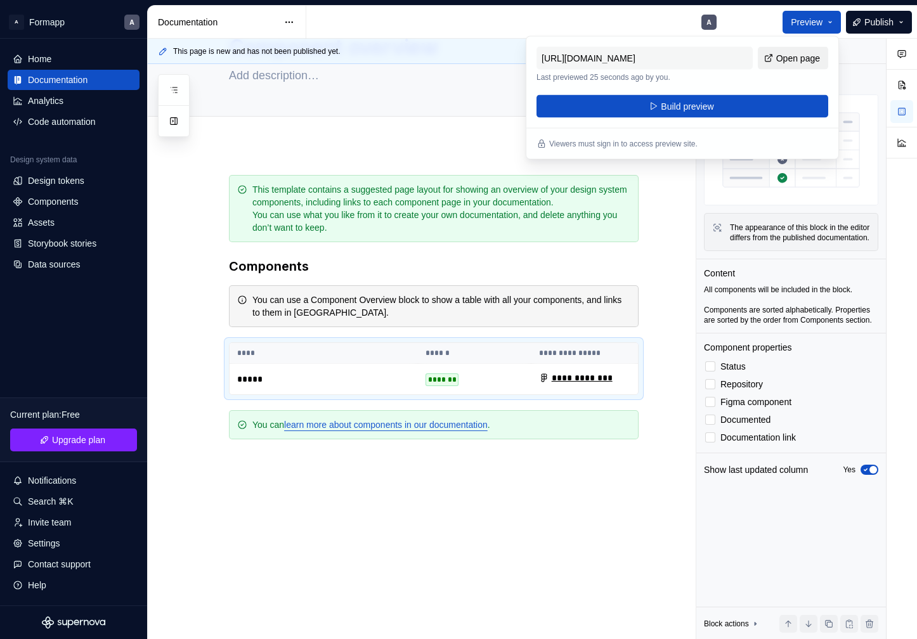
click at [796, 56] on span "Open page" at bounding box center [798, 58] width 44 height 13
click at [412, 159] on div "**********" at bounding box center [419, 422] width 542 height 555
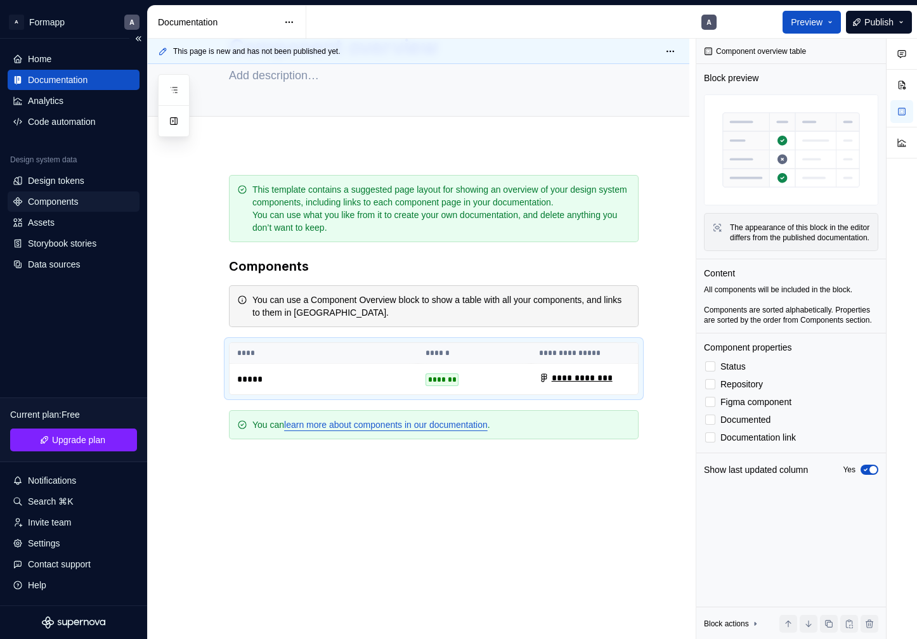
click at [51, 206] on div "Components" at bounding box center [53, 201] width 50 height 13
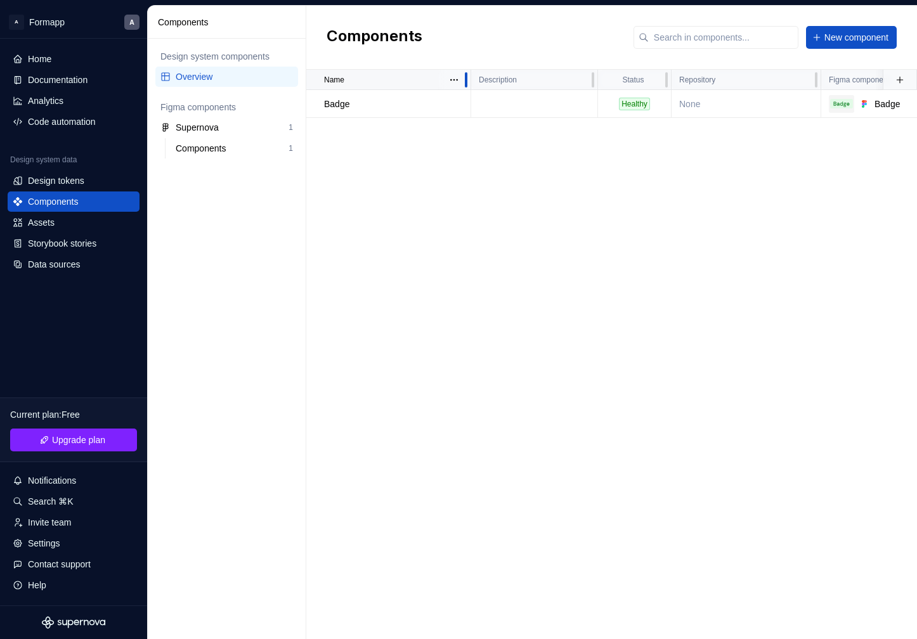
drag, startPoint x: 469, startPoint y: 77, endPoint x: 418, endPoint y: 77, distance: 51.4
click at [418, 77] on div "Name" at bounding box center [388, 80] width 165 height 20
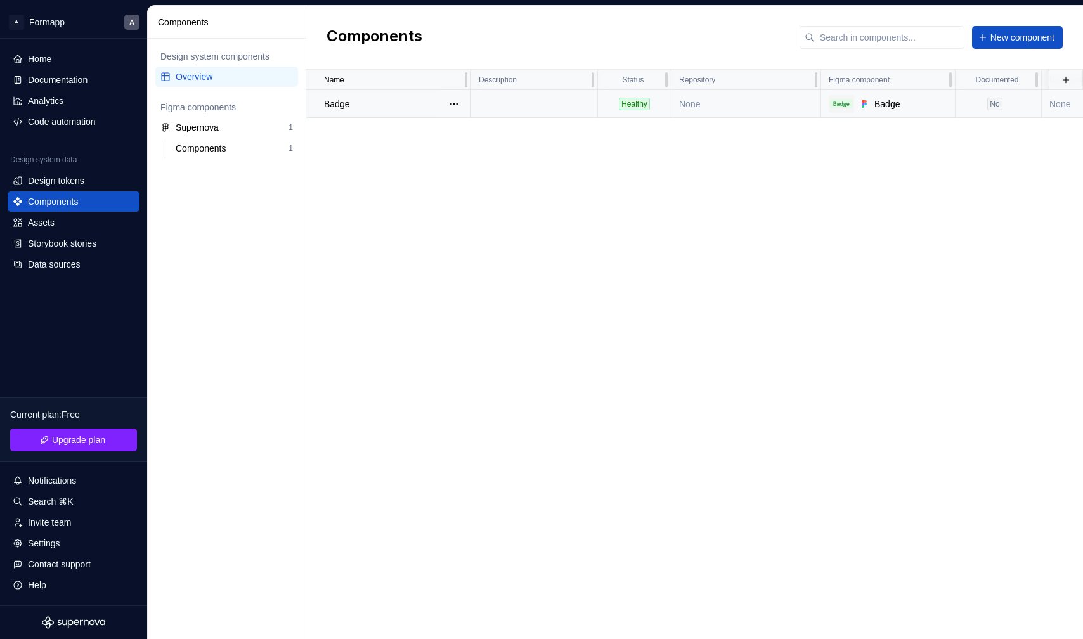
click at [541, 105] on td at bounding box center [534, 104] width 127 height 28
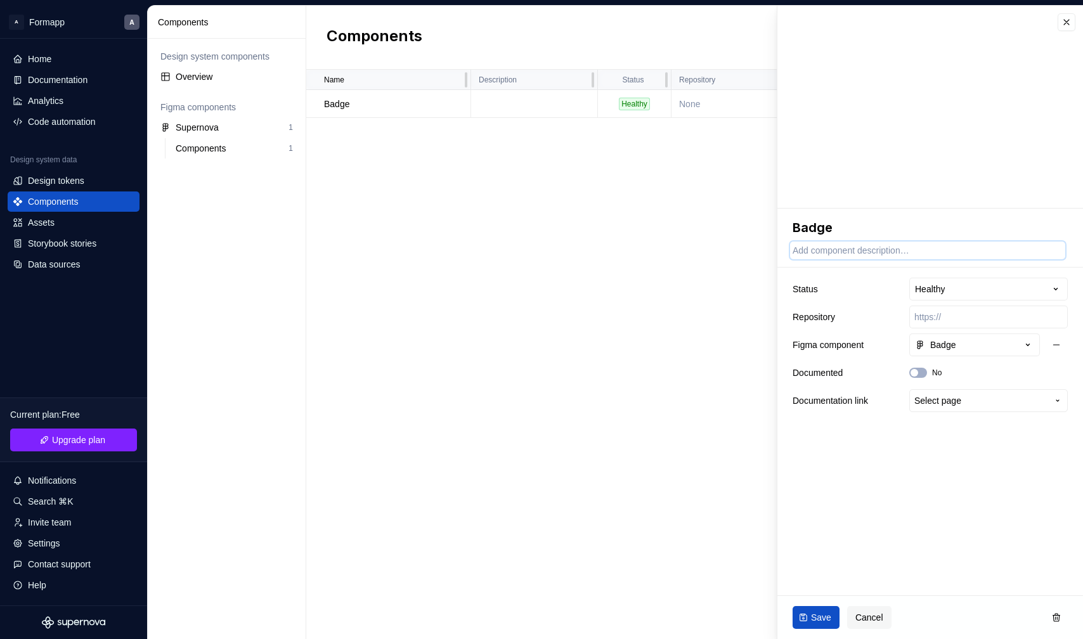
click at [830, 252] on textarea at bounding box center [927, 251] width 275 height 18
type textarea "*"
type textarea "U"
type textarea "*"
type textarea "Us"
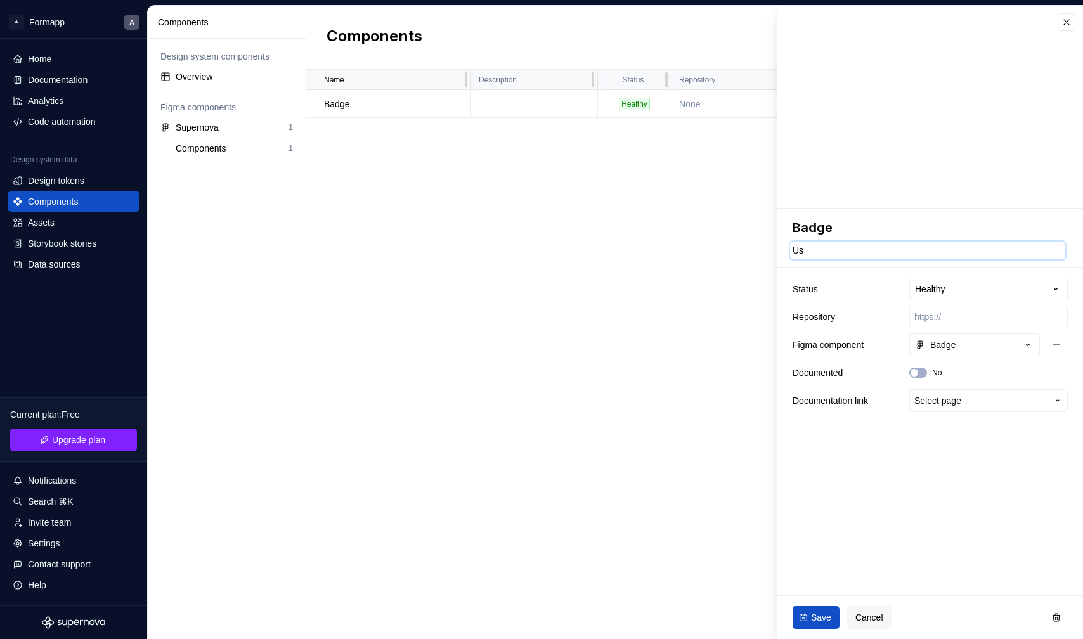
type textarea "*"
type textarea "Use"
type textarea "*"
type textarea "Used"
type textarea "*"
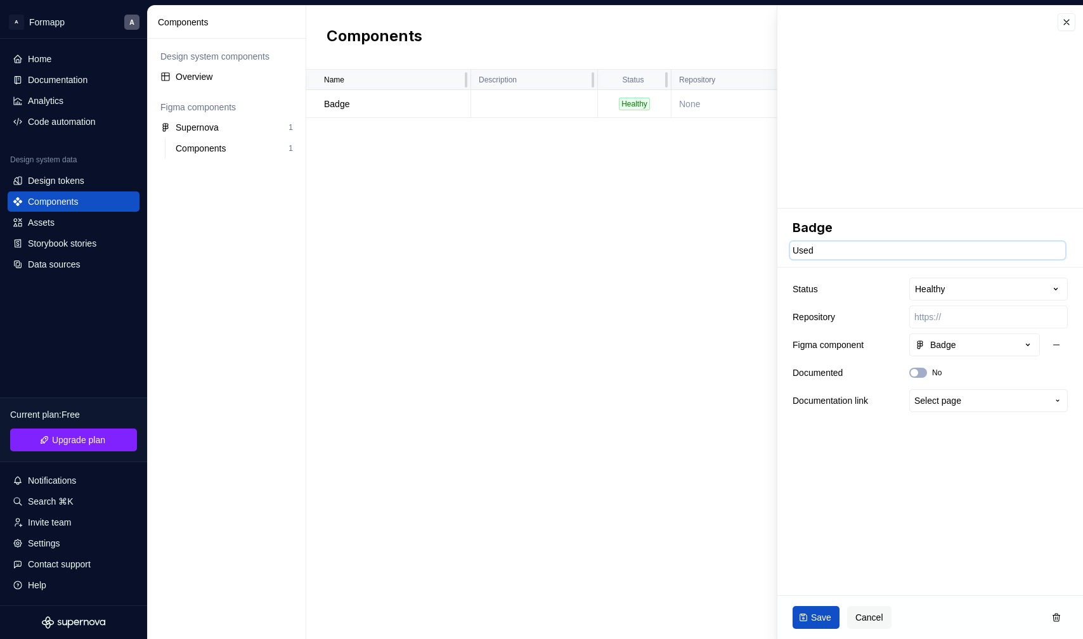
type textarea "Used"
type textarea "*"
type textarea "Used f"
type textarea "*"
type textarea "Used fo"
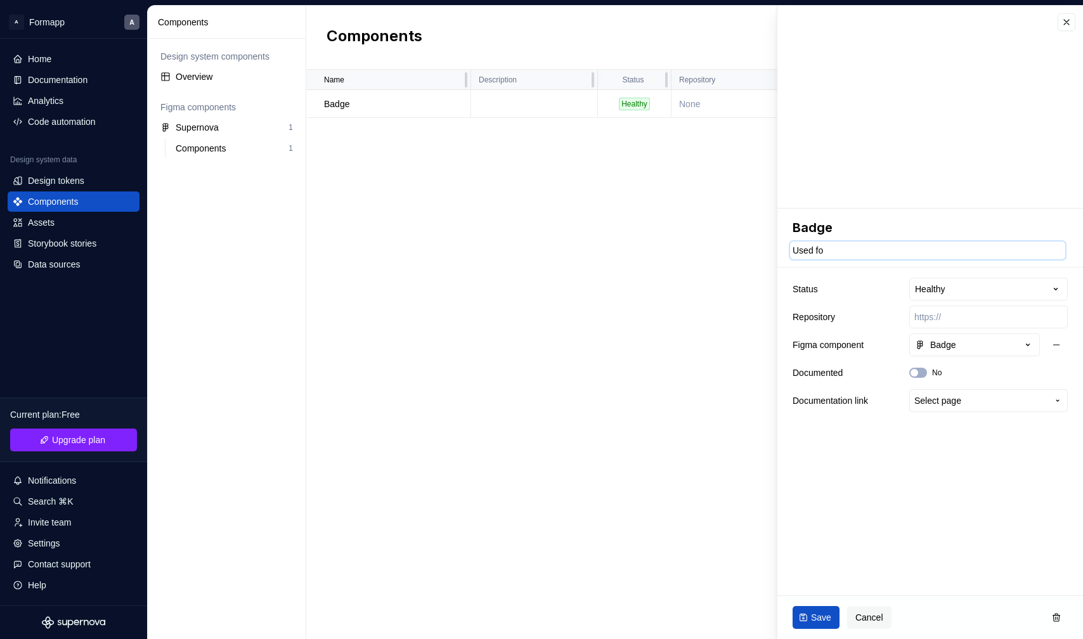
type textarea "*"
type textarea "Used for"
type textarea "*"
type textarea "Used for"
type textarea "*"
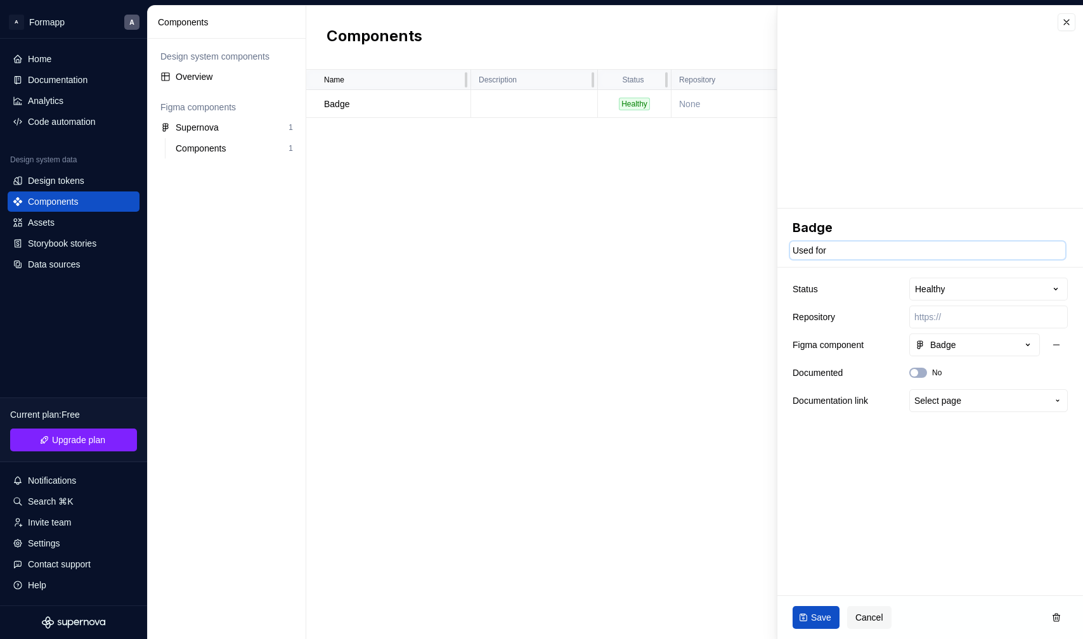
type textarea "Used for s"
type textarea "*"
type textarea "Used for st"
type textarea "*"
type textarea "Used for sta"
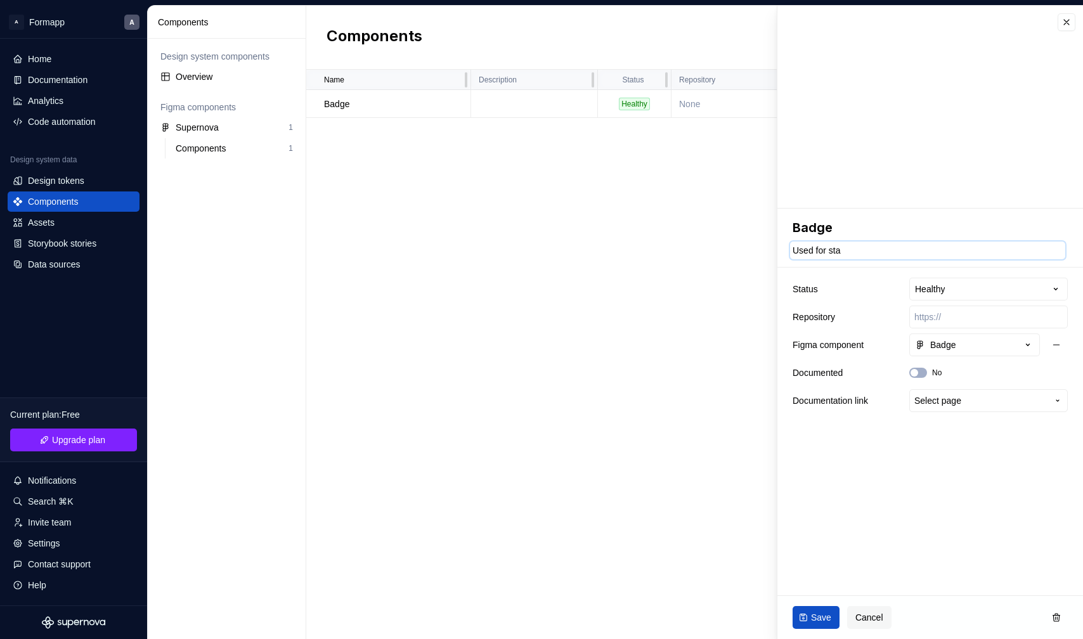
type textarea "*"
type textarea "Used for stat"
type textarea "*"
type textarea "Used for statu"
type textarea "*"
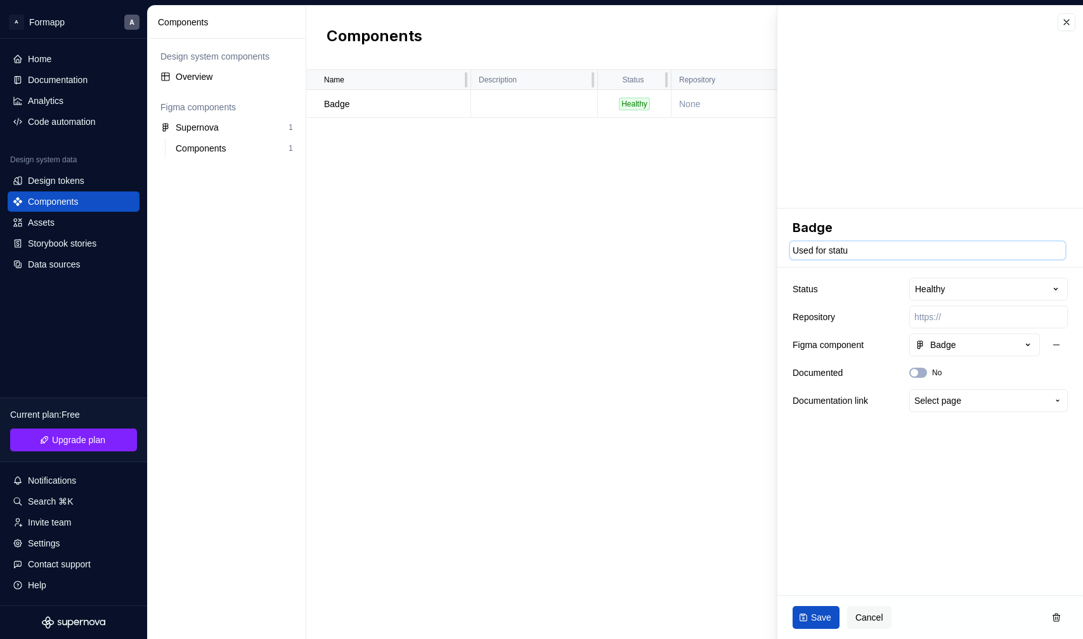
type textarea "Used for status"
type textarea "*"
type textarea "Used for status"
type textarea "*"
type textarea "Used for status c"
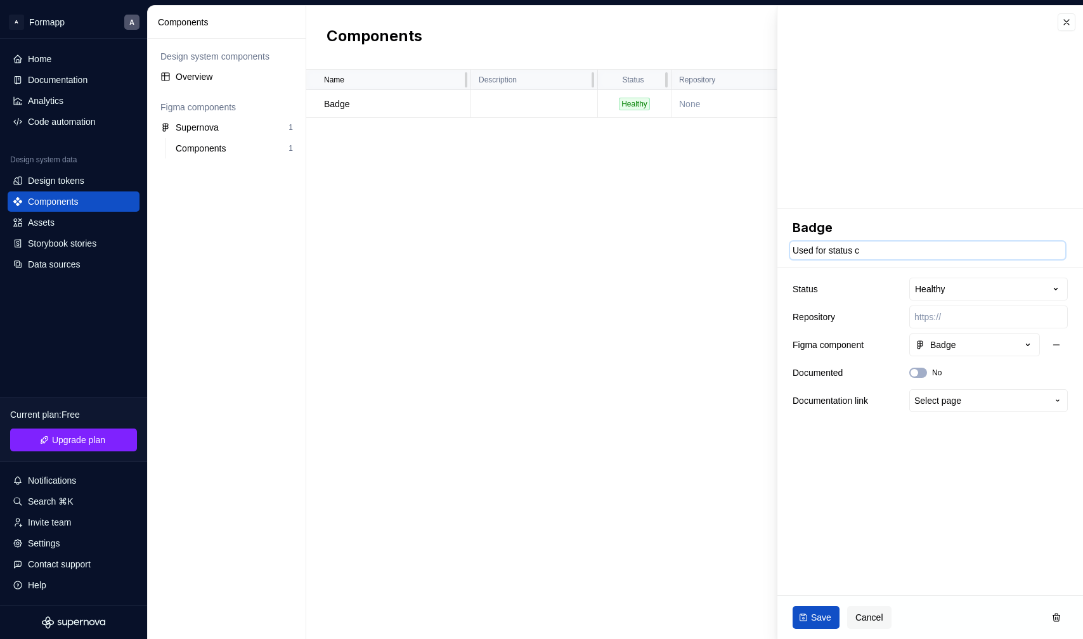
type textarea "*"
type textarea "Used for status co"
type textarea "*"
type textarea "Used for status com"
type textarea "*"
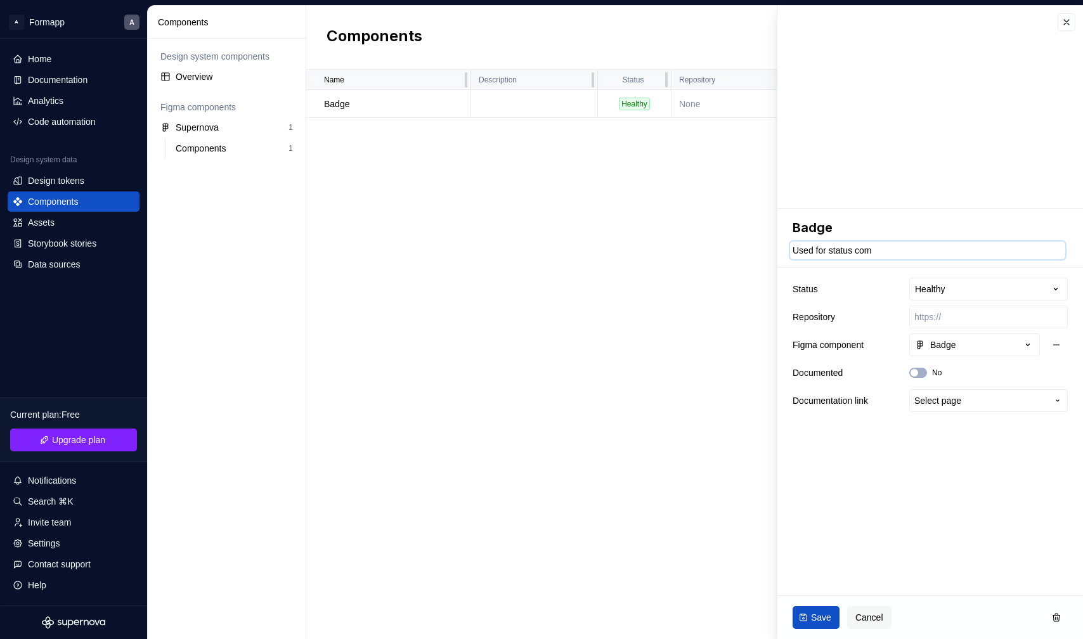
type textarea "Used for status comp"
type textarea "*"
type textarea "Used for status compa"
type textarea "*"
type textarea "Used for status compar"
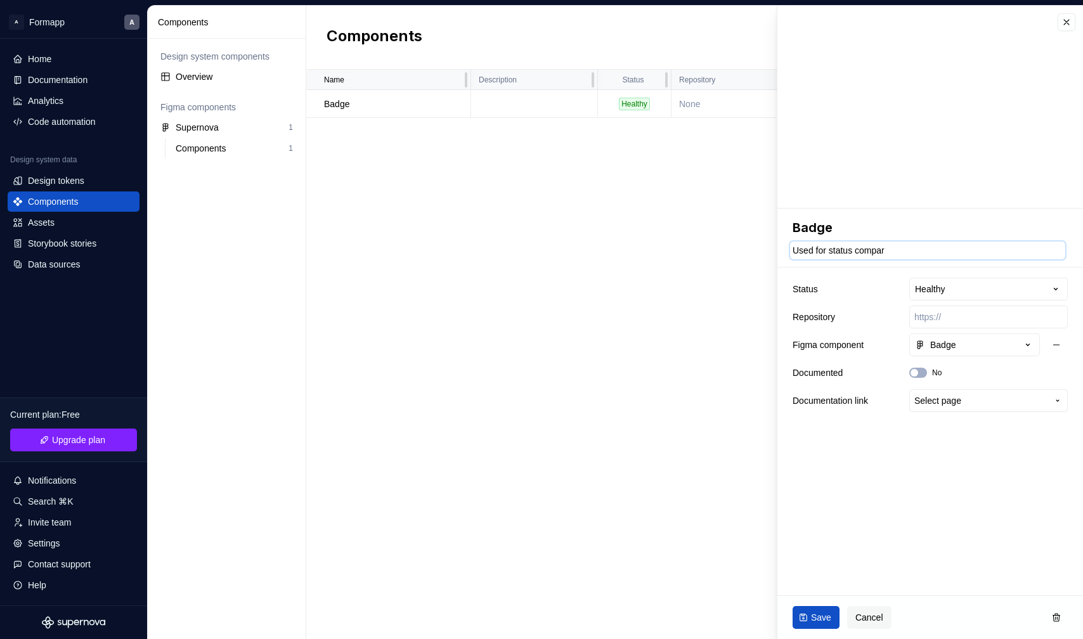
type textarea "*"
type textarea "Used for status compari"
type textarea "*"
type textarea "Used for status comparis"
type textarea "*"
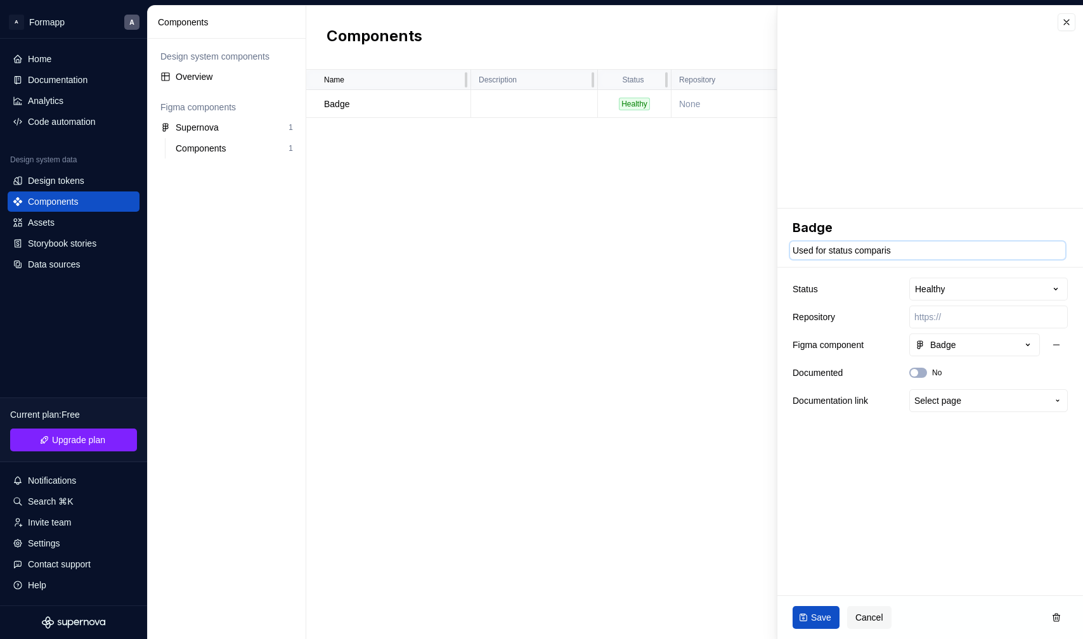
type textarea "Used for status compariso"
type textarea "*"
type textarea "Used for status comparison"
click at [814, 613] on span "Save" at bounding box center [821, 617] width 20 height 13
type textarea "*"
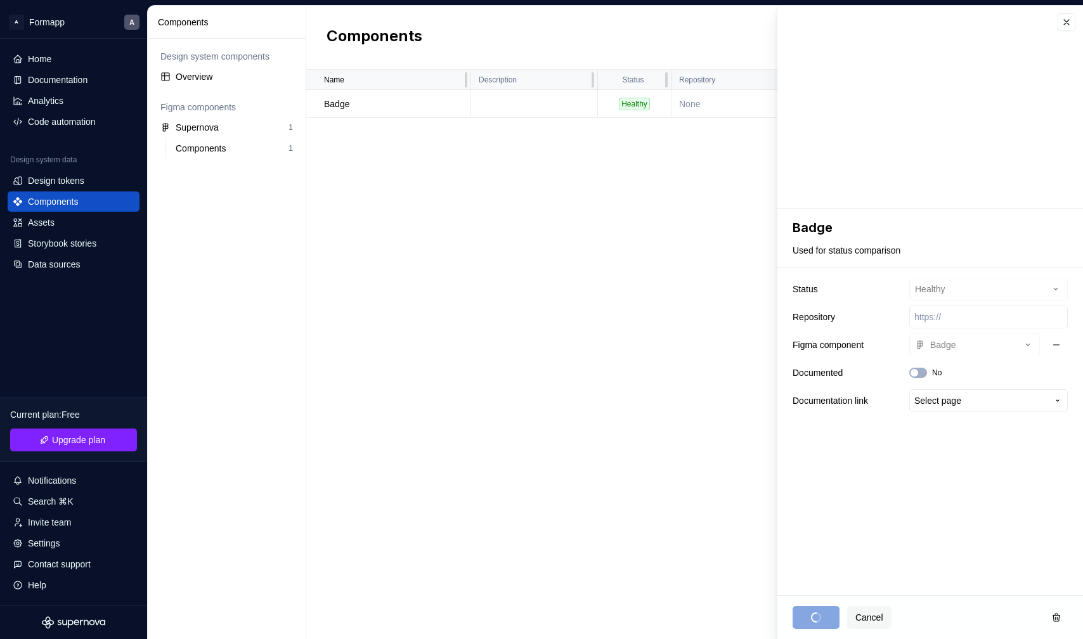
type textarea "Used for status comparison"
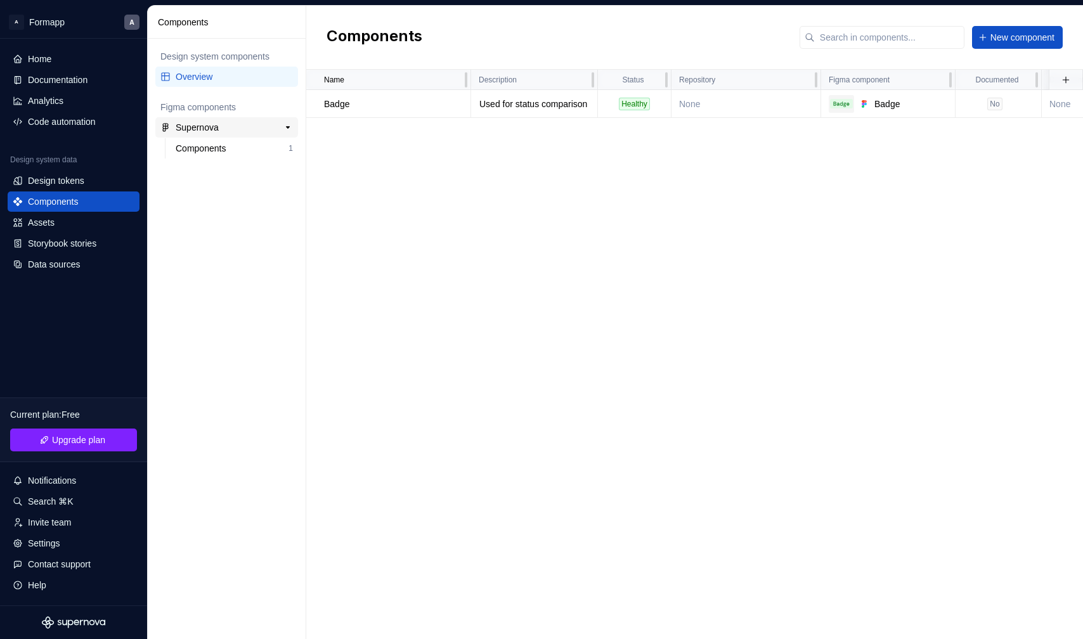
click at [206, 123] on div "Supernova" at bounding box center [197, 127] width 43 height 13
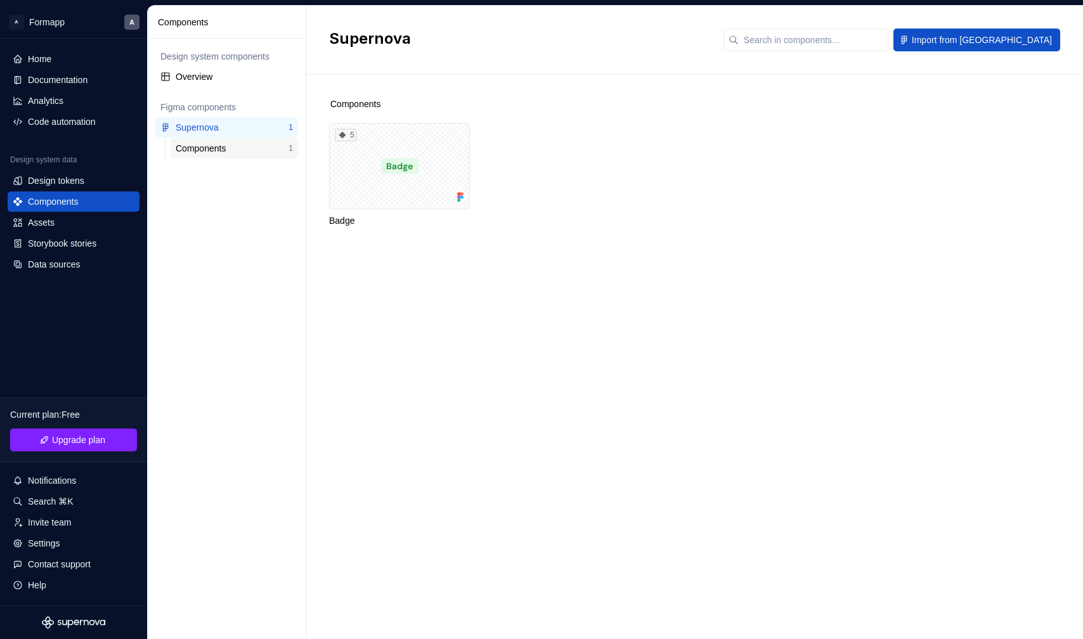
click at [210, 150] on div "Components" at bounding box center [203, 148] width 55 height 13
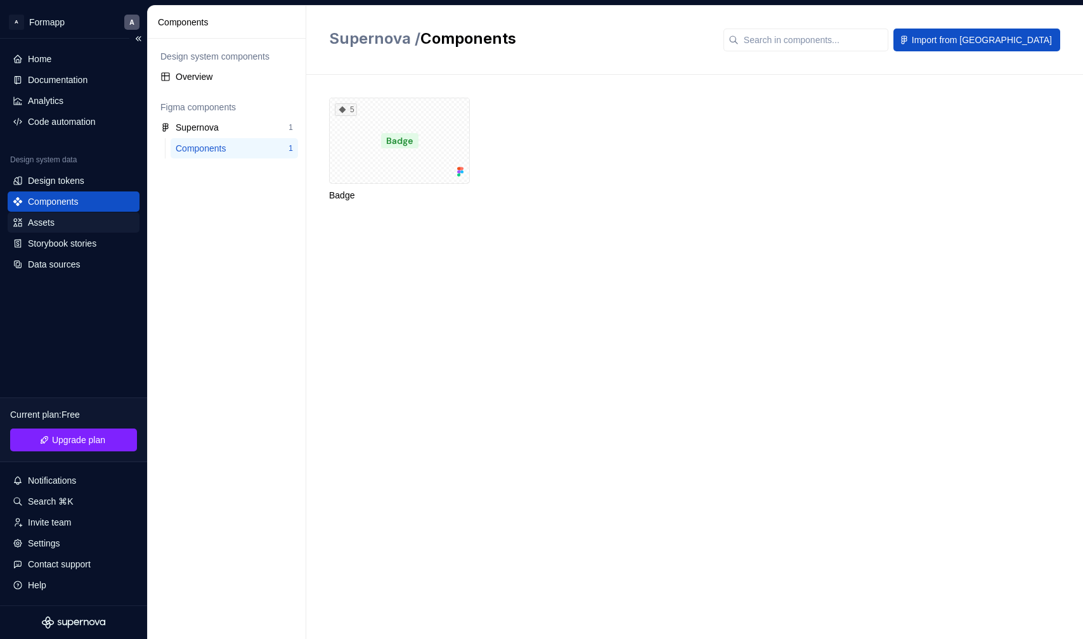
click at [53, 225] on div "Assets" at bounding box center [41, 222] width 27 height 13
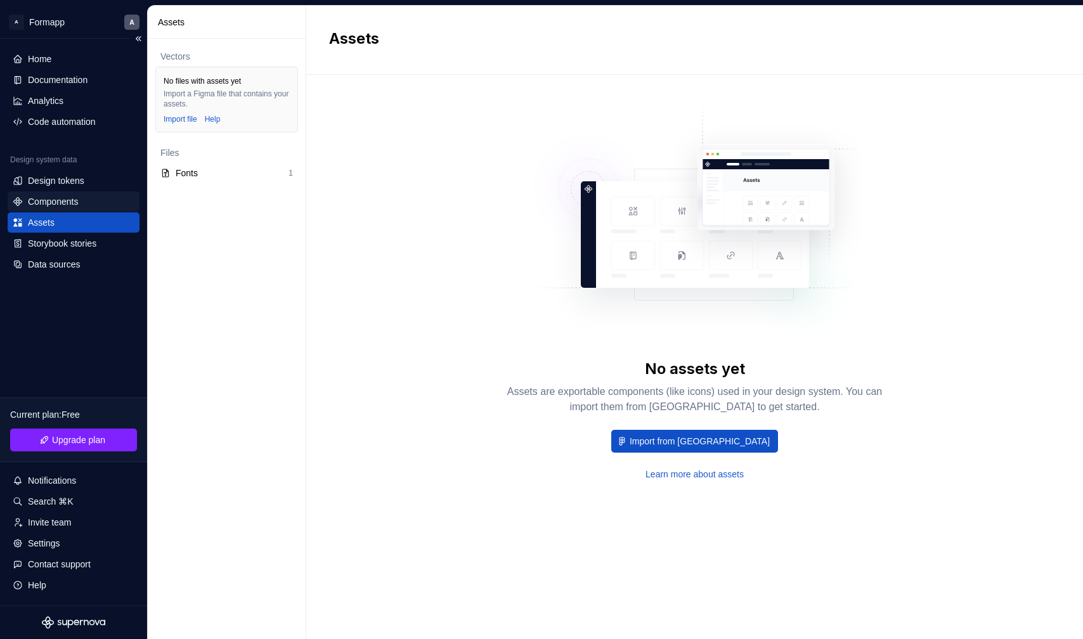
click at [60, 200] on div "Components" at bounding box center [53, 201] width 50 height 13
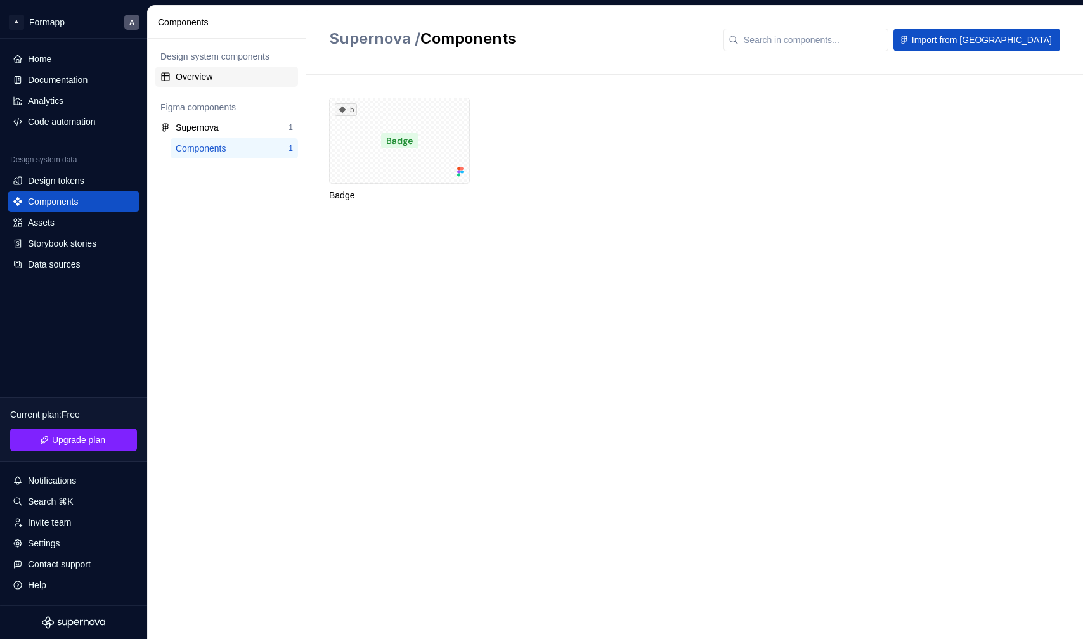
click at [199, 81] on div "Overview" at bounding box center [234, 76] width 117 height 13
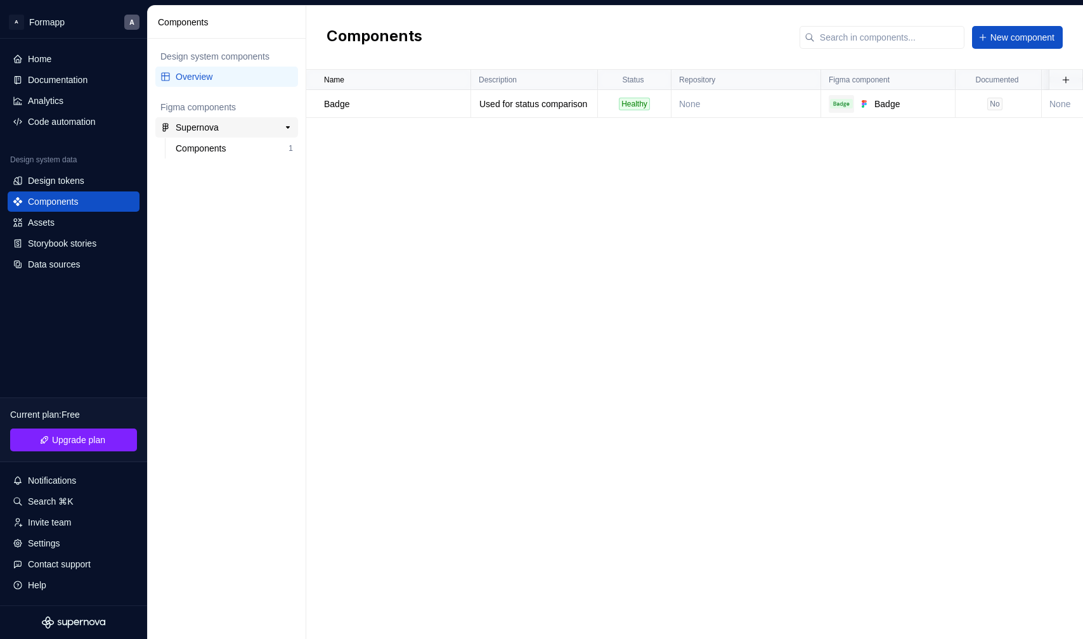
click at [213, 129] on div "Supernova" at bounding box center [197, 127] width 43 height 13
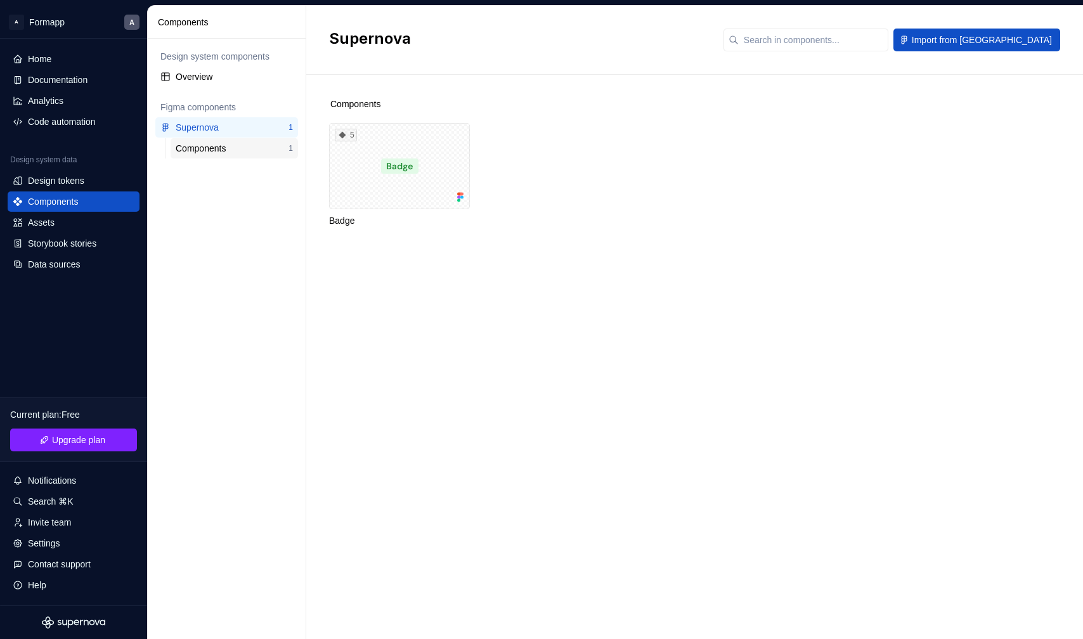
click at [223, 148] on div "Components" at bounding box center [203, 148] width 55 height 13
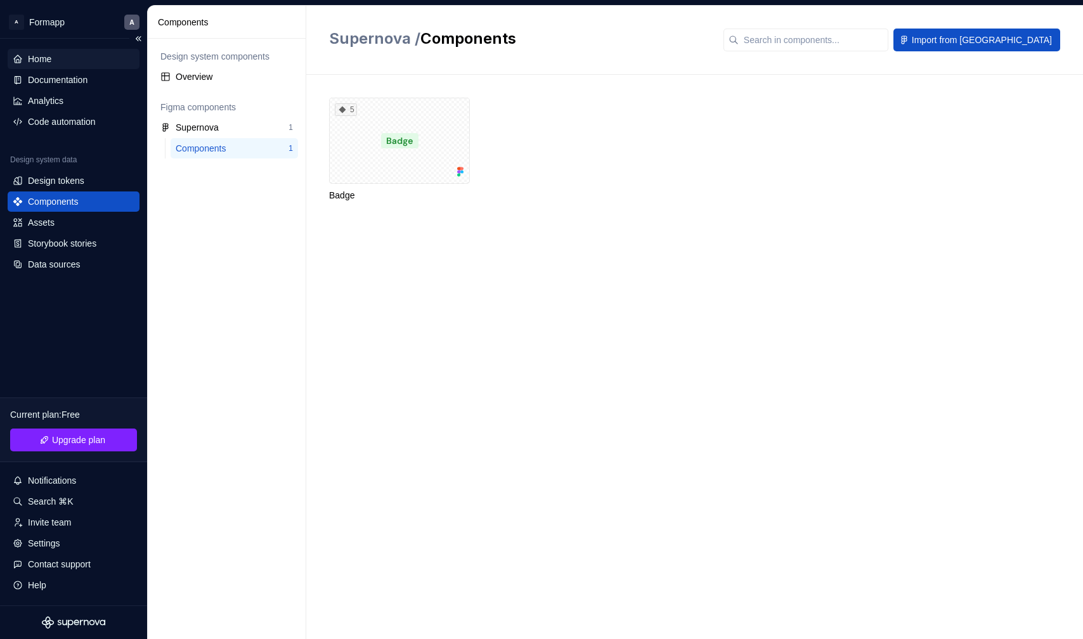
click at [56, 60] on div "Home" at bounding box center [74, 59] width 122 height 13
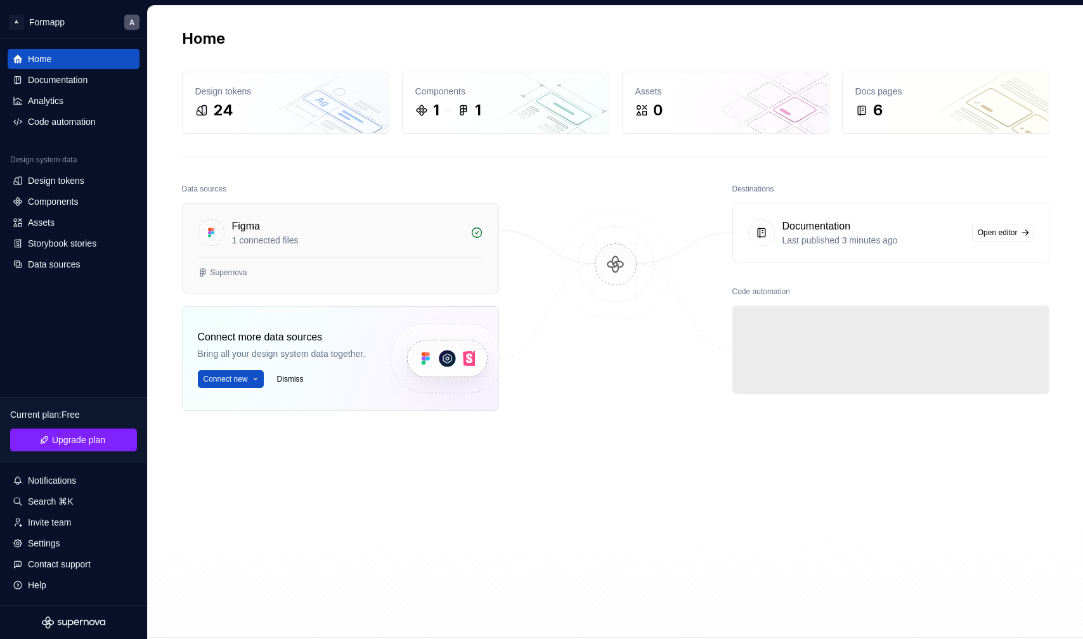
click at [277, 246] on div "1 connected files" at bounding box center [347, 240] width 231 height 13
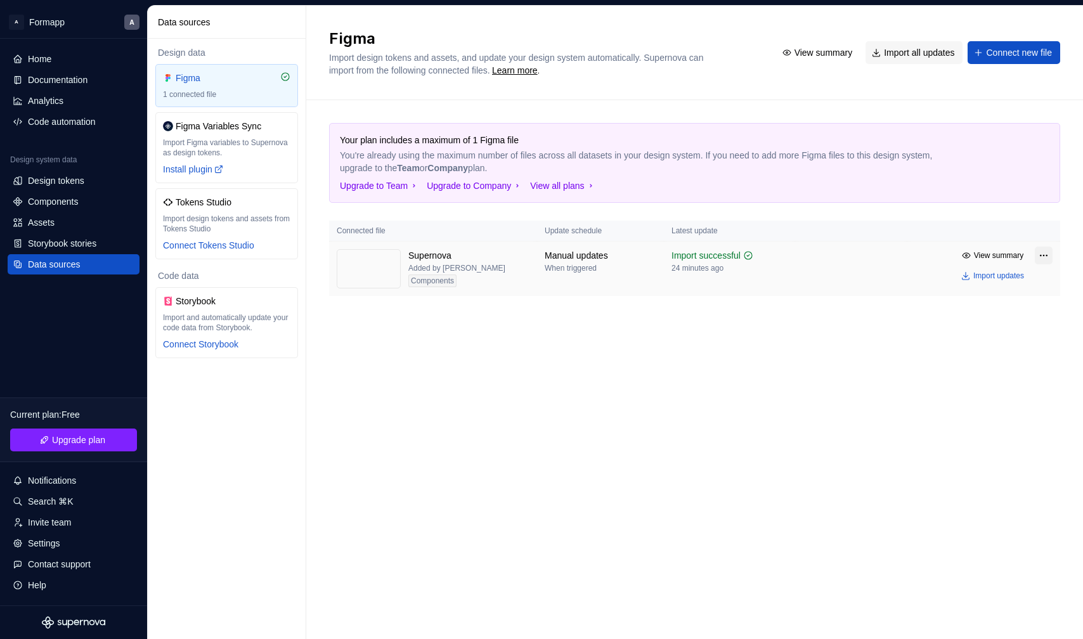
click at [916, 258] on html "A Formapp A Home Documentation Analytics Code automation Design system data Des…" at bounding box center [541, 319] width 1083 height 639
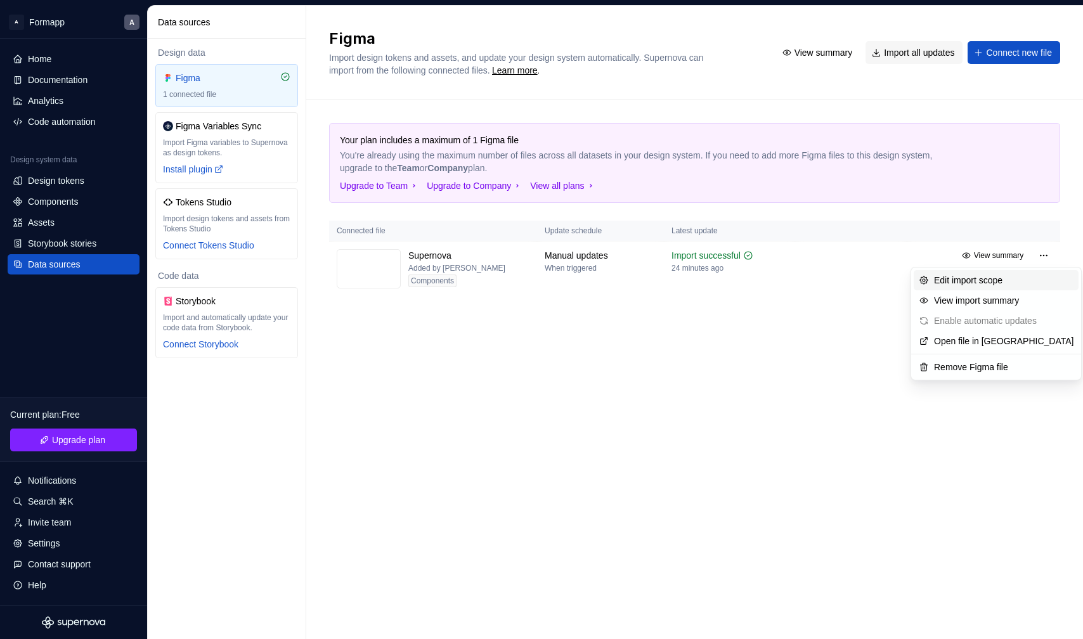
click at [916, 278] on div "Edit import scope" at bounding box center [1004, 280] width 140 height 13
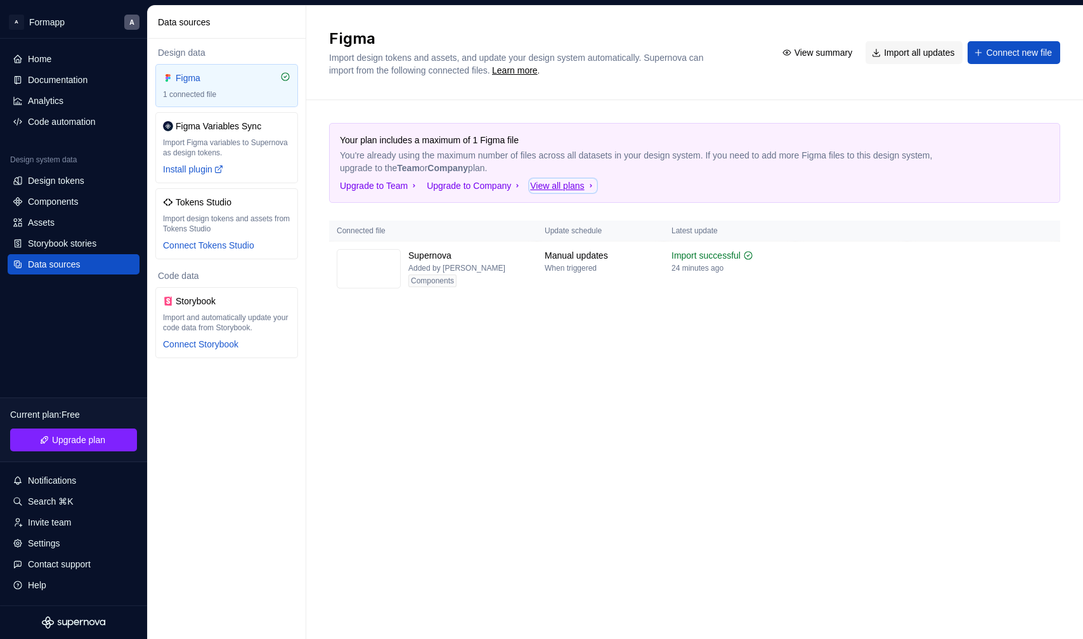
click at [566, 181] on div "View all plans" at bounding box center [562, 185] width 65 height 13
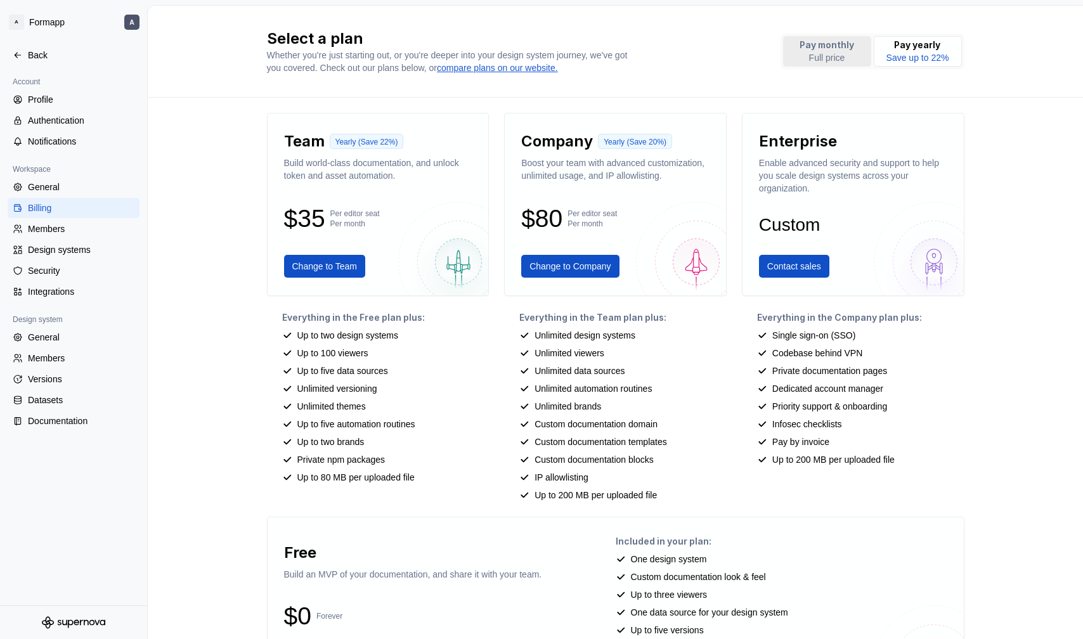
click at [831, 52] on p "Full price" at bounding box center [827, 57] width 55 height 13
click at [916, 62] on p "Save up to 22%" at bounding box center [918, 57] width 63 height 13
click at [39, 25] on html "A Formapp A Back Account Profile Authentication Notifications Workspace General…" at bounding box center [541, 319] width 1083 height 639
click at [205, 39] on html "A Formapp A Back Account Profile Authentication Notifications Workspace General…" at bounding box center [541, 319] width 1083 height 639
click at [34, 53] on div "Back" at bounding box center [81, 55] width 107 height 13
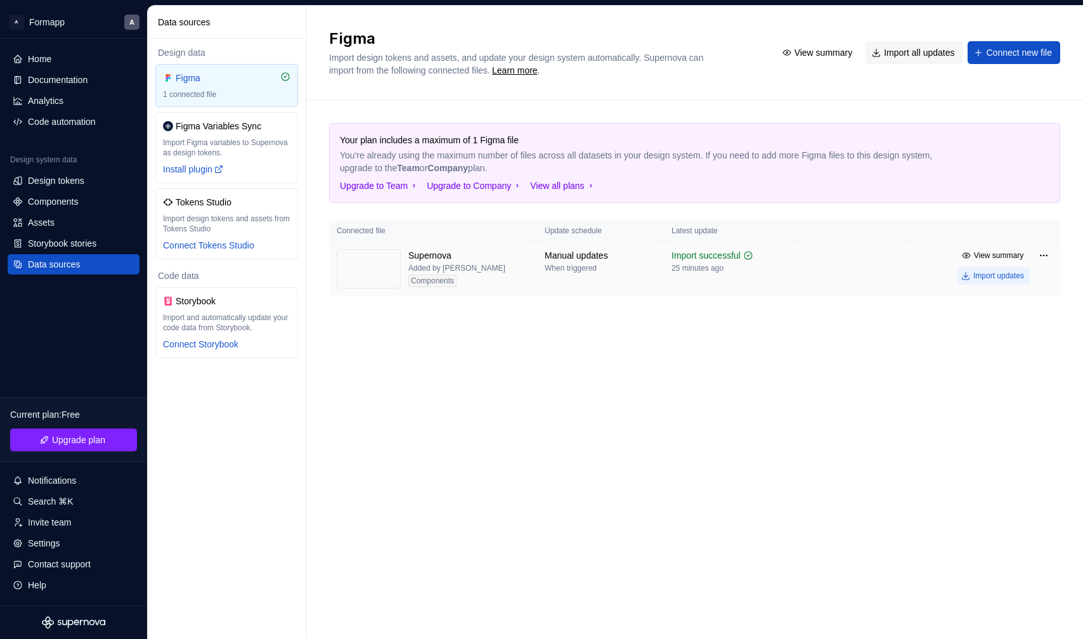
click at [916, 277] on div "Import updates" at bounding box center [999, 276] width 51 height 10
click at [68, 200] on div "Components" at bounding box center [53, 201] width 50 height 13
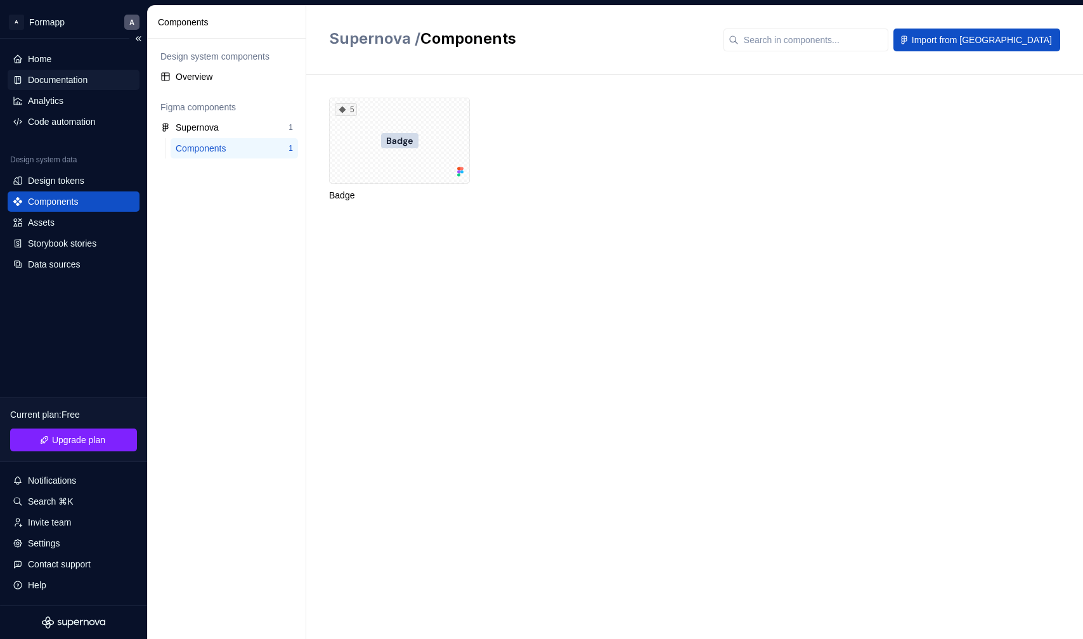
click at [62, 80] on div "Documentation" at bounding box center [58, 80] width 60 height 13
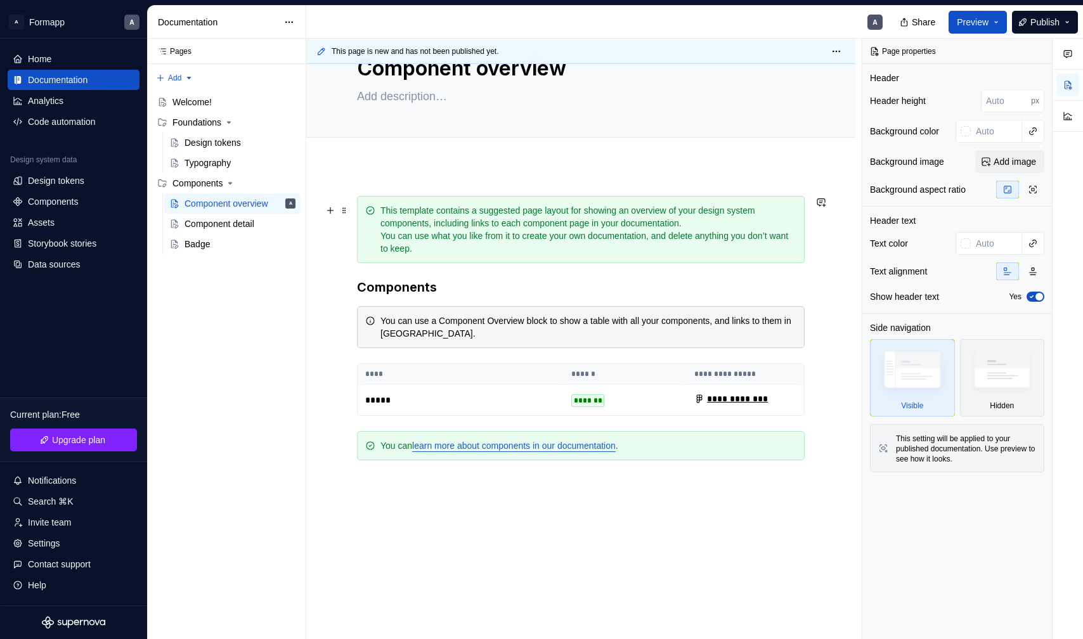
scroll to position [56, 0]
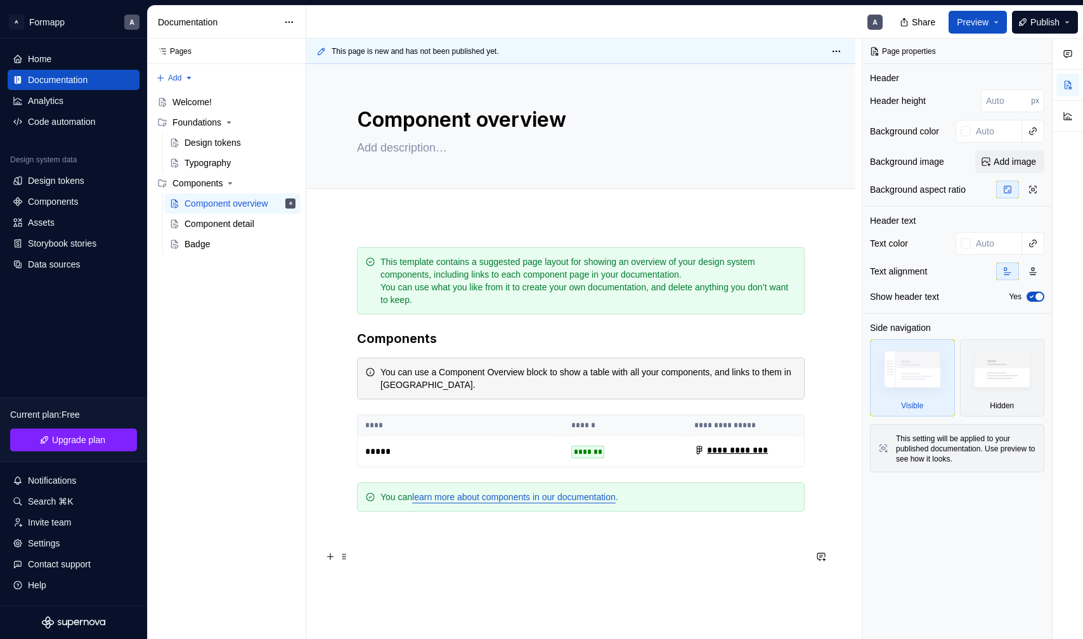
click at [516, 567] on div "**********" at bounding box center [581, 413] width 448 height 333
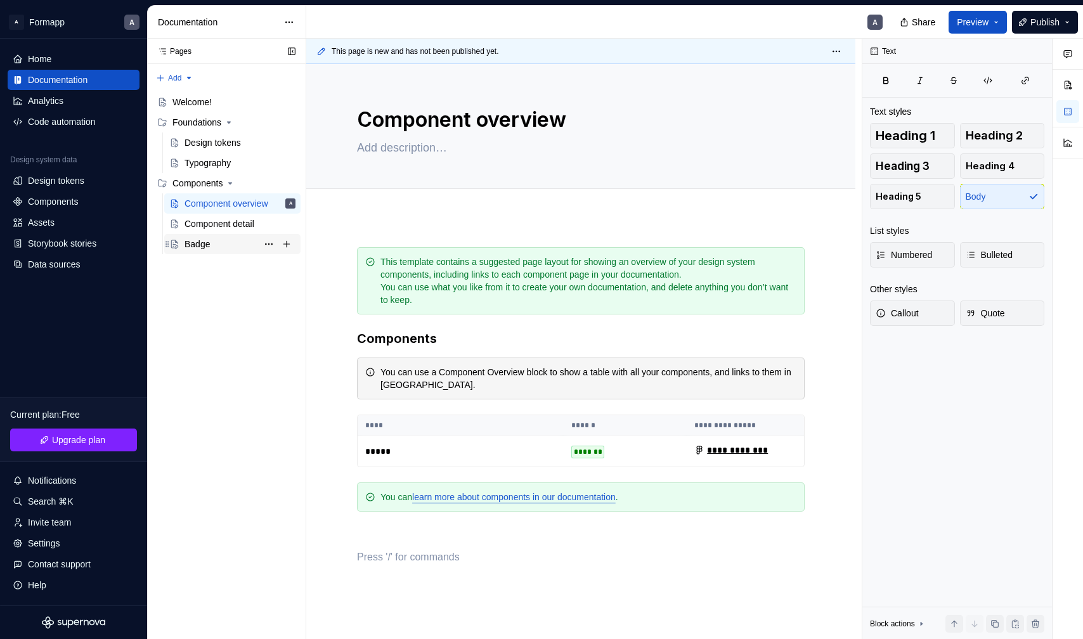
click at [215, 240] on div "Badge" at bounding box center [240, 244] width 111 height 18
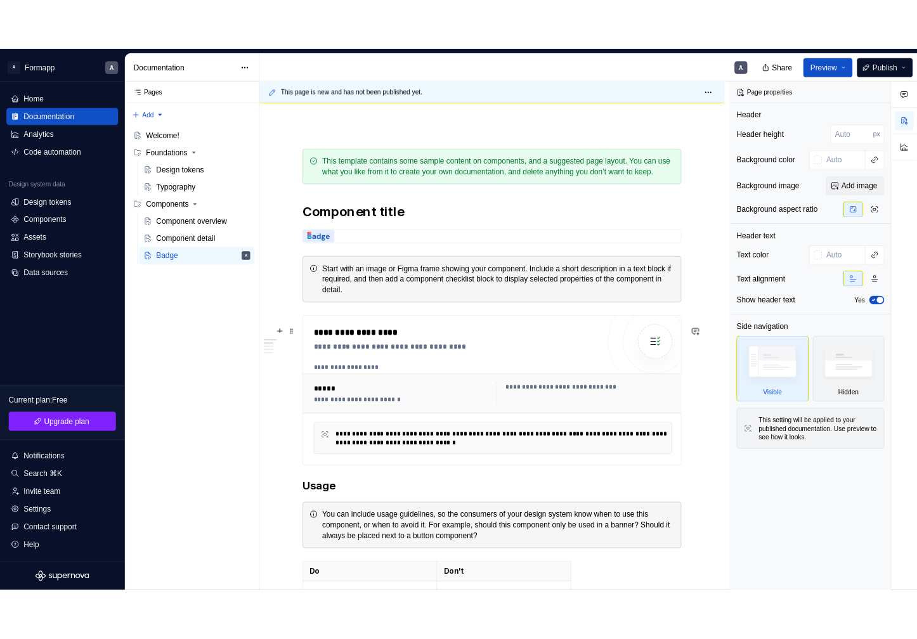
scroll to position [128, 0]
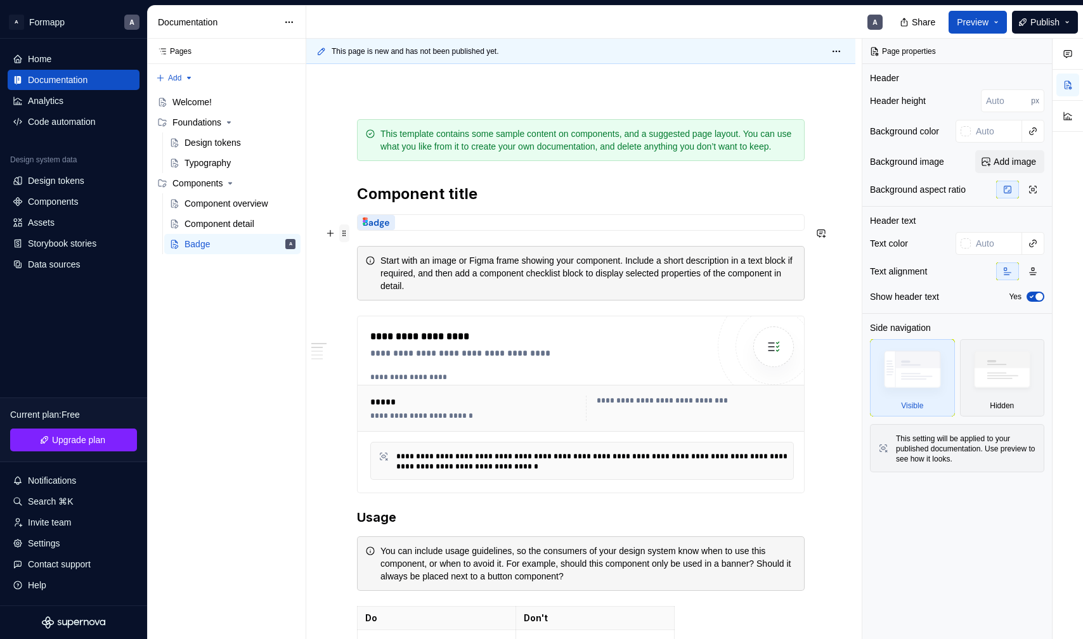
click at [342, 235] on span at bounding box center [344, 234] width 10 height 18
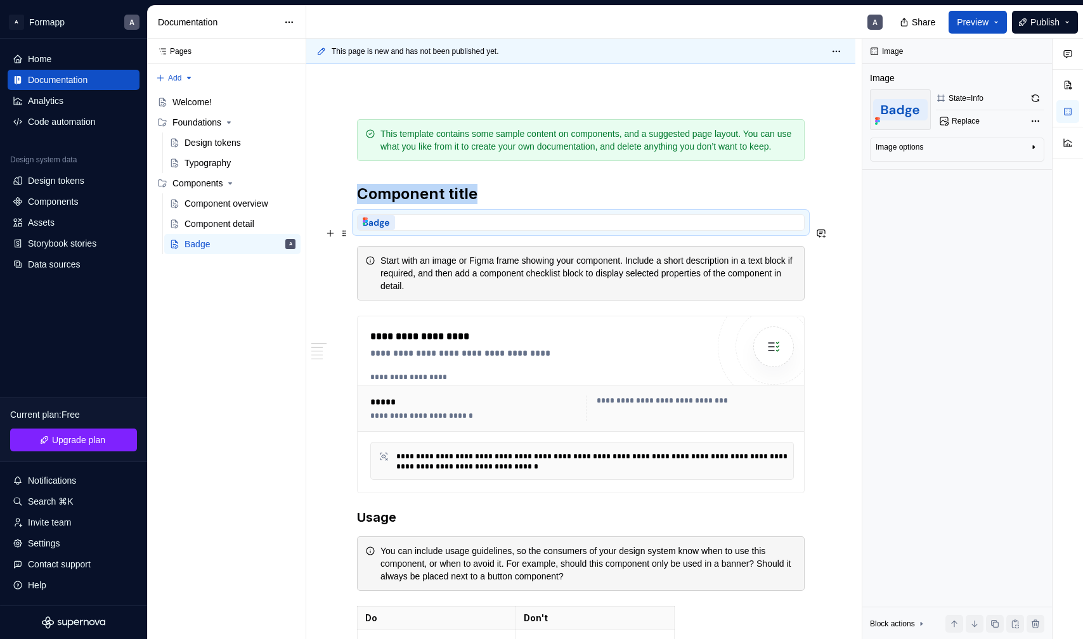
click at [748, 230] on div at bounding box center [581, 222] width 447 height 15
click at [916, 20] on span "Preview" at bounding box center [973, 22] width 32 height 13
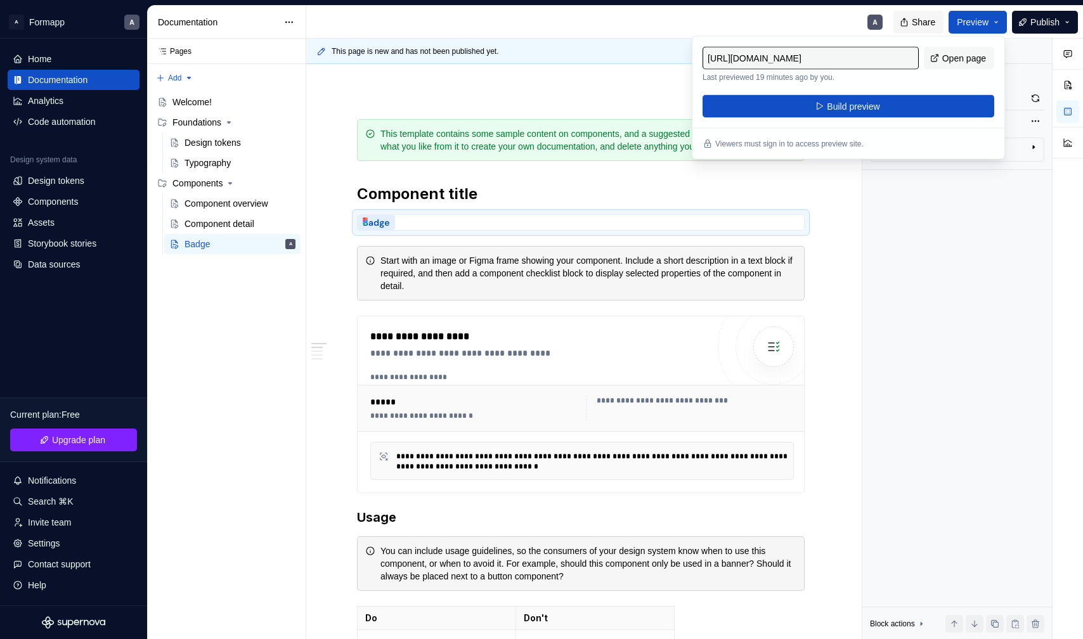
click at [916, 22] on span "Share" at bounding box center [923, 22] width 23 height 13
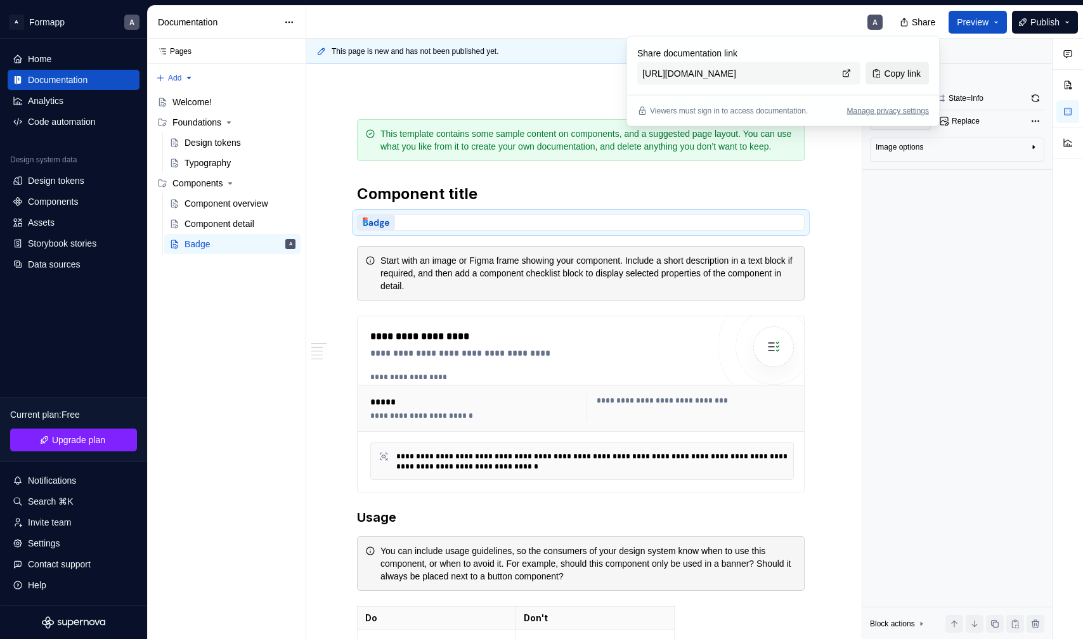
click at [904, 75] on span "Copy link" at bounding box center [902, 73] width 37 height 13
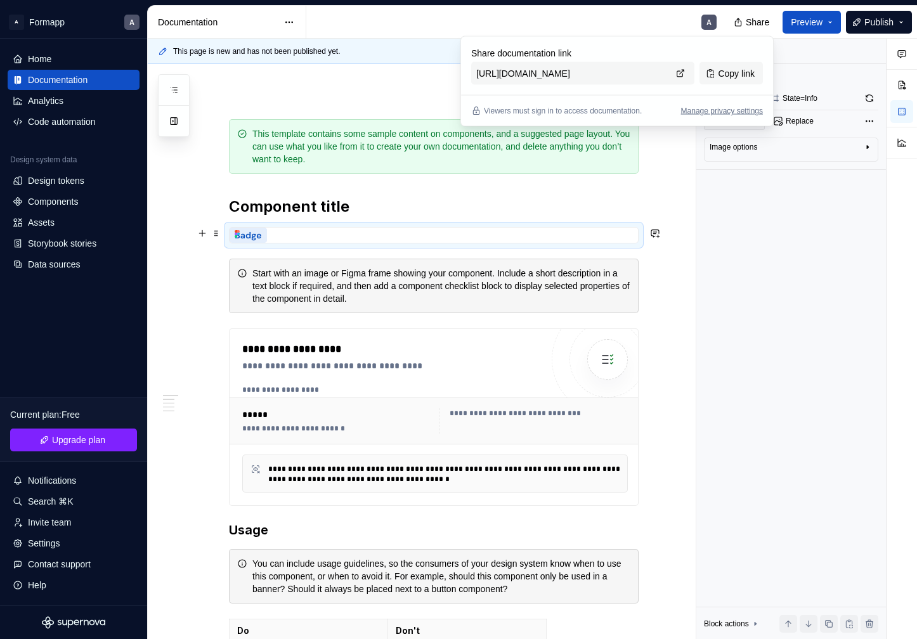
click at [323, 237] on div at bounding box center [434, 235] width 408 height 15
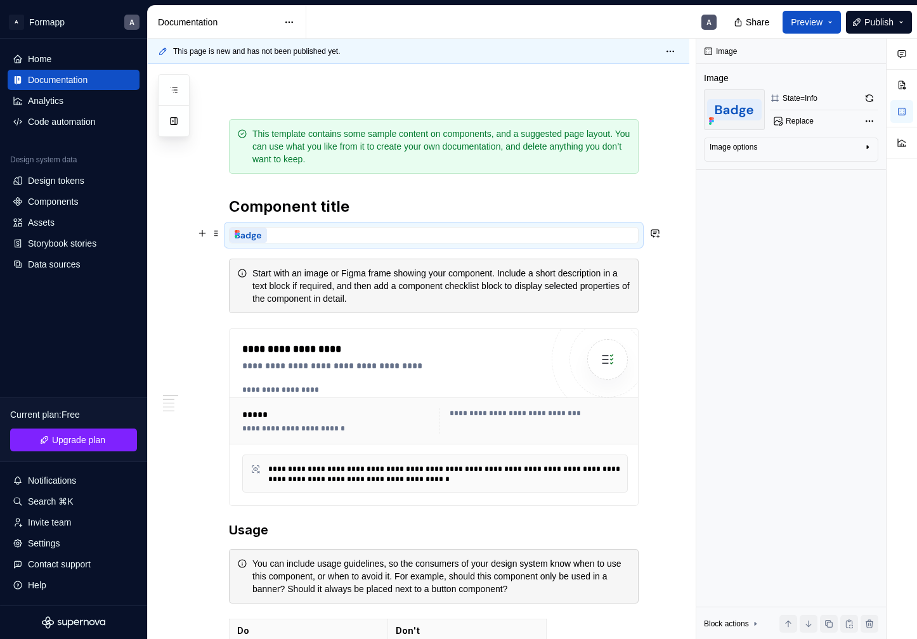
click at [251, 235] on img at bounding box center [248, 235] width 37 height 15
click at [235, 235] on icon at bounding box center [237, 234] width 10 height 10
click at [871, 152] on div "button" at bounding box center [868, 149] width 10 height 15
click at [833, 167] on icon "button" at bounding box center [836, 166] width 10 height 10
click at [718, 53] on div "Image" at bounding box center [721, 51] width 42 height 18
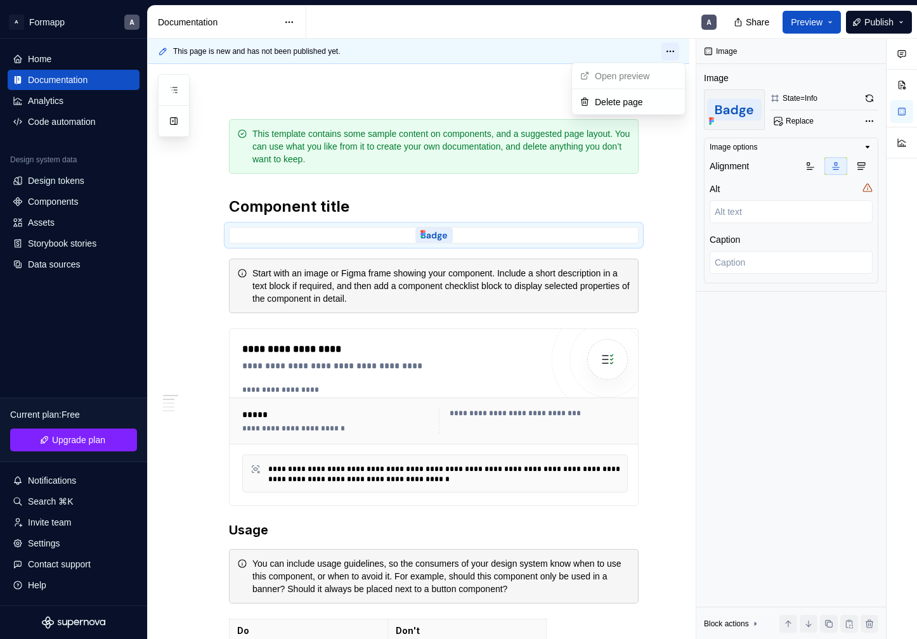
click at [674, 51] on html "A Formapp A Home Documentation Analytics Code automation Design system data Des…" at bounding box center [458, 319] width 917 height 639
click at [549, 88] on html "A Formapp A Home Documentation Analytics Code automation Design system data Des…" at bounding box center [458, 319] width 917 height 639
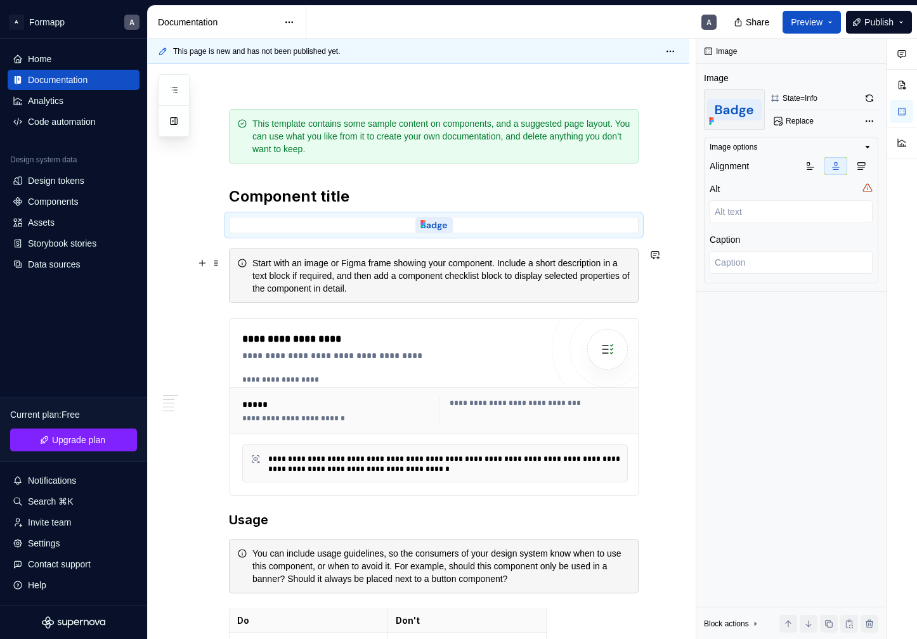
scroll to position [150, 0]
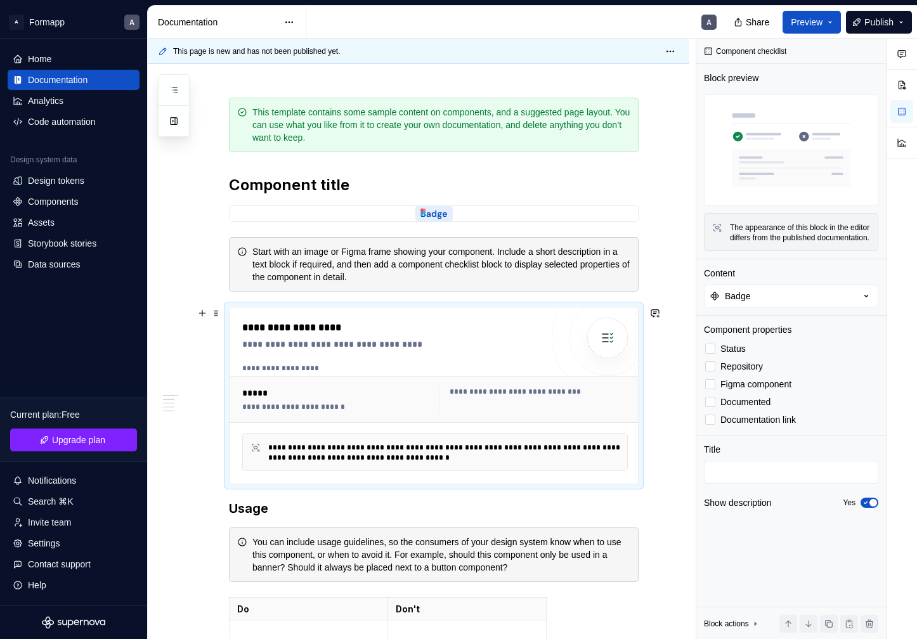
click at [492, 393] on div "**********" at bounding box center [540, 392] width 181 height 10
click at [711, 354] on div at bounding box center [710, 349] width 10 height 10
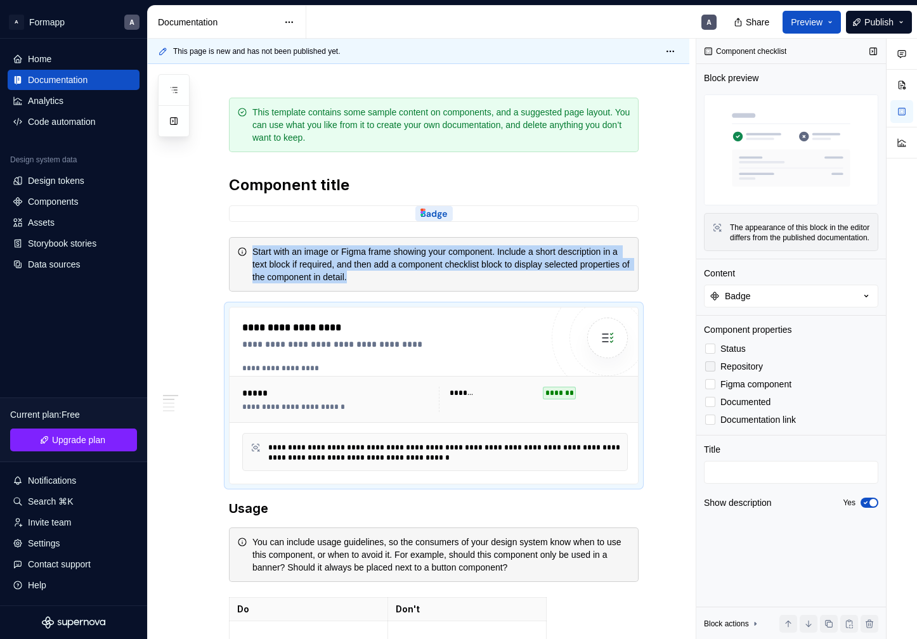
click at [710, 372] on div at bounding box center [710, 367] width 10 height 10
click at [714, 389] on div at bounding box center [710, 384] width 10 height 10
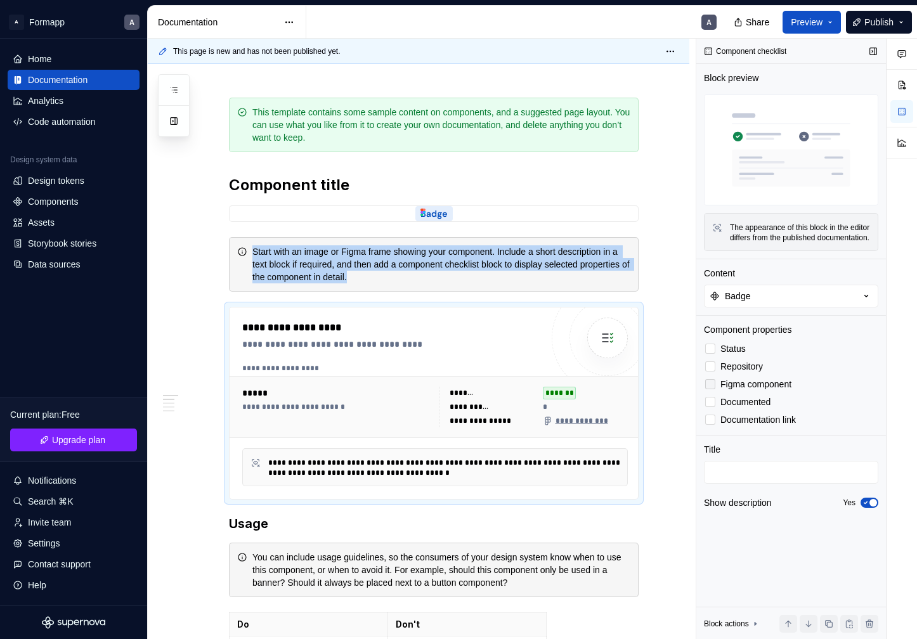
click at [710, 384] on icon at bounding box center [710, 384] width 0 height 0
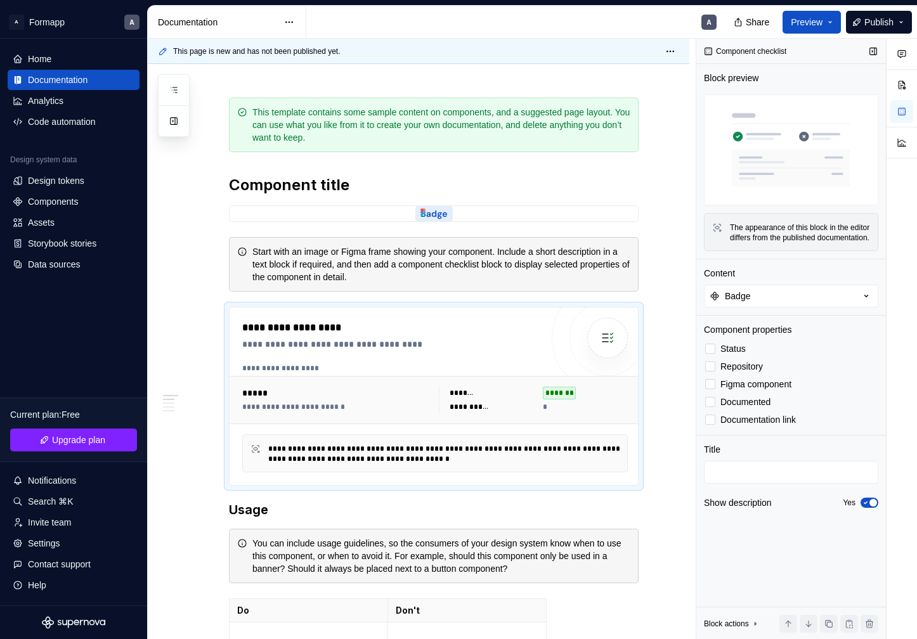
click at [714, 403] on div "Status Repository Figma component Documented Documentation link" at bounding box center [791, 384] width 174 height 86
click at [712, 425] on div at bounding box center [710, 420] width 10 height 10
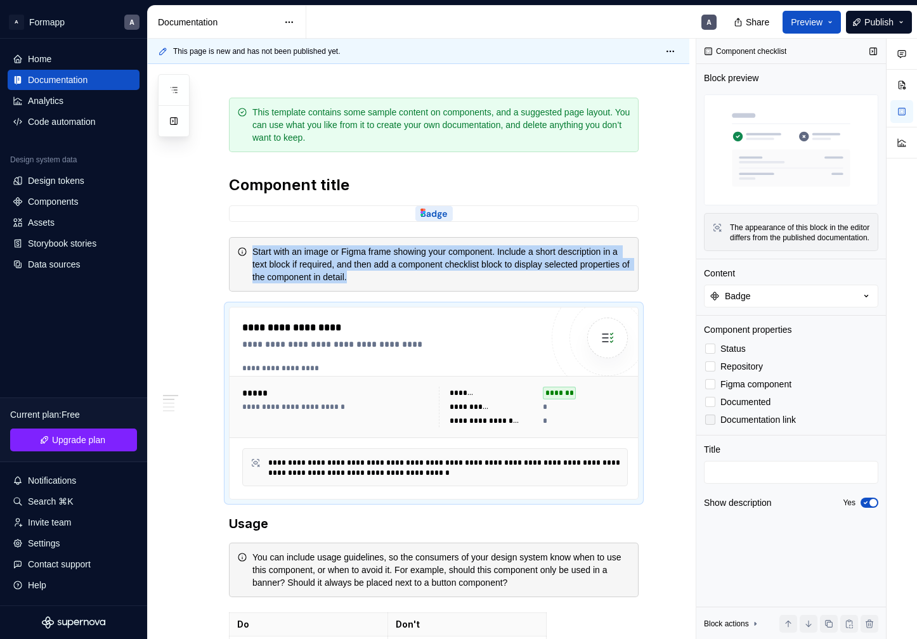
click at [710, 420] on icon at bounding box center [710, 420] width 0 height 0
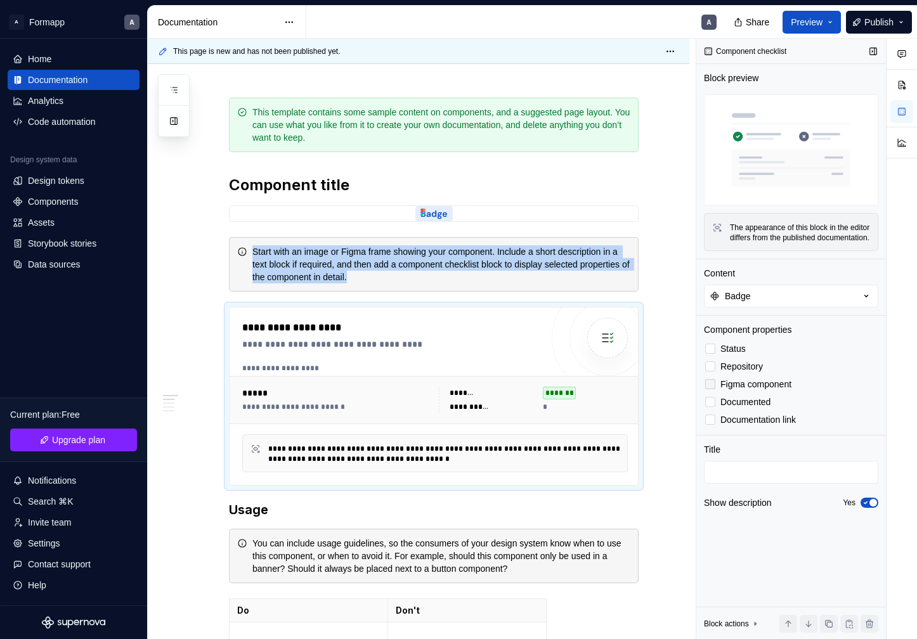
click at [712, 389] on div at bounding box center [710, 384] width 10 height 10
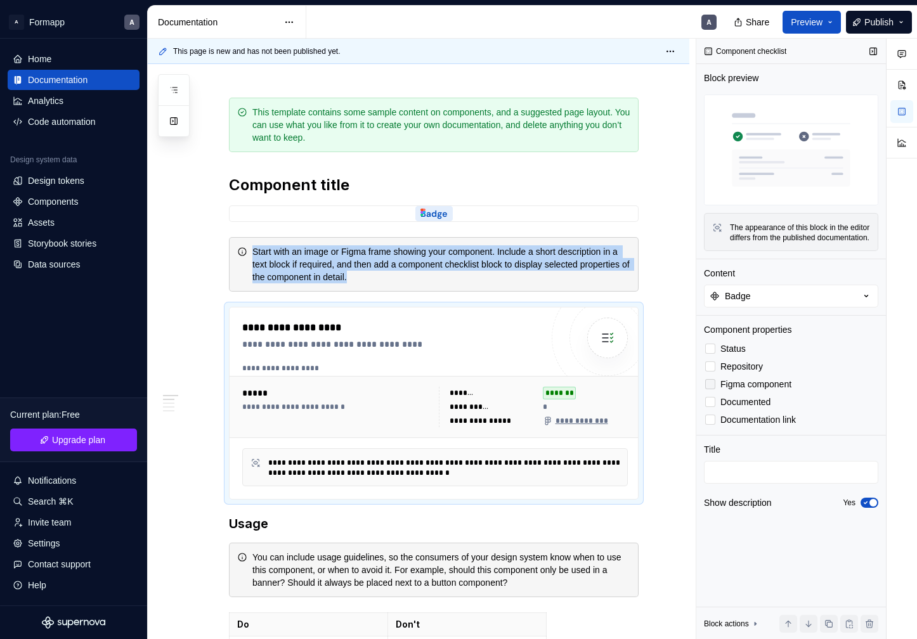
click at [710, 384] on icon at bounding box center [710, 384] width 0 height 0
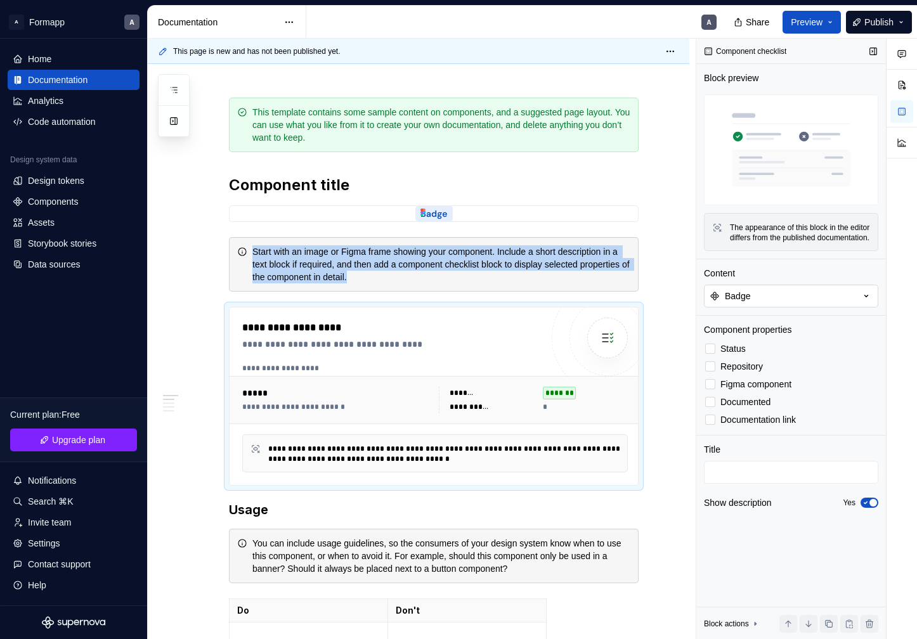
click at [766, 301] on button "Badge" at bounding box center [791, 296] width 174 height 23
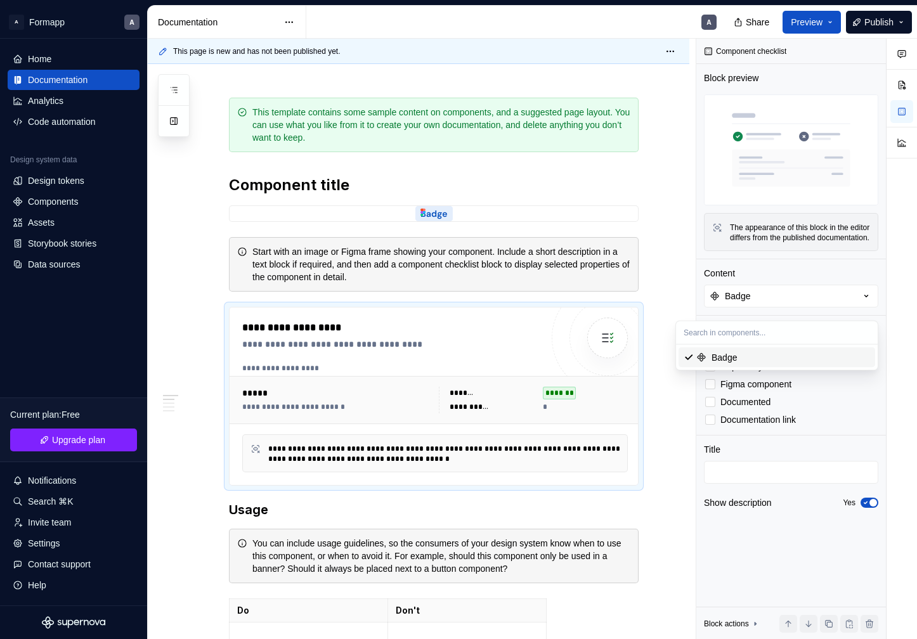
click at [758, 355] on div "Badge" at bounding box center [791, 357] width 159 height 13
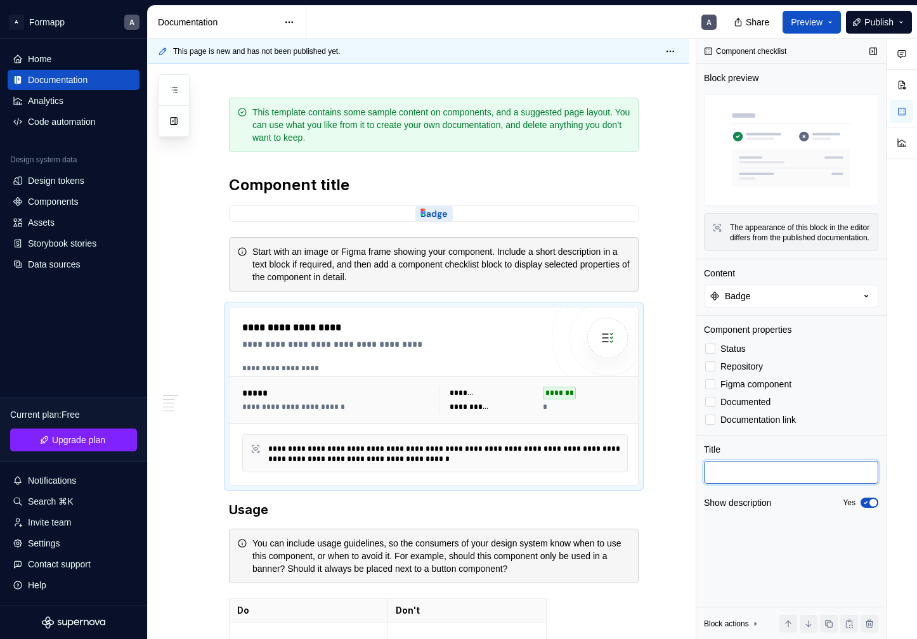
click at [741, 484] on textarea at bounding box center [791, 472] width 174 height 23
type textarea "*"
type textarea "B"
type textarea "*"
type textarea "Ba"
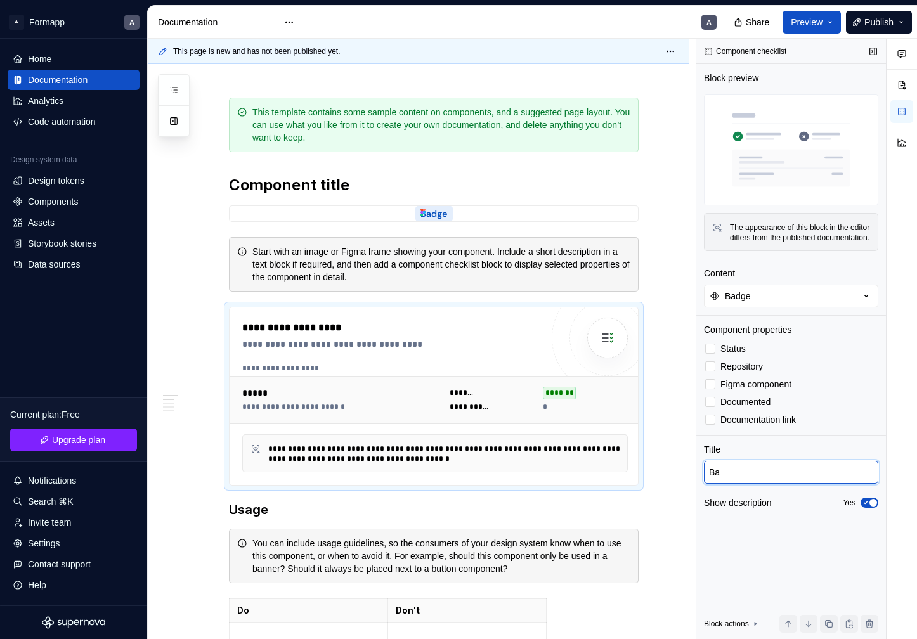
type textarea "*"
type textarea "Bad"
type textarea "*"
type textarea "Badg"
type textarea "*"
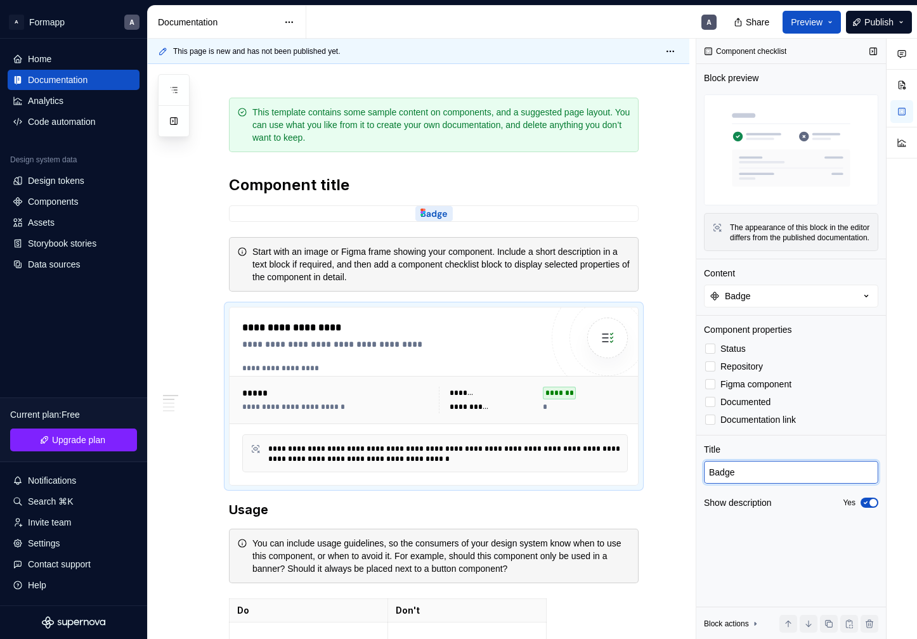
type textarea "Badge"
click at [872, 507] on span "button" at bounding box center [874, 503] width 8 height 8
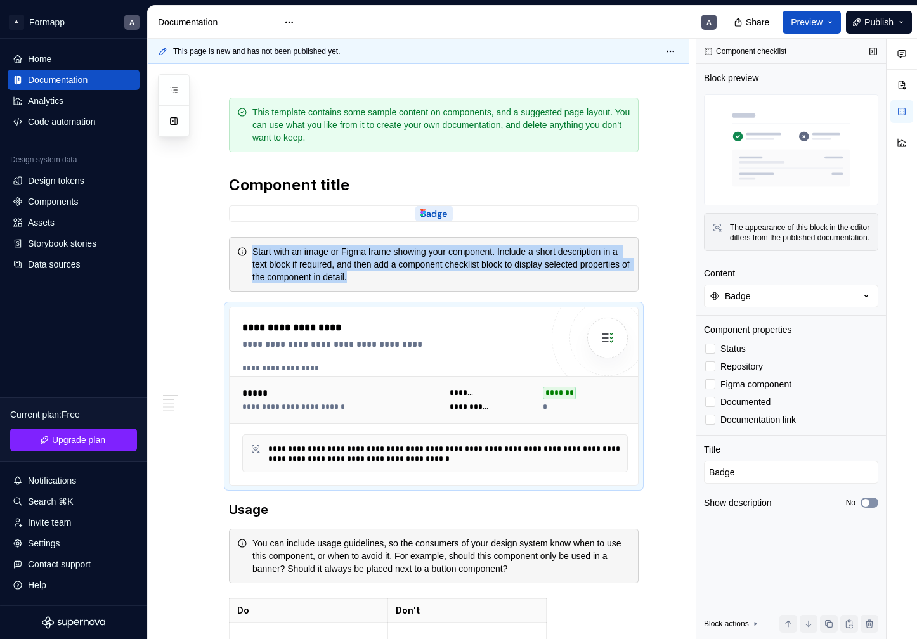
click at [872, 508] on button "No" at bounding box center [870, 503] width 18 height 10
click at [818, 20] on span "Preview" at bounding box center [807, 22] width 32 height 13
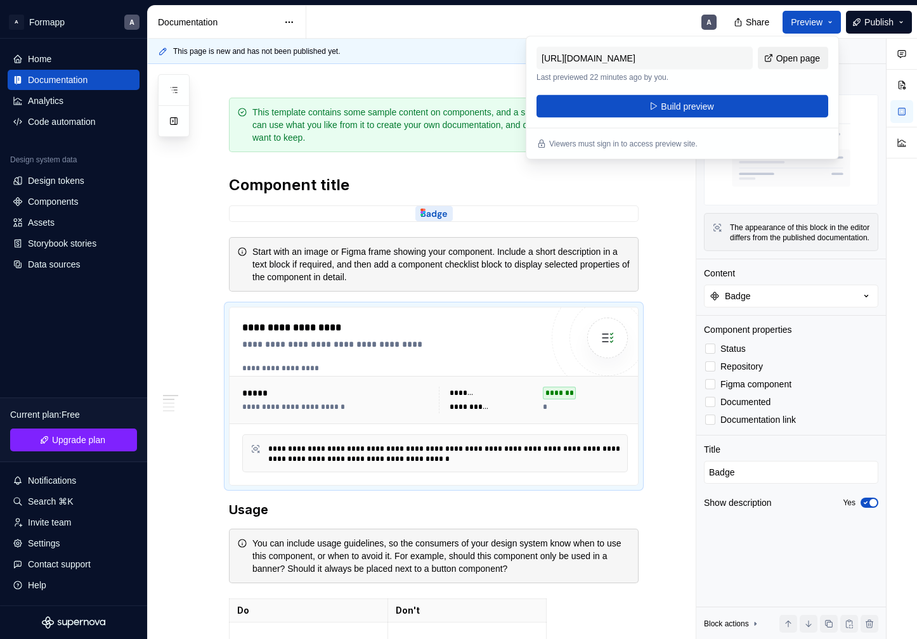
click at [776, 62] on span "Open page" at bounding box center [798, 58] width 44 height 13
click at [745, 108] on button "Build preview" at bounding box center [683, 106] width 292 height 23
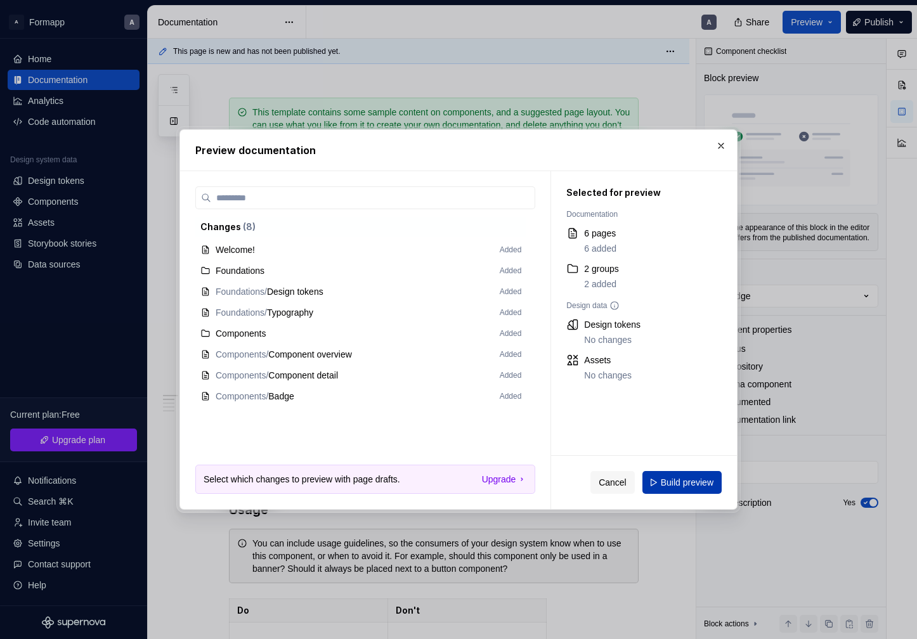
click at [695, 483] on span "Build preview" at bounding box center [687, 482] width 53 height 13
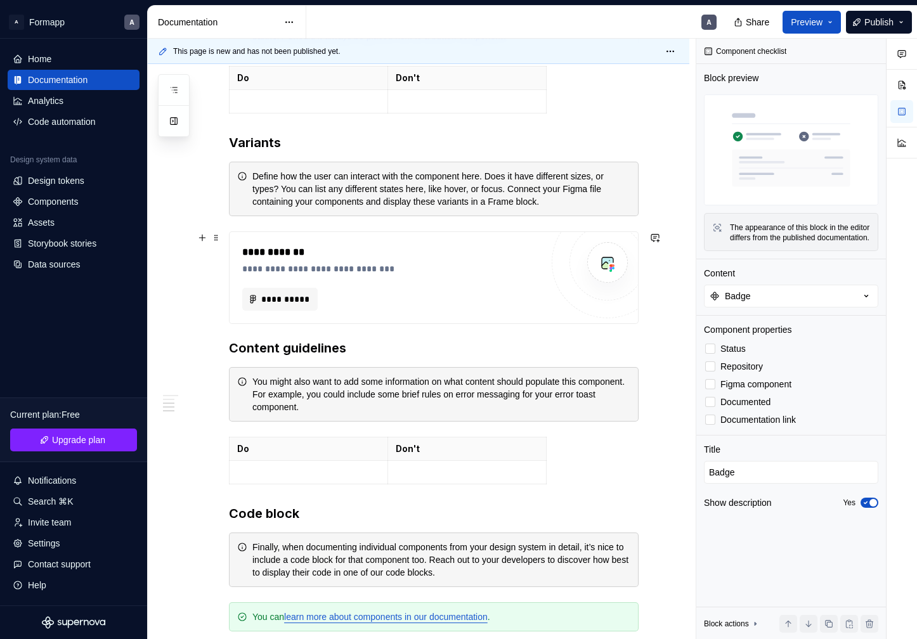
scroll to position [684, 0]
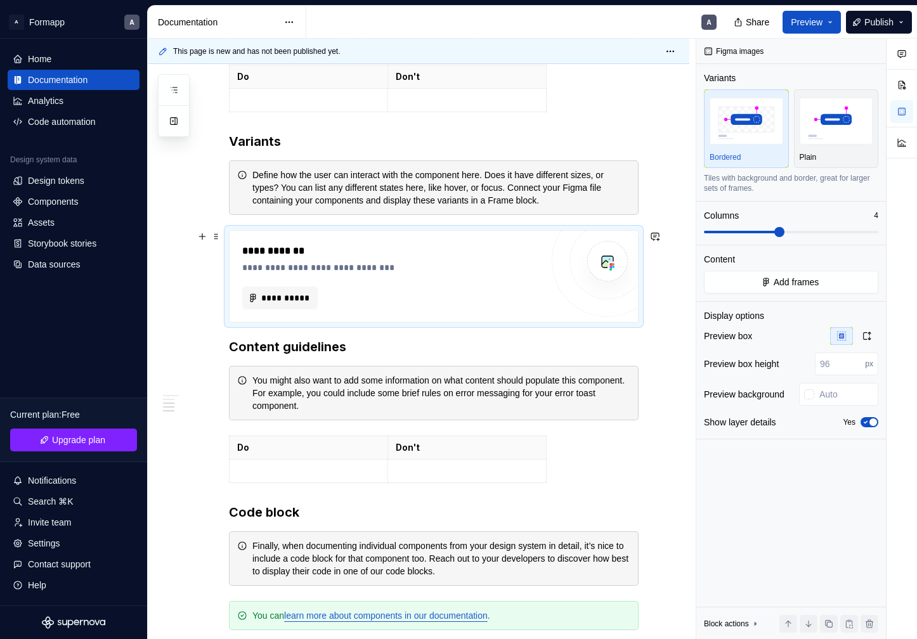
click at [290, 245] on div "**********" at bounding box center [395, 251] width 306 height 15
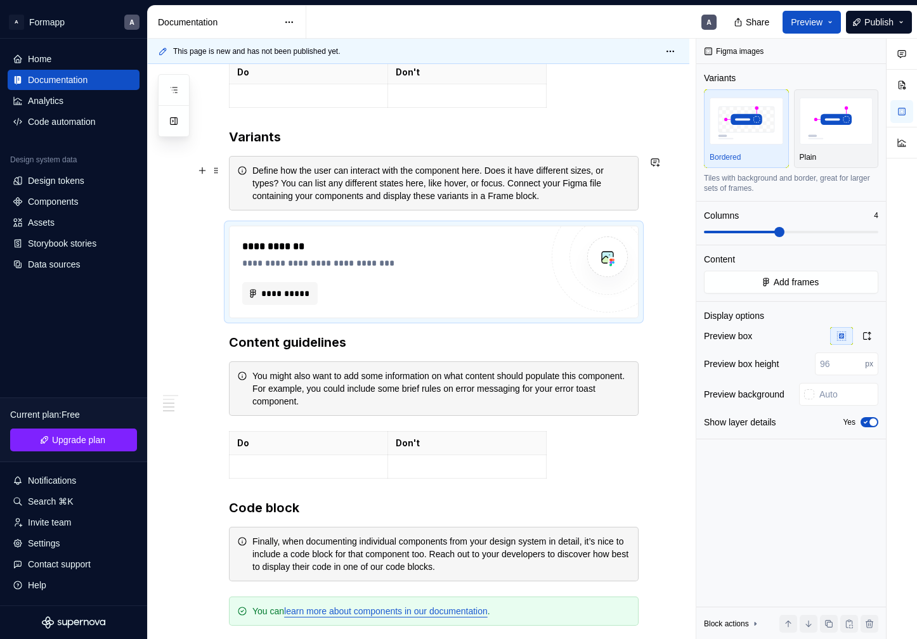
scroll to position [686, 0]
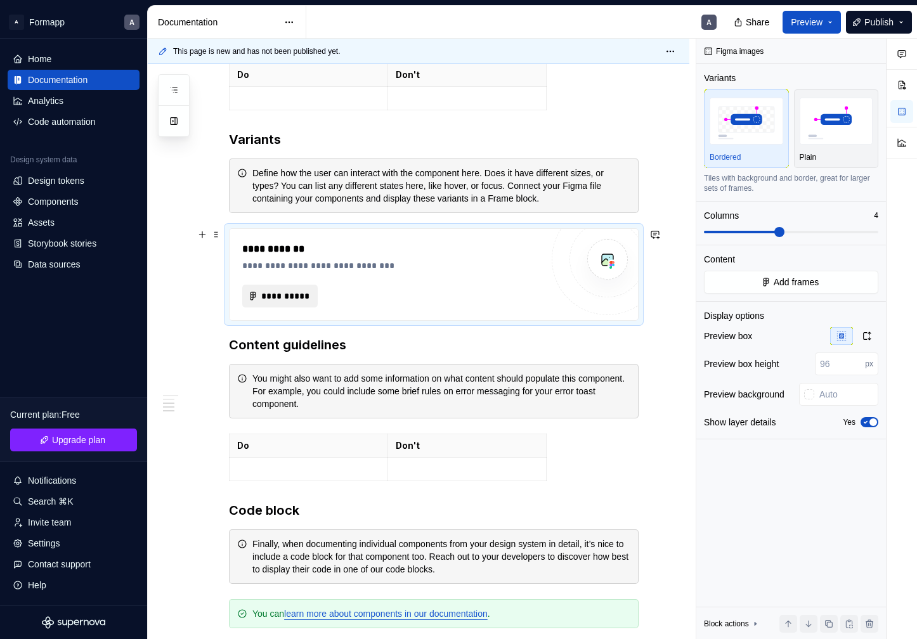
click at [290, 295] on span "**********" at bounding box center [285, 296] width 49 height 13
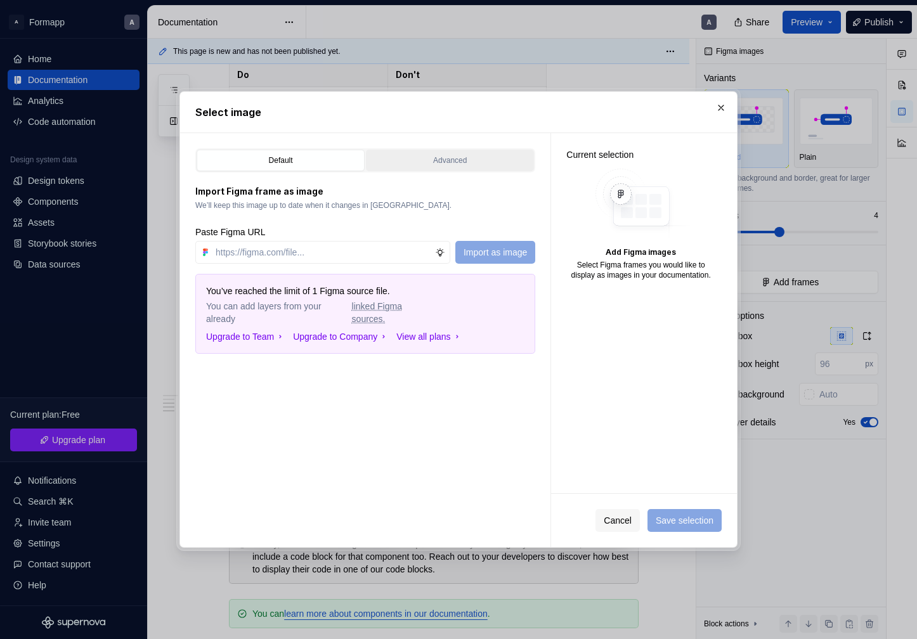
click at [457, 164] on div "Advanced" at bounding box center [449, 160] width 159 height 13
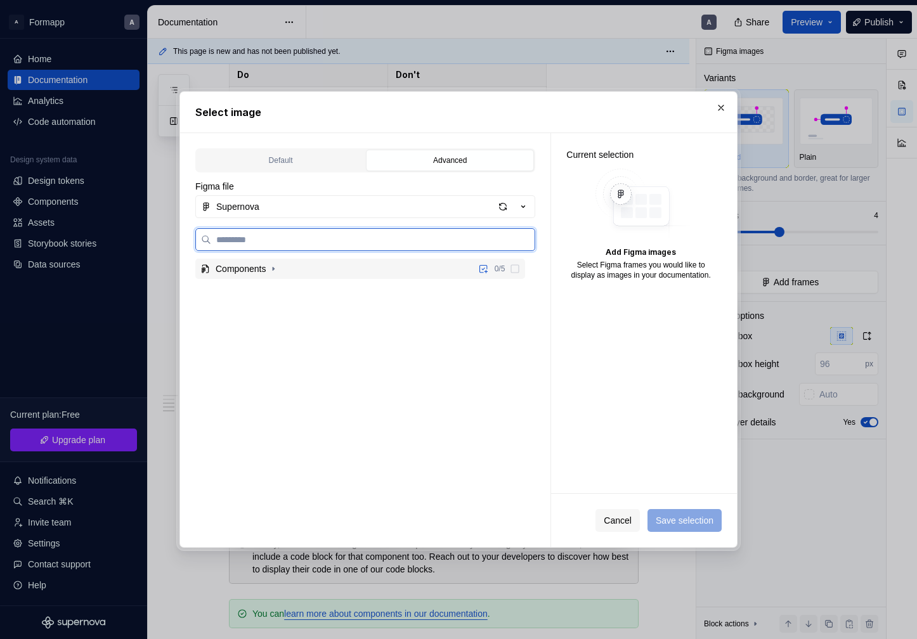
click at [289, 266] on div "Components 0 / 5" at bounding box center [360, 269] width 330 height 20
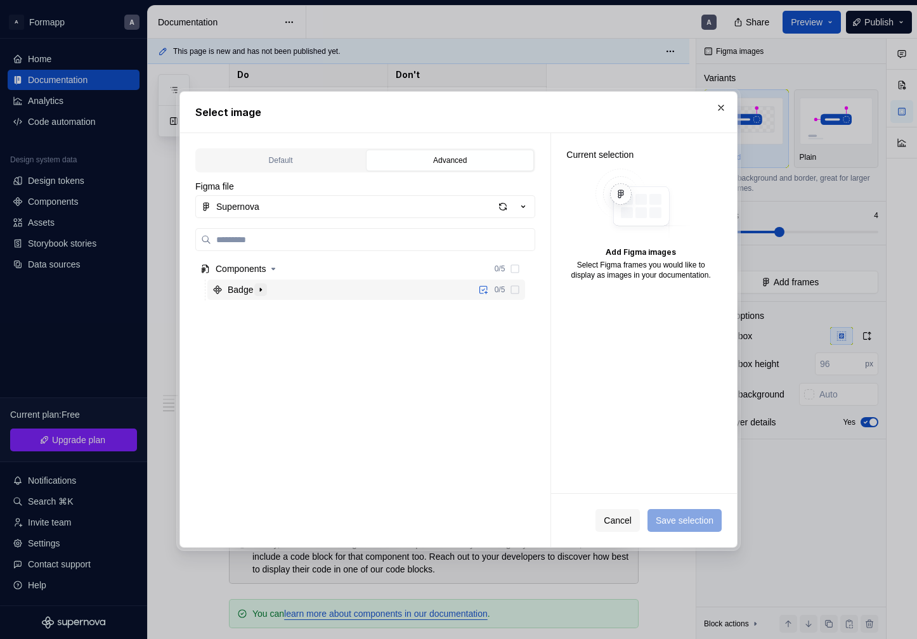
click at [257, 289] on button "button" at bounding box center [260, 290] width 13 height 13
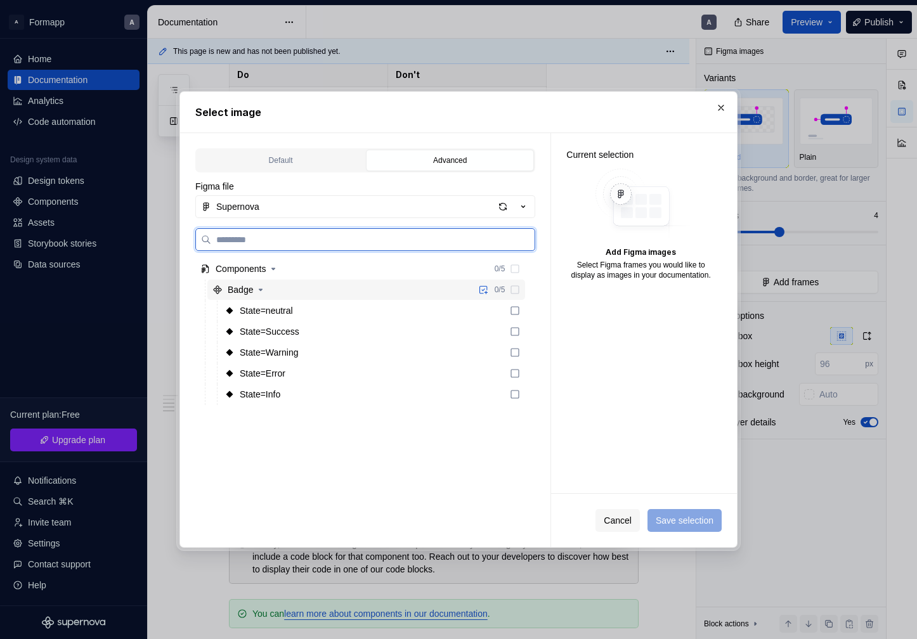
click at [520, 287] on icon at bounding box center [515, 290] width 10 height 10
click at [520, 291] on icon at bounding box center [515, 290] width 10 height 10
click at [520, 313] on icon at bounding box center [515, 311] width 10 height 10
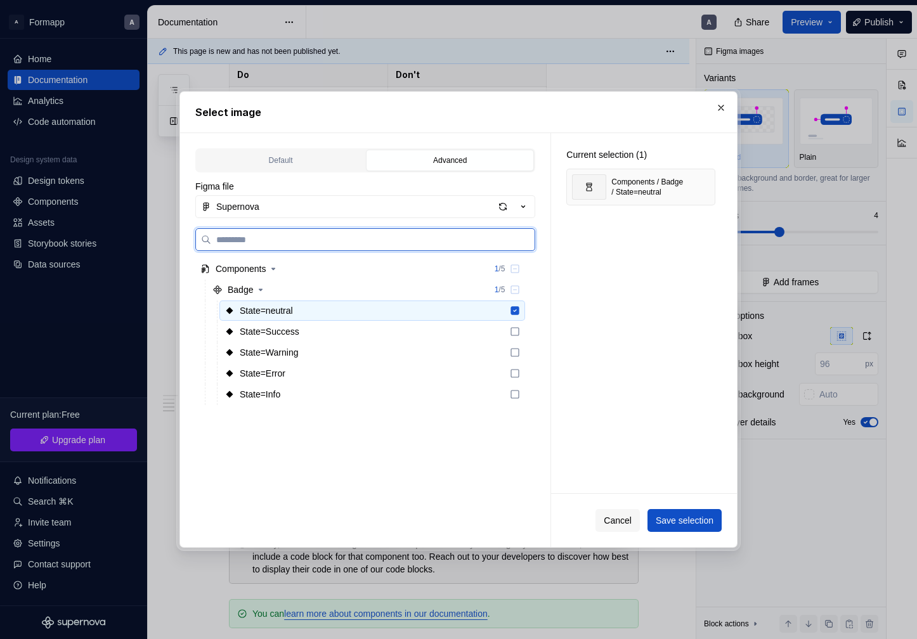
click at [525, 339] on div "State=Success" at bounding box center [372, 332] width 306 height 20
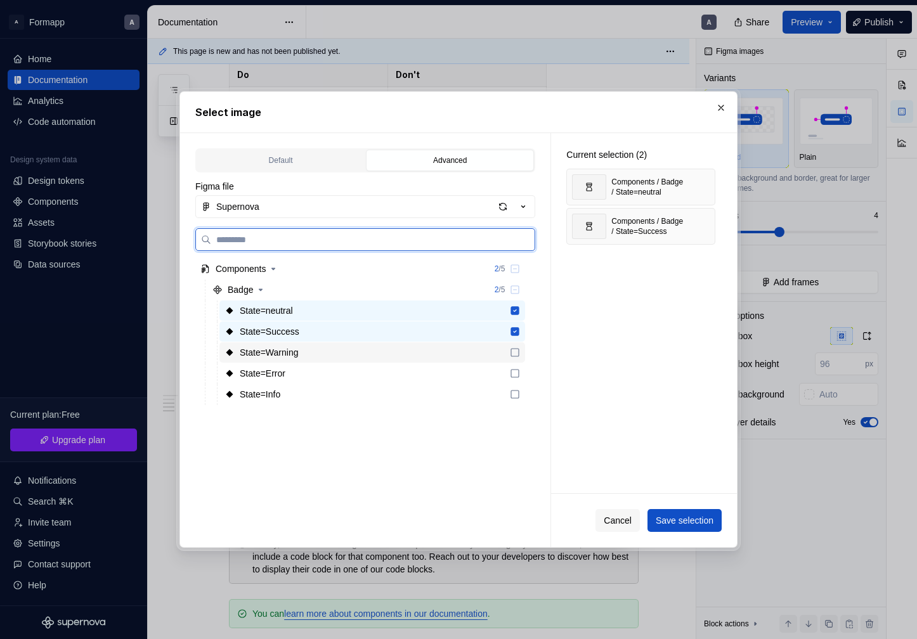
click at [525, 361] on div "State=Warning" at bounding box center [372, 352] width 306 height 20
click at [520, 376] on icon at bounding box center [515, 373] width 10 height 10
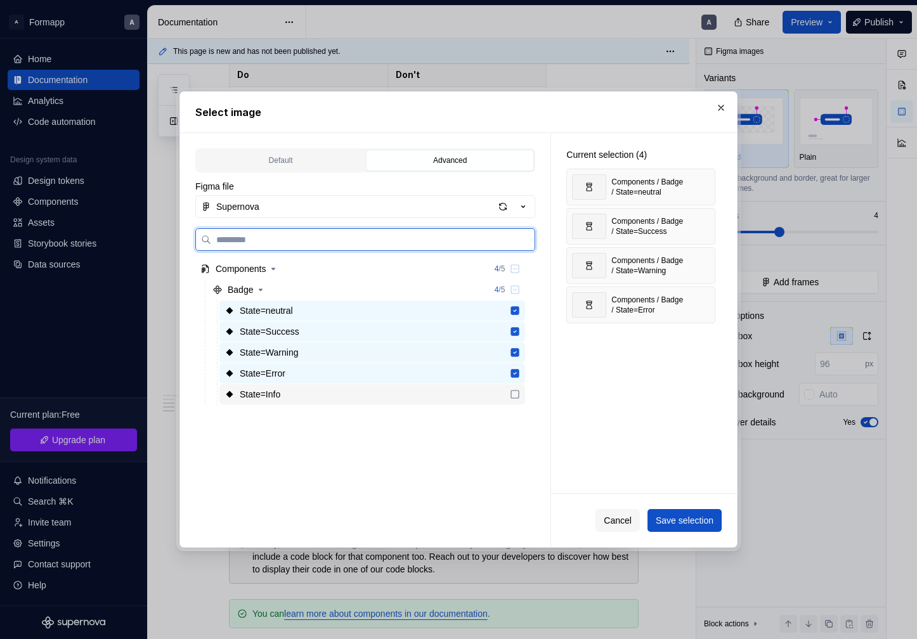
click at [520, 394] on icon at bounding box center [515, 394] width 10 height 10
type textarea "*"
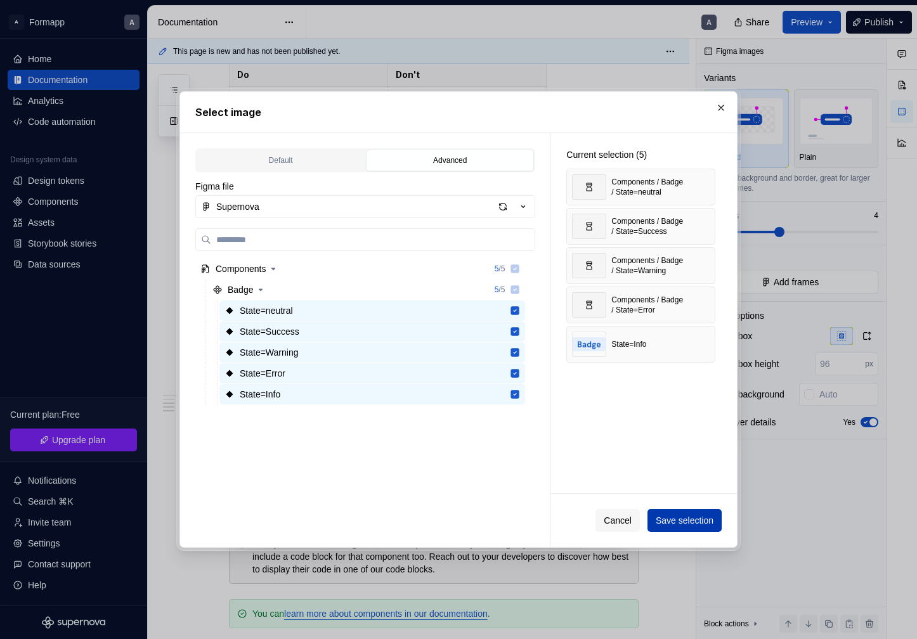
click at [691, 520] on span "Save selection" at bounding box center [685, 520] width 58 height 13
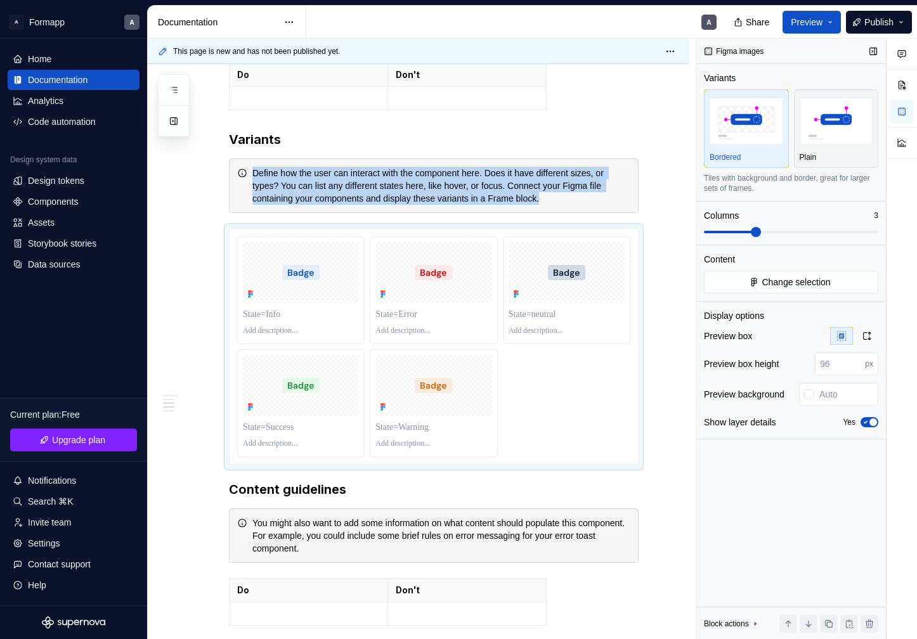
click at [757, 237] on span at bounding box center [756, 232] width 10 height 10
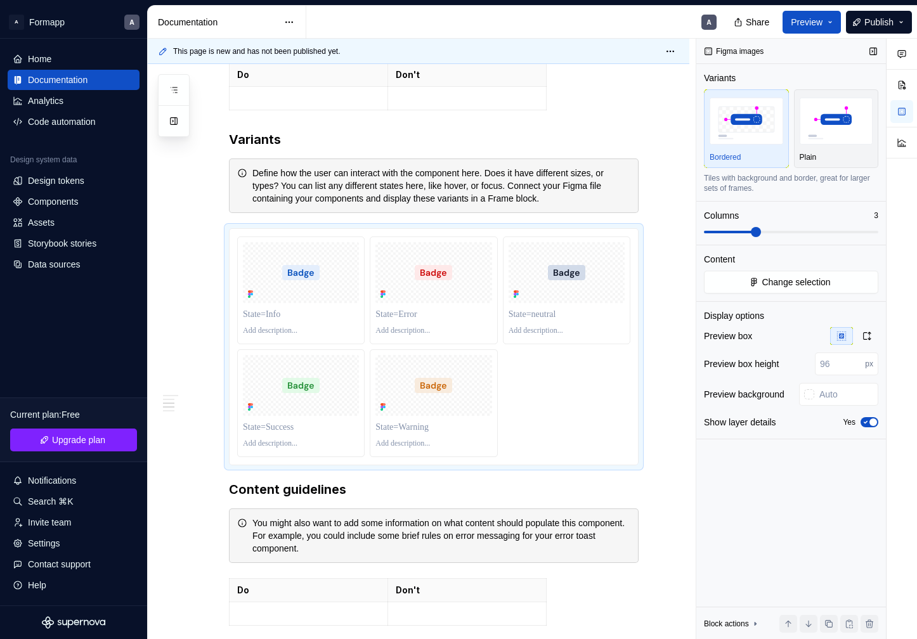
click at [769, 495] on div "Figma images Variants Bordered Plain Tiles with background and border, great fo…" at bounding box center [791, 339] width 190 height 601
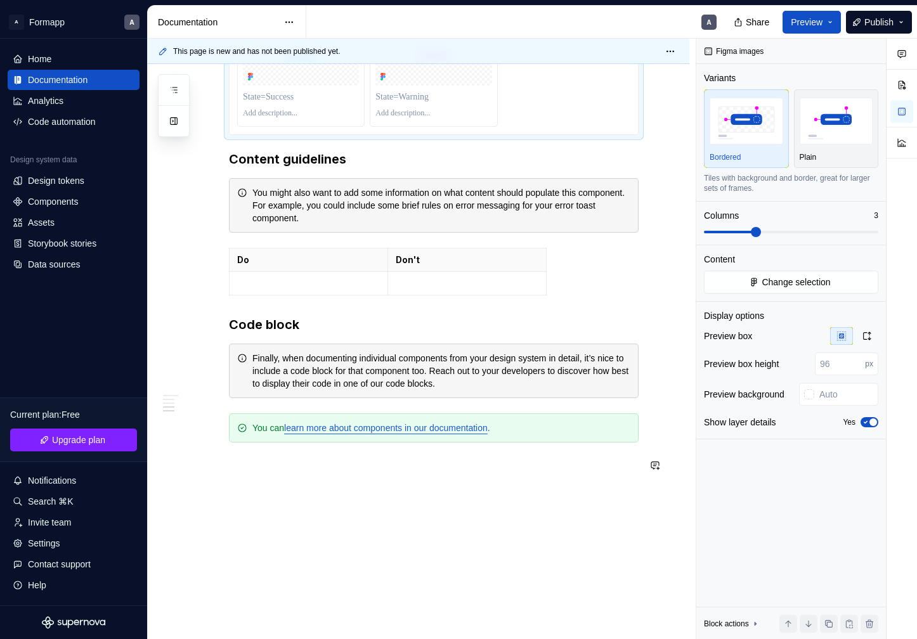
scroll to position [1029, 0]
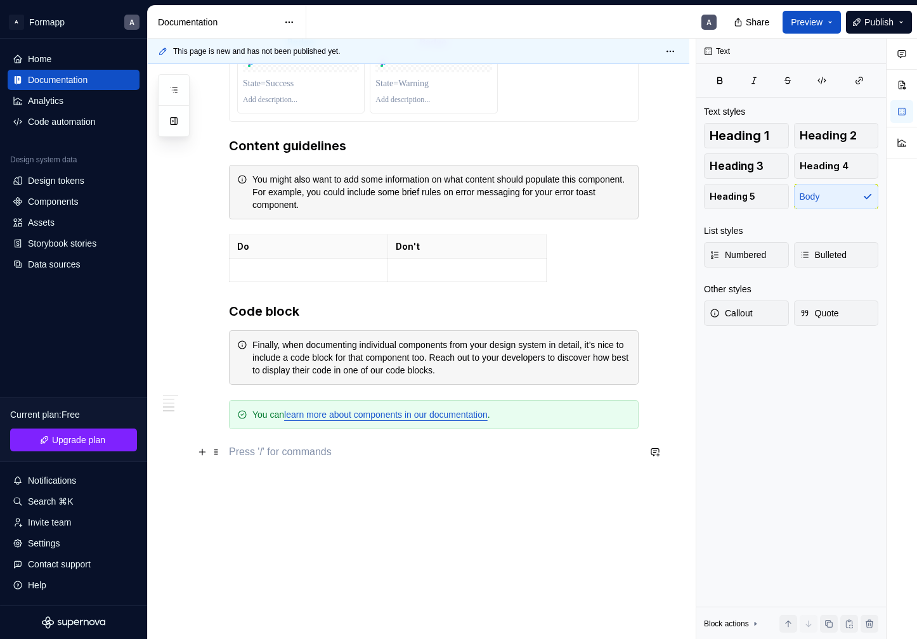
click at [395, 452] on p at bounding box center [434, 452] width 410 height 15
click at [332, 381] on div "Finally, when documenting individual components from your design system in deta…" at bounding box center [434, 357] width 410 height 55
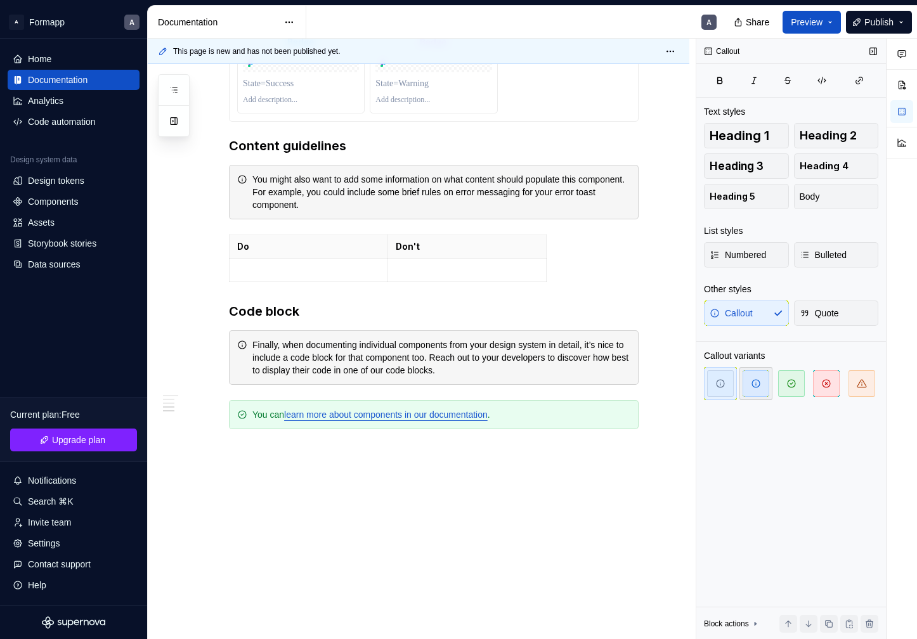
click at [756, 375] on span "button" at bounding box center [756, 383] width 27 height 27
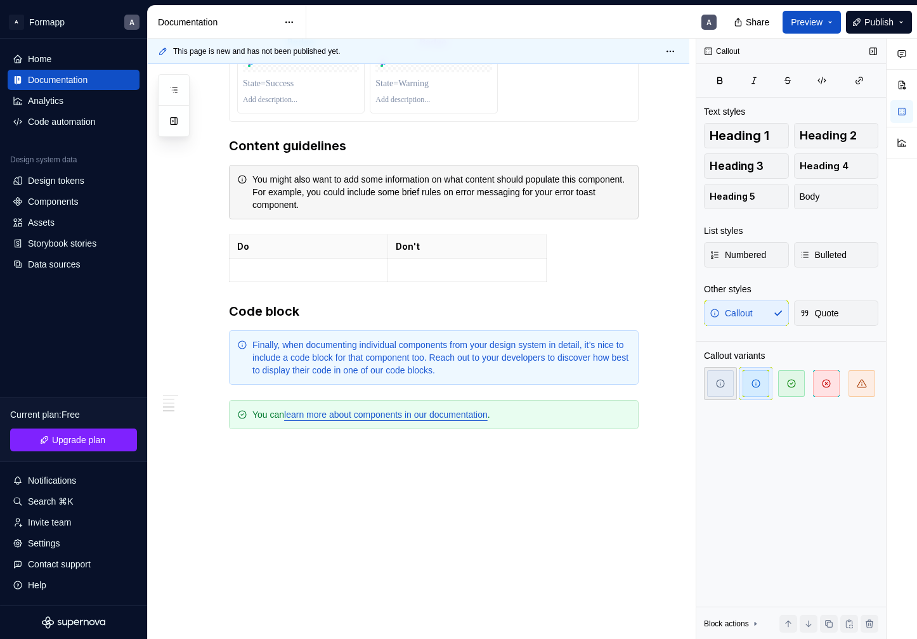
click at [731, 377] on span "button" at bounding box center [720, 383] width 27 height 27
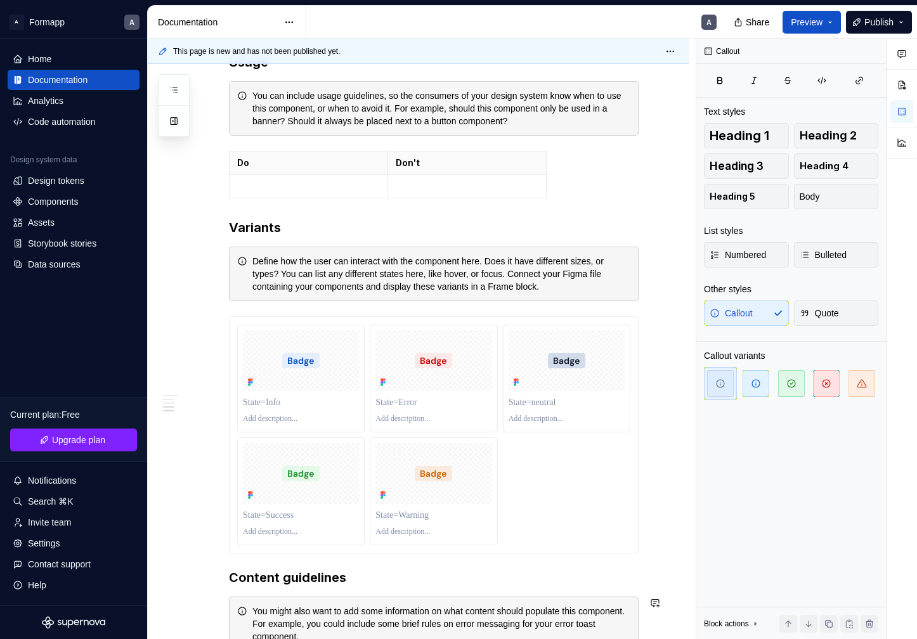
scroll to position [1056, 0]
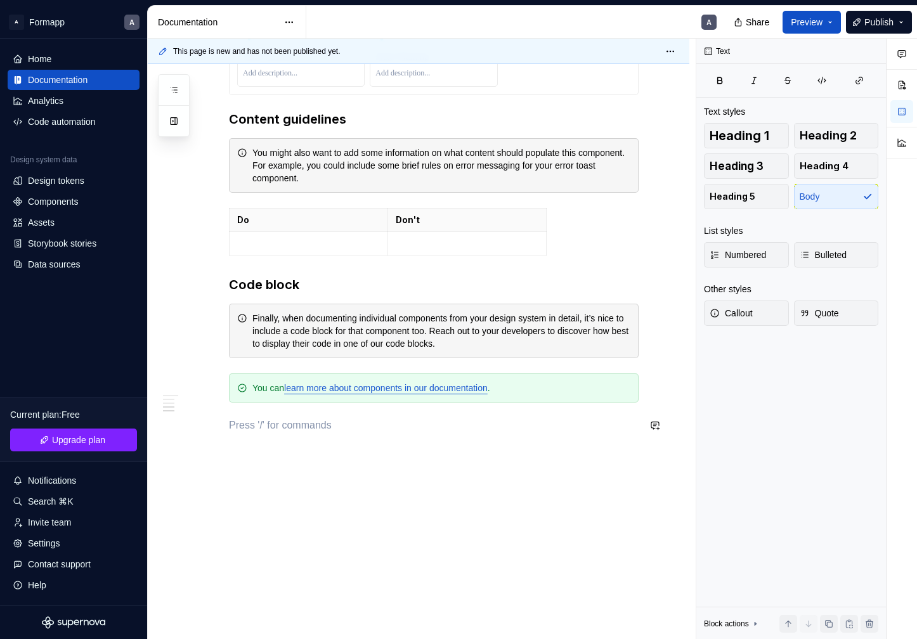
click at [823, 79] on icon "button" at bounding box center [822, 80] width 10 height 10
click at [830, 86] on button "button" at bounding box center [822, 81] width 32 height 18
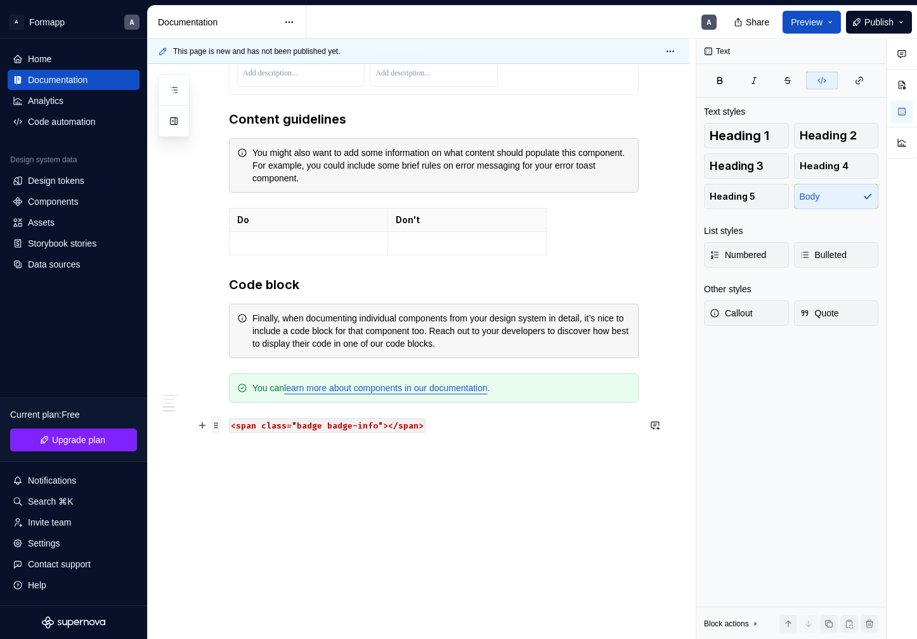
click at [217, 424] on span at bounding box center [216, 426] width 10 height 18
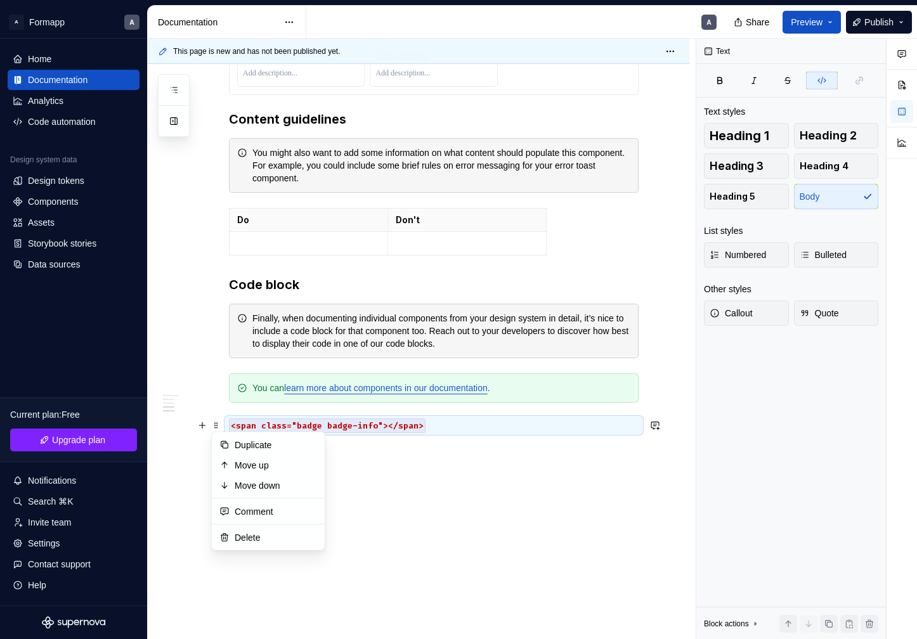
click at [323, 428] on code "<span class="badge badge-info"></span>" at bounding box center [327, 426] width 197 height 15
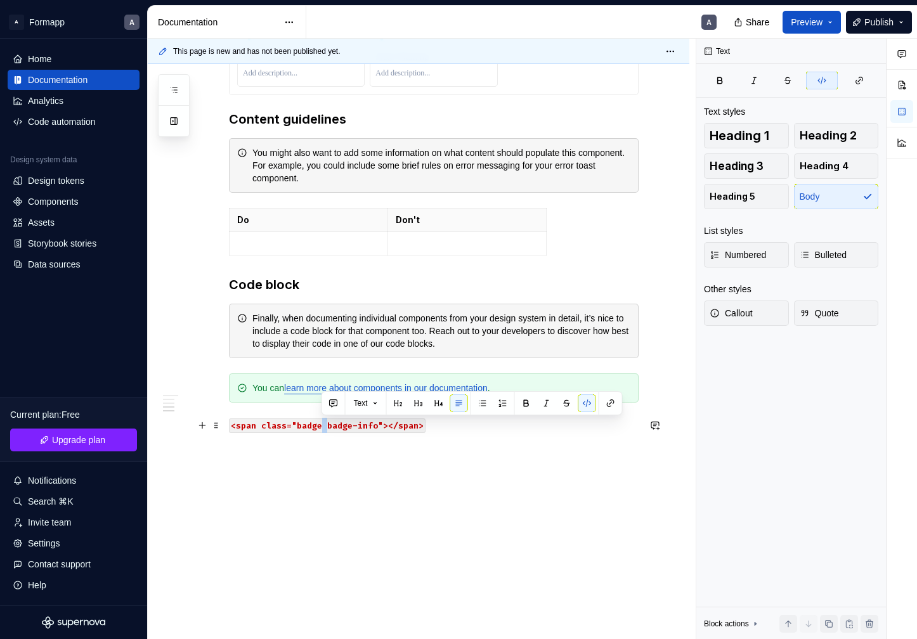
click at [323, 428] on code "<span class="badge badge-info"></span>" at bounding box center [327, 426] width 197 height 15
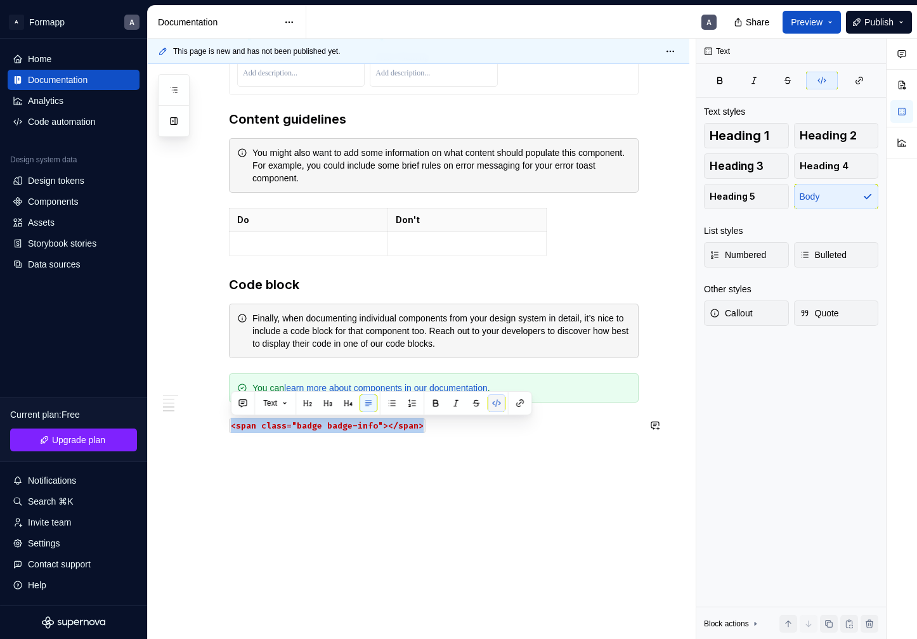
click at [500, 406] on button "button" at bounding box center [497, 403] width 18 height 18
click at [500, 406] on button "button" at bounding box center [495, 402] width 18 height 18
click at [823, 28] on button "Preview" at bounding box center [812, 22] width 58 height 23
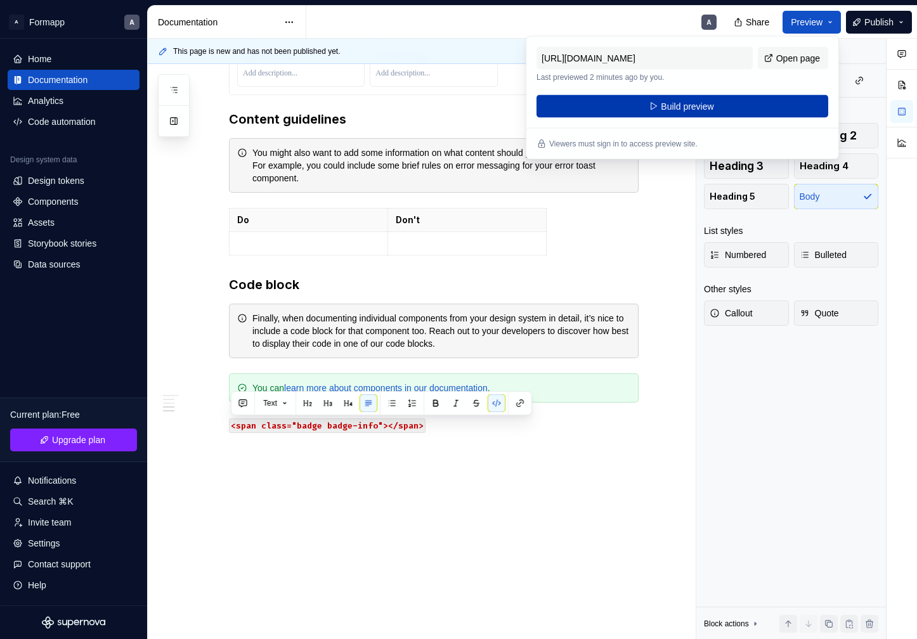
click at [734, 108] on button "Build preview" at bounding box center [683, 106] width 292 height 23
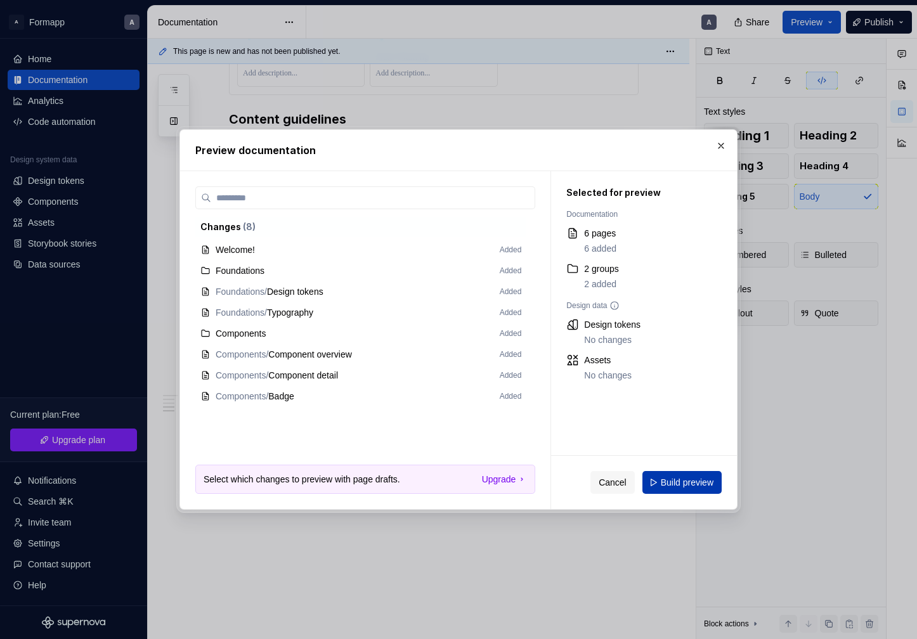
click at [691, 481] on span "Build preview" at bounding box center [687, 482] width 53 height 13
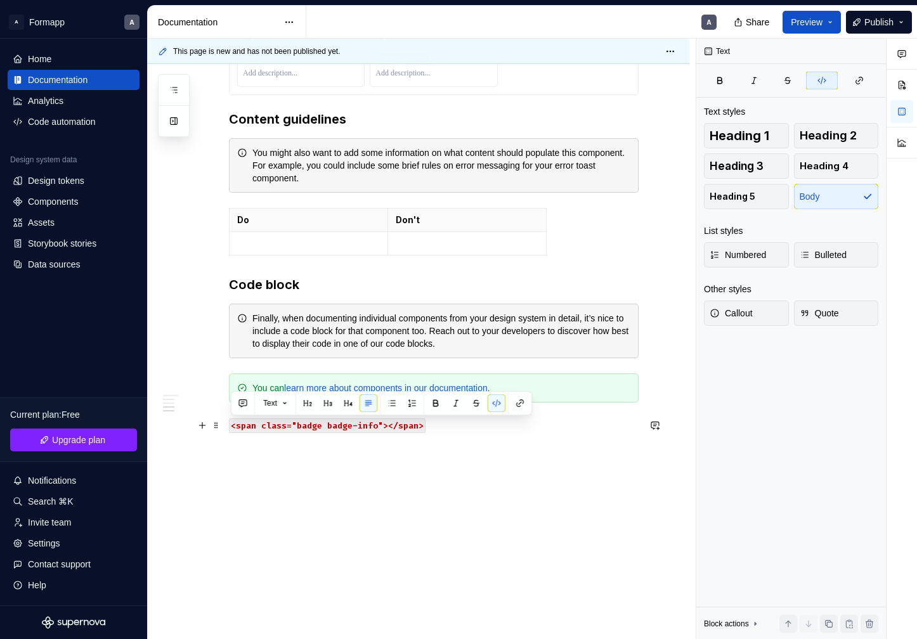
click at [408, 428] on code "<span class="badge badge-info"></span>" at bounding box center [327, 426] width 197 height 15
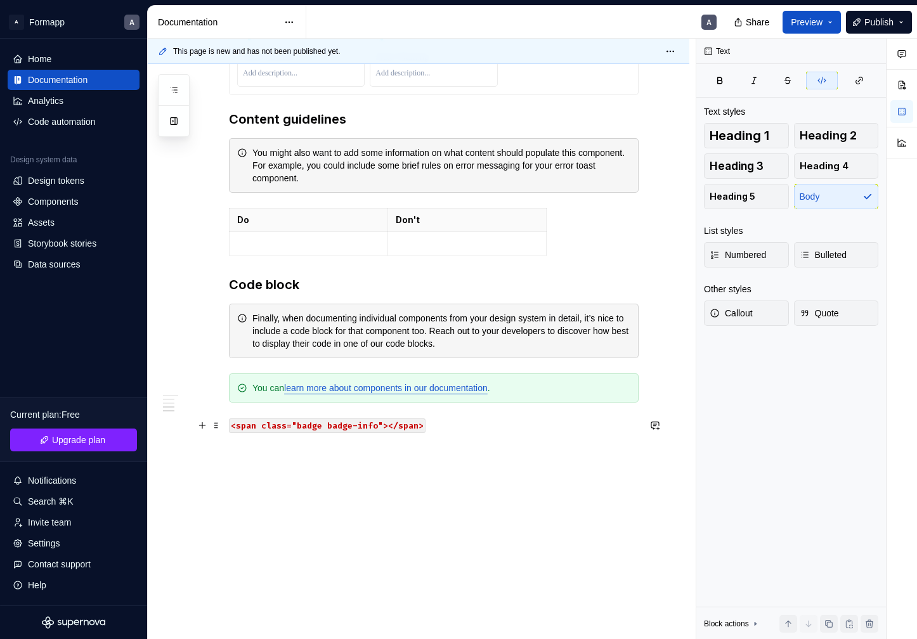
click at [415, 427] on code "<span class="badge badge-info"></span>" at bounding box center [327, 426] width 197 height 15
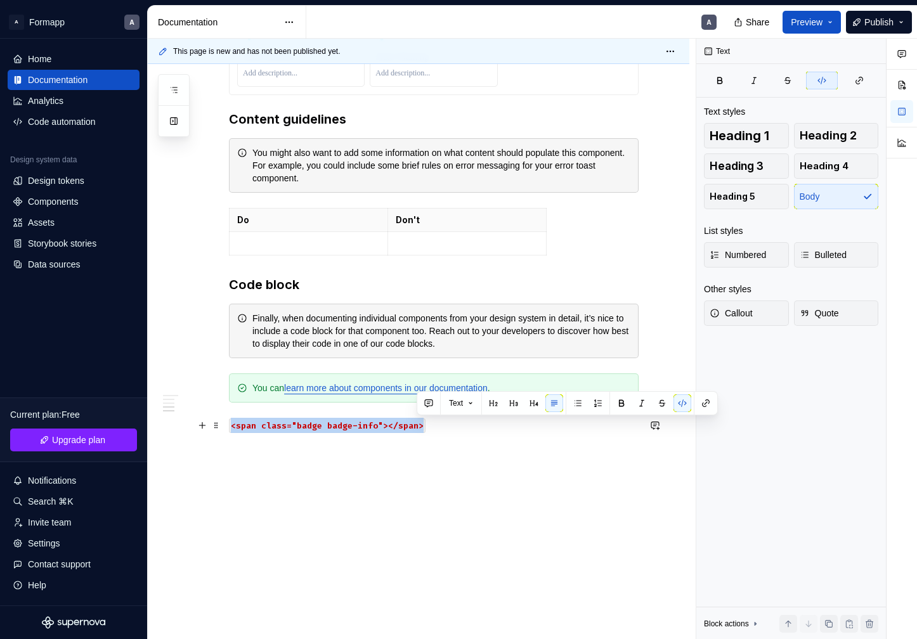
click at [415, 427] on code "<span class="badge badge-info"></span>" at bounding box center [327, 426] width 197 height 15
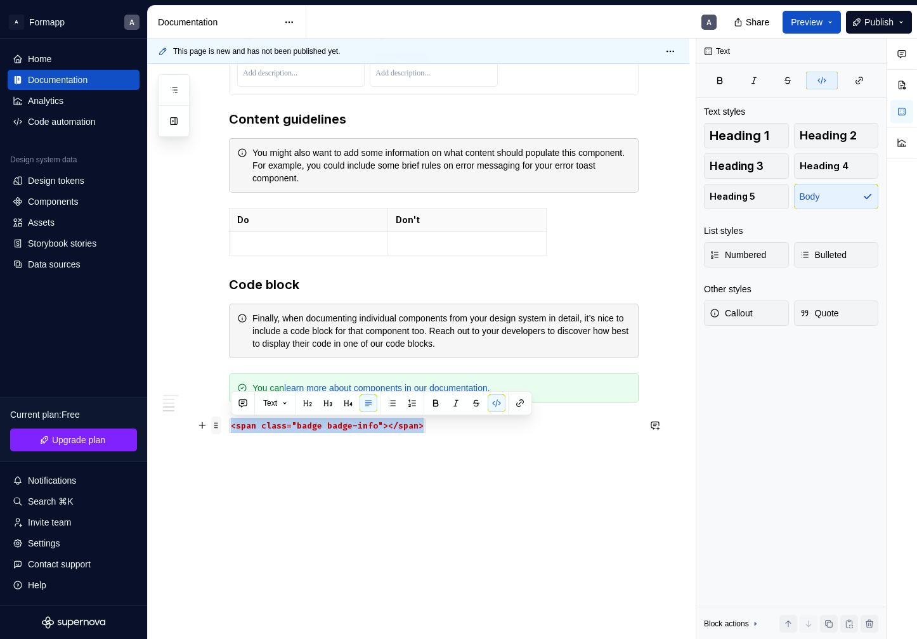
click at [218, 426] on span at bounding box center [216, 426] width 10 height 18
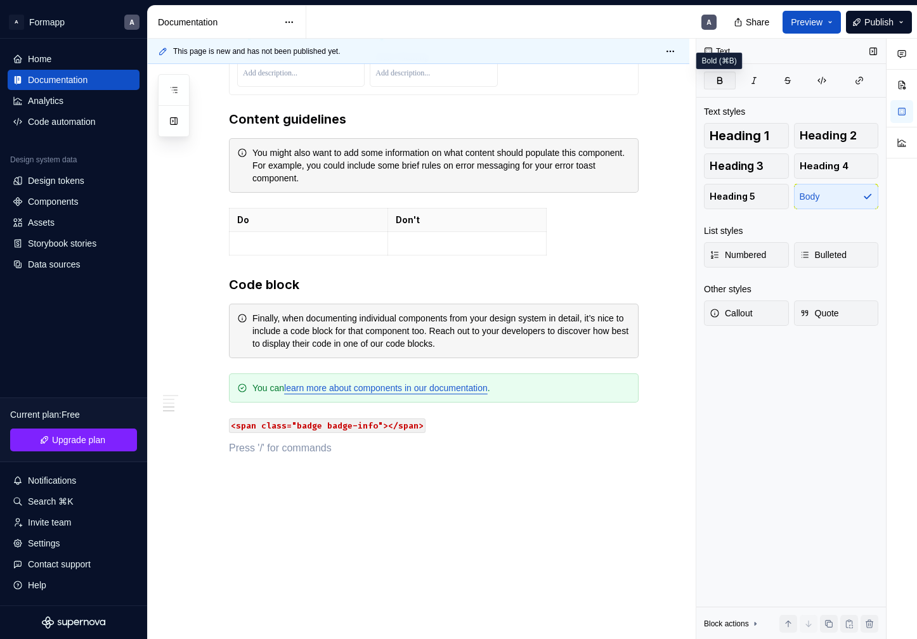
click at [726, 85] on button "button" at bounding box center [720, 81] width 32 height 18
click at [755, 79] on icon "button" at bounding box center [754, 80] width 10 height 10
click at [782, 79] on button "button" at bounding box center [789, 81] width 32 height 18
click at [821, 79] on icon "button" at bounding box center [822, 80] width 10 height 10
click at [855, 79] on icon "button" at bounding box center [859, 80] width 10 height 10
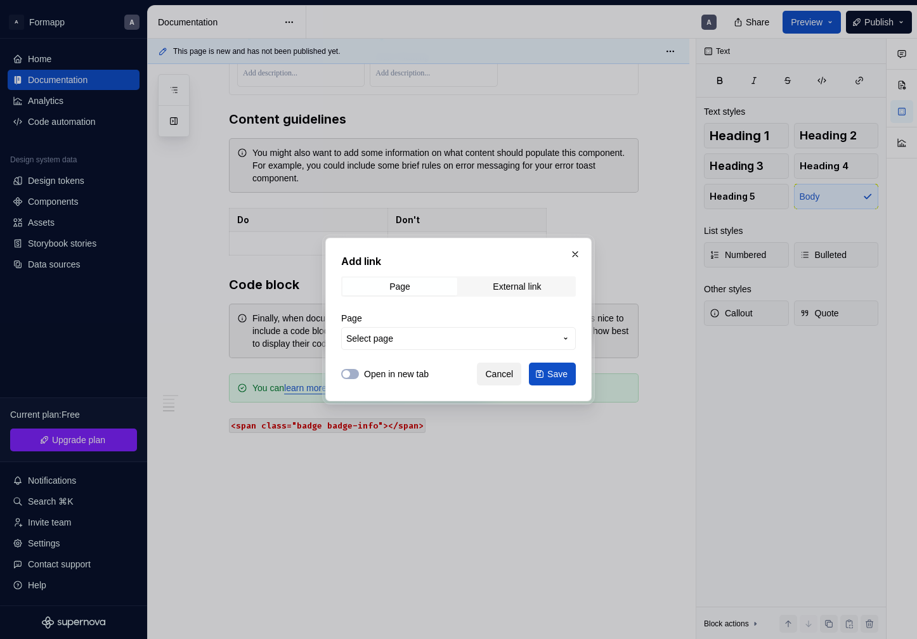
click at [499, 372] on span "Cancel" at bounding box center [499, 374] width 28 height 13
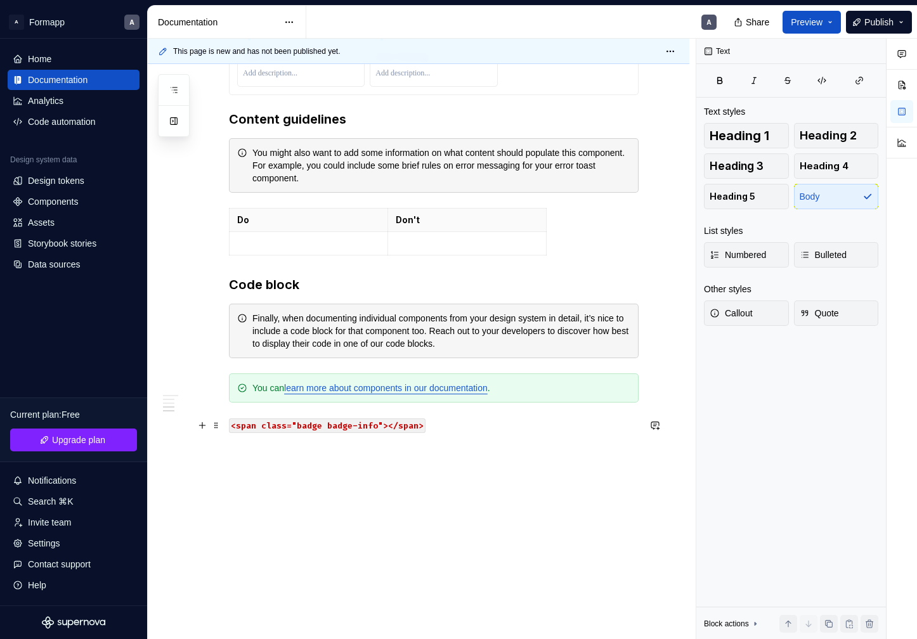
click at [246, 428] on code "<span class="badge badge-info"></span>" at bounding box center [327, 426] width 197 height 15
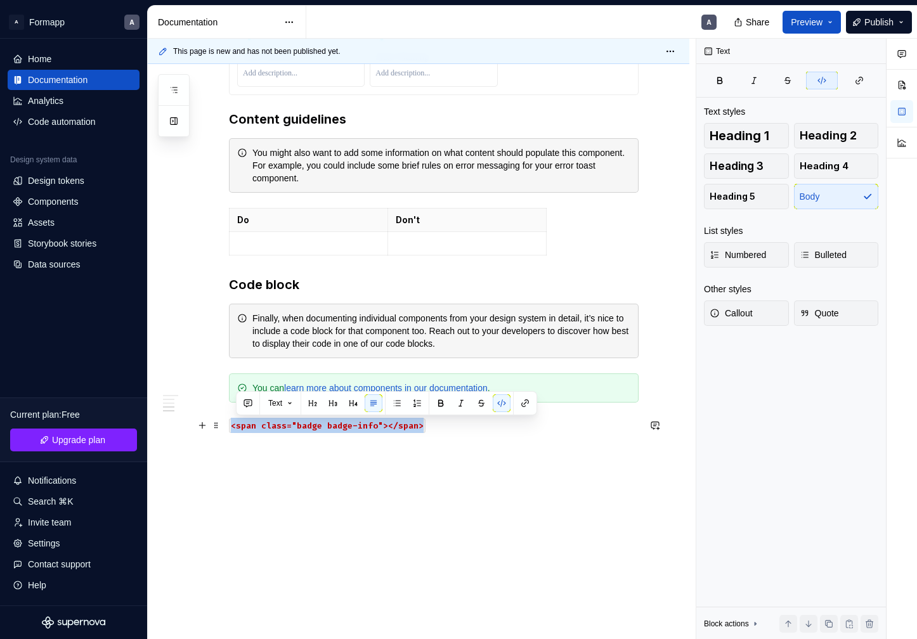
click at [246, 428] on code "<span class="badge badge-info"></span>" at bounding box center [327, 426] width 197 height 15
click at [285, 405] on button "Text" at bounding box center [276, 403] width 36 height 18
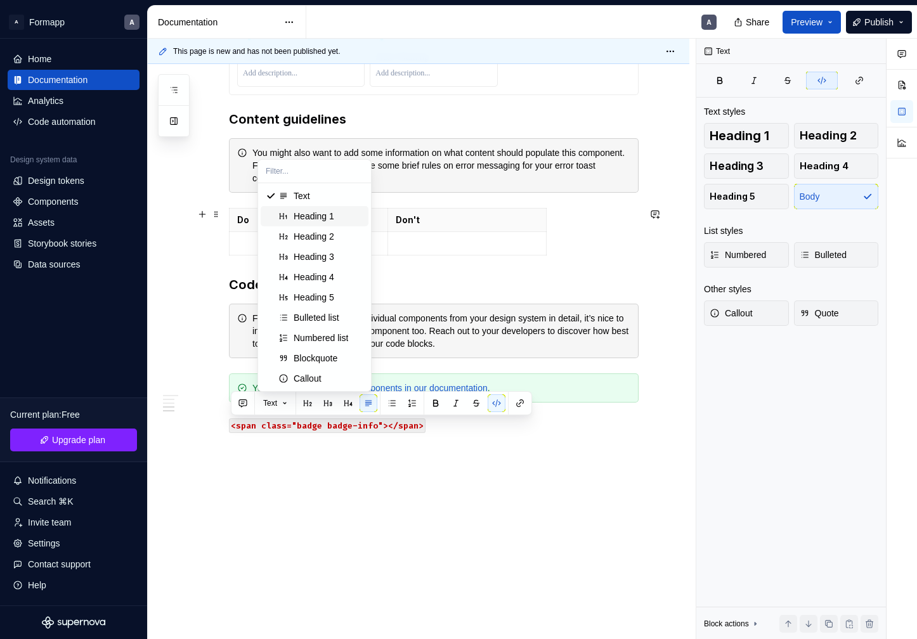
click at [331, 218] on div "Heading 1" at bounding box center [314, 216] width 41 height 13
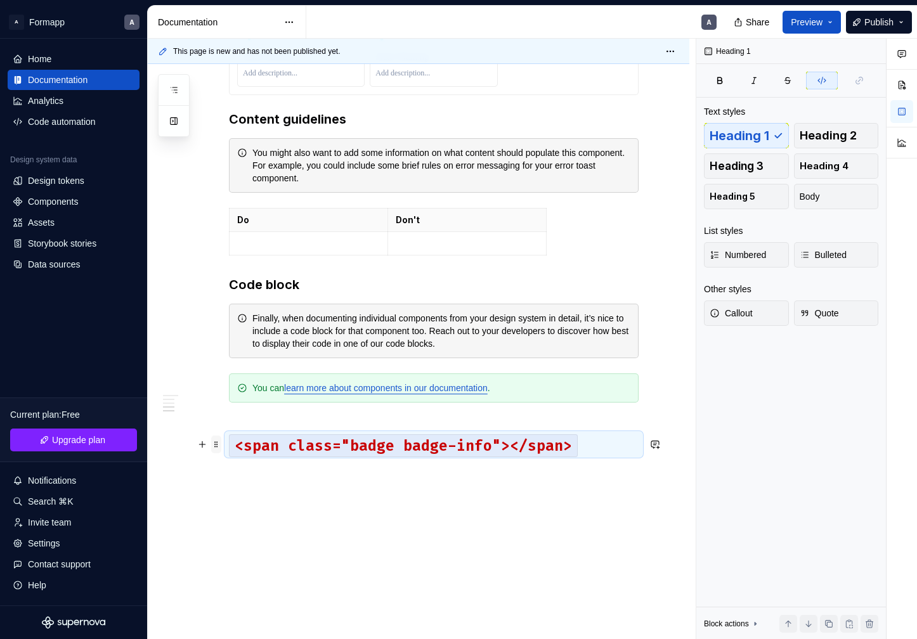
click at [216, 446] on span at bounding box center [216, 445] width 10 height 18
click at [290, 443] on code "<span class="badge badge-info"></span>" at bounding box center [403, 445] width 349 height 23
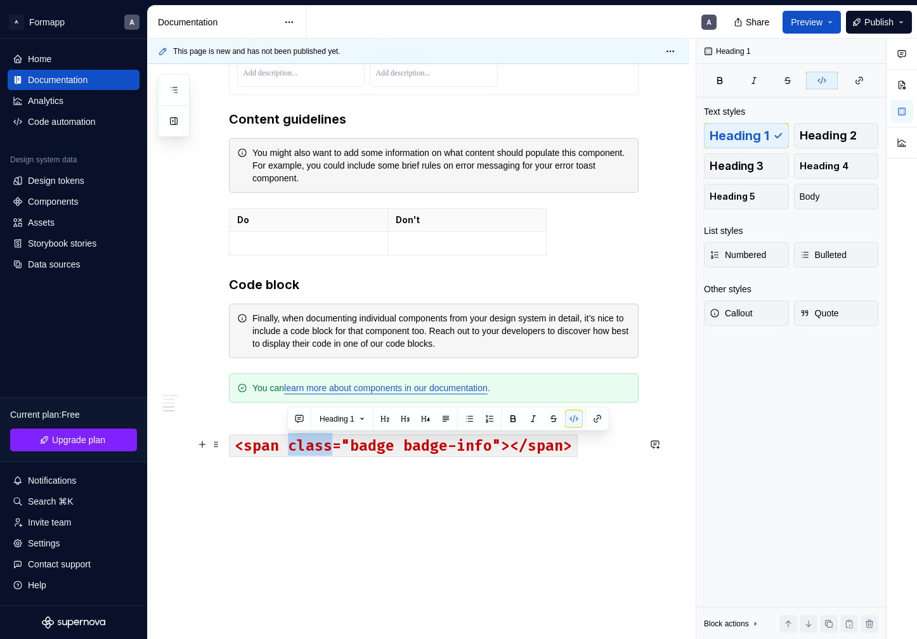
click at [290, 443] on code "<span class="badge badge-info"></span>" at bounding box center [403, 445] width 349 height 23
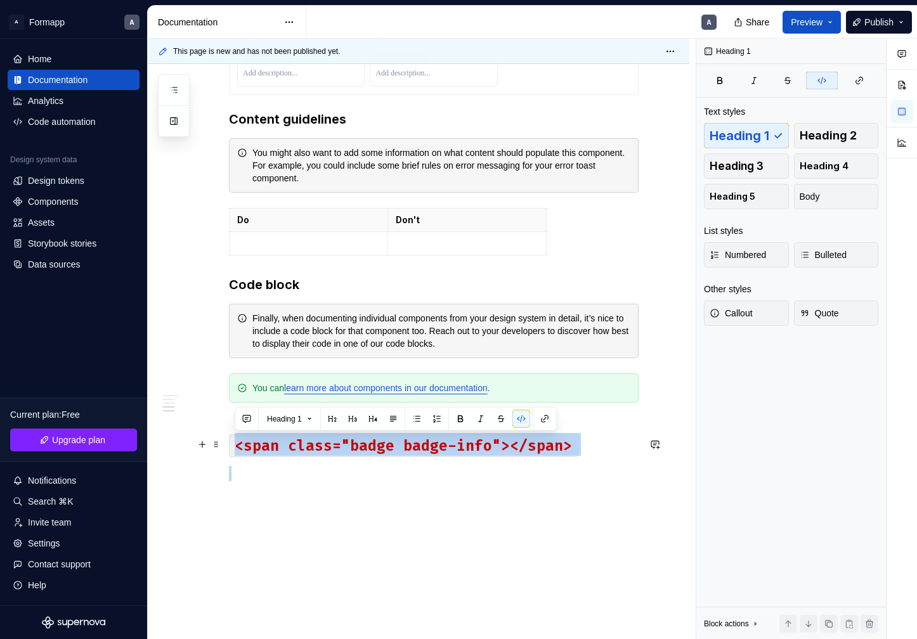
click at [290, 443] on code "<span class="badge badge-info"></span>" at bounding box center [403, 445] width 349 height 23
click at [306, 417] on span "Multiple blocks" at bounding box center [286, 419] width 50 height 10
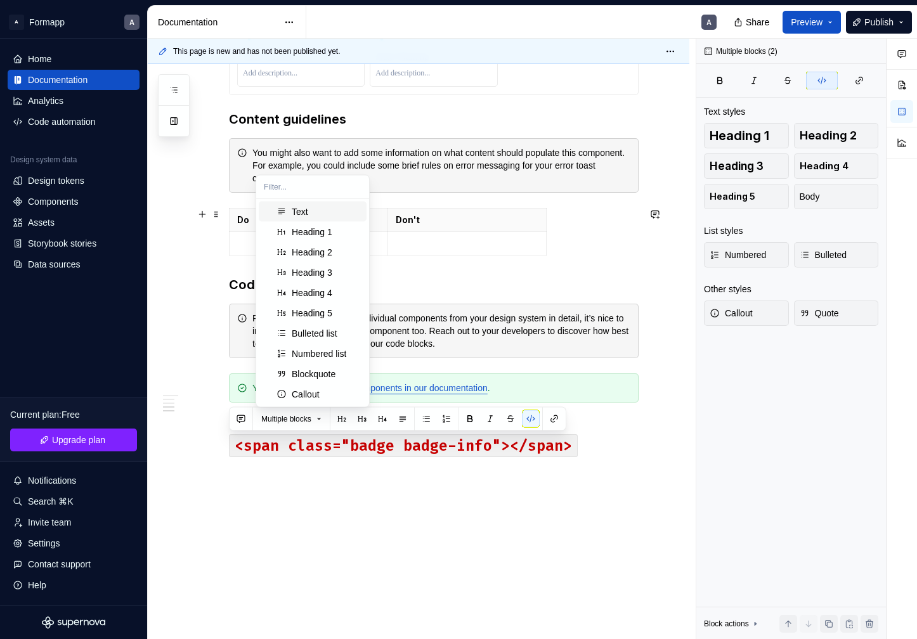
click at [314, 214] on div "Text" at bounding box center [327, 211] width 70 height 13
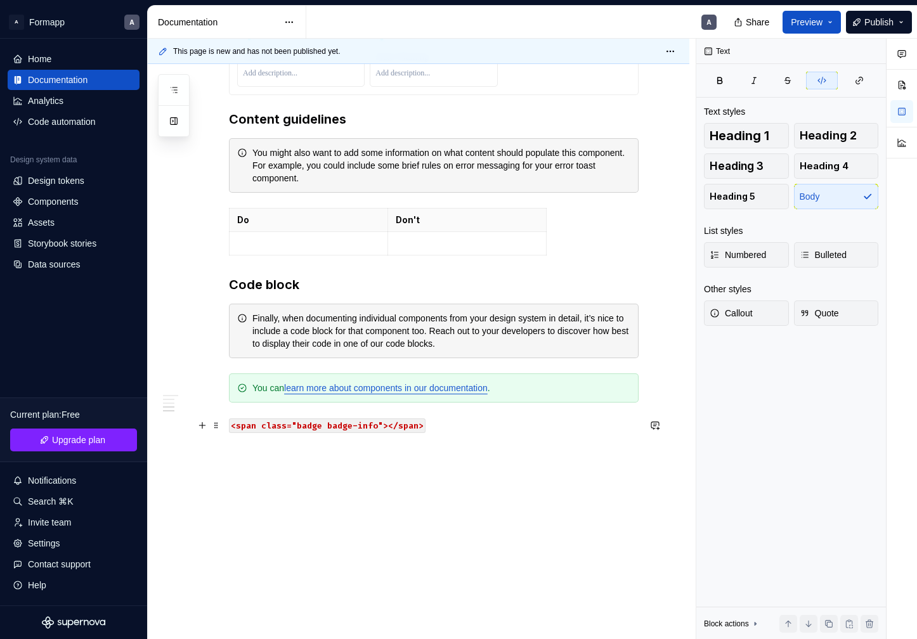
click at [460, 432] on p "<span class="badge badge-info"></span>" at bounding box center [434, 425] width 410 height 15
click at [415, 426] on code "<span class="badge badge-info"></span>" at bounding box center [327, 426] width 197 height 15
click at [202, 427] on button "button" at bounding box center [202, 426] width 18 height 18
click at [335, 519] on p at bounding box center [434, 516] width 410 height 15
click at [414, 424] on code "<span class="badge badge-info"></span>" at bounding box center [327, 426] width 197 height 15
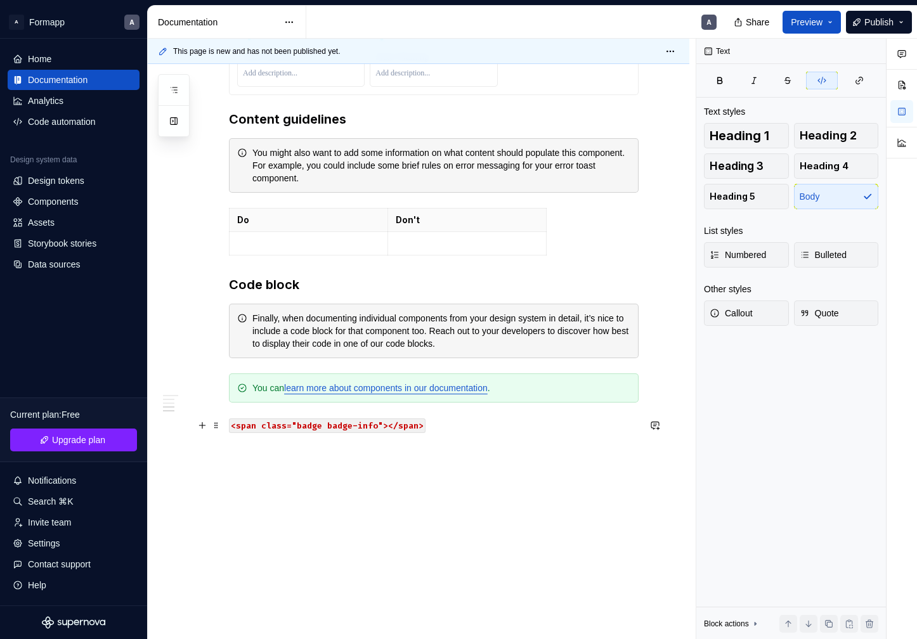
click at [420, 426] on code "<span class="badge badge-info"></span>" at bounding box center [327, 426] width 197 height 15
click at [422, 425] on code "<span class="badge badge-info"></span><span class="badge"" at bounding box center [375, 426] width 293 height 15
click at [322, 448] on code "<span class="badge"" at bounding box center [279, 448] width 100 height 15
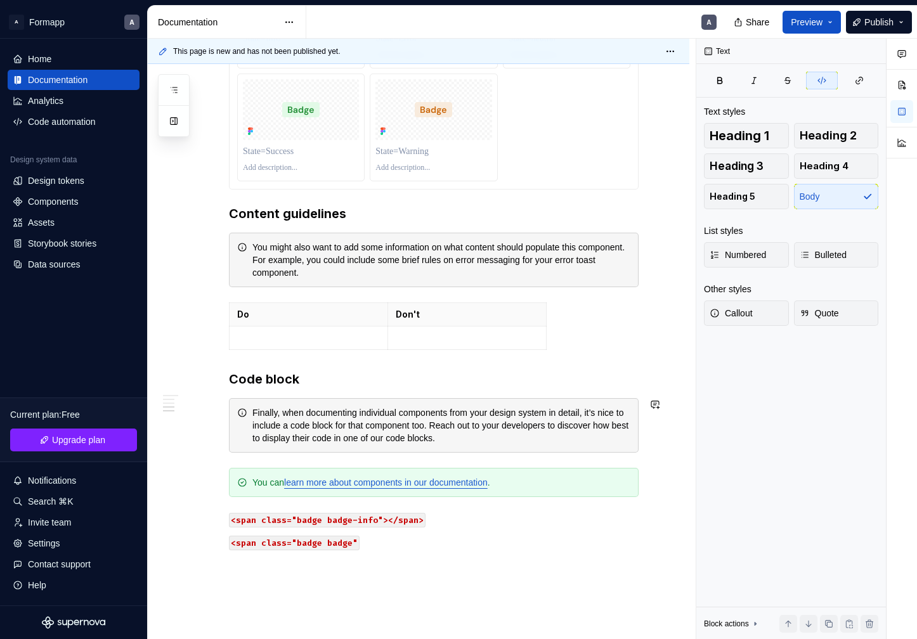
scroll to position [963, 0]
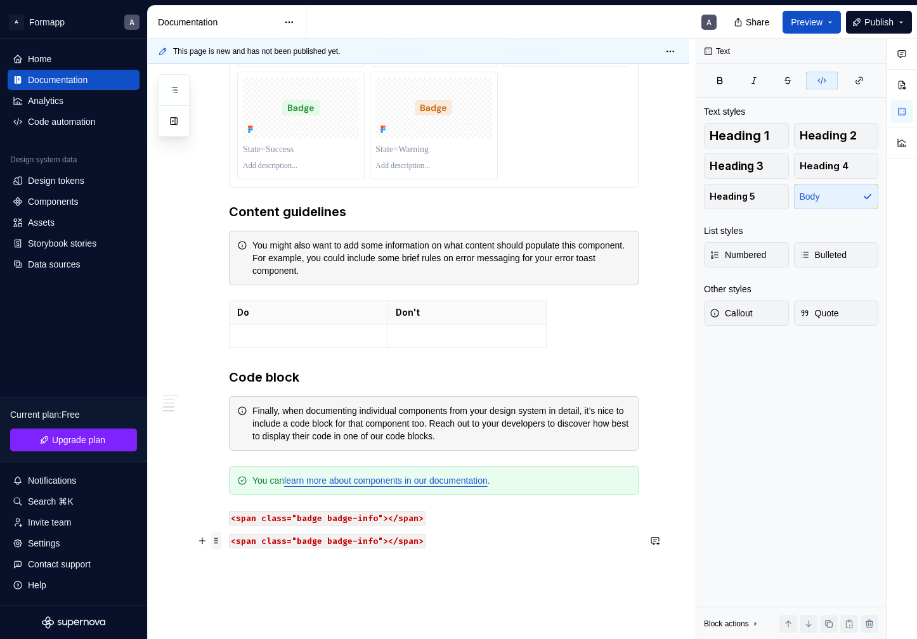
click at [214, 542] on span at bounding box center [216, 541] width 10 height 18
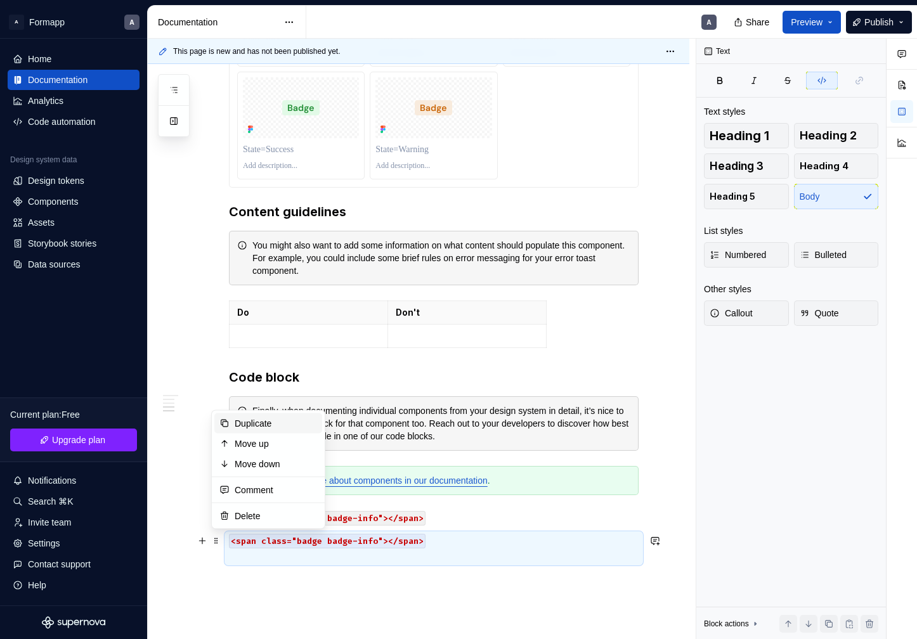
click at [281, 426] on div "Duplicate" at bounding box center [276, 423] width 82 height 13
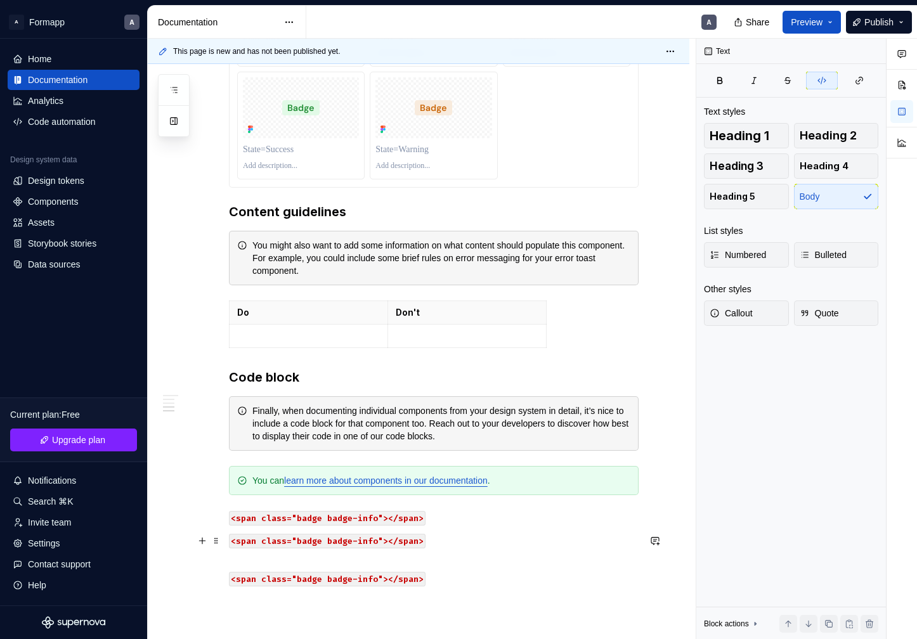
click at [327, 554] on p "<span class="badge badge-info"></span>" at bounding box center [434, 548] width 410 height 30
click at [363, 566] on code "<span class="badge badge-info"></span>" at bounding box center [327, 564] width 197 height 15
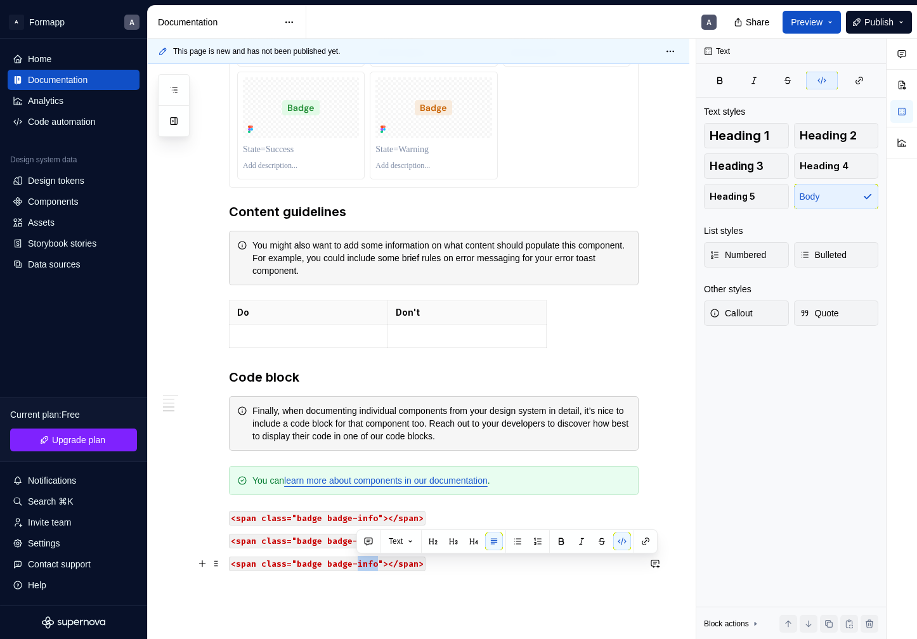
click at [363, 566] on code "<span class="badge badge-info"></span>" at bounding box center [327, 564] width 197 height 15
click at [218, 563] on span at bounding box center [216, 564] width 10 height 18
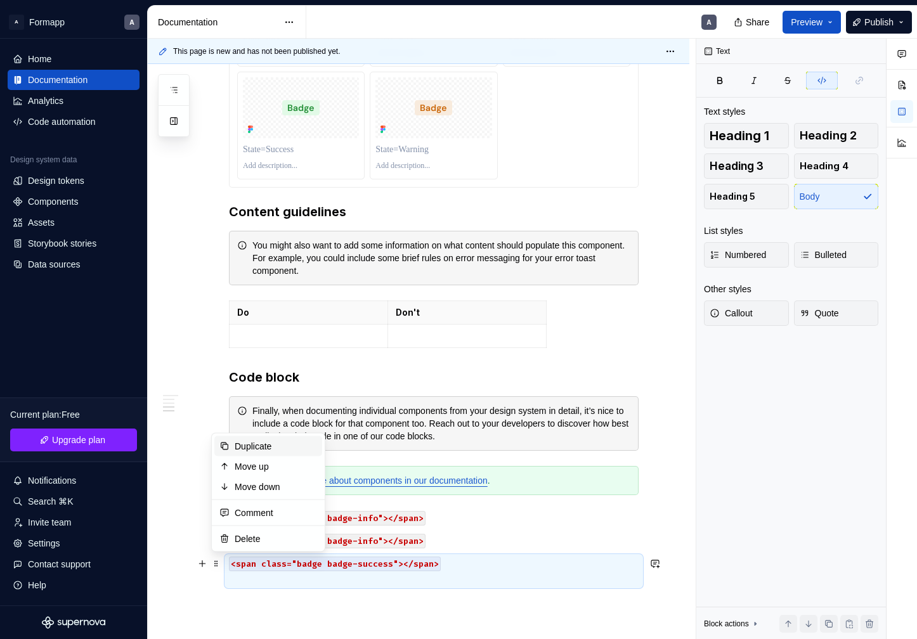
click at [282, 443] on div "Duplicate" at bounding box center [276, 446] width 82 height 13
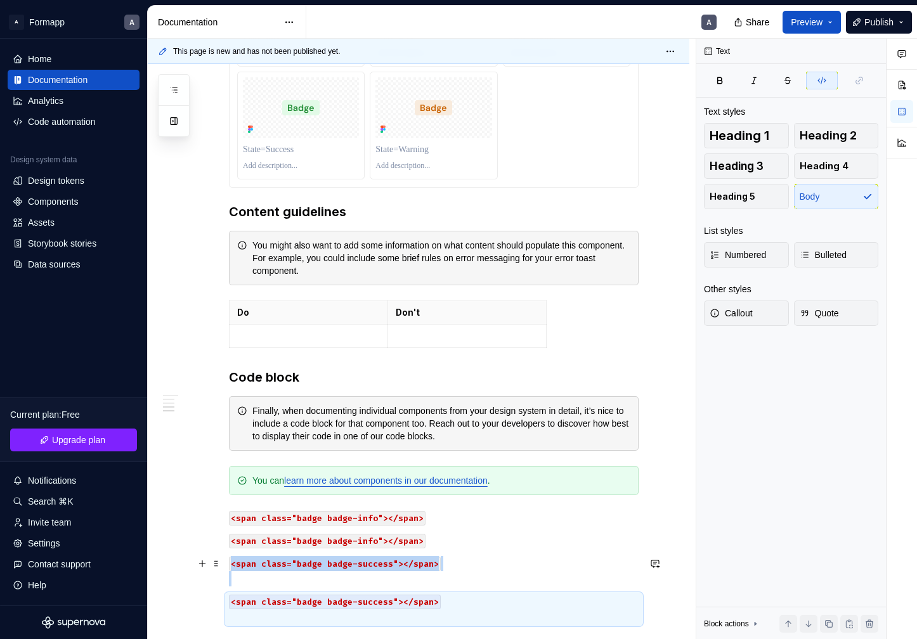
click at [264, 589] on div "**********" at bounding box center [434, 0] width 410 height 1432
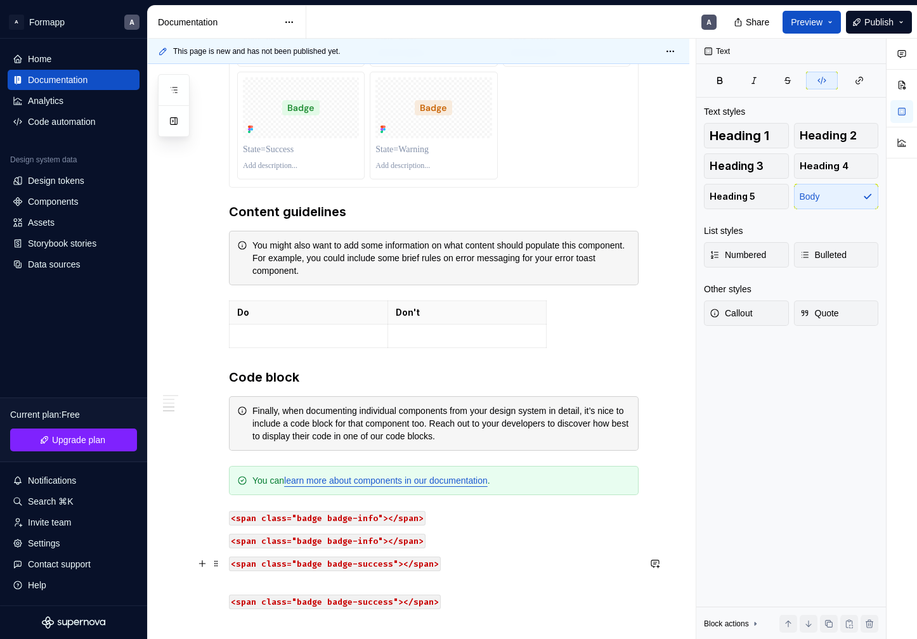
click at [266, 578] on p "<span class="badge badge-success"></span>" at bounding box center [434, 571] width 410 height 30
click at [366, 587] on code "<span class="badge badge-success"></span>" at bounding box center [335, 587] width 212 height 15
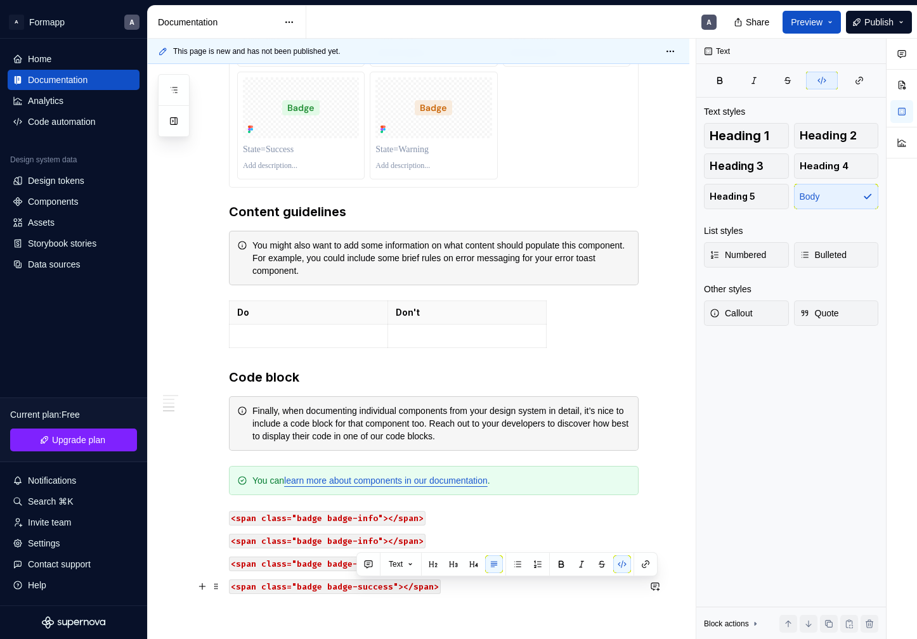
scroll to position [980, 0]
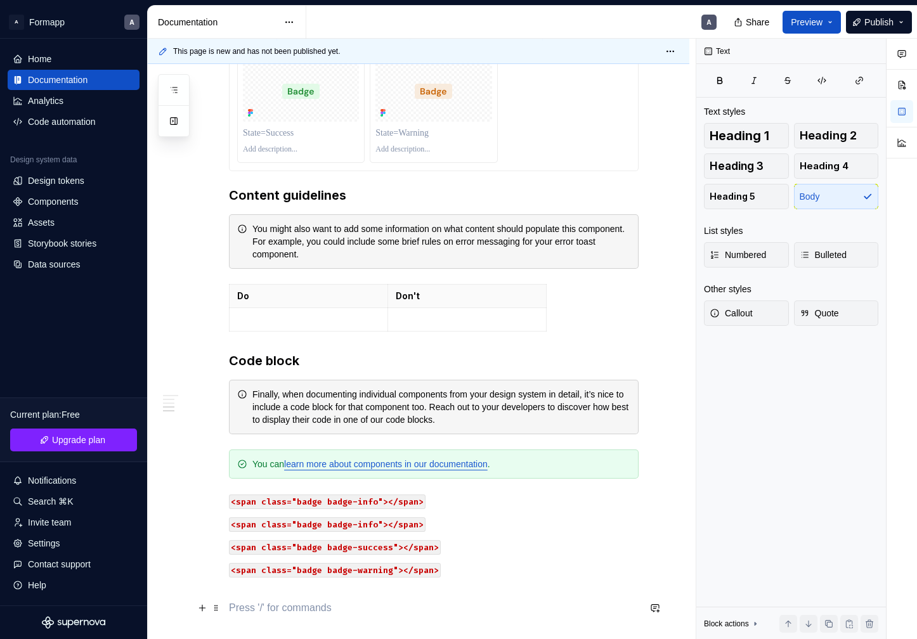
click at [258, 601] on p at bounding box center [434, 608] width 410 height 15
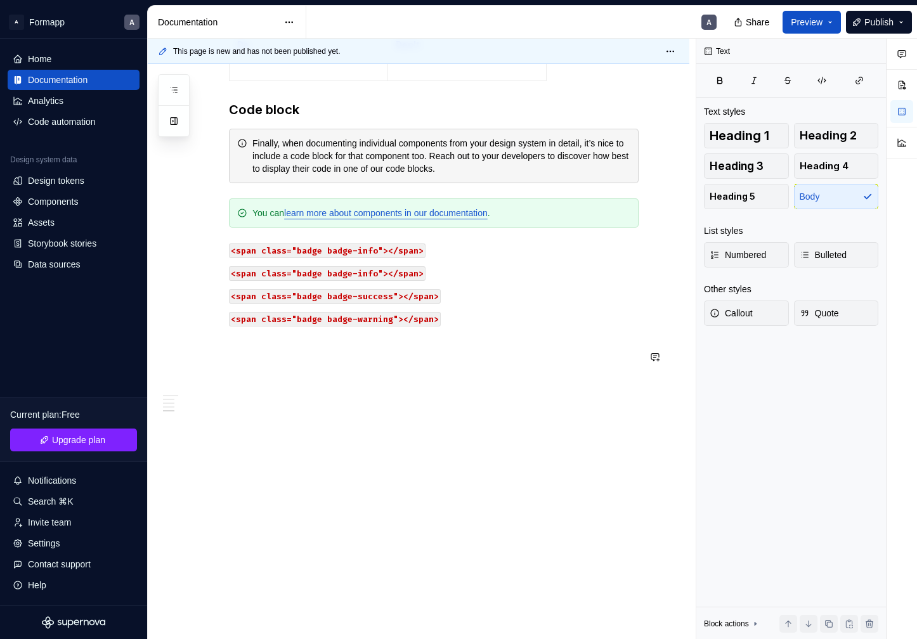
scroll to position [1216, 0]
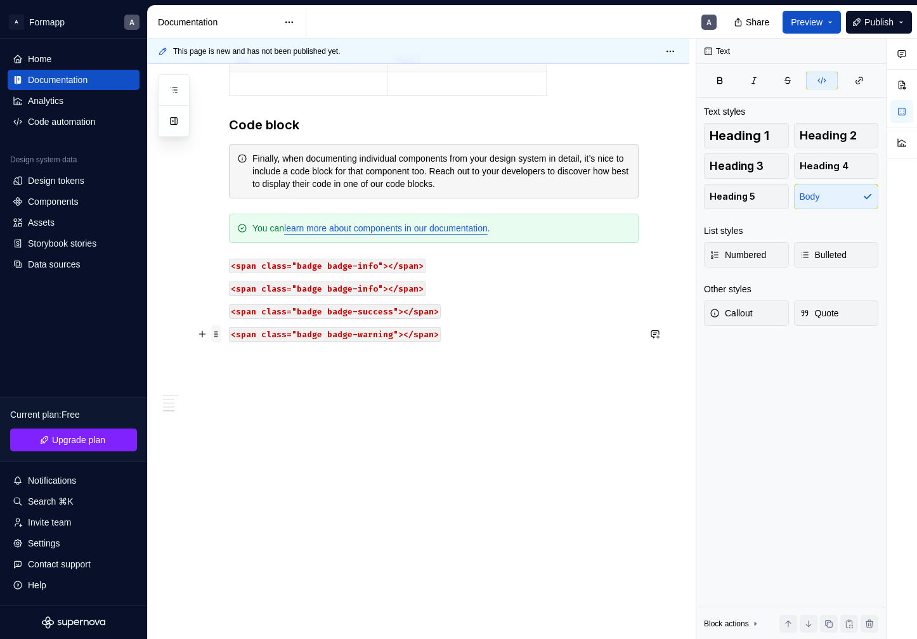
click at [215, 334] on span at bounding box center [216, 334] width 10 height 18
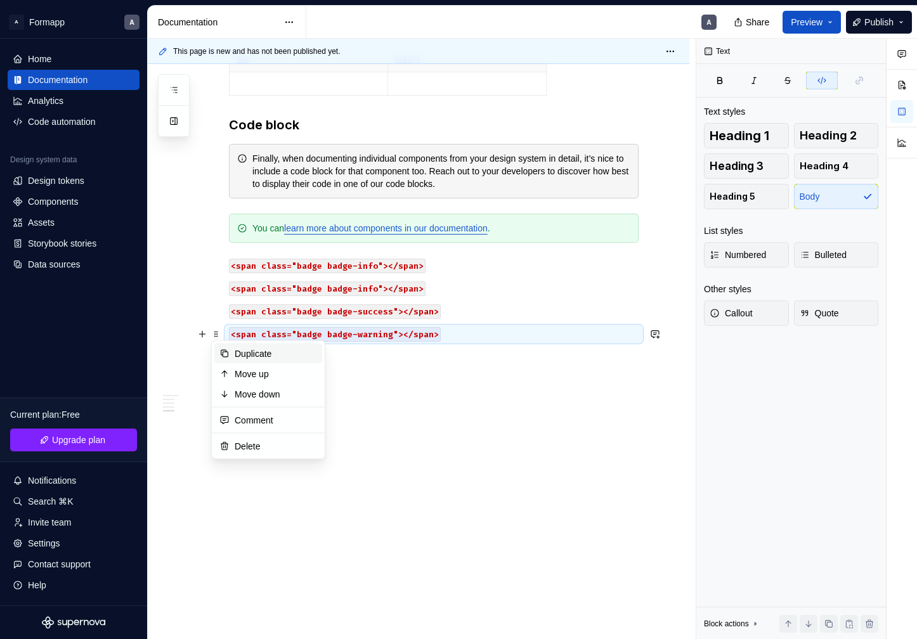
click at [264, 354] on div "Duplicate" at bounding box center [276, 354] width 82 height 13
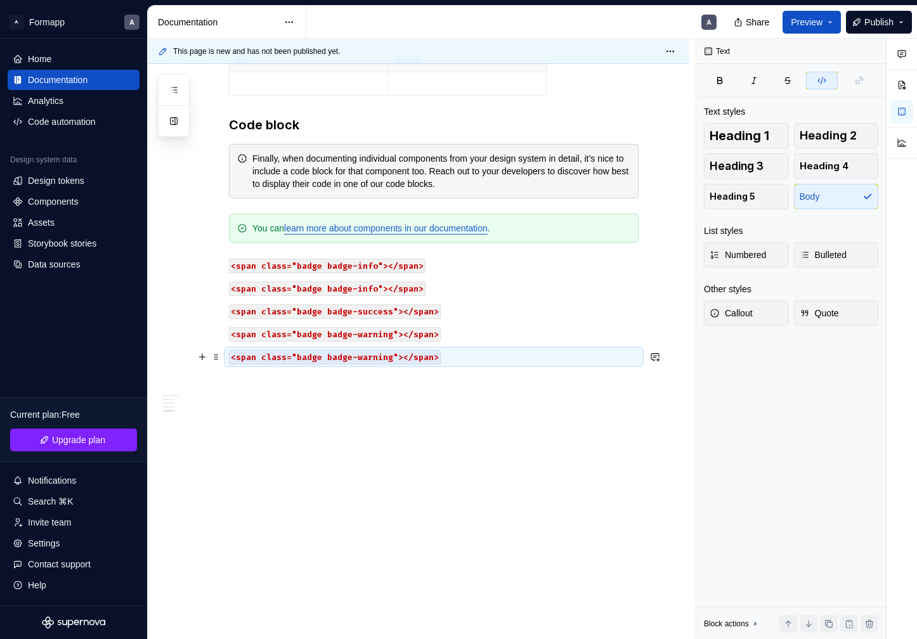
click at [368, 356] on code "<span class="badge badge-warning"></span>" at bounding box center [335, 357] width 212 height 15
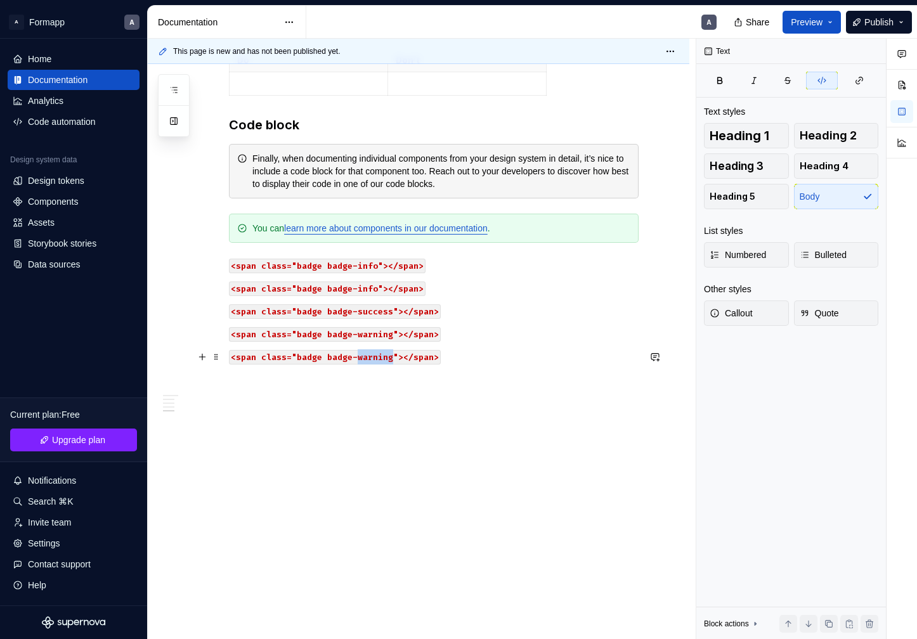
click at [368, 356] on code "<span class="badge badge-warning"></span>" at bounding box center [335, 357] width 212 height 15
click at [464, 425] on p at bounding box center [434, 425] width 410 height 15
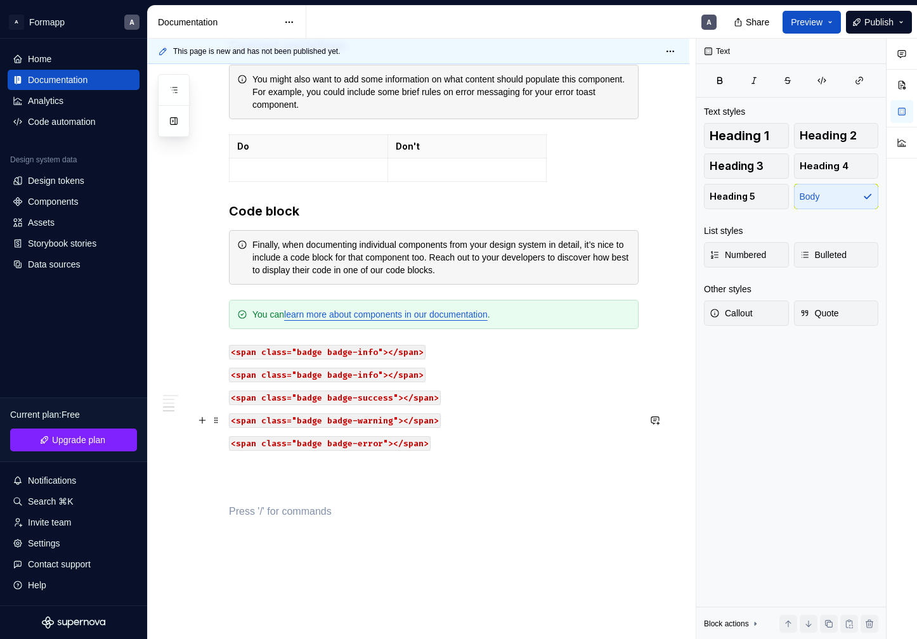
scroll to position [1127, 0]
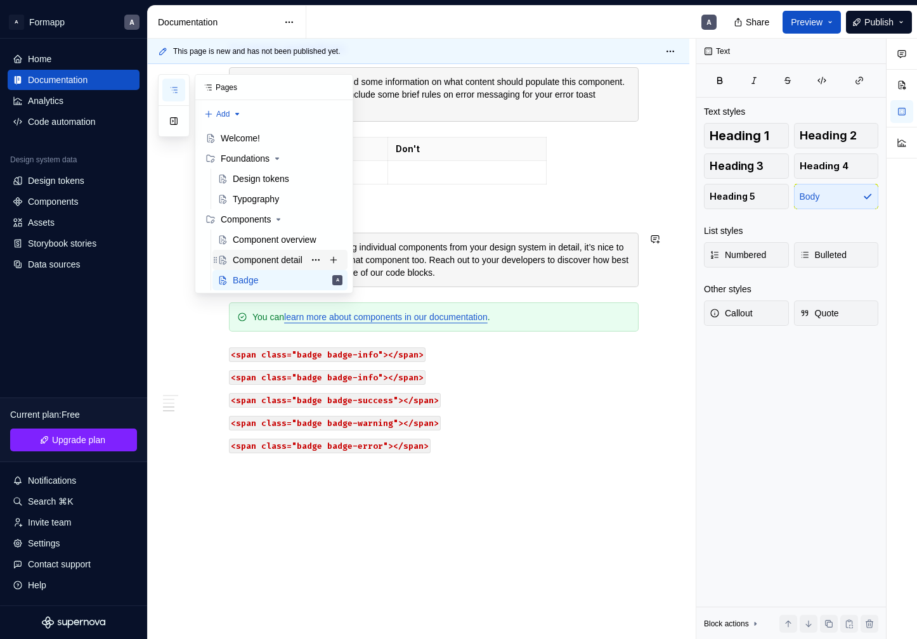
click at [275, 259] on div "Component detail" at bounding box center [268, 260] width 70 height 13
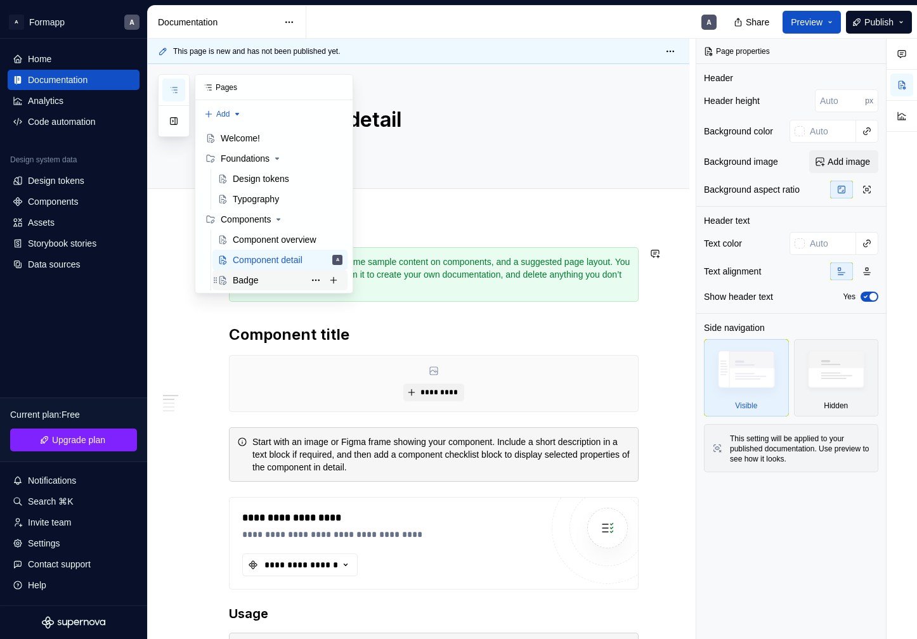
click at [269, 281] on div "Badge" at bounding box center [288, 280] width 110 height 18
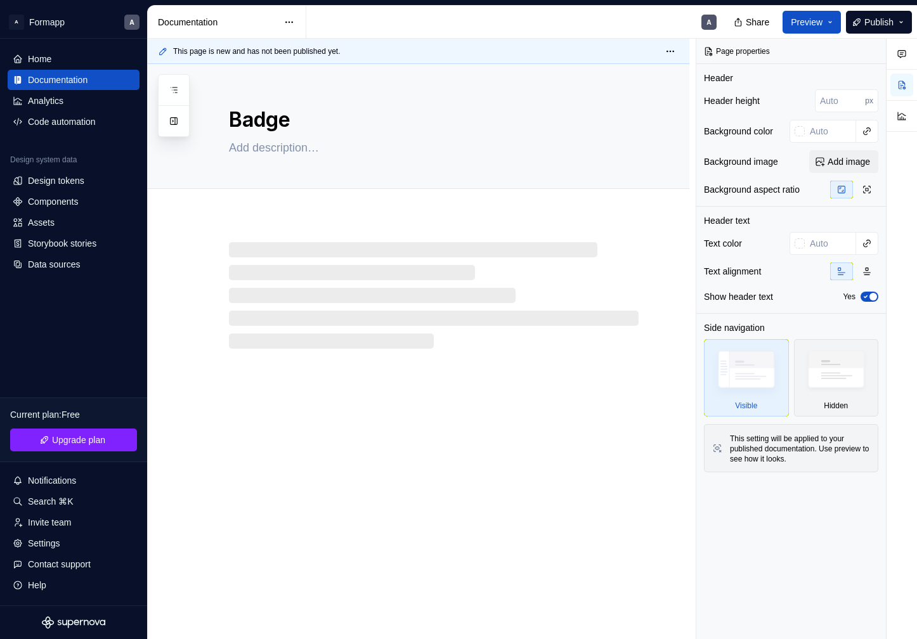
type textarea "*"
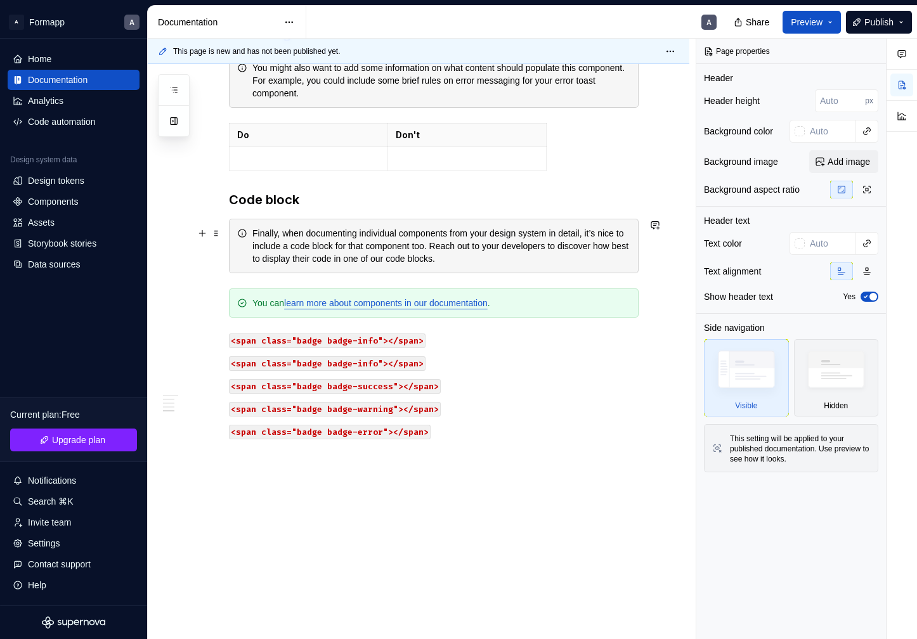
scroll to position [1130, 0]
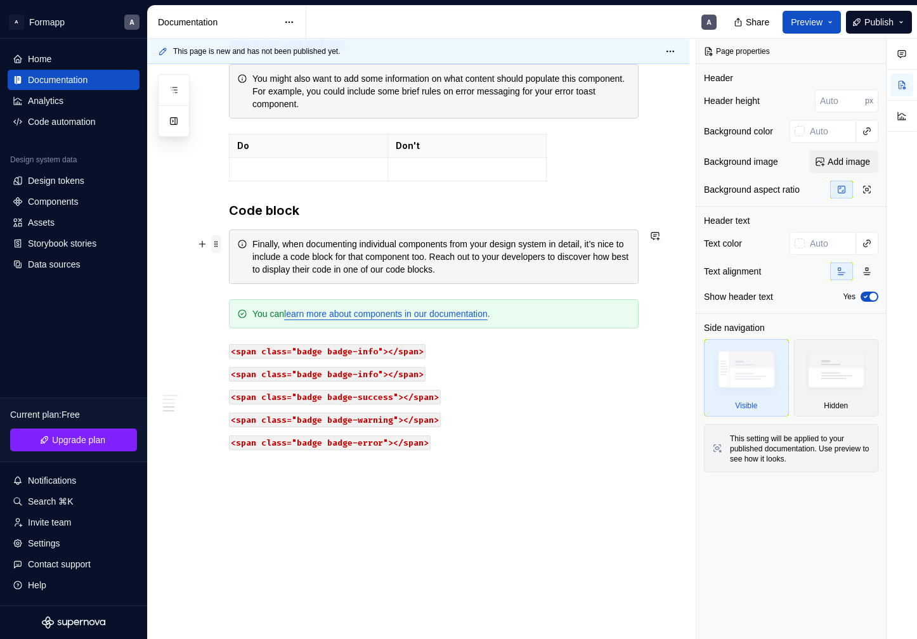
click at [215, 240] on span at bounding box center [216, 244] width 10 height 18
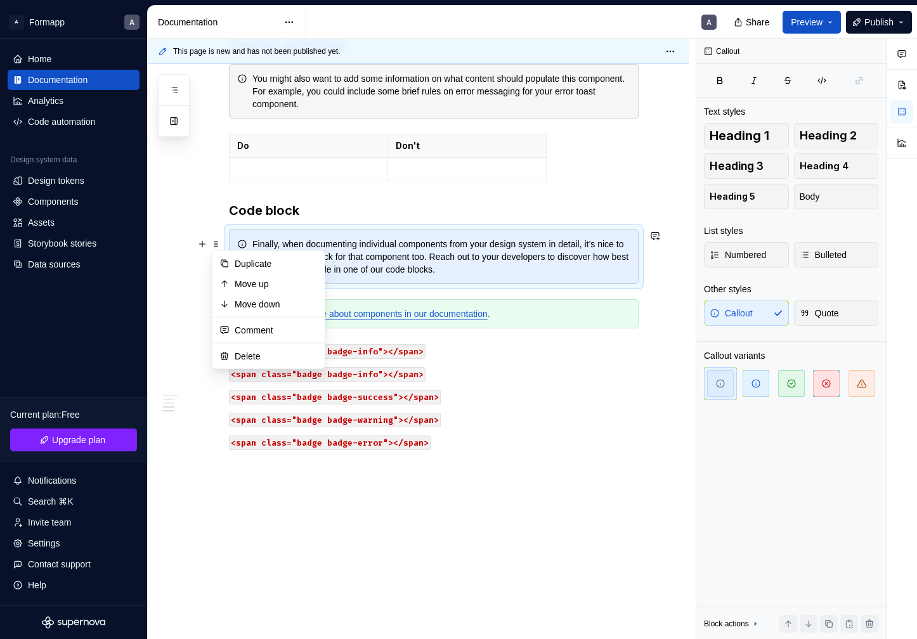
click at [369, 254] on div "Finally, when documenting individual components from your design system in deta…" at bounding box center [441, 257] width 378 height 38
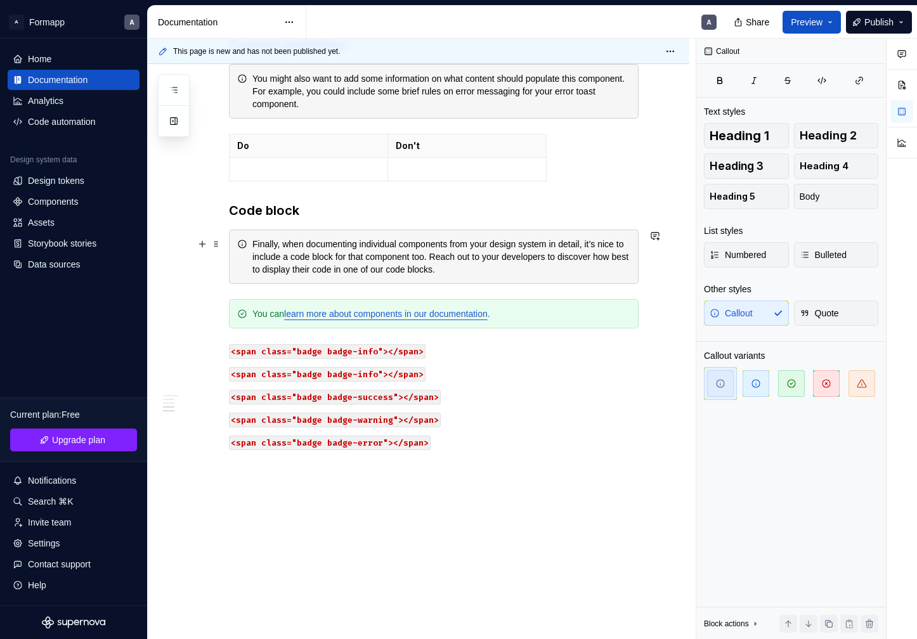
scroll to position [1064, 0]
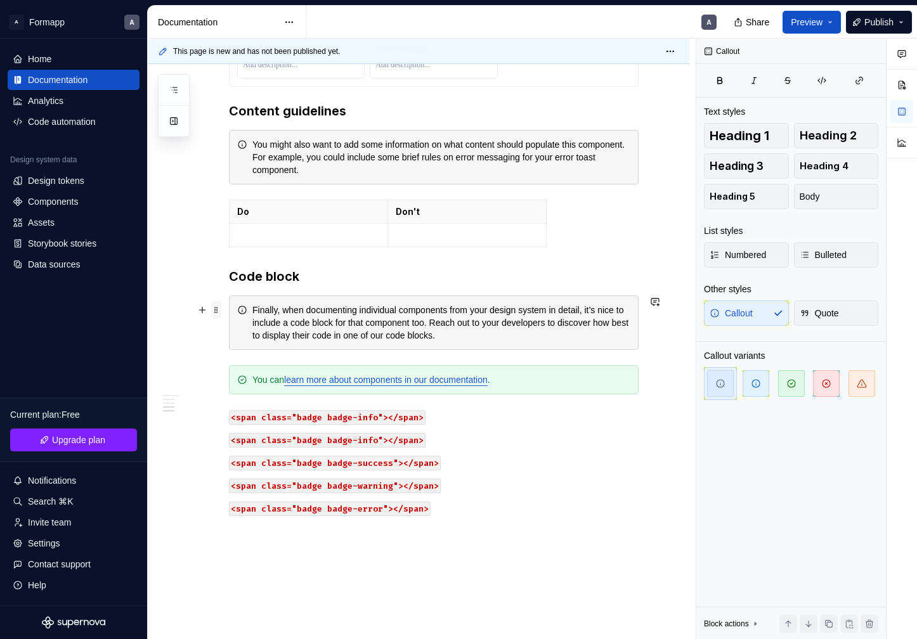
click at [216, 308] on span at bounding box center [216, 310] width 10 height 18
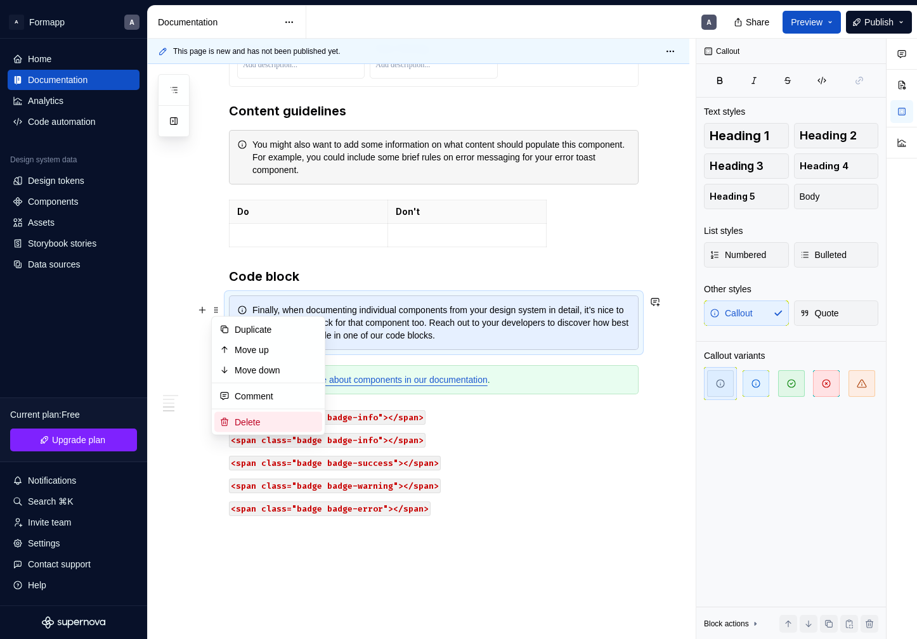
click at [250, 419] on div "Delete" at bounding box center [276, 422] width 82 height 13
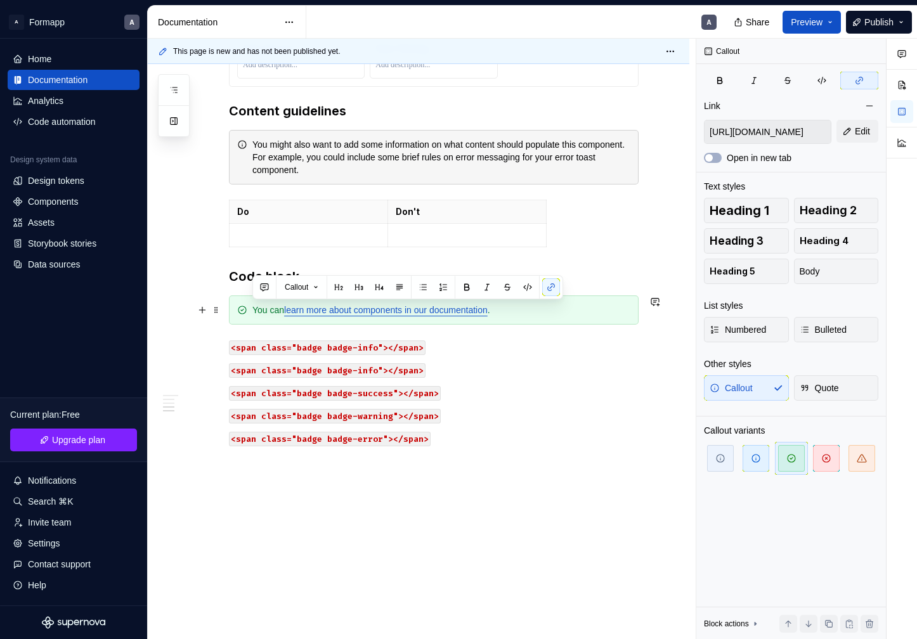
drag, startPoint x: 252, startPoint y: 310, endPoint x: 629, endPoint y: 310, distance: 376.7
click at [629, 310] on div "You can learn more about components in our documentation ." at bounding box center [441, 310] width 378 height 13
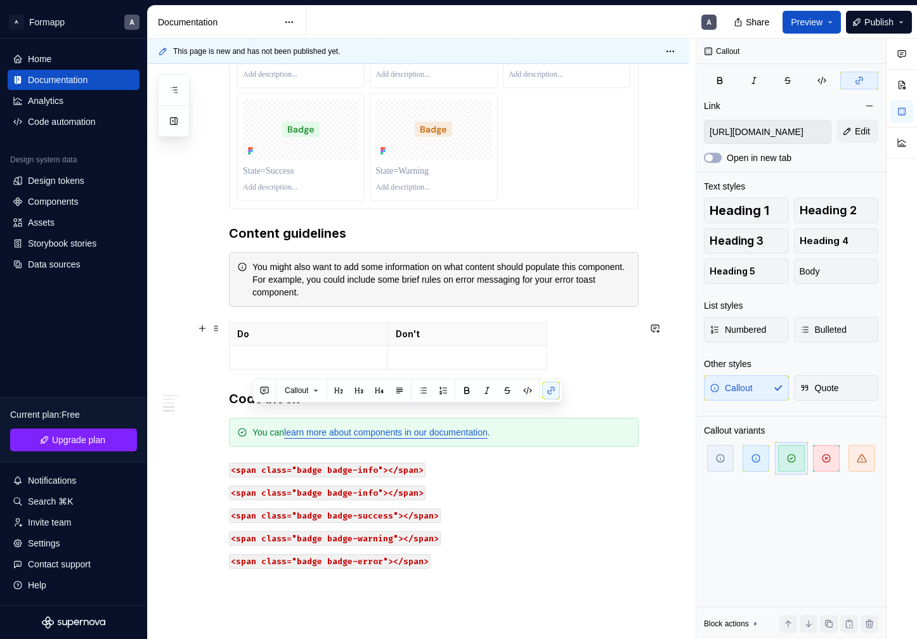
scroll to position [941, 0]
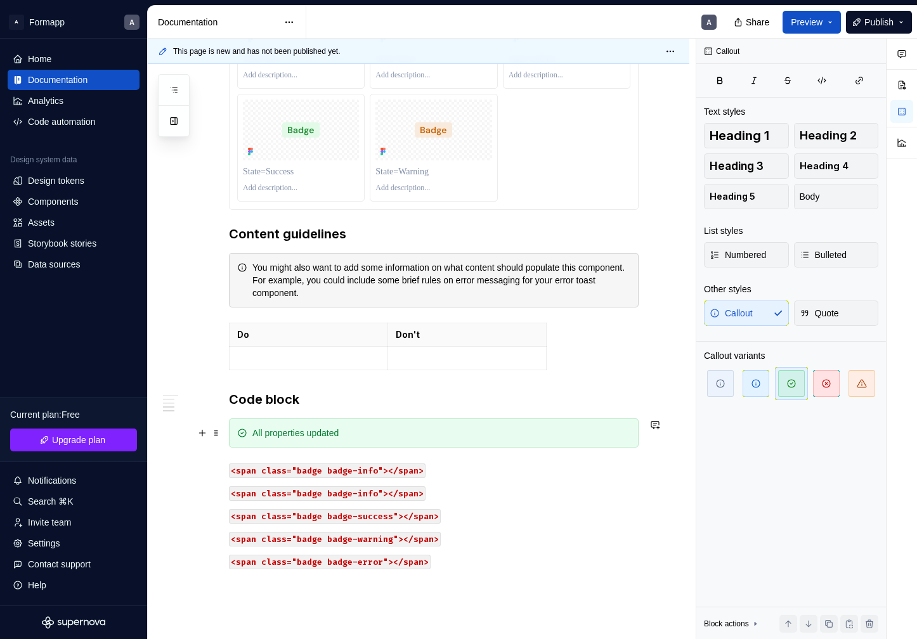
click at [286, 430] on div "All properties updated" at bounding box center [441, 433] width 378 height 13
click at [219, 329] on span at bounding box center [216, 329] width 10 height 18
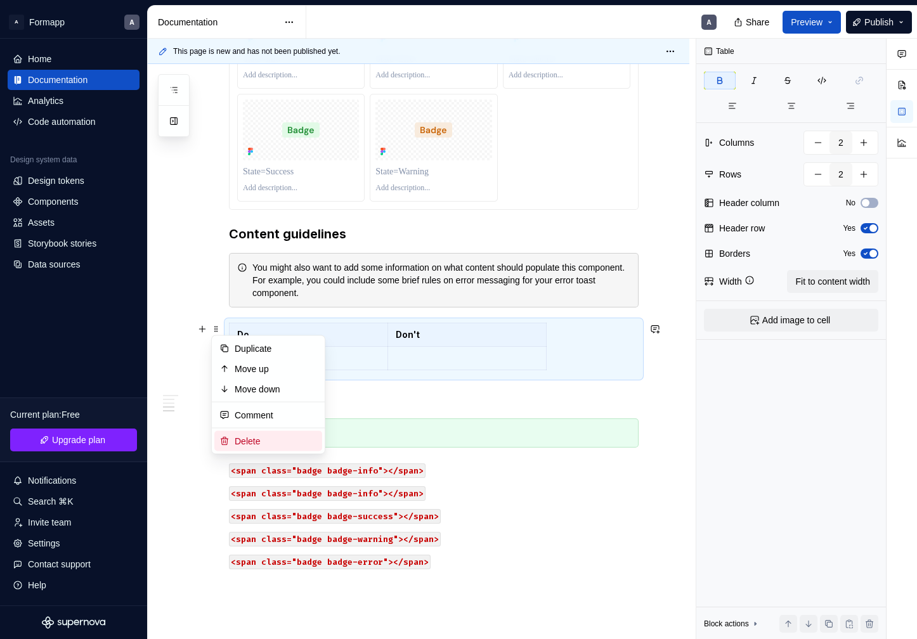
click at [250, 438] on div "Delete" at bounding box center [276, 441] width 82 height 13
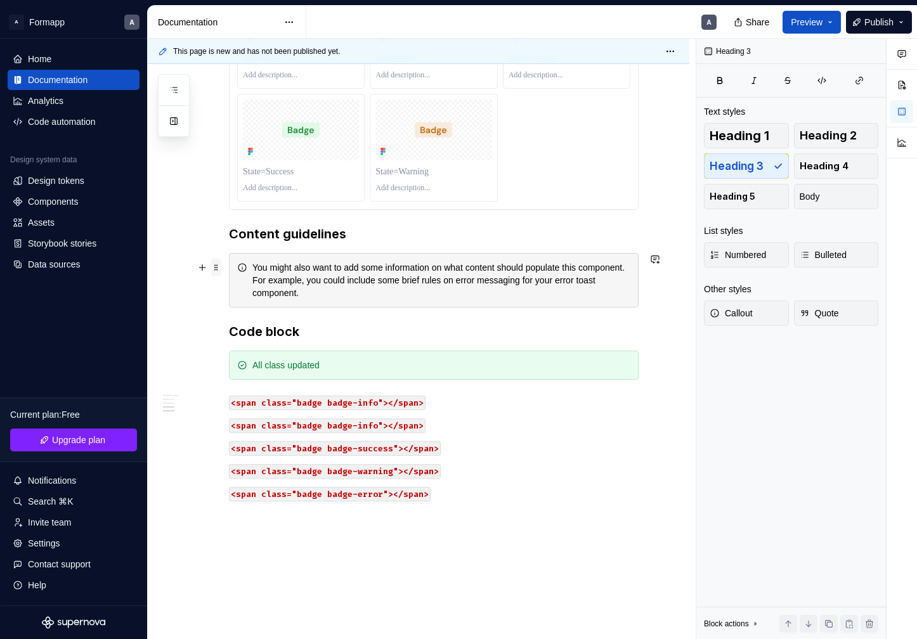
click at [217, 266] on span at bounding box center [216, 268] width 10 height 18
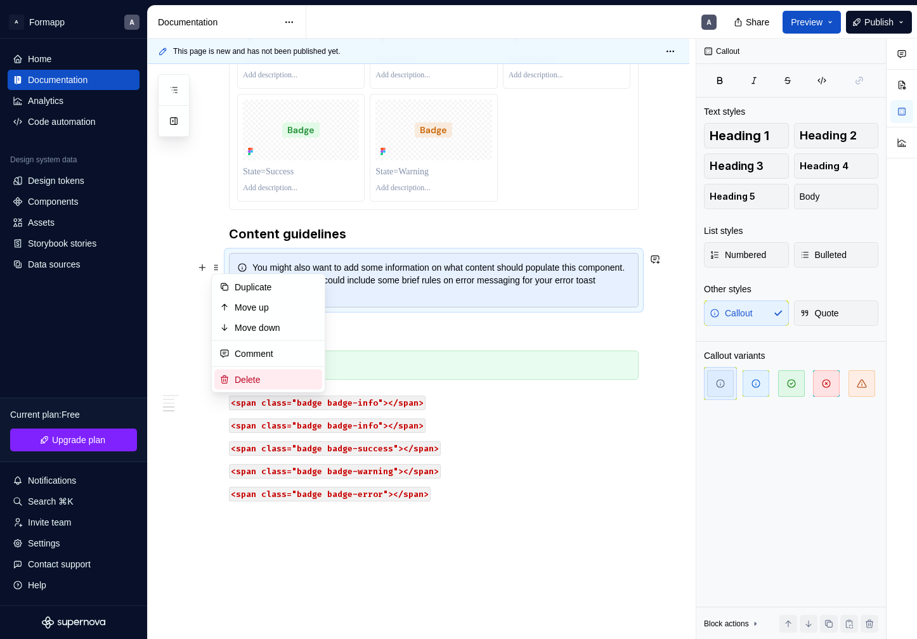
click at [256, 377] on div "Delete" at bounding box center [276, 380] width 82 height 13
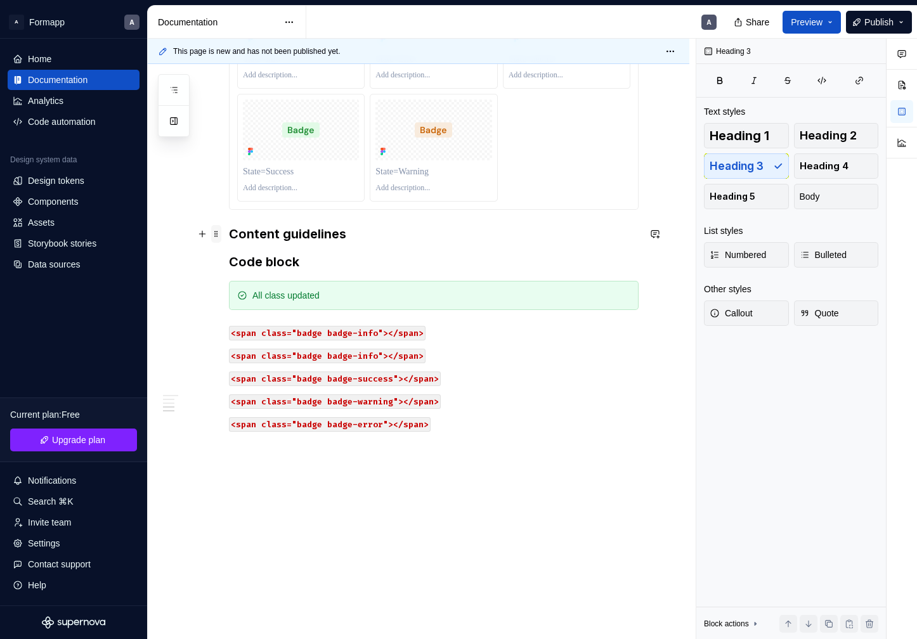
click at [216, 232] on span at bounding box center [216, 234] width 10 height 18
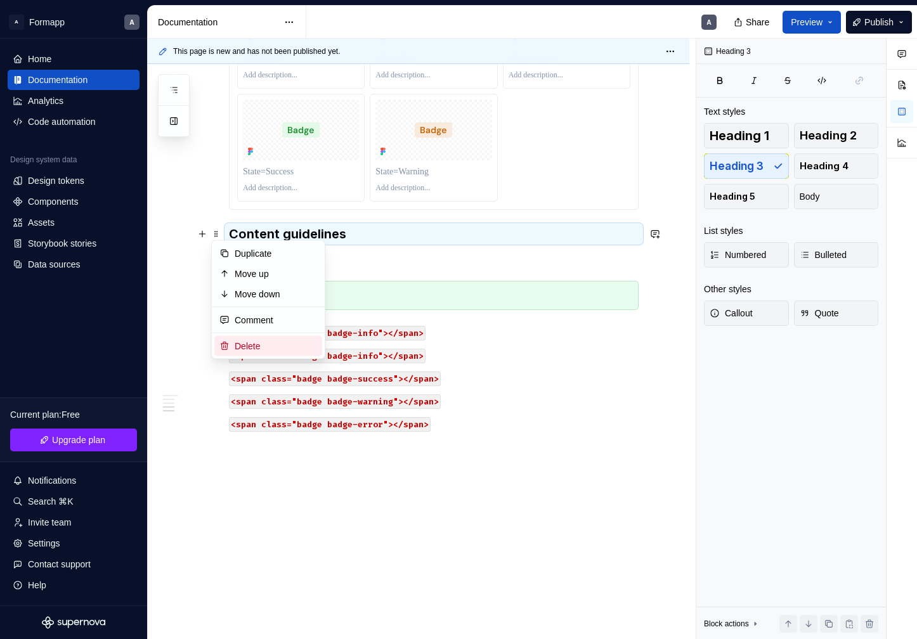
click at [247, 339] on div "Delete" at bounding box center [268, 346] width 108 height 20
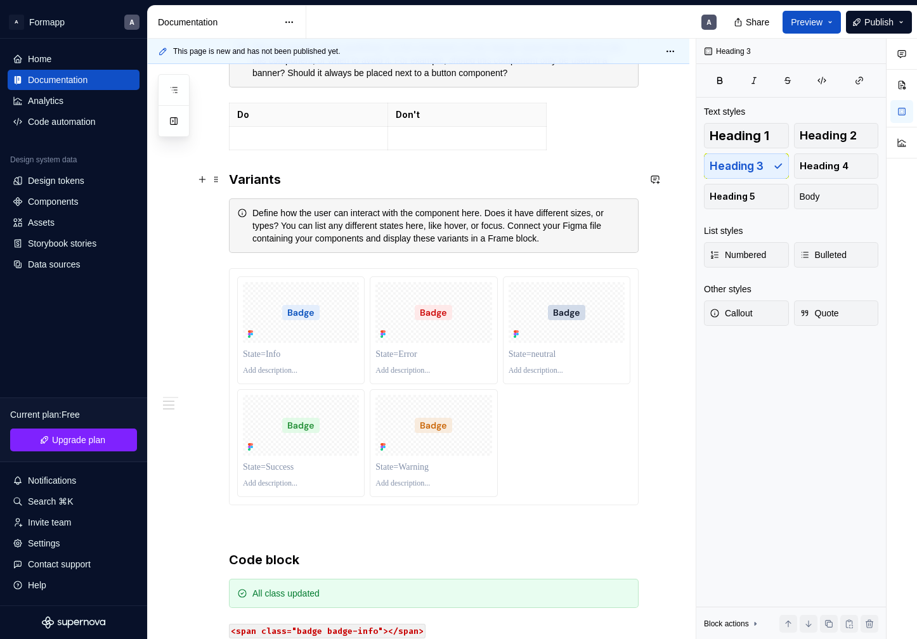
scroll to position [652, 0]
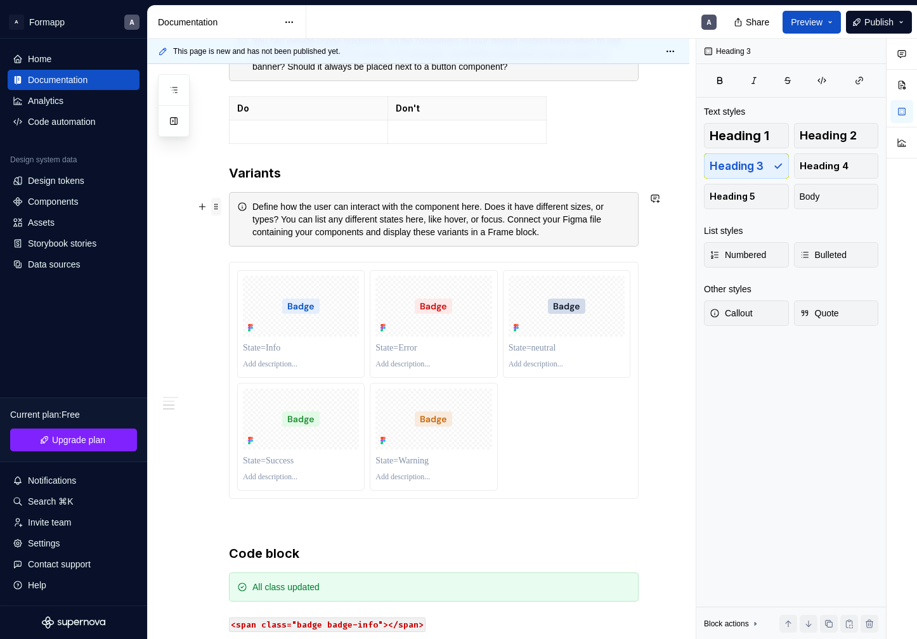
click at [219, 208] on span at bounding box center [216, 207] width 10 height 18
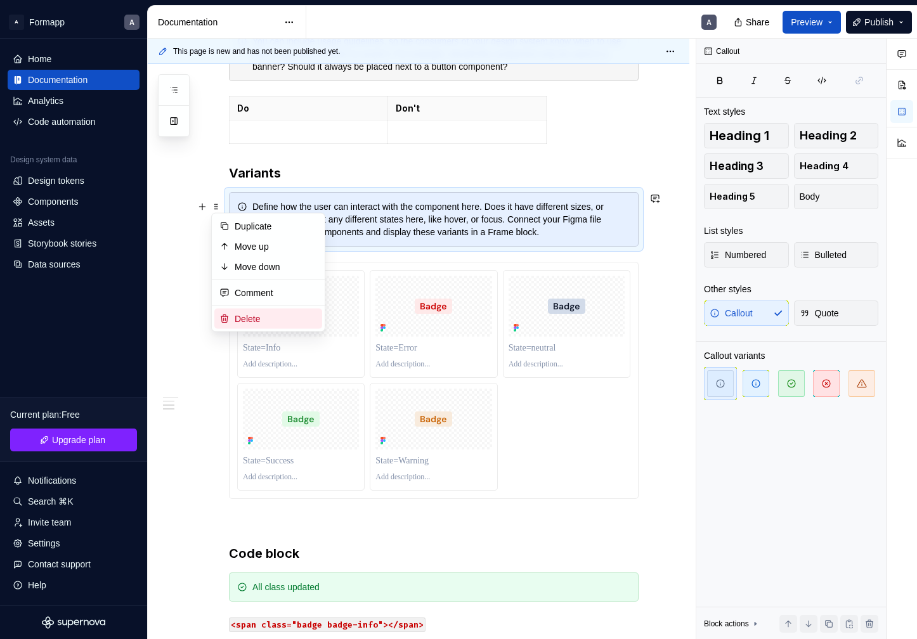
click at [257, 318] on div "Delete" at bounding box center [276, 319] width 82 height 13
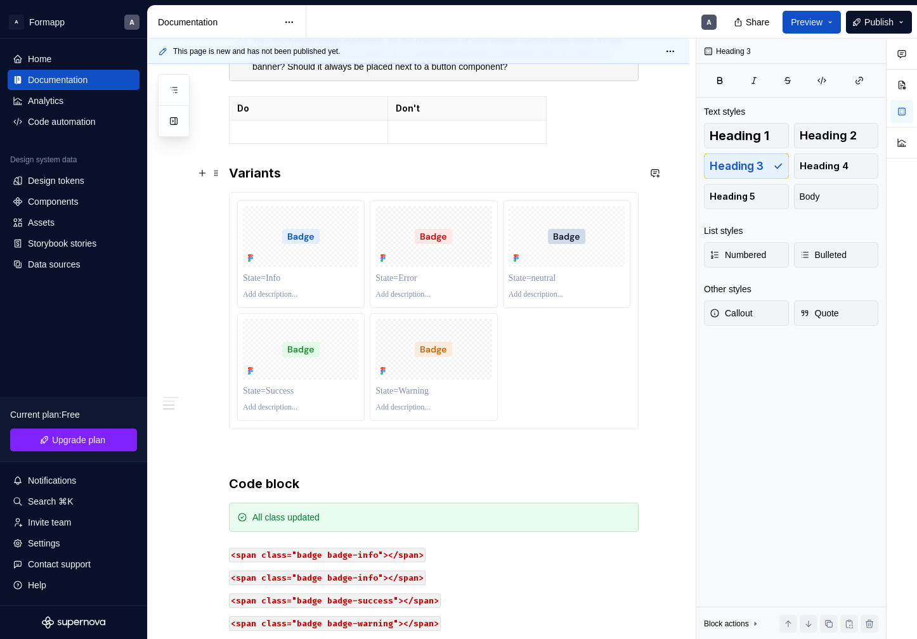
click at [306, 174] on h3 "Variants" at bounding box center [434, 173] width 410 height 18
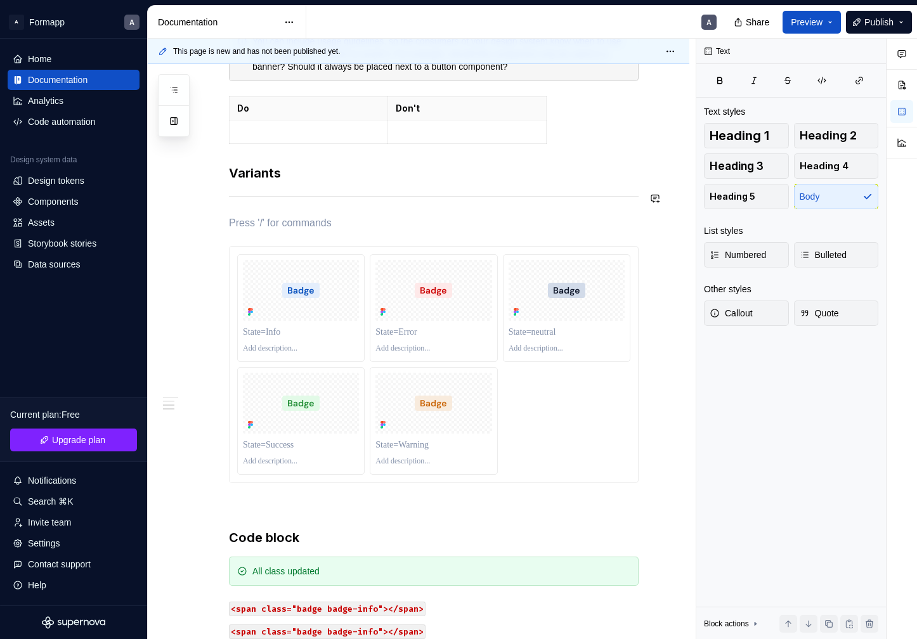
click at [252, 211] on div "**********" at bounding box center [434, 197] width 410 height 1204
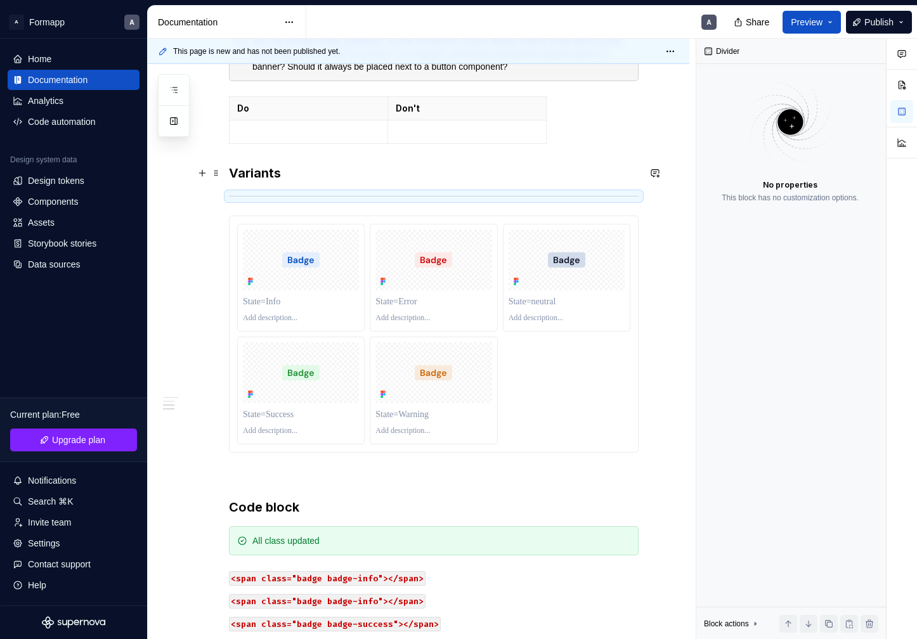
click at [318, 168] on h3 "Variants" at bounding box center [434, 173] width 410 height 18
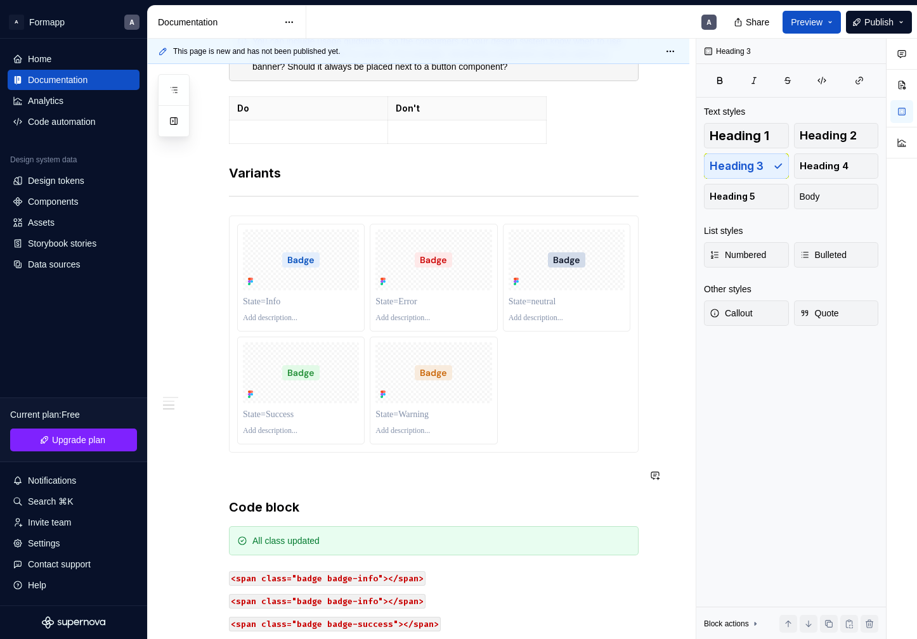
click at [323, 487] on div "**********" at bounding box center [434, 181] width 410 height 1173
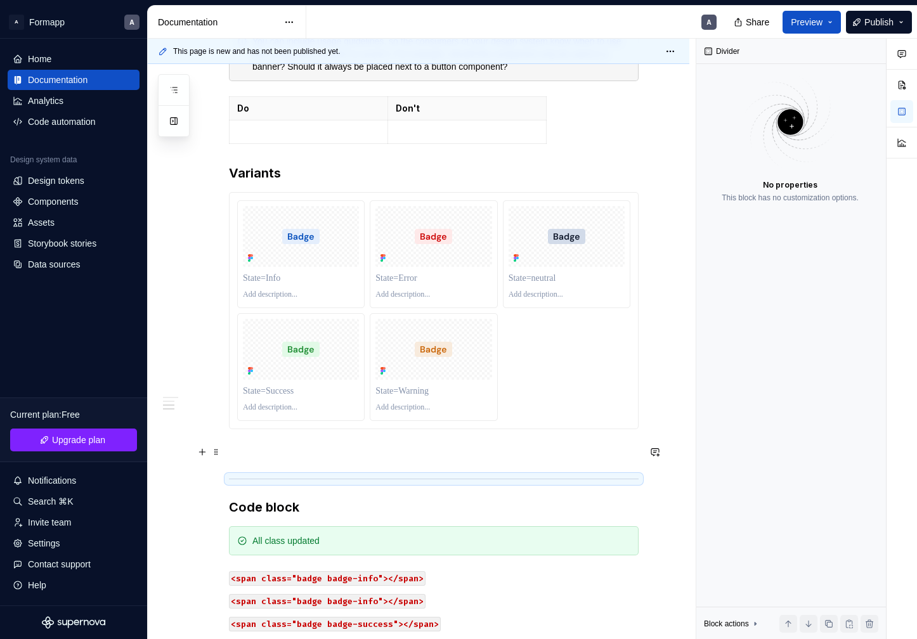
click at [282, 455] on p at bounding box center [434, 452] width 410 height 15
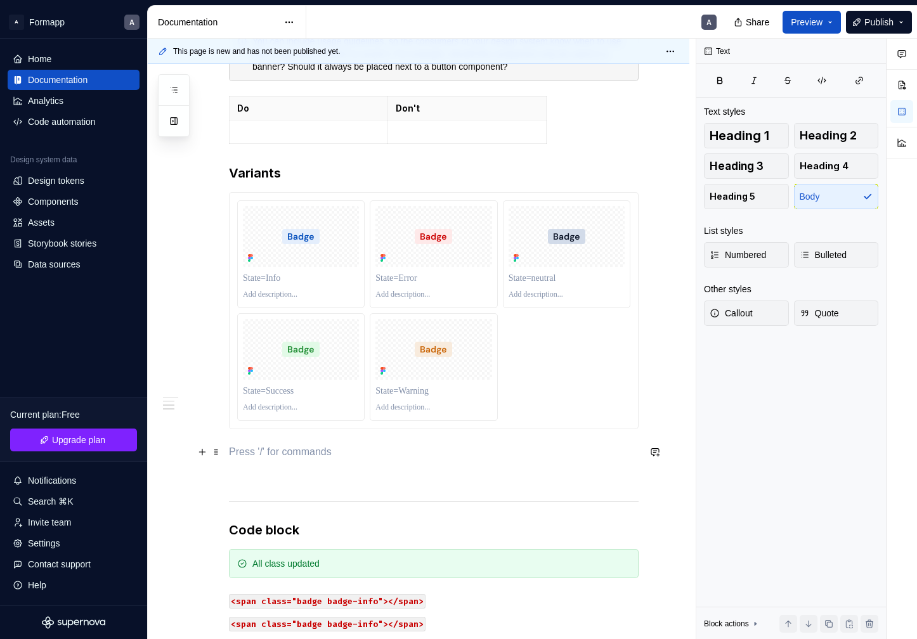
click at [248, 447] on p at bounding box center [434, 452] width 410 height 15
click at [248, 477] on p at bounding box center [434, 474] width 410 height 15
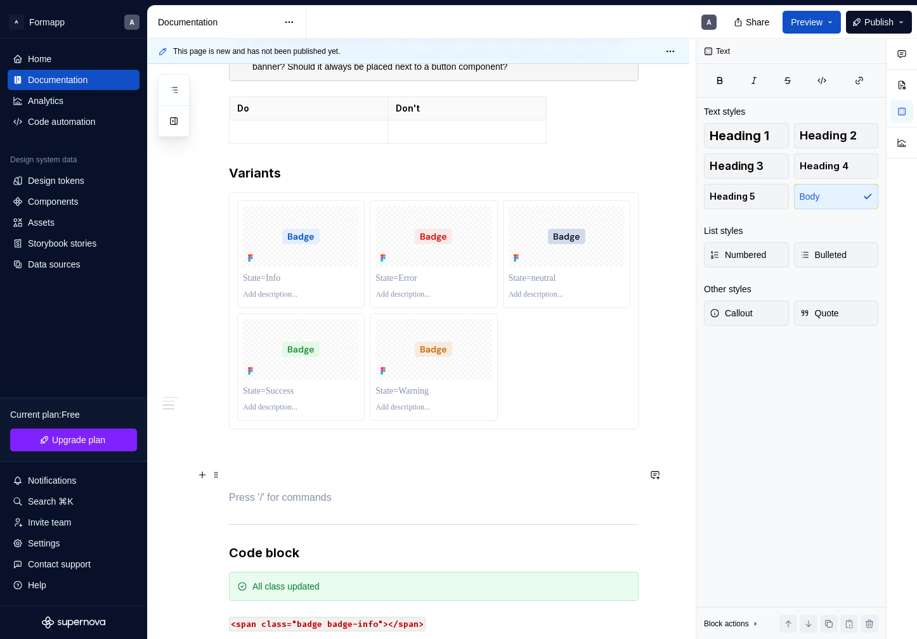
click at [247, 471] on p at bounding box center [434, 474] width 410 height 15
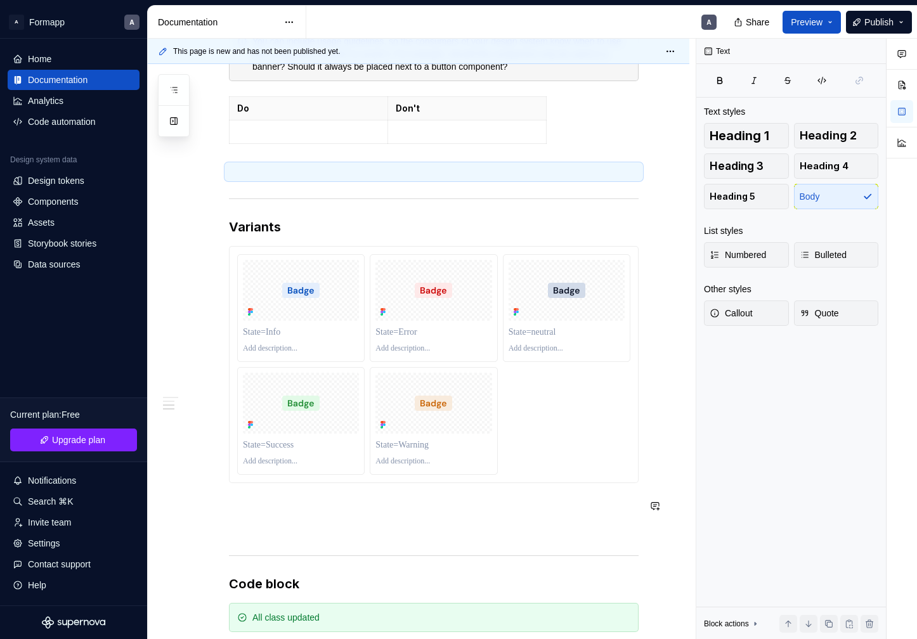
click at [295, 520] on div "**********" at bounding box center [434, 220] width 410 height 1250
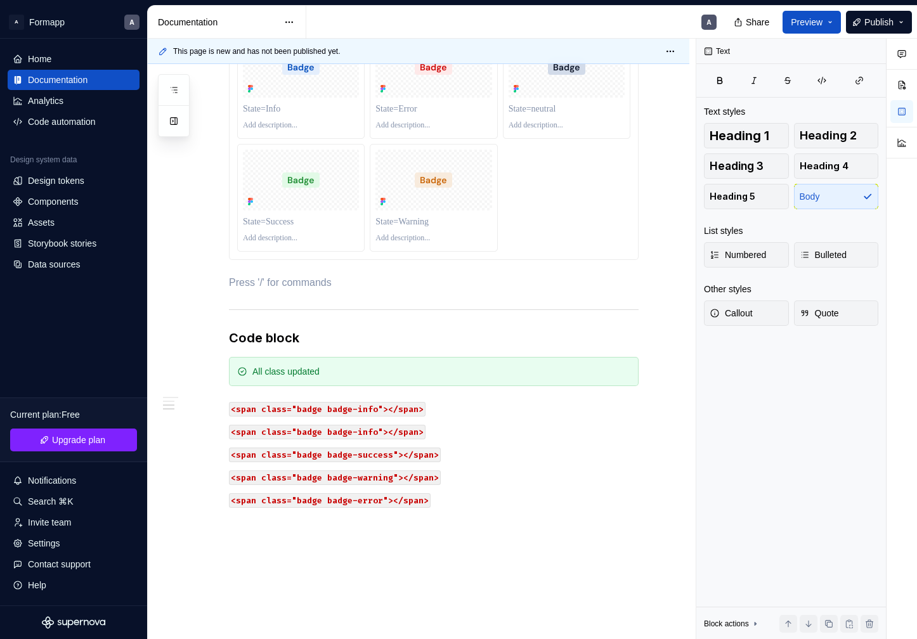
scroll to position [877, 0]
click at [336, 546] on p at bounding box center [434, 544] width 410 height 15
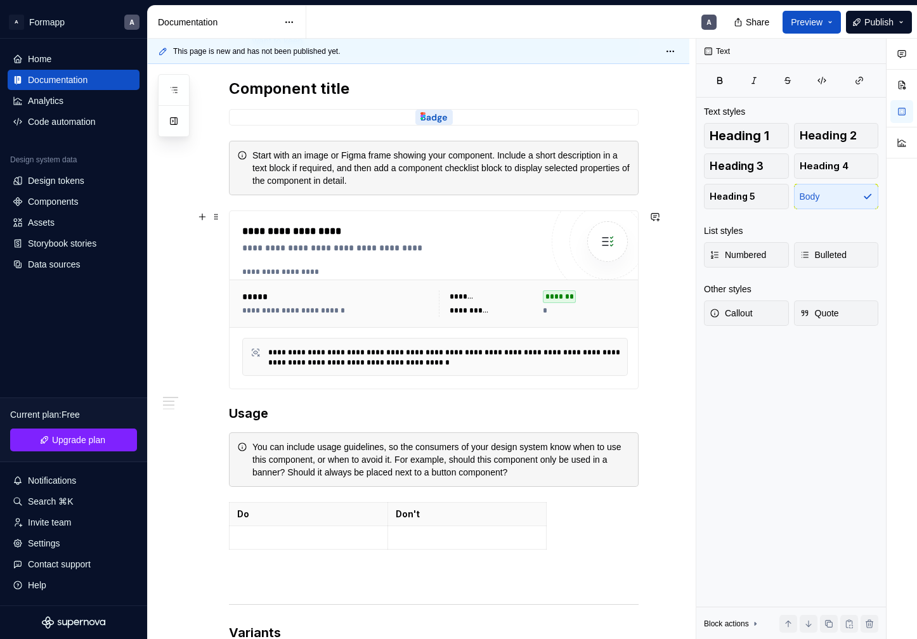
scroll to position [251, 0]
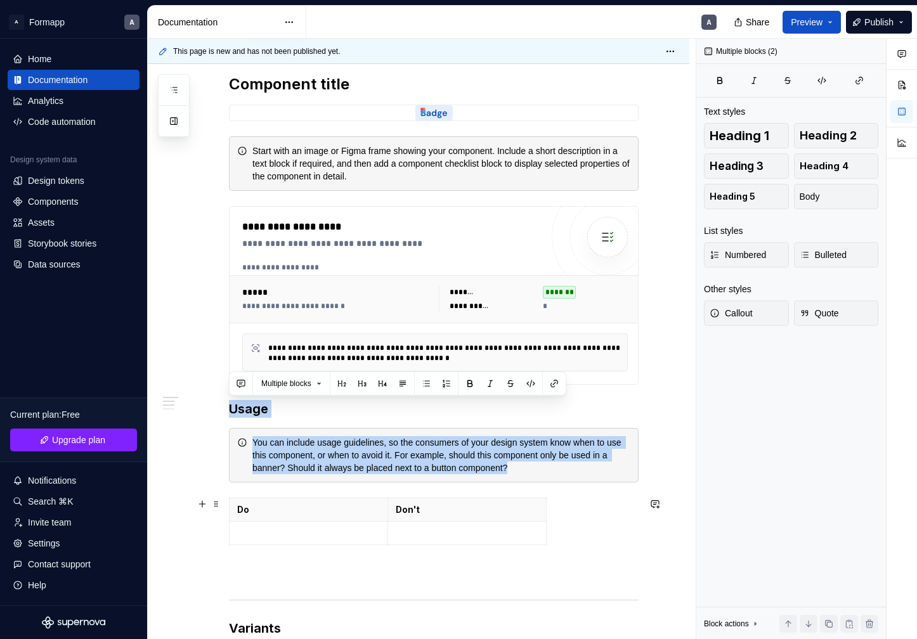
drag, startPoint x: 230, startPoint y: 407, endPoint x: 397, endPoint y: 547, distance: 217.5
click at [397, 547] on div "**********" at bounding box center [434, 610] width 410 height 1227
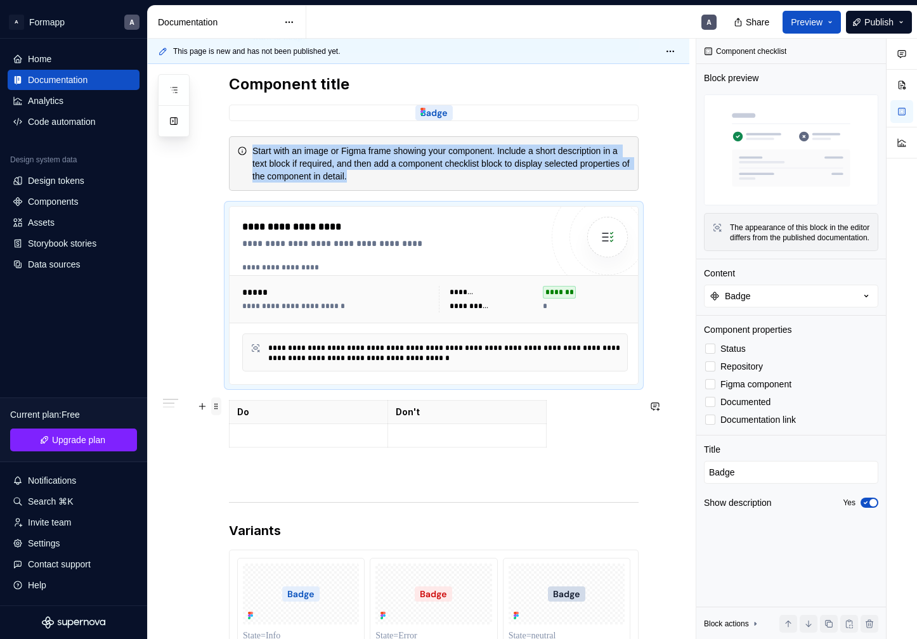
click at [217, 408] on span at bounding box center [216, 407] width 10 height 18
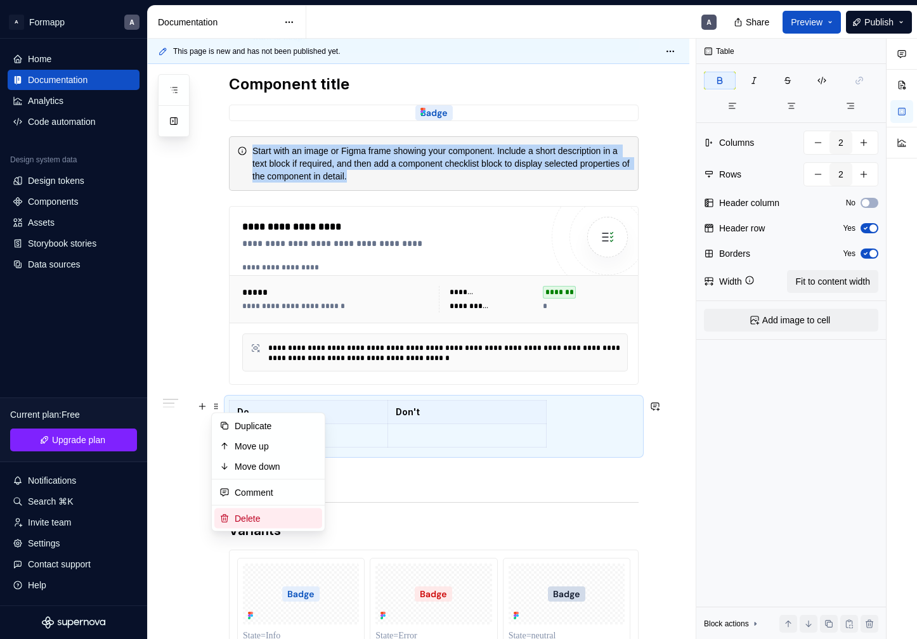
click at [259, 516] on div "Delete" at bounding box center [276, 518] width 82 height 13
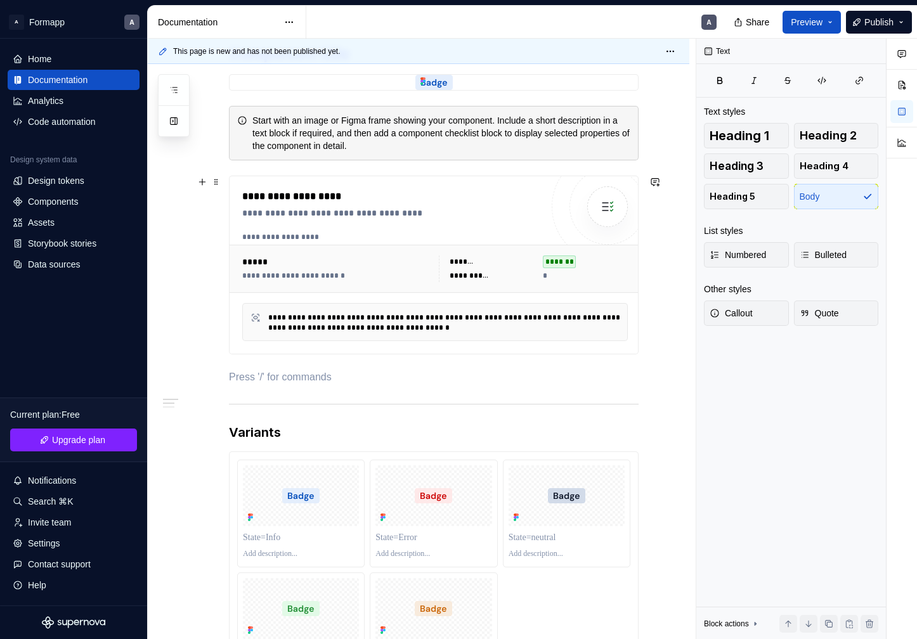
scroll to position [244, 0]
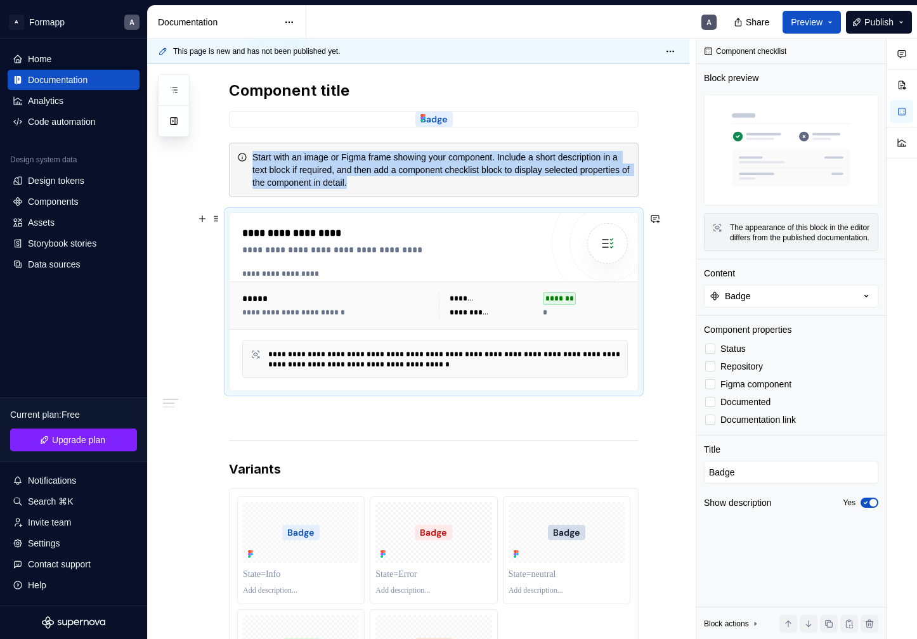
click at [502, 355] on div "**********" at bounding box center [447, 359] width 358 height 20
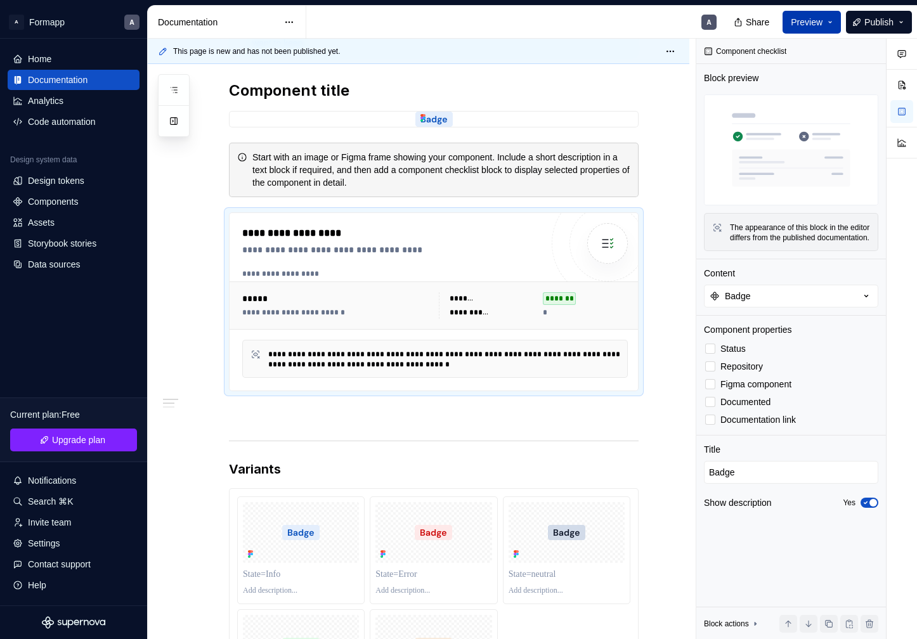
click at [816, 27] on span "Preview" at bounding box center [807, 22] width 32 height 13
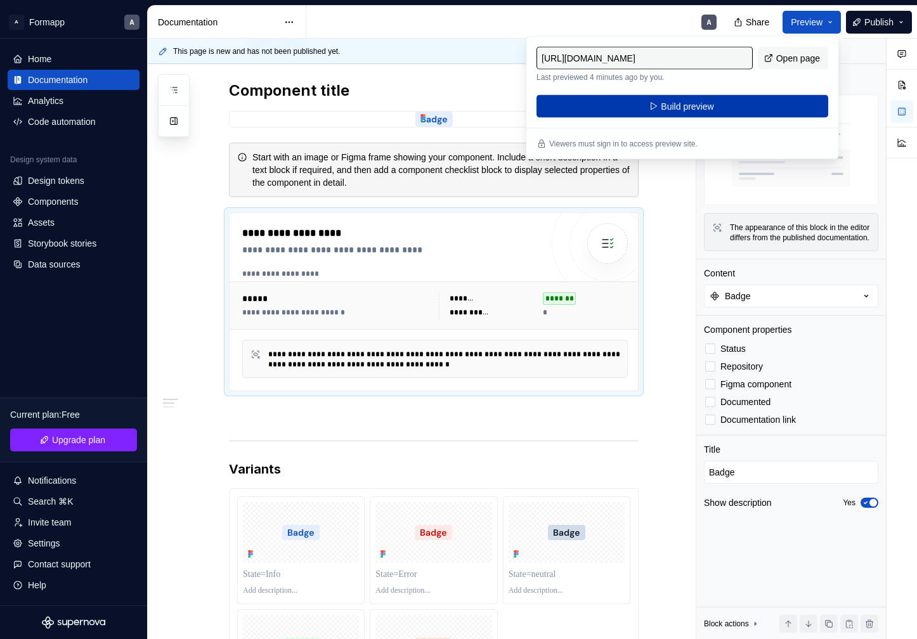
click at [734, 107] on button "Build preview" at bounding box center [683, 106] width 292 height 23
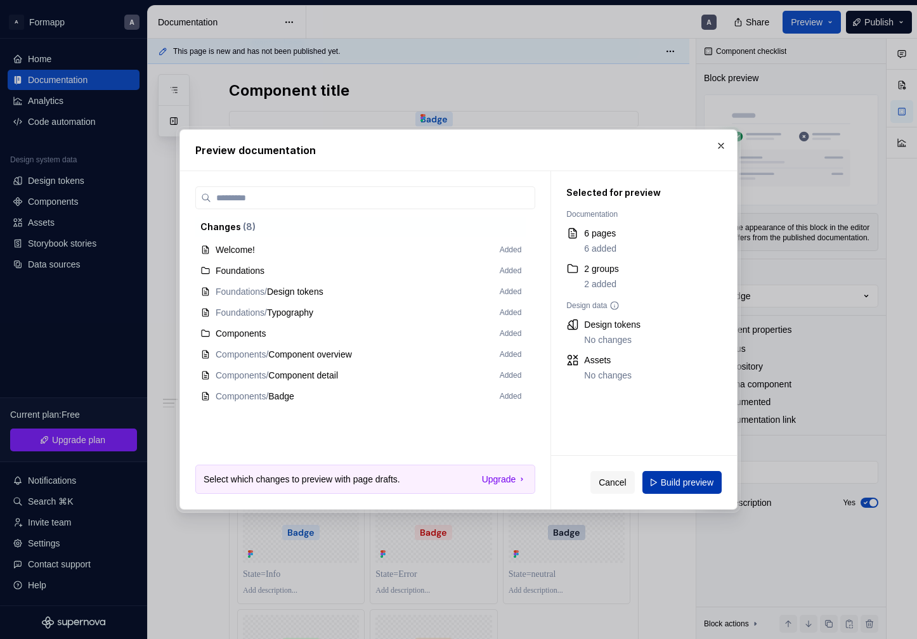
click at [684, 486] on span "Build preview" at bounding box center [687, 482] width 53 height 13
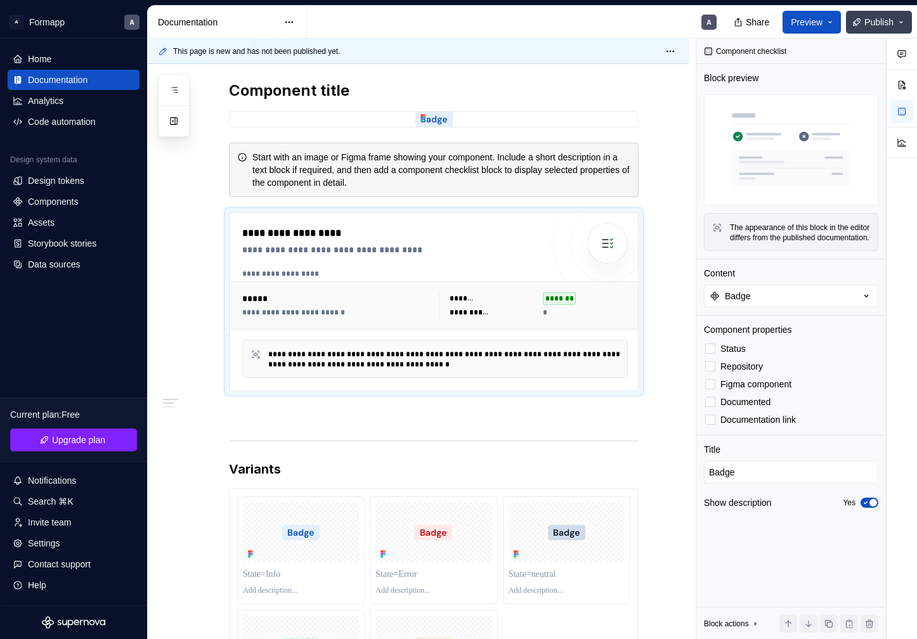
click at [878, 28] on span "Publish" at bounding box center [878, 22] width 29 height 13
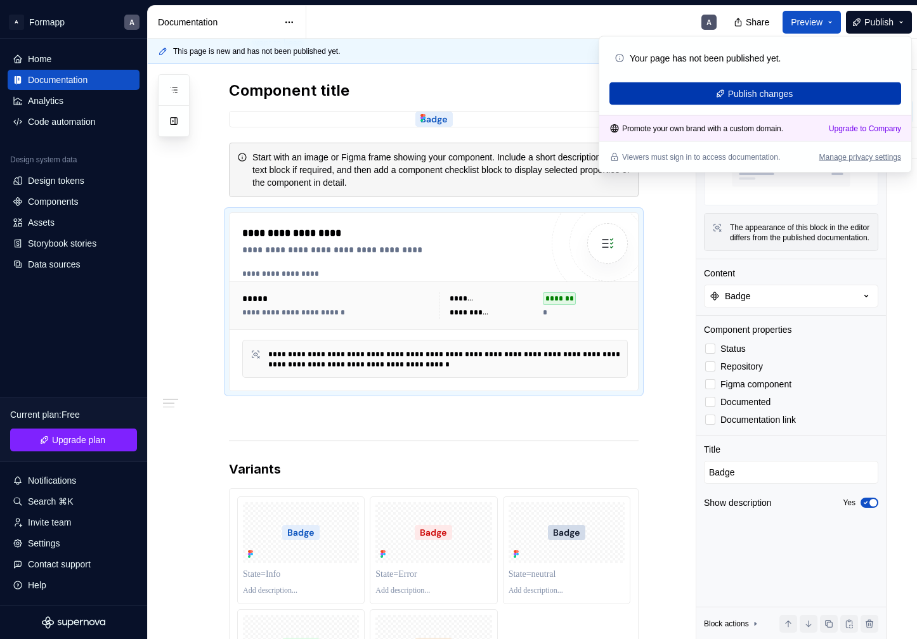
click at [788, 86] on button "Publish changes" at bounding box center [756, 93] width 292 height 23
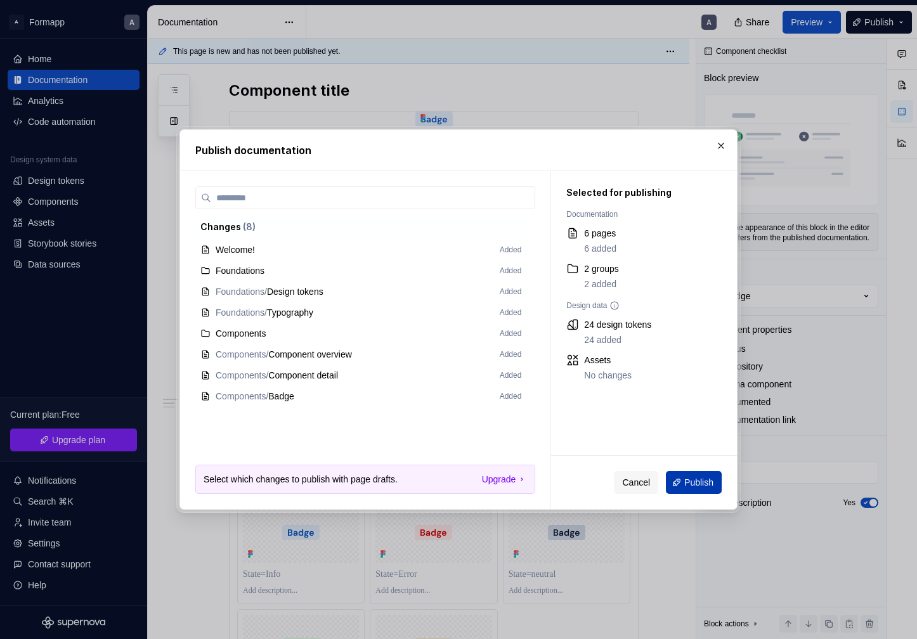
click at [690, 486] on span "Publish" at bounding box center [698, 482] width 29 height 13
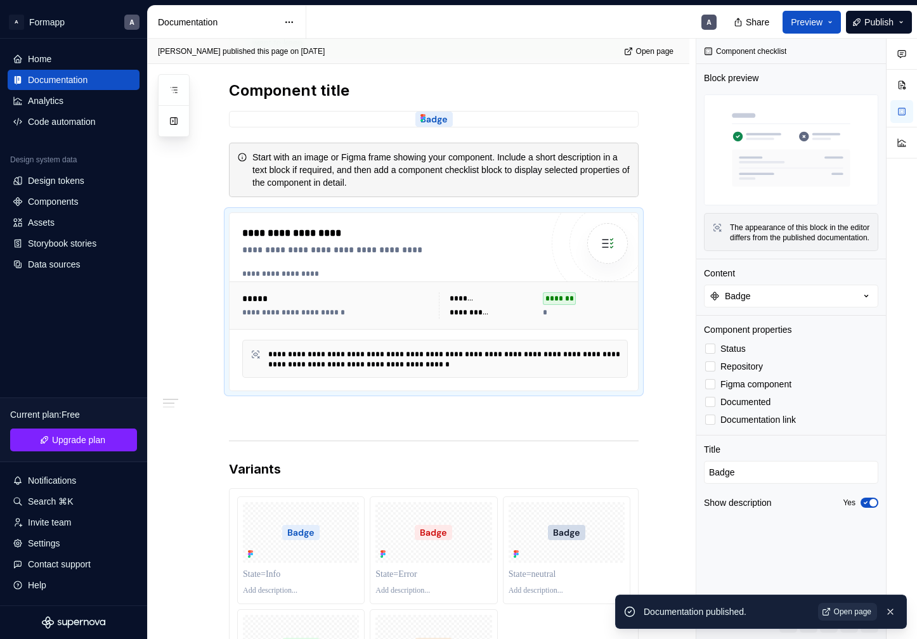
click at [859, 607] on span "Open page" at bounding box center [852, 612] width 37 height 10
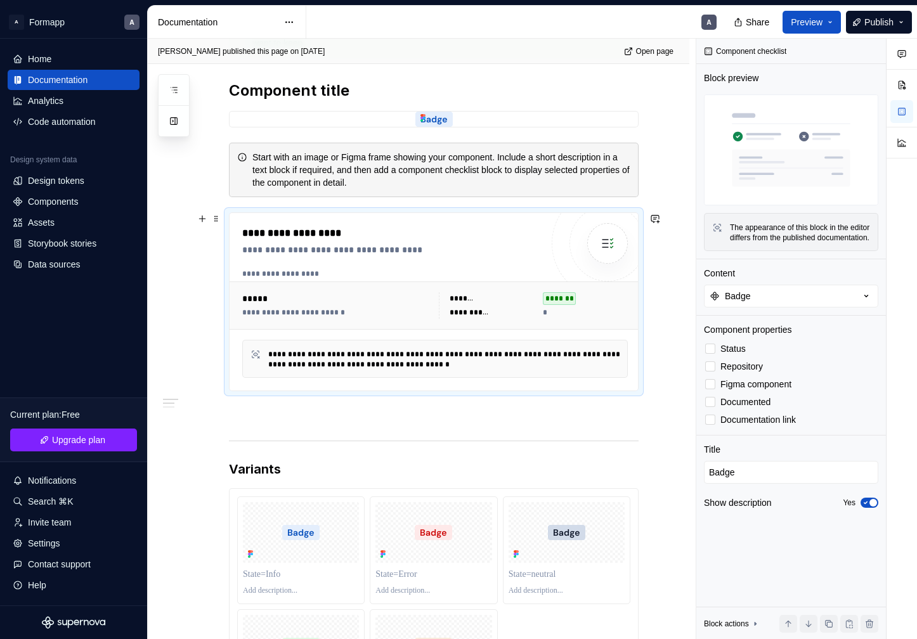
click at [372, 347] on div "**********" at bounding box center [435, 359] width 386 height 38
click at [592, 250] on div at bounding box center [608, 243] width 76 height 76
click at [556, 322] on div "**********" at bounding box center [435, 305] width 396 height 37
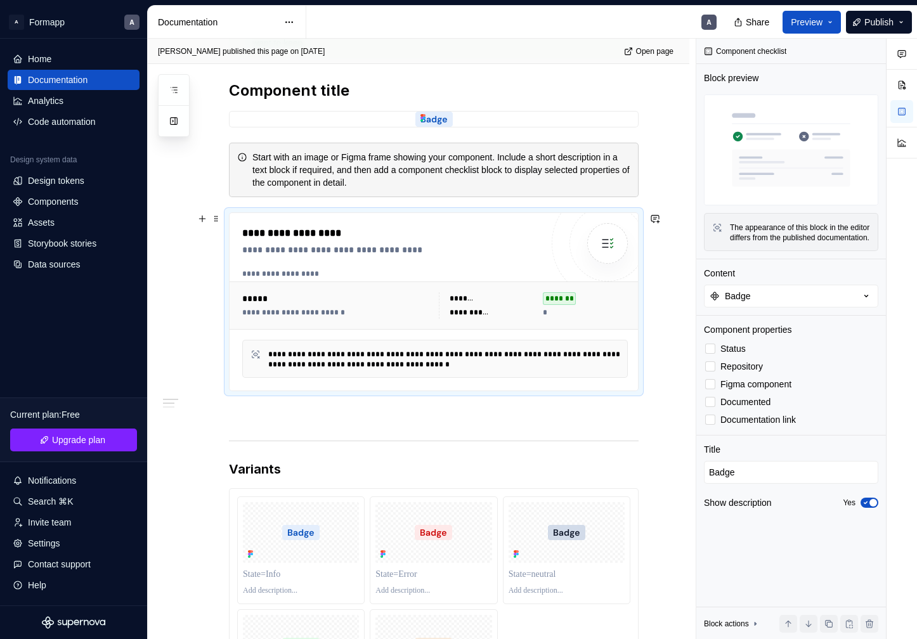
click at [611, 263] on div at bounding box center [607, 243] width 41 height 41
click at [871, 507] on span "button" at bounding box center [874, 503] width 8 height 8
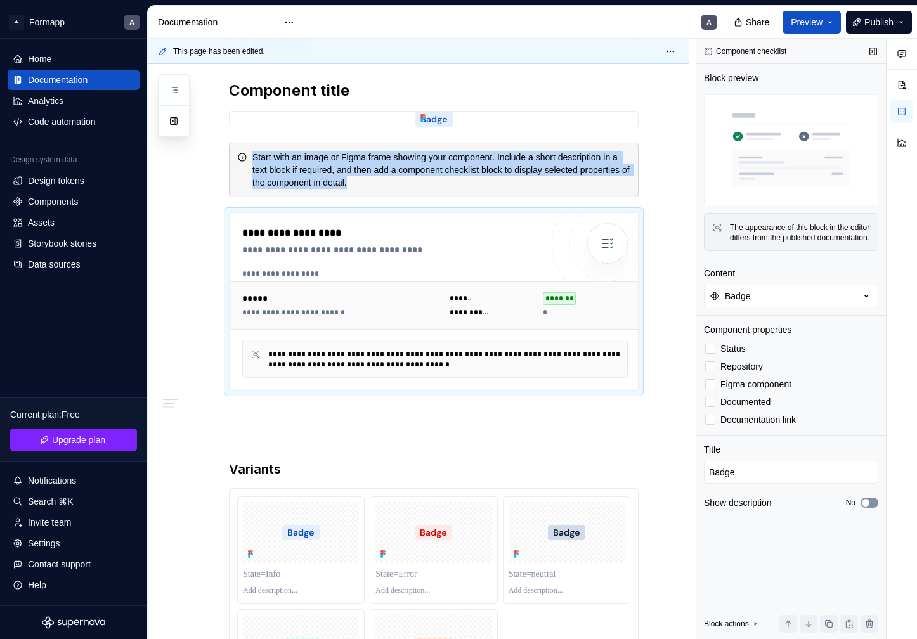
click at [871, 508] on button "No" at bounding box center [870, 503] width 18 height 10
click at [871, 507] on span "button" at bounding box center [874, 503] width 8 height 8
click at [871, 508] on button "No" at bounding box center [870, 503] width 18 height 10
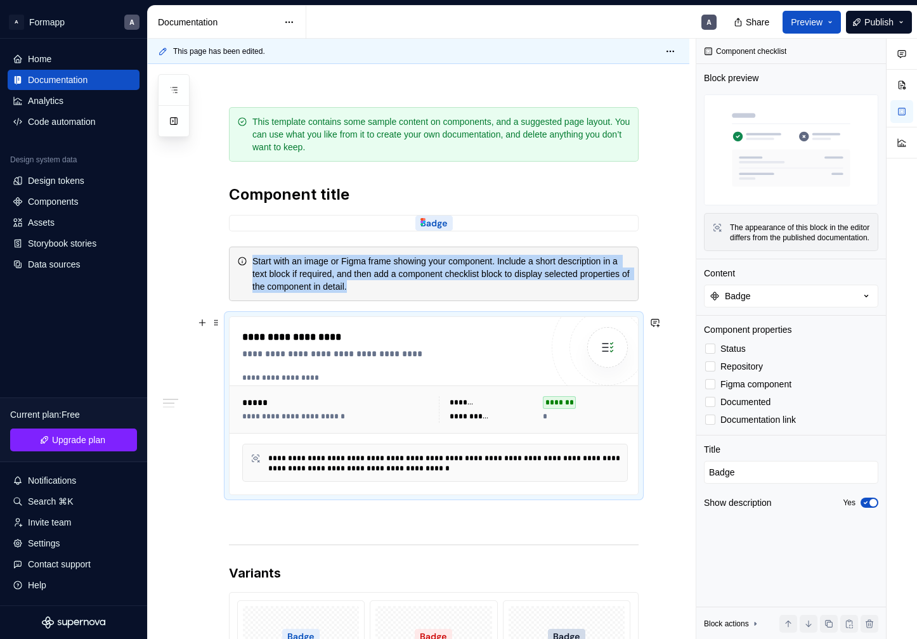
scroll to position [134, 0]
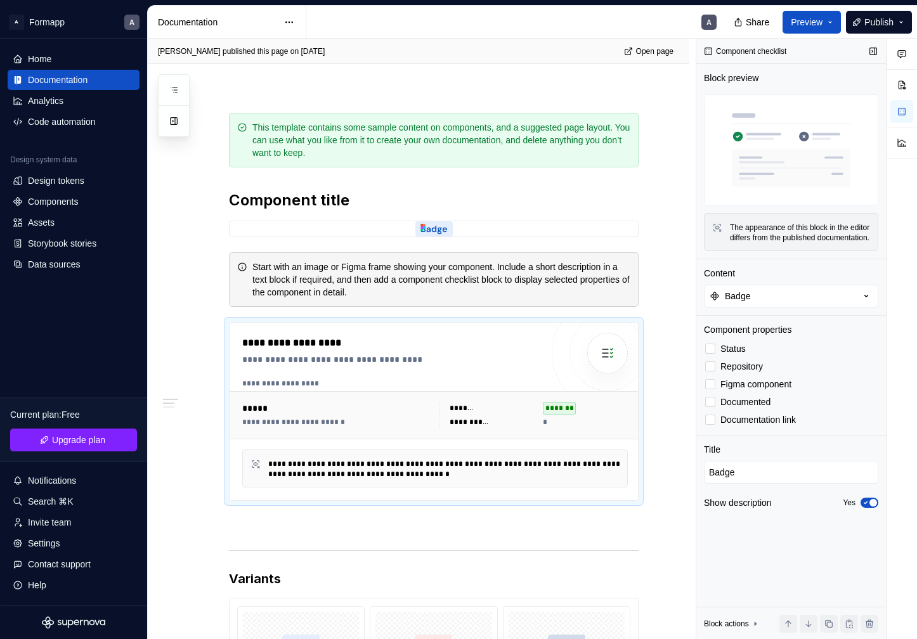
click at [792, 232] on div "The appearance of this block in the editor differs from the published documenta…" at bounding box center [800, 233] width 140 height 20
click at [769, 238] on div "The appearance of this block in the editor differs from the published documenta…" at bounding box center [800, 233] width 140 height 20
click at [719, 231] on icon at bounding box center [717, 228] width 10 height 10
click at [771, 235] on div "The appearance of this block in the editor differs from the published documenta…" at bounding box center [800, 233] width 140 height 20
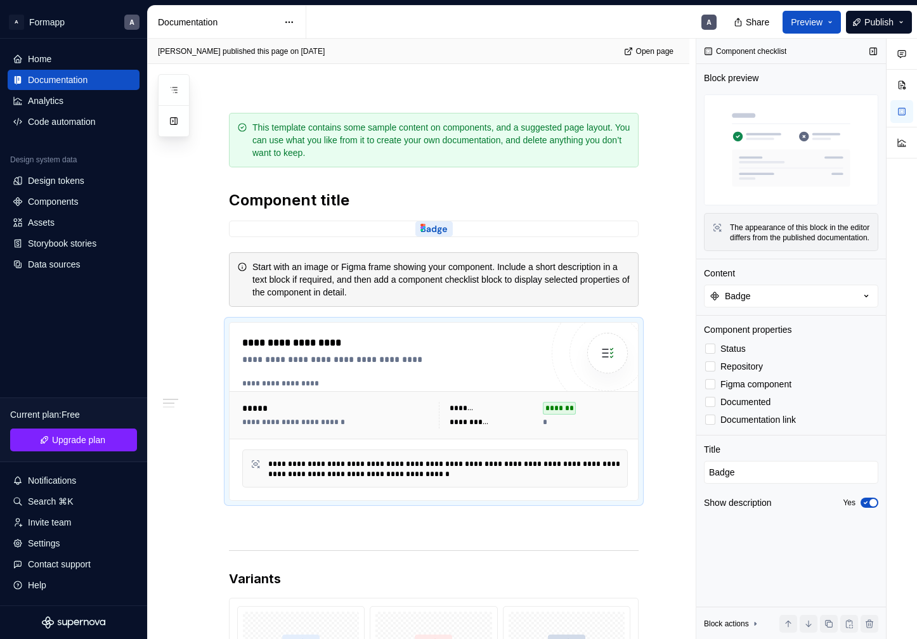
click at [785, 133] on img at bounding box center [791, 150] width 174 height 111
click at [814, 131] on img at bounding box center [791, 150] width 174 height 111
click at [759, 134] on img at bounding box center [791, 150] width 174 height 111
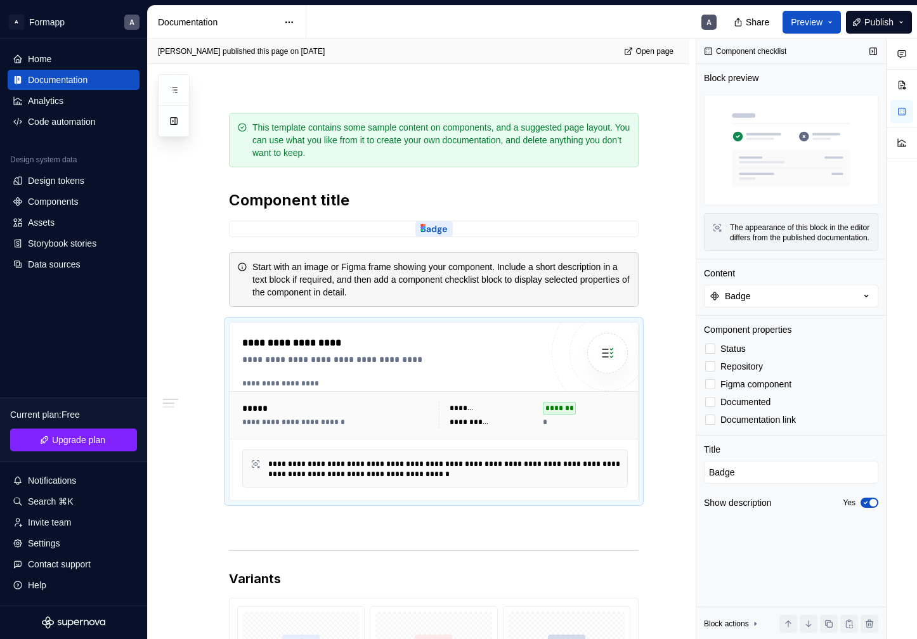
click at [759, 134] on img at bounding box center [791, 150] width 174 height 111
click at [767, 308] on button "Badge" at bounding box center [791, 296] width 174 height 23
click at [779, 259] on div "Block preview The appearance of this block in the editor differs from the publi…" at bounding box center [791, 165] width 174 height 187
click at [710, 367] on icon at bounding box center [710, 367] width 0 height 0
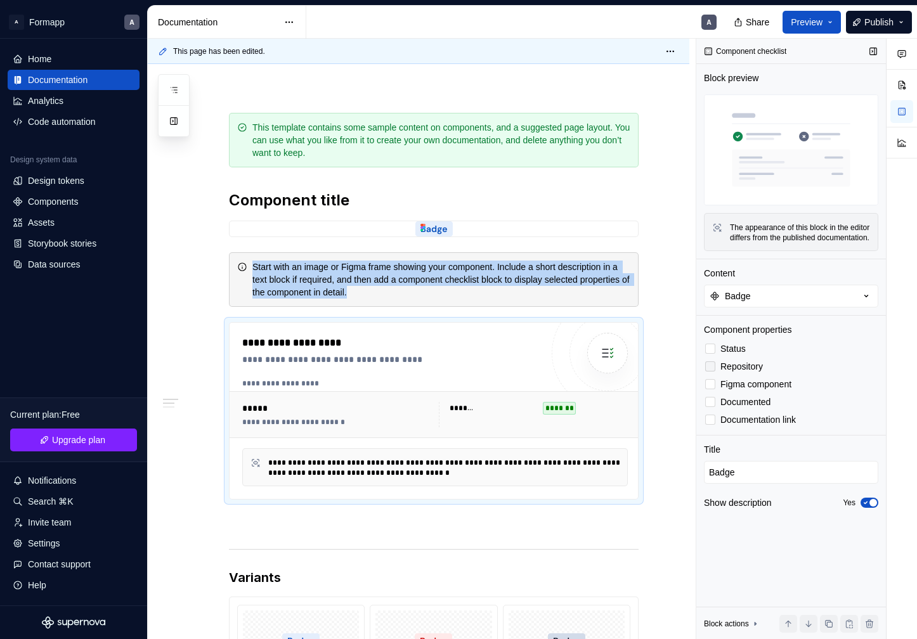
click at [707, 372] on div at bounding box center [710, 367] width 10 height 10
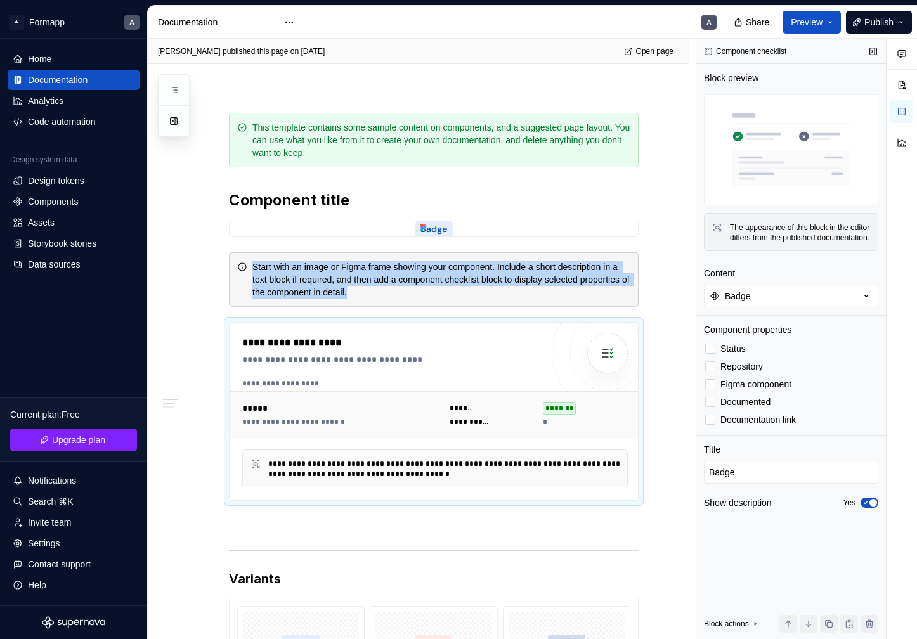
click at [868, 507] on icon "button" at bounding box center [866, 503] width 10 height 8
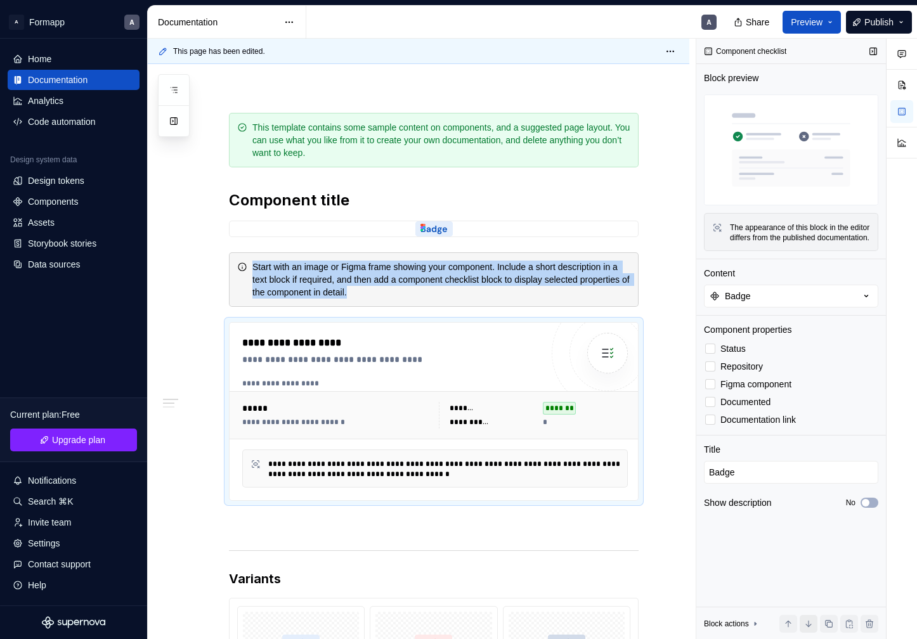
click at [809, 622] on button "button" at bounding box center [809, 624] width 18 height 18
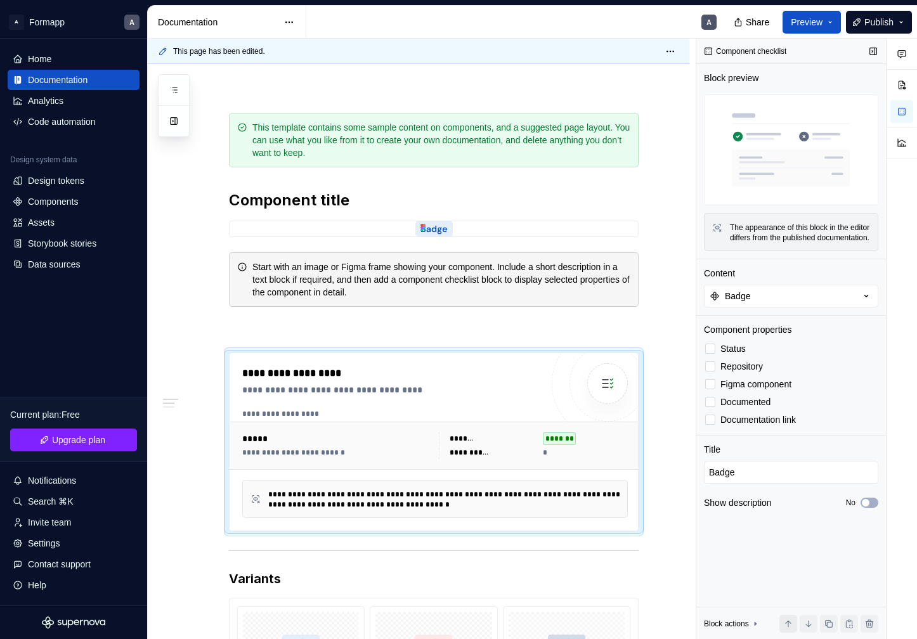
click at [793, 621] on button "button" at bounding box center [788, 624] width 18 height 18
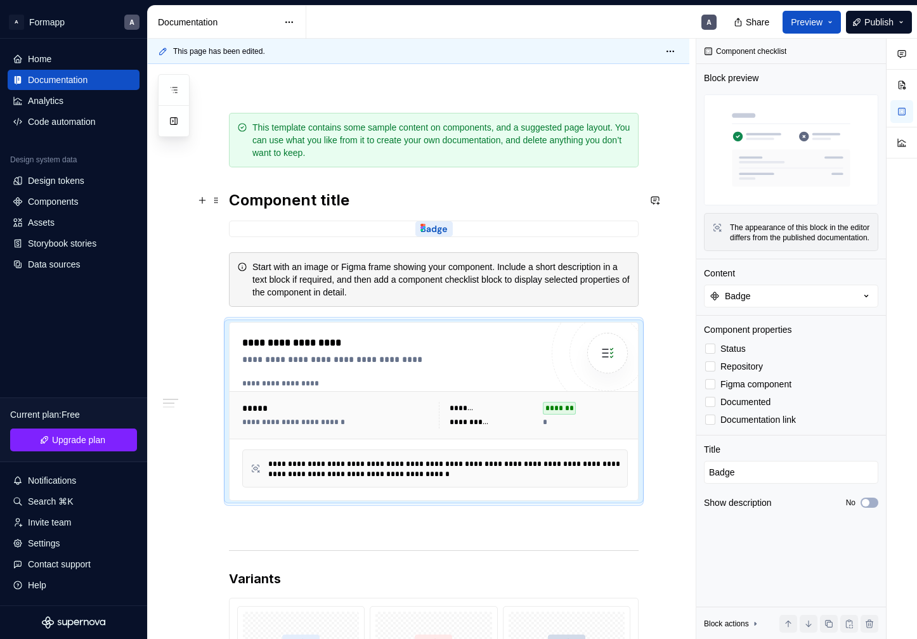
click at [280, 205] on h2 "Component title" at bounding box center [434, 200] width 410 height 20
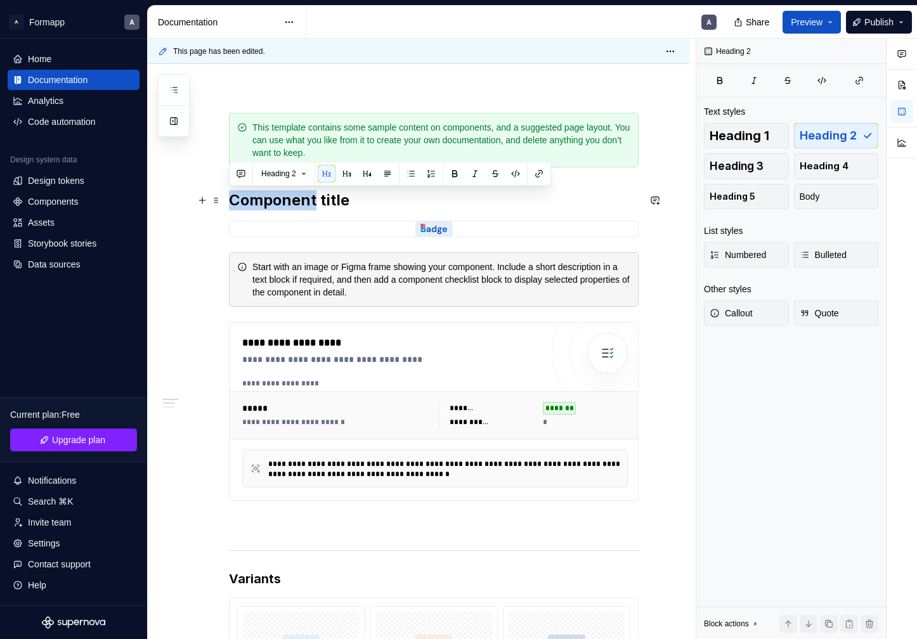
click at [280, 205] on h2 "Component title" at bounding box center [434, 200] width 410 height 20
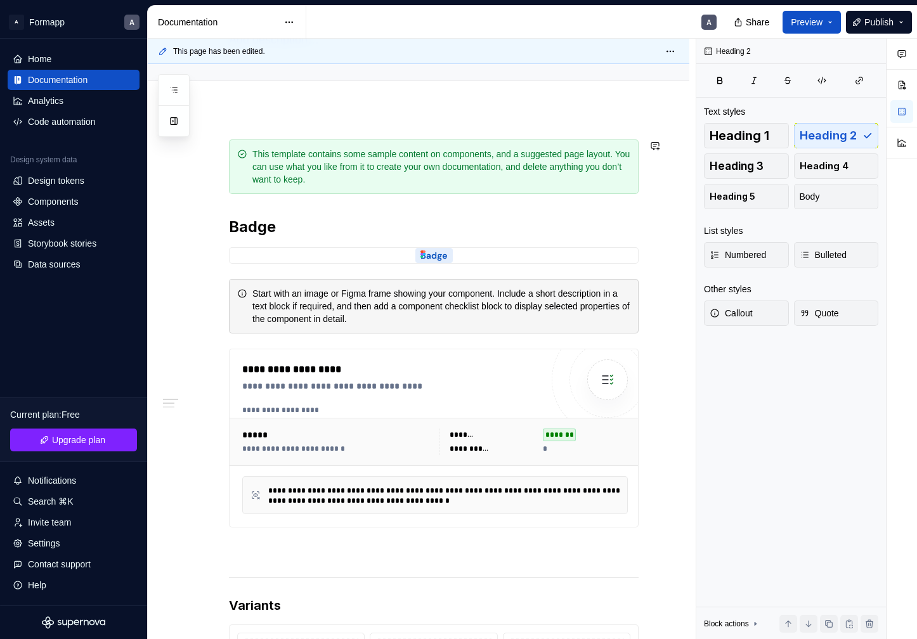
scroll to position [115, 0]
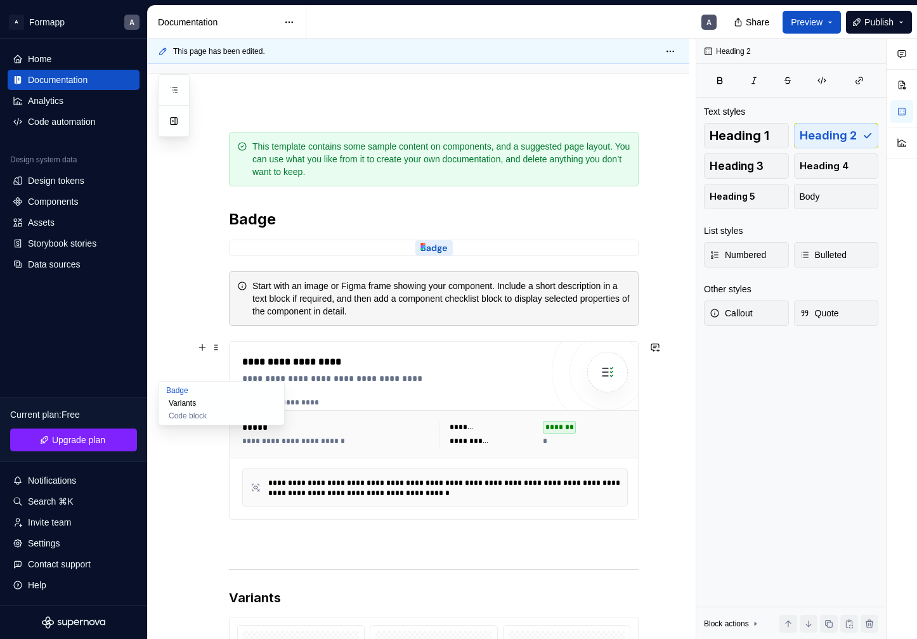
click at [207, 408] on button "Variants" at bounding box center [221, 403] width 121 height 13
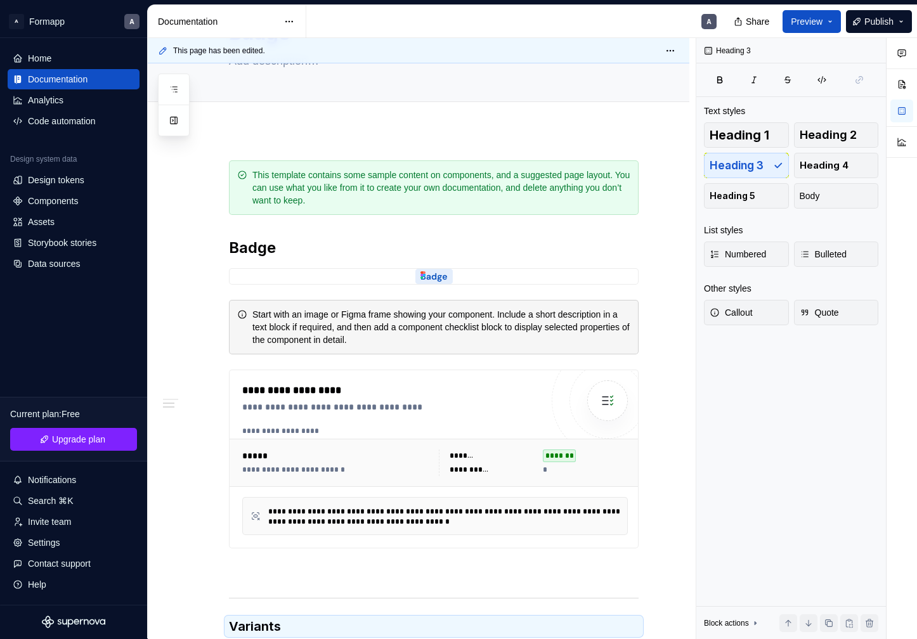
scroll to position [0, 0]
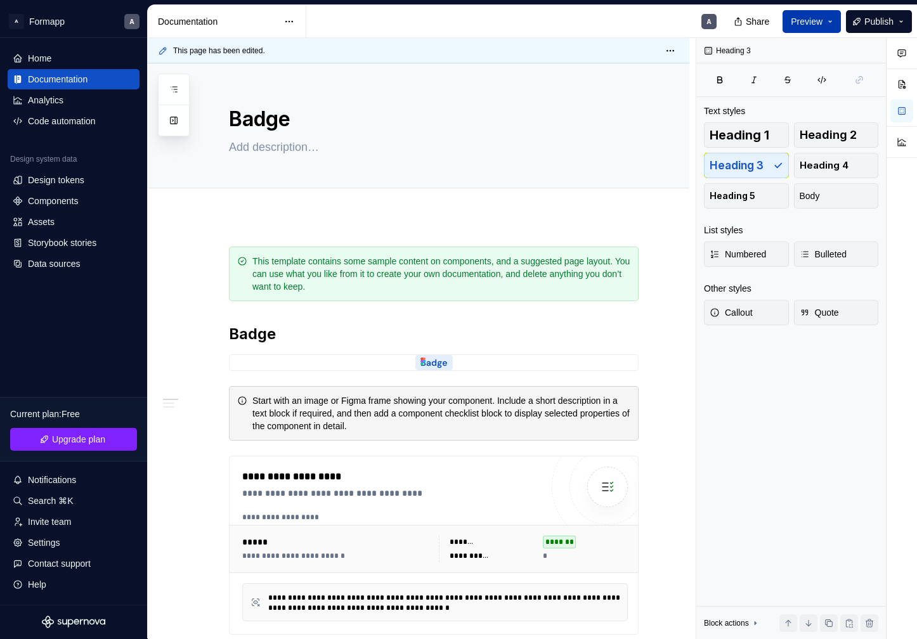
click at [802, 22] on span "Preview" at bounding box center [807, 21] width 32 height 13
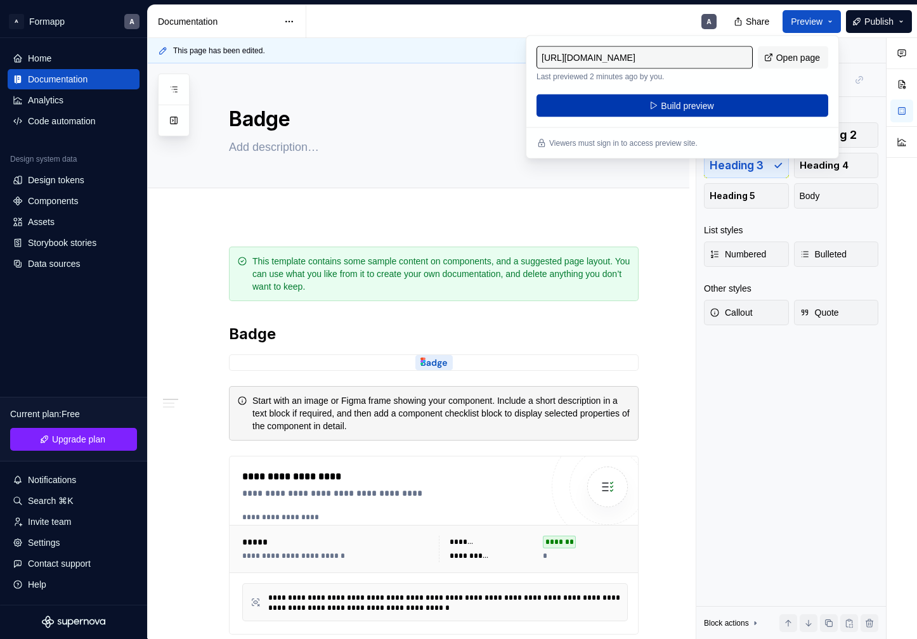
click at [745, 104] on button "Build preview" at bounding box center [683, 106] width 292 height 23
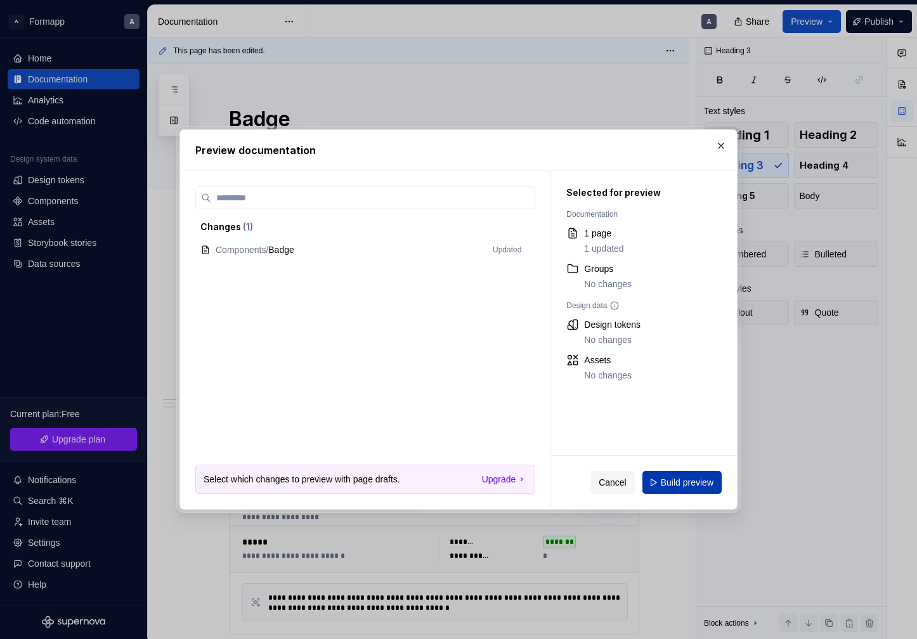
click at [693, 475] on button "Build preview" at bounding box center [681, 482] width 79 height 23
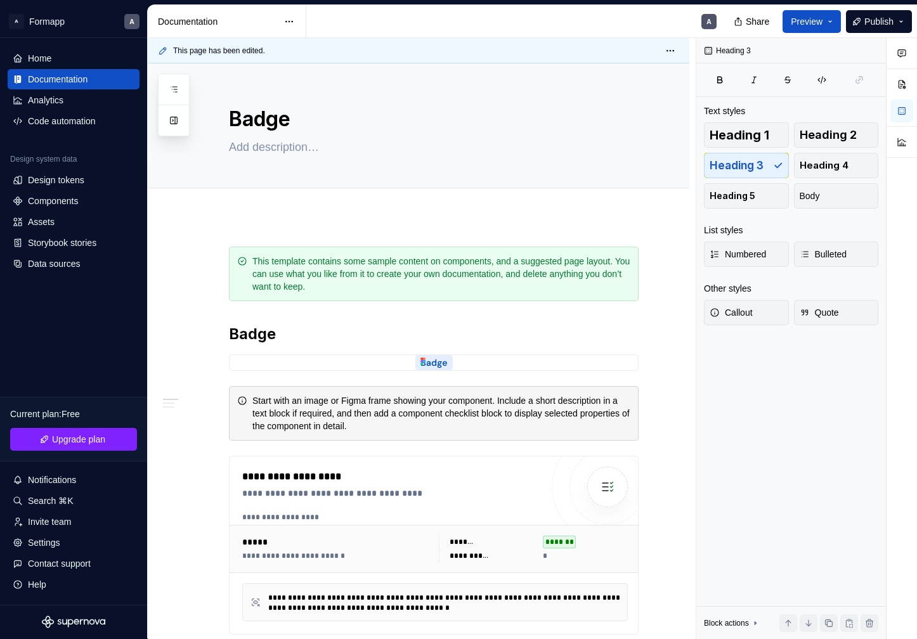
click at [896, 34] on div "Share Preview Publish" at bounding box center [822, 21] width 190 height 32
click at [899, 23] on button "Publish" at bounding box center [879, 21] width 66 height 23
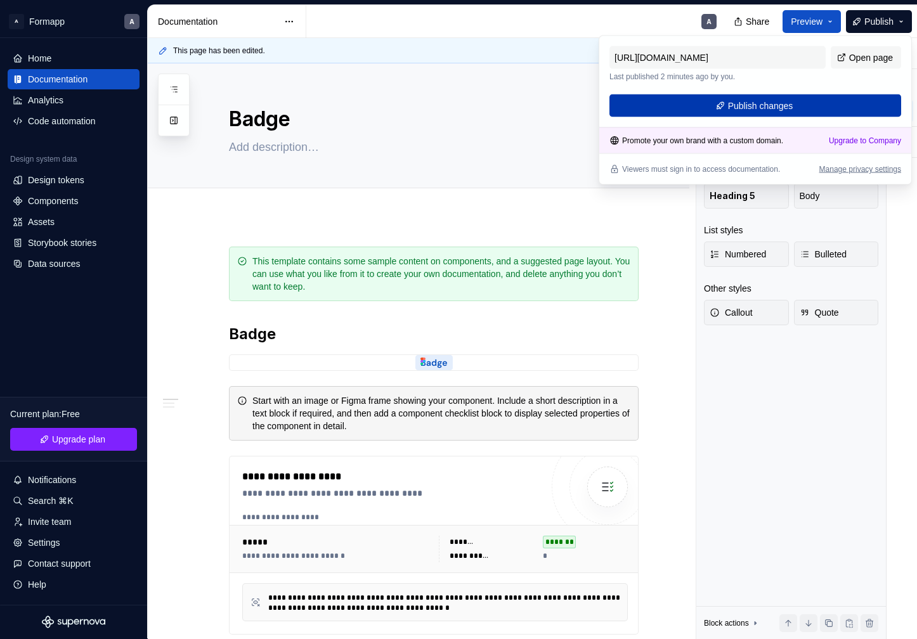
click at [819, 99] on button "Publish changes" at bounding box center [756, 106] width 292 height 23
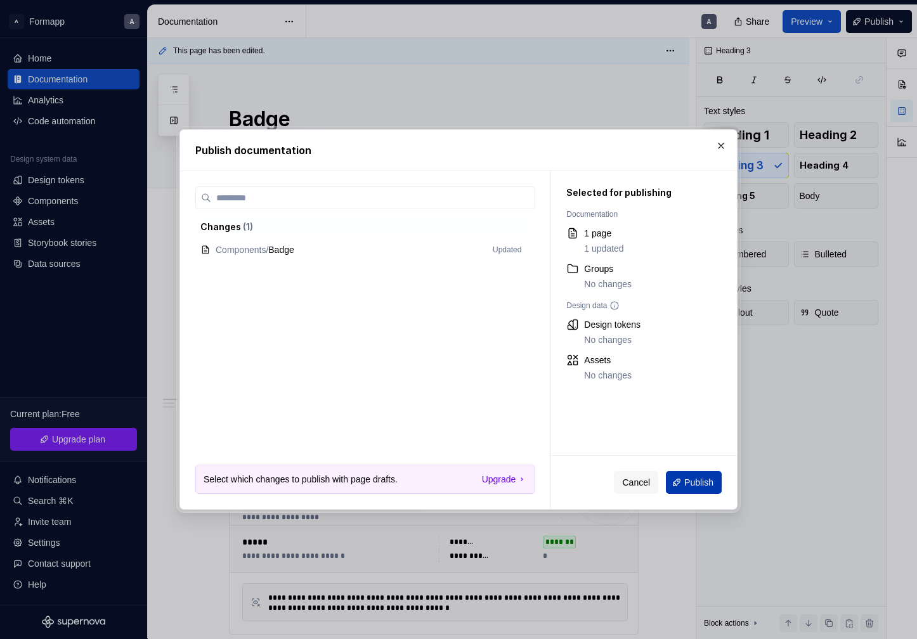
click at [693, 478] on span "Publish" at bounding box center [698, 482] width 29 height 13
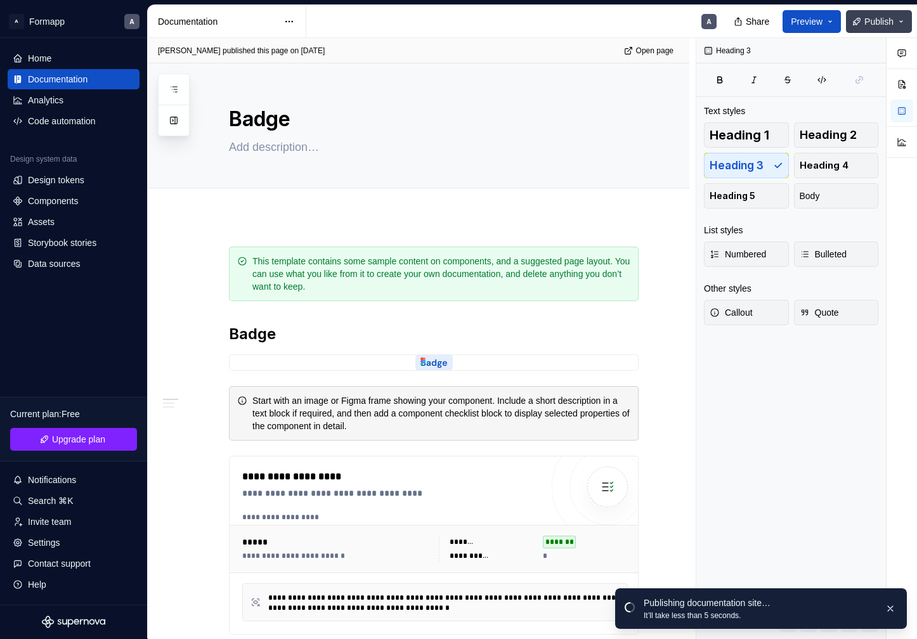
click at [901, 22] on button "Publish" at bounding box center [879, 21] width 66 height 23
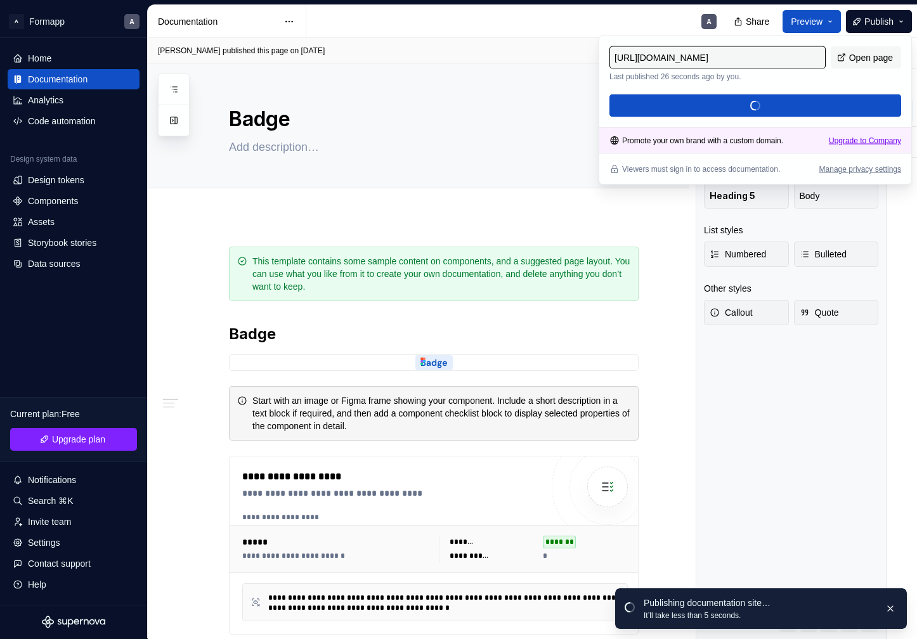
type textarea "*"
type input "https://melted-indigo-skink.supernova-docs.io/latest/components/badge-EswVEDCP"
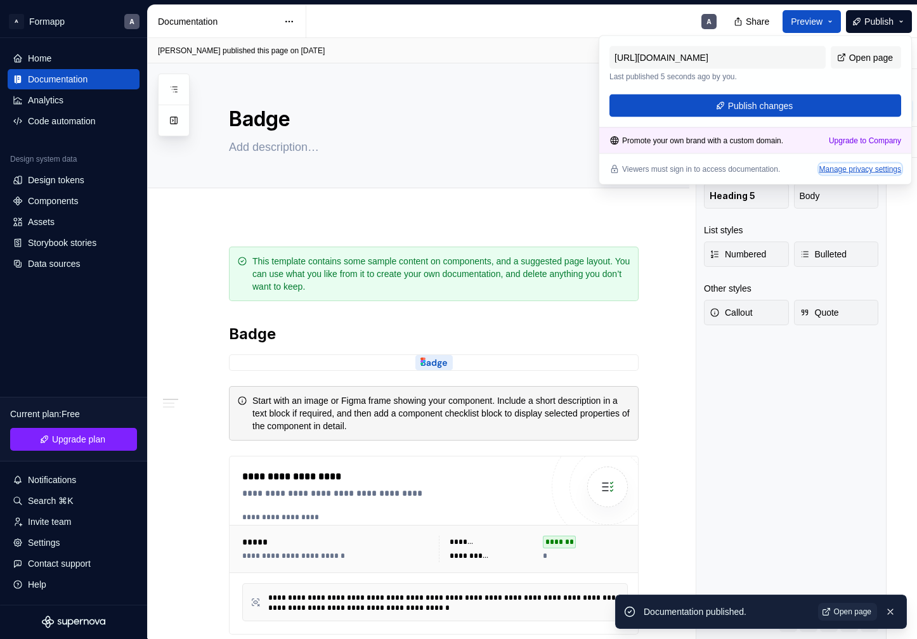
click at [838, 171] on div "Manage privacy settings" at bounding box center [860, 169] width 82 height 10
type textarea "*"
type input "https://melted-indigo-skink.supernova-docs.io/latest/"
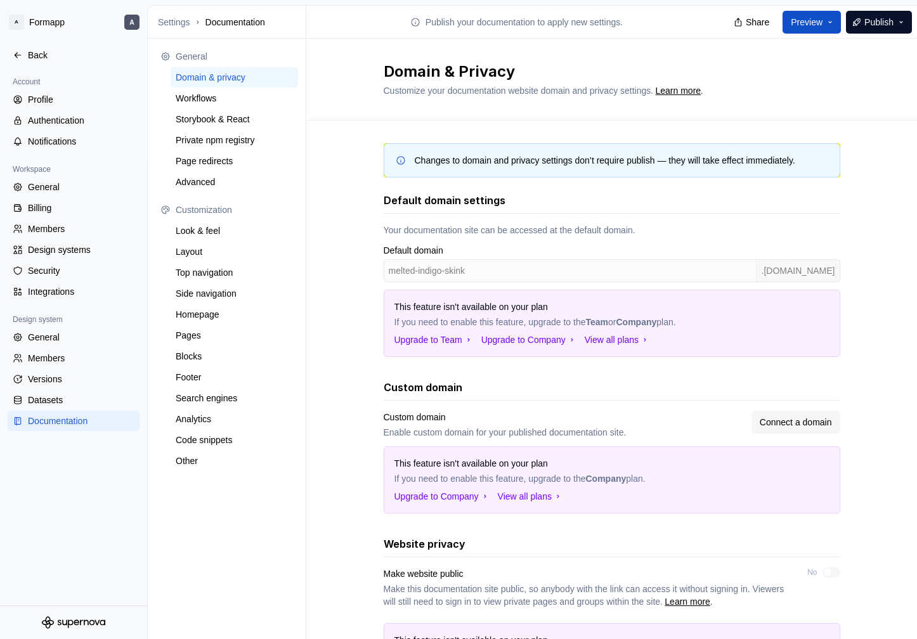
click at [369, 162] on div "Changes to domain and privacy settings don’t require publish — they will take e…" at bounding box center [611, 430] width 611 height 618
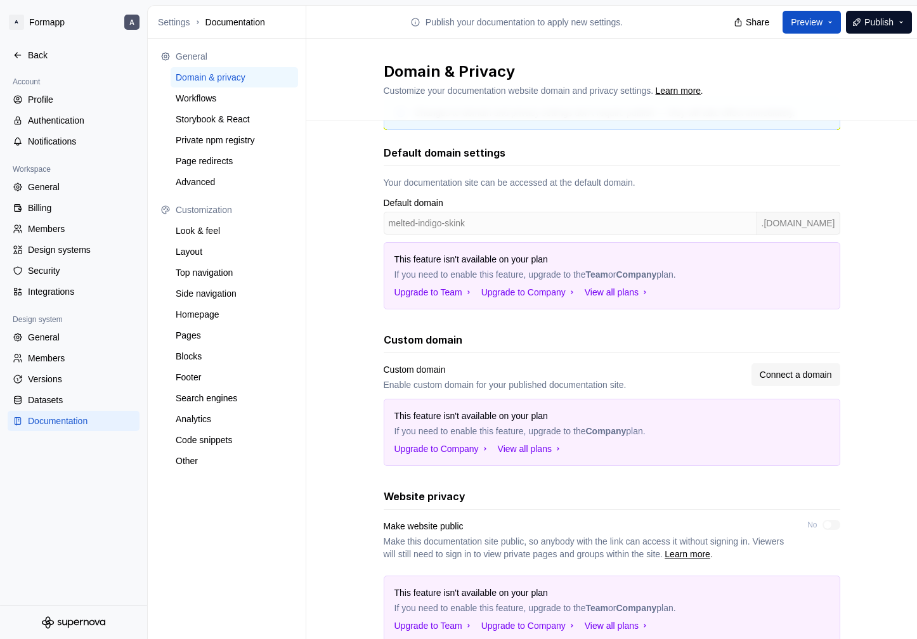
scroll to position [94, 0]
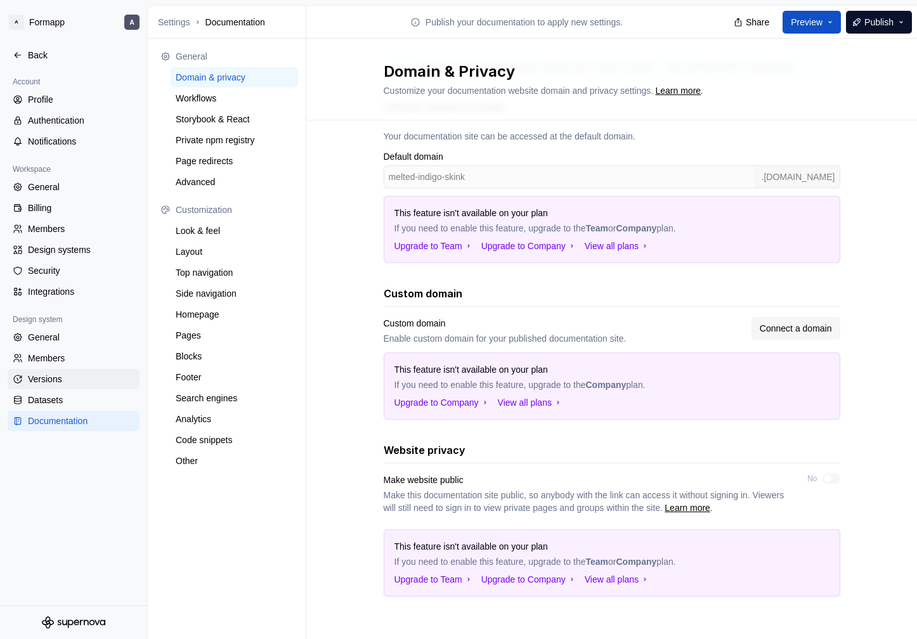
click at [63, 381] on div "Versions" at bounding box center [81, 379] width 107 height 13
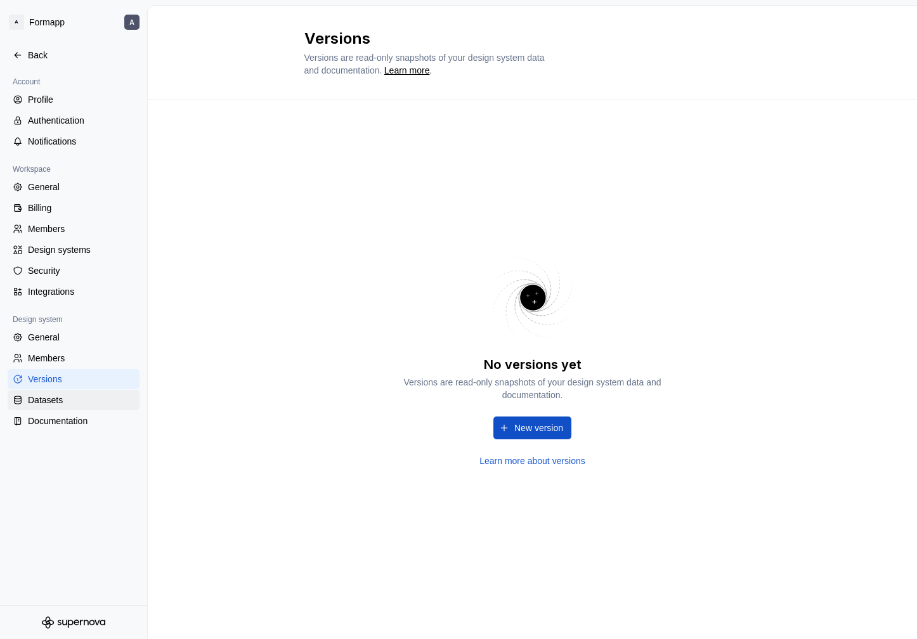
click at [61, 407] on div "Datasets" at bounding box center [74, 400] width 132 height 20
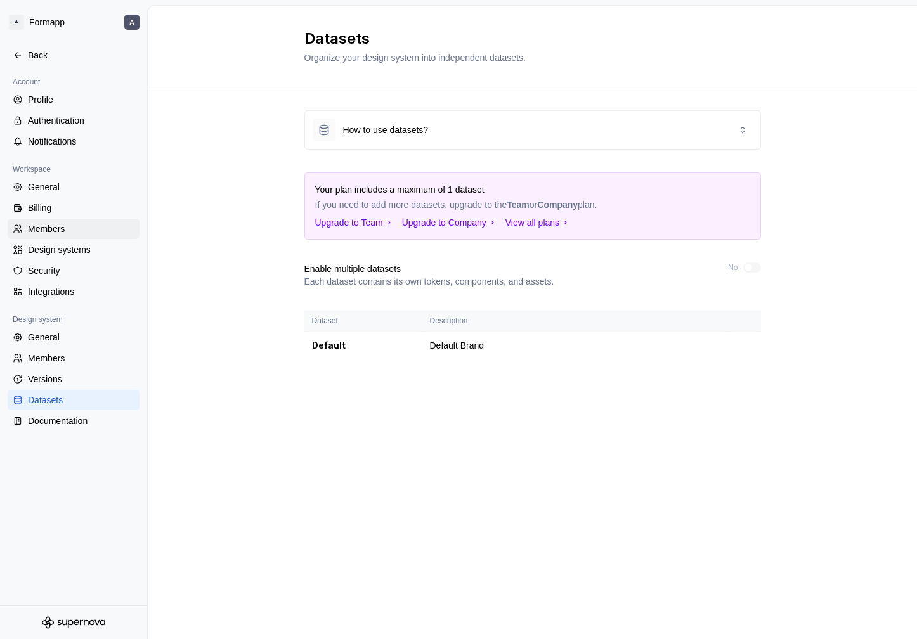
click at [51, 228] on div "Members" at bounding box center [81, 229] width 107 height 13
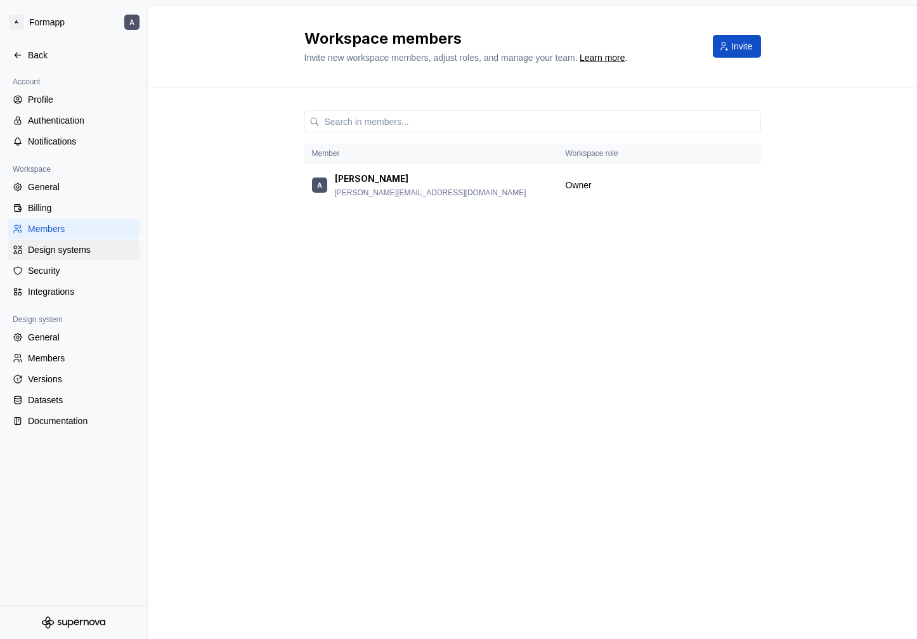
click at [68, 252] on div "Design systems" at bounding box center [81, 250] width 107 height 13
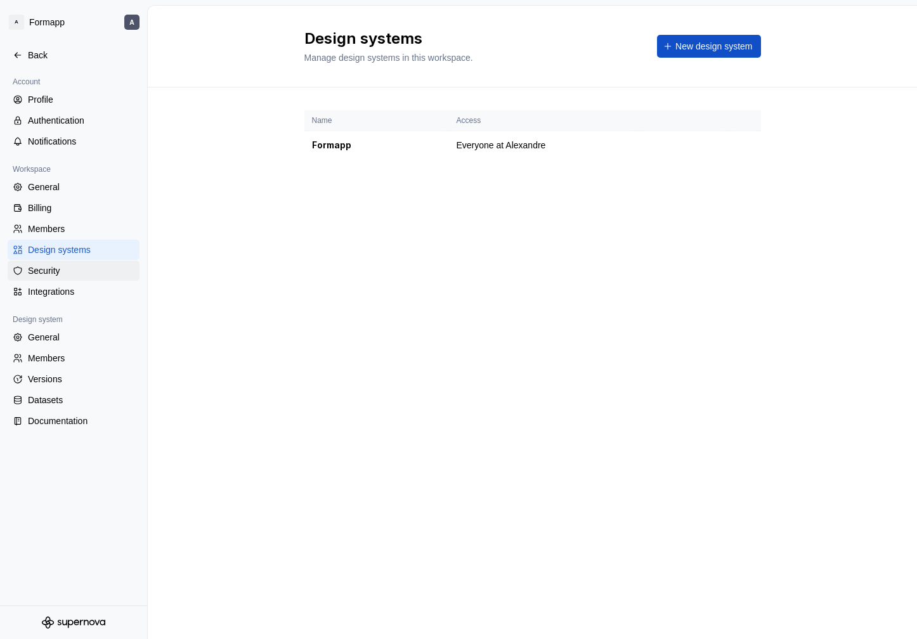
click at [71, 266] on div "Security" at bounding box center [81, 270] width 107 height 13
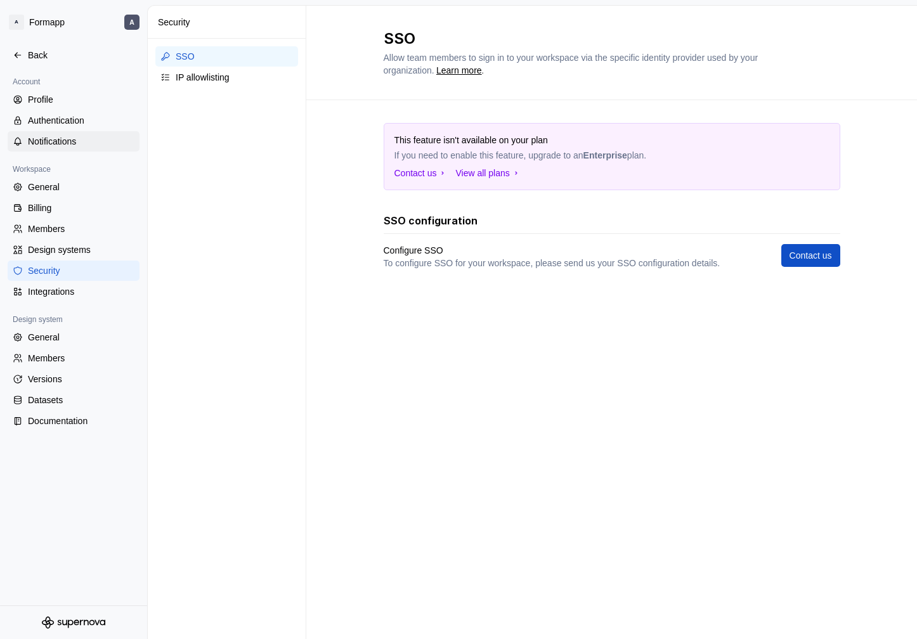
click at [65, 137] on div "Notifications" at bounding box center [81, 141] width 107 height 13
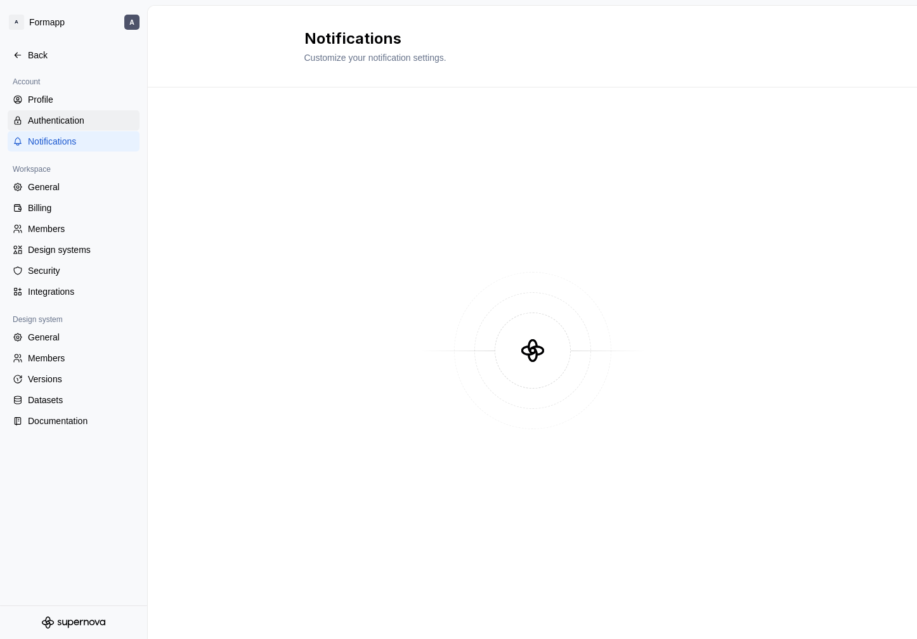
click at [72, 119] on div "Authentication" at bounding box center [81, 120] width 107 height 13
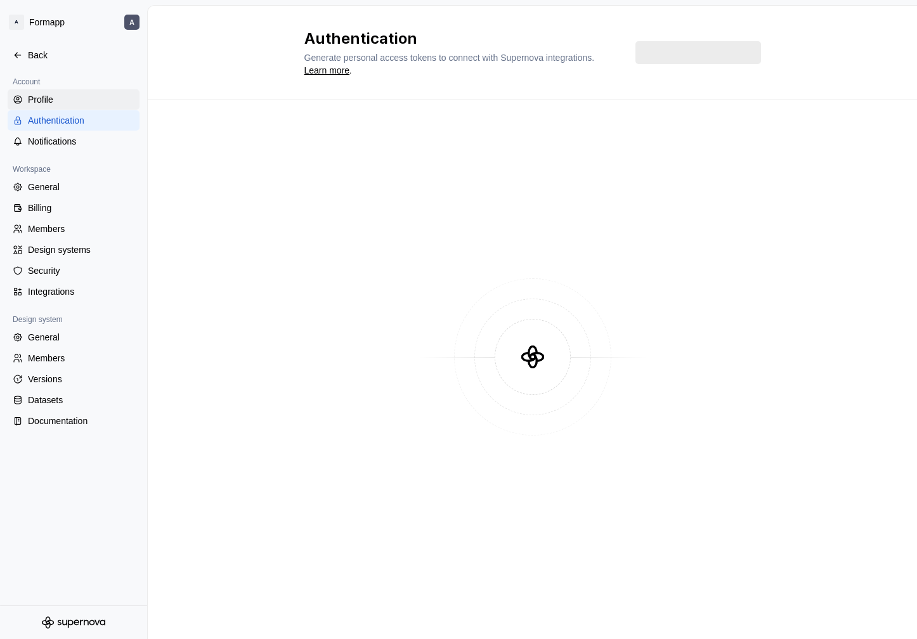
click at [67, 95] on div "Profile" at bounding box center [81, 99] width 107 height 13
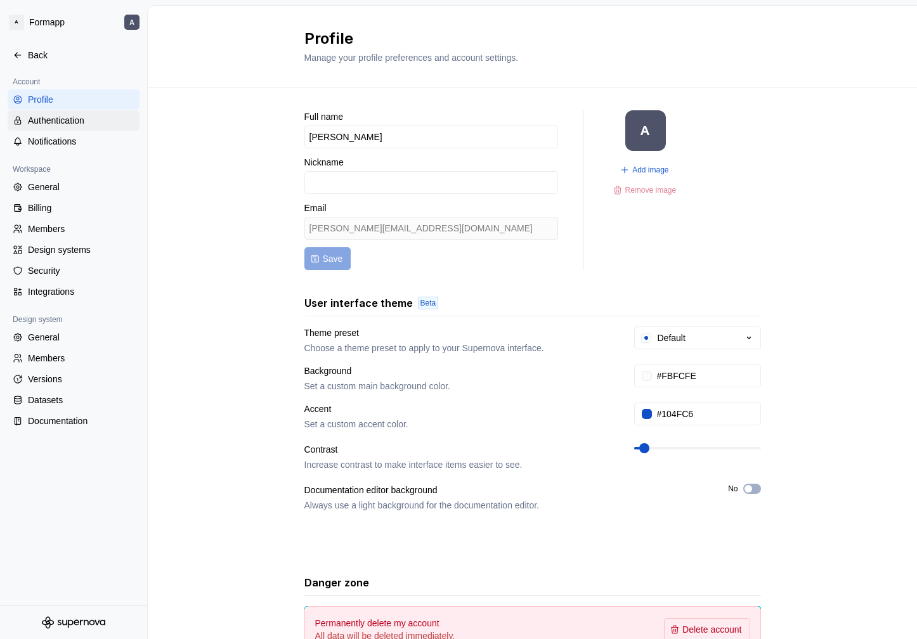
click at [69, 130] on div "Authentication" at bounding box center [74, 120] width 132 height 20
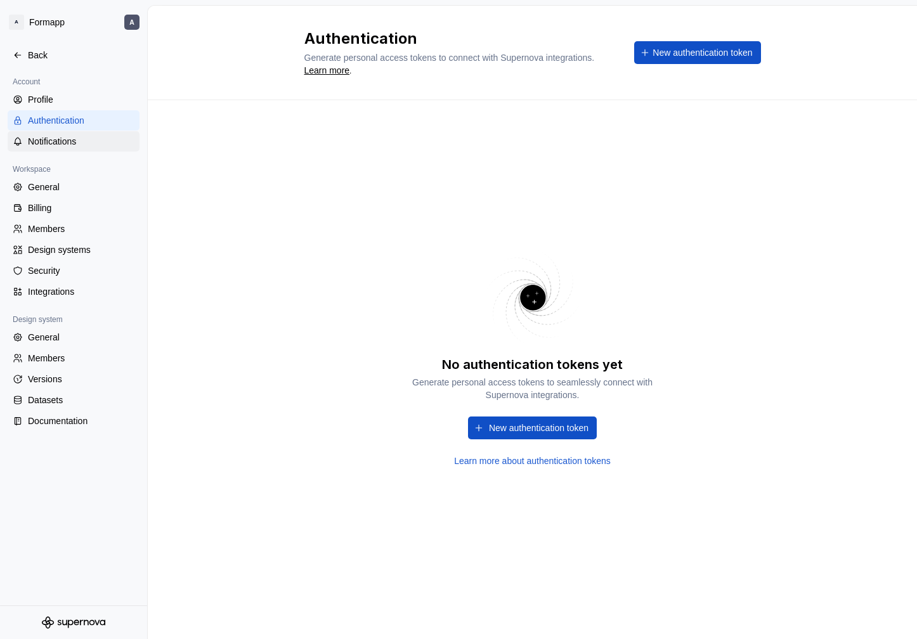
click at [50, 143] on div "Notifications" at bounding box center [81, 141] width 107 height 13
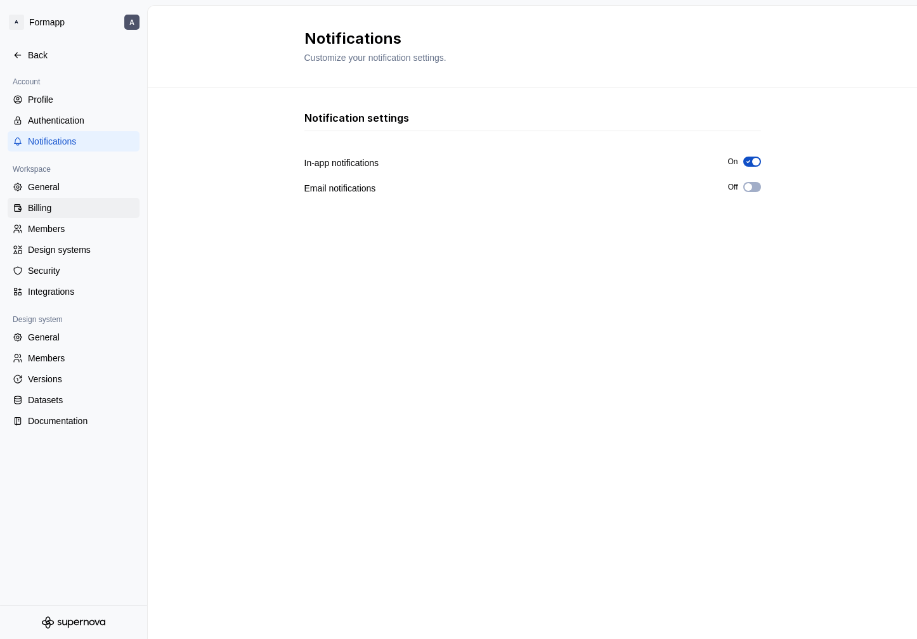
click at [56, 198] on div "Billing" at bounding box center [74, 208] width 132 height 20
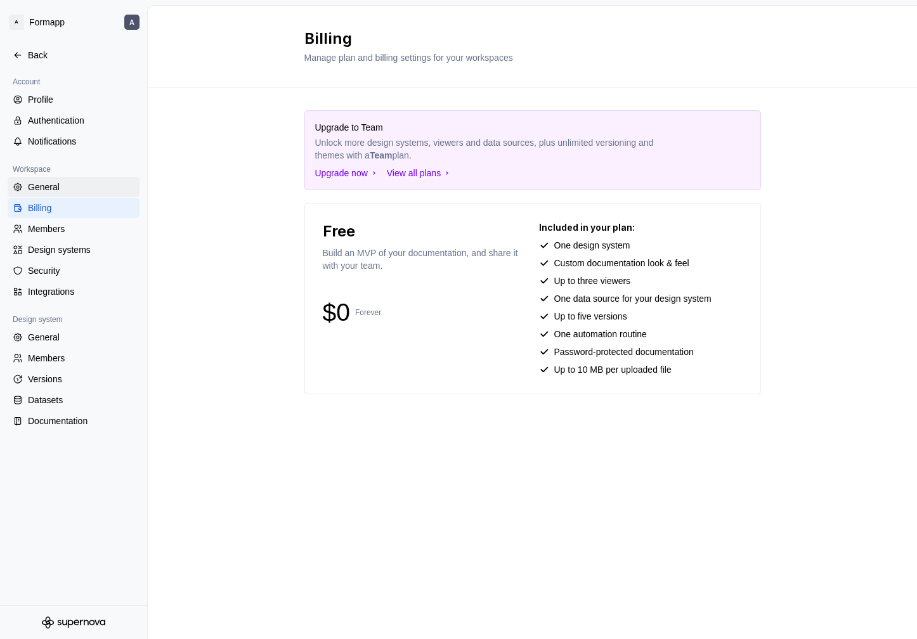
click at [57, 192] on div "General" at bounding box center [81, 187] width 107 height 13
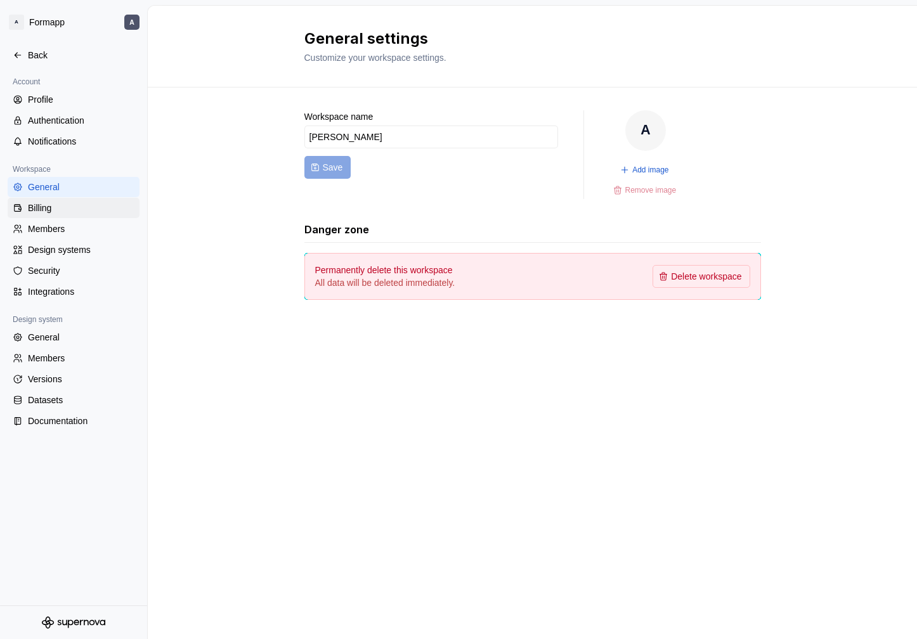
click at [56, 213] on div "Billing" at bounding box center [81, 208] width 107 height 13
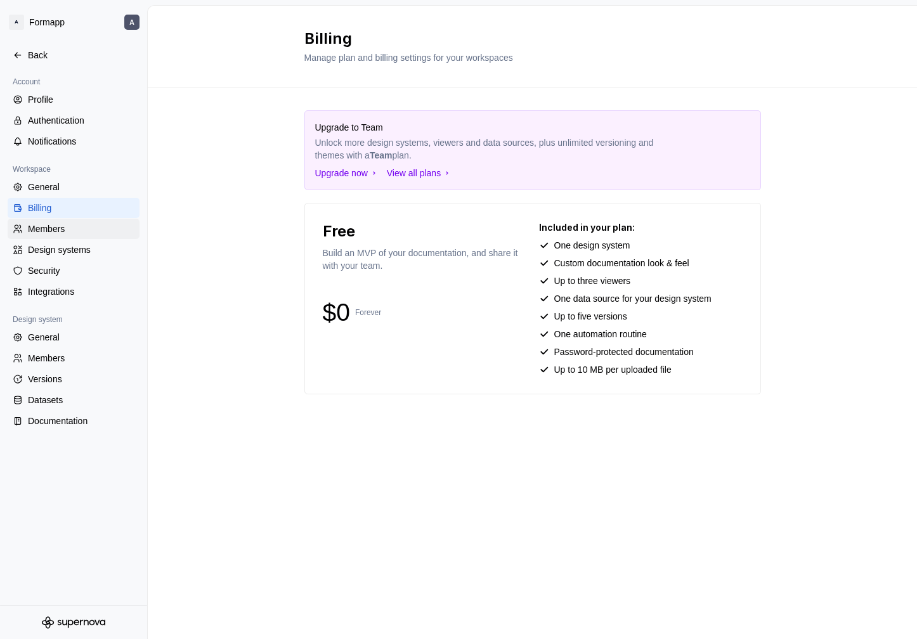
click at [59, 233] on div "Members" at bounding box center [81, 229] width 107 height 13
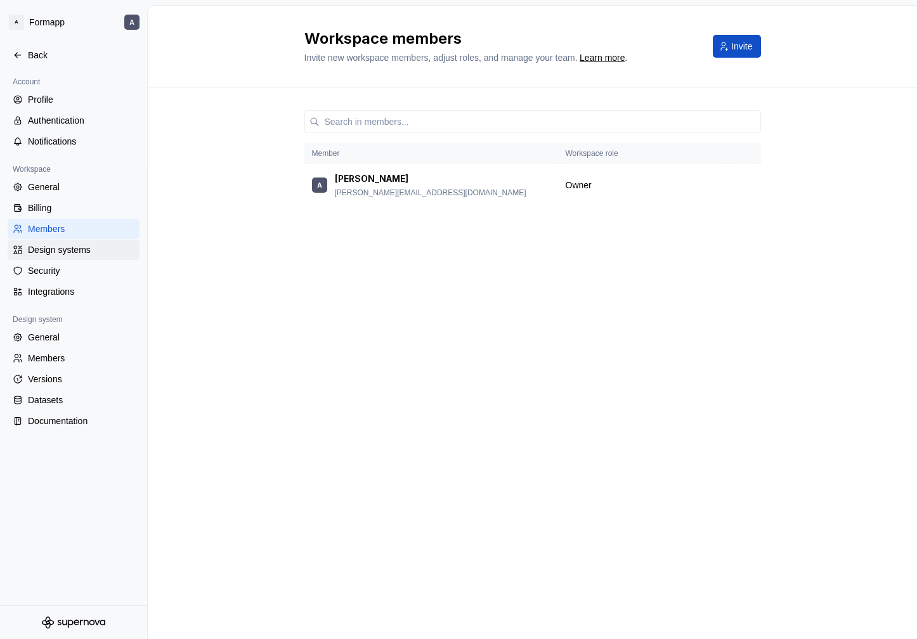
click at [62, 250] on div "Design systems" at bounding box center [81, 250] width 107 height 13
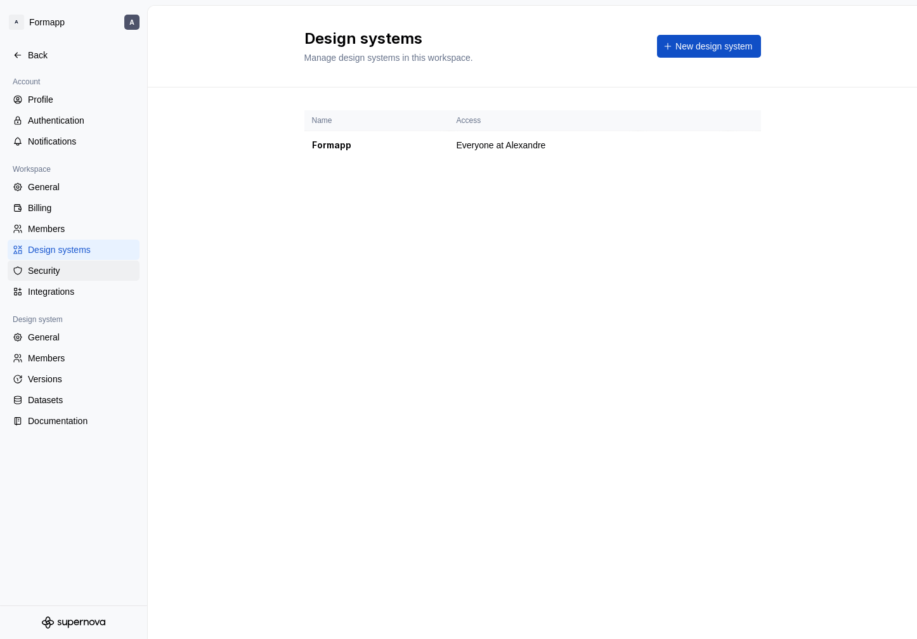
click at [68, 271] on div "Security" at bounding box center [81, 270] width 107 height 13
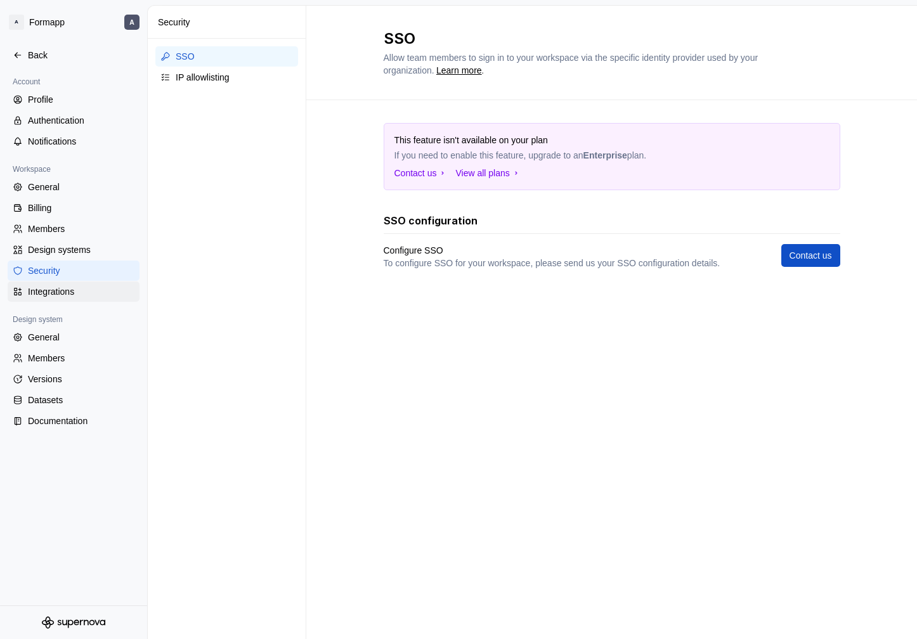
click at [72, 290] on div "Integrations" at bounding box center [81, 291] width 107 height 13
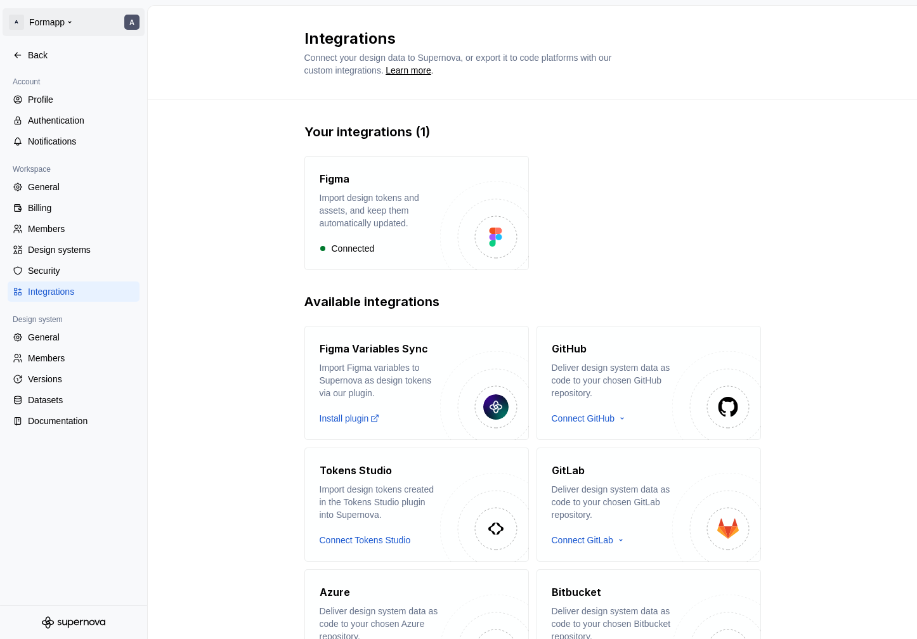
click at [13, 16] on html "A Formapp A Back Account Profile Authentication Notifications Workspace General…" at bounding box center [458, 319] width 917 height 639
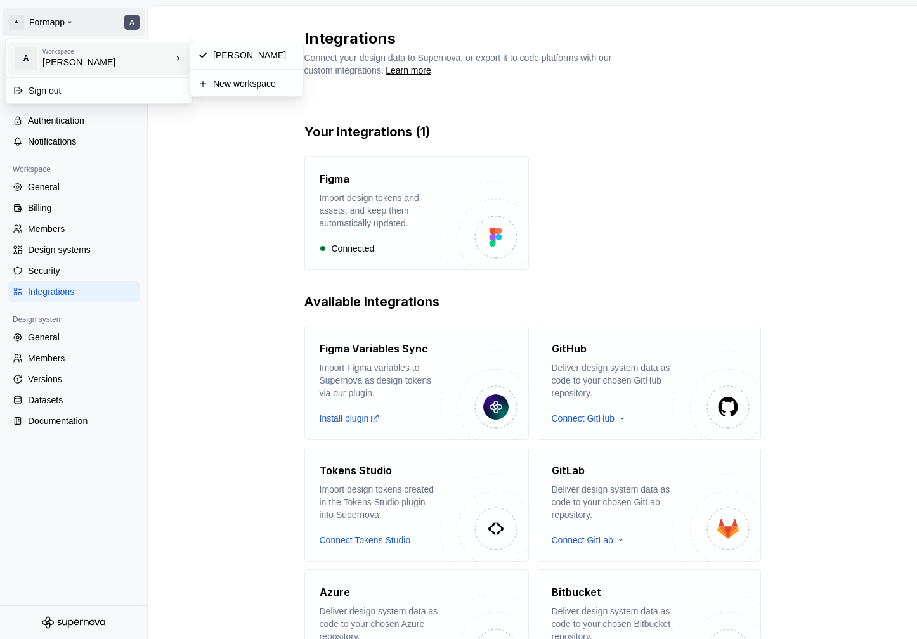
click at [89, 55] on div "Workspace" at bounding box center [106, 52] width 129 height 8
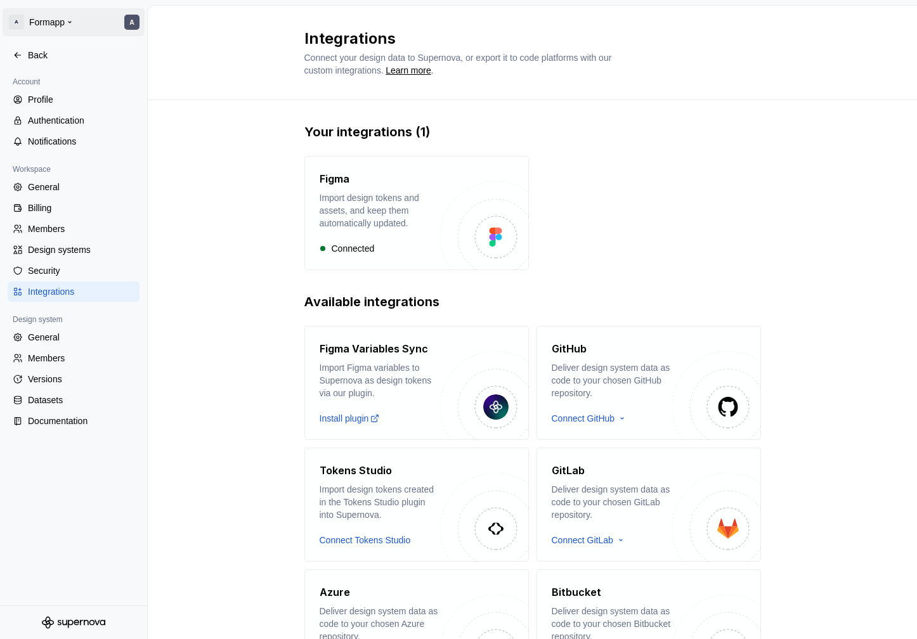
click at [135, 27] on html "A Formapp A Back Account Profile Authentication Notifications Workspace General…" at bounding box center [458, 319] width 917 height 639
click at [89, 63] on div "Back" at bounding box center [74, 55] width 132 height 20
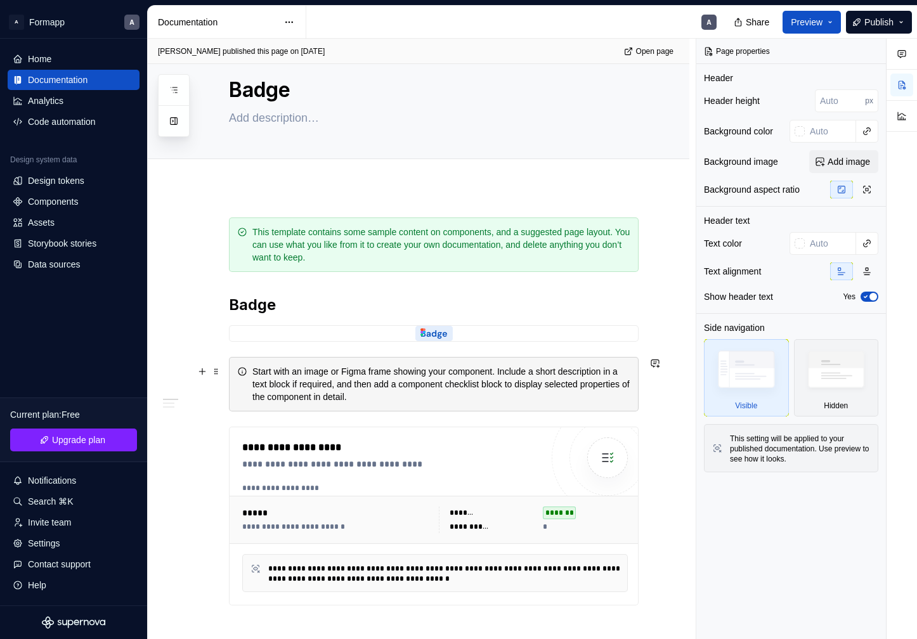
scroll to position [39, 0]
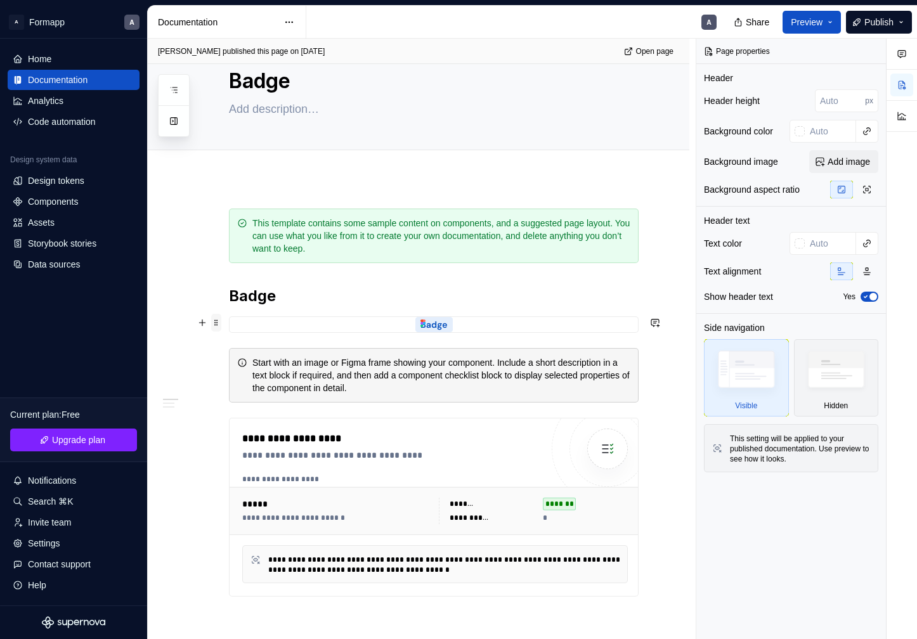
click at [214, 318] on span at bounding box center [216, 323] width 10 height 18
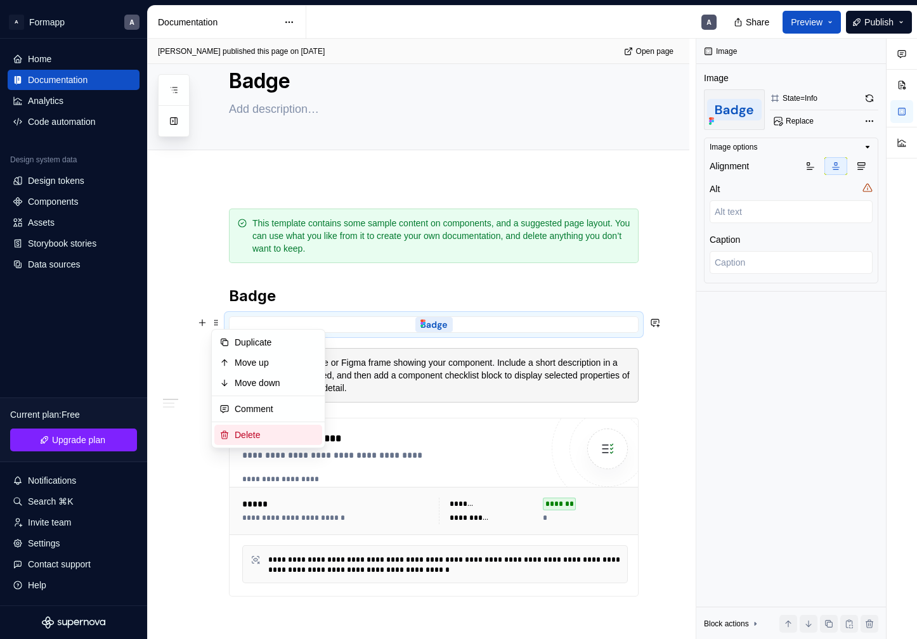
click at [247, 431] on div "Delete" at bounding box center [276, 435] width 82 height 13
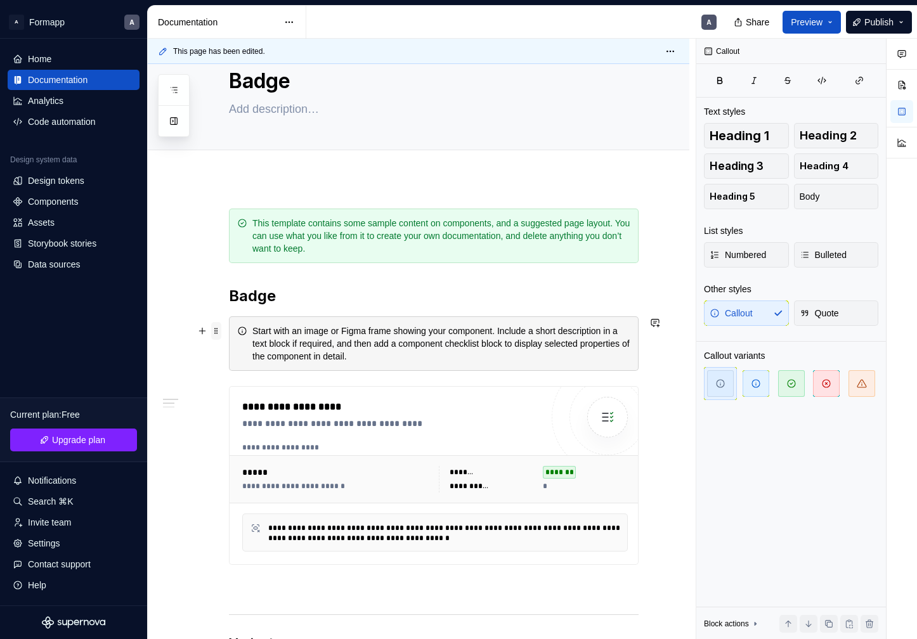
click at [218, 329] on span at bounding box center [216, 331] width 10 height 18
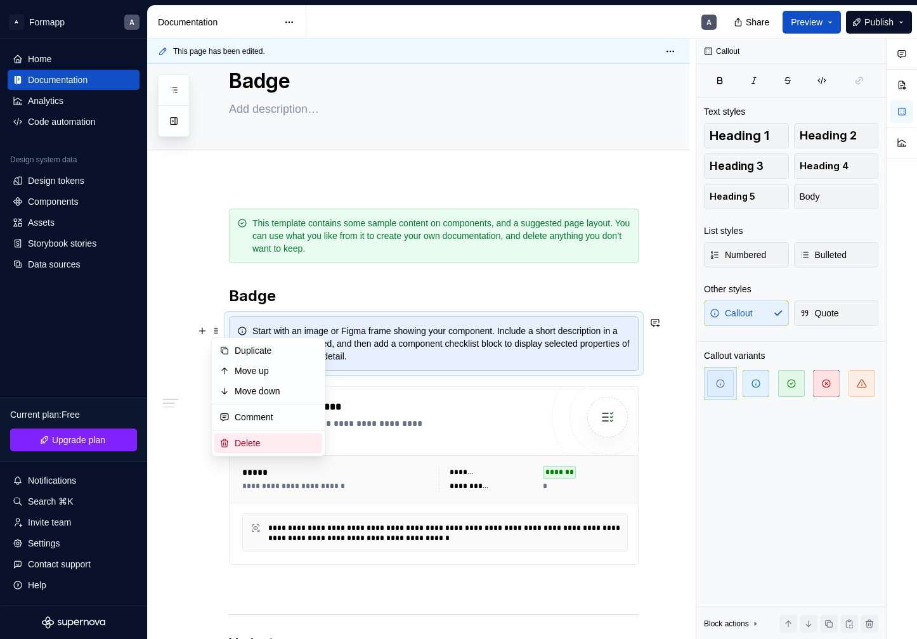
click at [254, 437] on div "Delete" at bounding box center [276, 443] width 82 height 13
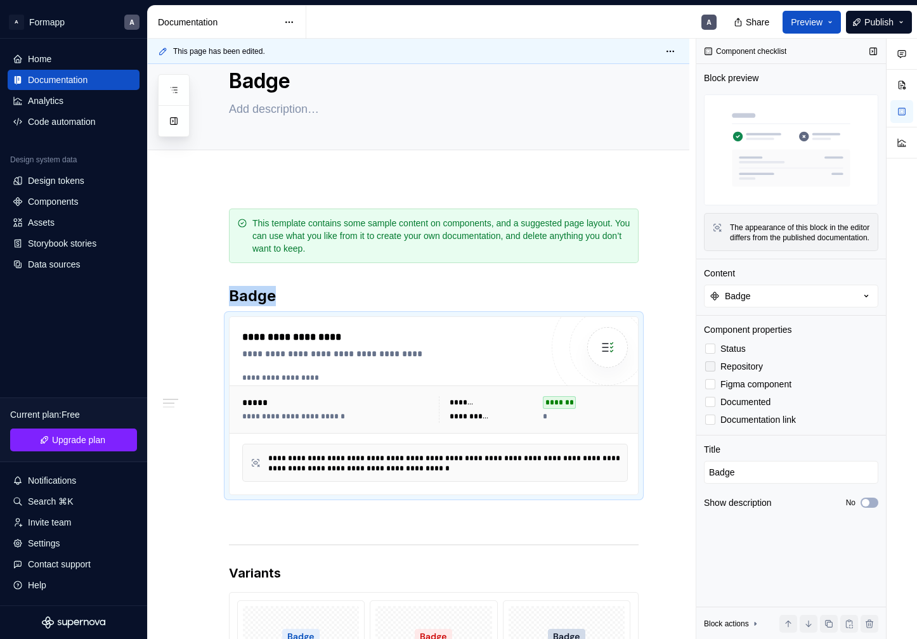
click at [717, 374] on label "Repository" at bounding box center [791, 366] width 174 height 15
click at [876, 20] on span "Publish" at bounding box center [878, 22] width 29 height 13
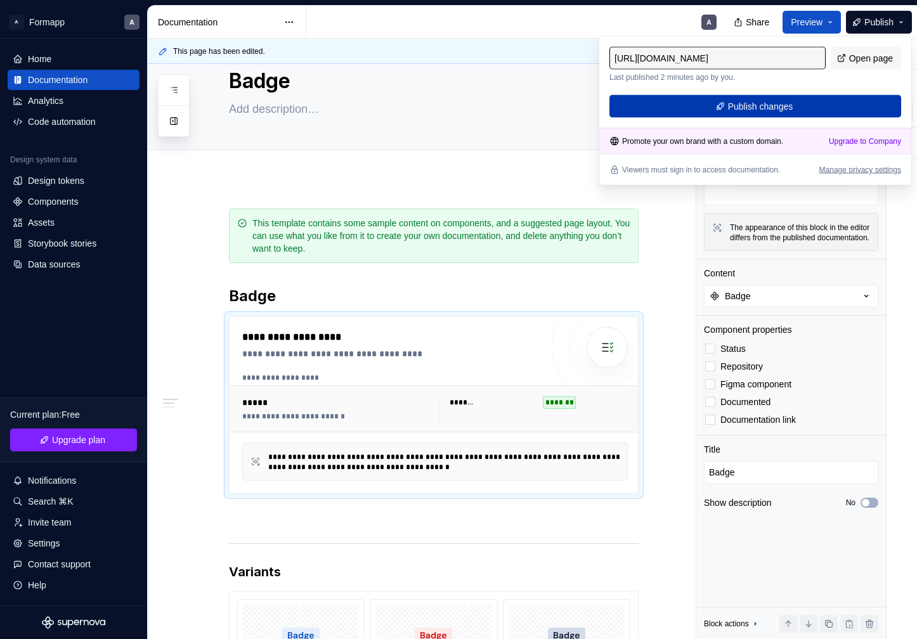
click at [783, 105] on span "Publish changes" at bounding box center [760, 106] width 65 height 13
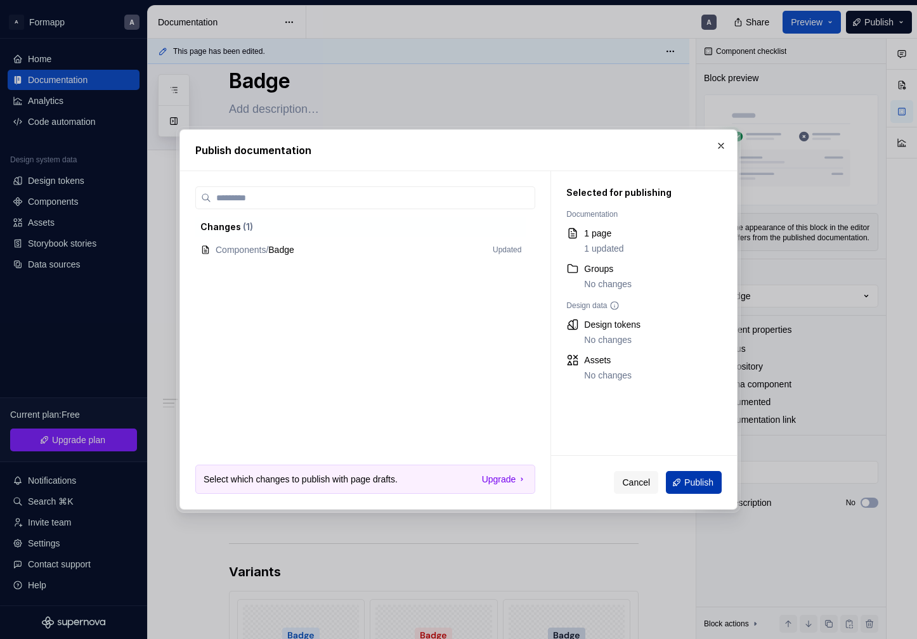
click at [703, 479] on span "Publish" at bounding box center [698, 482] width 29 height 13
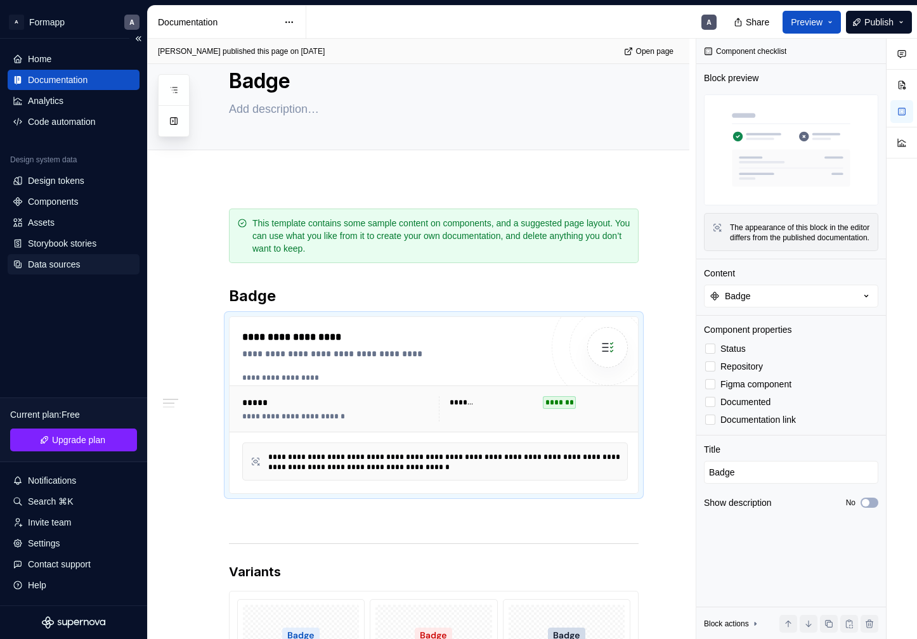
type textarea "*"
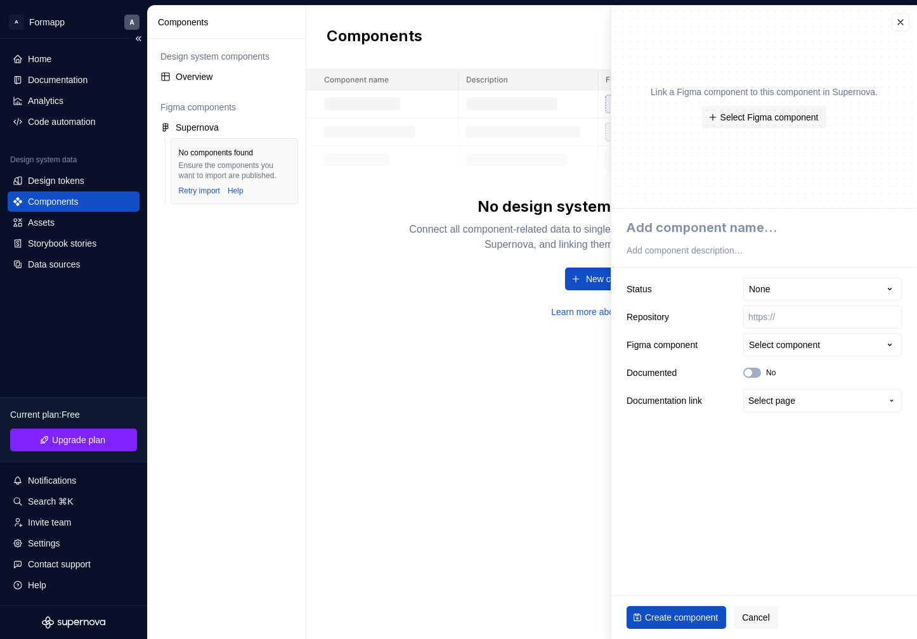
type textarea "*"
